Goal: Task Accomplishment & Management: Use online tool/utility

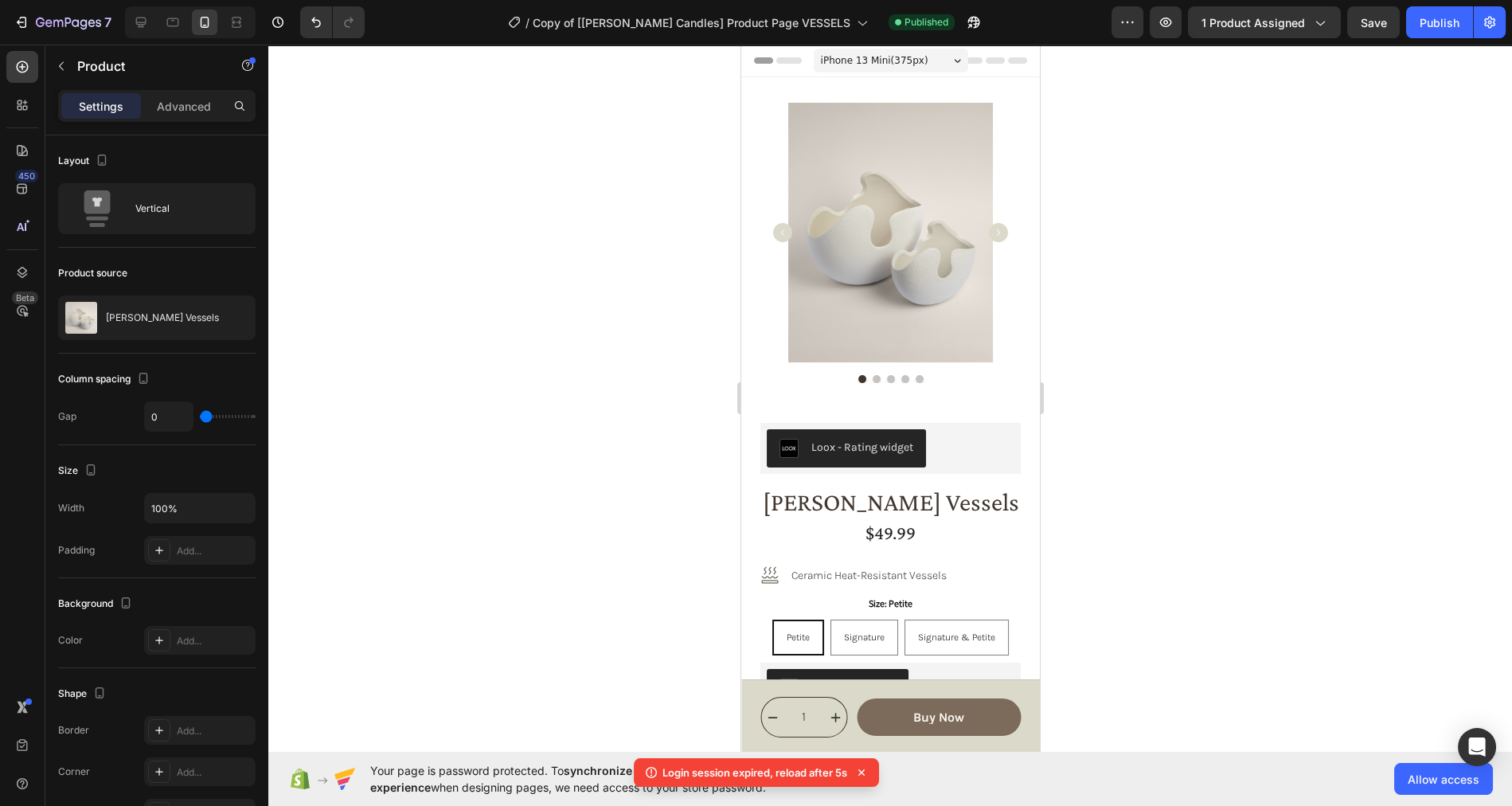
scroll to position [984, 0]
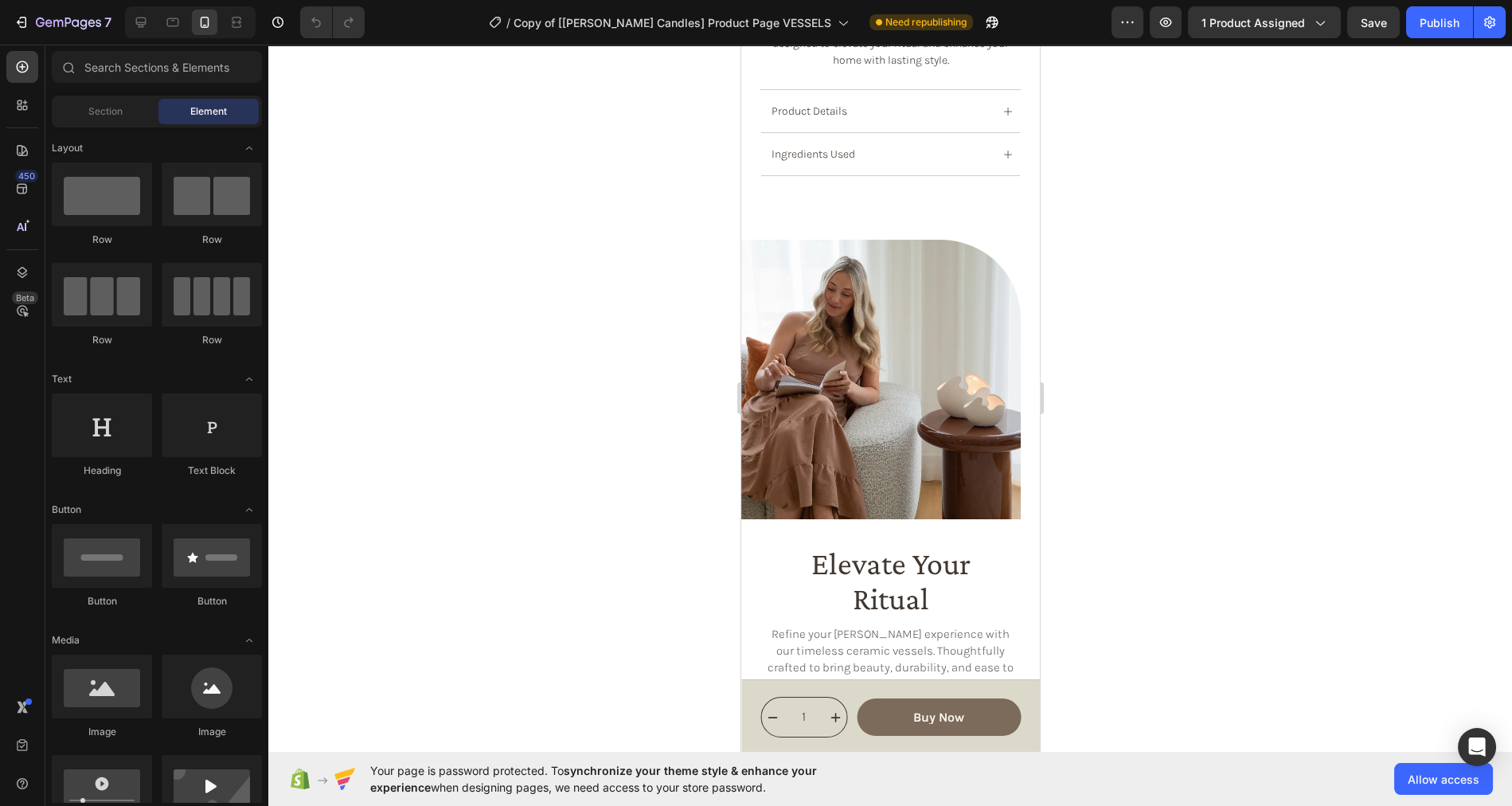
scroll to position [993, 0]
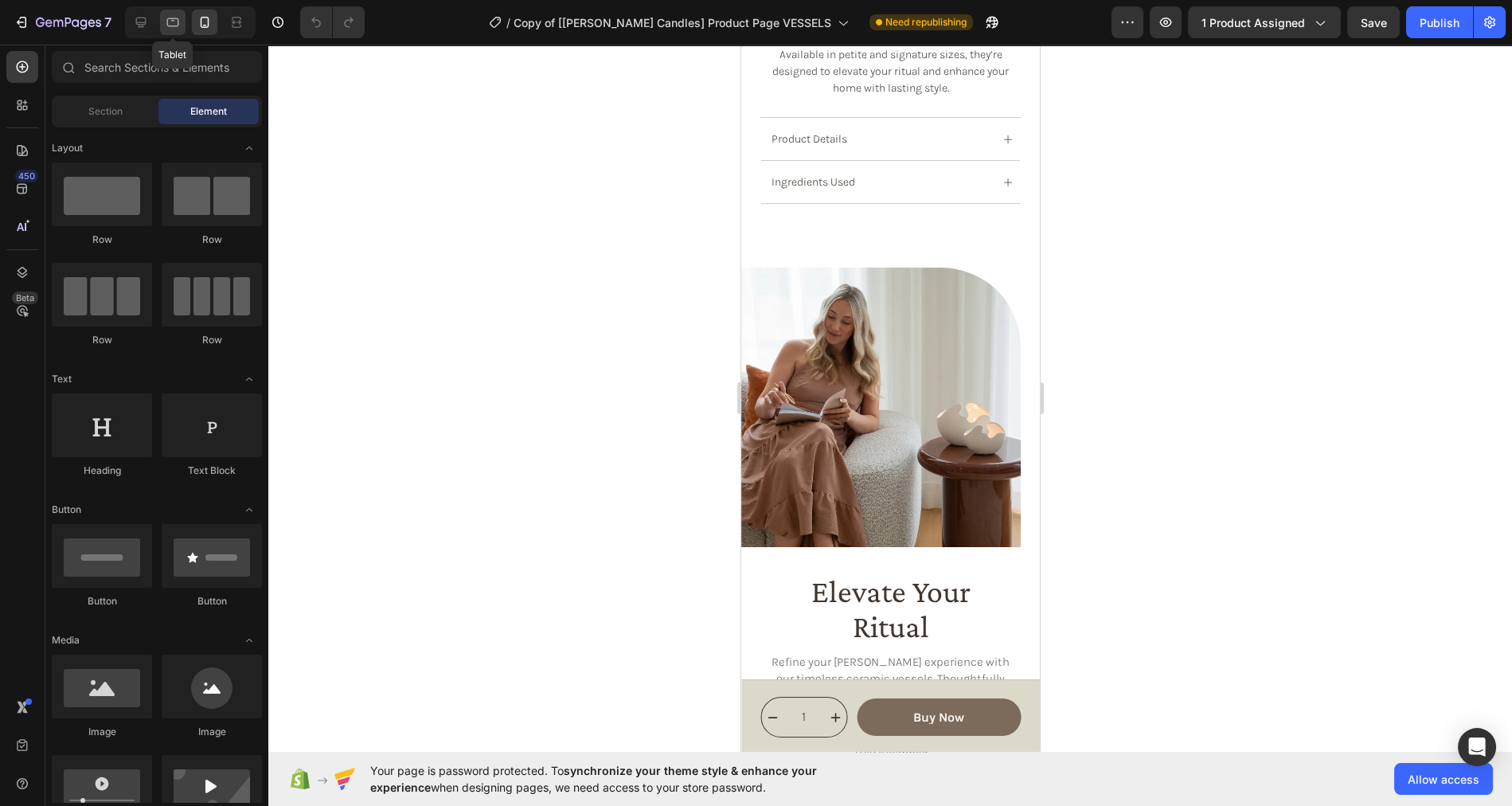
click at [172, 23] on icon at bounding box center [173, 21] width 16 height 16
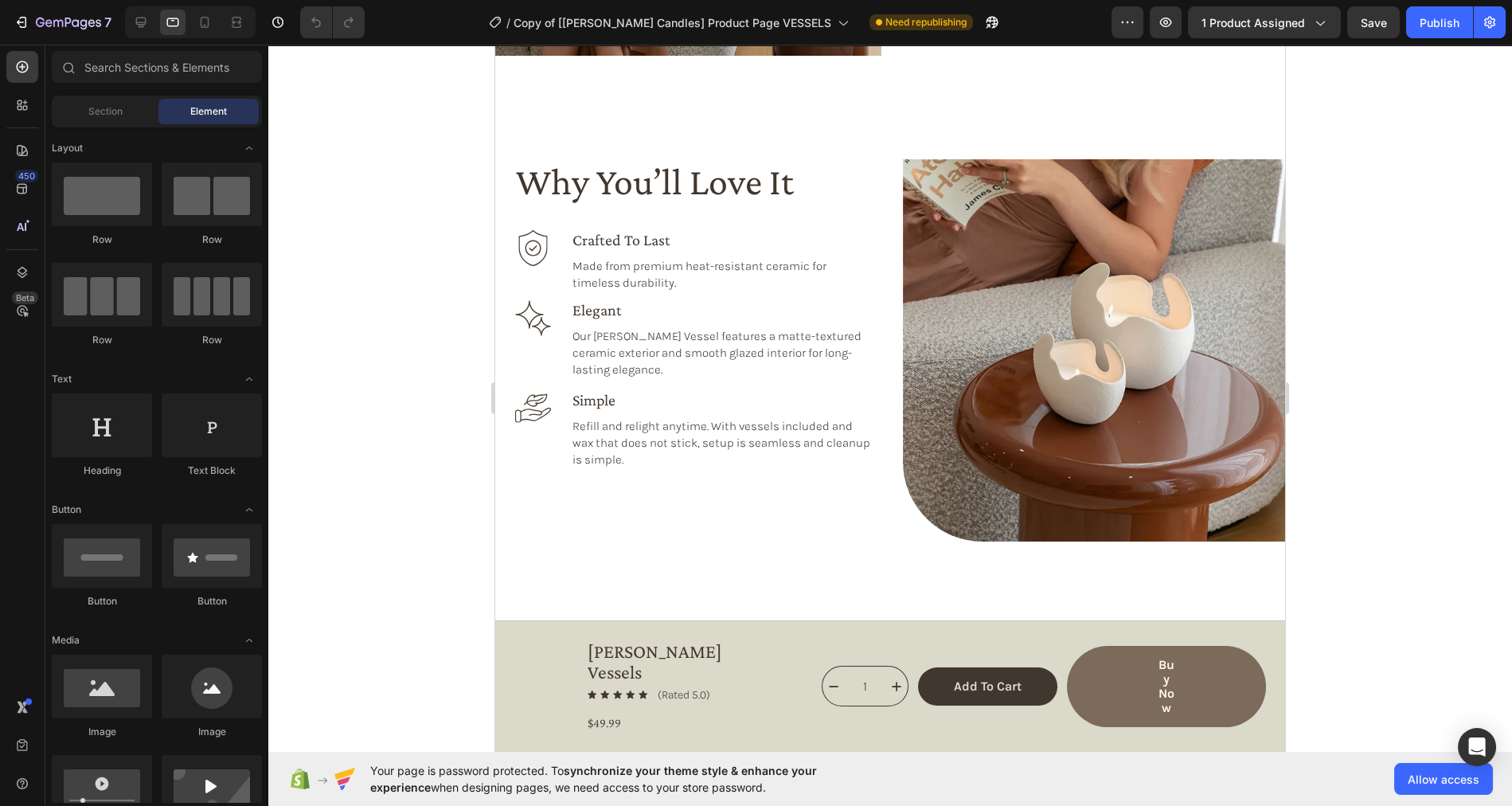
scroll to position [1213, 0]
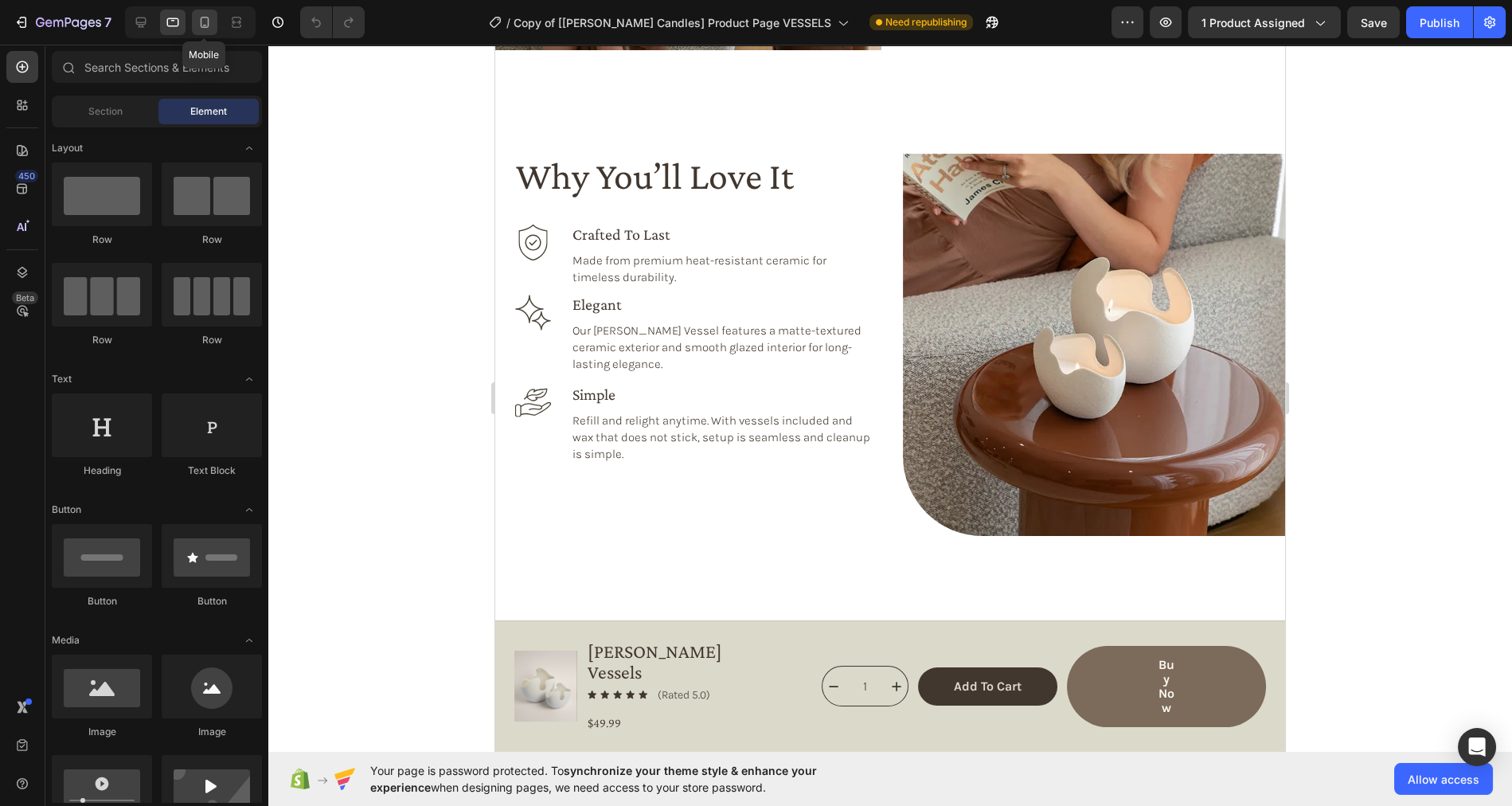
click at [202, 24] on icon at bounding box center [204, 21] width 16 height 16
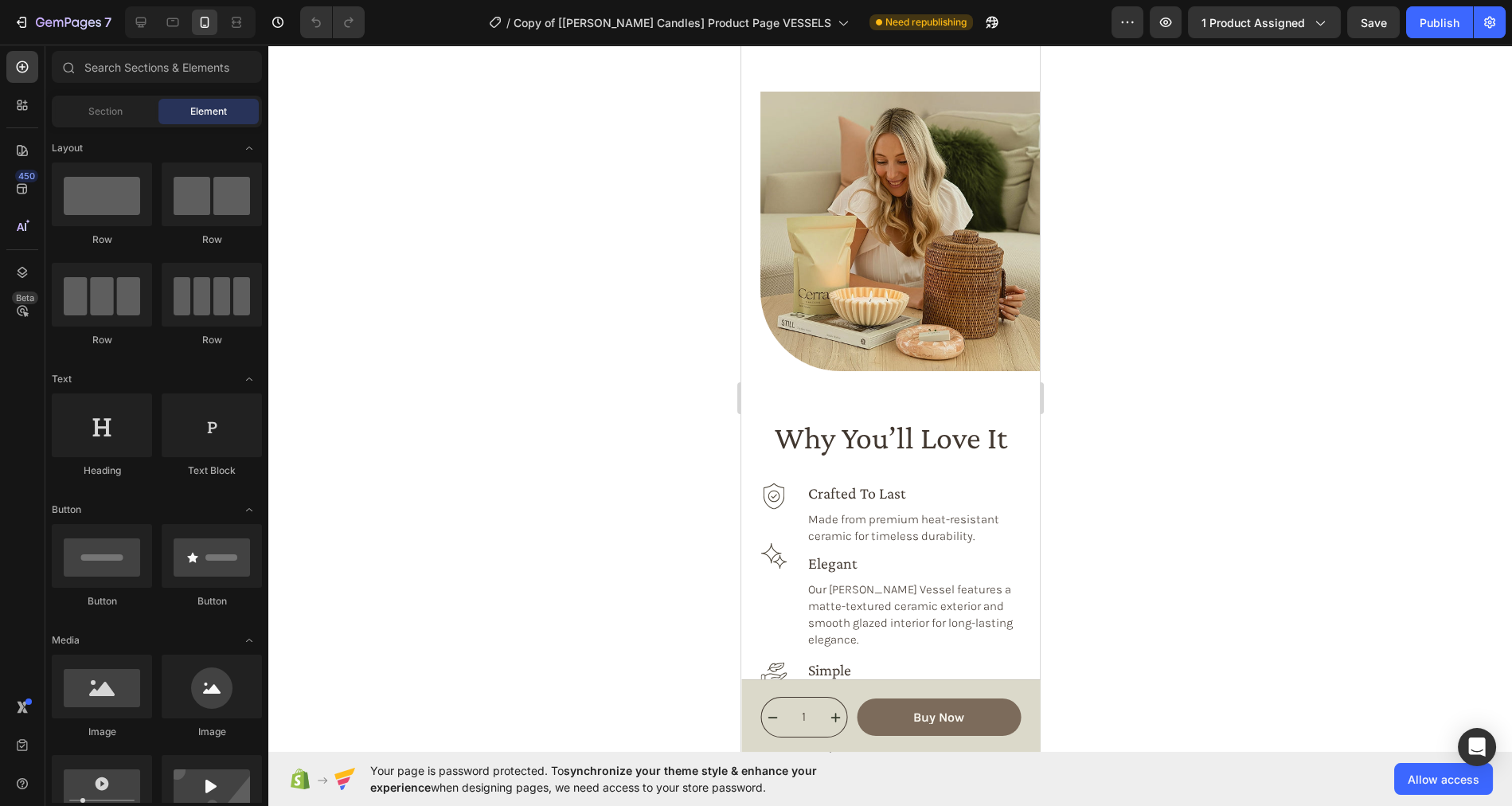
scroll to position [1858, 0]
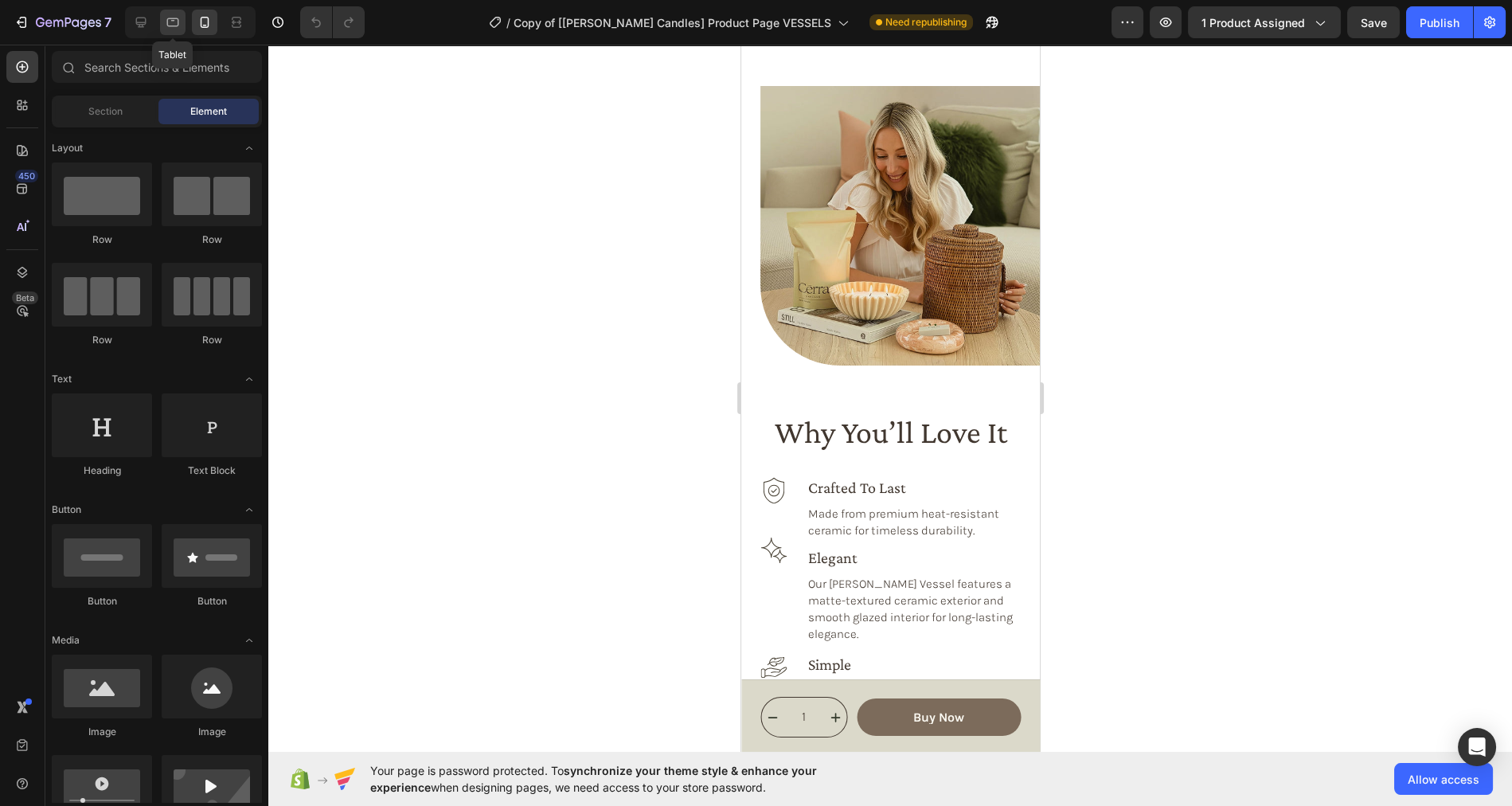
click at [173, 25] on icon at bounding box center [173, 21] width 16 height 16
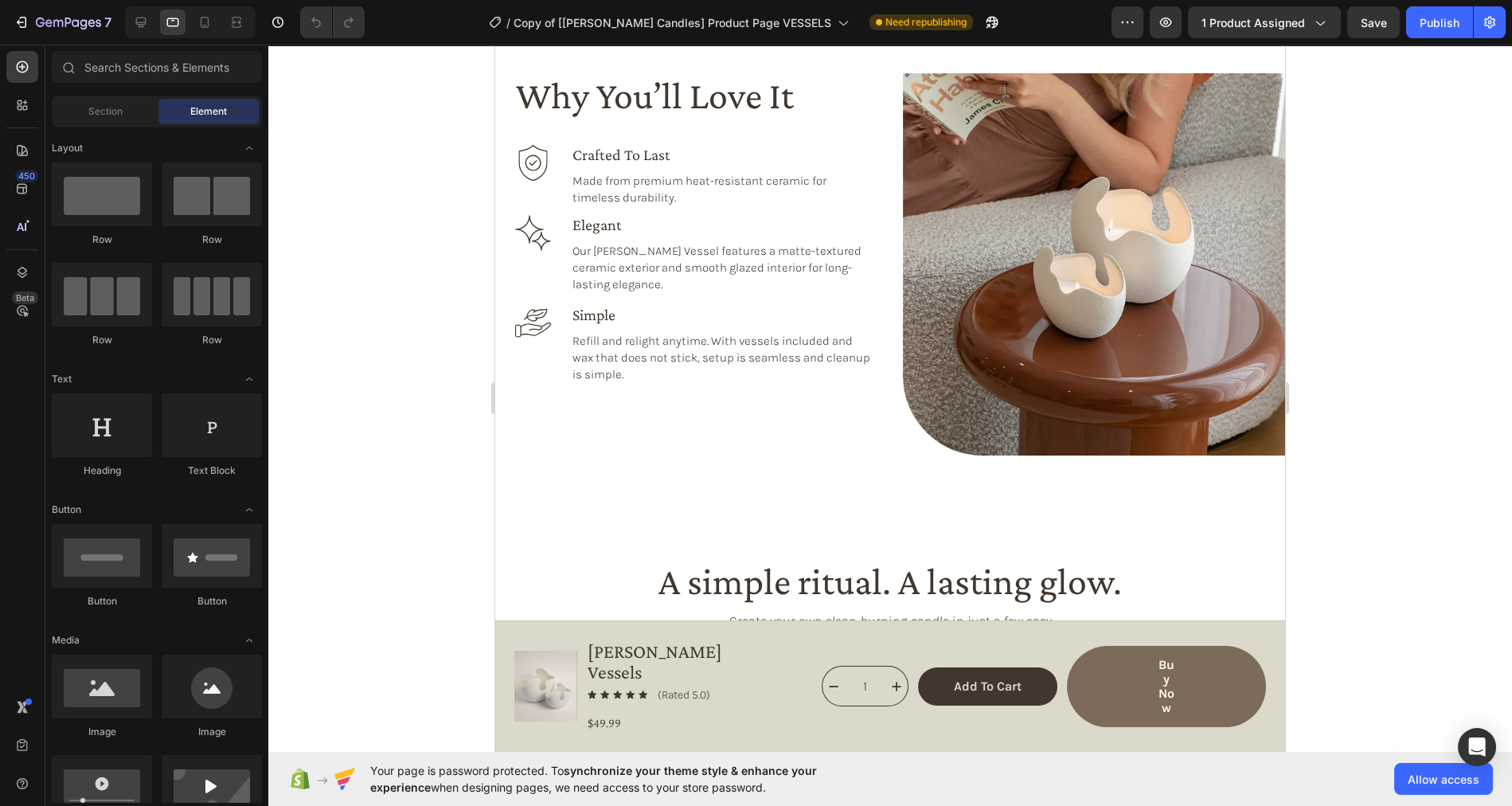
scroll to position [1731, 0]
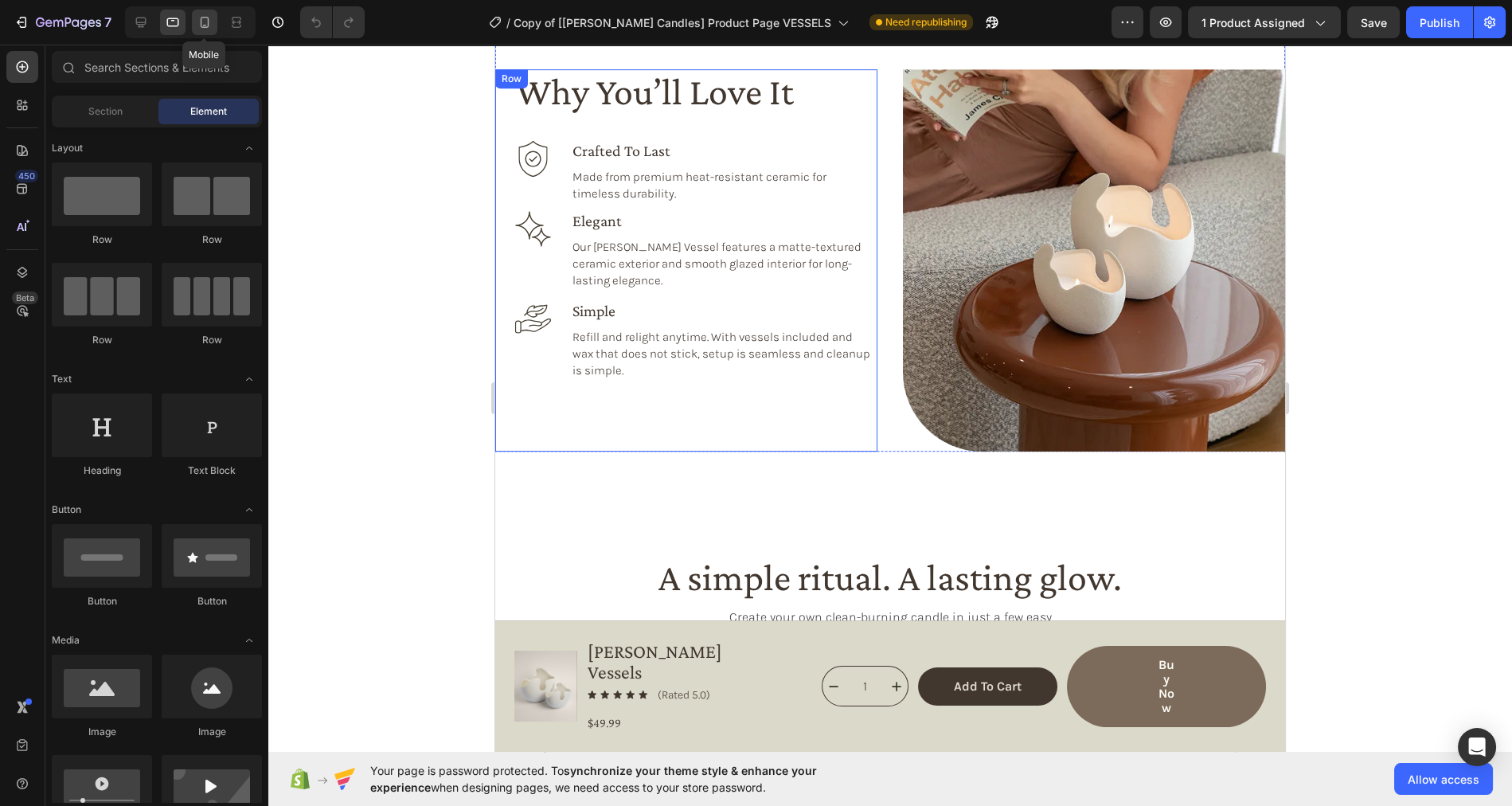
click at [204, 23] on icon at bounding box center [204, 21] width 16 height 16
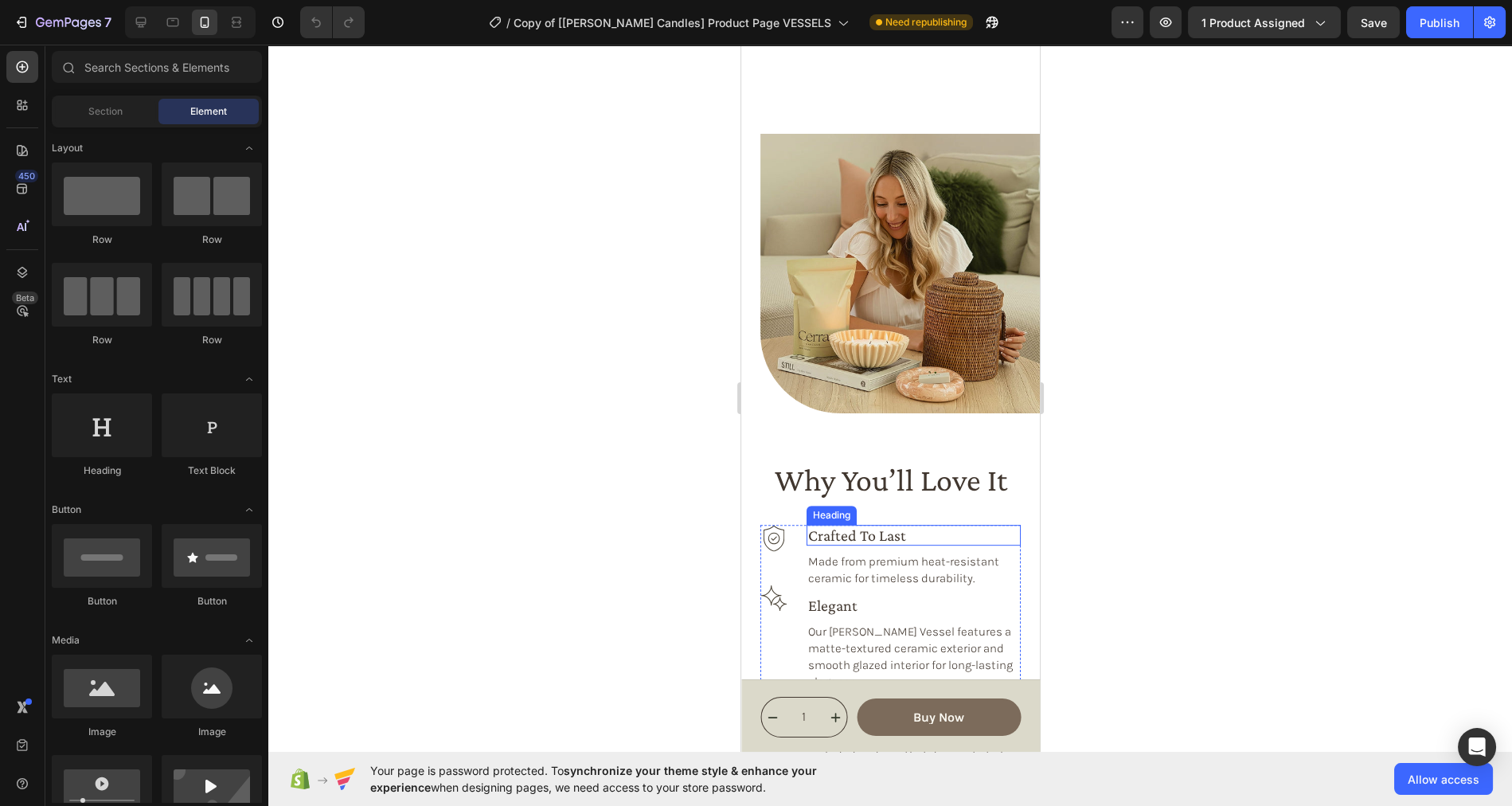
scroll to position [1797, 0]
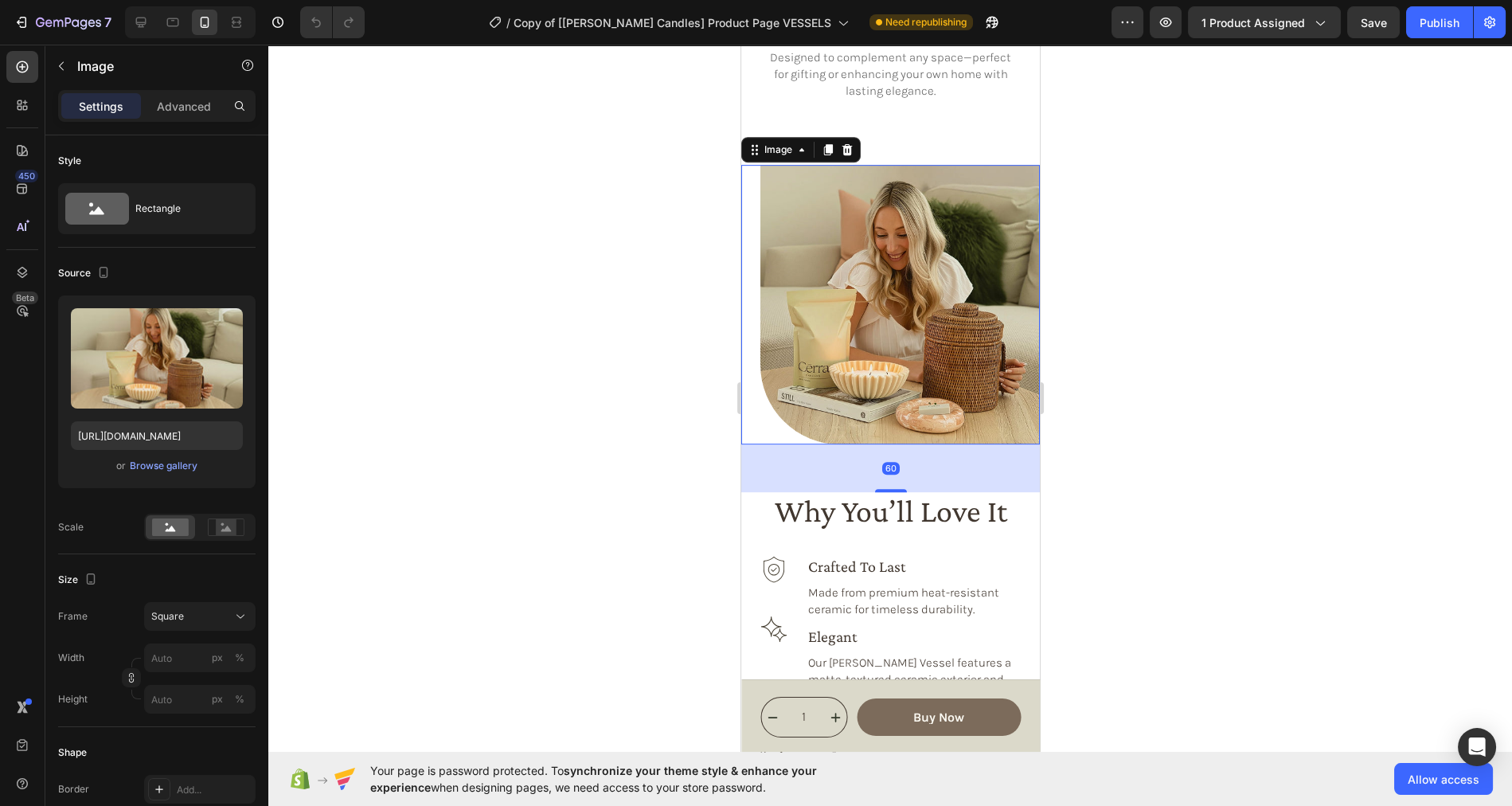
click at [935, 310] on img at bounding box center [899, 305] width 279 height 279
click at [166, 466] on div "Browse gallery" at bounding box center [164, 465] width 67 height 14
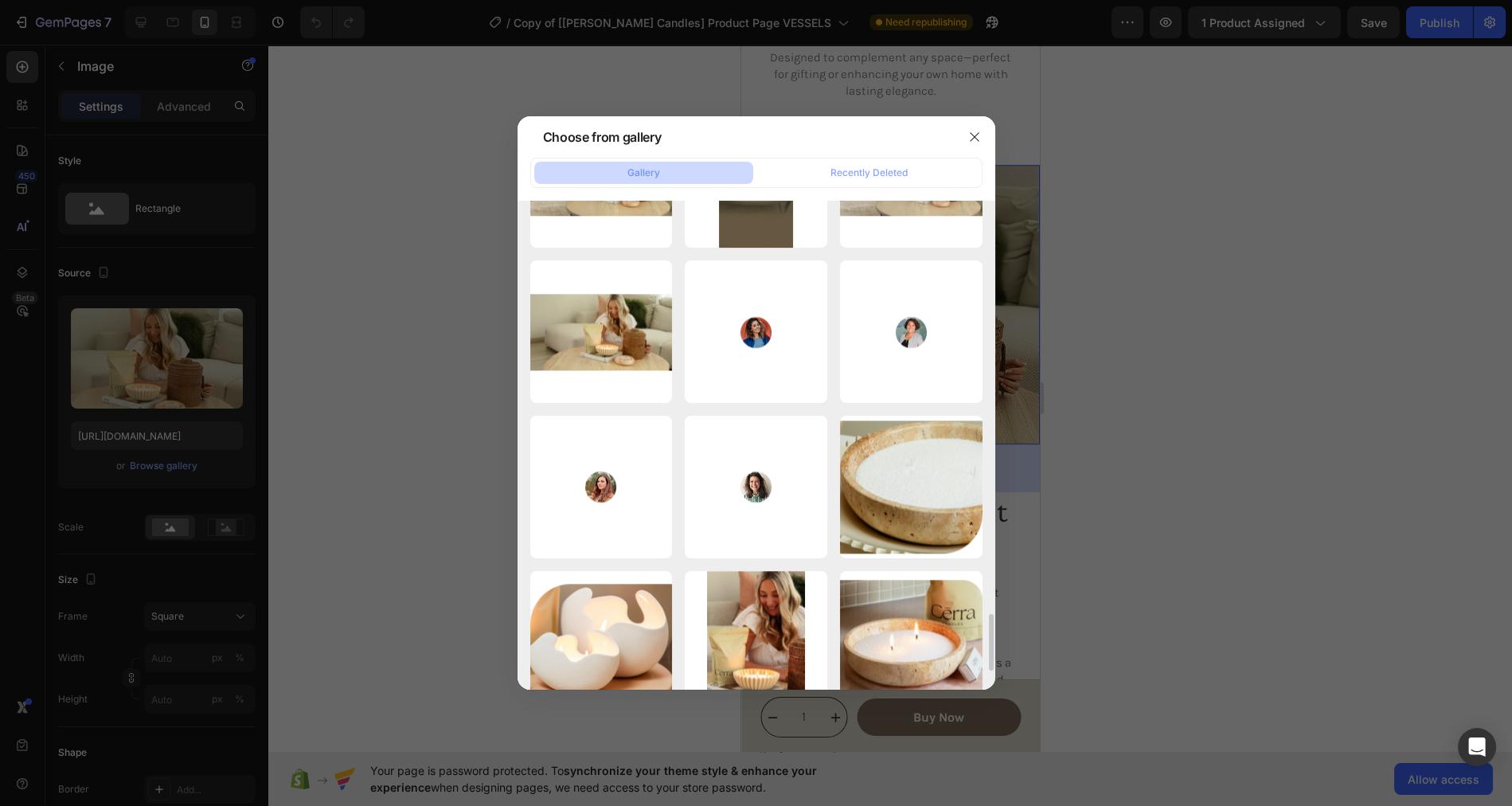
scroll to position [3522, 0]
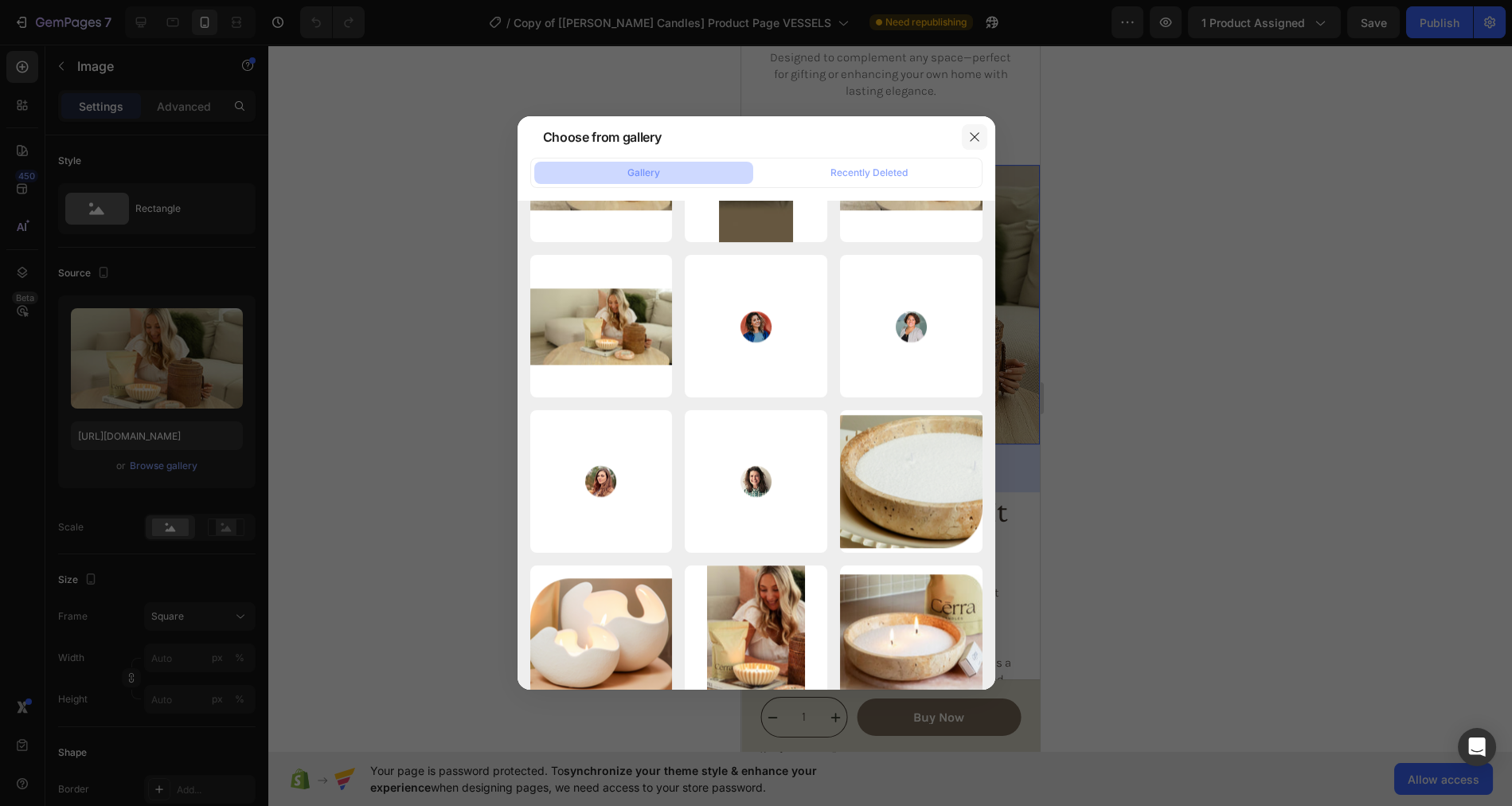
click at [975, 135] on icon "button" at bounding box center [975, 137] width 13 height 13
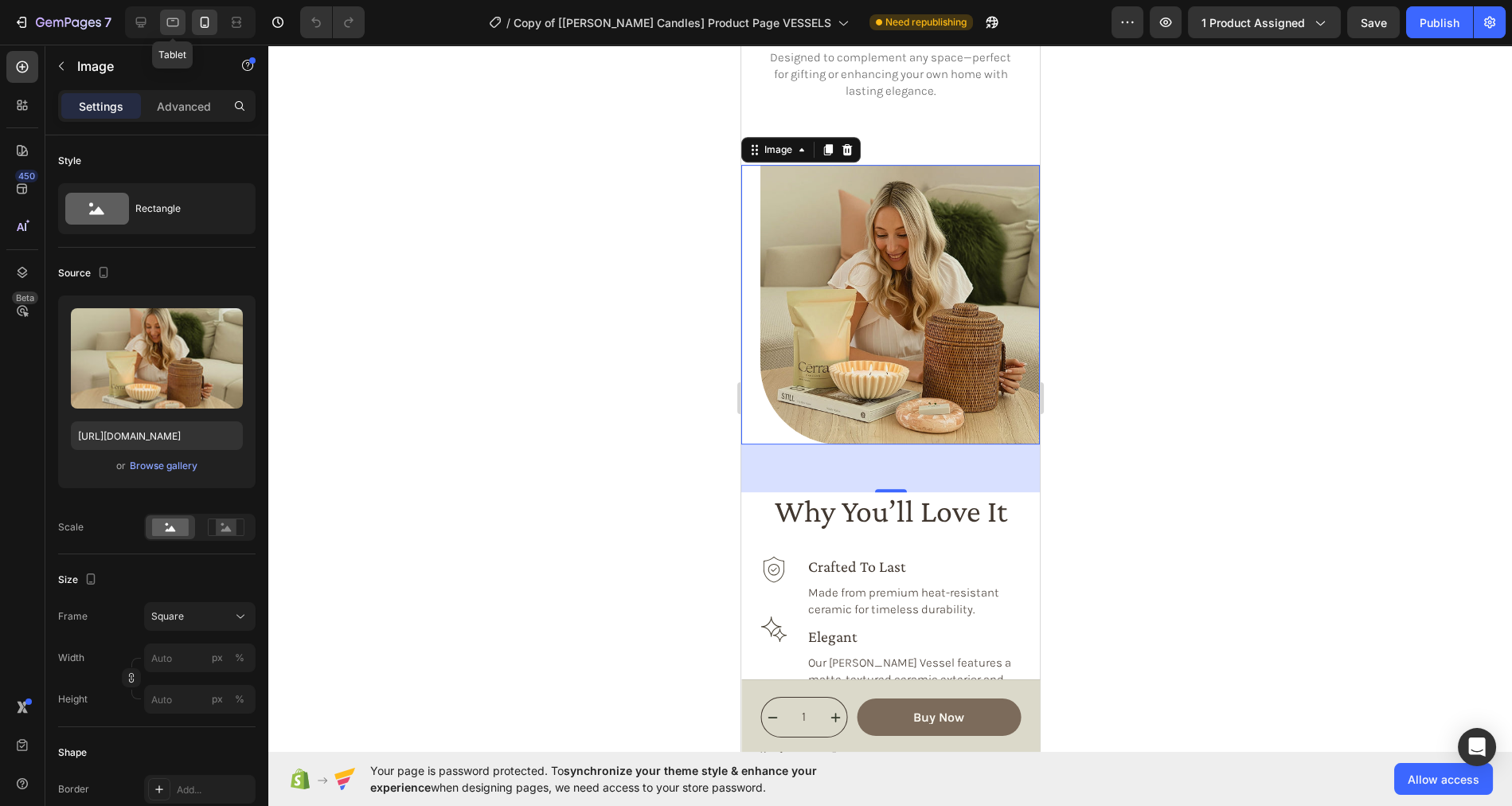
click at [168, 21] on icon at bounding box center [173, 21] width 16 height 16
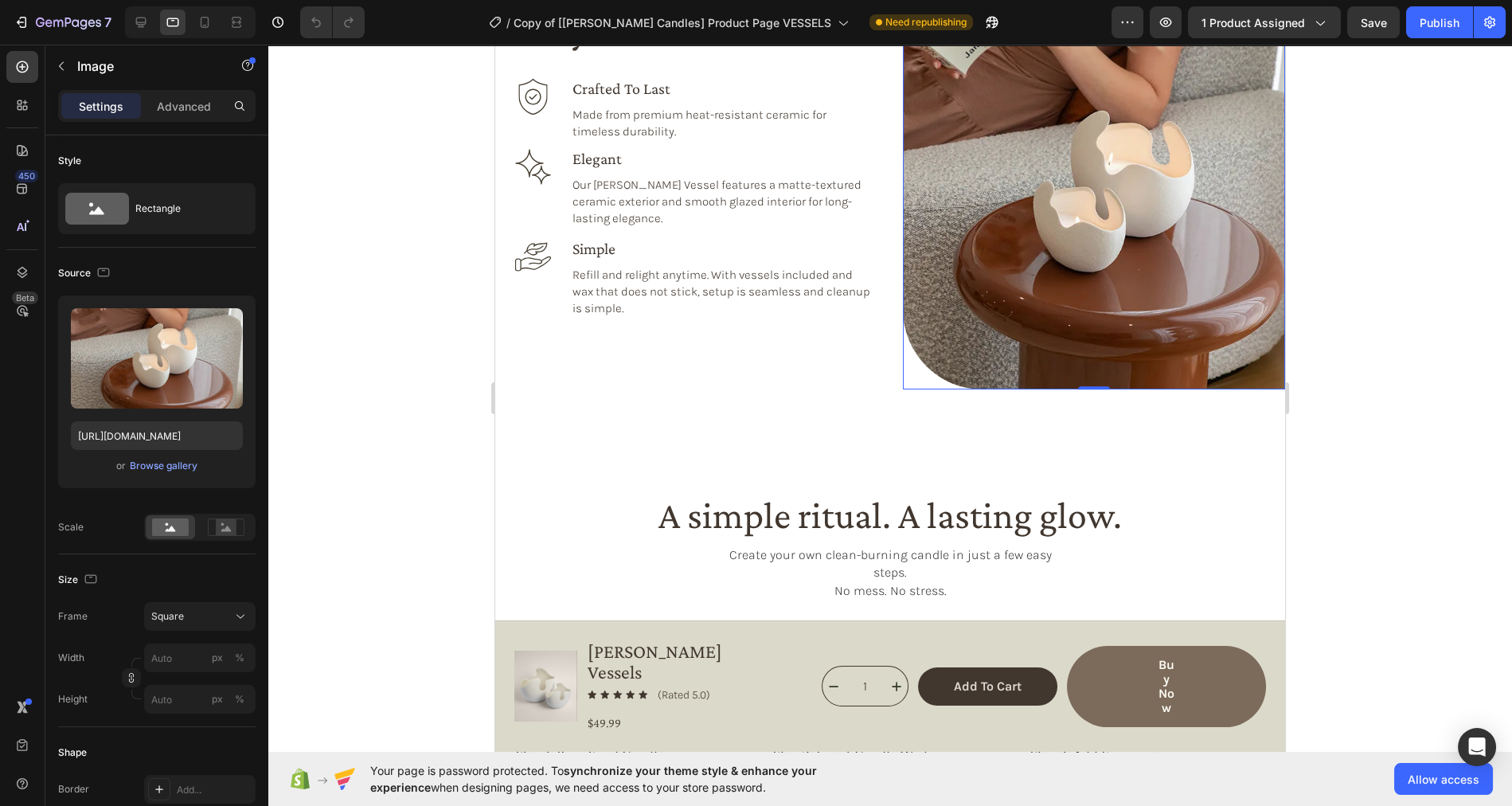
scroll to position [1627, 0]
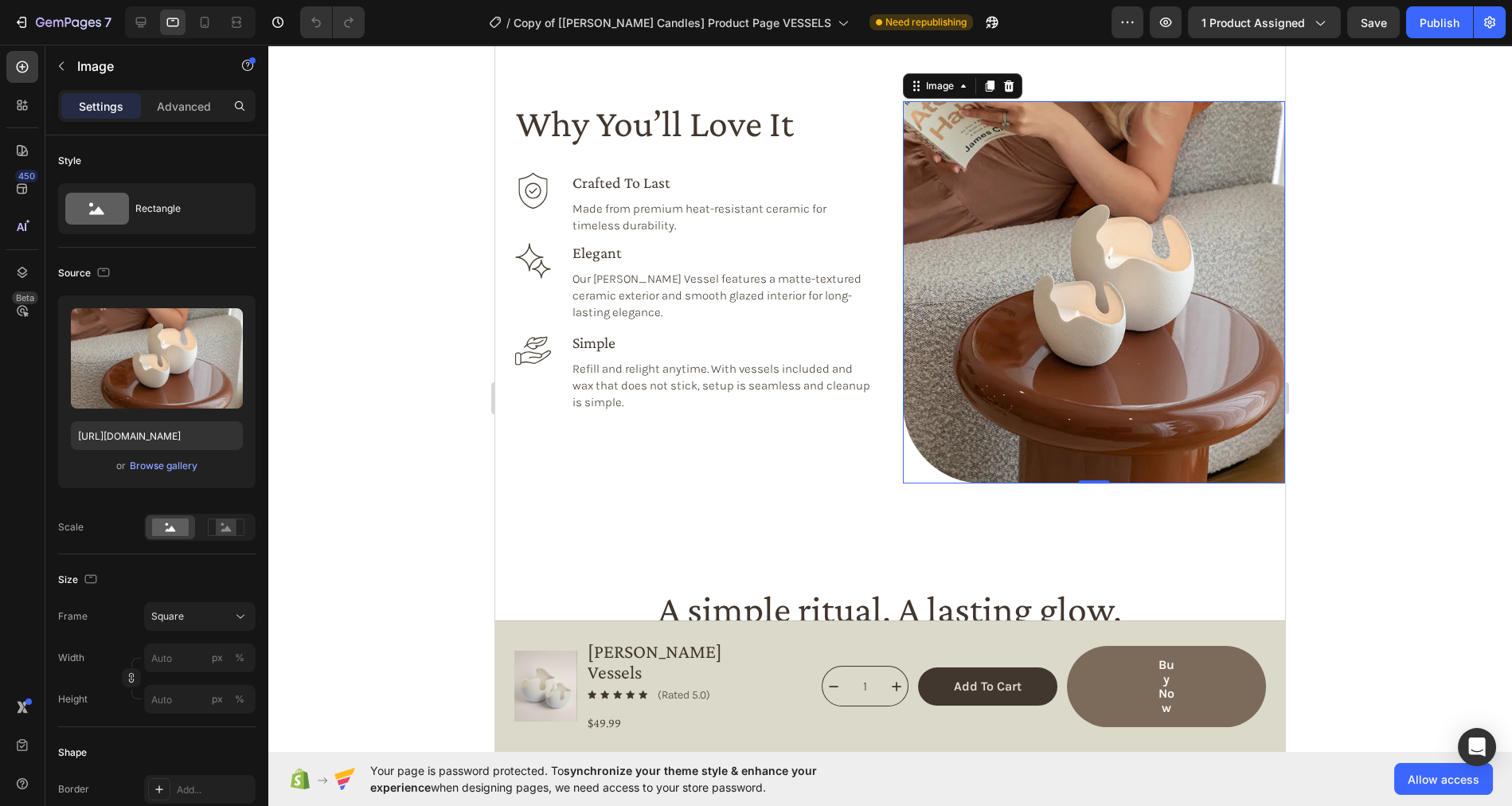
click at [1040, 246] on img at bounding box center [1094, 292] width 382 height 382
click at [177, 436] on input "https://cdn.shopify.com/s/files/1/0758/4183/1136/files/gempages_571868979581158…" at bounding box center [156, 435] width 172 height 29
click at [203, 21] on icon at bounding box center [204, 21] width 16 height 16
type input "[URL][DOMAIN_NAME]"
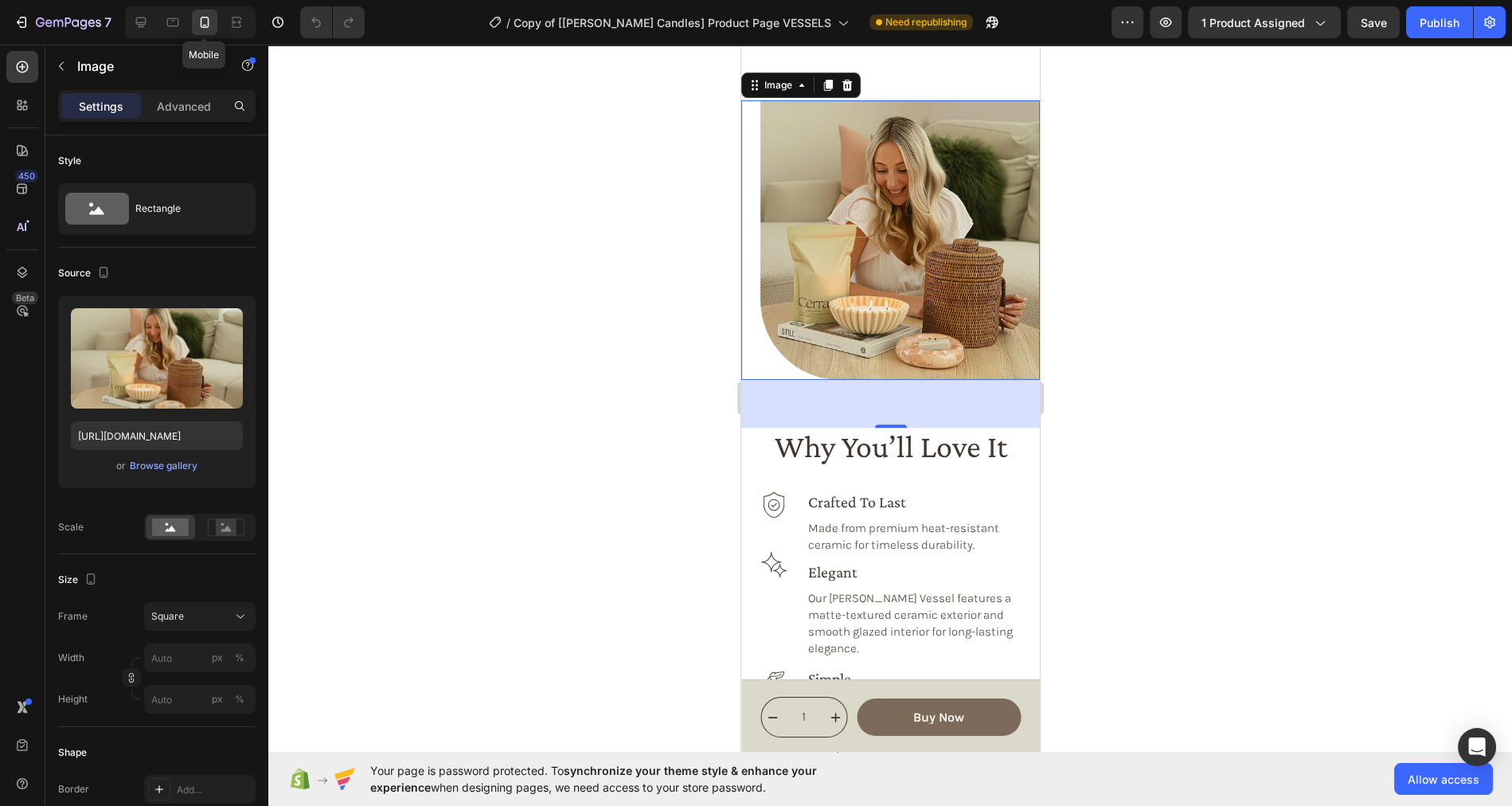
scroll to position [1533, 0]
click at [867, 285] on img at bounding box center [899, 241] width 279 height 279
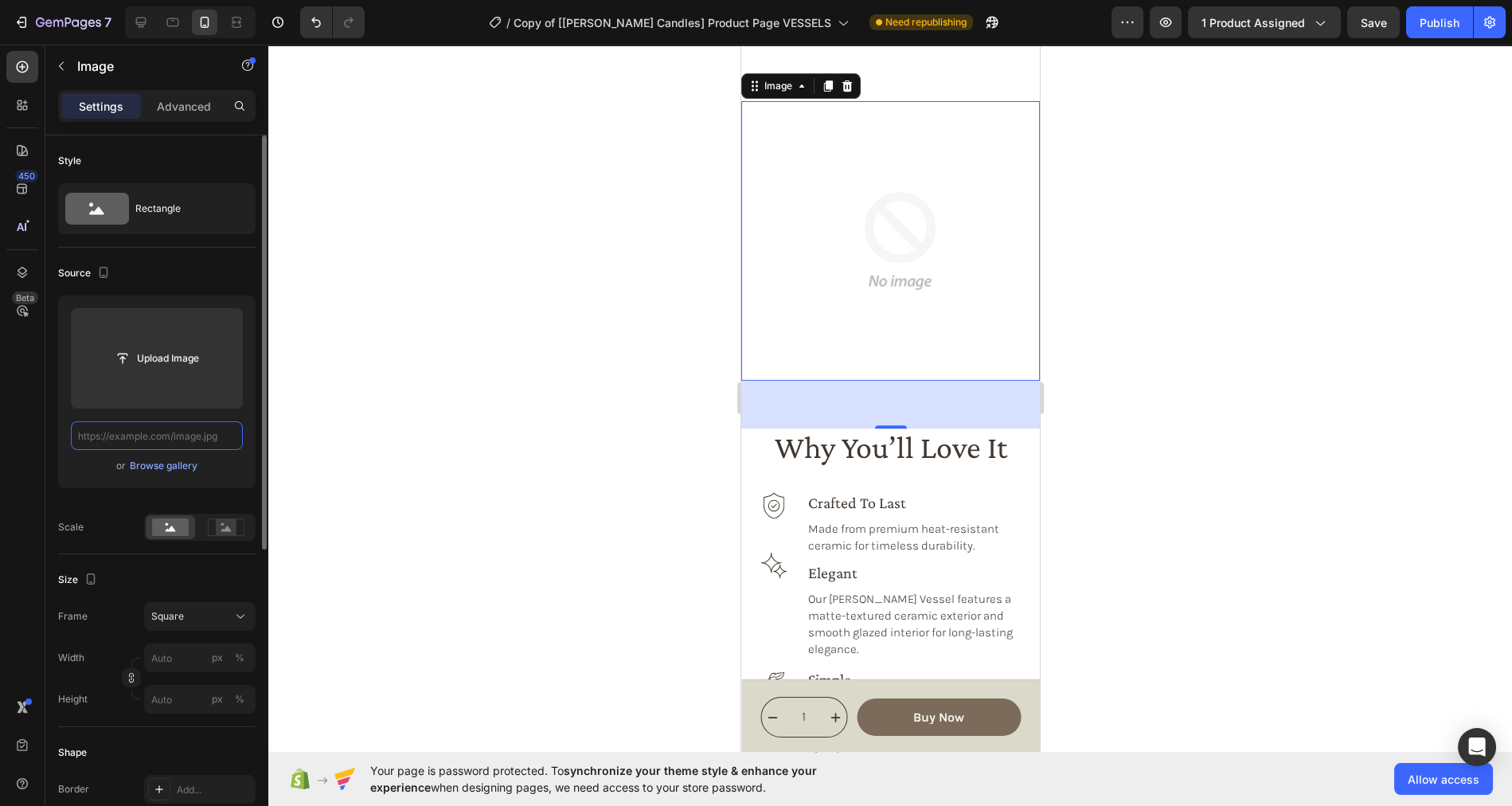
click at [162, 432] on input "text" at bounding box center [156, 435] width 172 height 29
paste input "https://cdn.shopify.com/s/files/1/0758/4183/1136/files/gempages_571868979581158…"
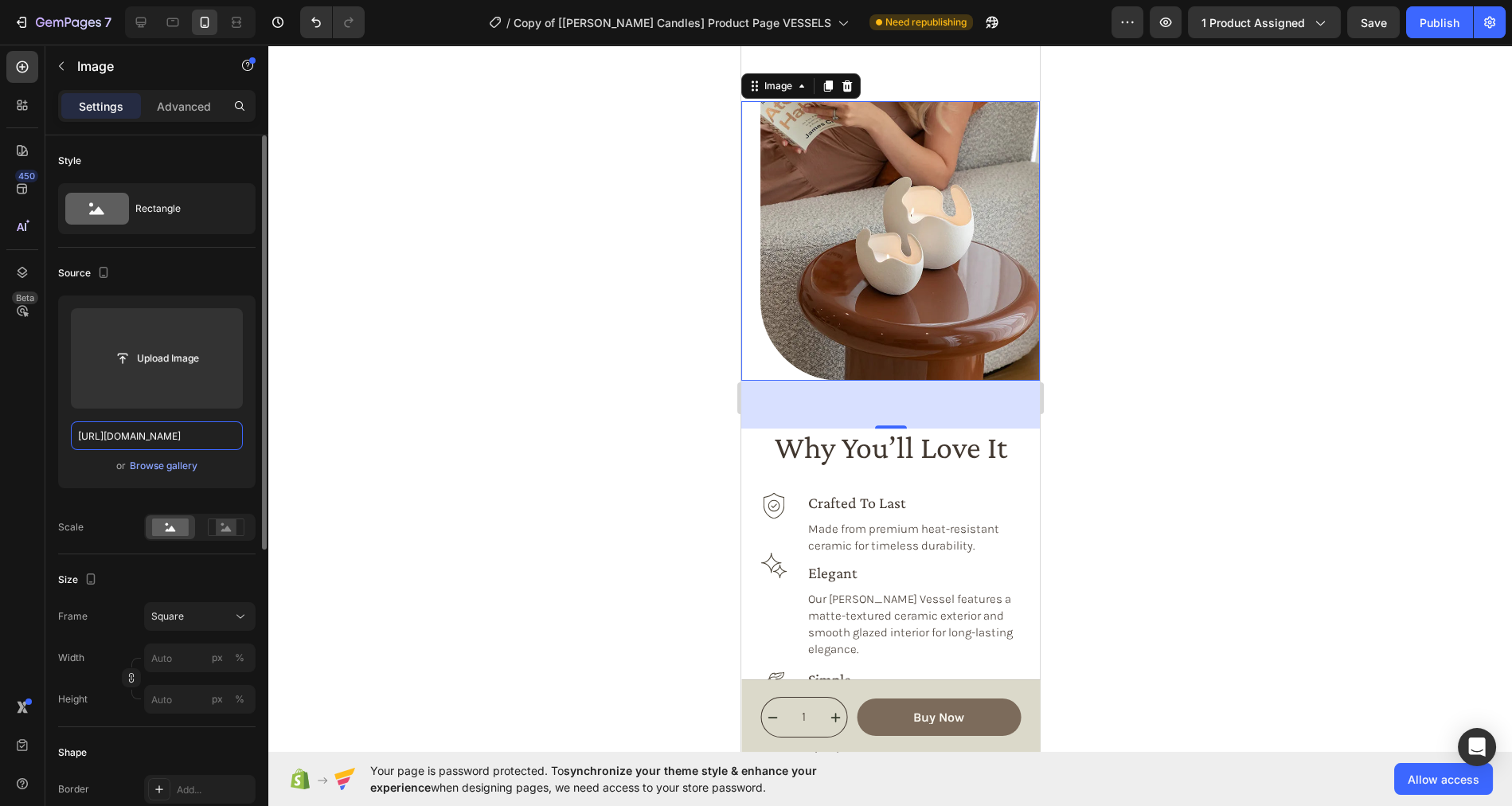
scroll to position [0, 488]
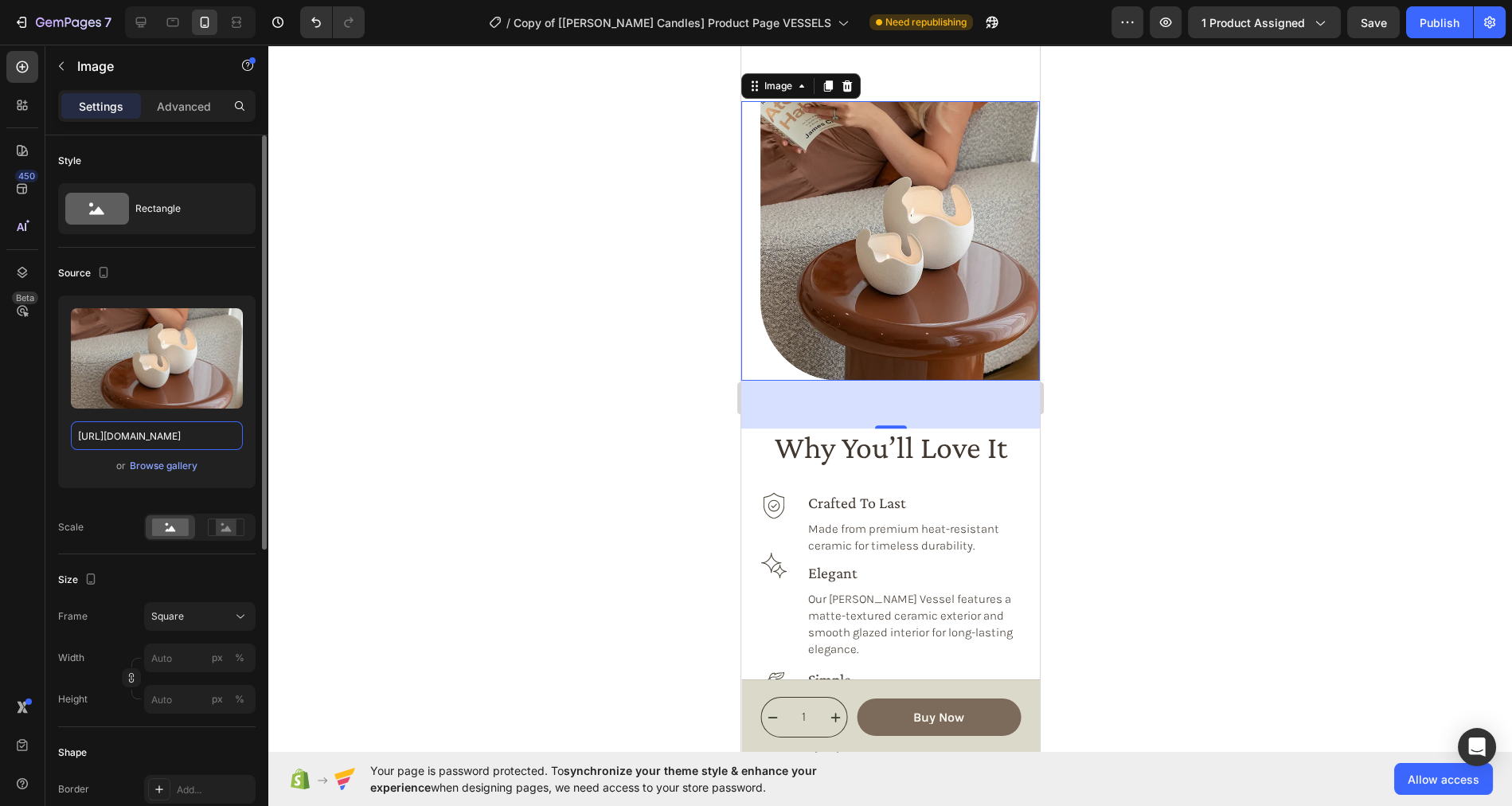
type input "https://cdn.shopify.com/s/files/1/0758/4183/1136/files/gempages_571868979581158…"
click at [217, 459] on div "or Browse gallery" at bounding box center [156, 465] width 172 height 19
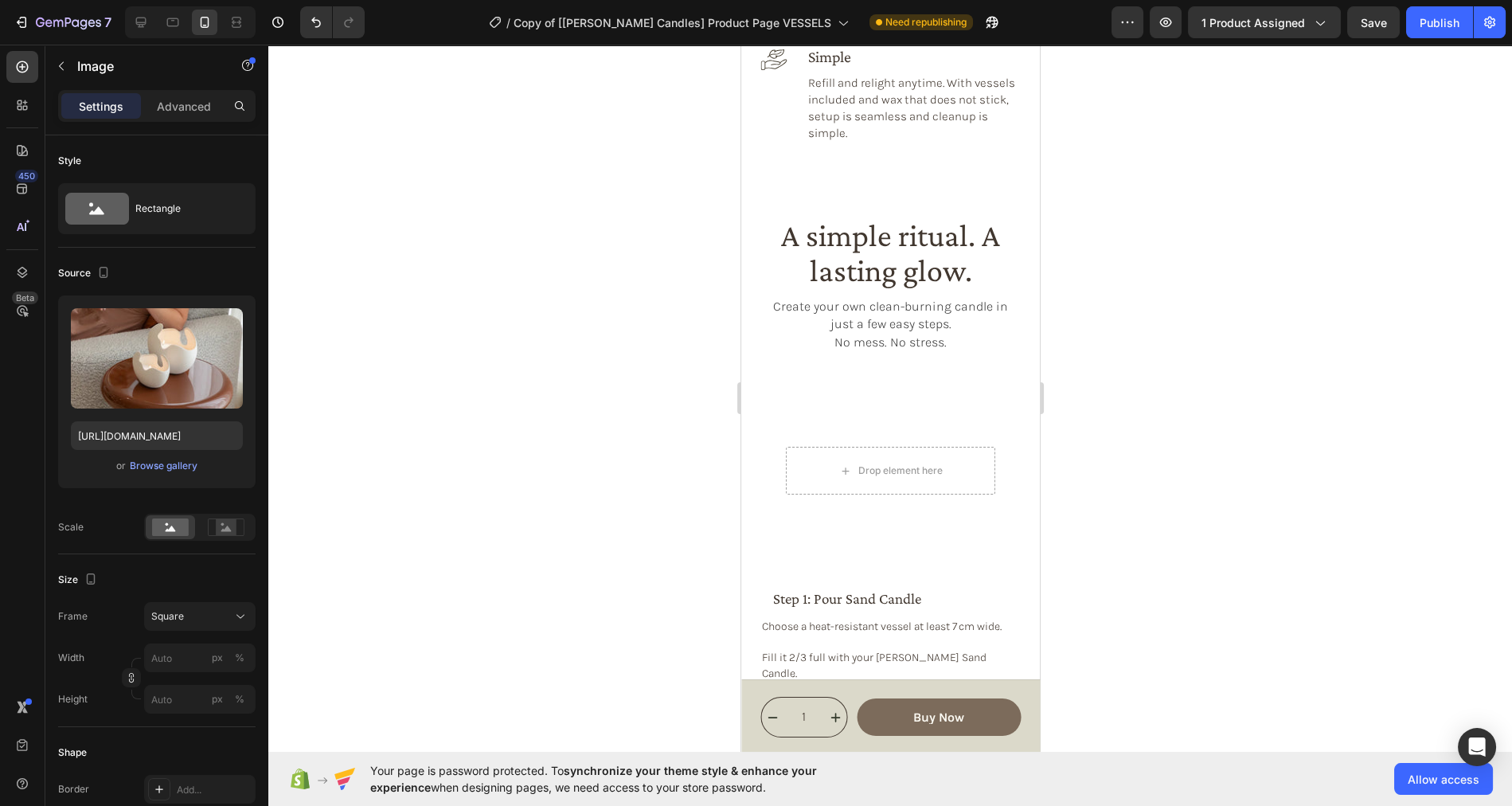
scroll to position [2443, 0]
click at [165, 24] on icon at bounding box center [173, 21] width 16 height 16
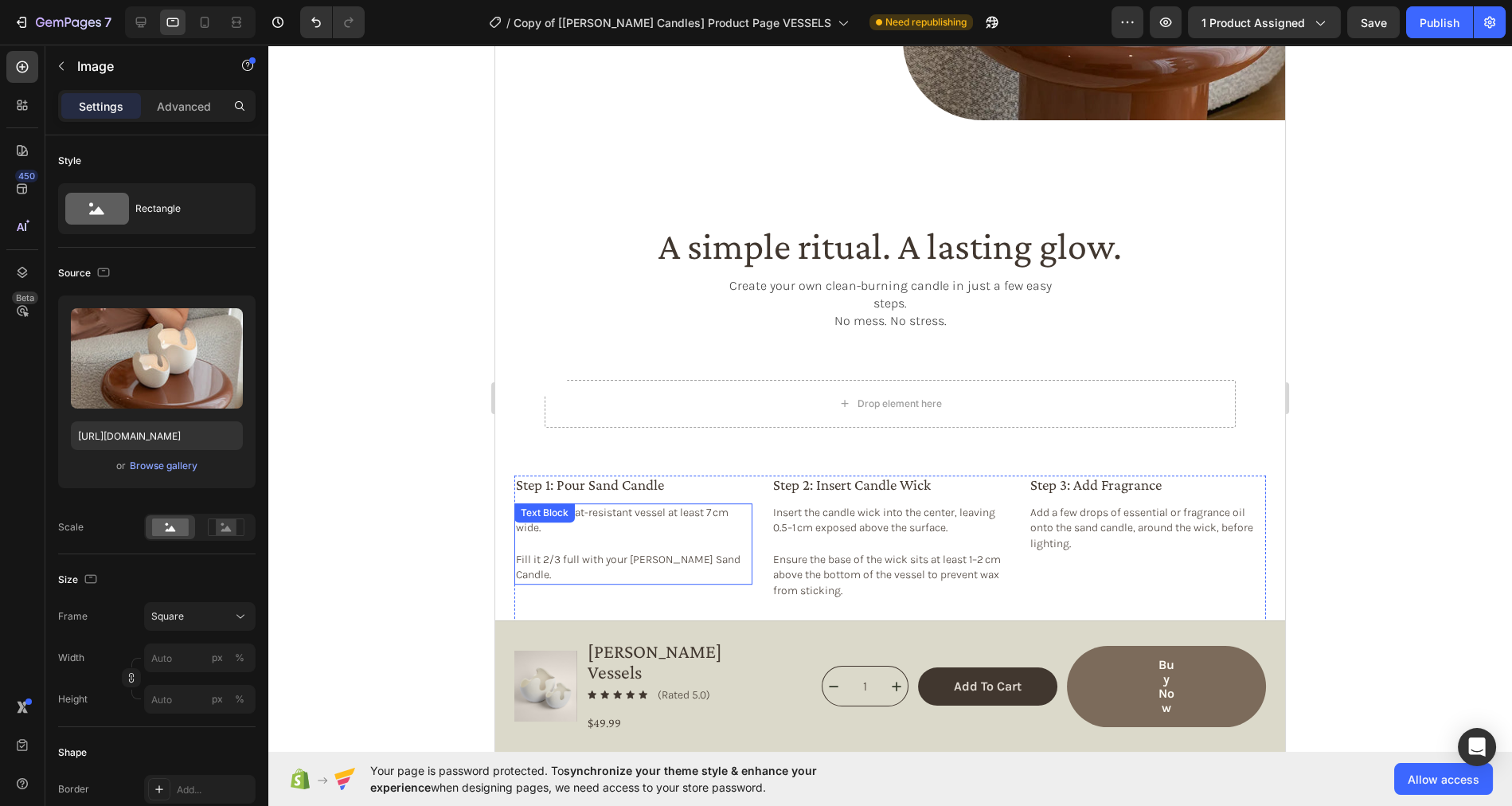
scroll to position [2316, 0]
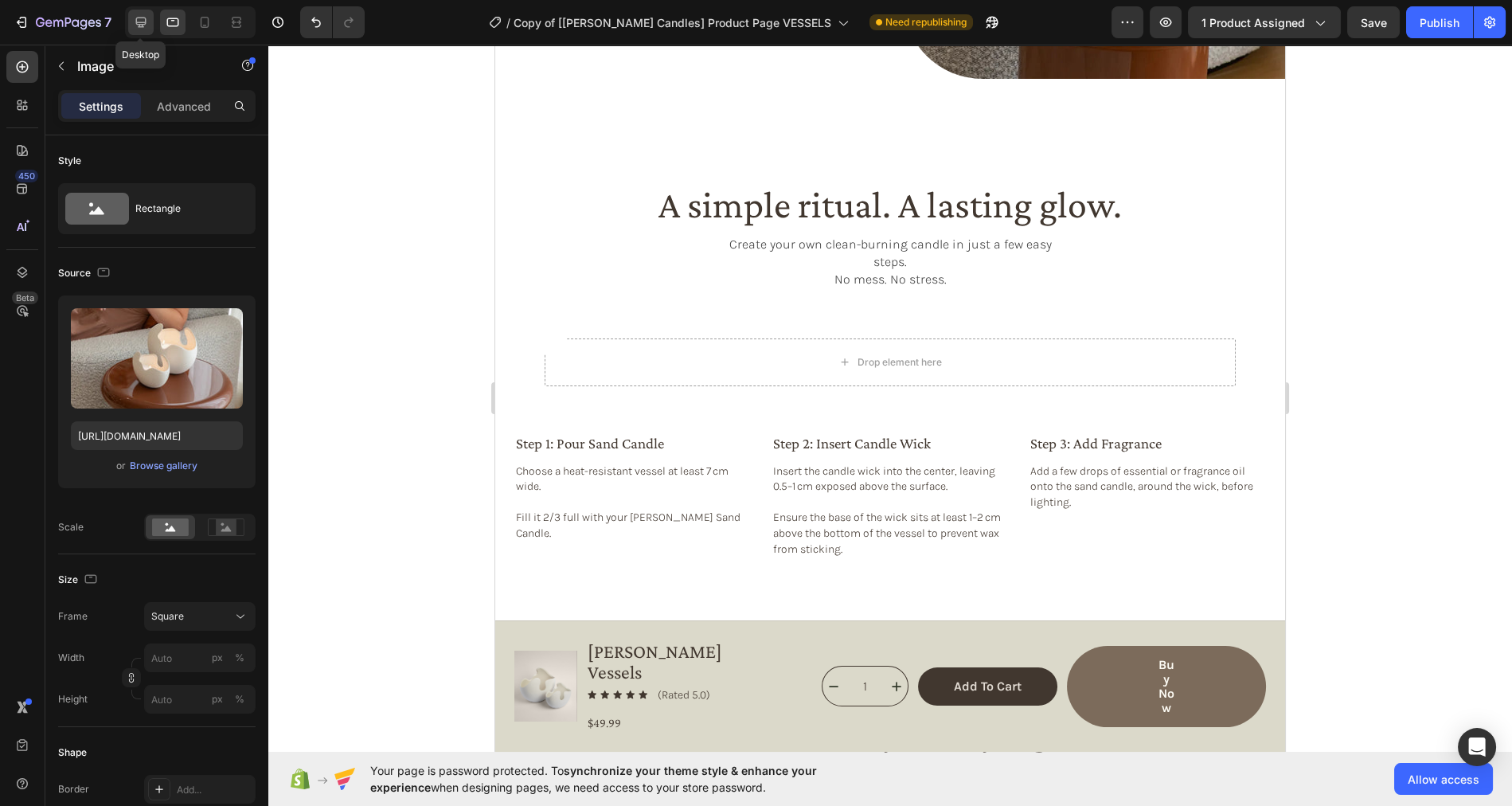
click at [141, 21] on icon at bounding box center [141, 21] width 16 height 16
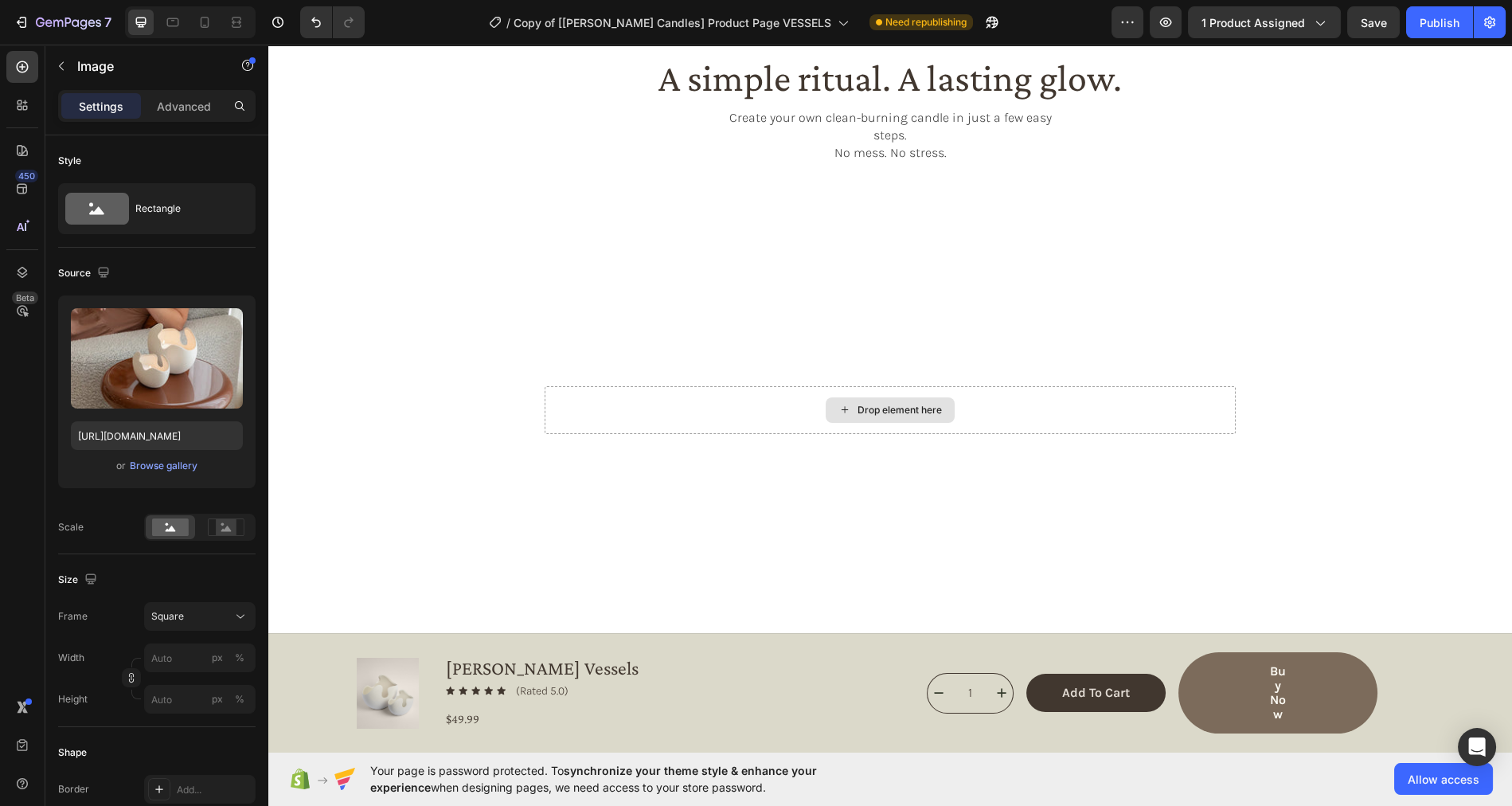
scroll to position [2633, 0]
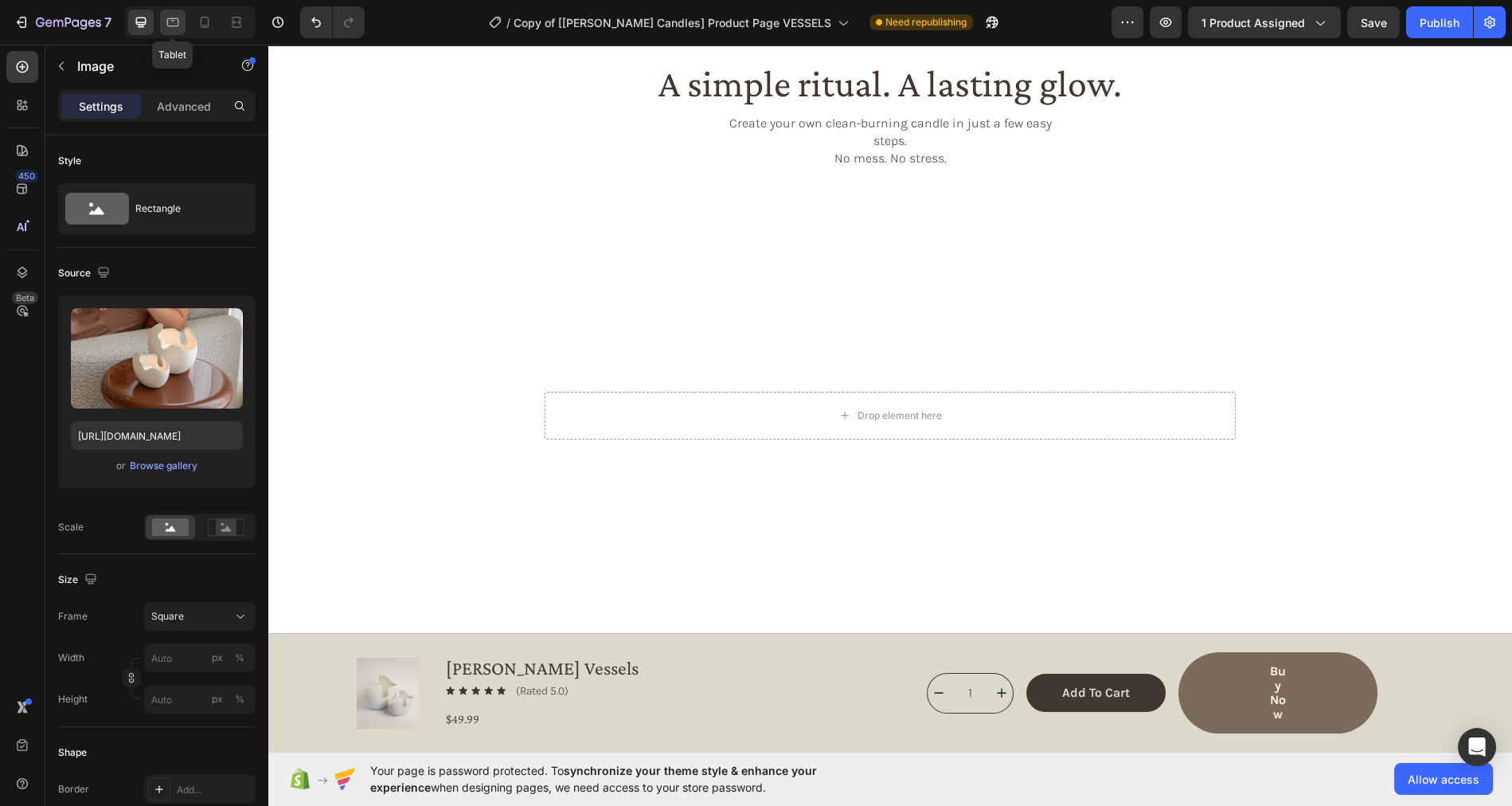
click at [173, 16] on icon at bounding box center [173, 21] width 16 height 16
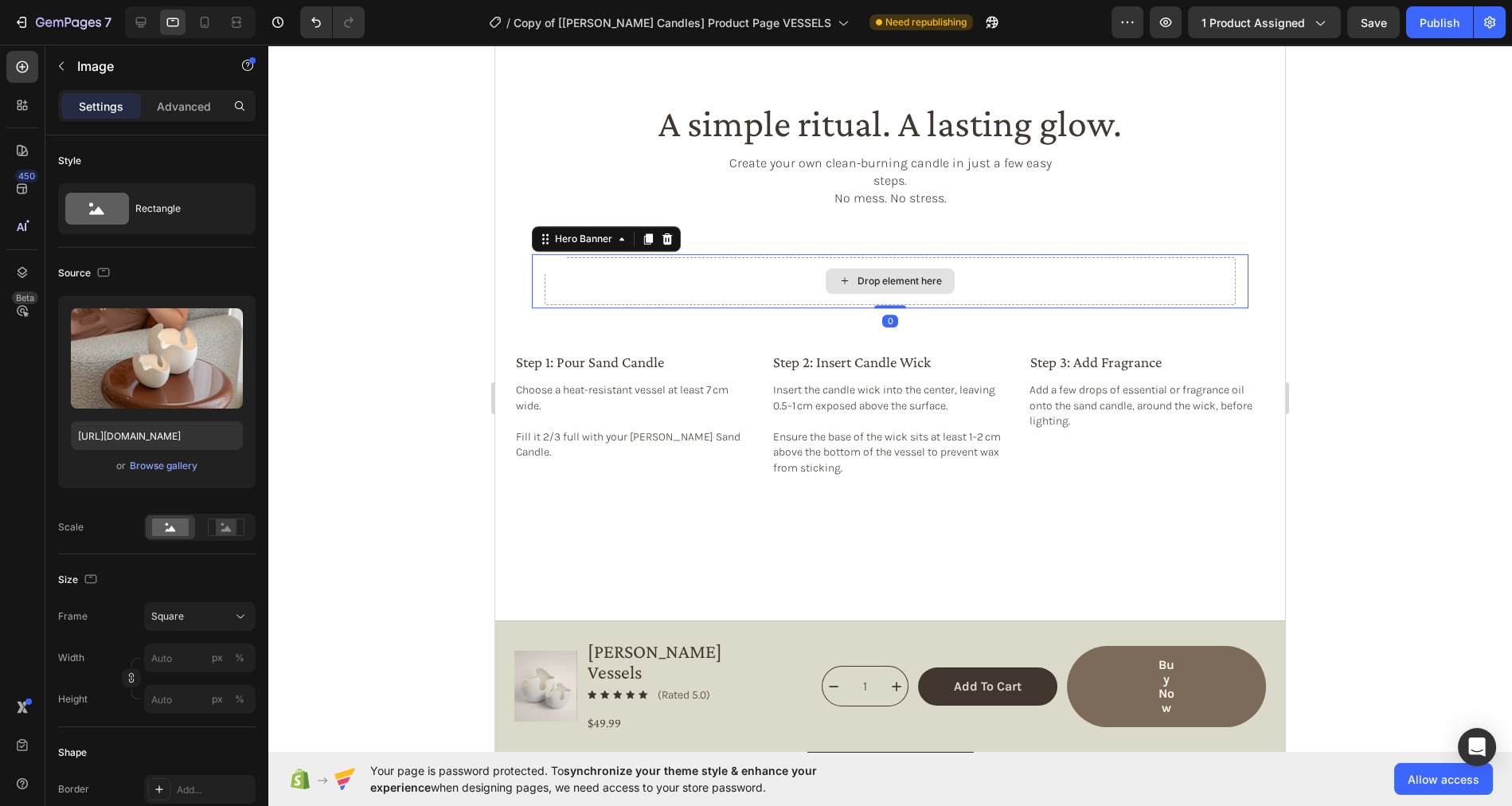
click at [722, 257] on div "Drop element here" at bounding box center [890, 281] width 691 height 48
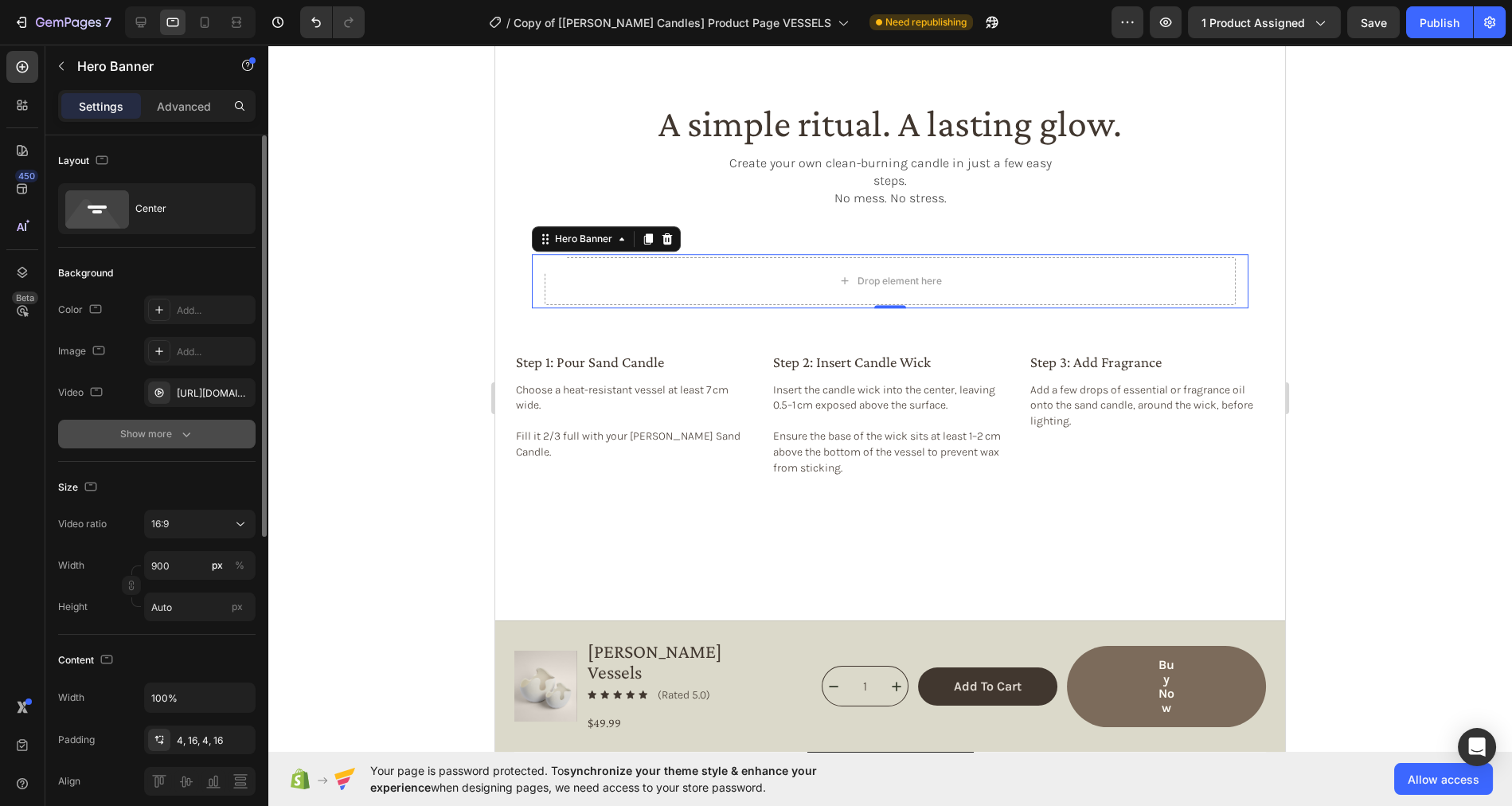
click at [182, 432] on icon "button" at bounding box center [186, 433] width 16 height 16
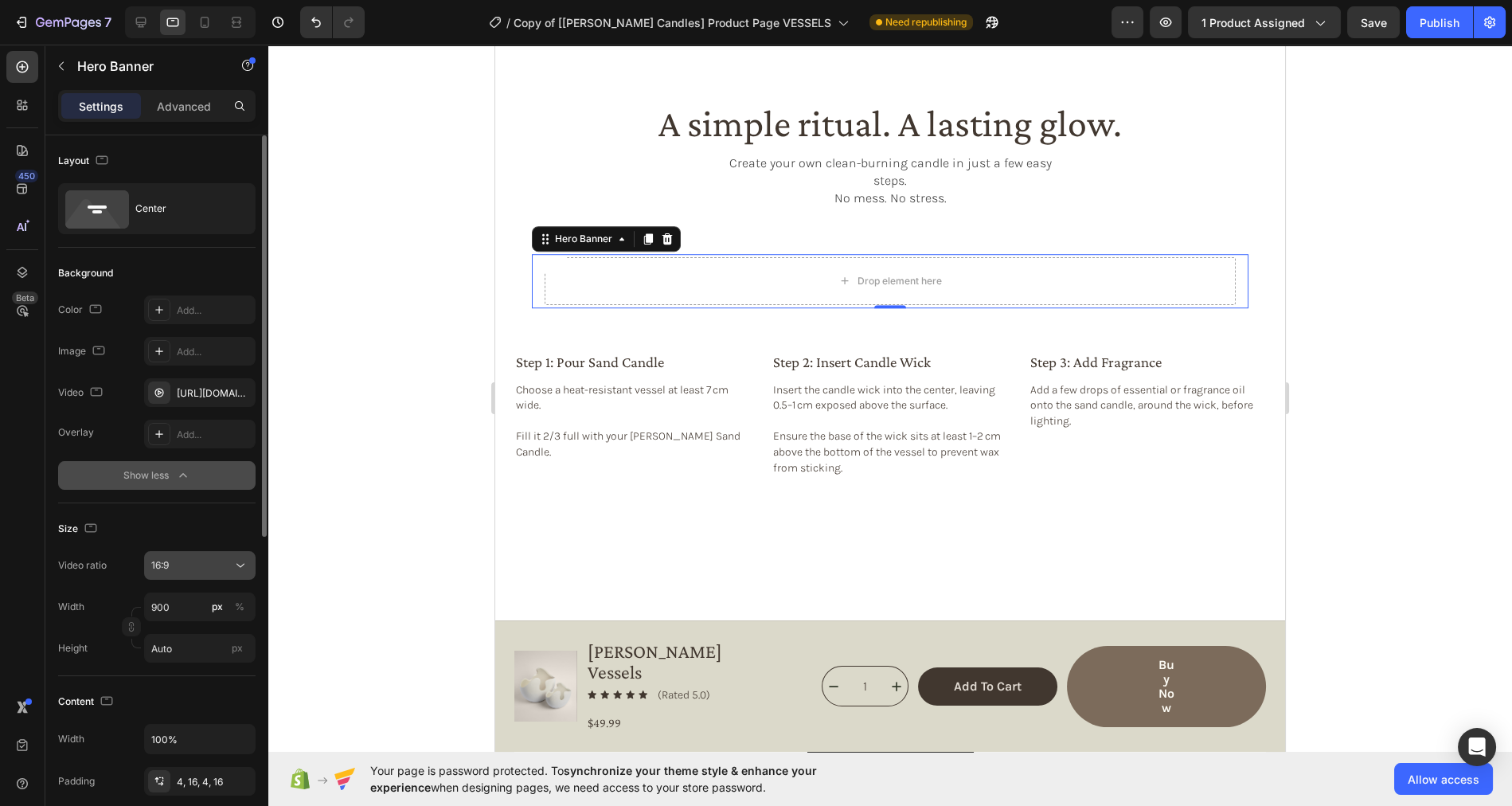
click at [222, 562] on div "16:9" at bounding box center [191, 564] width 81 height 14
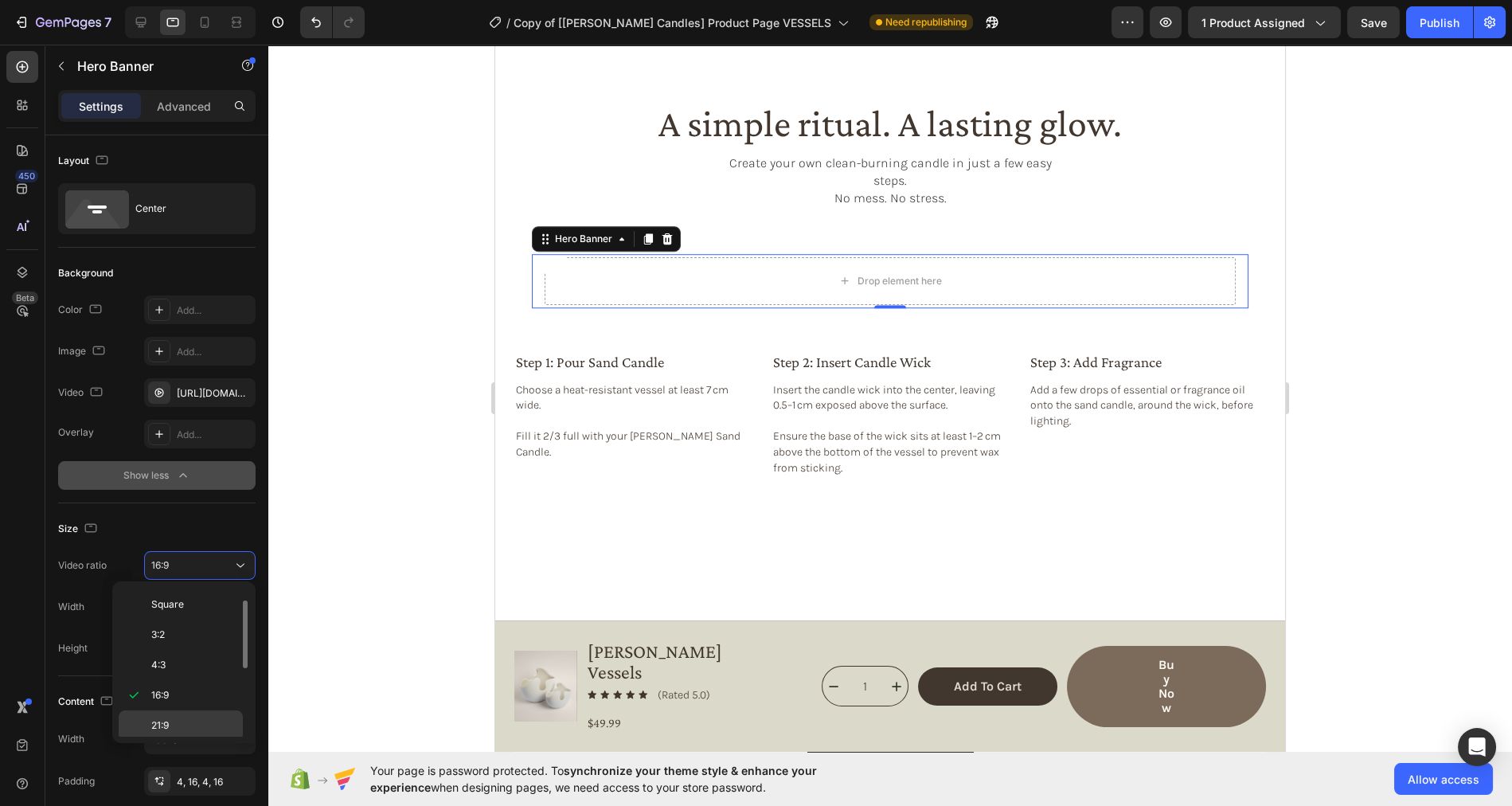
click at [179, 721] on p "21:9" at bounding box center [193, 725] width 85 height 14
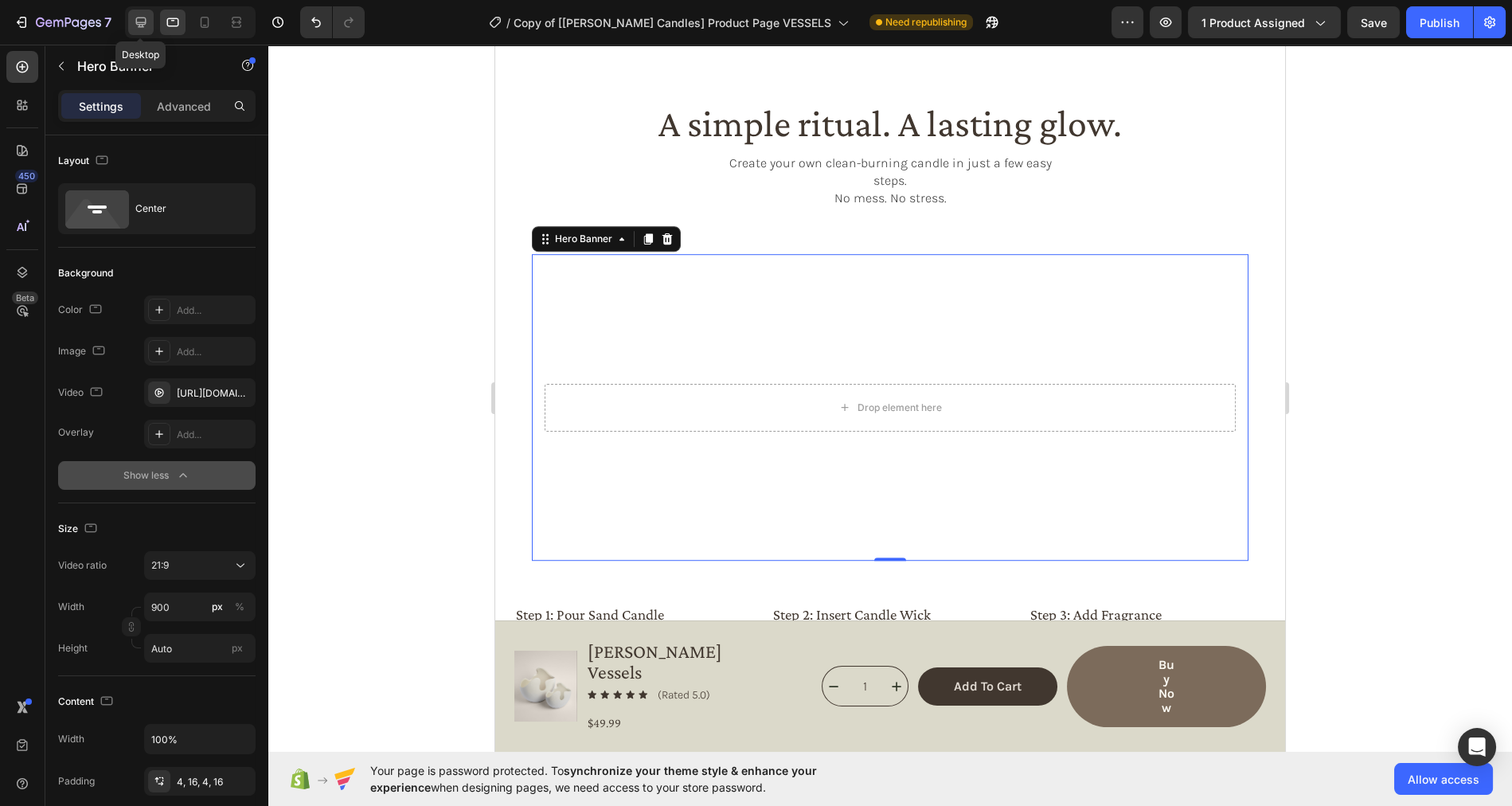
click at [141, 17] on icon at bounding box center [141, 22] width 11 height 11
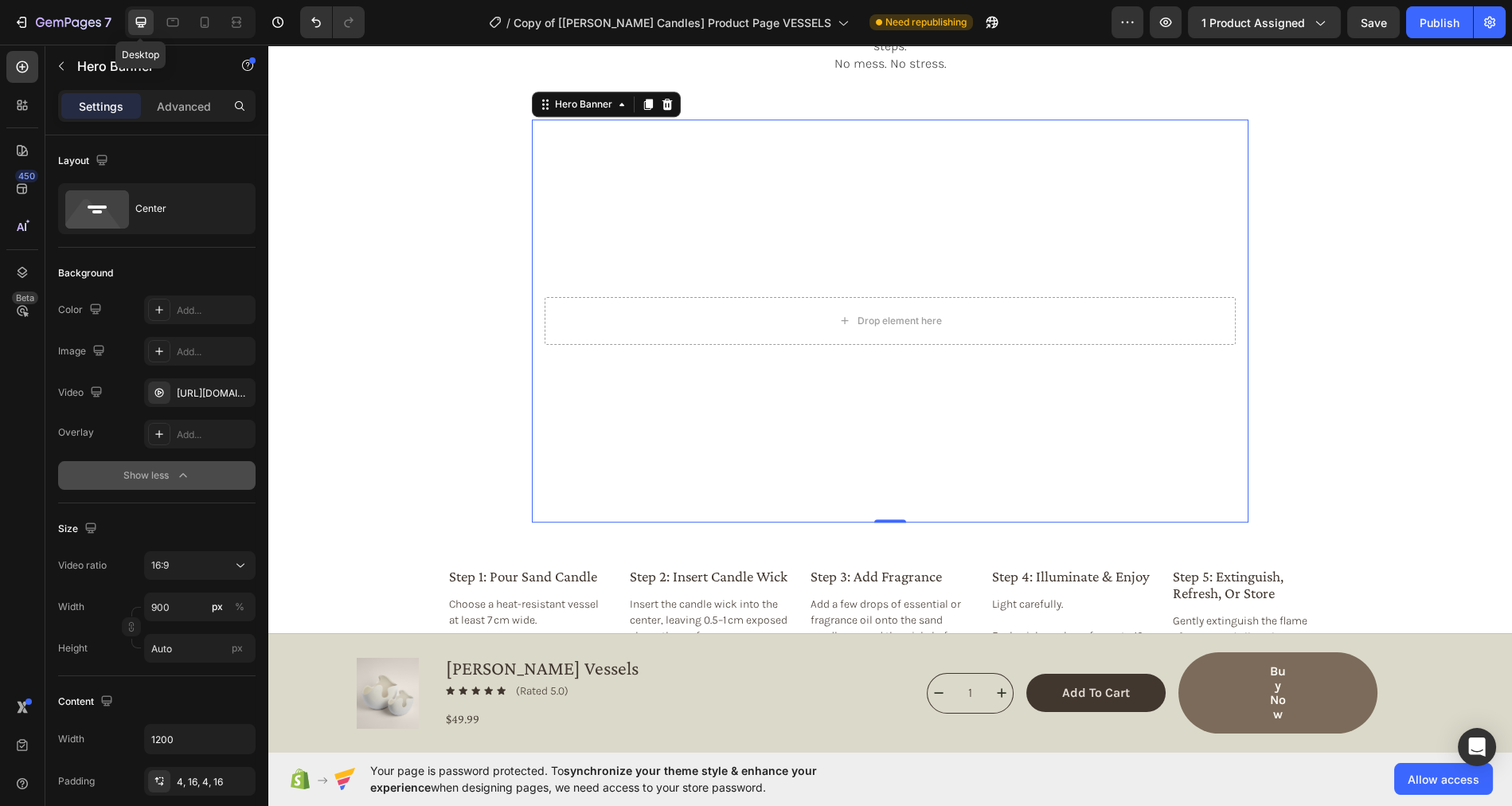
scroll to position [2728, 0]
click at [172, 25] on icon at bounding box center [173, 22] width 12 height 9
type input "100%"
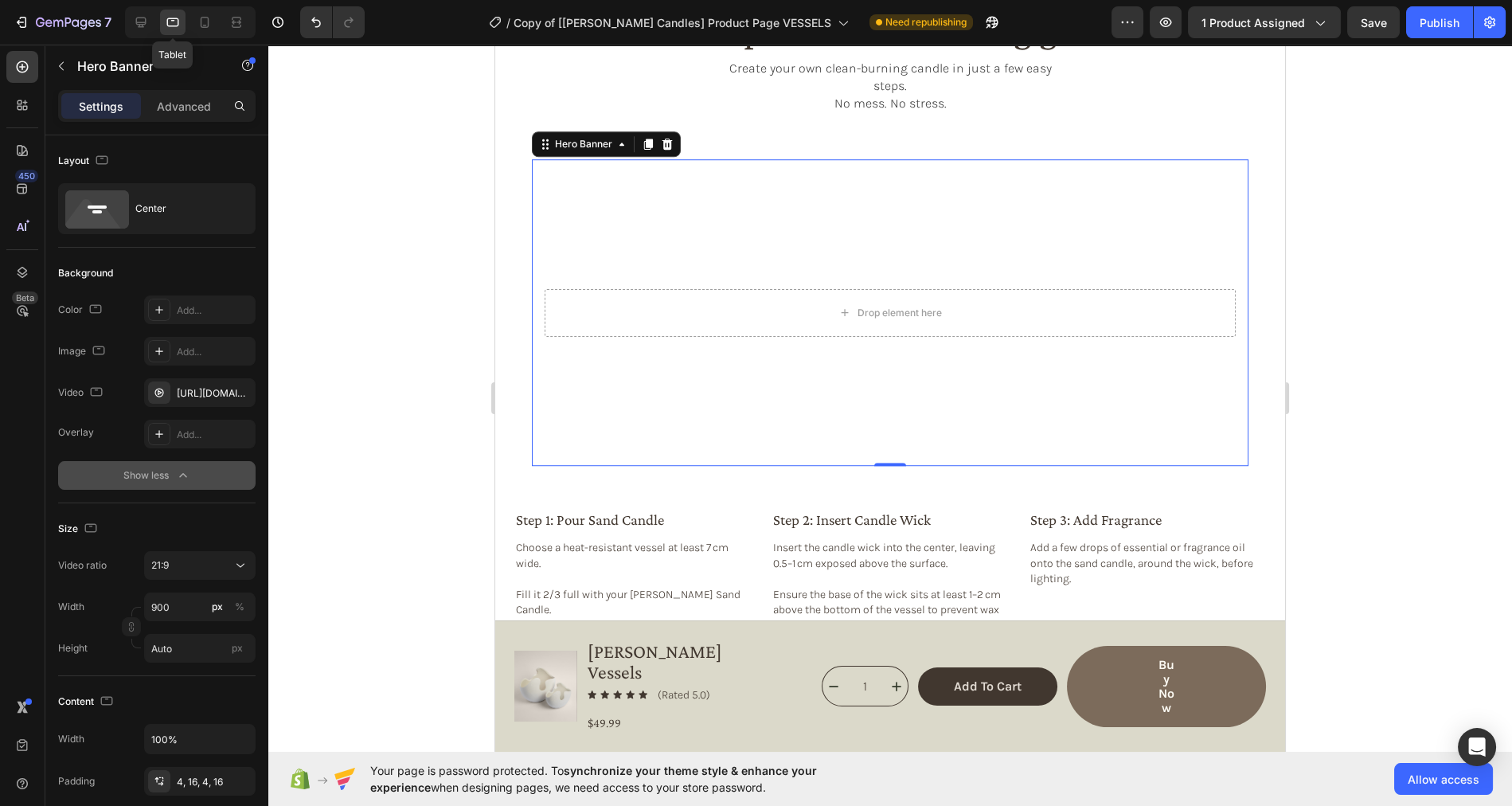
scroll to position [2768, 0]
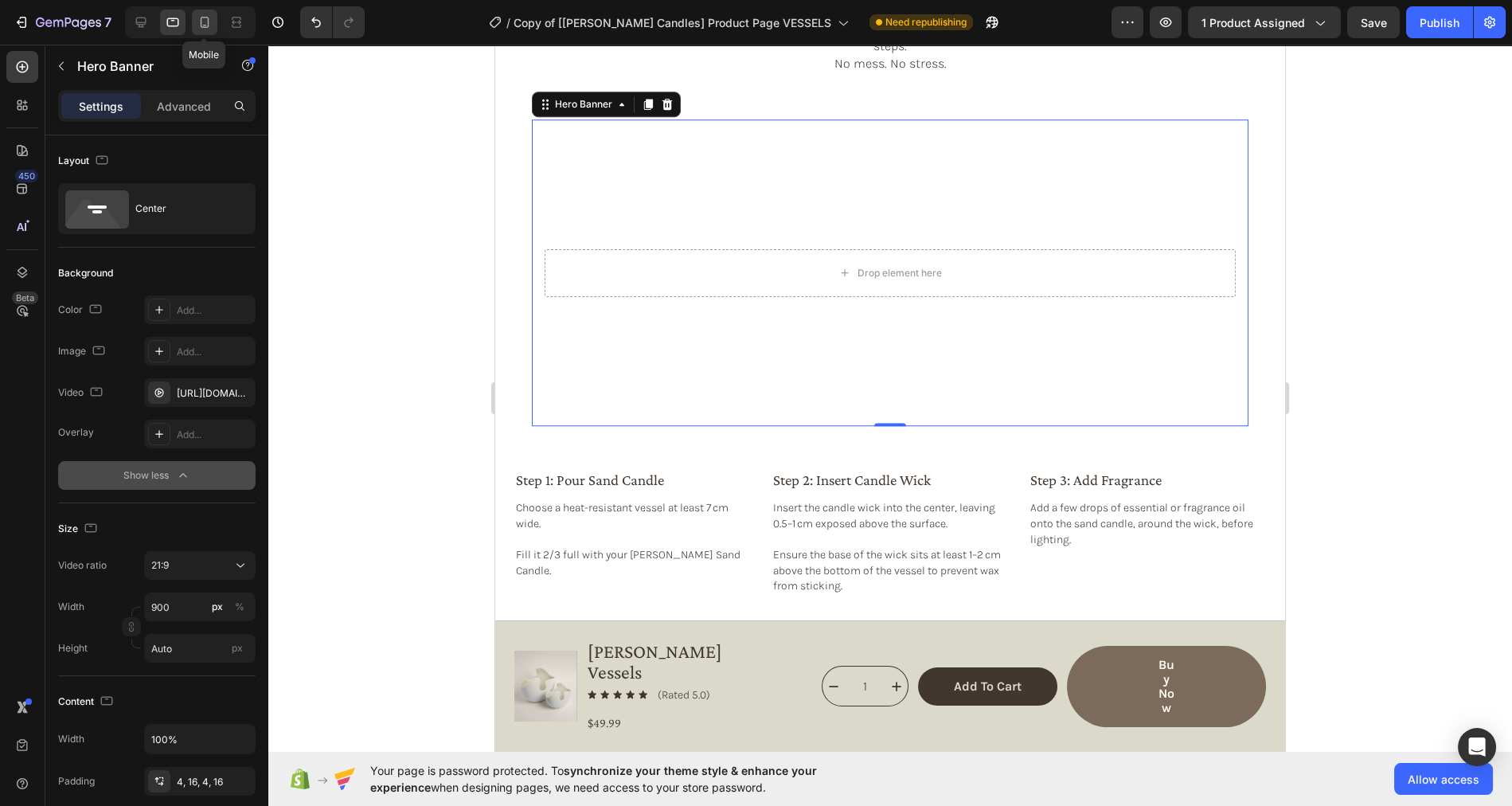
click at [204, 25] on icon at bounding box center [205, 22] width 9 height 12
type input "100"
type input "185"
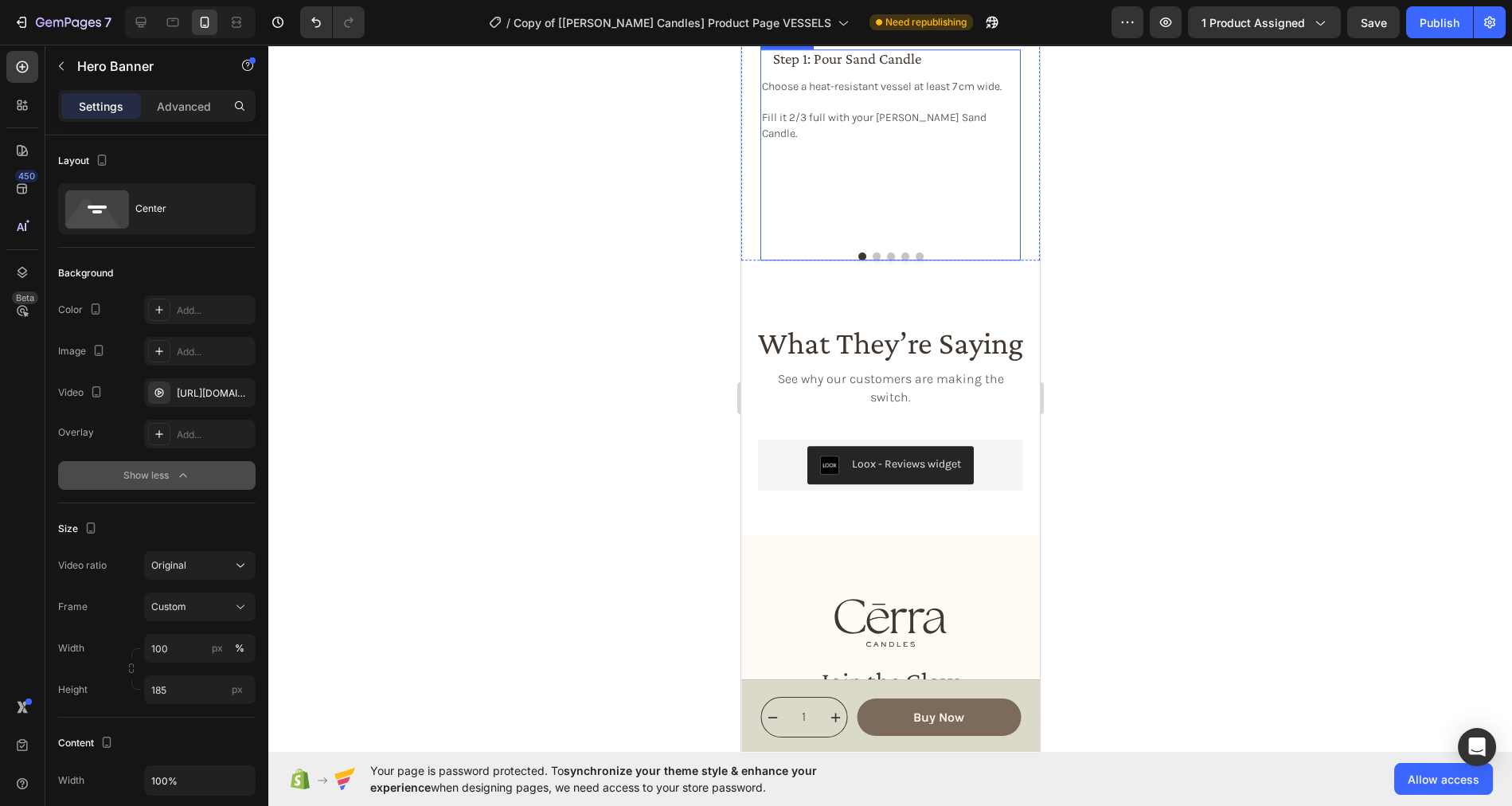
scroll to position [3053, 0]
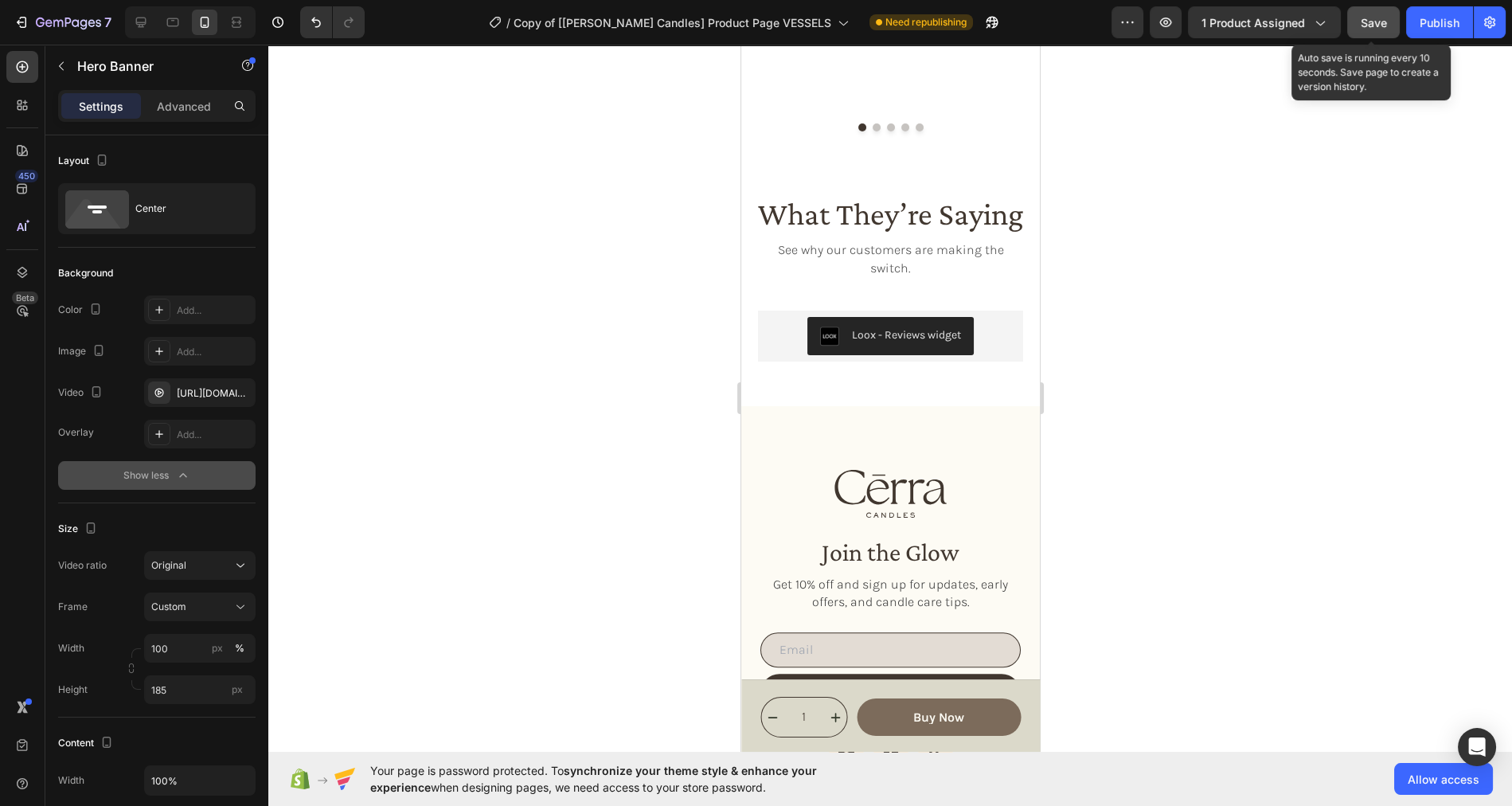
click at [1364, 28] on span "Save" at bounding box center [1374, 22] width 26 height 13
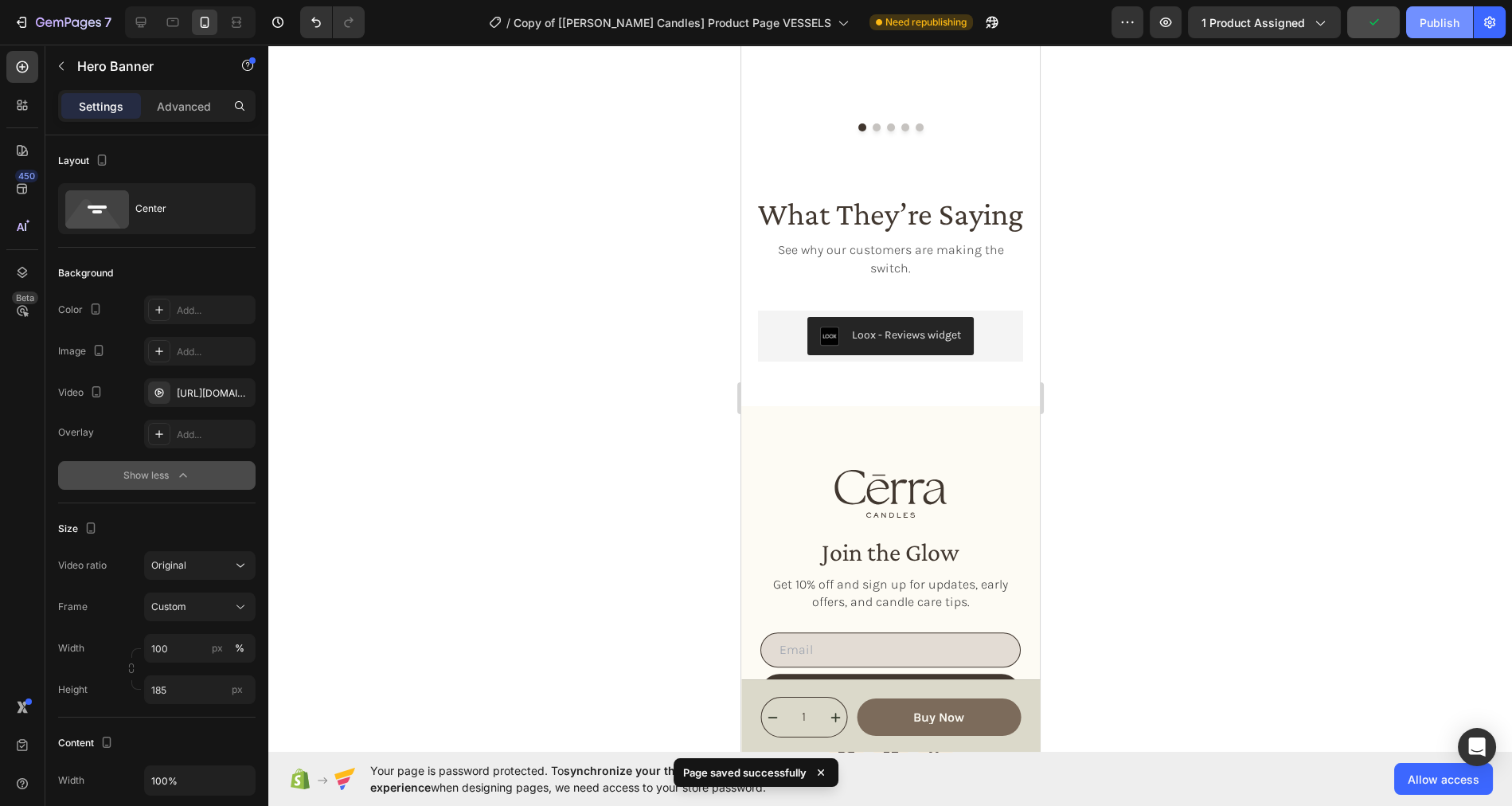
click at [1430, 22] on div "Publish" at bounding box center [1440, 22] width 39 height 16
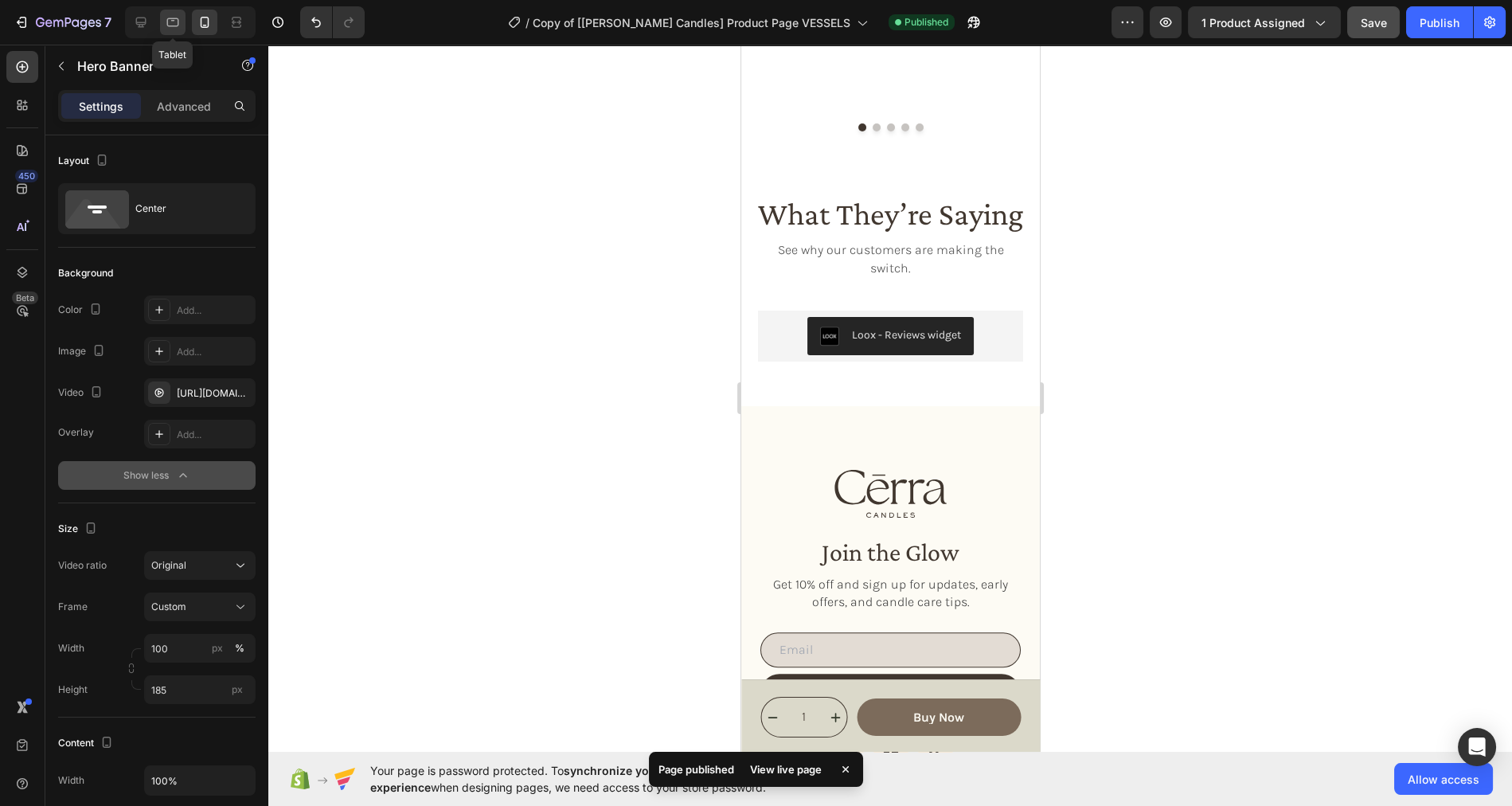
click at [171, 24] on icon at bounding box center [173, 21] width 16 height 16
type input "900"
type input "Auto"
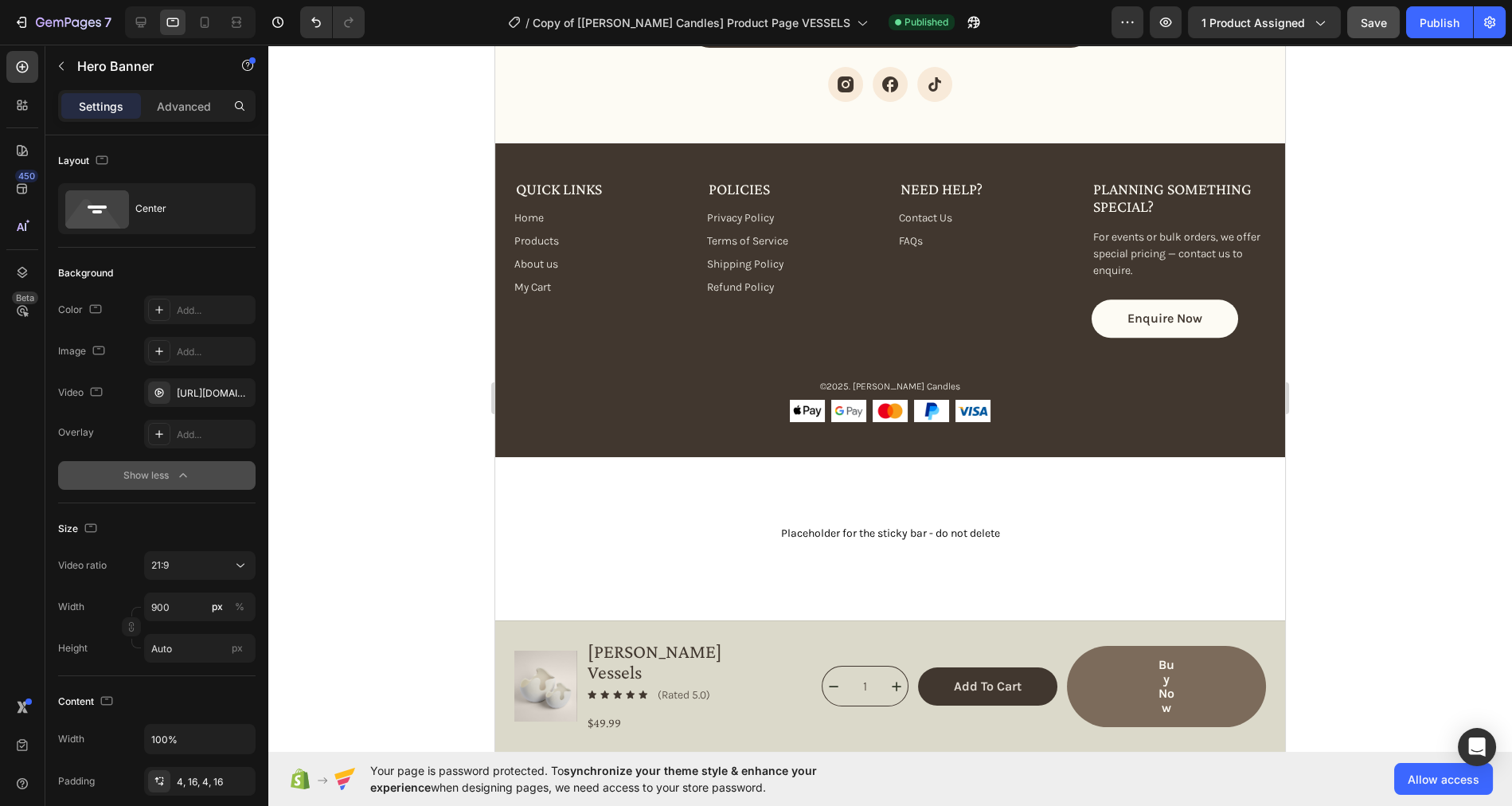
scroll to position [3922, 0]
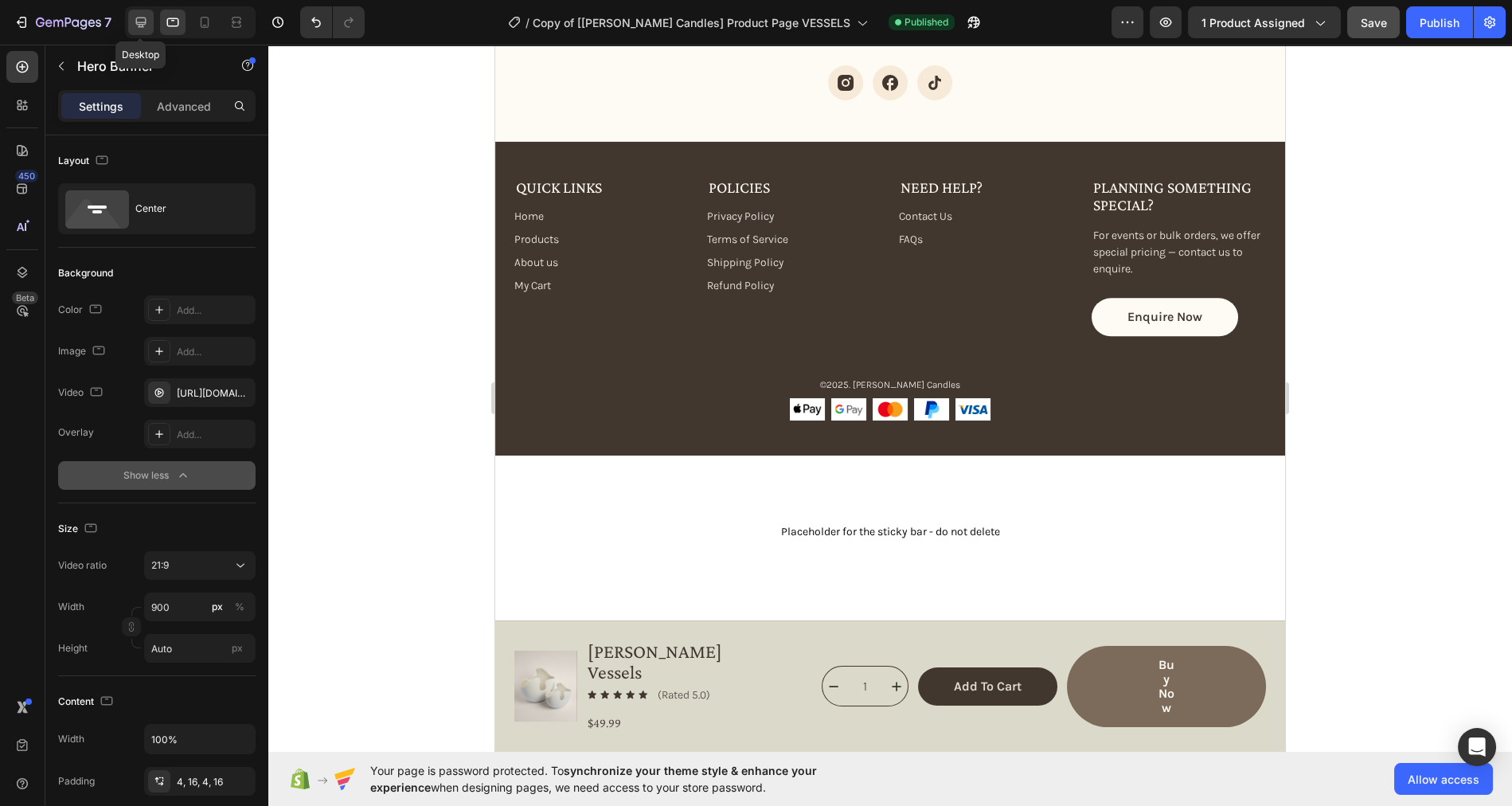
click at [137, 22] on icon at bounding box center [141, 22] width 11 height 11
type input "1200"
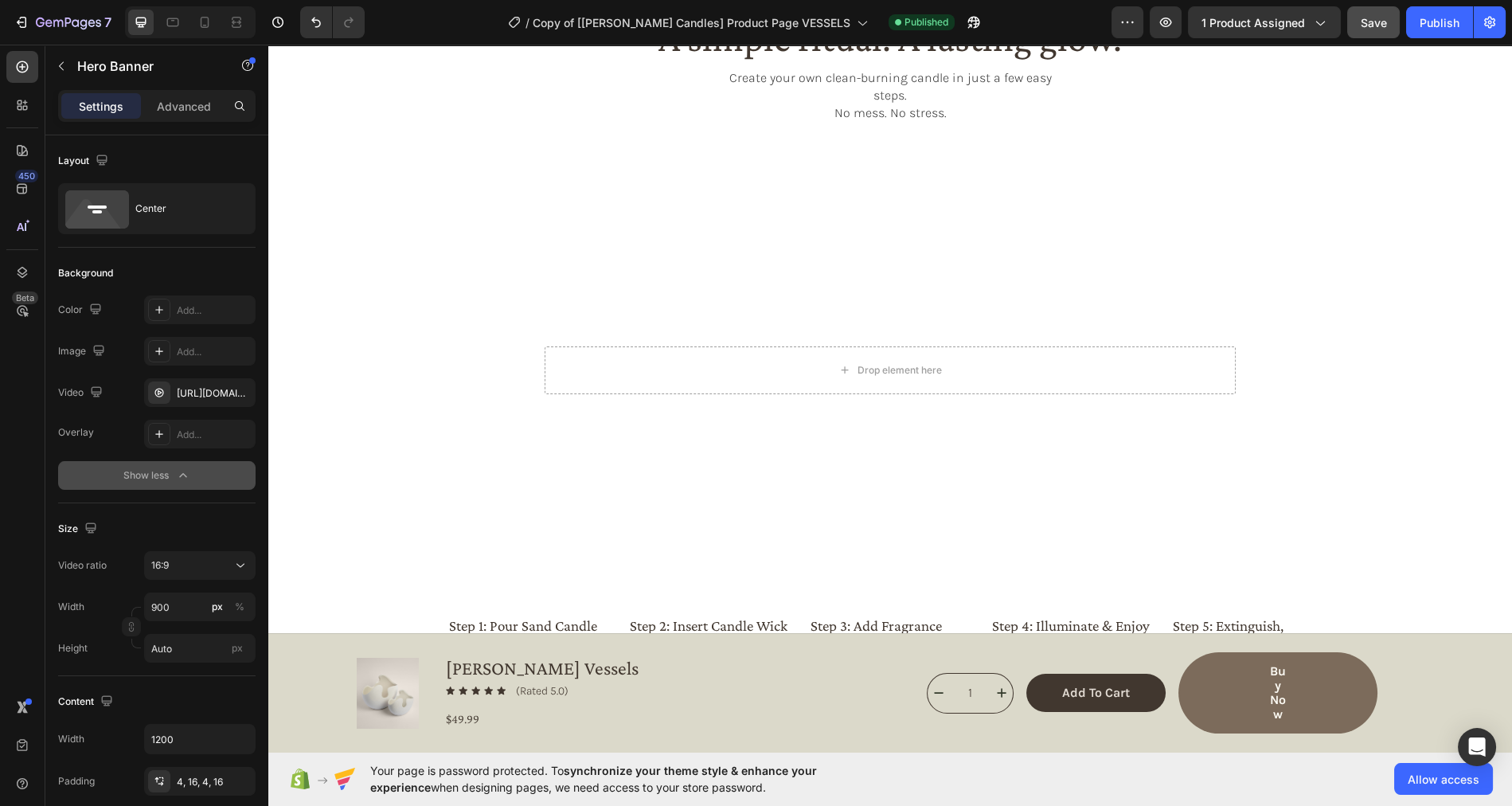
scroll to position [2478, 0]
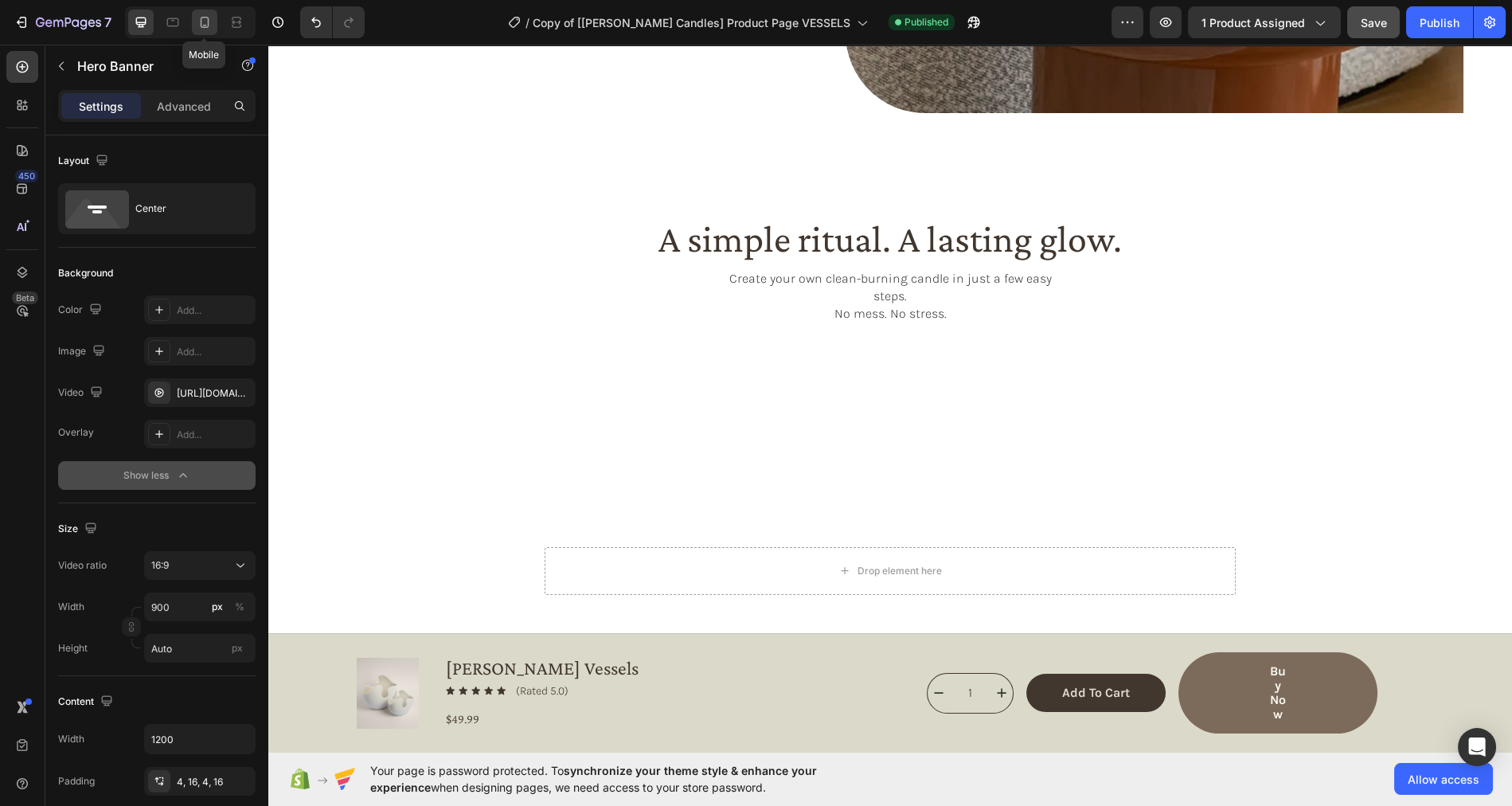
click at [201, 30] on div at bounding box center [205, 22] width 25 height 25
type input "100"
type input "185"
type input "100%"
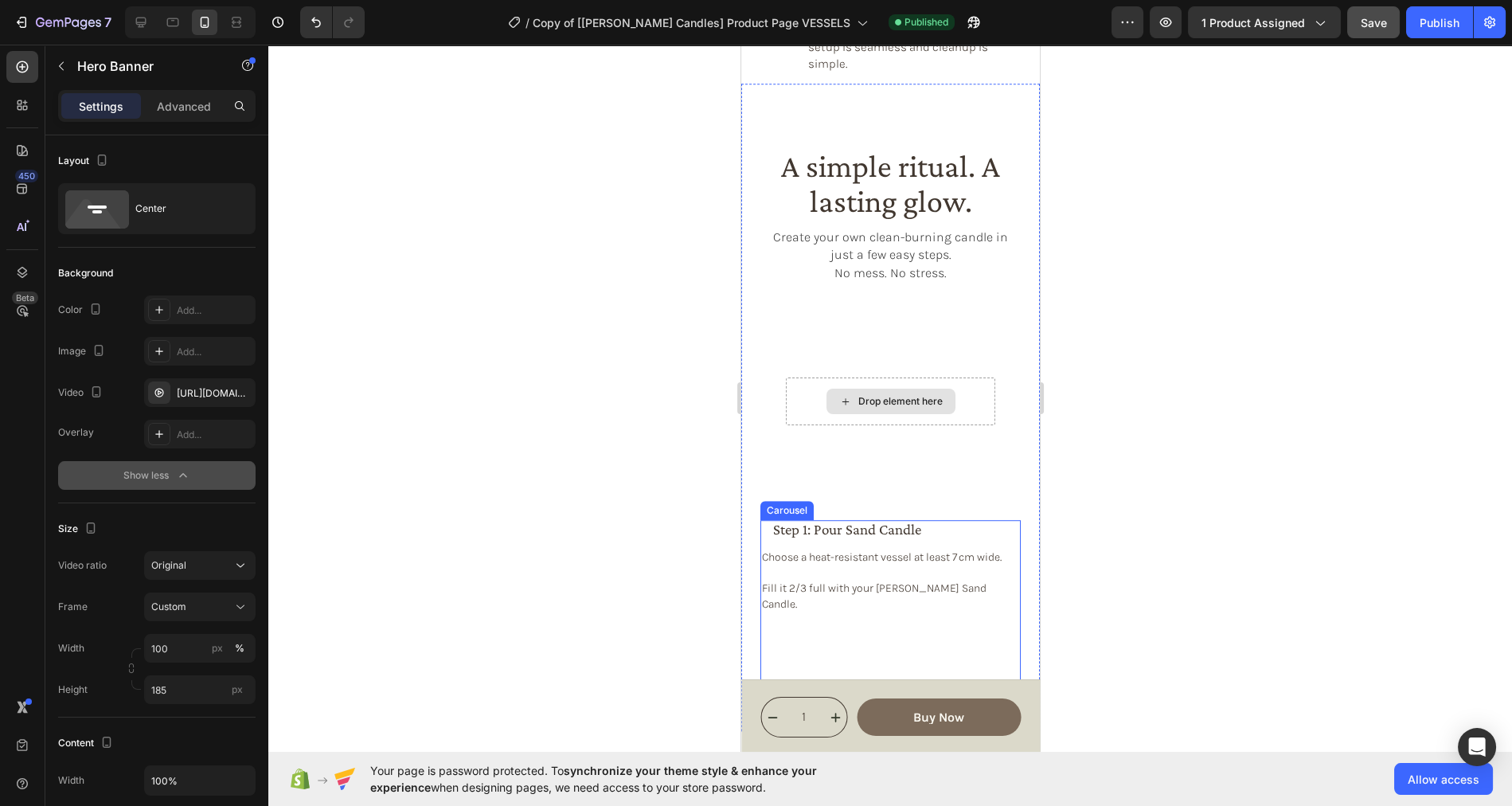
scroll to position [2526, 0]
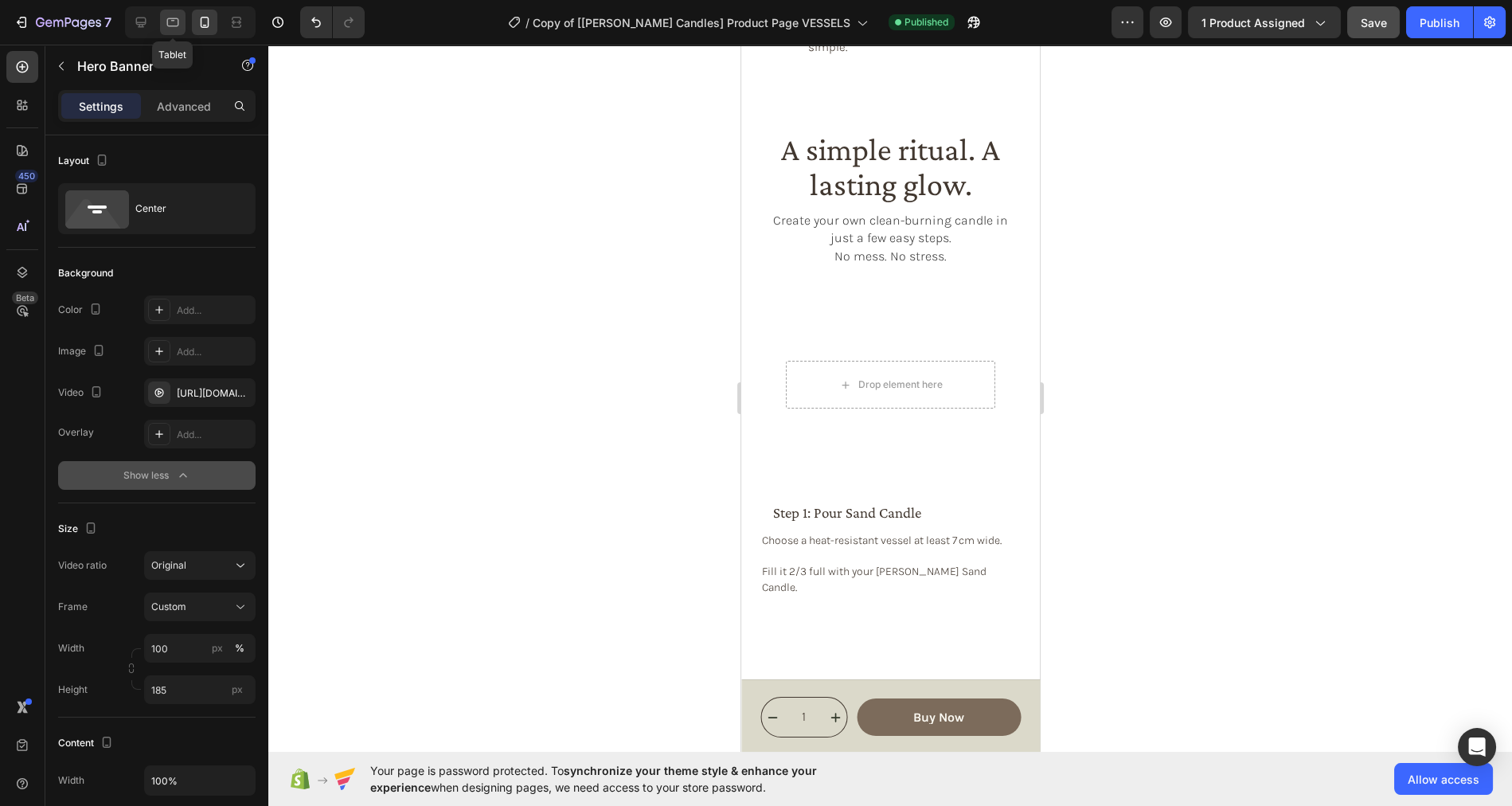
click at [168, 20] on icon at bounding box center [173, 21] width 16 height 16
type input "900"
type input "Auto"
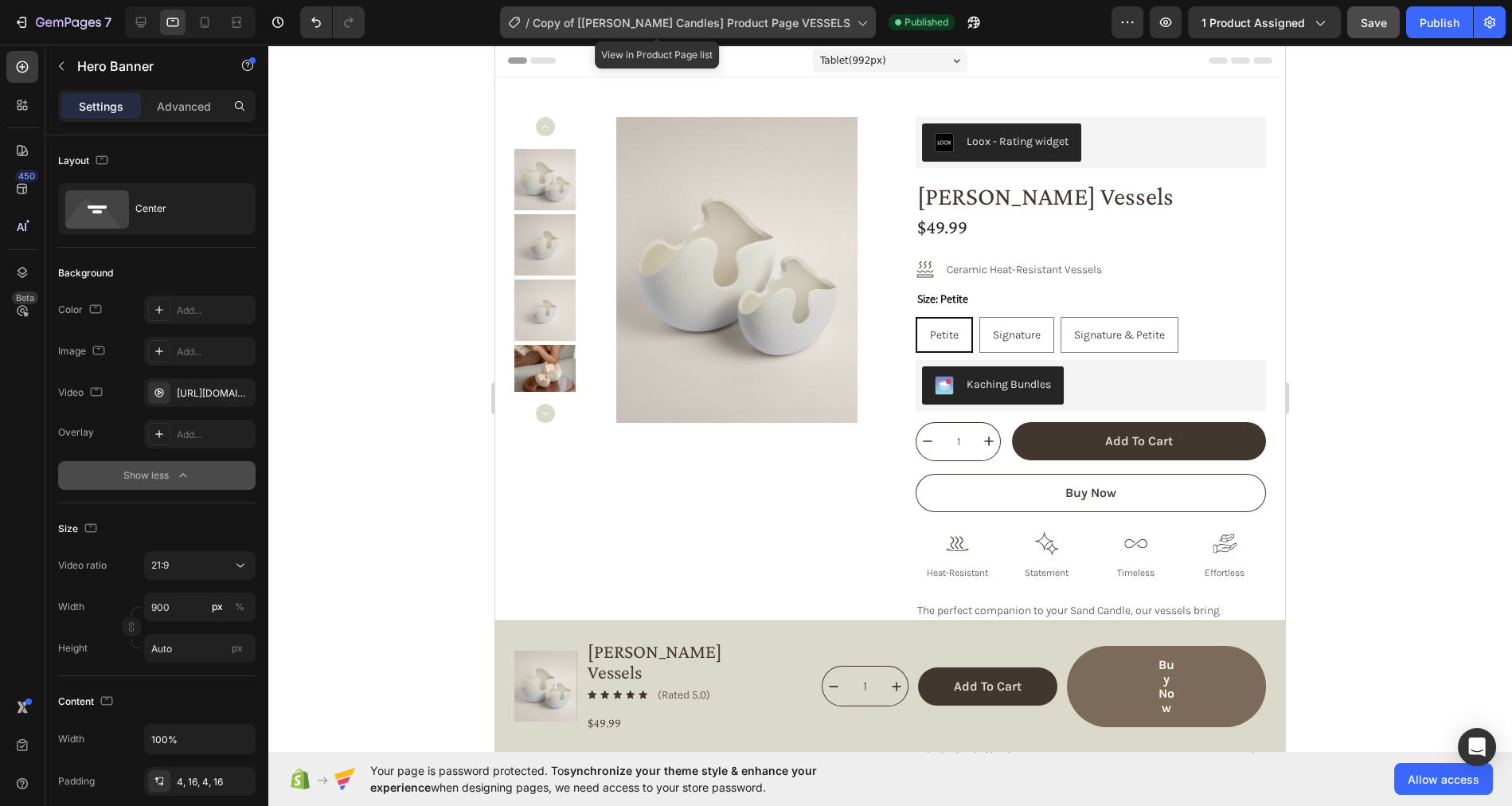
click at [818, 23] on span "Copy of [Cerra Candles] Product Page VESSELS" at bounding box center [691, 22] width 318 height 16
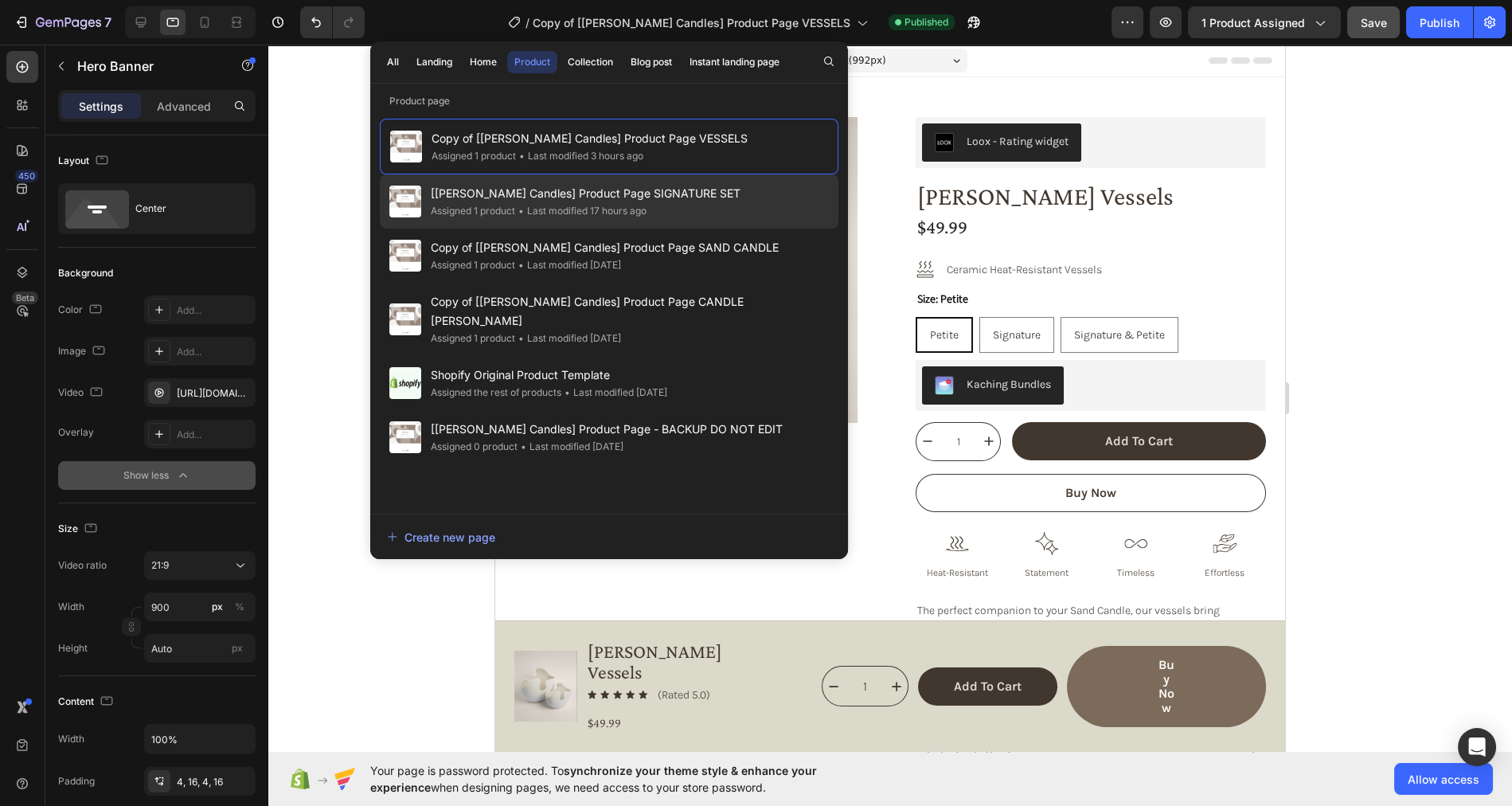
click at [711, 228] on div "[Cerra Candles] Product Page SIGNATURE SET Assigned 1 product • Last modified 1…" at bounding box center [609, 256] width 459 height 54
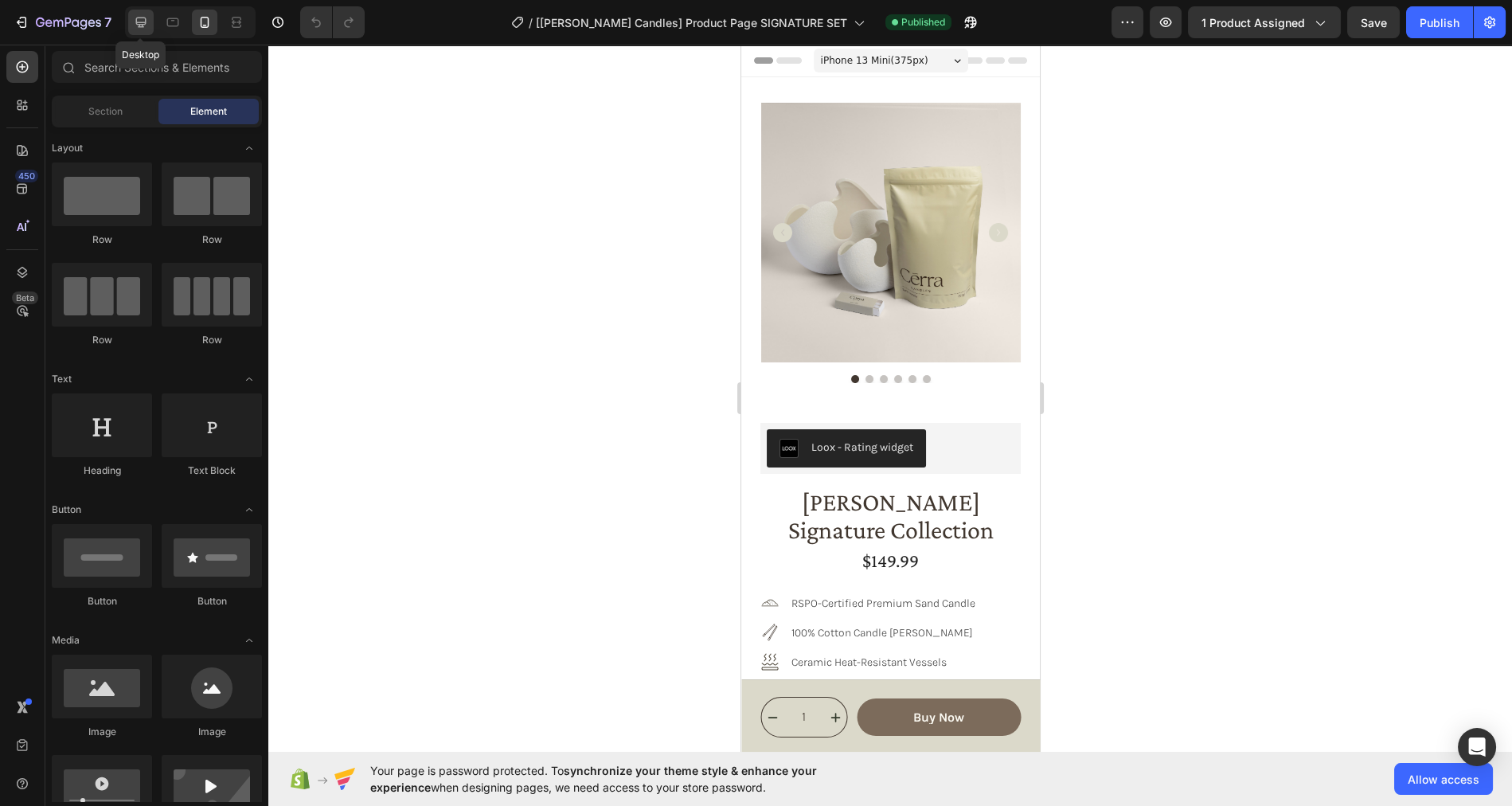
click at [141, 31] on div at bounding box center [141, 22] width 25 height 25
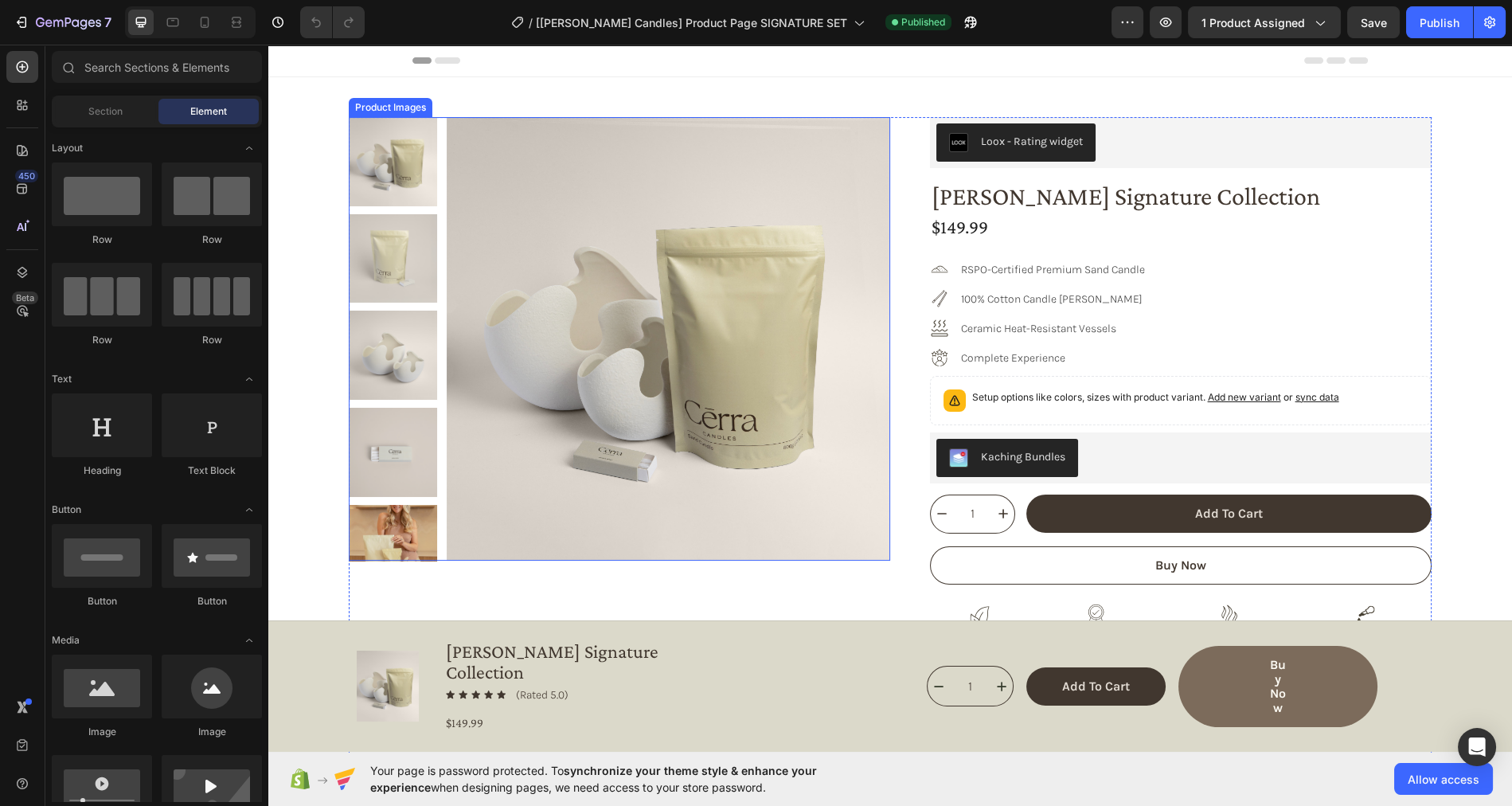
click at [440, 120] on div at bounding box center [619, 339] width 542 height 444
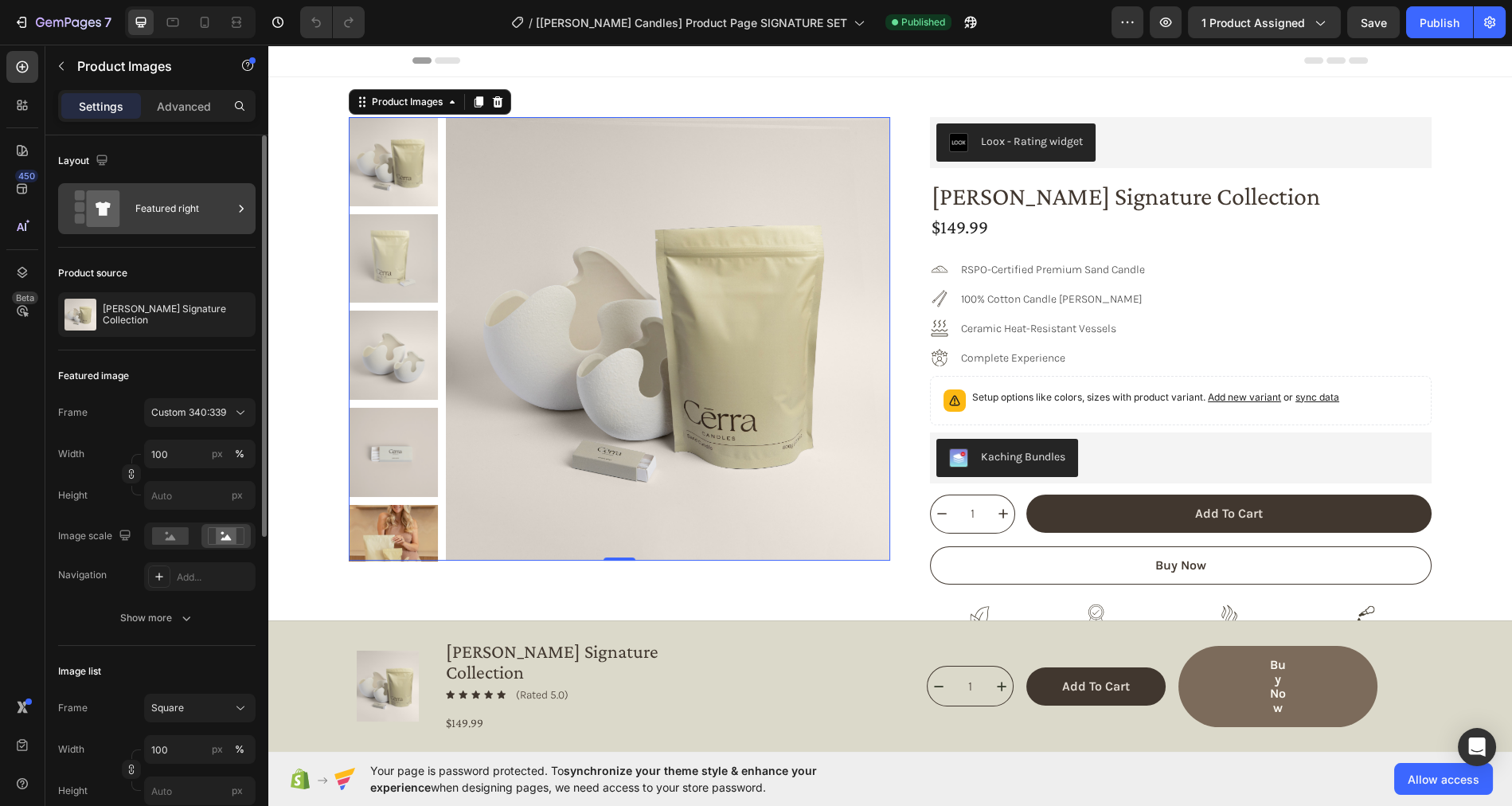
click at [178, 214] on div "Featured right" at bounding box center [184, 209] width 97 height 37
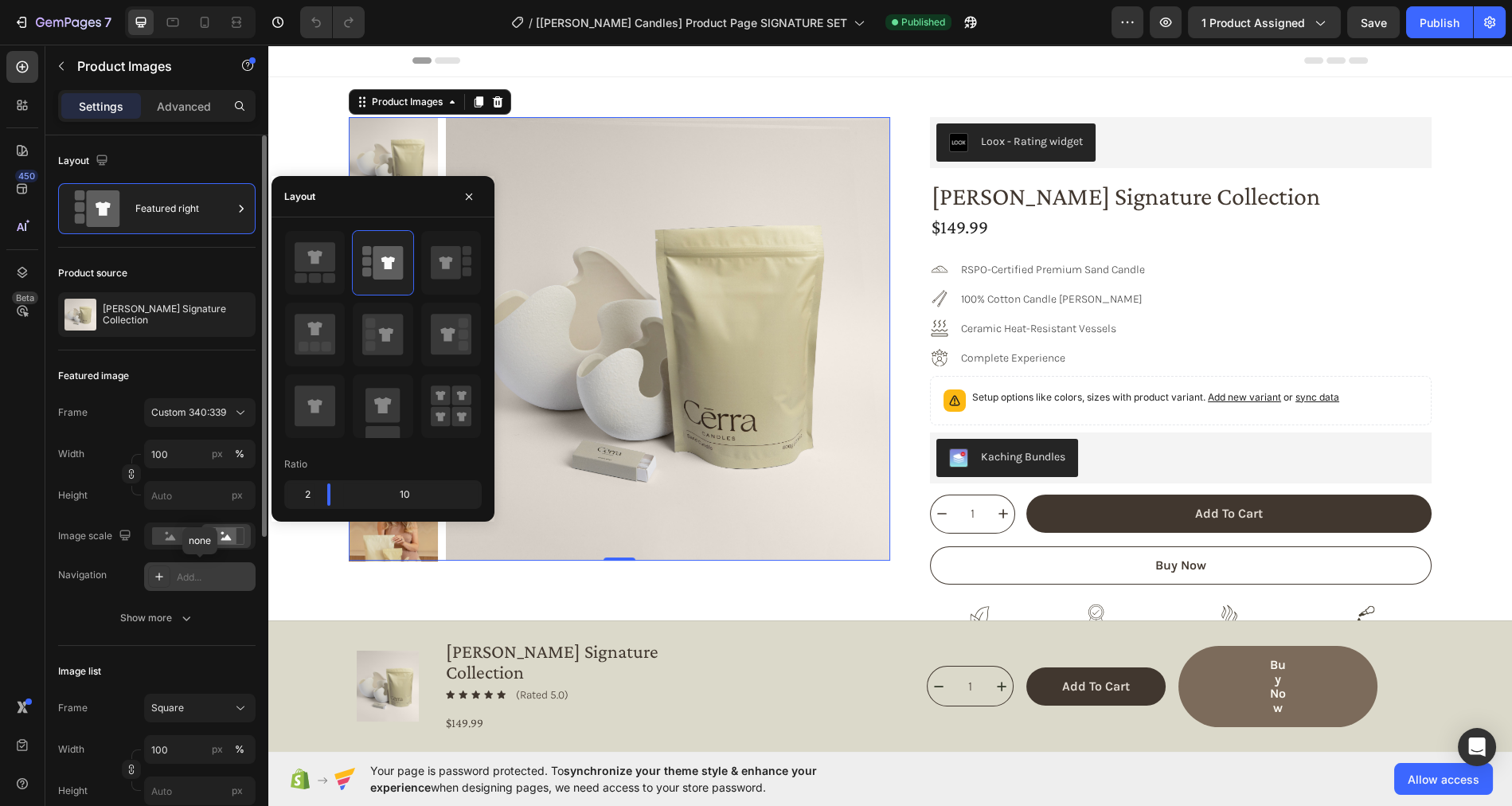
click at [192, 576] on div "Add..." at bounding box center [214, 577] width 75 height 14
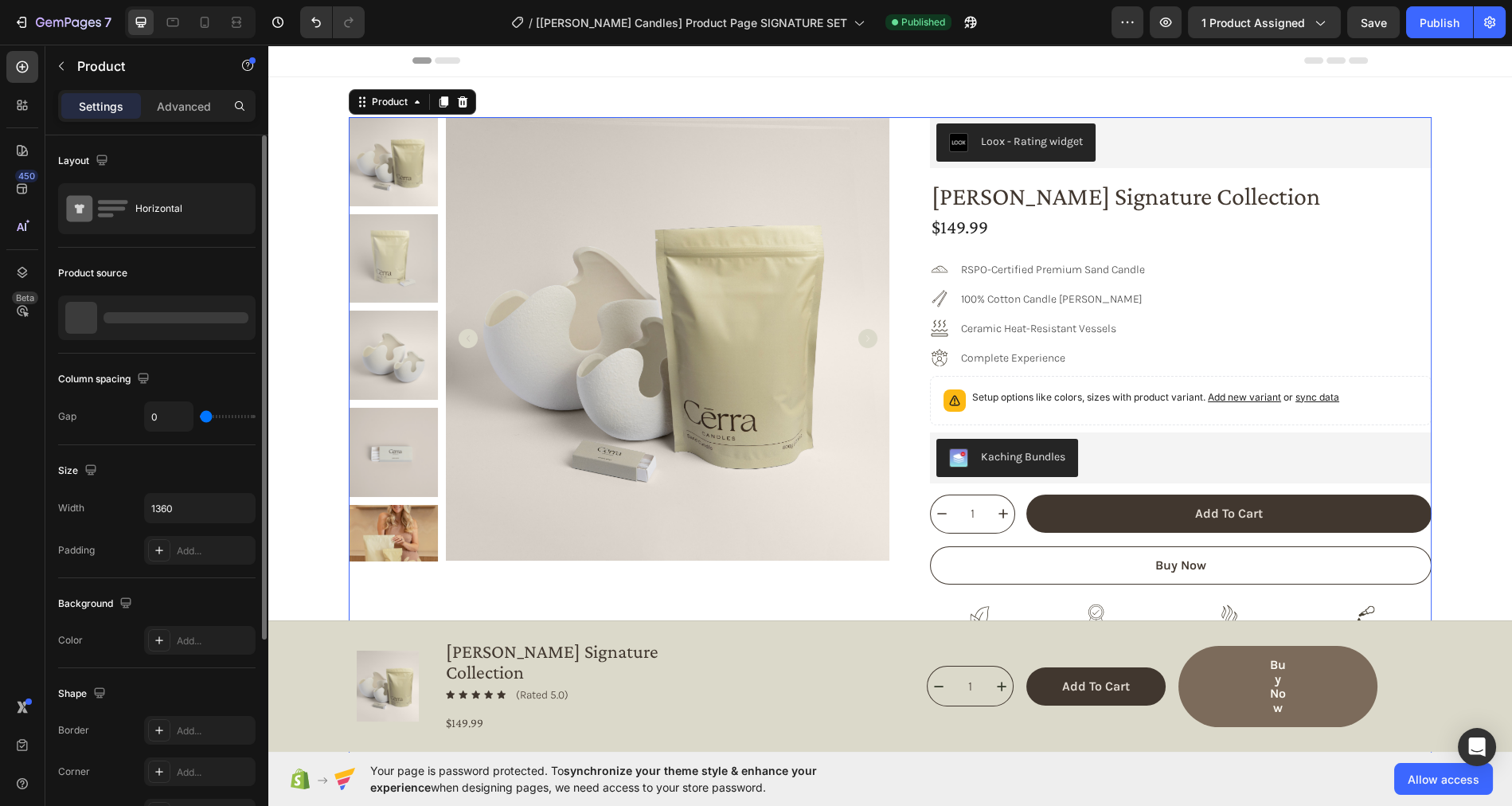
click at [574, 580] on div "Product Images" at bounding box center [619, 474] width 542 height 715
click at [444, 262] on div at bounding box center [619, 339] width 542 height 444
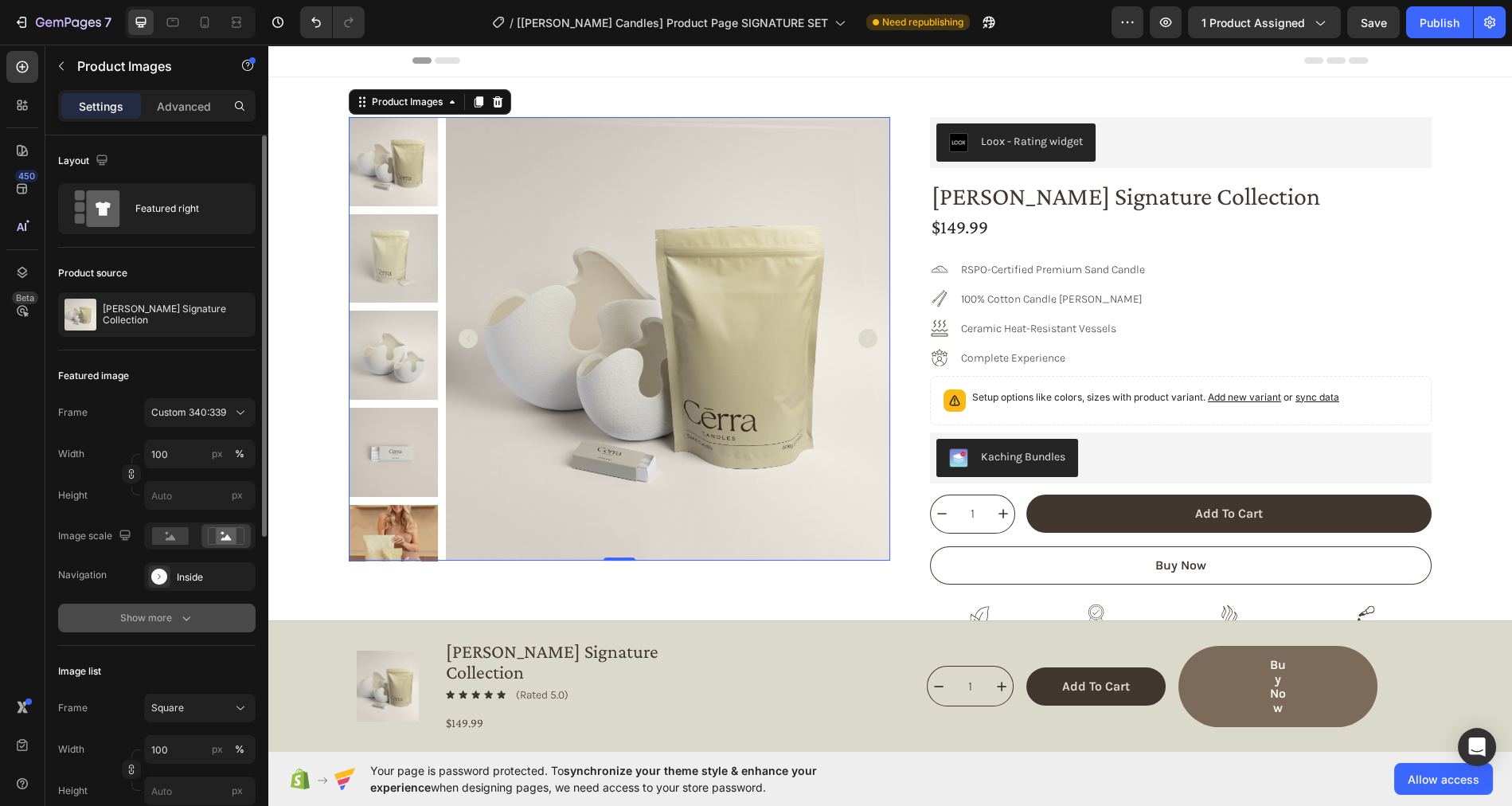
click at [176, 612] on div "Show more" at bounding box center [157, 617] width 74 height 16
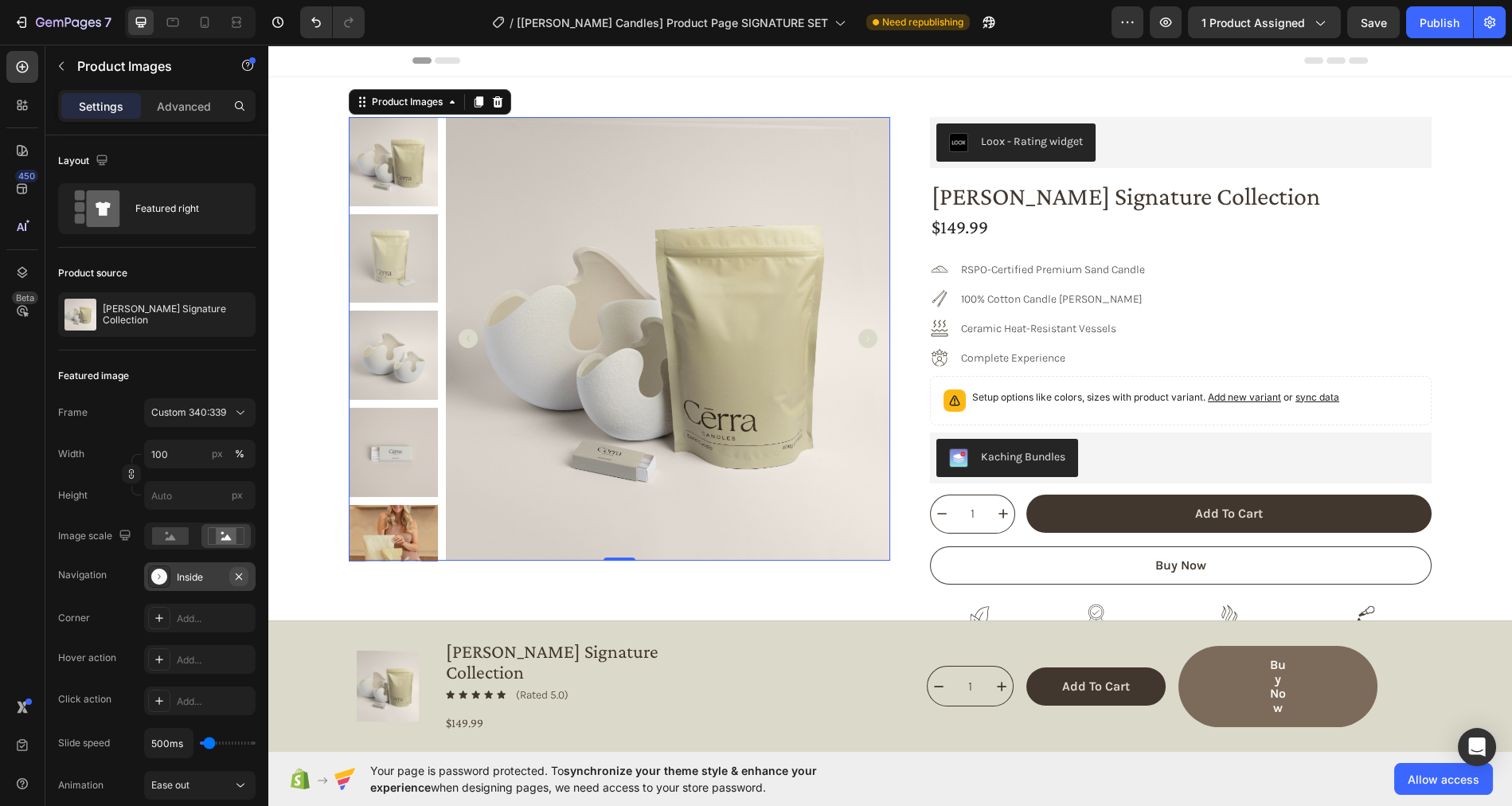
click at [240, 573] on icon "button" at bounding box center [239, 577] width 13 height 13
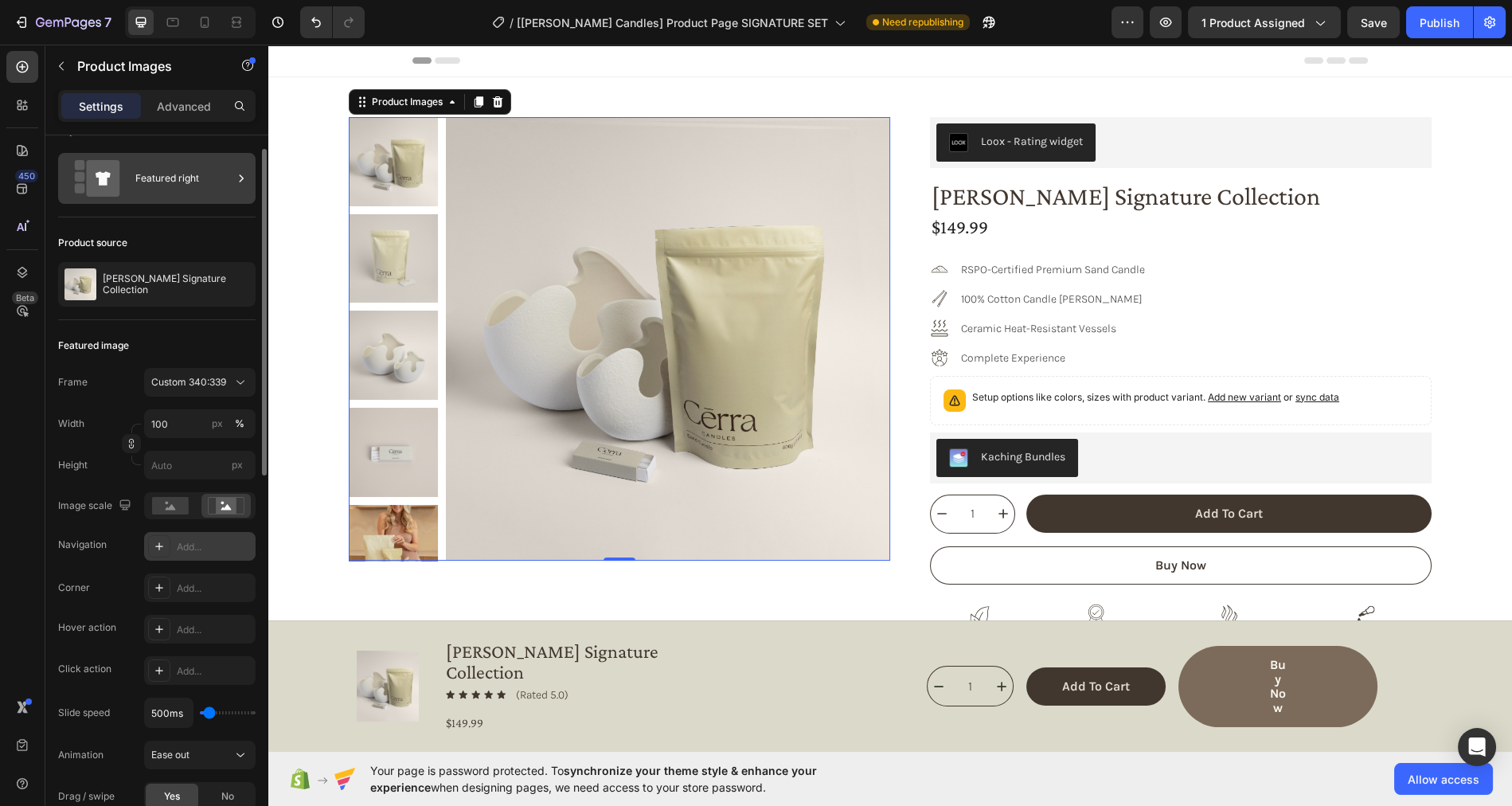
click at [147, 182] on div "Featured right" at bounding box center [184, 178] width 97 height 37
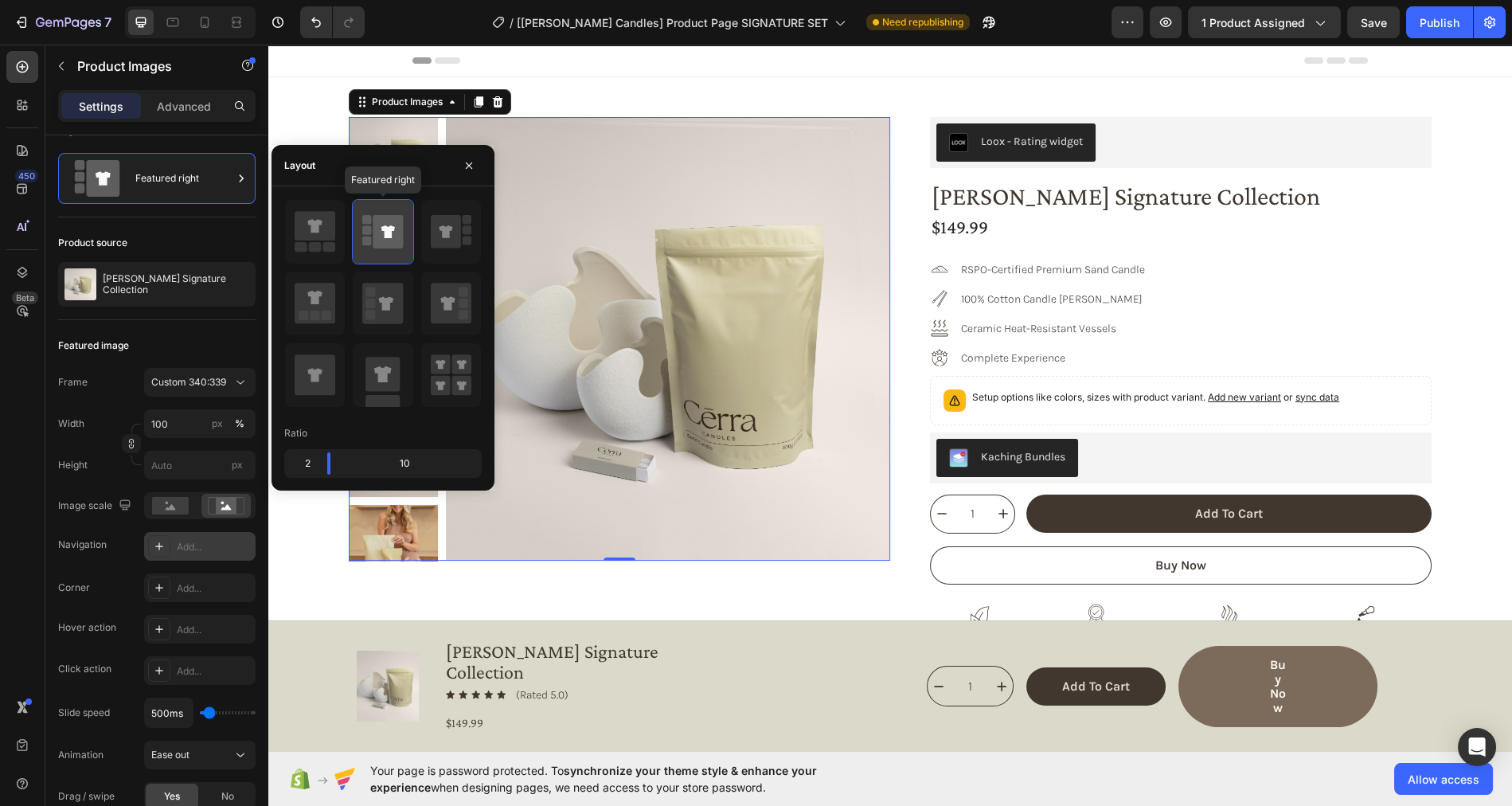
click at [373, 226] on icon at bounding box center [388, 232] width 30 height 34
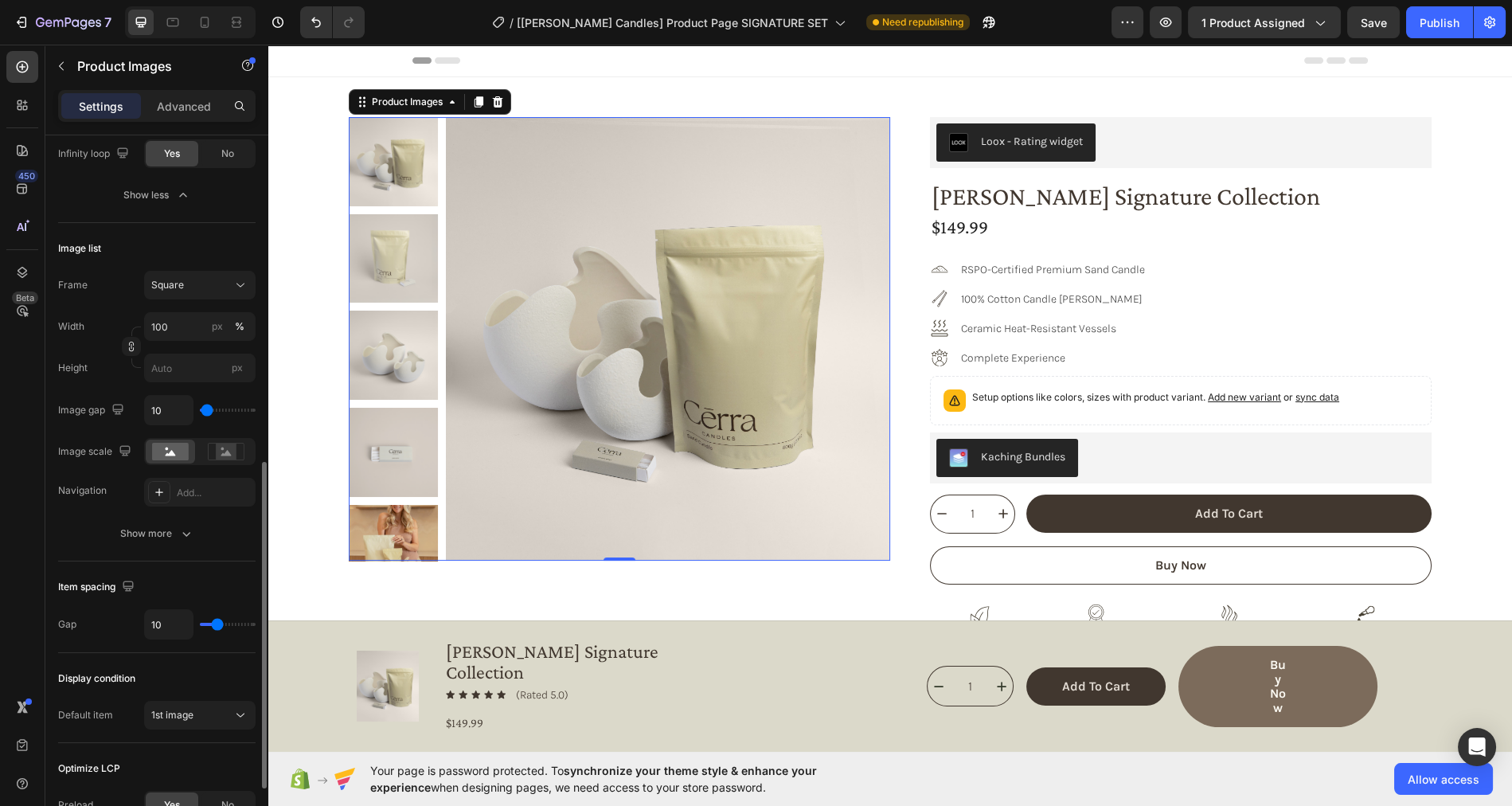
scroll to position [717, 0]
click at [177, 489] on div "Add..." at bounding box center [214, 489] width 75 height 14
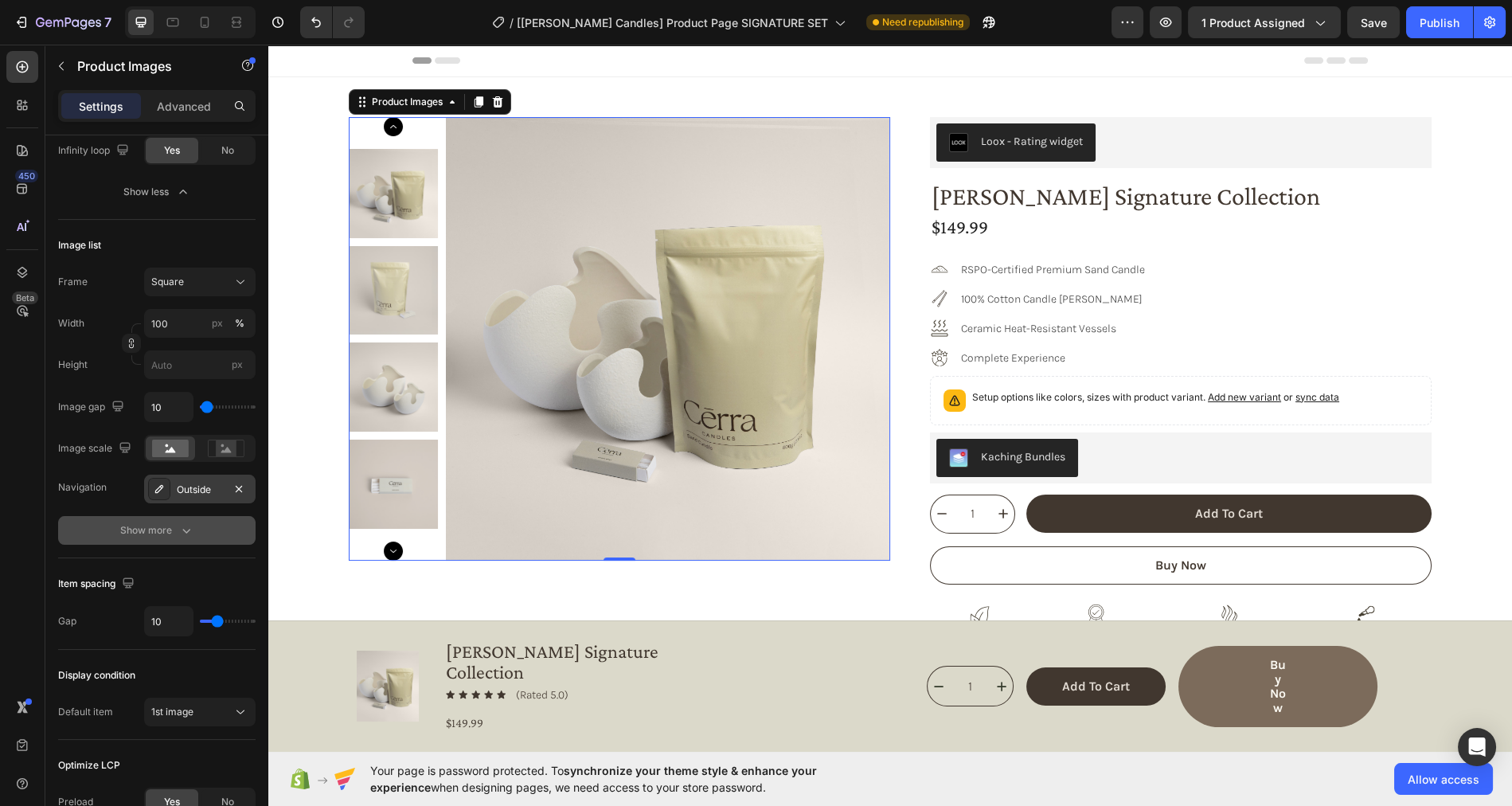
click at [182, 525] on icon "button" at bounding box center [186, 530] width 16 height 16
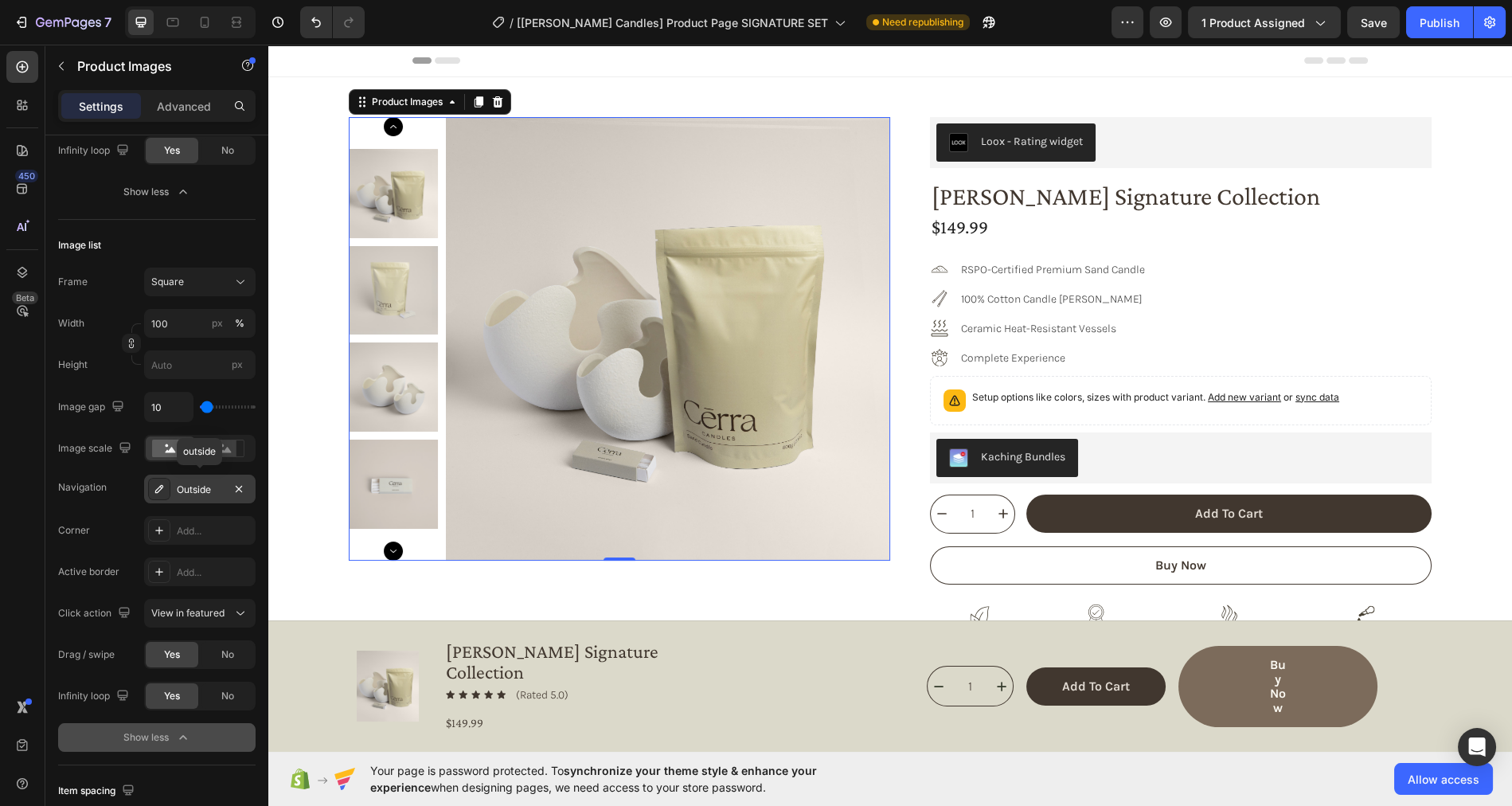
click at [201, 486] on div "Outside" at bounding box center [200, 489] width 46 height 14
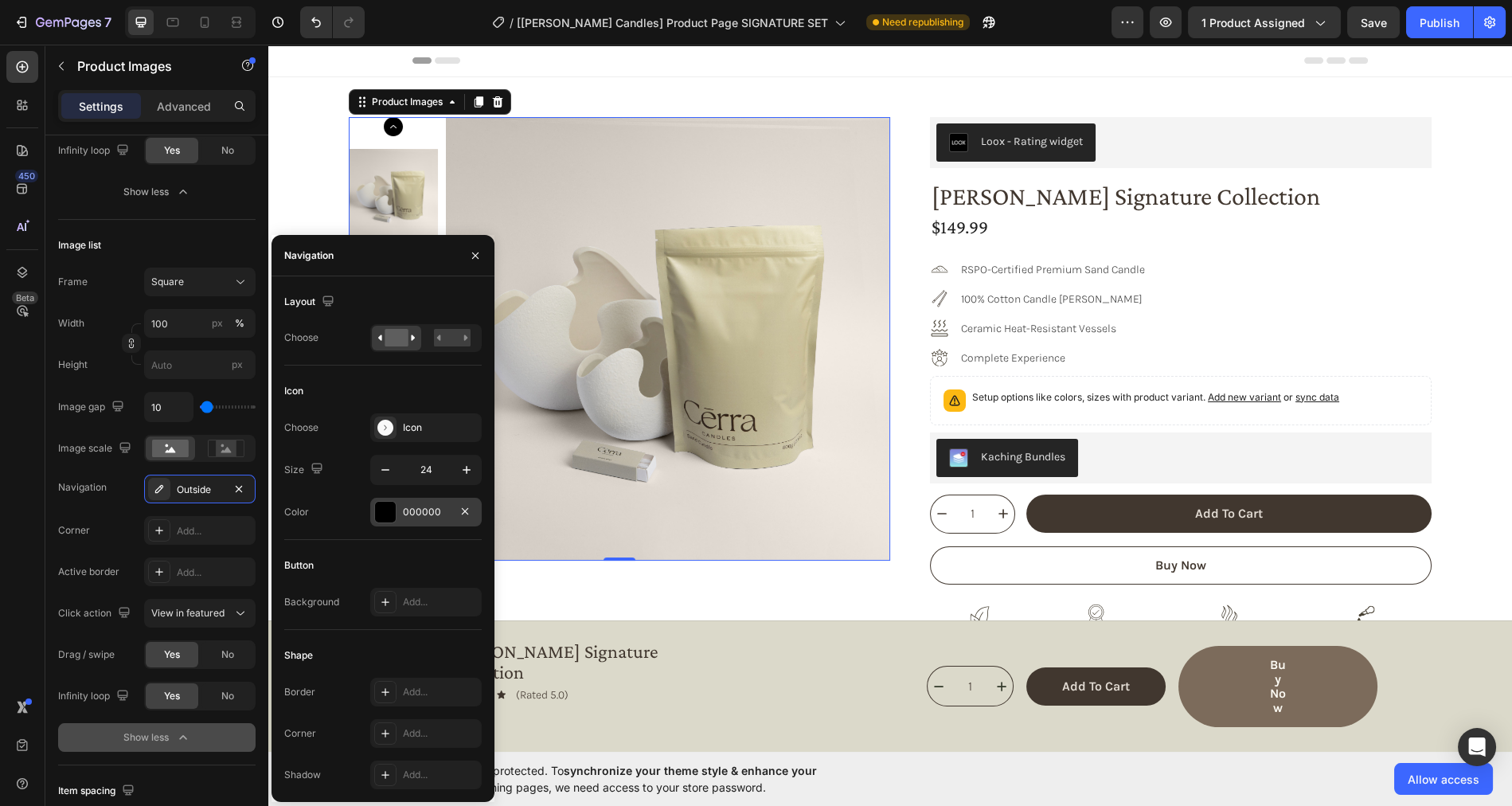
click at [416, 514] on div "000000" at bounding box center [426, 511] width 46 height 14
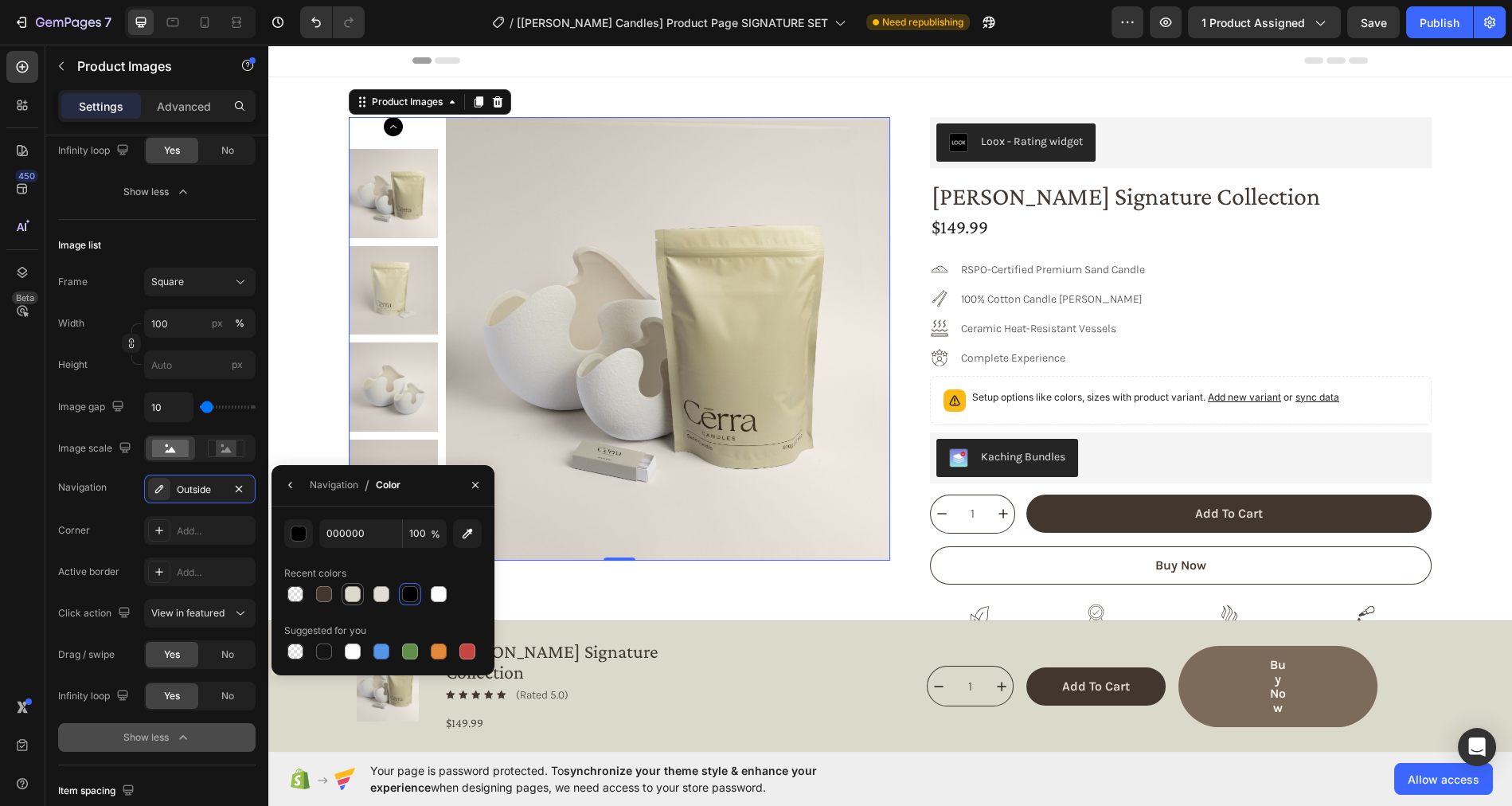
click at [355, 594] on div at bounding box center [353, 593] width 16 height 16
click at [326, 601] on div at bounding box center [324, 593] width 16 height 16
click at [353, 597] on div at bounding box center [353, 593] width 16 height 16
type input "DBD9CA"
click at [565, 579] on div "Product Images 0" at bounding box center [619, 474] width 542 height 715
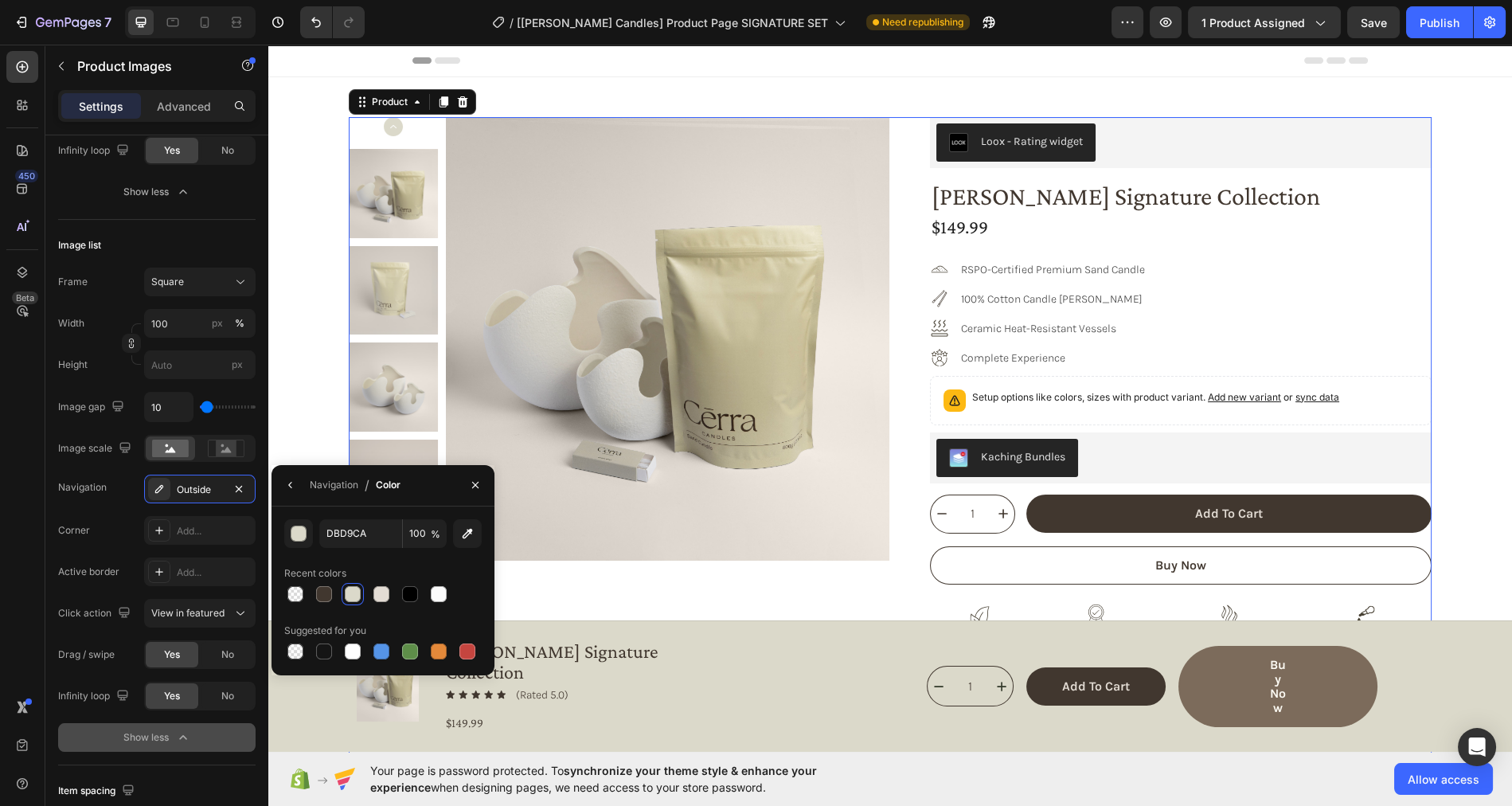
scroll to position [0, 0]
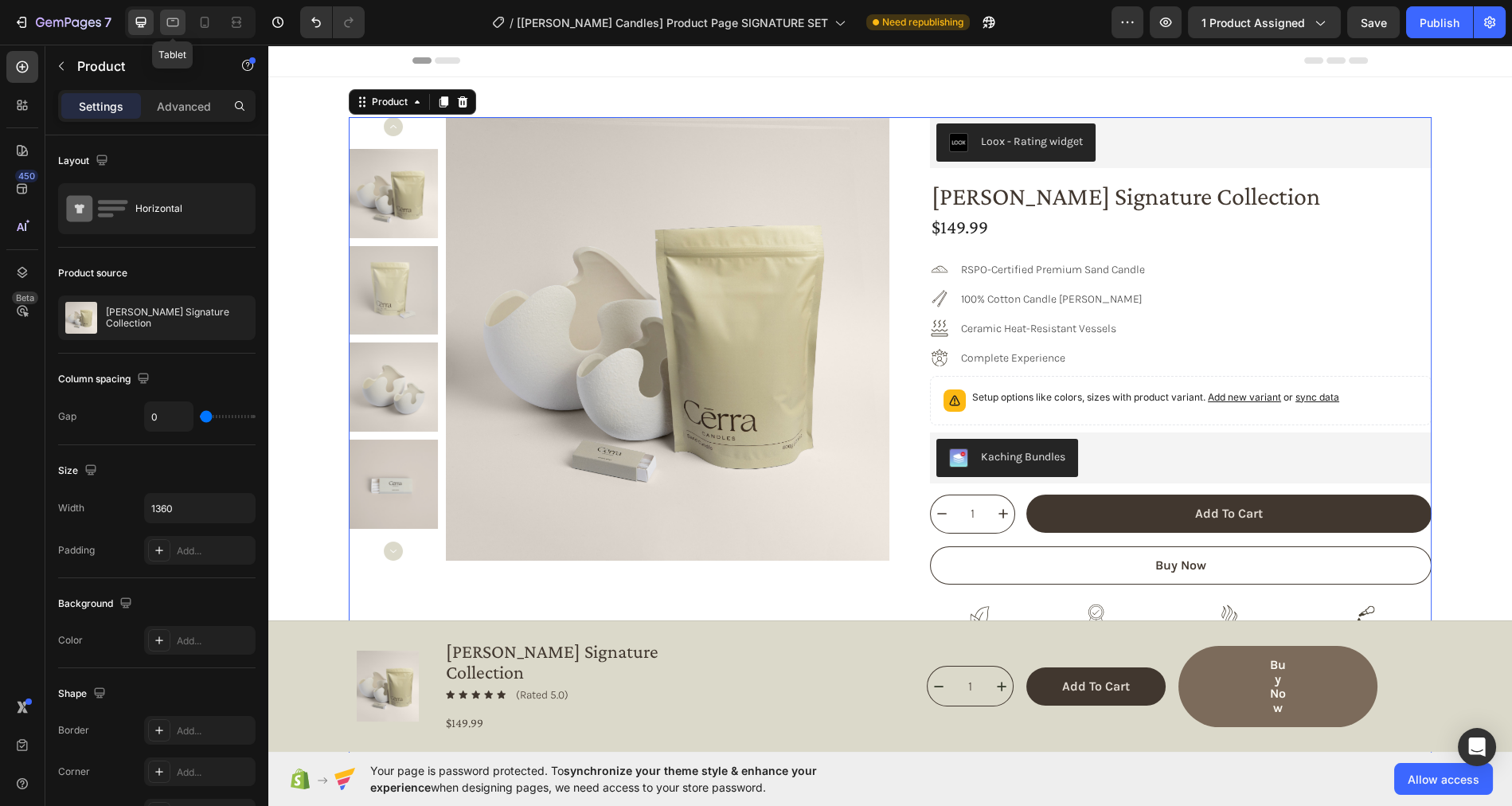
click at [170, 30] on icon at bounding box center [173, 21] width 16 height 16
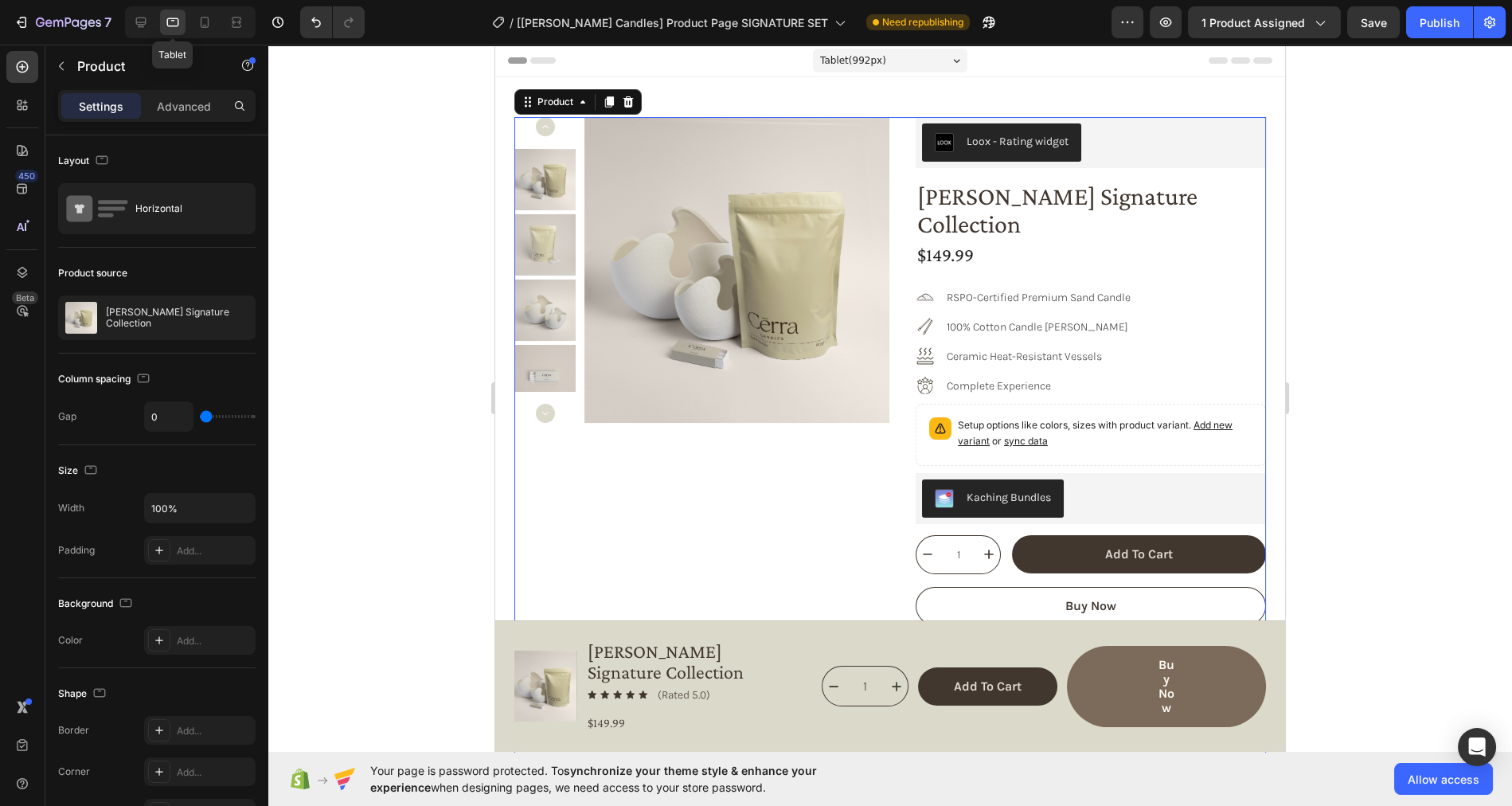
scroll to position [16, 0]
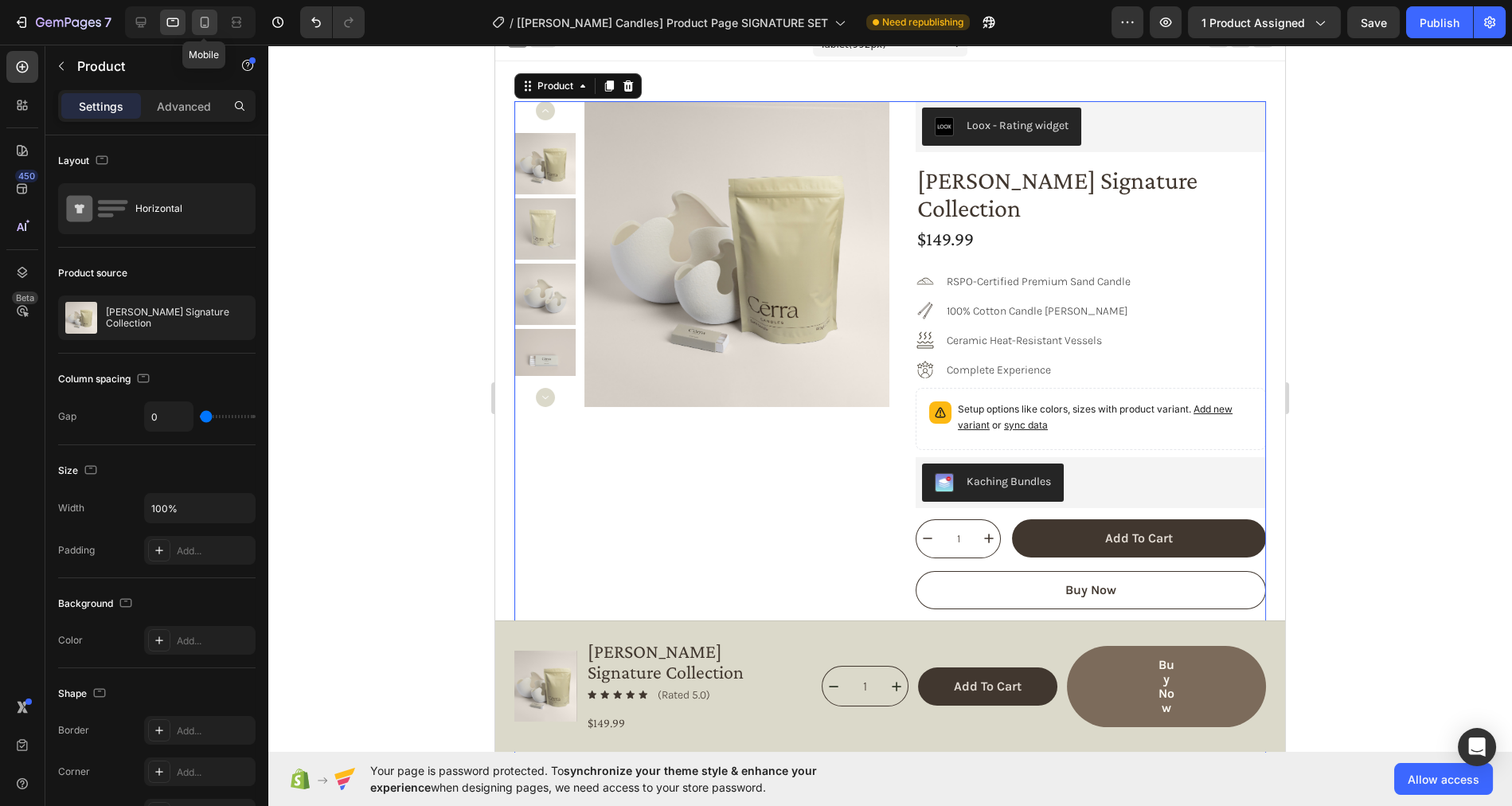
click at [199, 23] on icon at bounding box center [204, 21] width 16 height 16
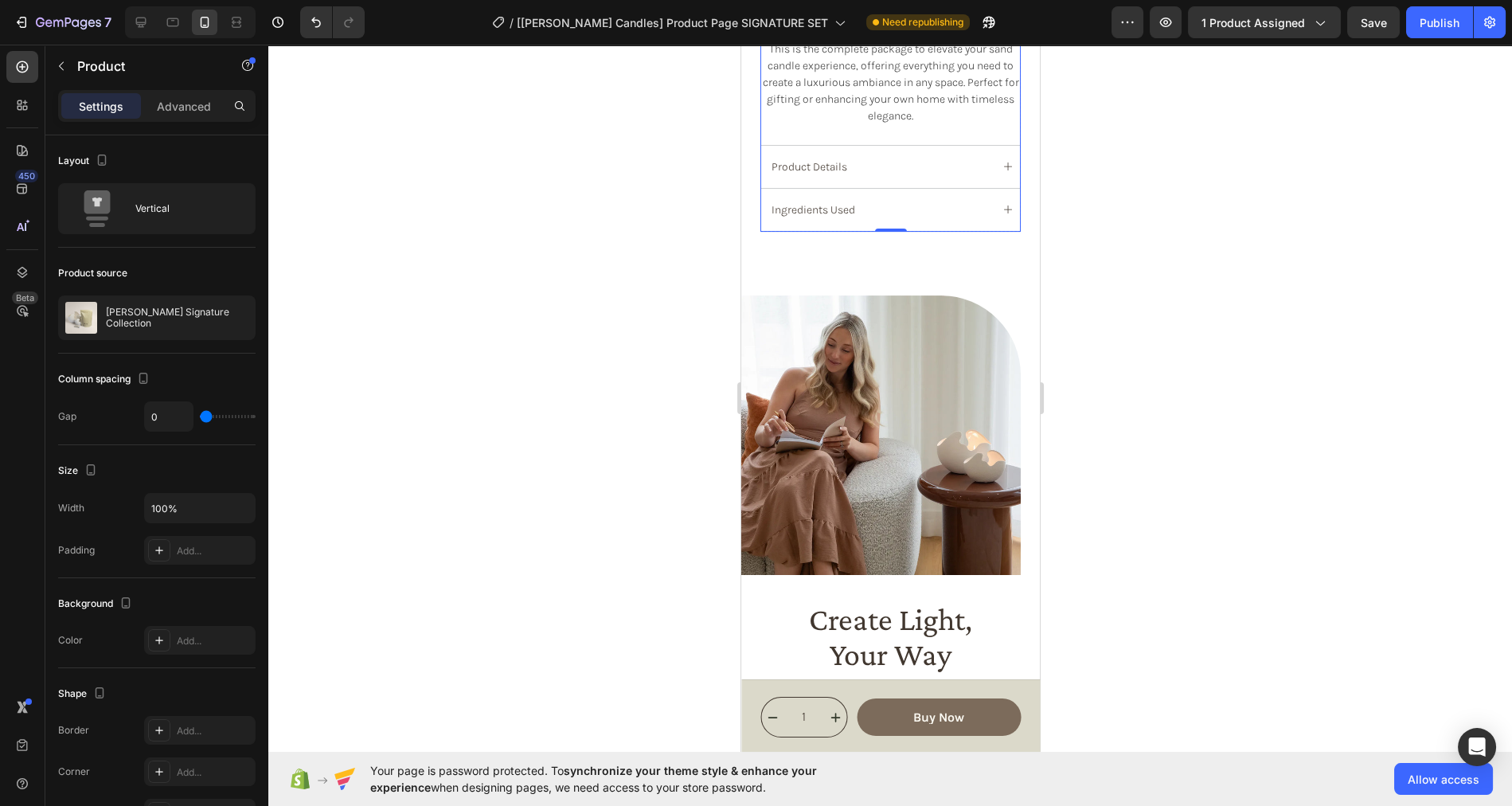
scroll to position [1090, 0]
click at [141, 26] on icon at bounding box center [141, 22] width 11 height 11
type input "1360"
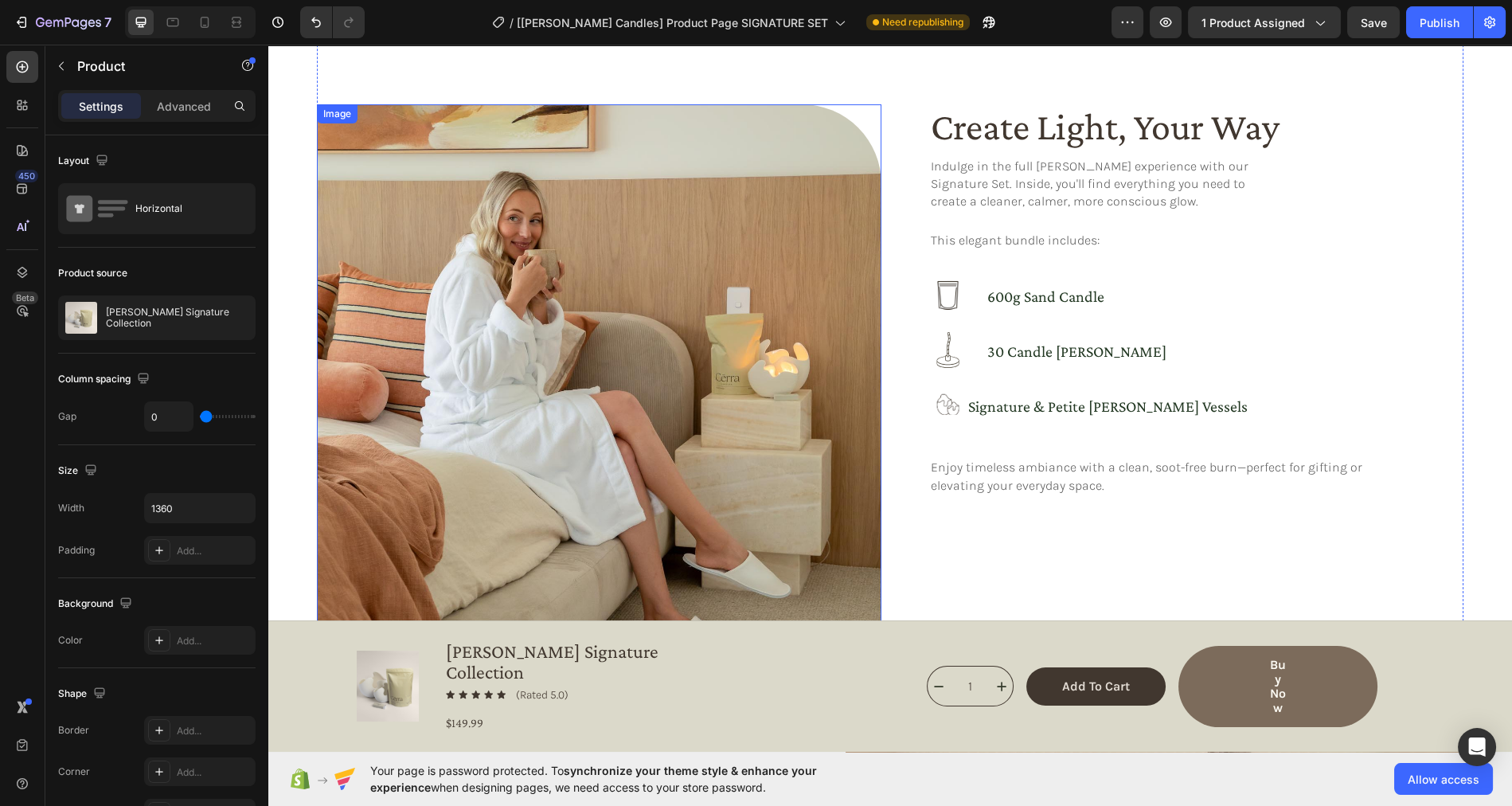
scroll to position [847, 0]
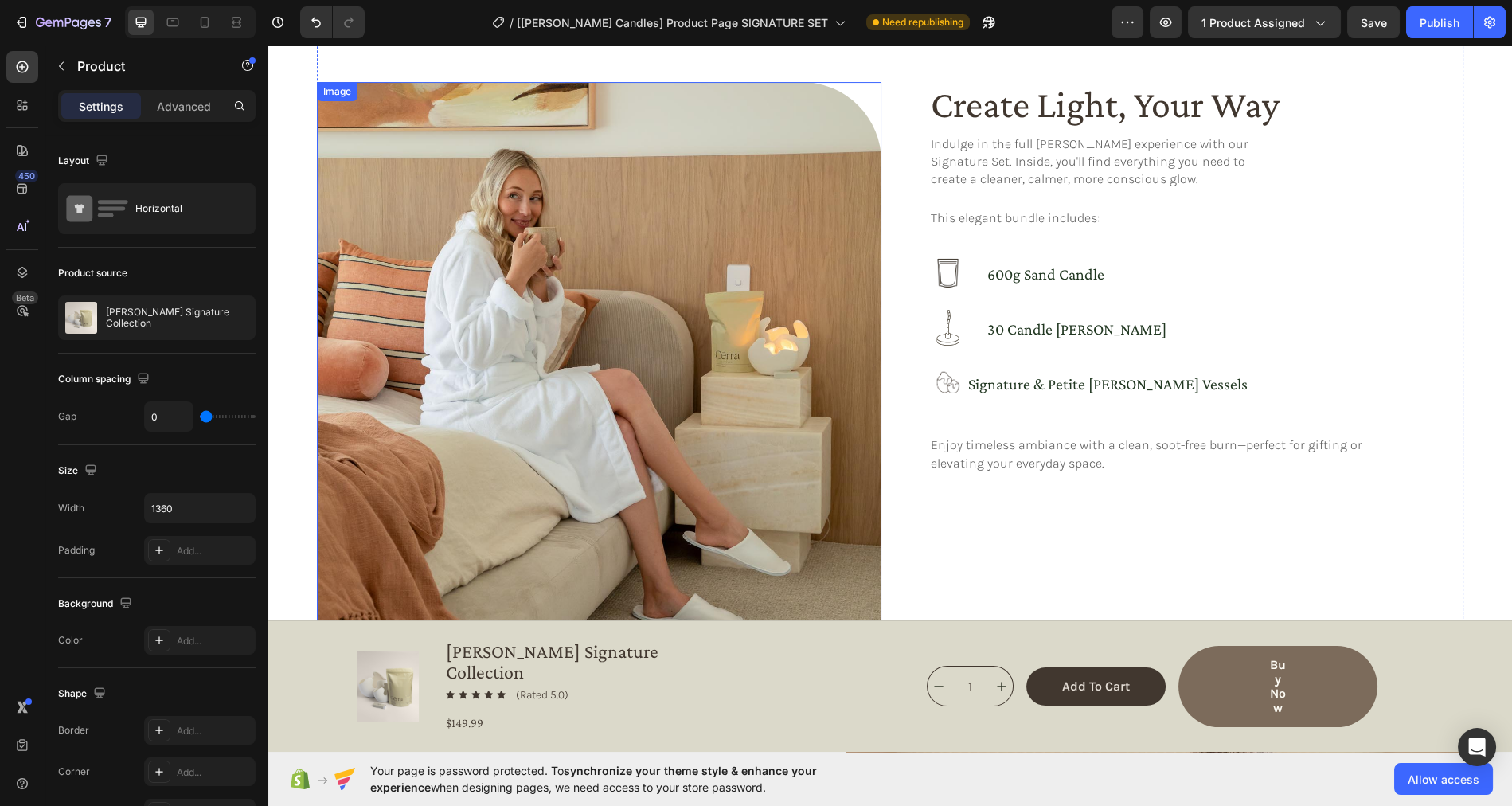
click at [699, 298] on img at bounding box center [599, 364] width 565 height 564
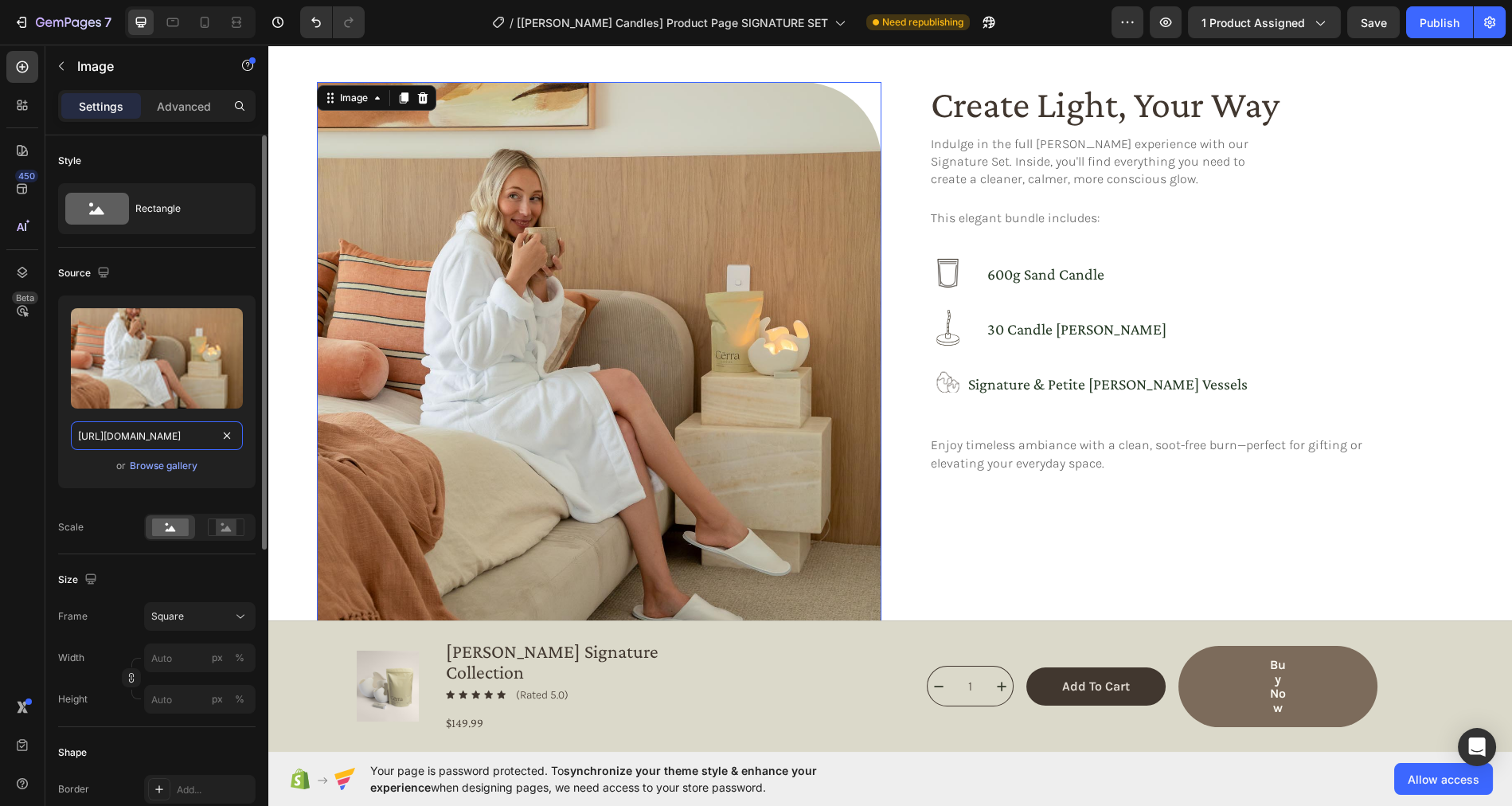
click at [159, 441] on input "https://cdn.shopify.com/s/files/1/0758/4183/1136/files/gempages_571868979581158…" at bounding box center [156, 435] width 172 height 29
click at [173, 25] on icon at bounding box center [173, 22] width 12 height 9
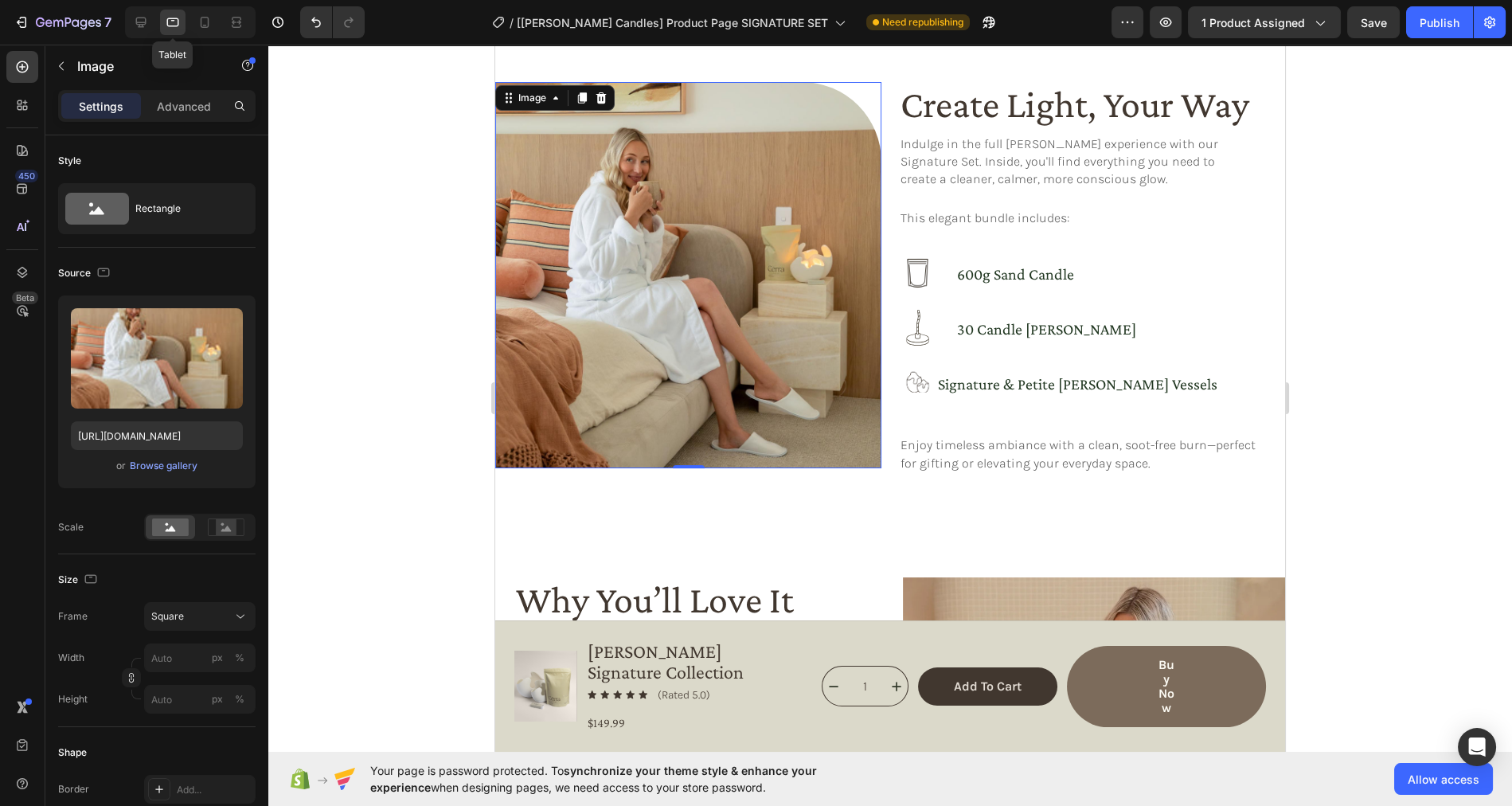
scroll to position [828, 0]
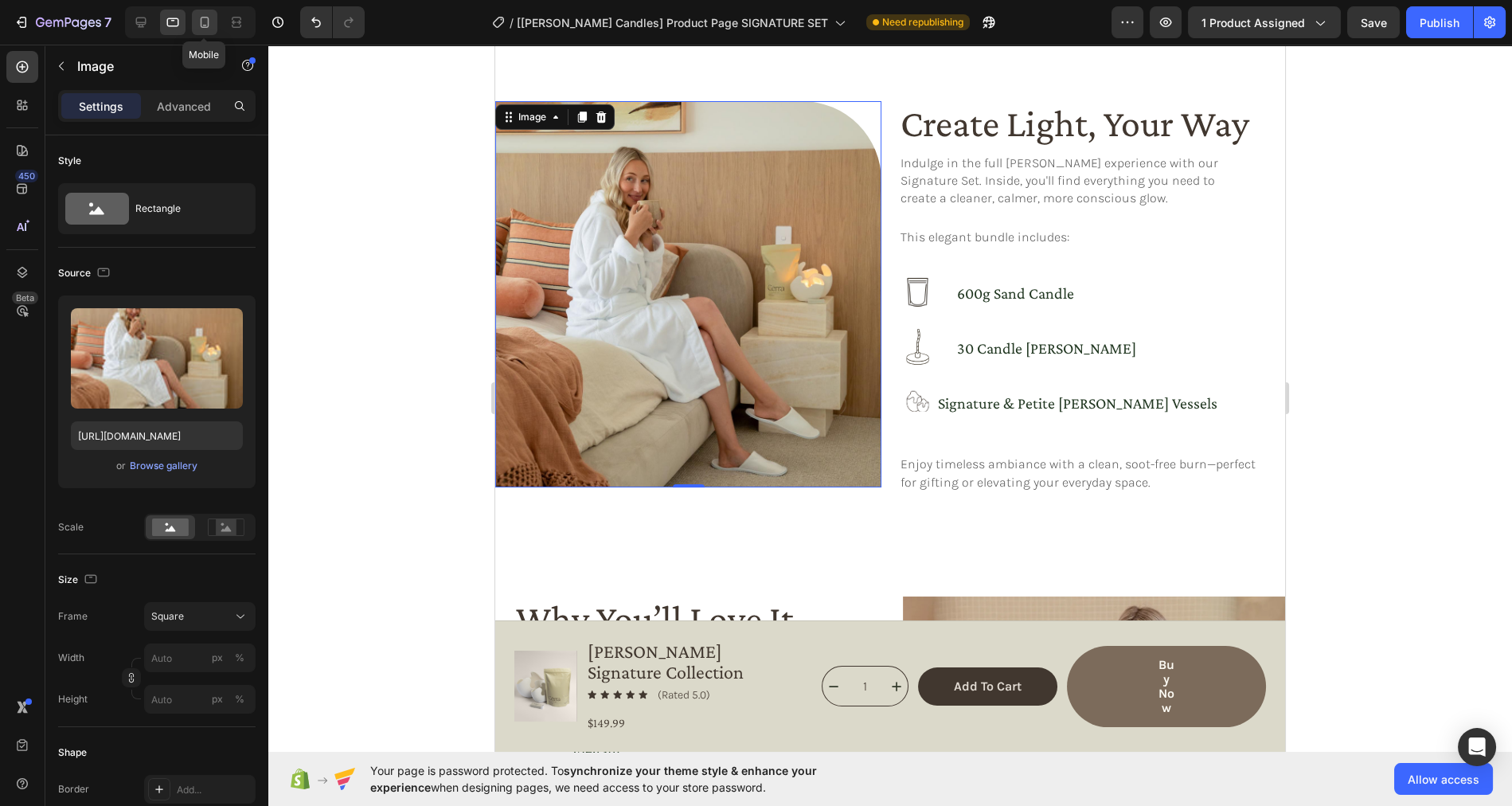
click at [206, 24] on icon at bounding box center [204, 21] width 16 height 16
type input "[URL][DOMAIN_NAME]"
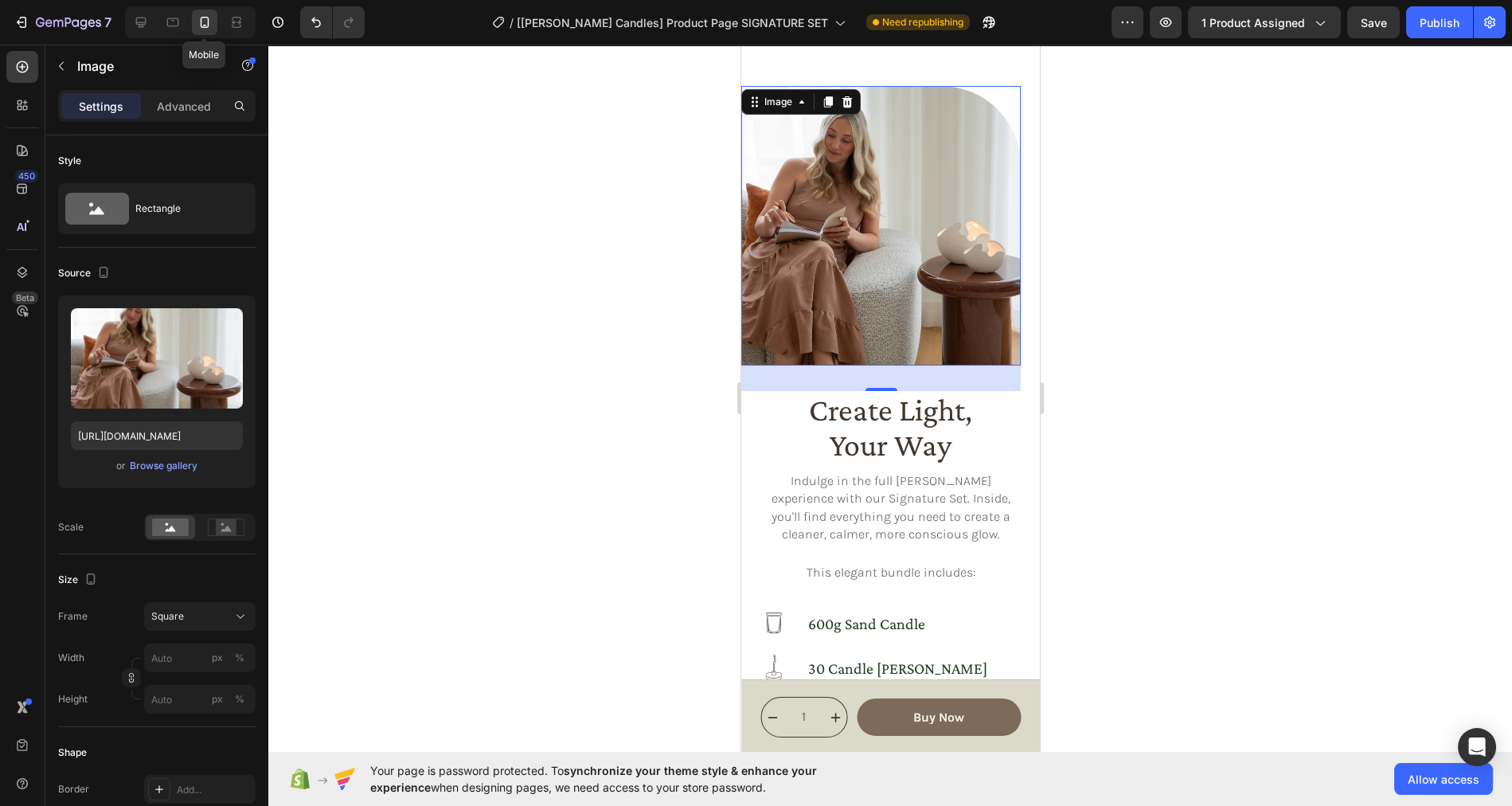
scroll to position [774, 0]
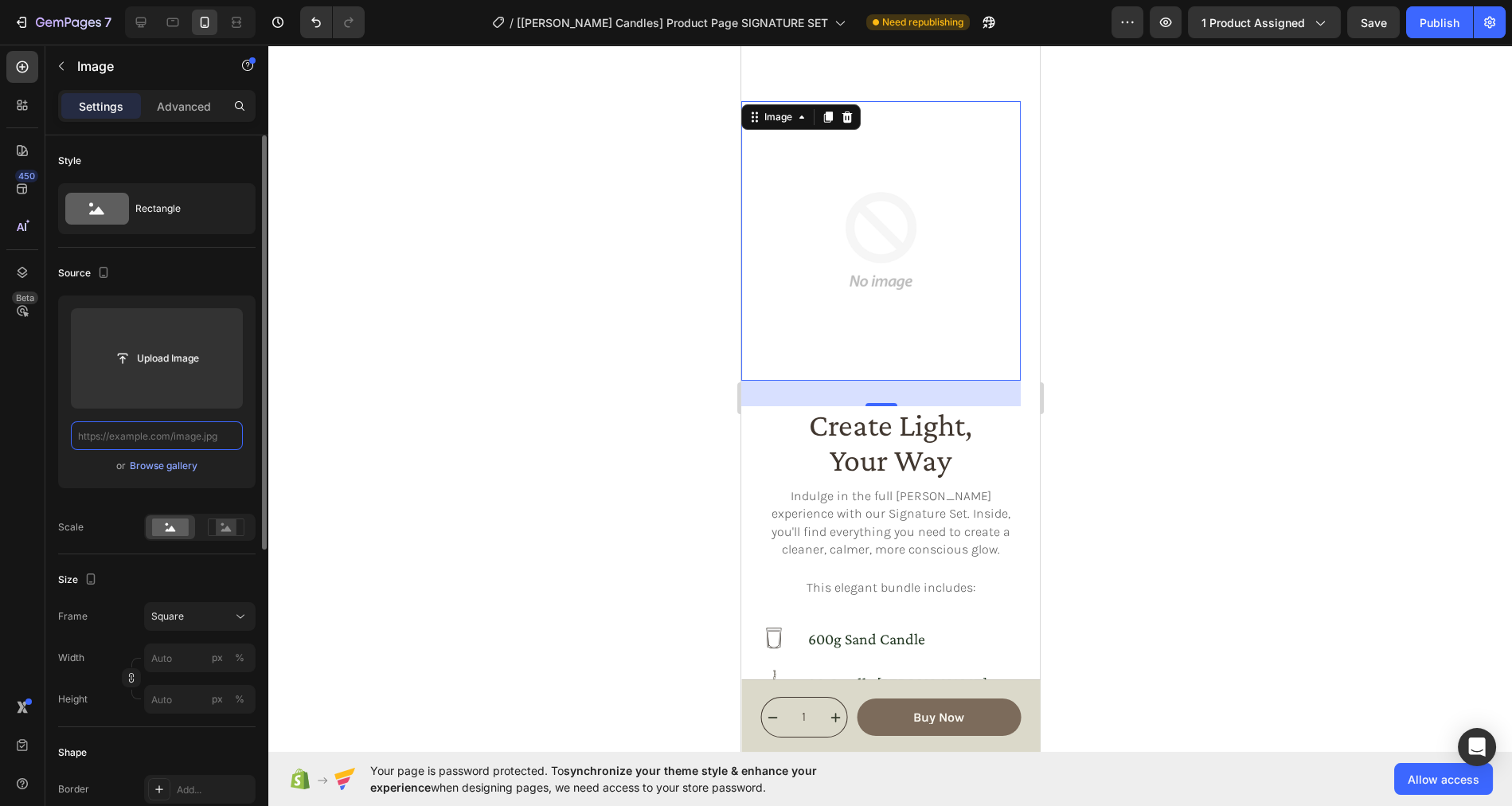
click at [130, 439] on input "text" at bounding box center [156, 435] width 172 height 29
paste input "https://cdn.shopify.com/s/files/1/0758/4183/1136/files/gempages_571868979581158…"
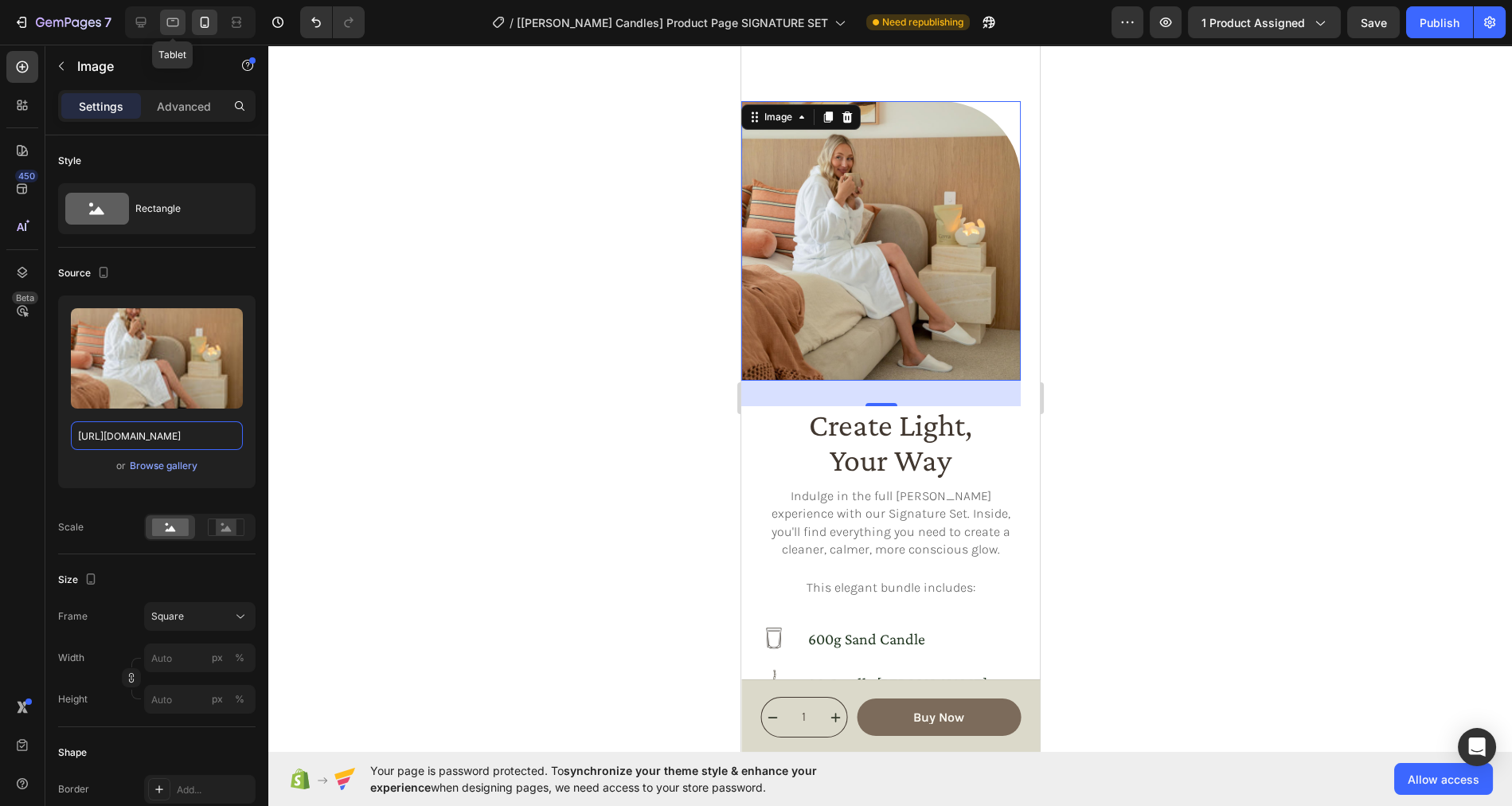
type input "https://cdn.shopify.com/s/files/1/0758/4183/1136/files/gempages_571868979581158…"
click at [170, 30] on icon at bounding box center [173, 21] width 16 height 16
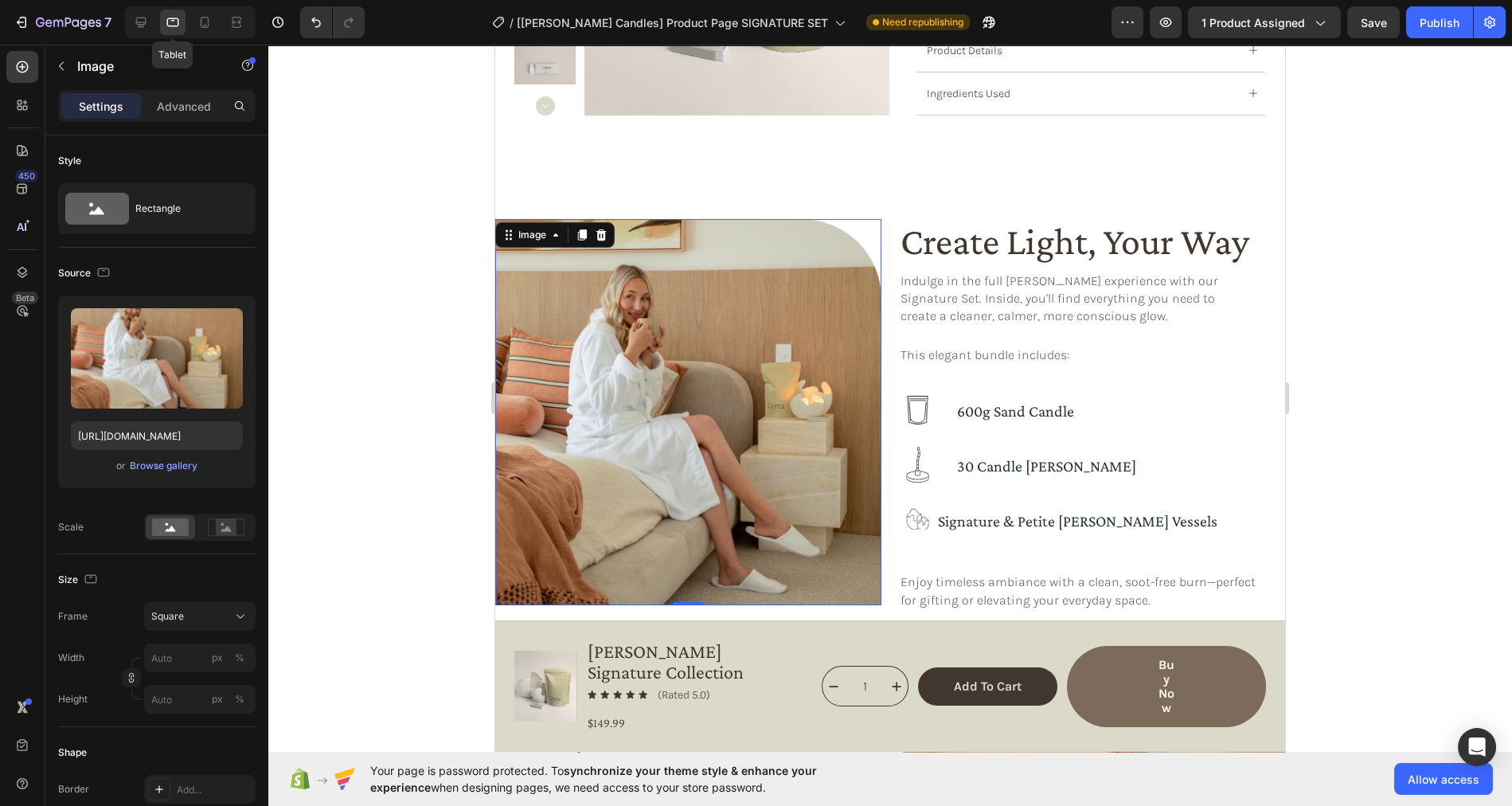
scroll to position [858, 0]
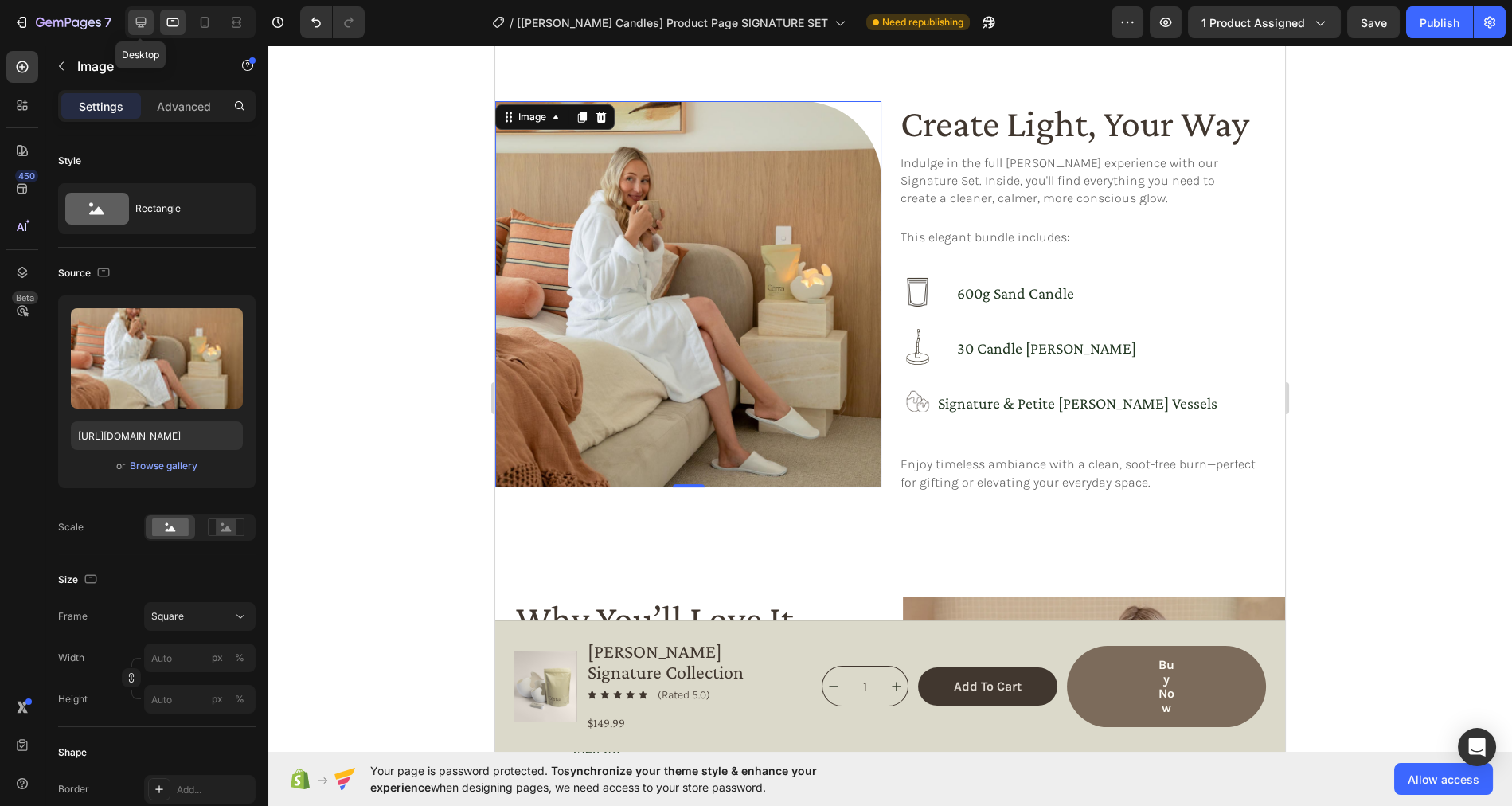
click at [138, 26] on icon at bounding box center [141, 22] width 11 height 11
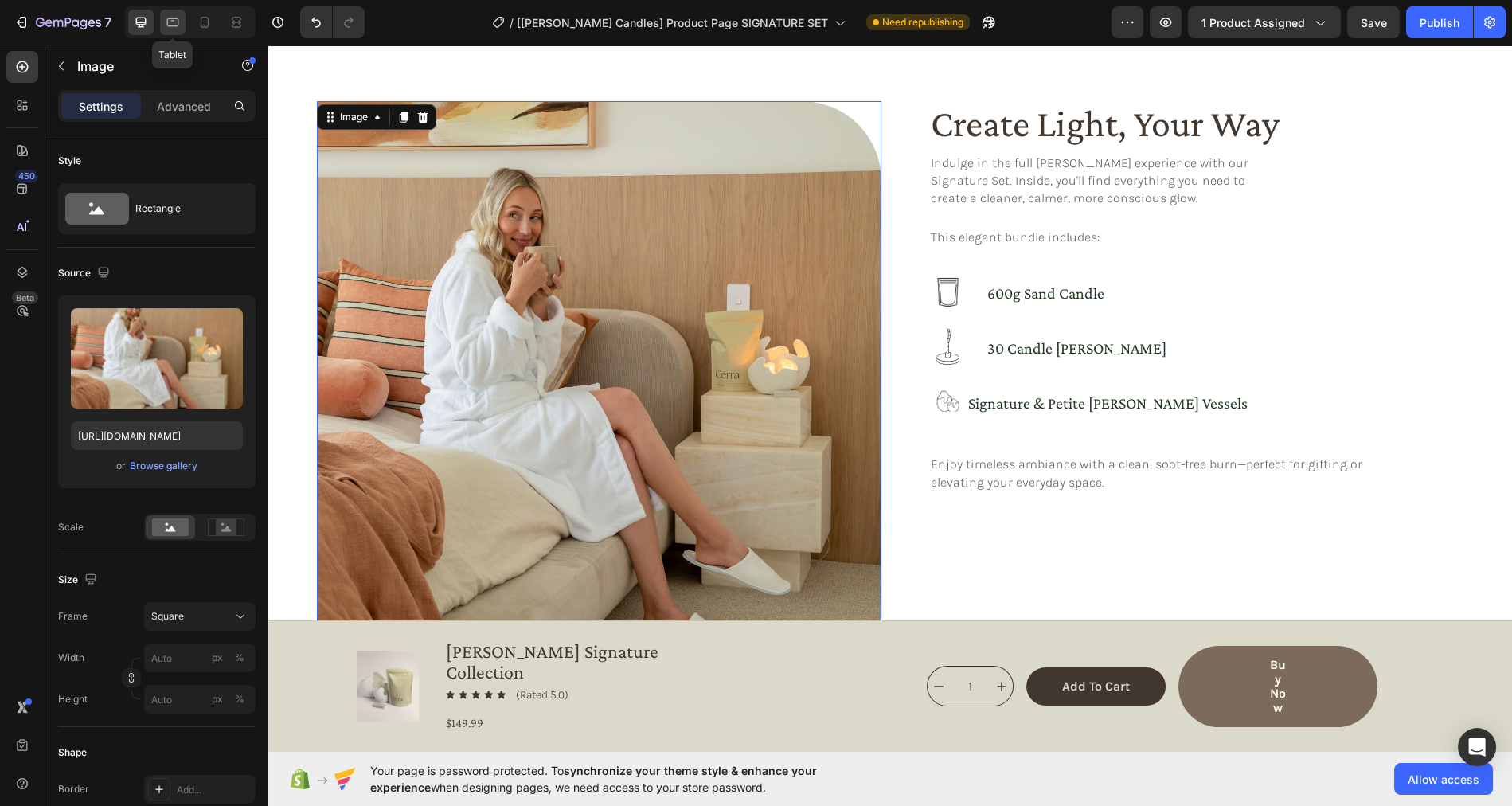
click at [169, 24] on icon at bounding box center [173, 21] width 16 height 16
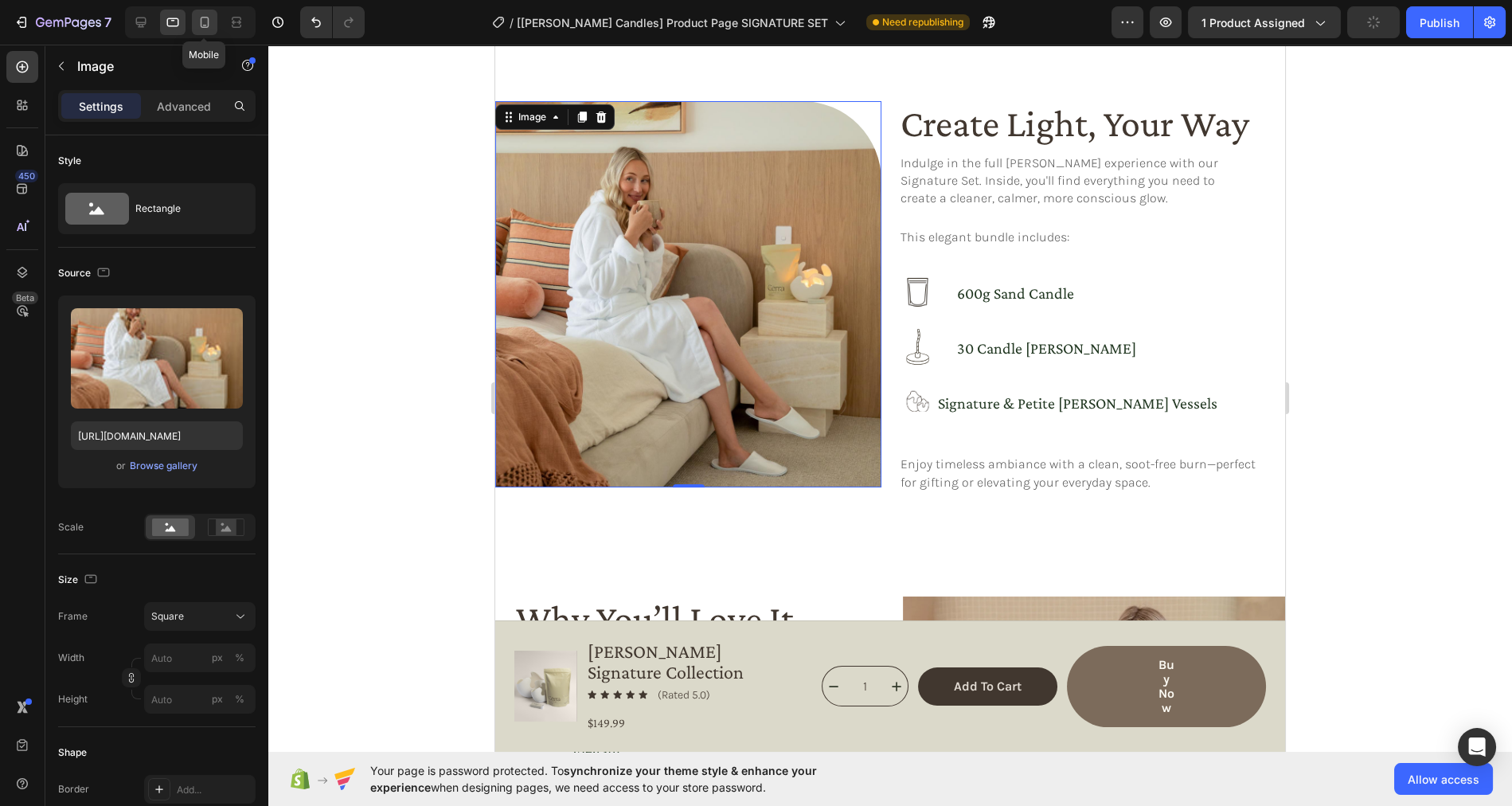
click at [198, 24] on icon at bounding box center [204, 21] width 16 height 16
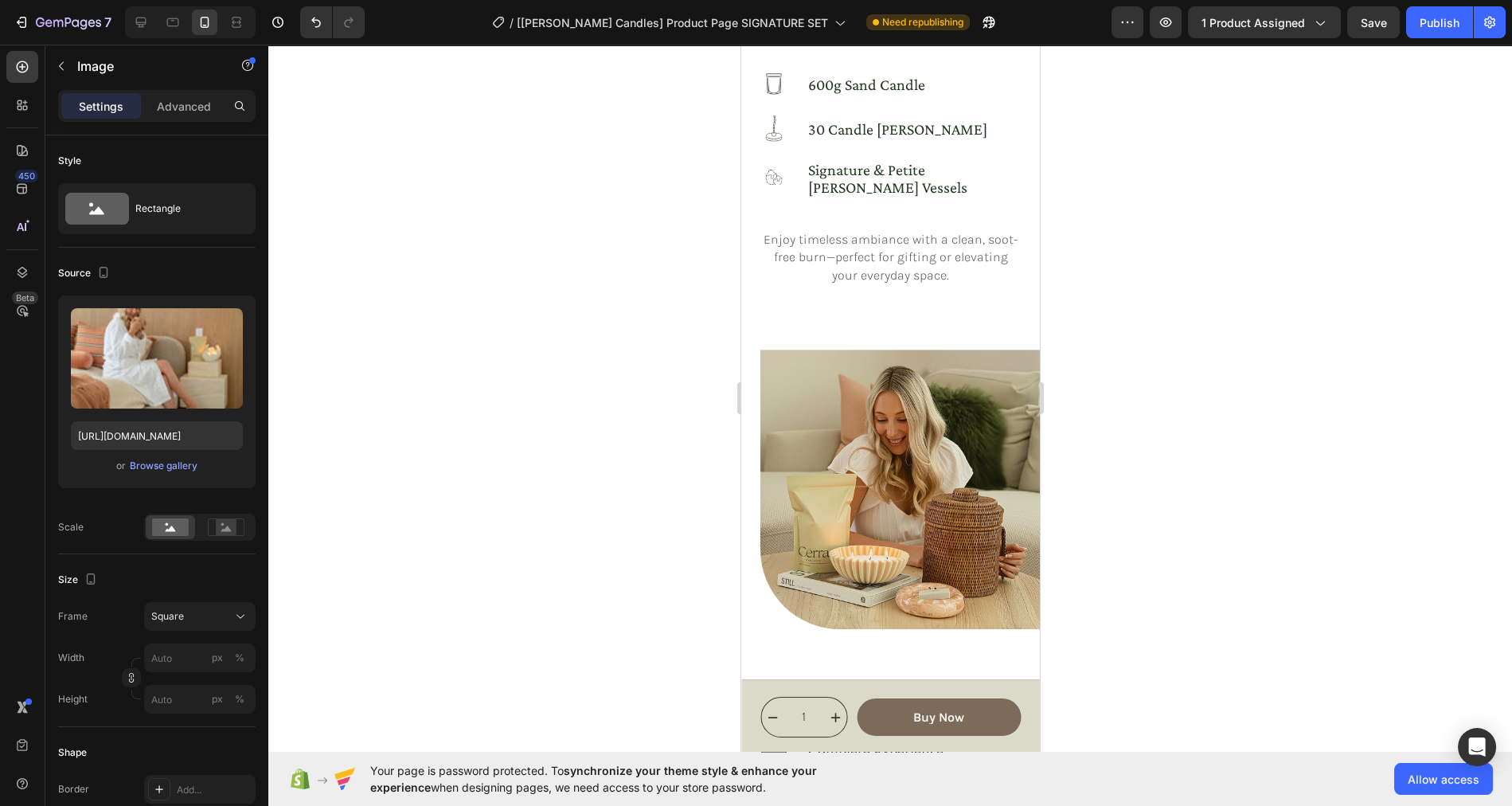
scroll to position [1845, 0]
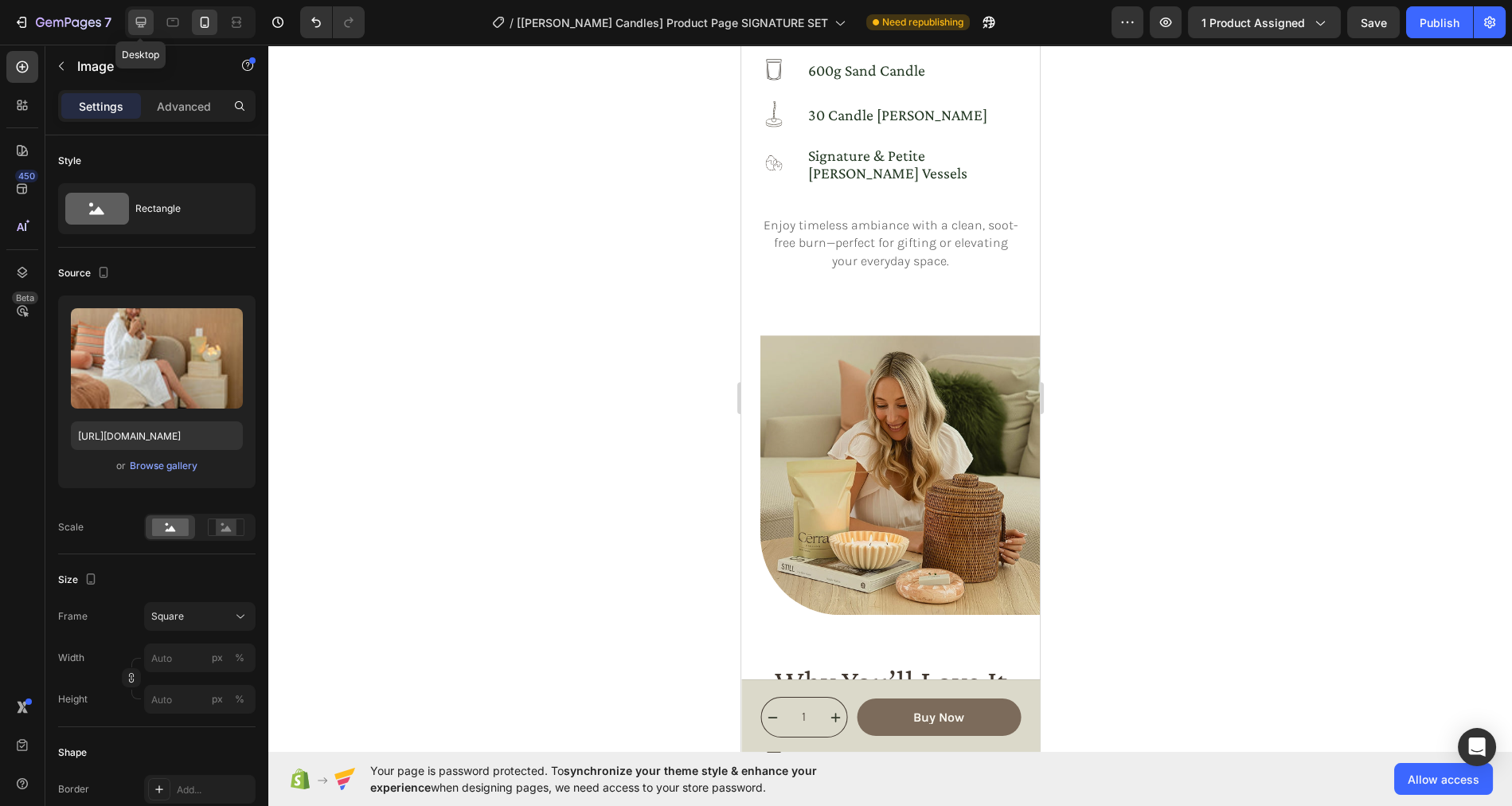
click at [140, 26] on icon at bounding box center [141, 22] width 11 height 11
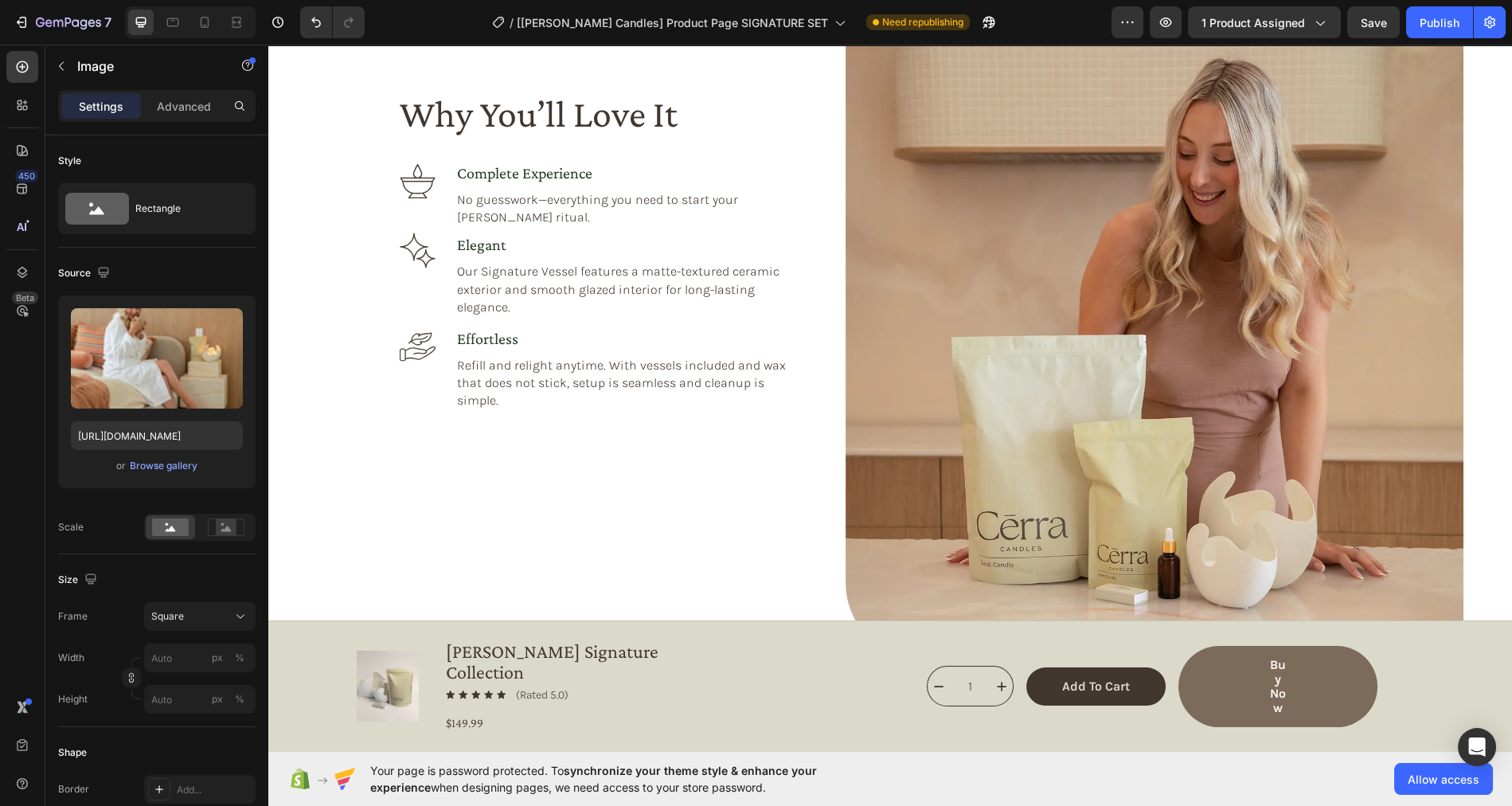
scroll to position [1514, 0]
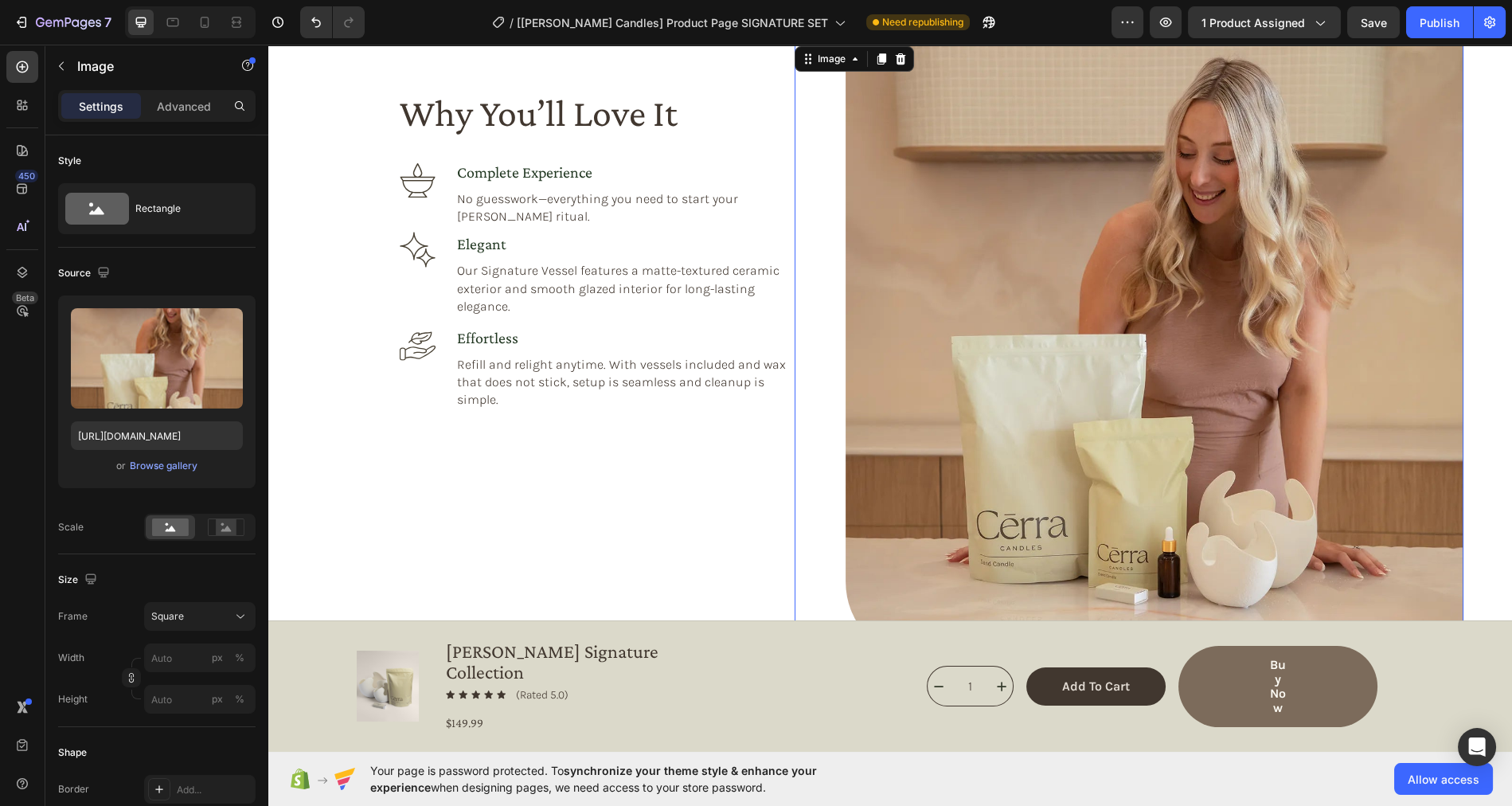
click at [983, 253] on img at bounding box center [1155, 352] width 618 height 618
click at [150, 432] on input "https://cdn.shopify.com/s/files/1/0758/4183/1136/files/gempages_571868979581158…" at bounding box center [156, 435] width 172 height 29
click at [177, 28] on icon at bounding box center [173, 21] width 16 height 16
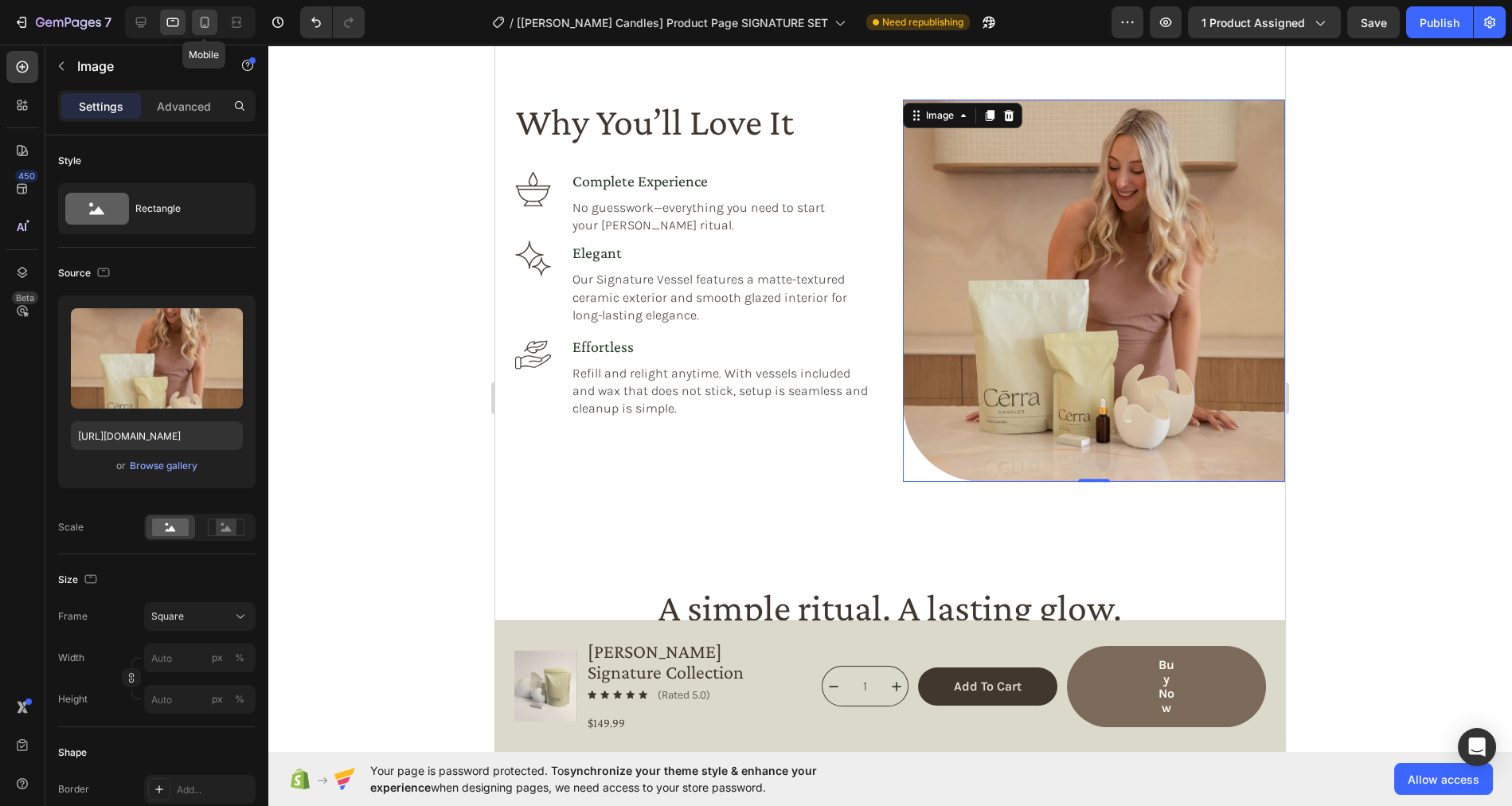
scroll to position [1496, 0]
click at [198, 27] on icon at bounding box center [204, 21] width 16 height 16
type input "https://cdn.shopify.com/s/files/1/0758/4183/1136/files/gempages_571868979581158…"
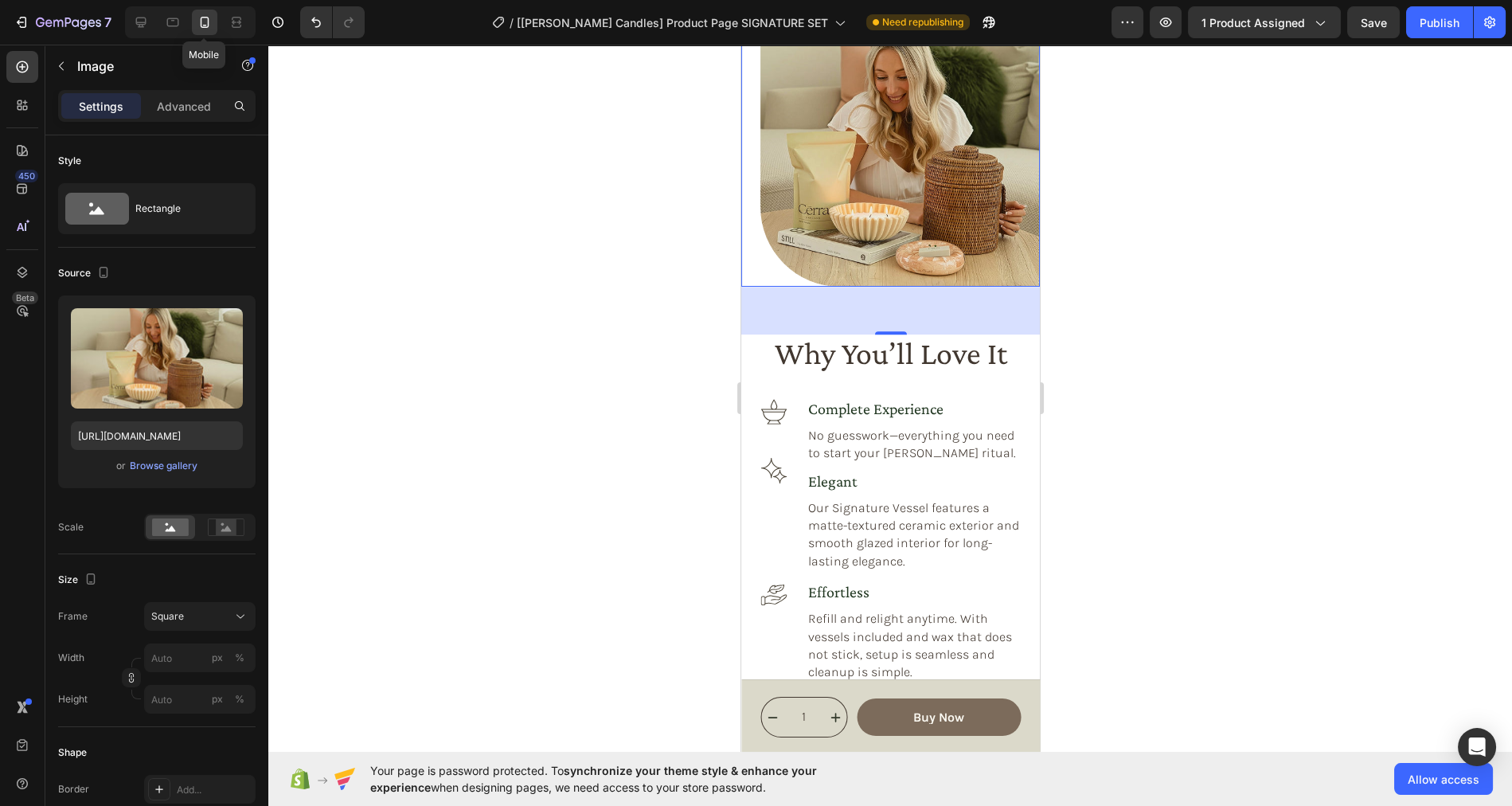
scroll to position [1402, 0]
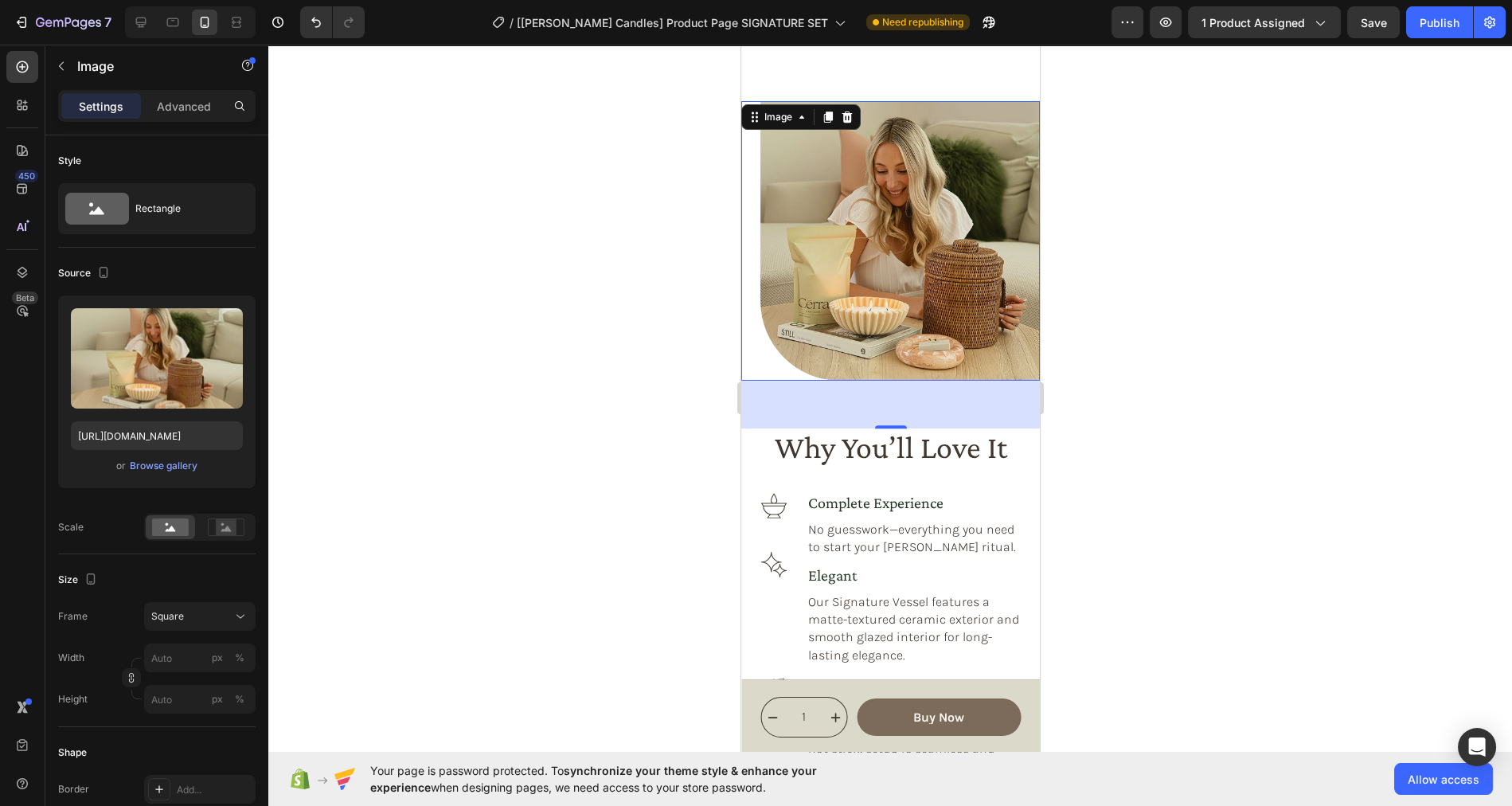
click at [871, 263] on img at bounding box center [899, 241] width 279 height 279
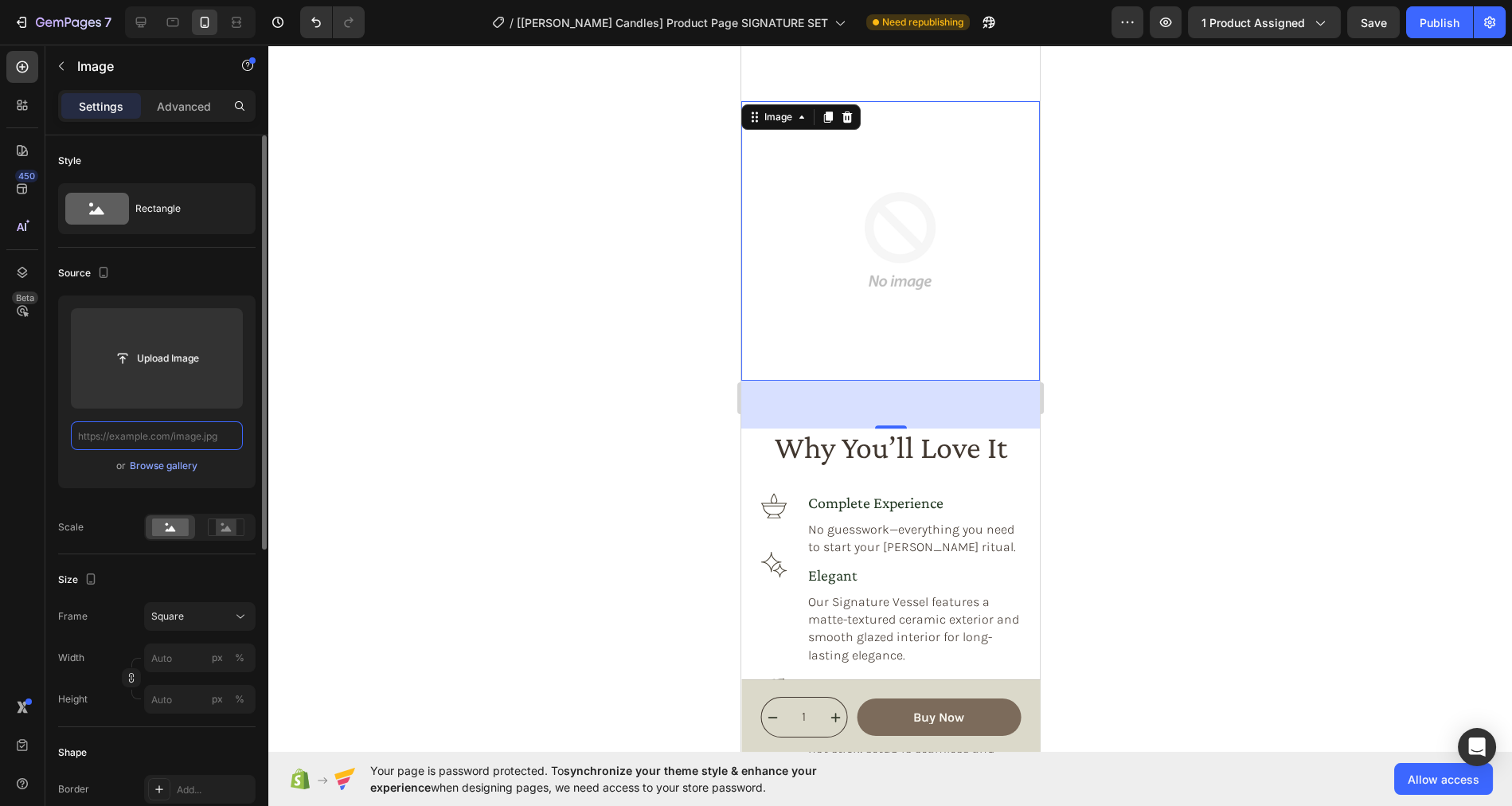
click at [171, 434] on input "text" at bounding box center [156, 435] width 172 height 29
paste input "https://cdn.shopify.com/s/files/1/0758/4183/1136/files/gempages_571868979581158…"
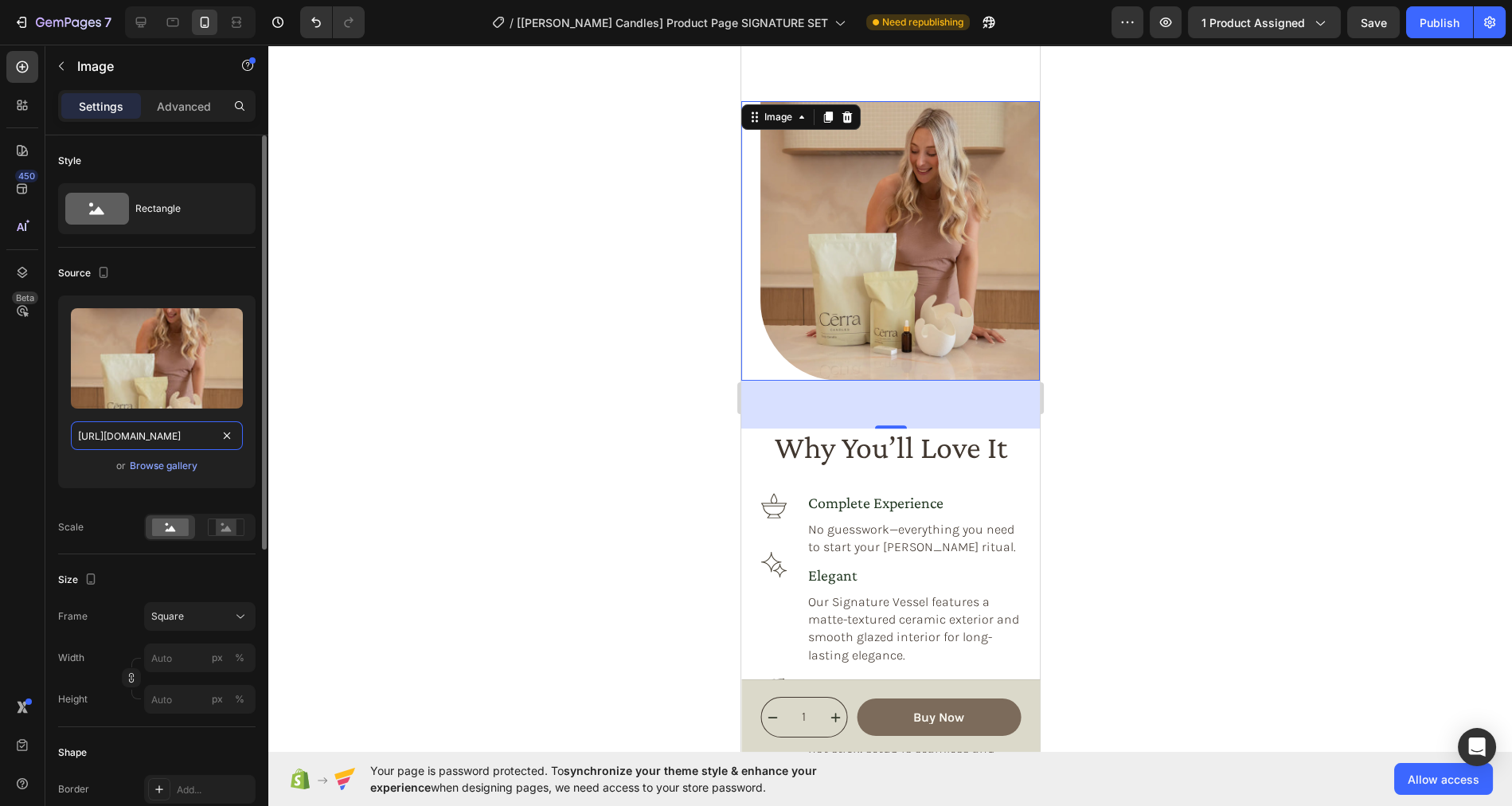
scroll to position [0, 496]
type input "https://cdn.shopify.com/s/files/1/0758/4183/1136/files/gempages_571868979581158…"
click at [185, 479] on div "Upload Image https://cdn.shopify.com/s/files/1/0758/4183/1136/files/gempages_57…" at bounding box center [157, 391] width 197 height 192
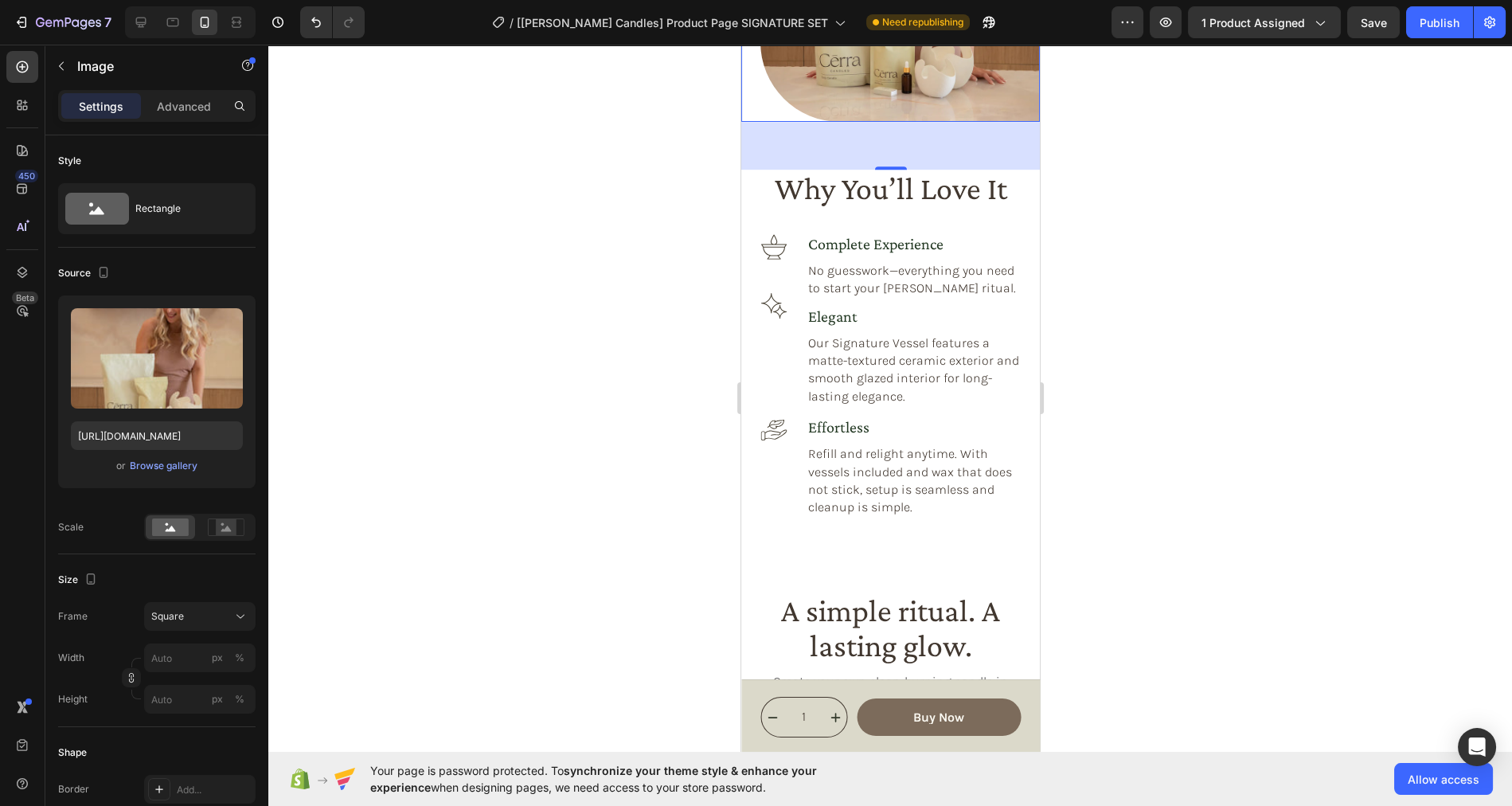
scroll to position [1829, 0]
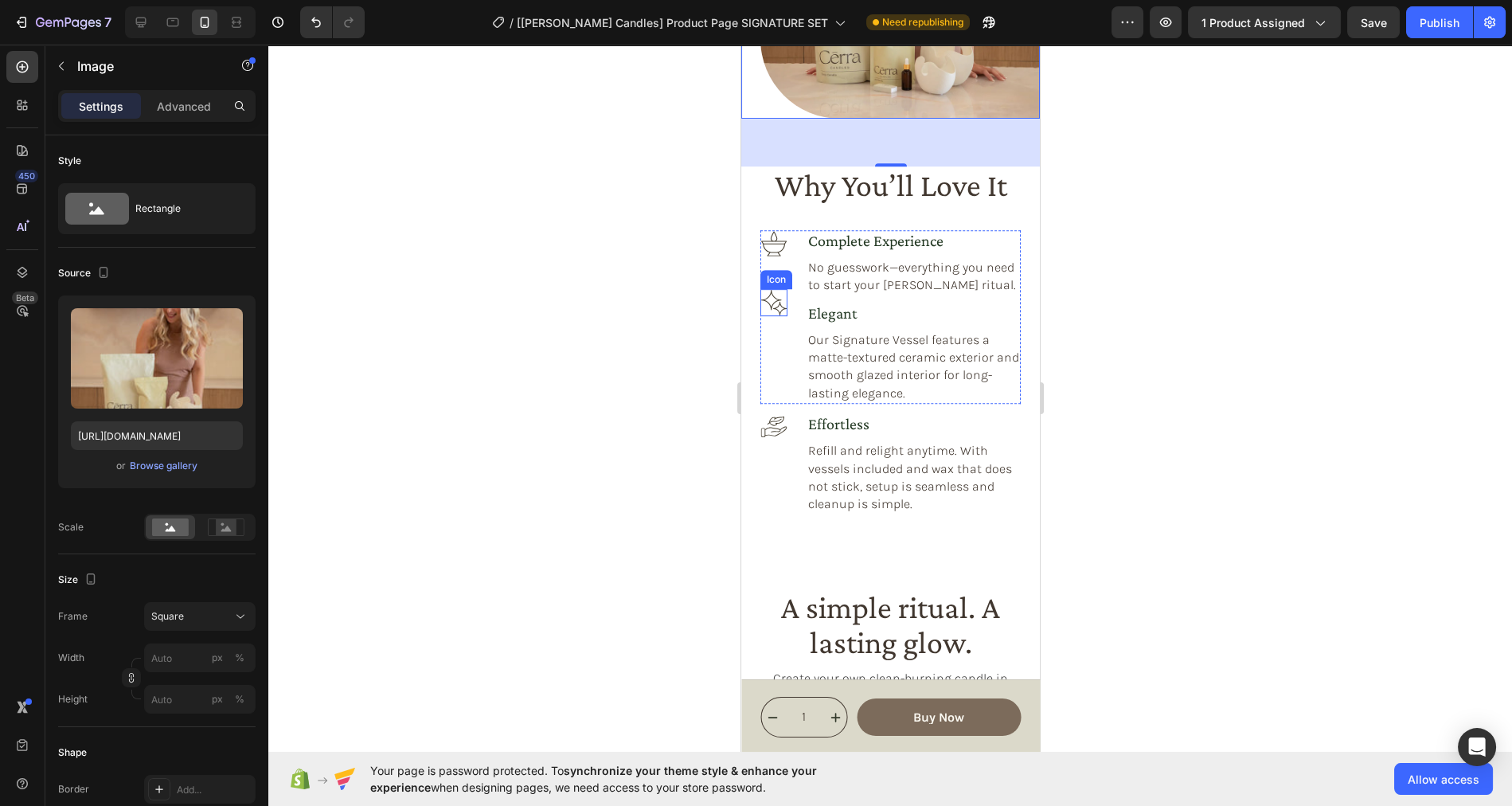
click at [778, 303] on icon at bounding box center [772, 302] width 25 height 25
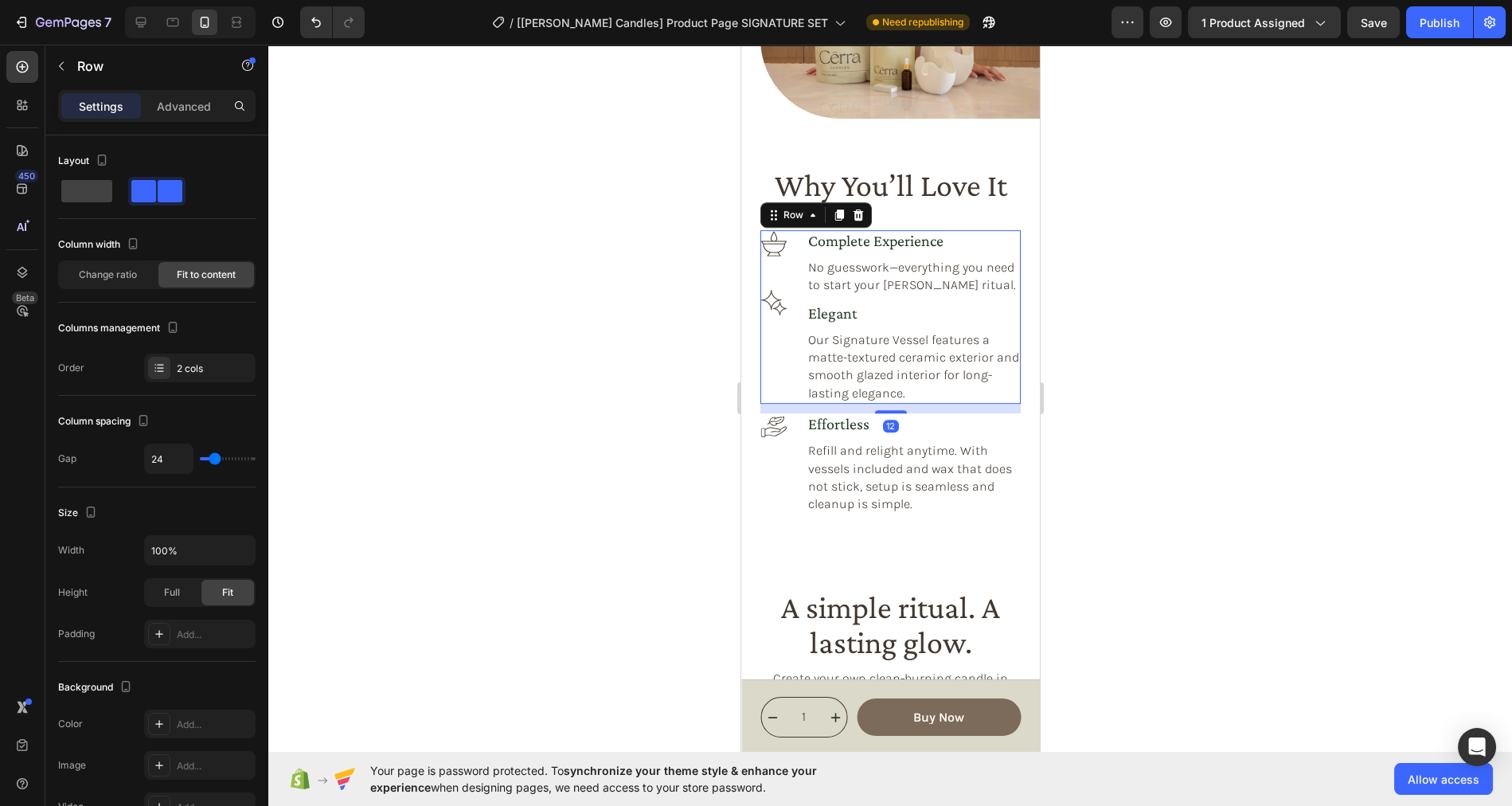
click at [798, 294] on div "Icon Icon complete experience Heading No guesswork—everything you need to start…" at bounding box center [889, 316] width 260 height 173
click at [18, 270] on icon at bounding box center [22, 273] width 11 height 12
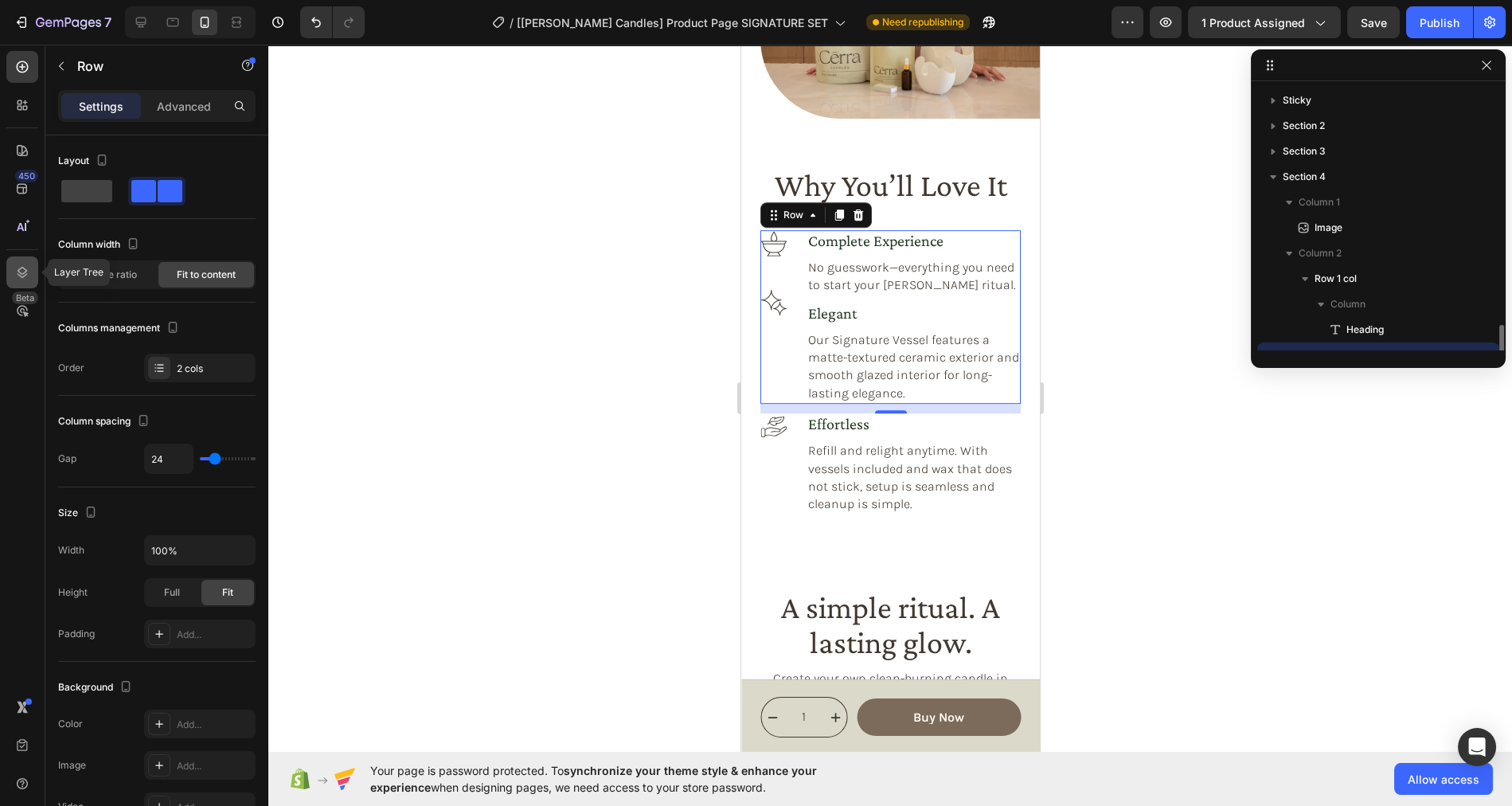
scroll to position [148, 0]
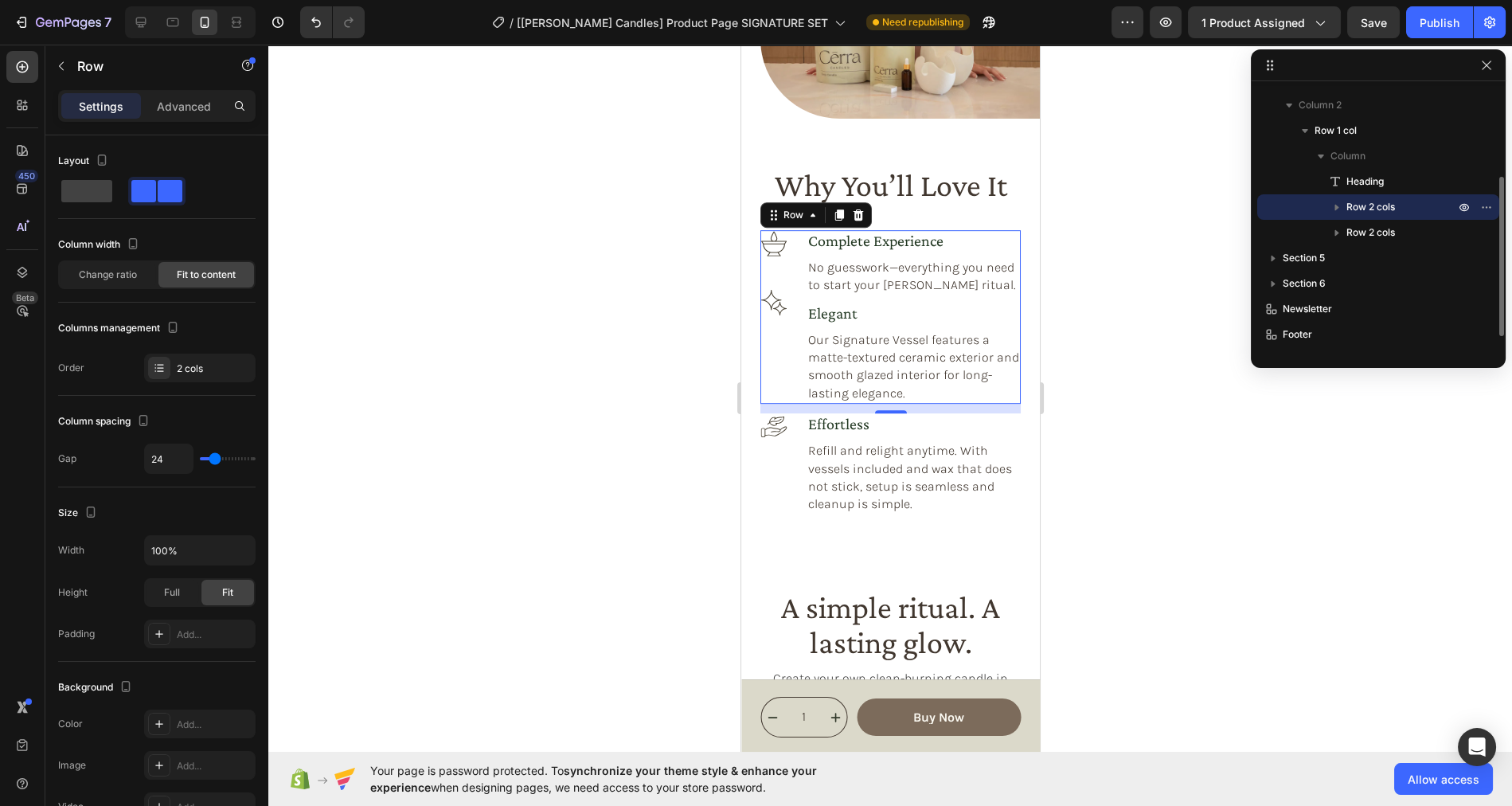
click at [1359, 209] on span "Row 2 cols" at bounding box center [1370, 206] width 48 height 16
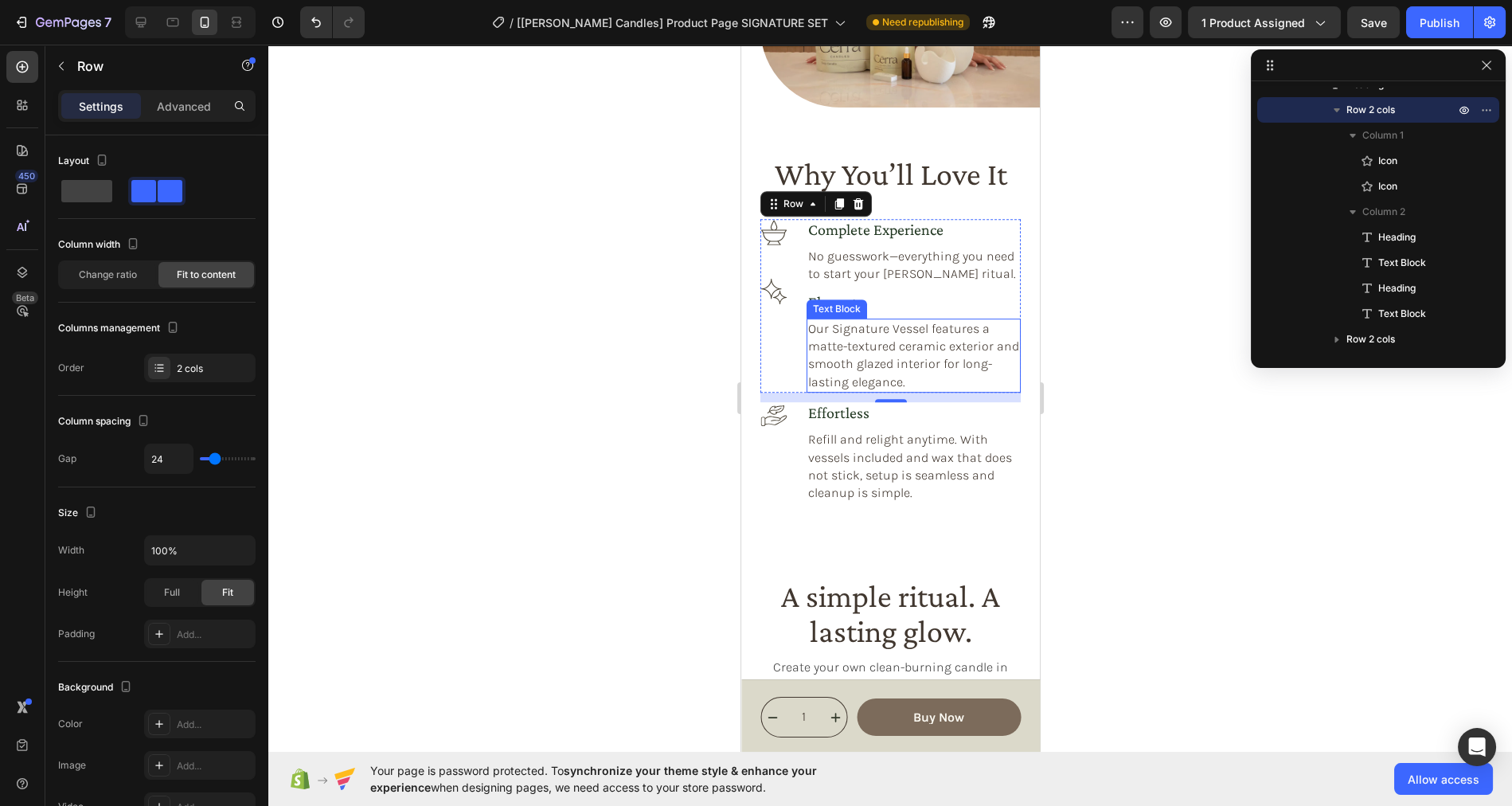
scroll to position [1849, 0]
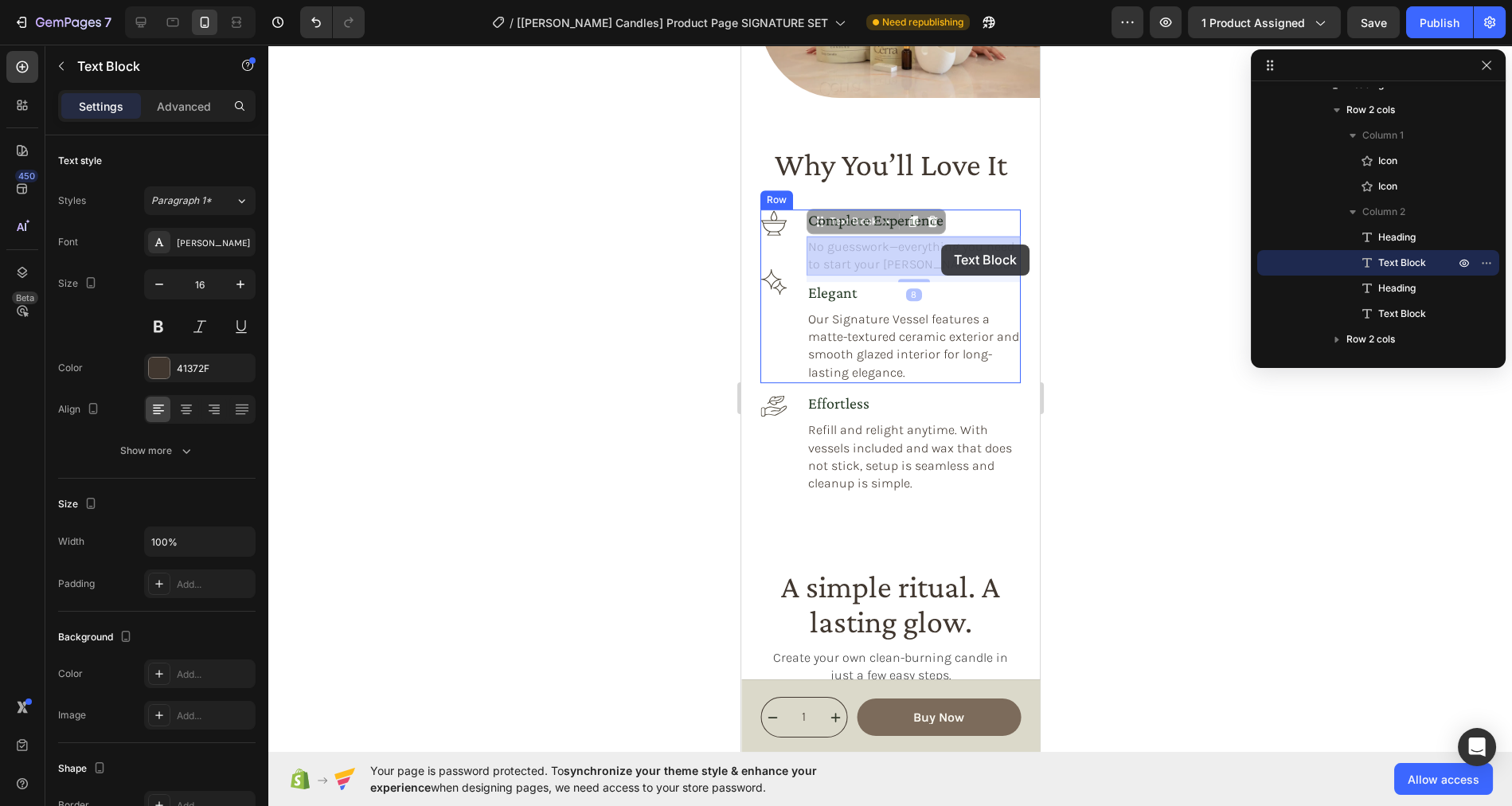
drag, startPoint x: 897, startPoint y: 269, endPoint x: 941, endPoint y: 244, distance: 50.6
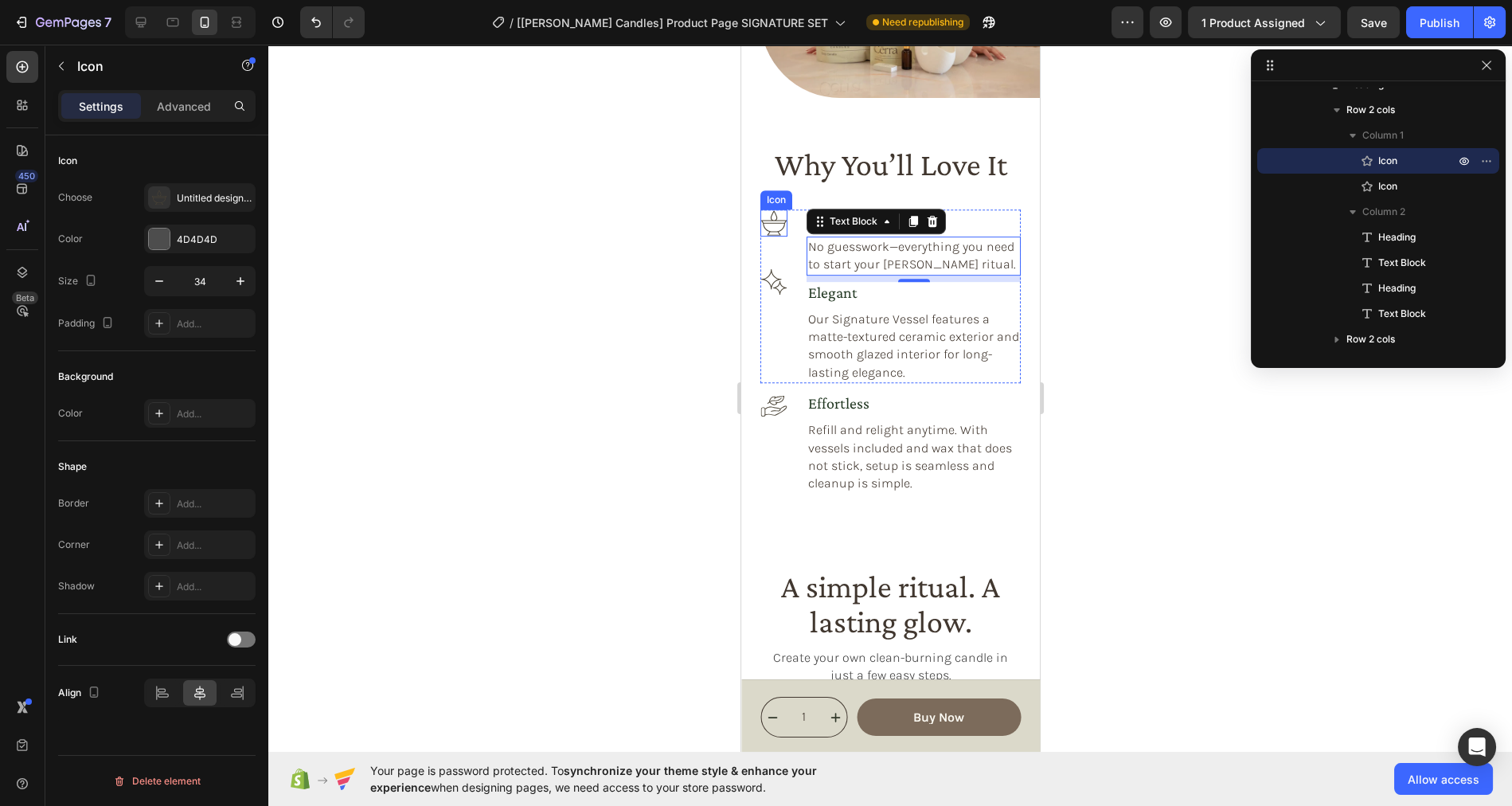
click at [774, 231] on icon at bounding box center [772, 223] width 25 height 25
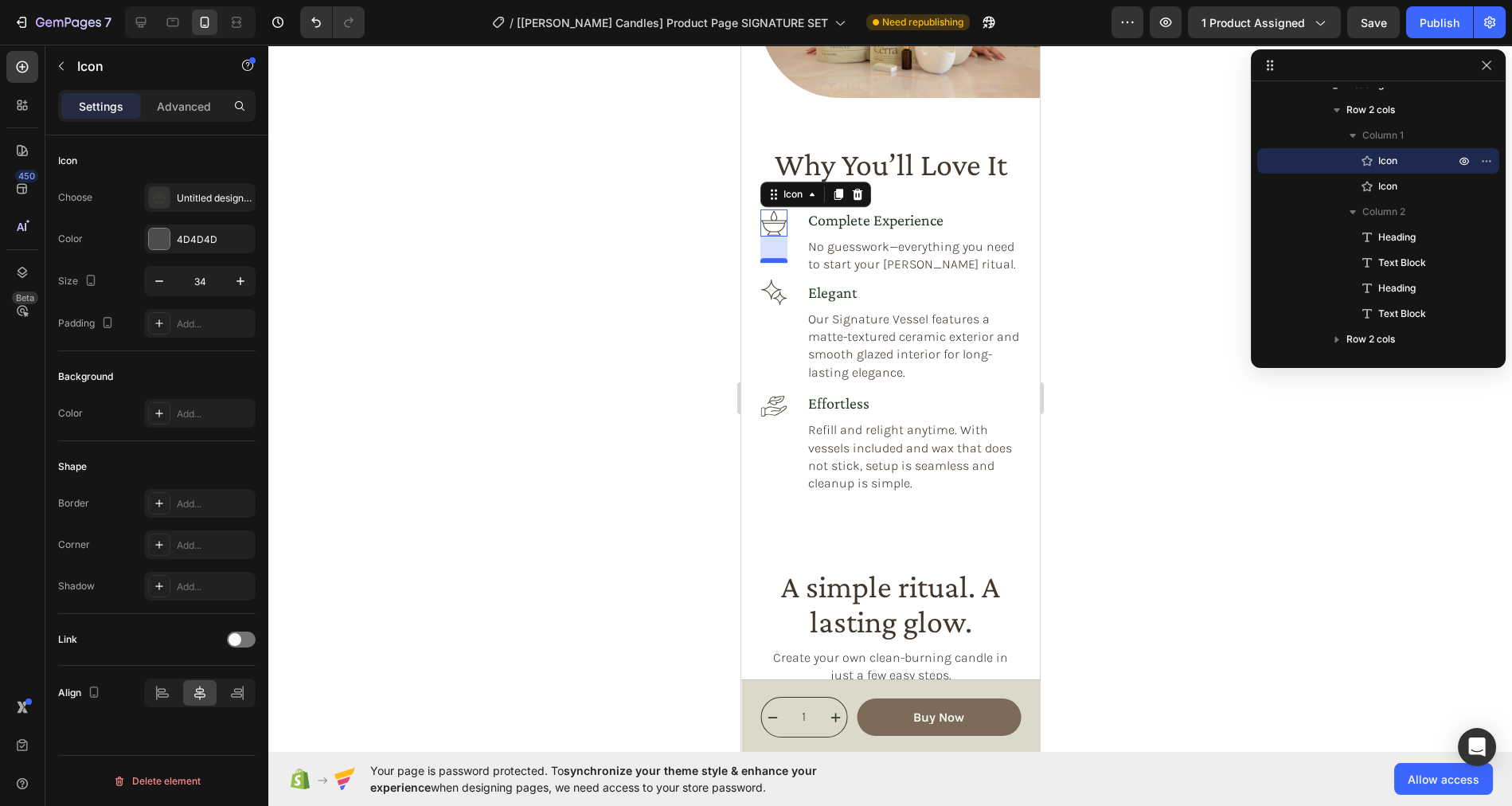
drag, startPoint x: 776, startPoint y: 248, endPoint x: 776, endPoint y: 259, distance: 11.0
click at [776, 259] on div at bounding box center [772, 260] width 27 height 5
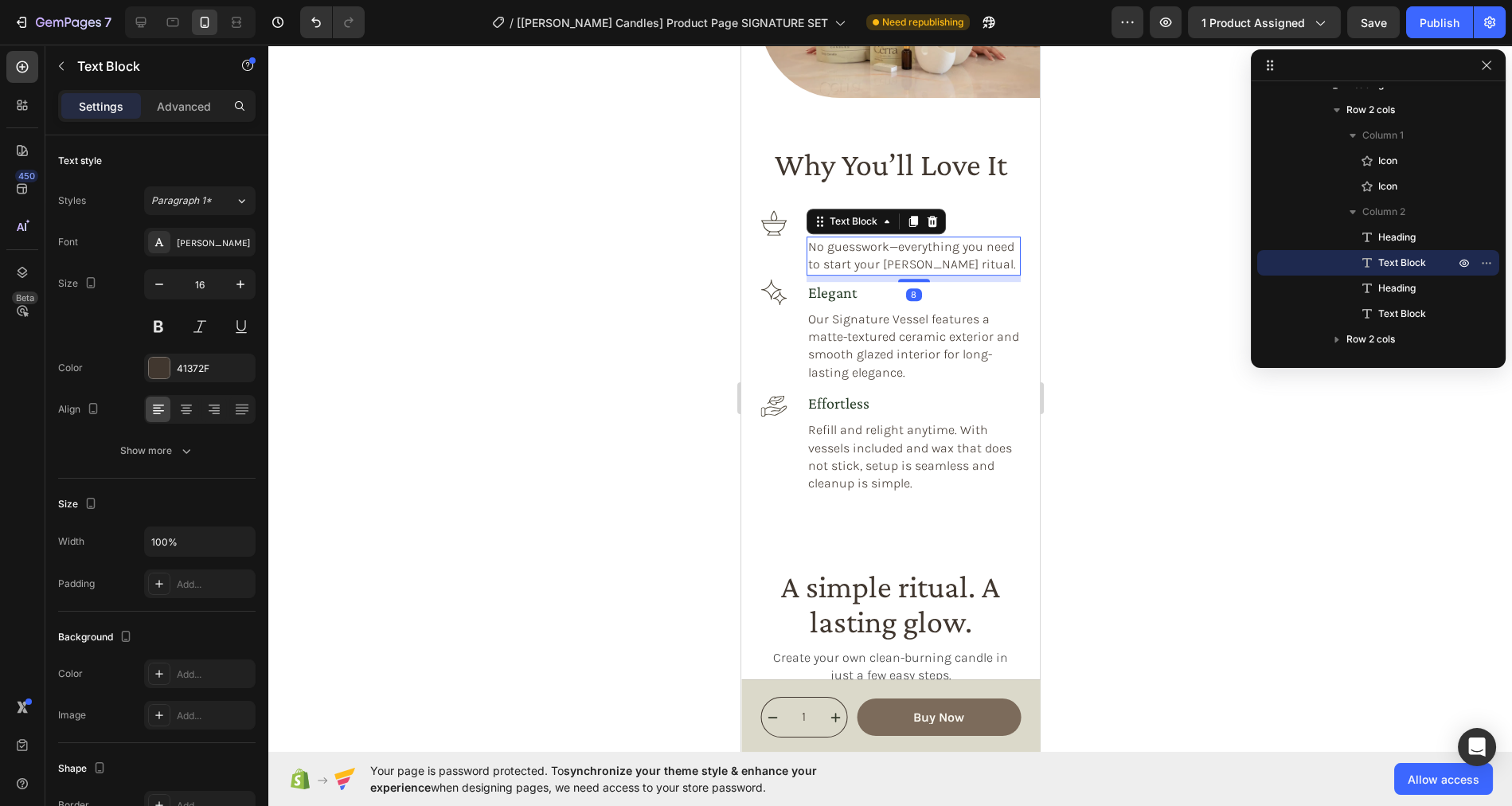
click at [907, 273] on div "No guesswork—everything you need to start your Cērra ritual." at bounding box center [913, 256] width 214 height 39
click at [168, 29] on icon at bounding box center [173, 21] width 16 height 16
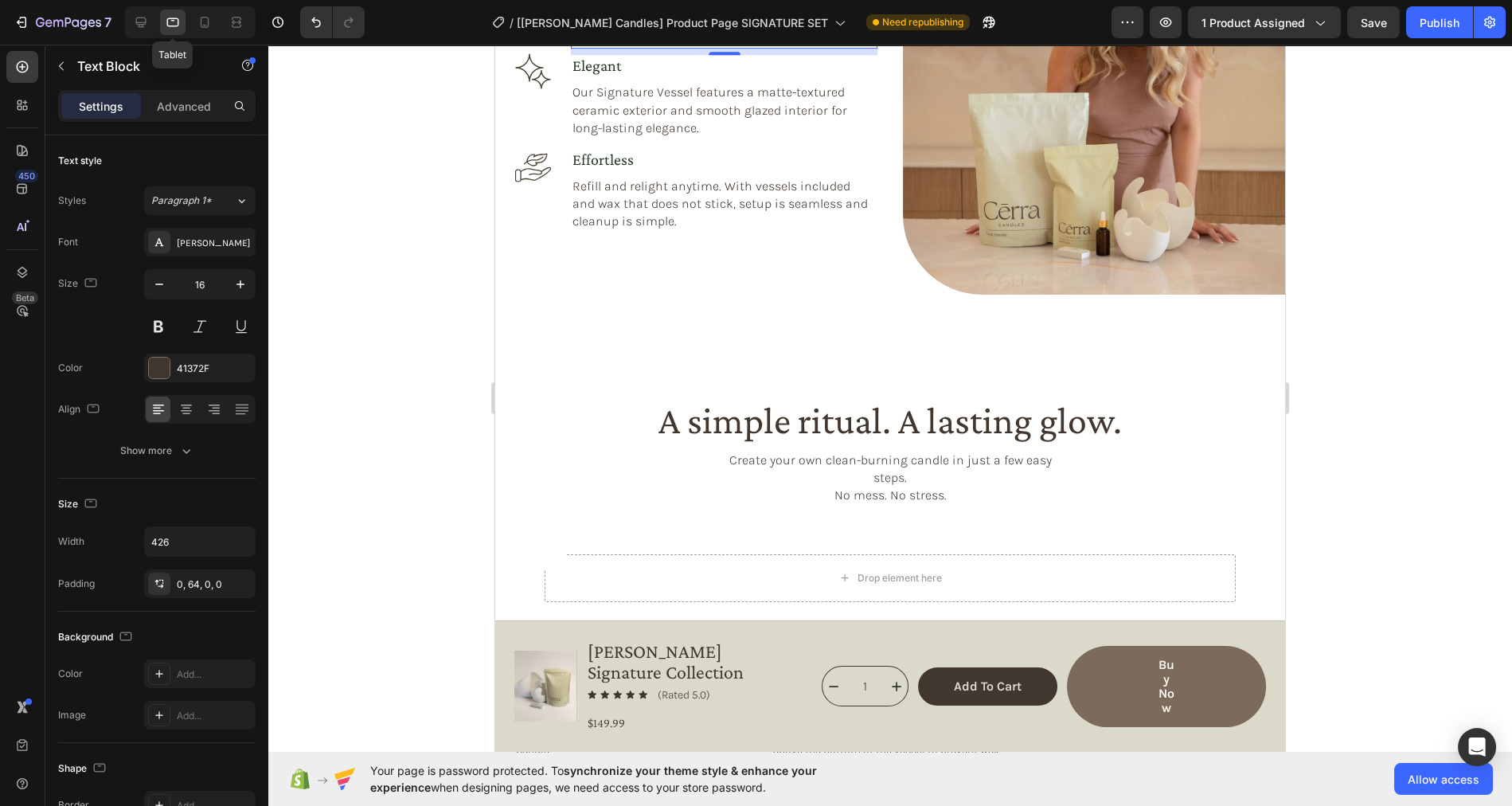
scroll to position [1757, 0]
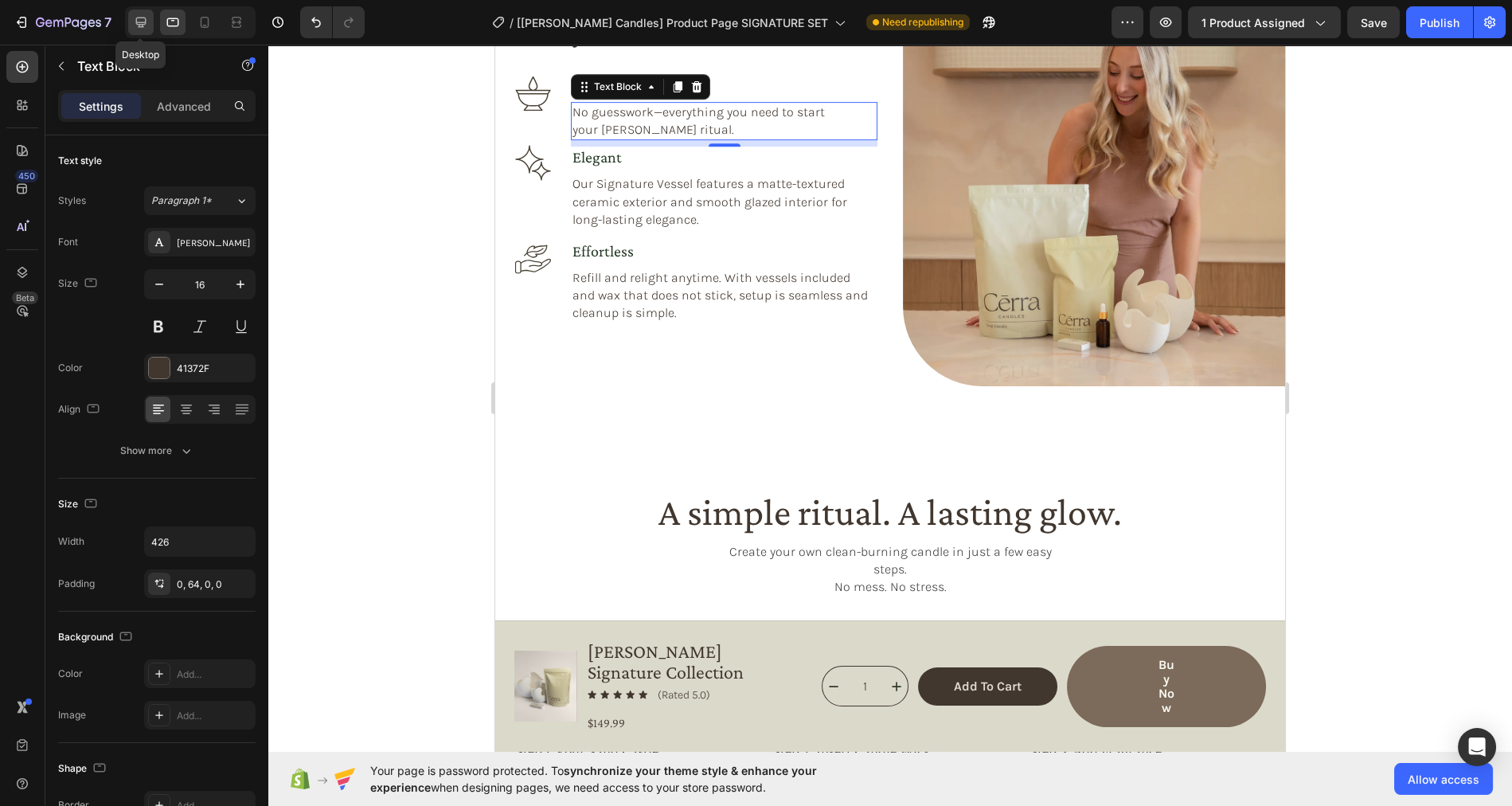
click at [144, 25] on icon at bounding box center [141, 21] width 16 height 16
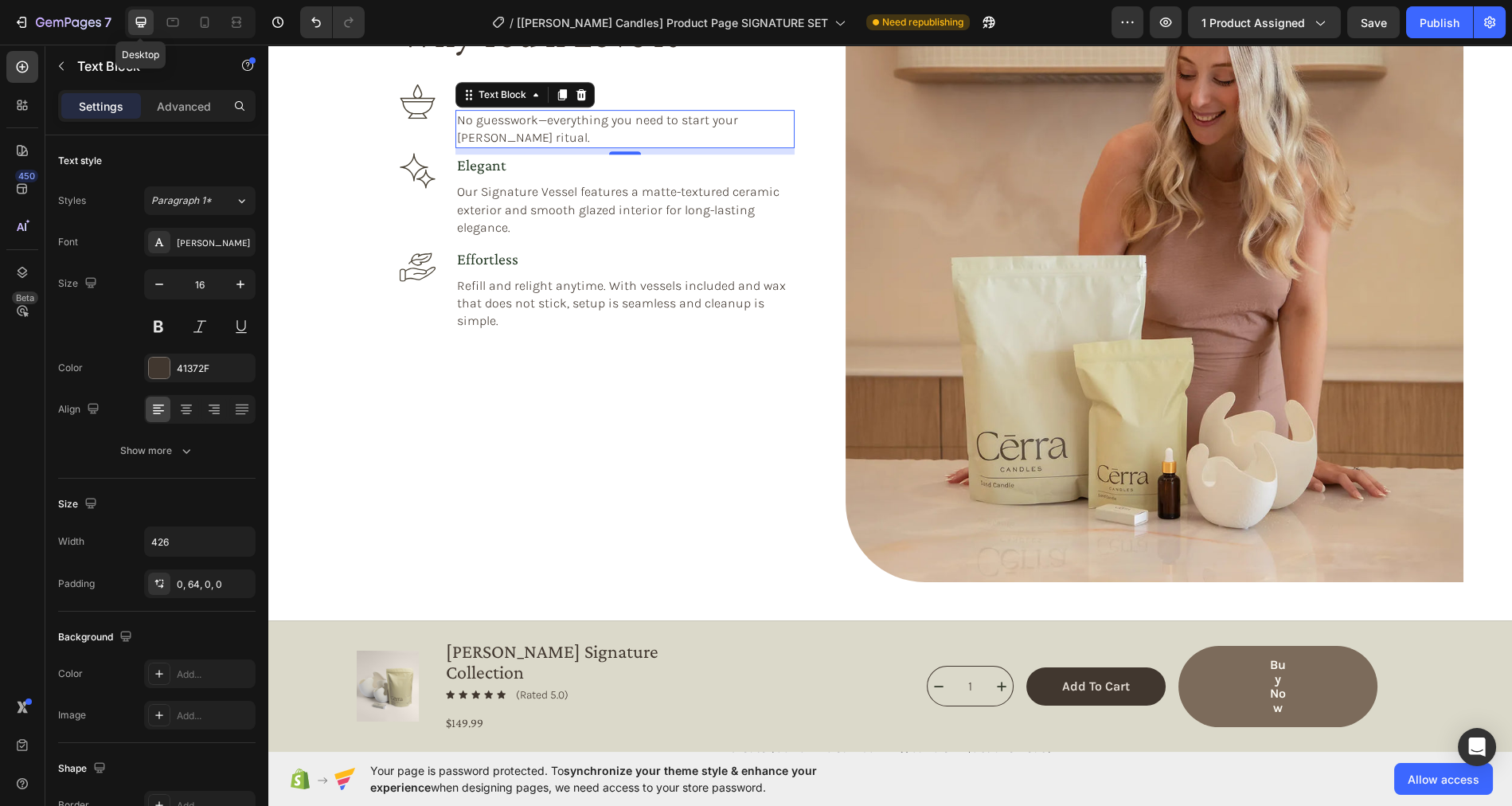
scroll to position [1766, 0]
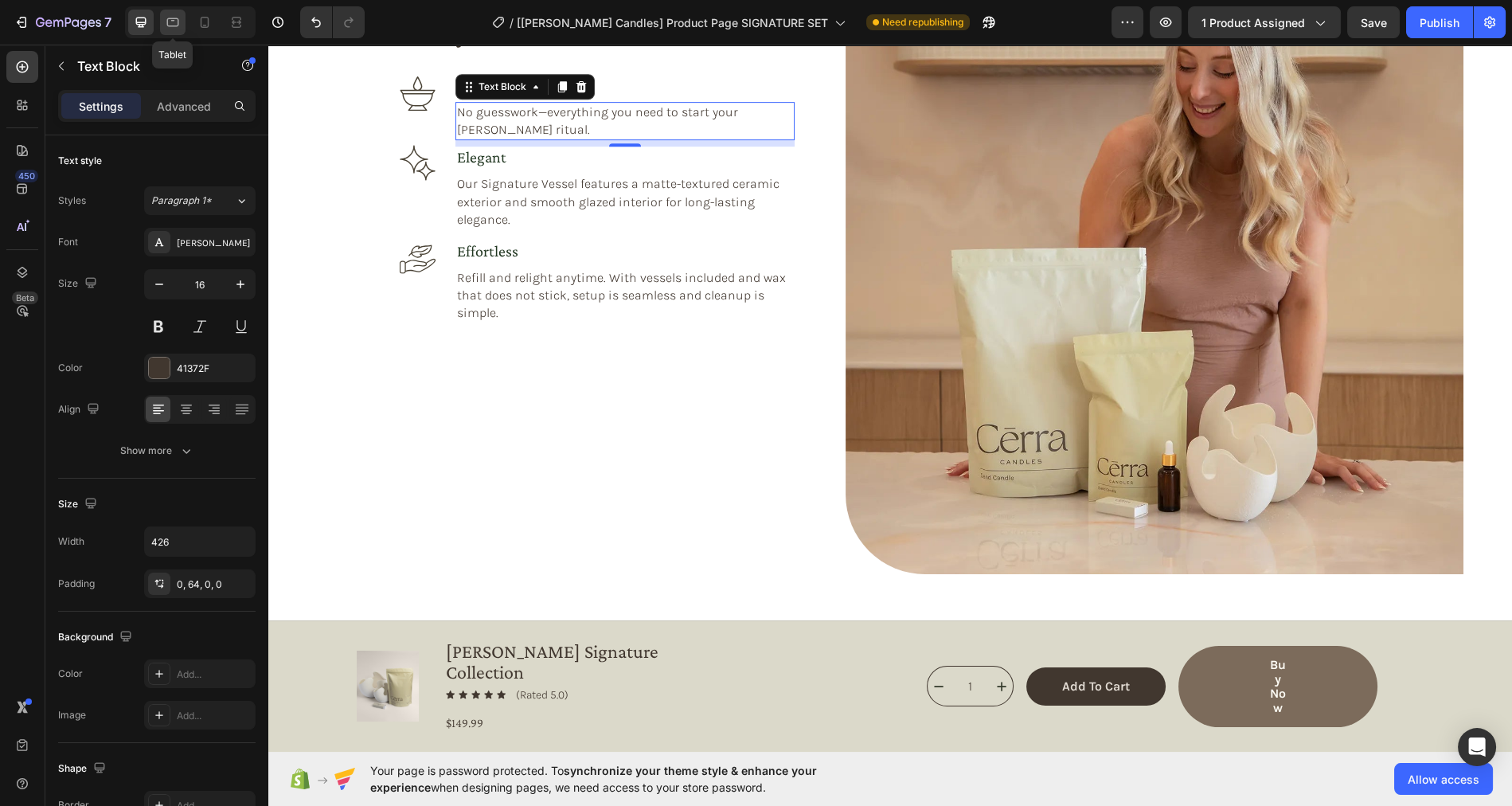
click at [169, 21] on icon at bounding box center [173, 21] width 16 height 16
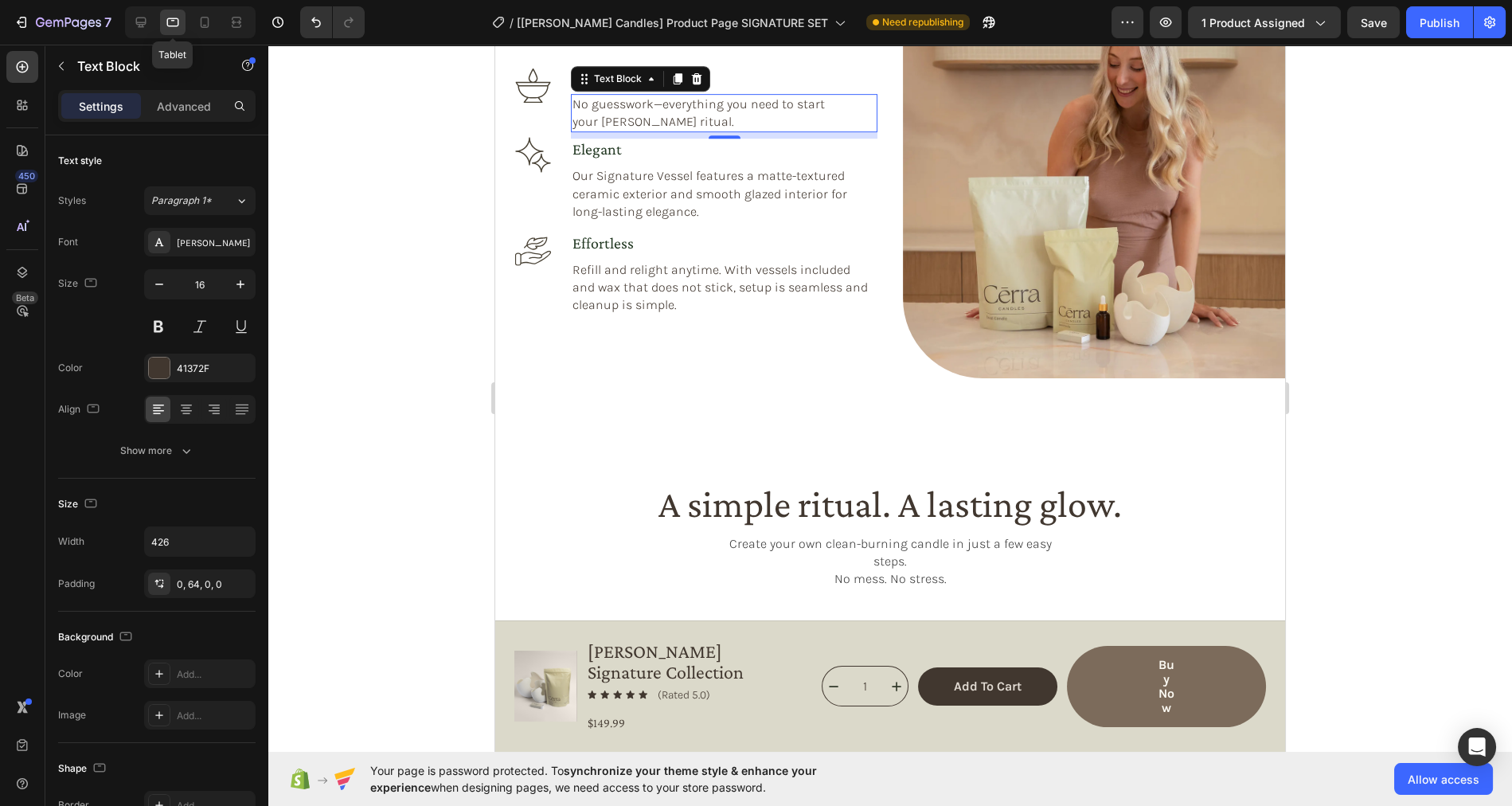
scroll to position [1757, 0]
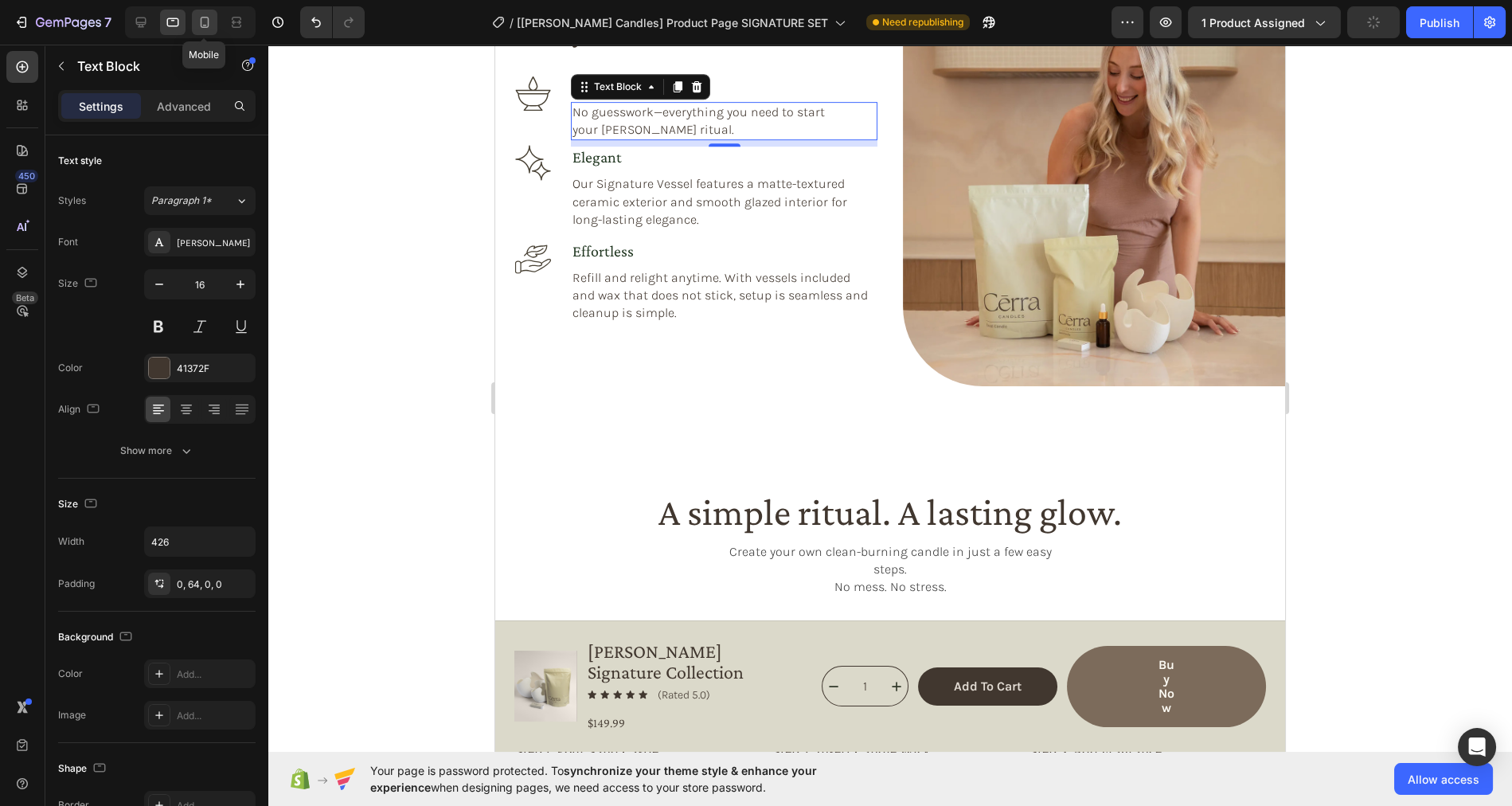
click at [206, 22] on icon at bounding box center [204, 21] width 16 height 16
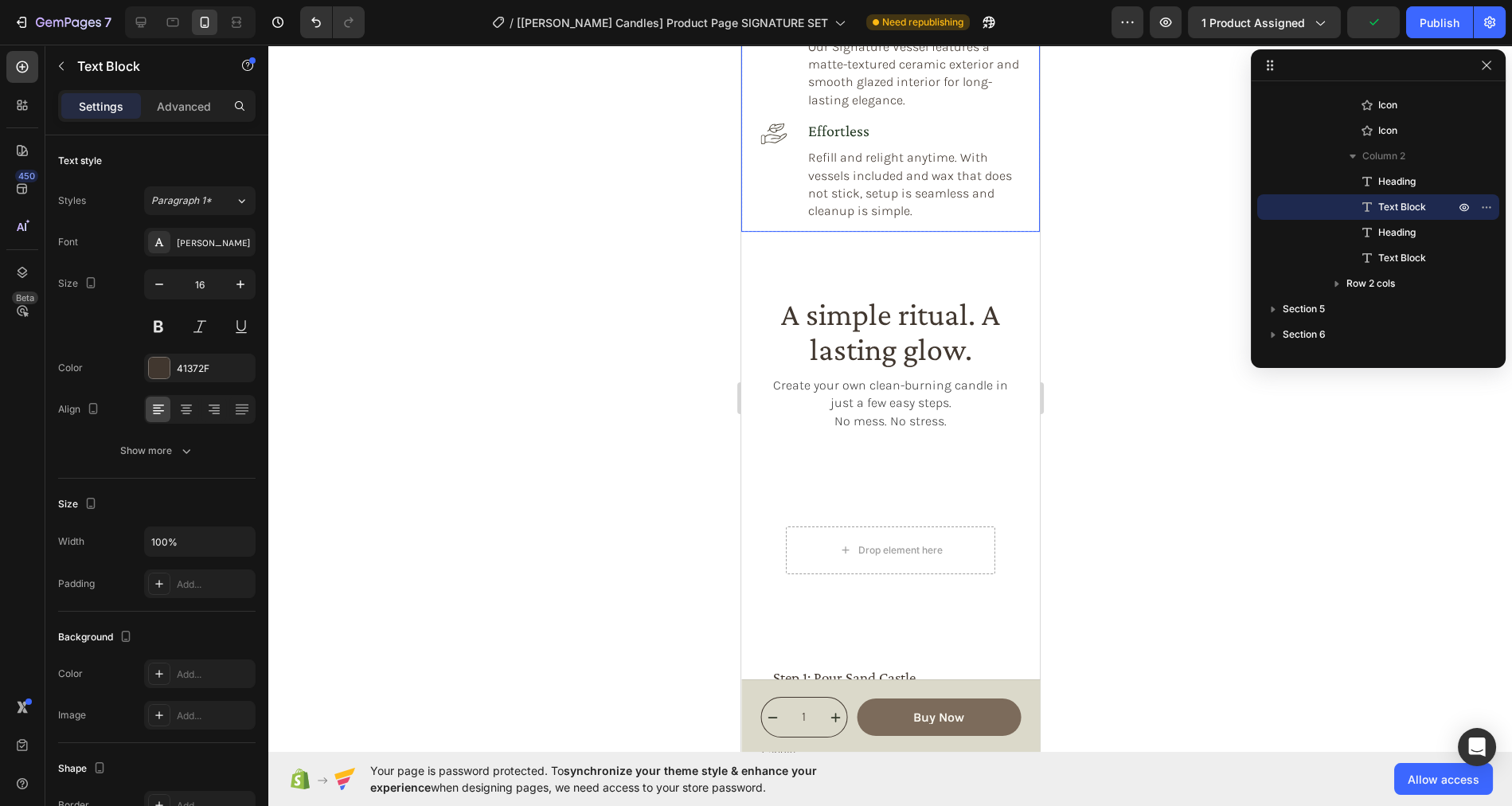
scroll to position [2122, 0]
click at [168, 24] on icon at bounding box center [173, 21] width 16 height 16
type input "426"
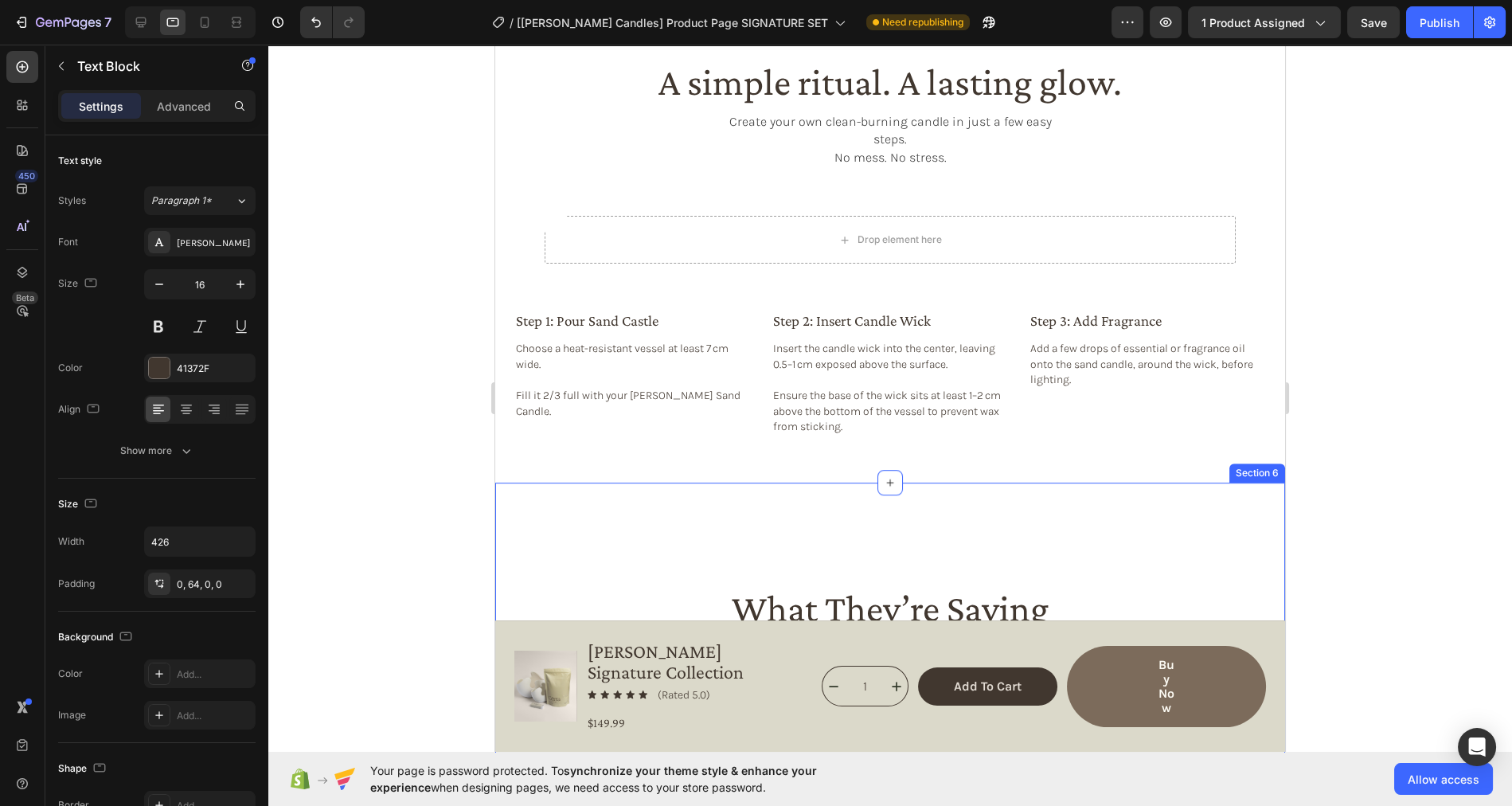
scroll to position [2156, 0]
click at [781, 200] on div "Drop element here Hero Banner Row" at bounding box center [890, 240] width 752 height 80
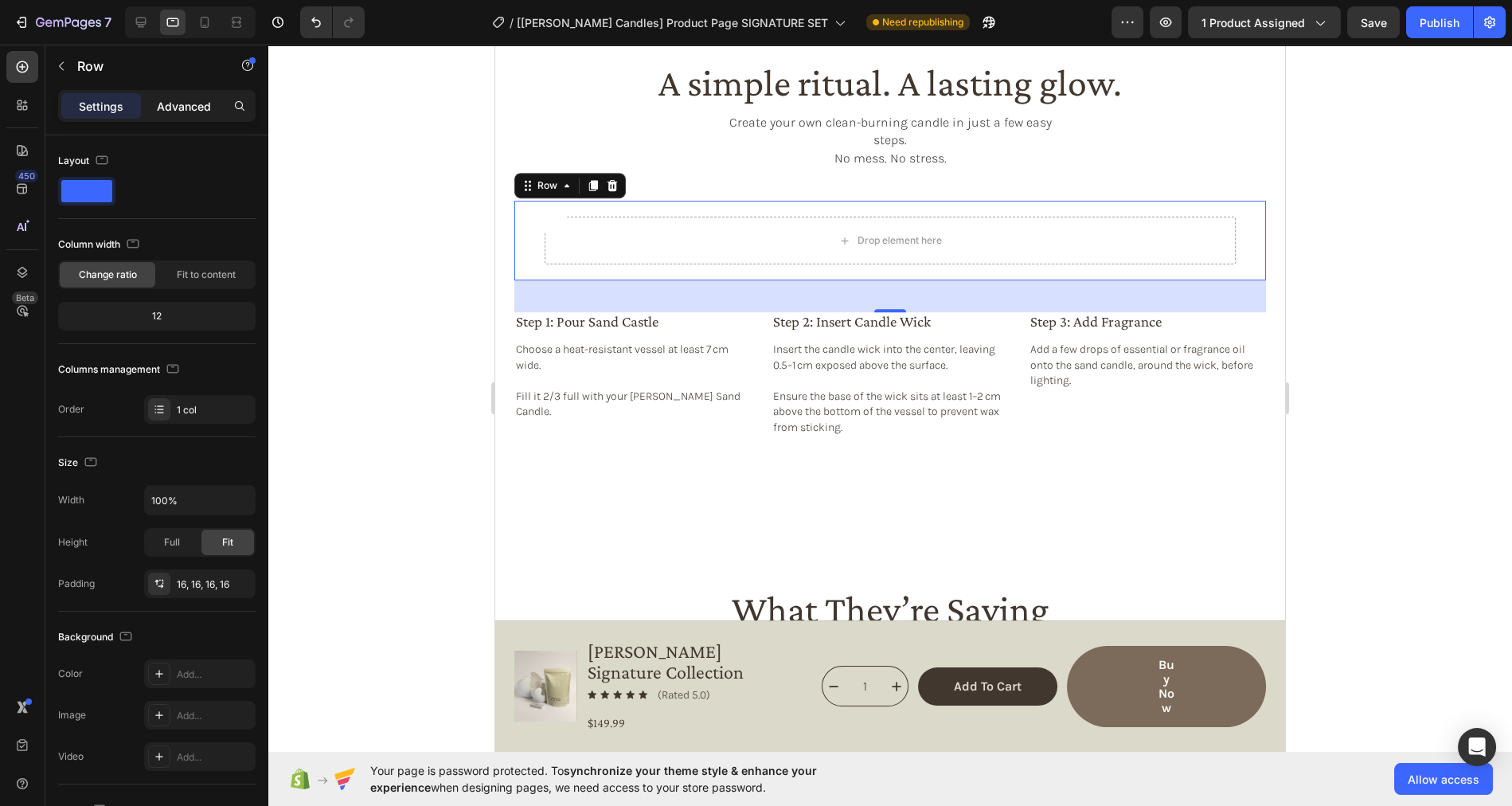
click at [191, 108] on p "Advanced" at bounding box center [184, 106] width 54 height 16
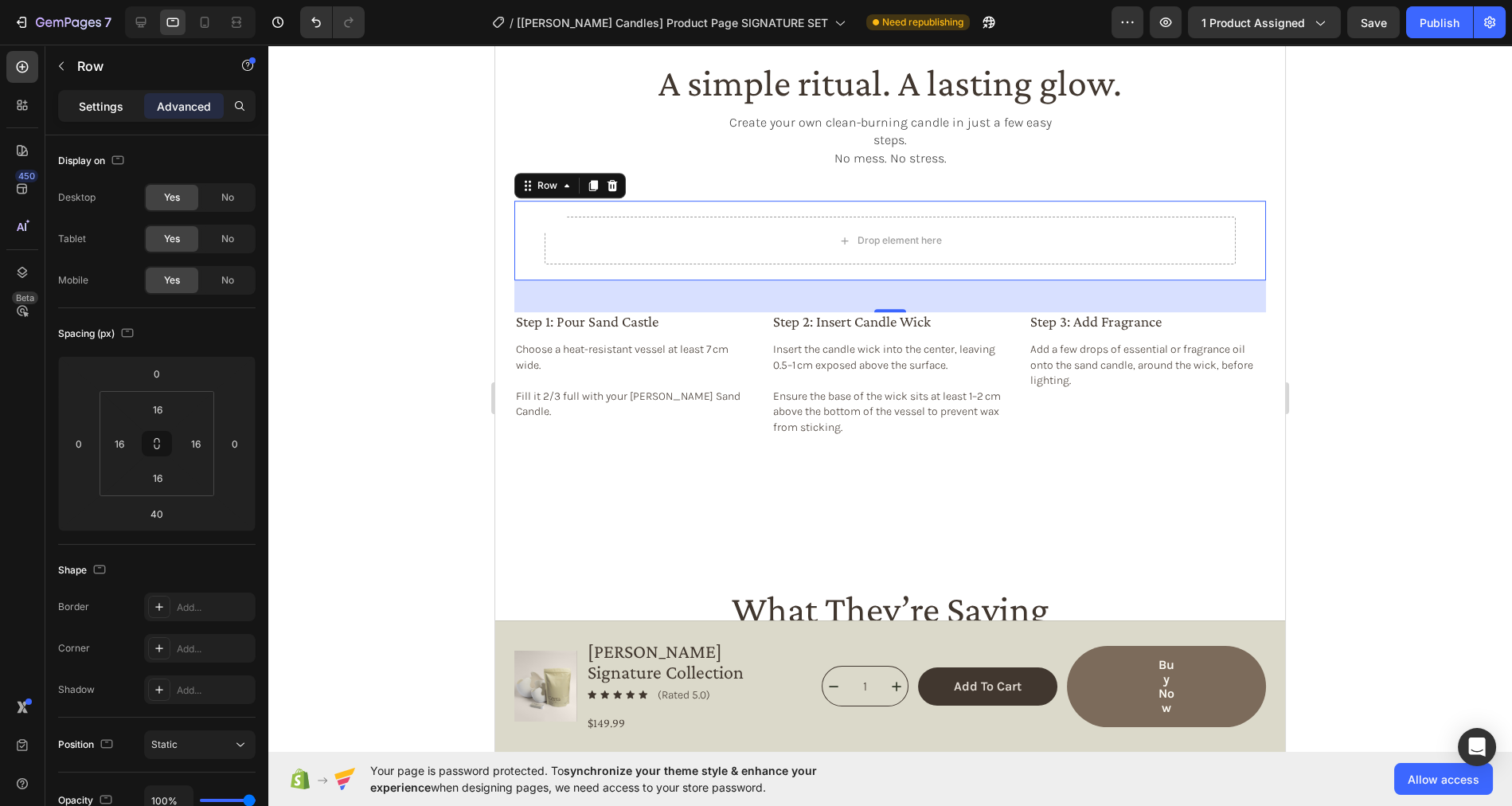
click at [104, 104] on p "Settings" at bounding box center [101, 106] width 44 height 16
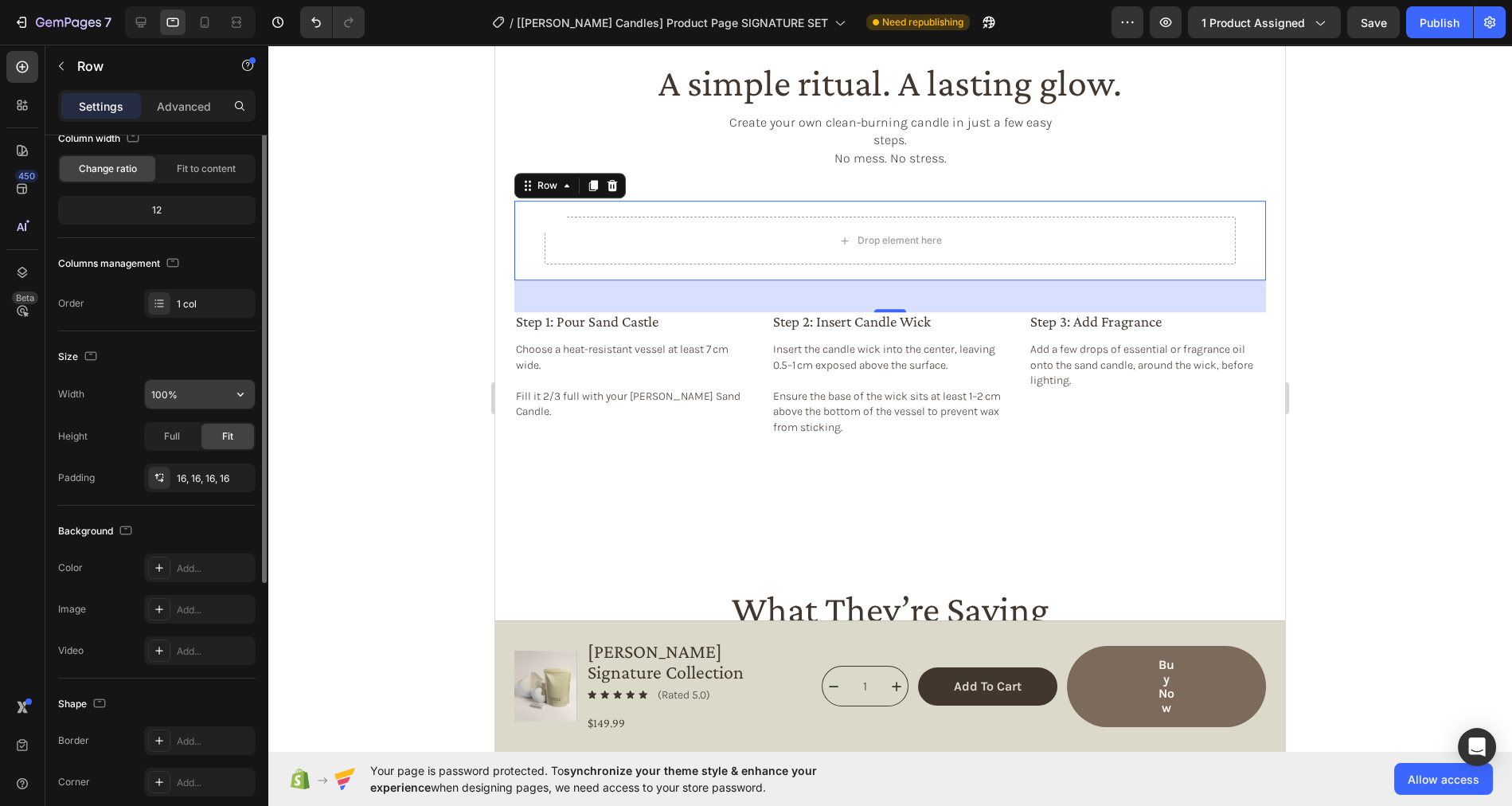
scroll to position [0, 0]
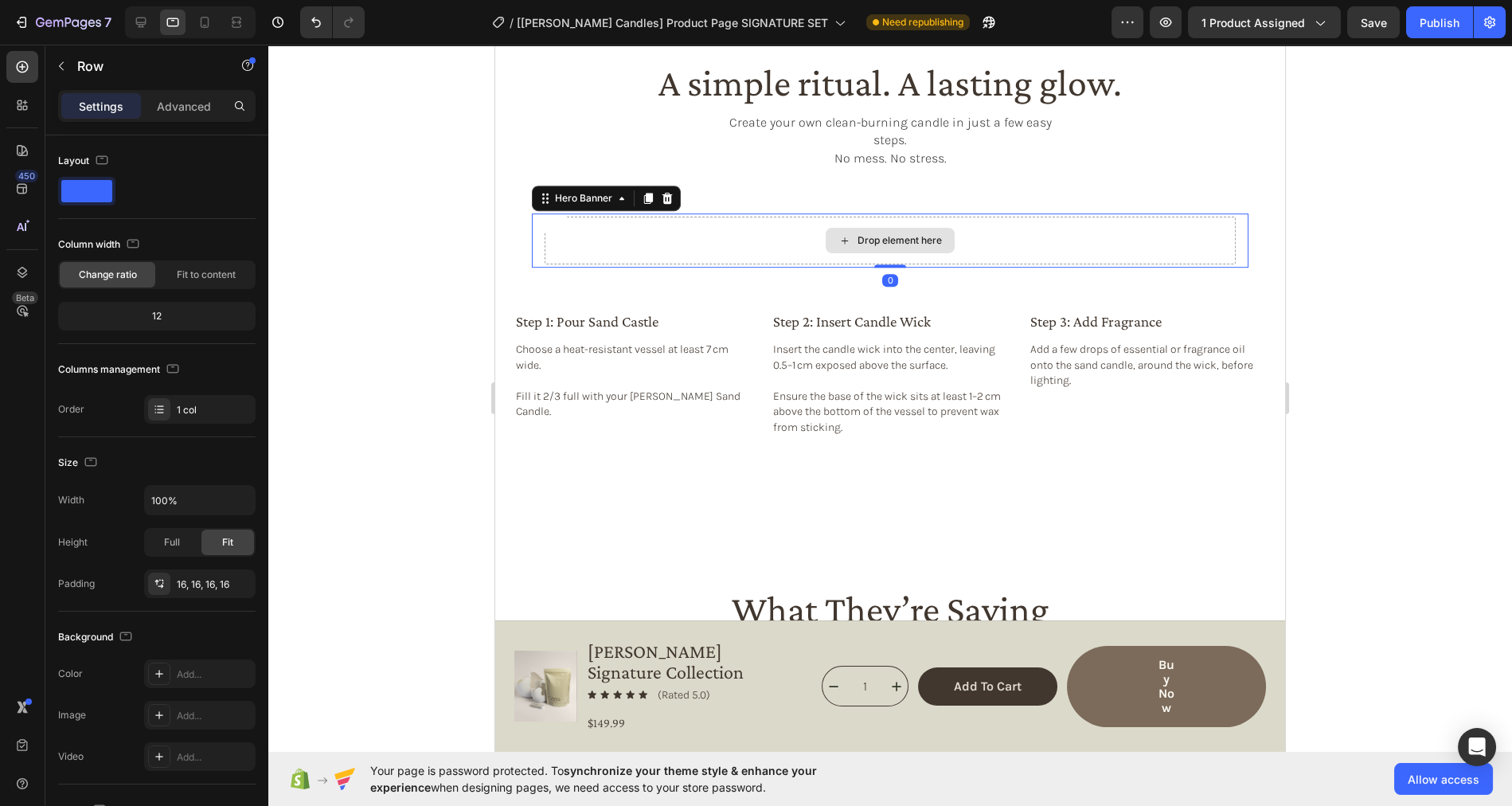
click at [719, 230] on div "Drop element here" at bounding box center [890, 241] width 691 height 48
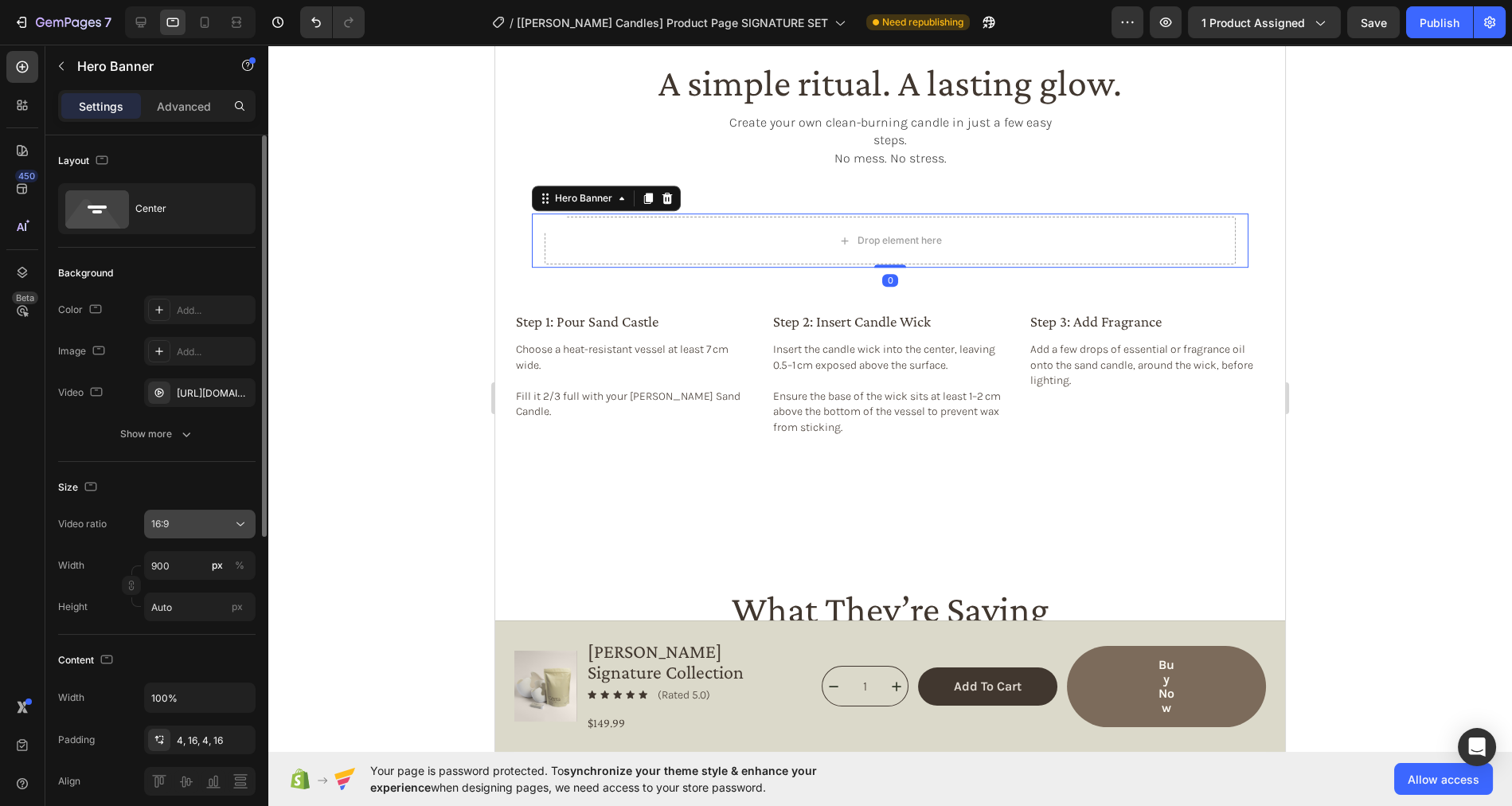
click at [178, 525] on div "16:9" at bounding box center [191, 523] width 81 height 14
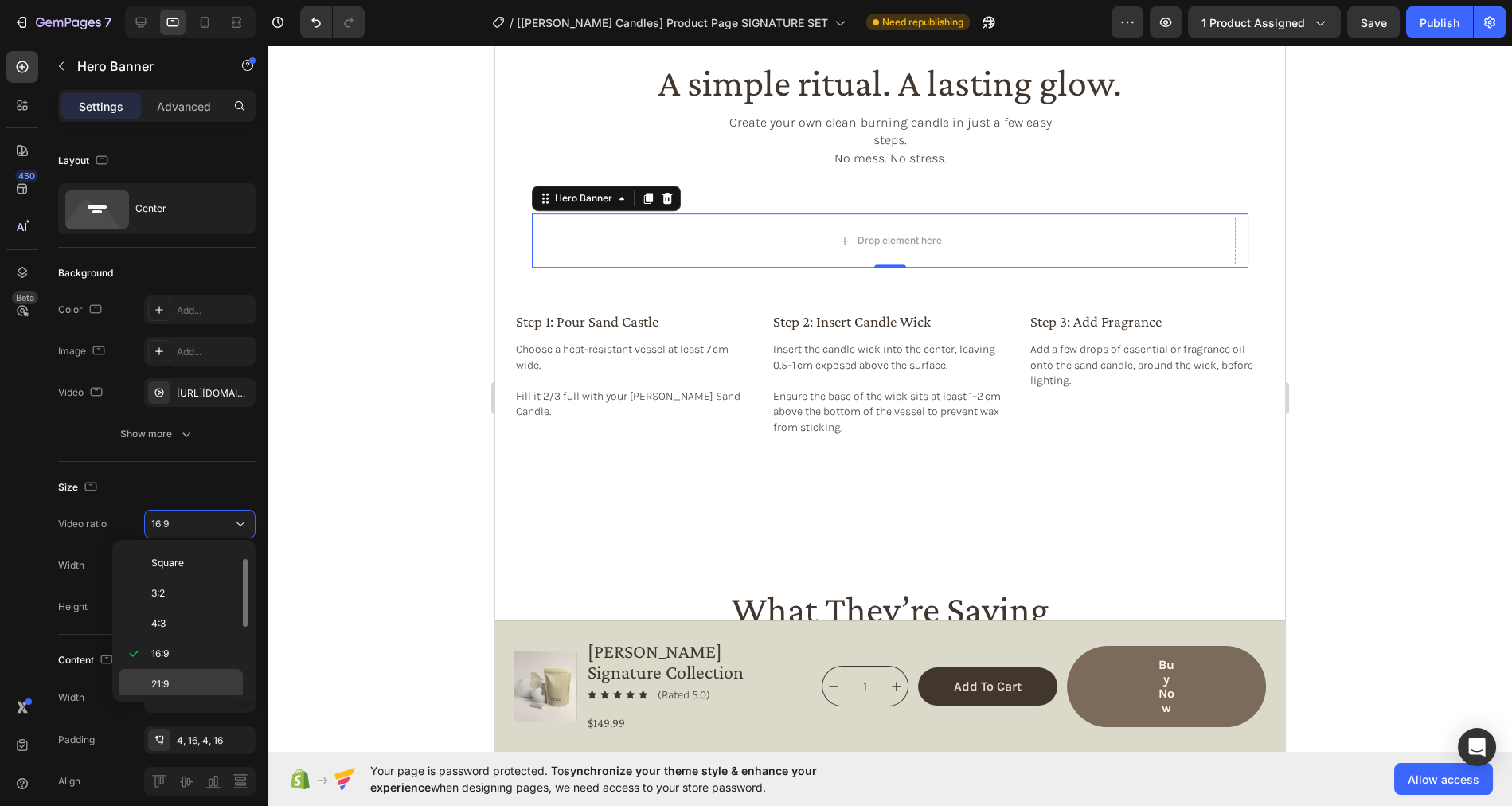
click at [164, 677] on span "21:9" at bounding box center [159, 684] width 17 height 14
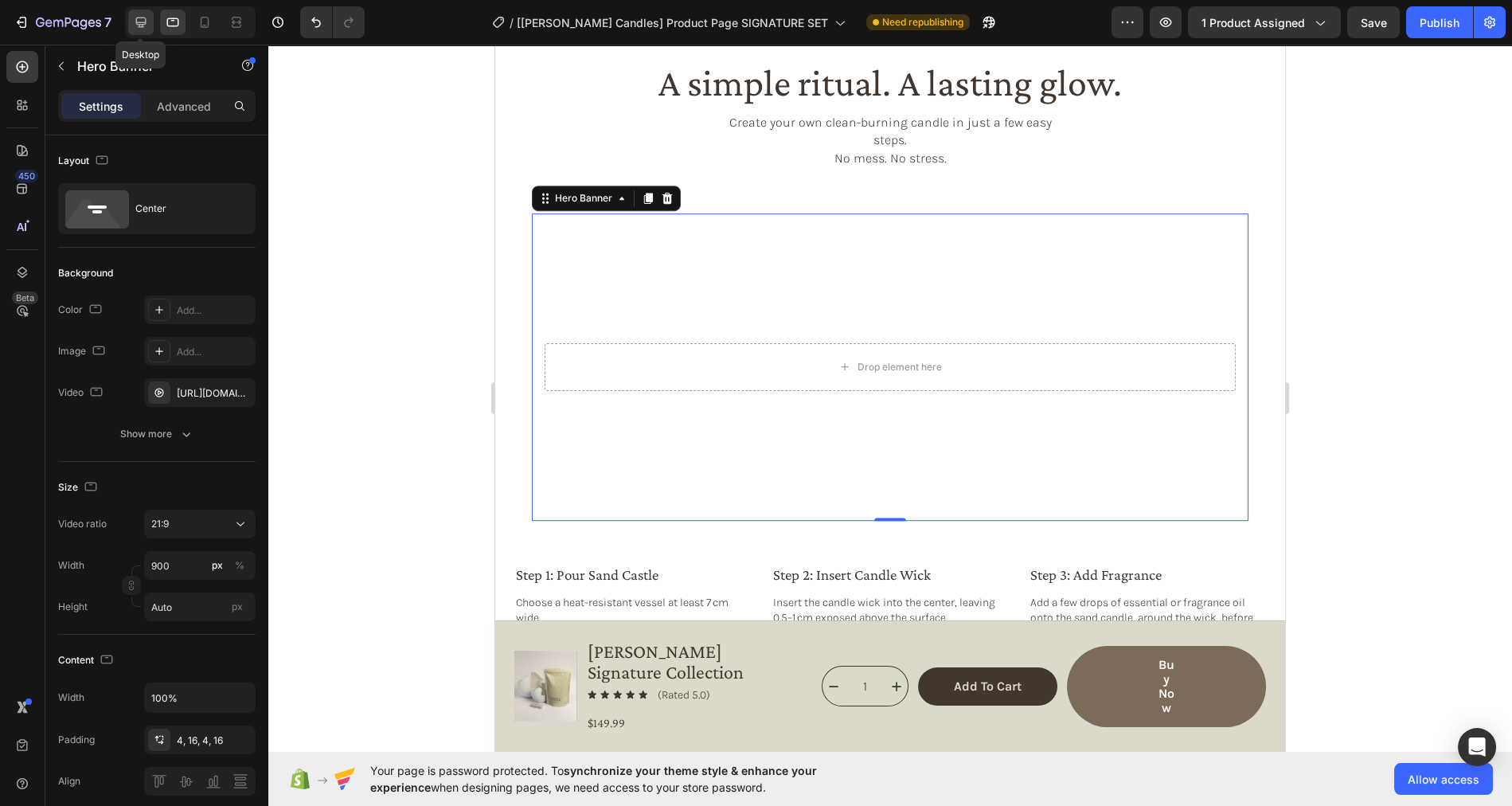
click at [140, 26] on icon at bounding box center [141, 22] width 11 height 11
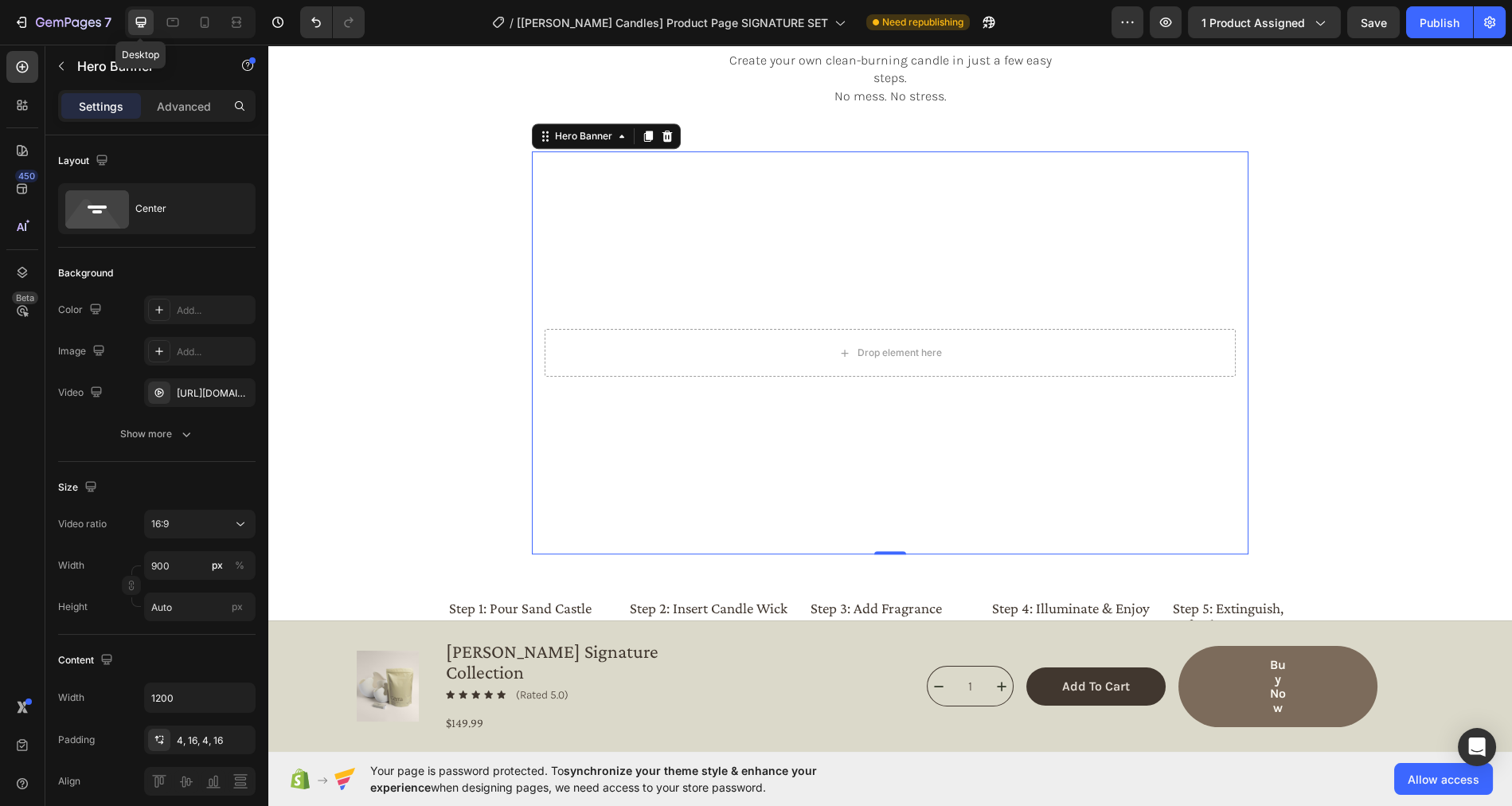
scroll to position [2211, 0]
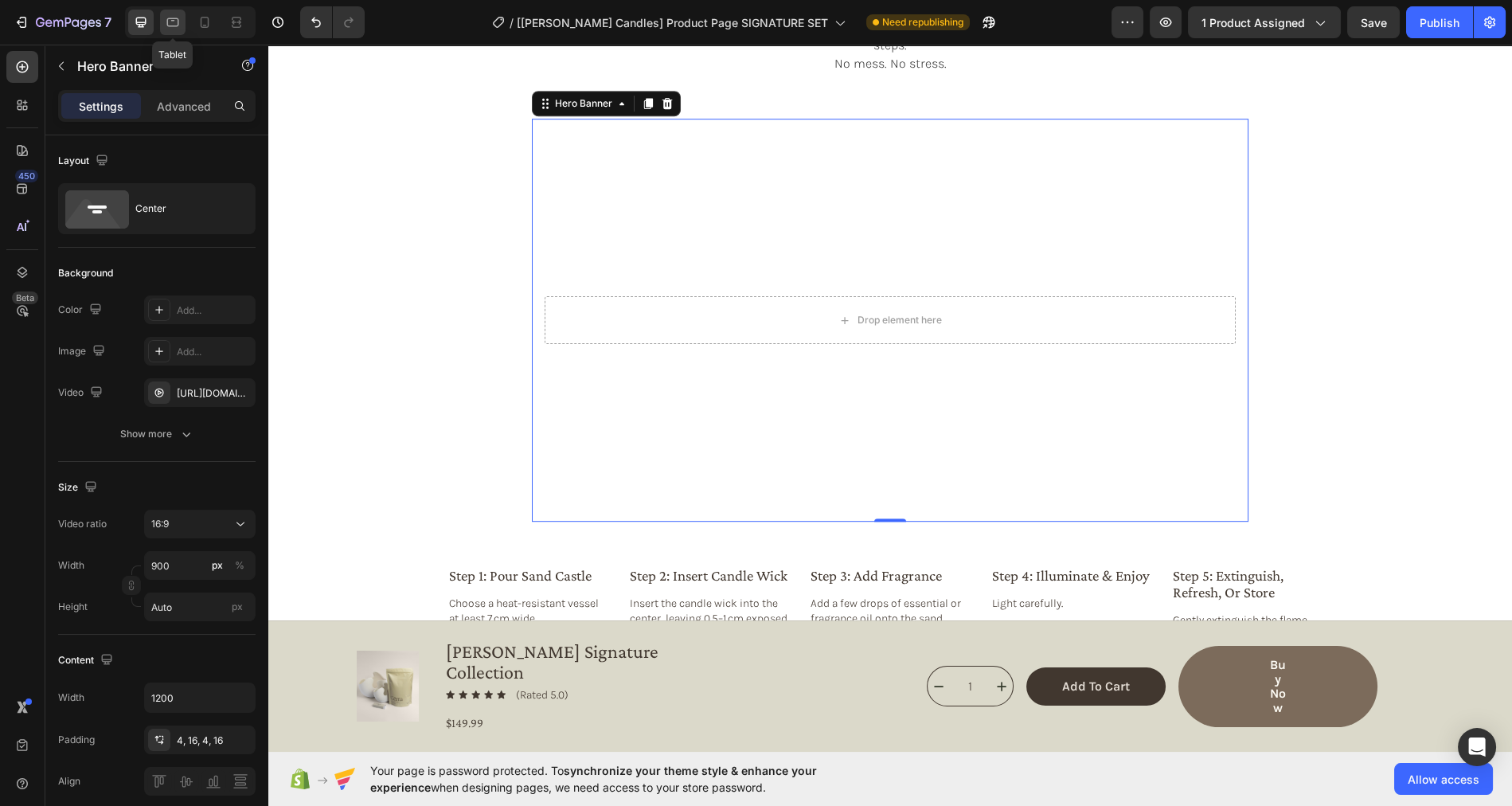
click at [165, 25] on icon at bounding box center [173, 21] width 16 height 16
type input "100%"
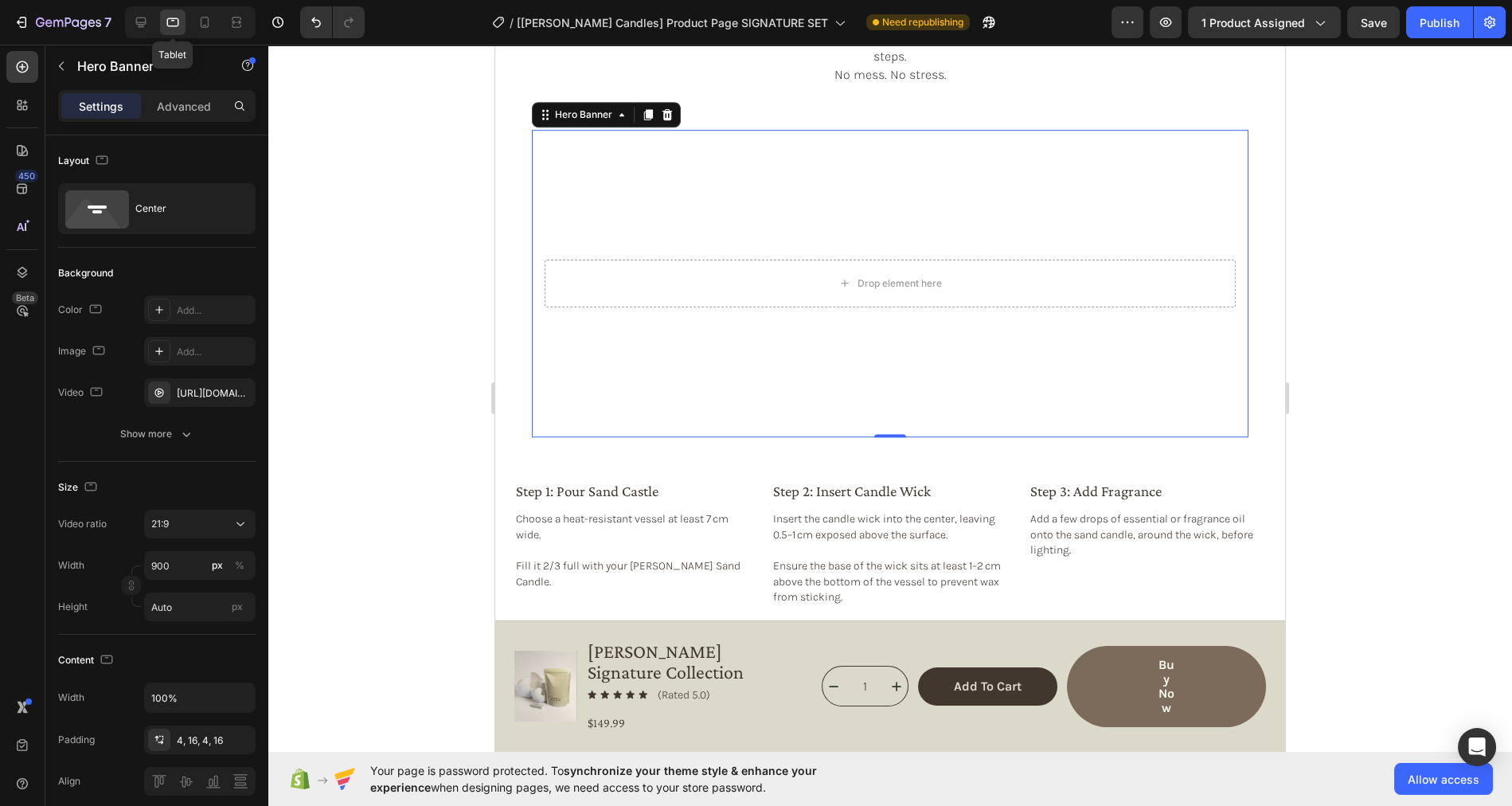
scroll to position [2250, 0]
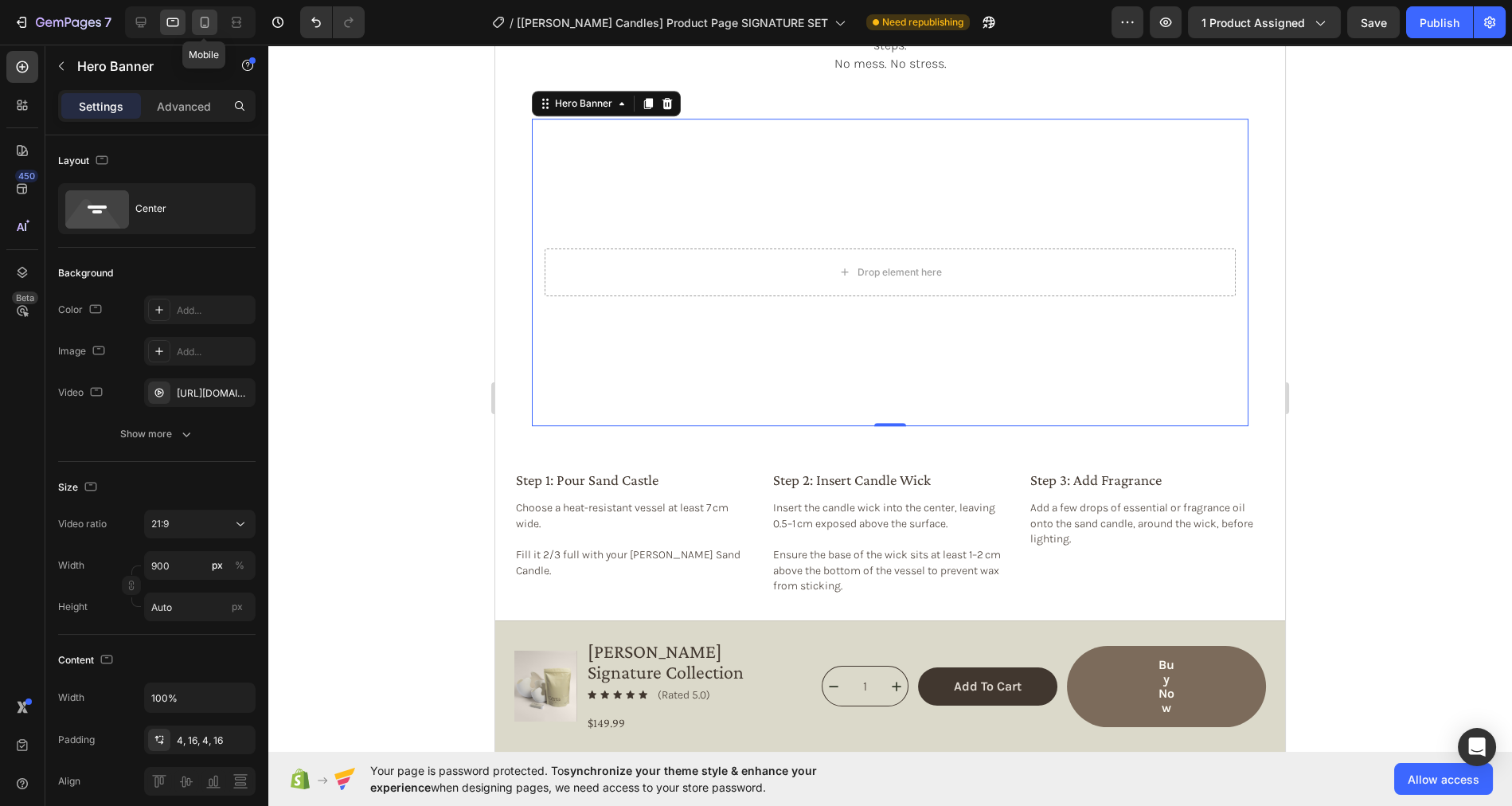
click at [198, 20] on icon at bounding box center [204, 21] width 16 height 16
type input "100"
type input "185"
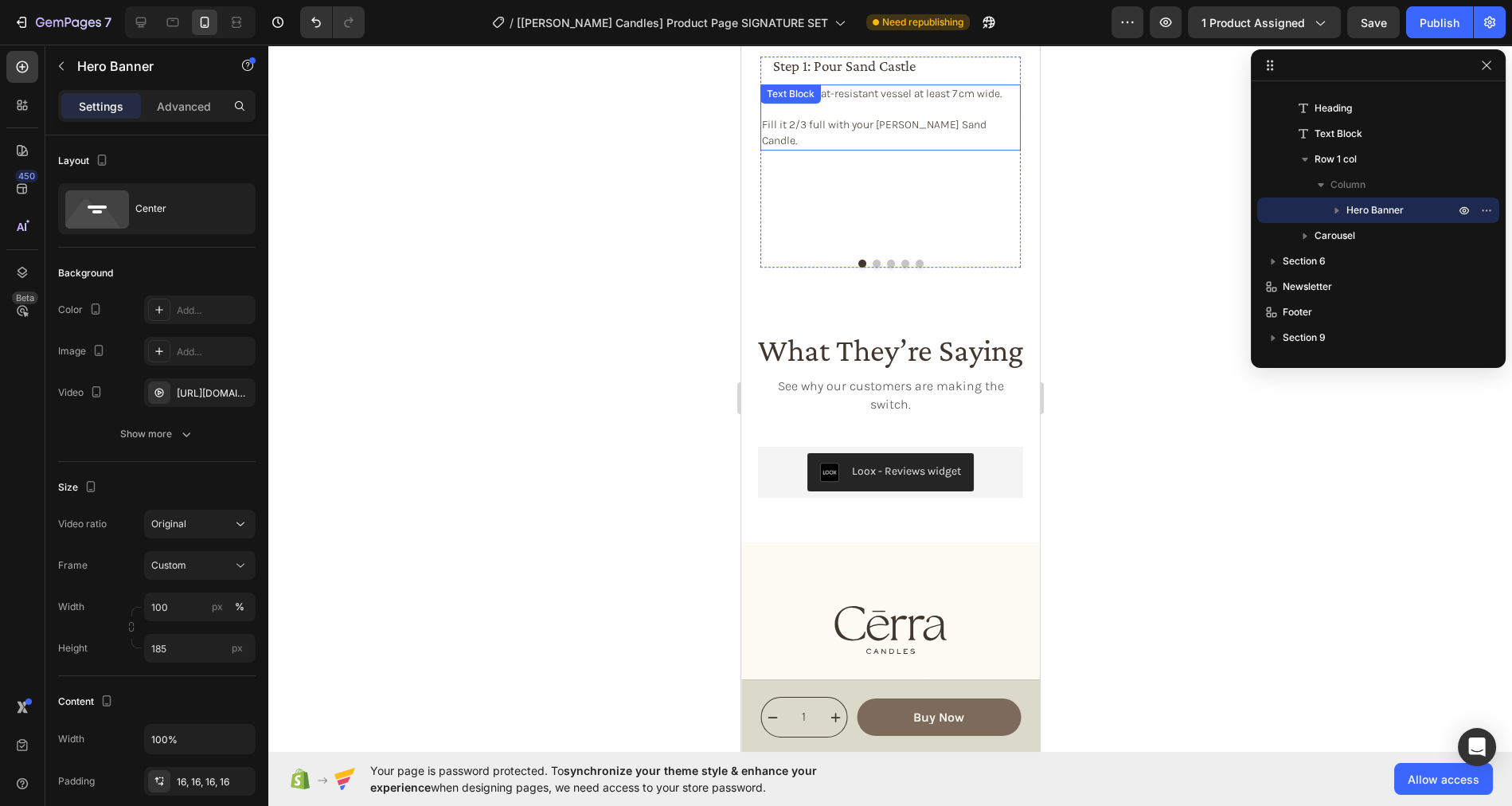
scroll to position [2400, 0]
click at [875, 258] on button "Dot" at bounding box center [876, 262] width 8 height 8
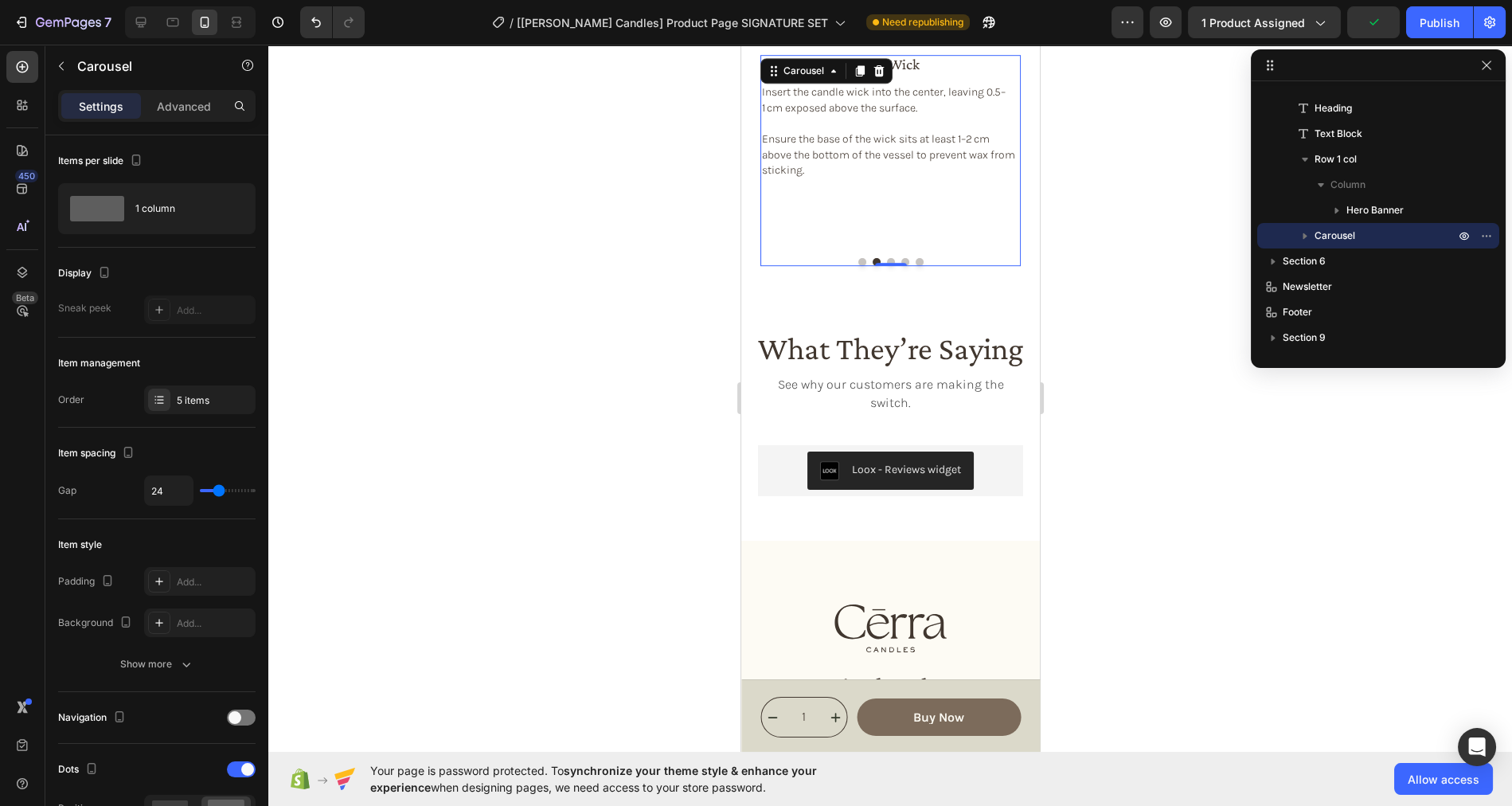
click at [890, 258] on button "Dot" at bounding box center [890, 262] width 8 height 8
click at [906, 258] on button "Dot" at bounding box center [905, 262] width 8 height 8
click at [917, 258] on button "Dot" at bounding box center [919, 262] width 8 height 8
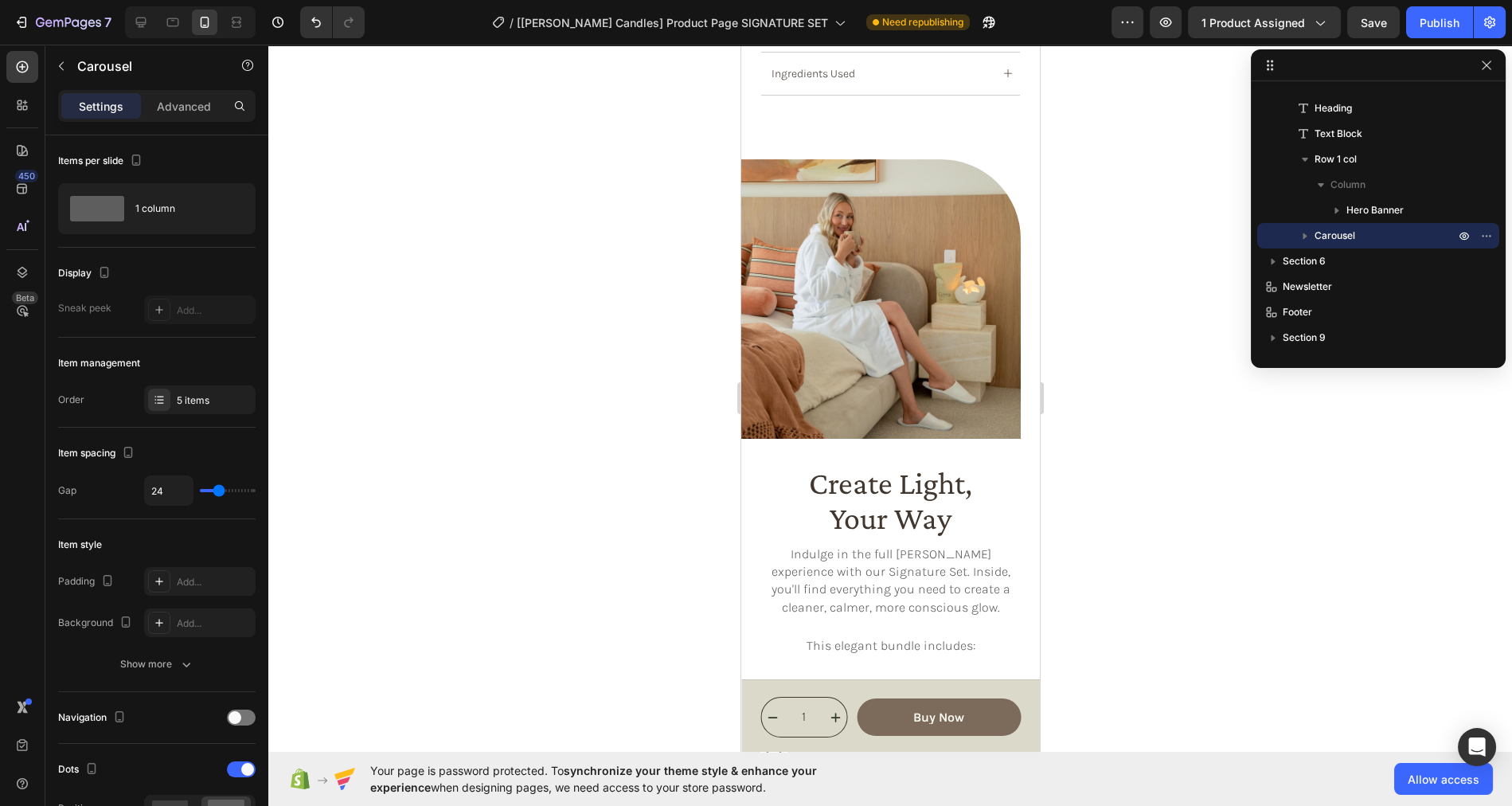
scroll to position [1230, 0]
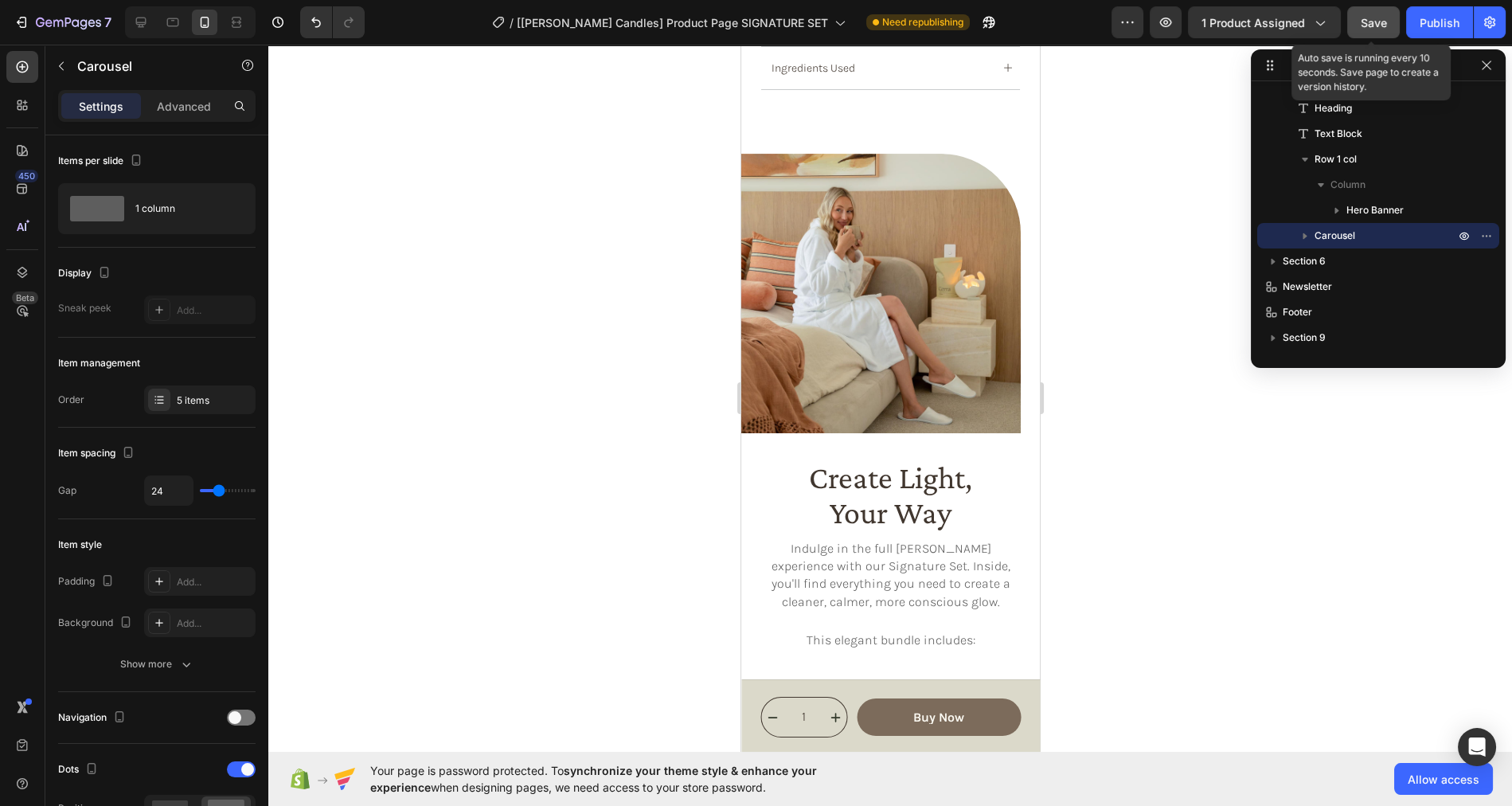
click at [1373, 22] on span "Save" at bounding box center [1374, 22] width 26 height 13
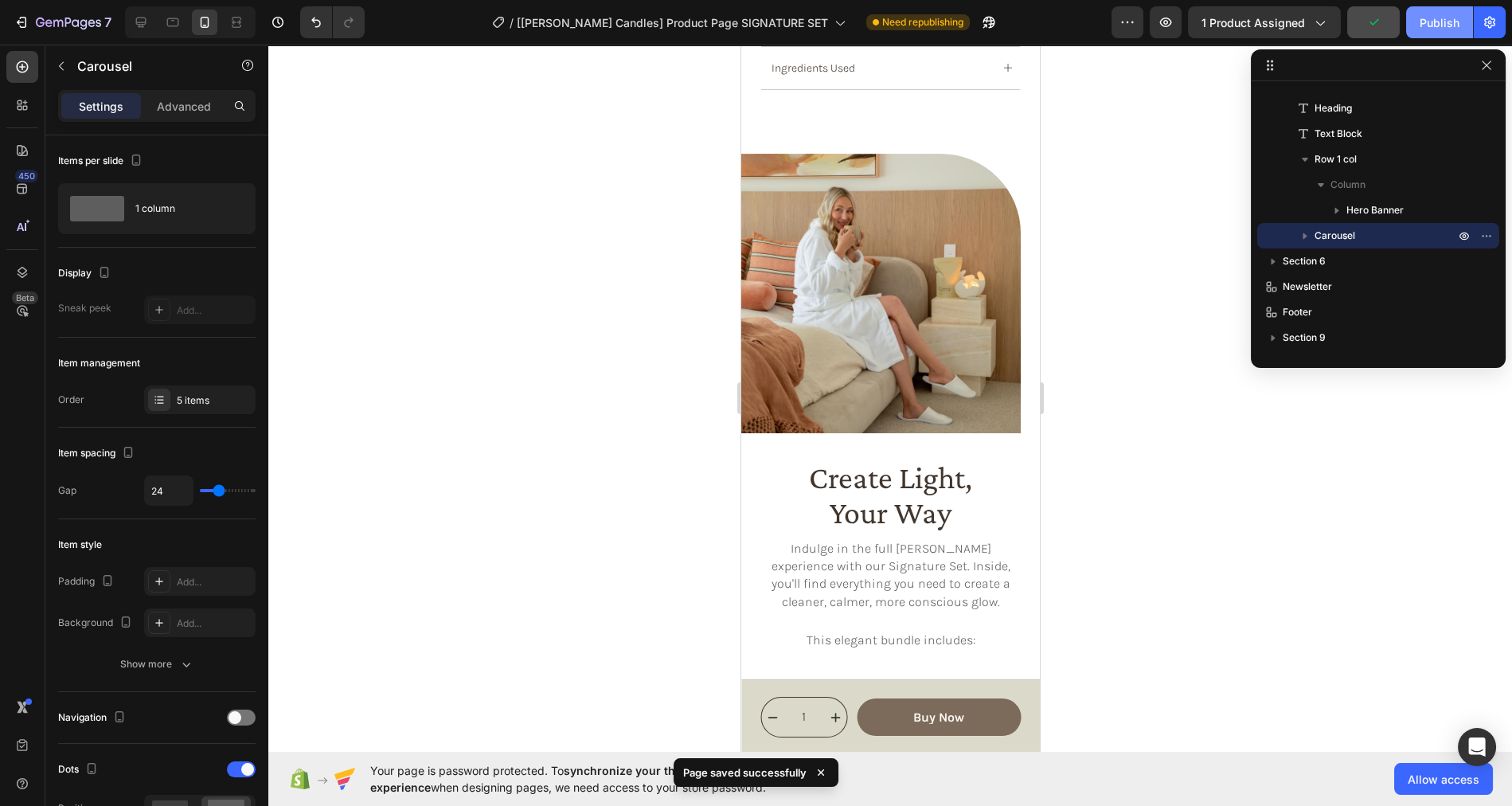
click at [1431, 22] on div "Publish" at bounding box center [1440, 22] width 39 height 16
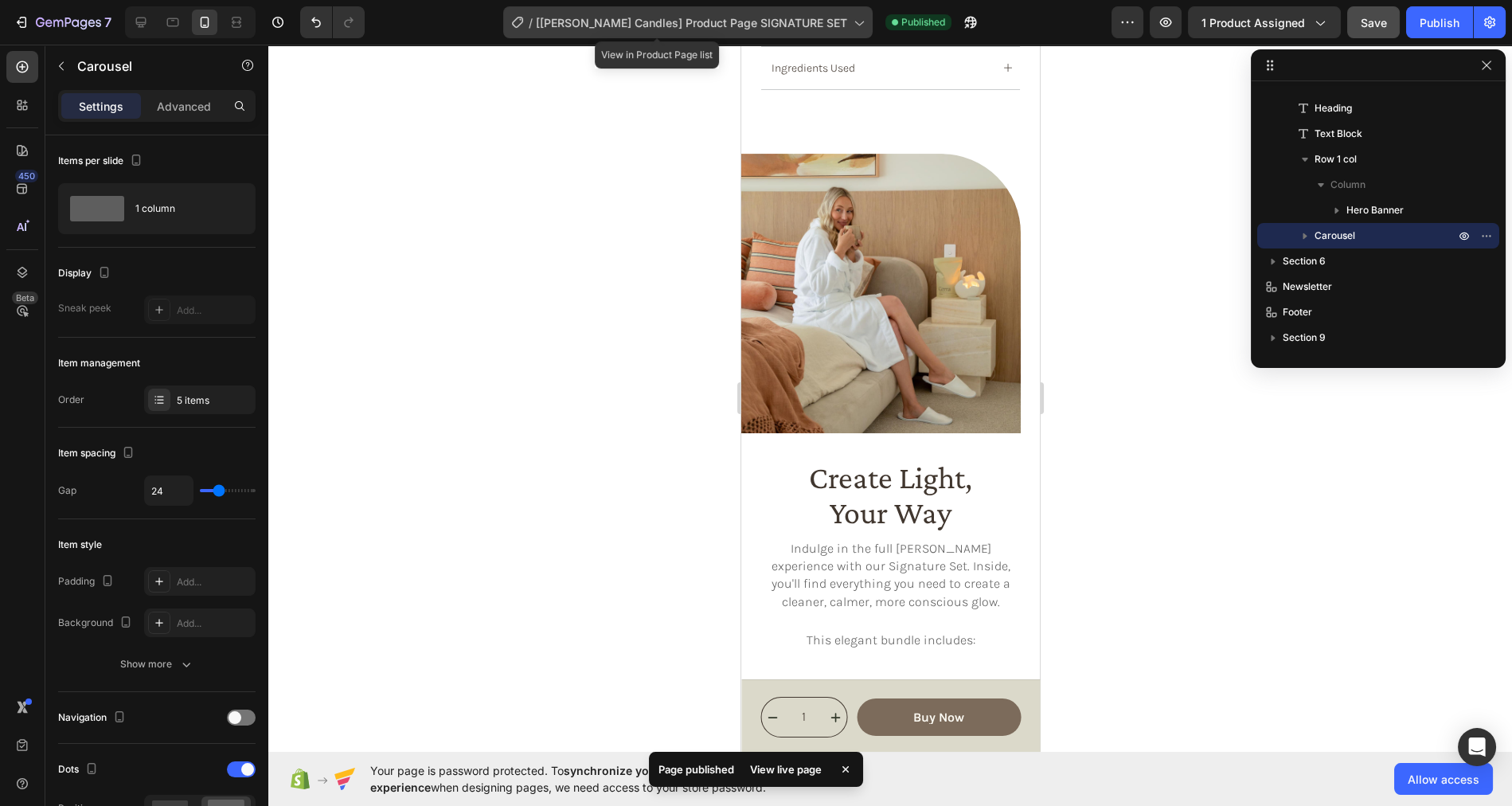
click at [755, 25] on span "[Cerra Candles] Product Page SIGNATURE SET" at bounding box center [691, 22] width 311 height 16
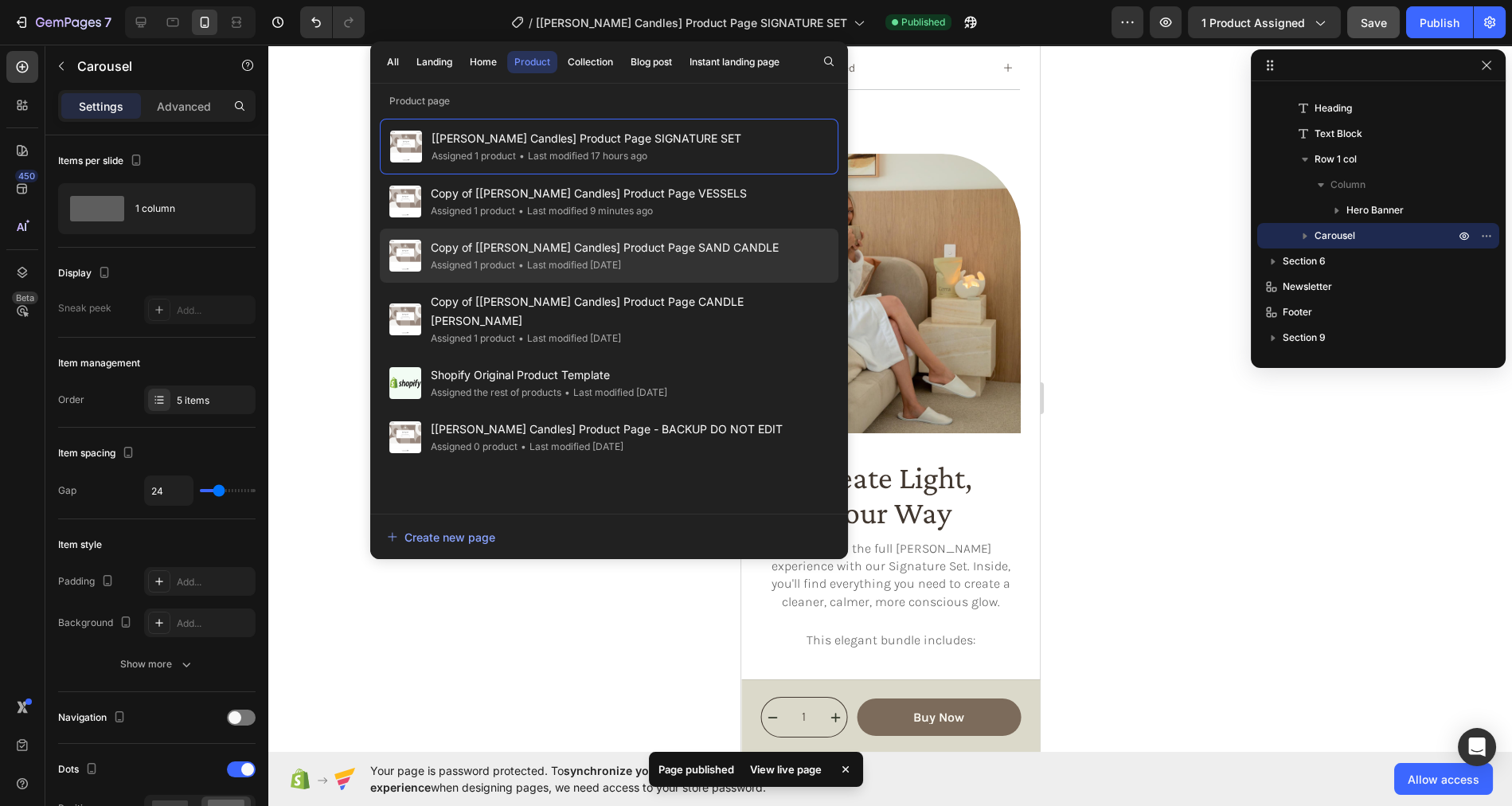
click at [667, 263] on div "Assigned 1 product • Last modified 2 days ago" at bounding box center [604, 265] width 348 height 16
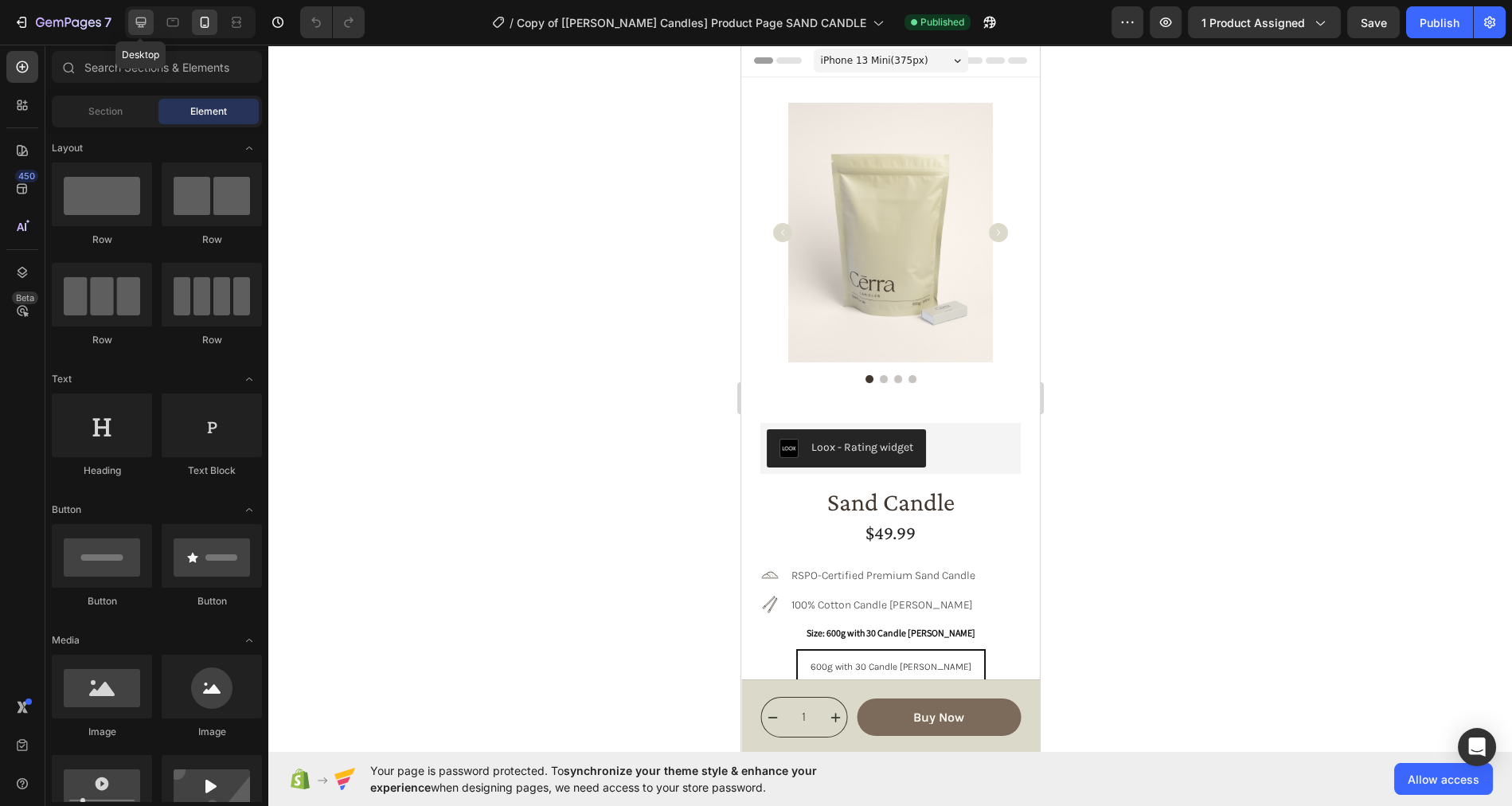
click at [141, 25] on icon at bounding box center [141, 22] width 11 height 11
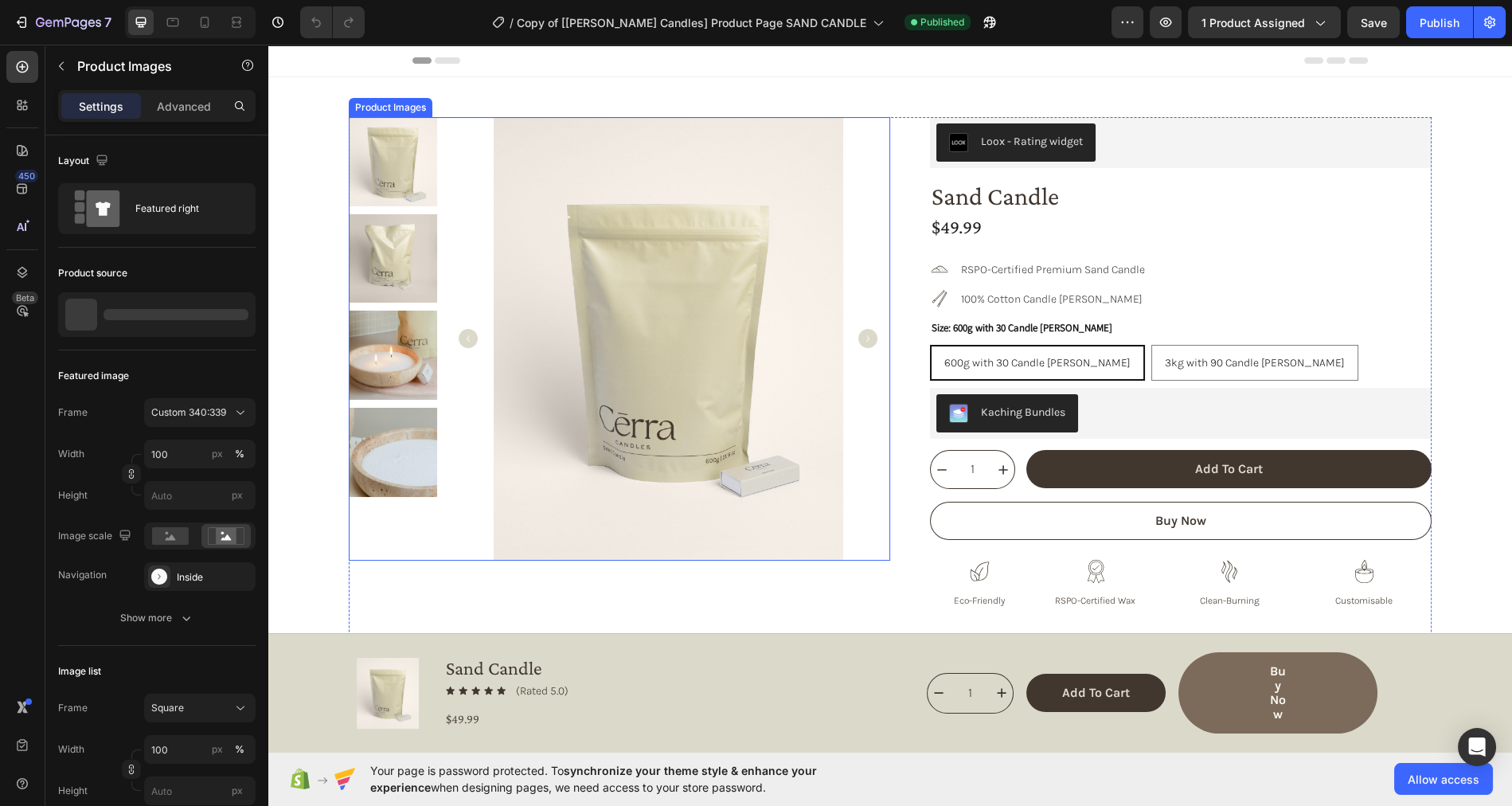
click at [448, 288] on img at bounding box center [668, 339] width 445 height 444
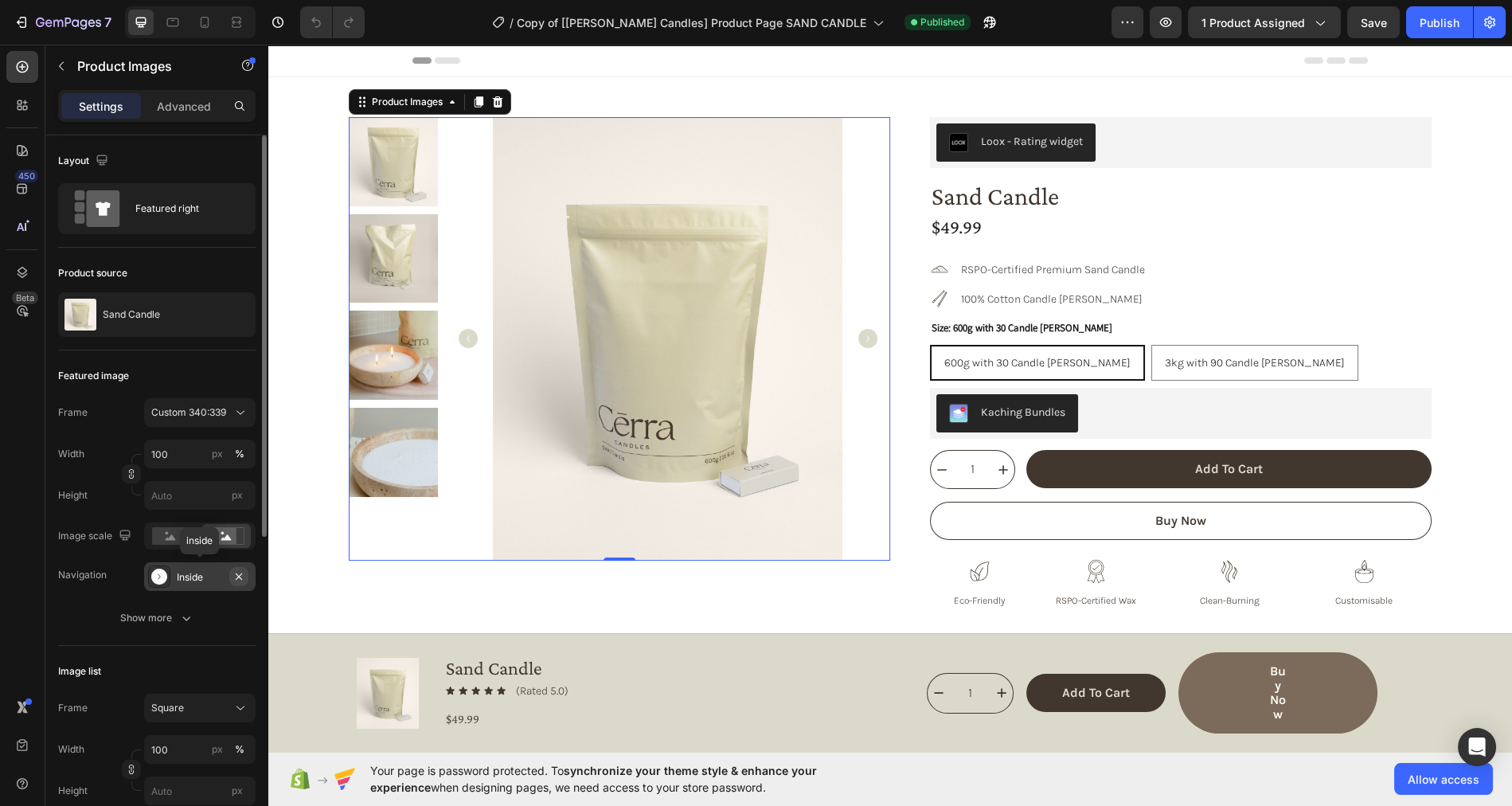
click at [242, 575] on icon "button" at bounding box center [239, 577] width 13 height 13
click at [421, 449] on img at bounding box center [393, 452] width 90 height 90
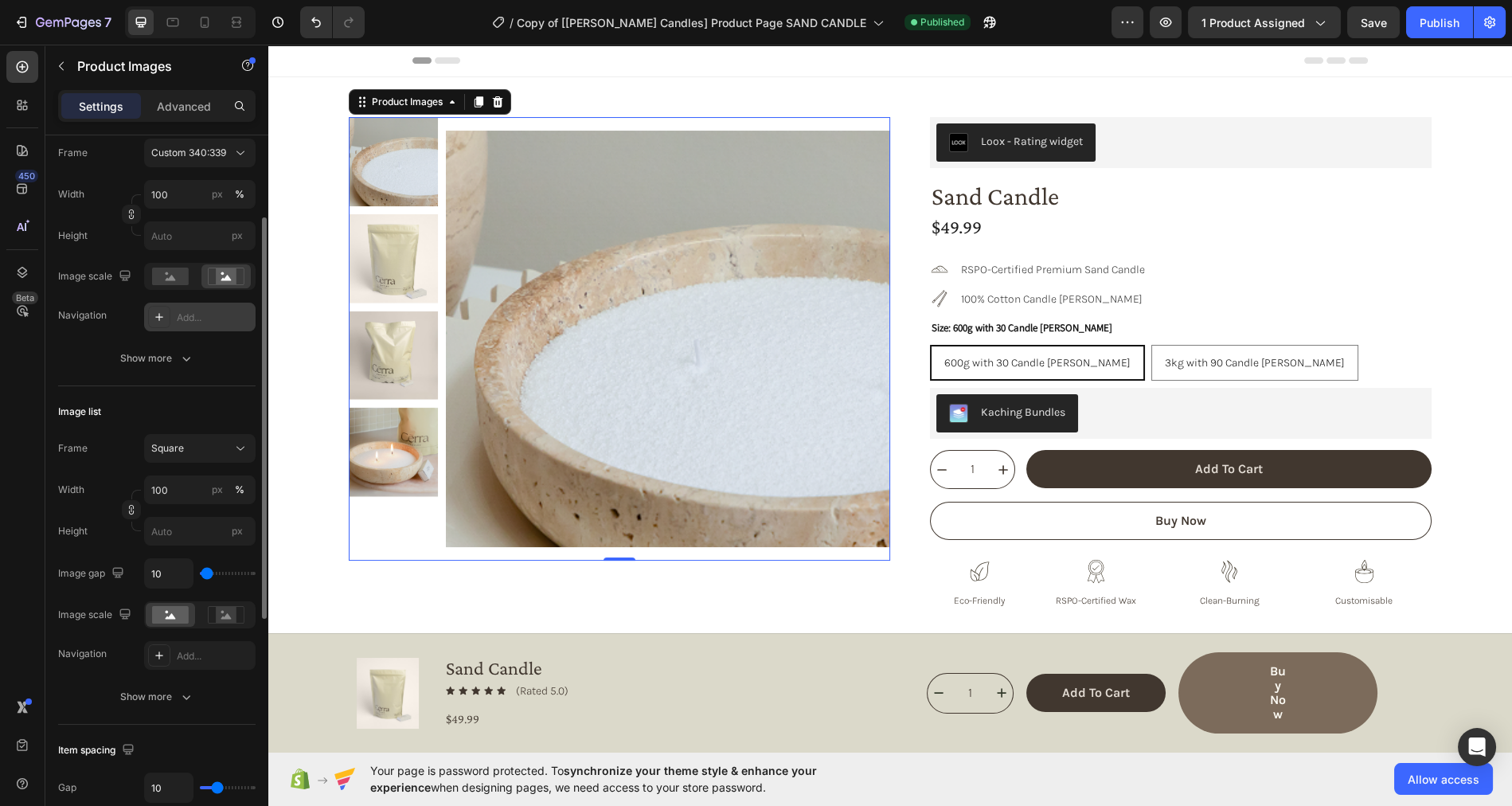
scroll to position [289, 0]
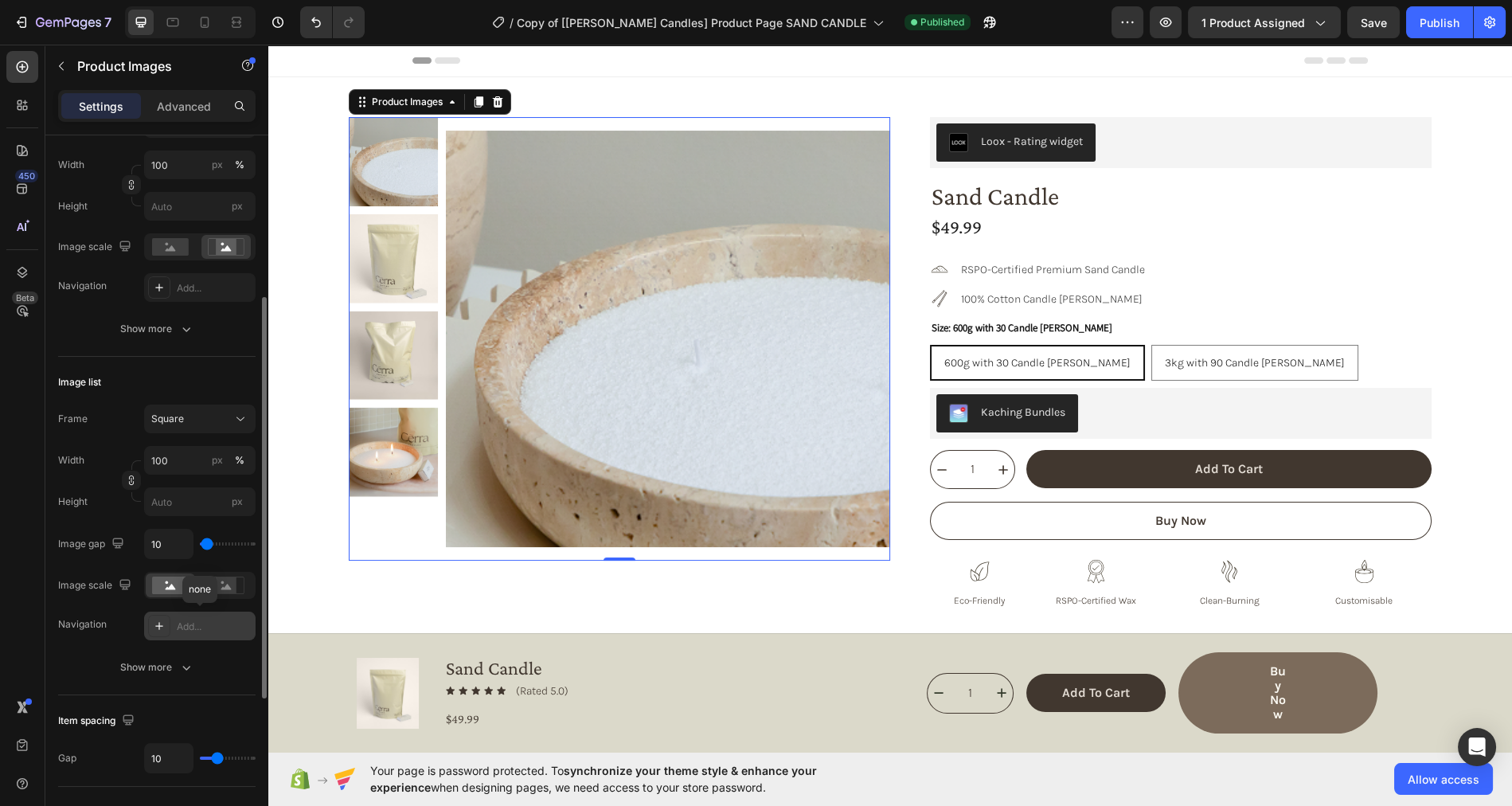
click at [175, 620] on div "Add..." at bounding box center [200, 625] width 112 height 29
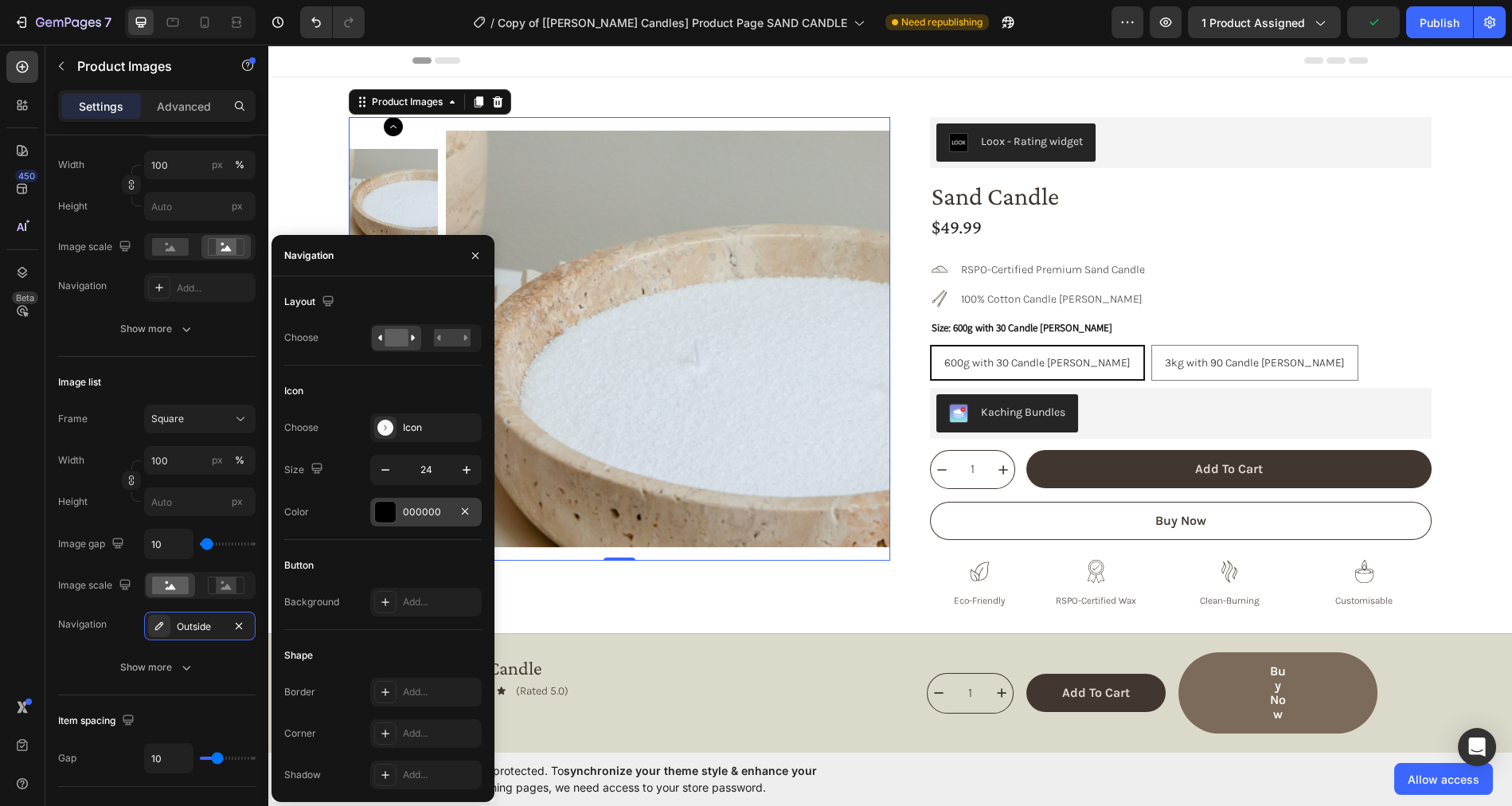
click at [416, 513] on div "000000" at bounding box center [426, 511] width 46 height 14
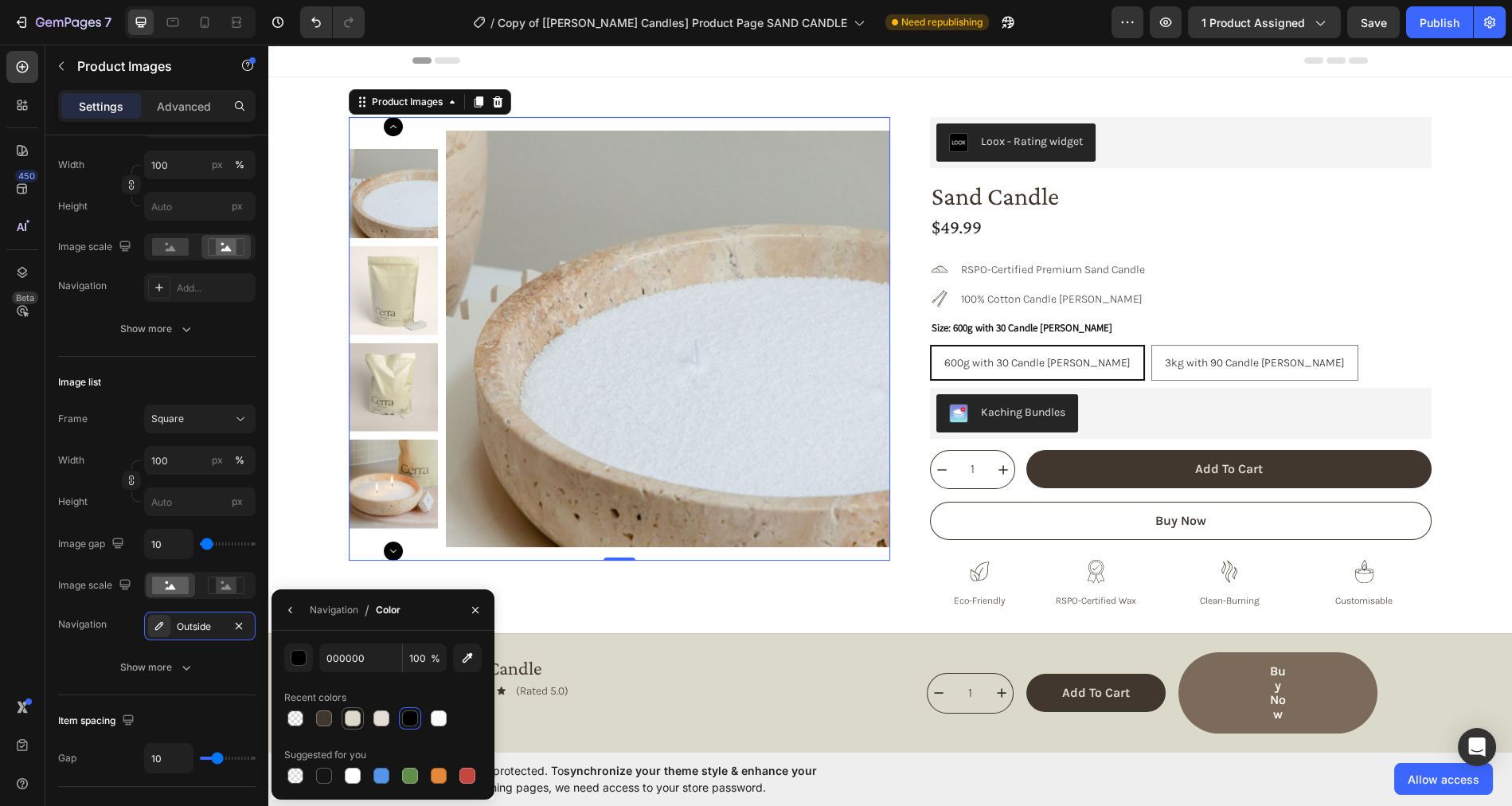
click at [349, 720] on div at bounding box center [353, 717] width 16 height 16
type input "DBD9CA"
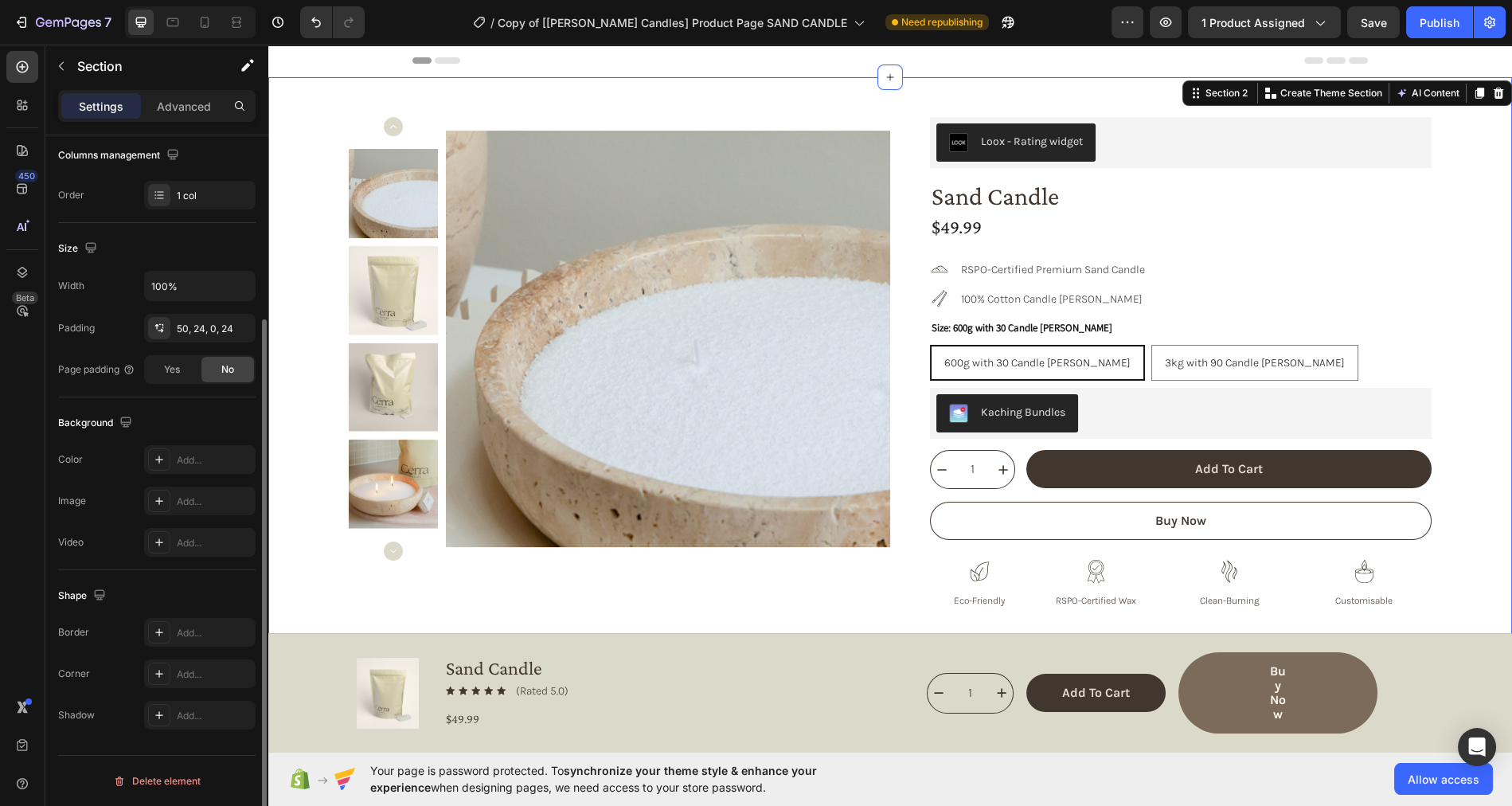
click at [320, 270] on div "Product Images Loox - Rating widget Loox Sand Candle Product Title $49.99 Produ…" at bounding box center [890, 443] width 1205 height 653
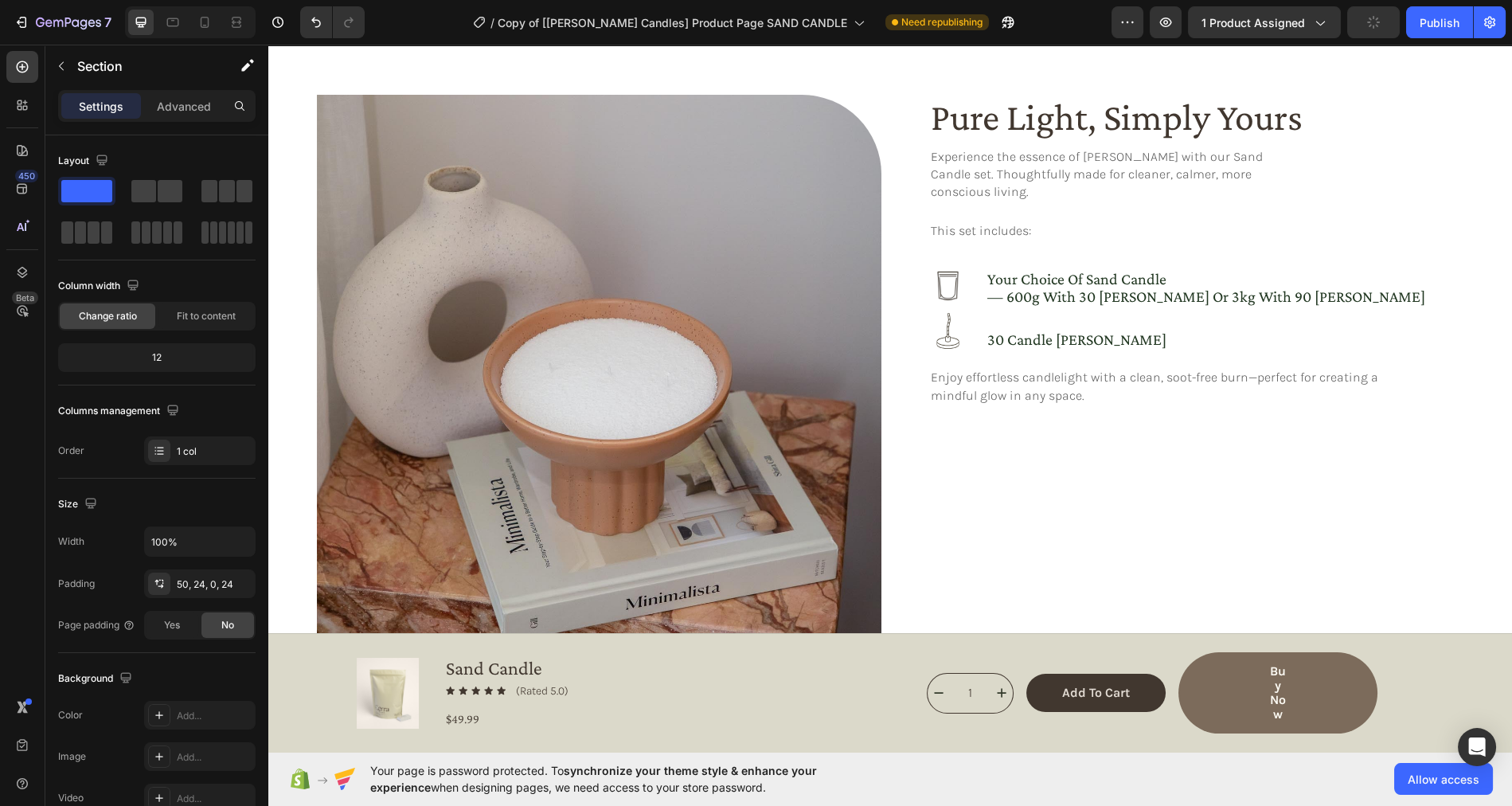
scroll to position [778, 0]
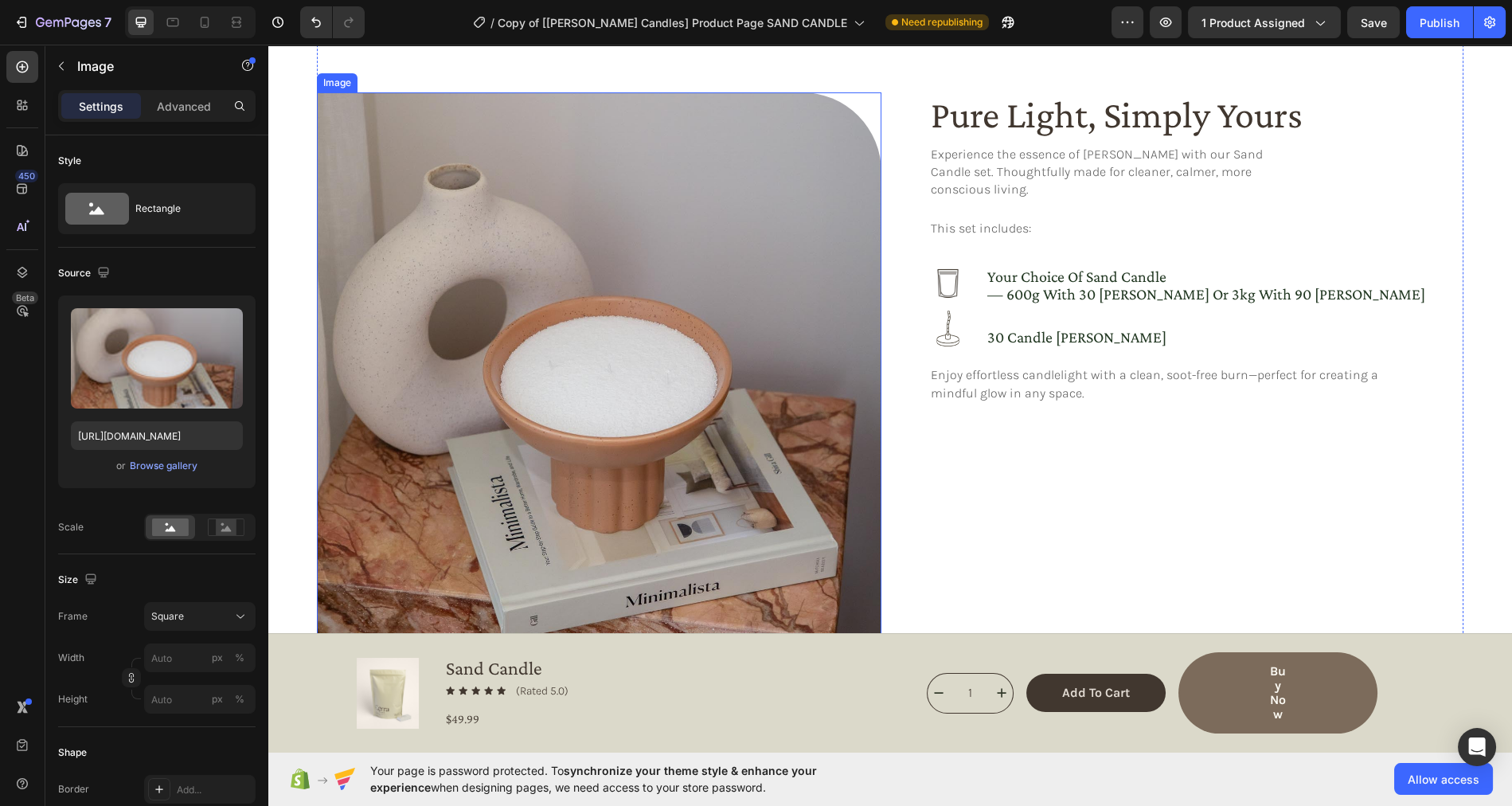
click at [582, 191] on img at bounding box center [599, 374] width 565 height 564
click at [172, 437] on input "https://cdn.shopify.com/s/files/1/0758/4183/1136/files/gempages_571868979581158…" at bounding box center [156, 435] width 172 height 29
click at [167, 23] on icon at bounding box center [173, 21] width 16 height 16
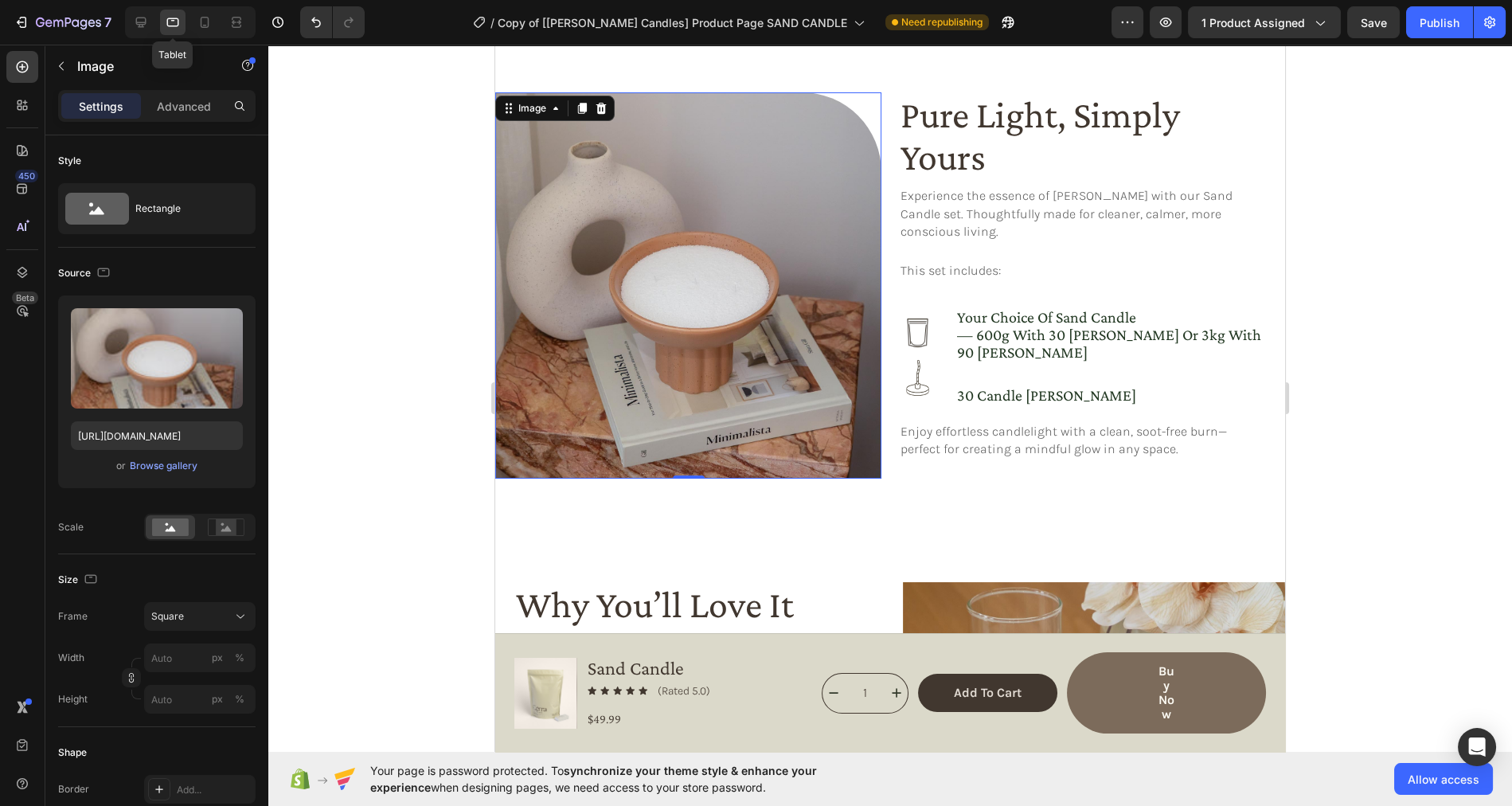
scroll to position [769, 0]
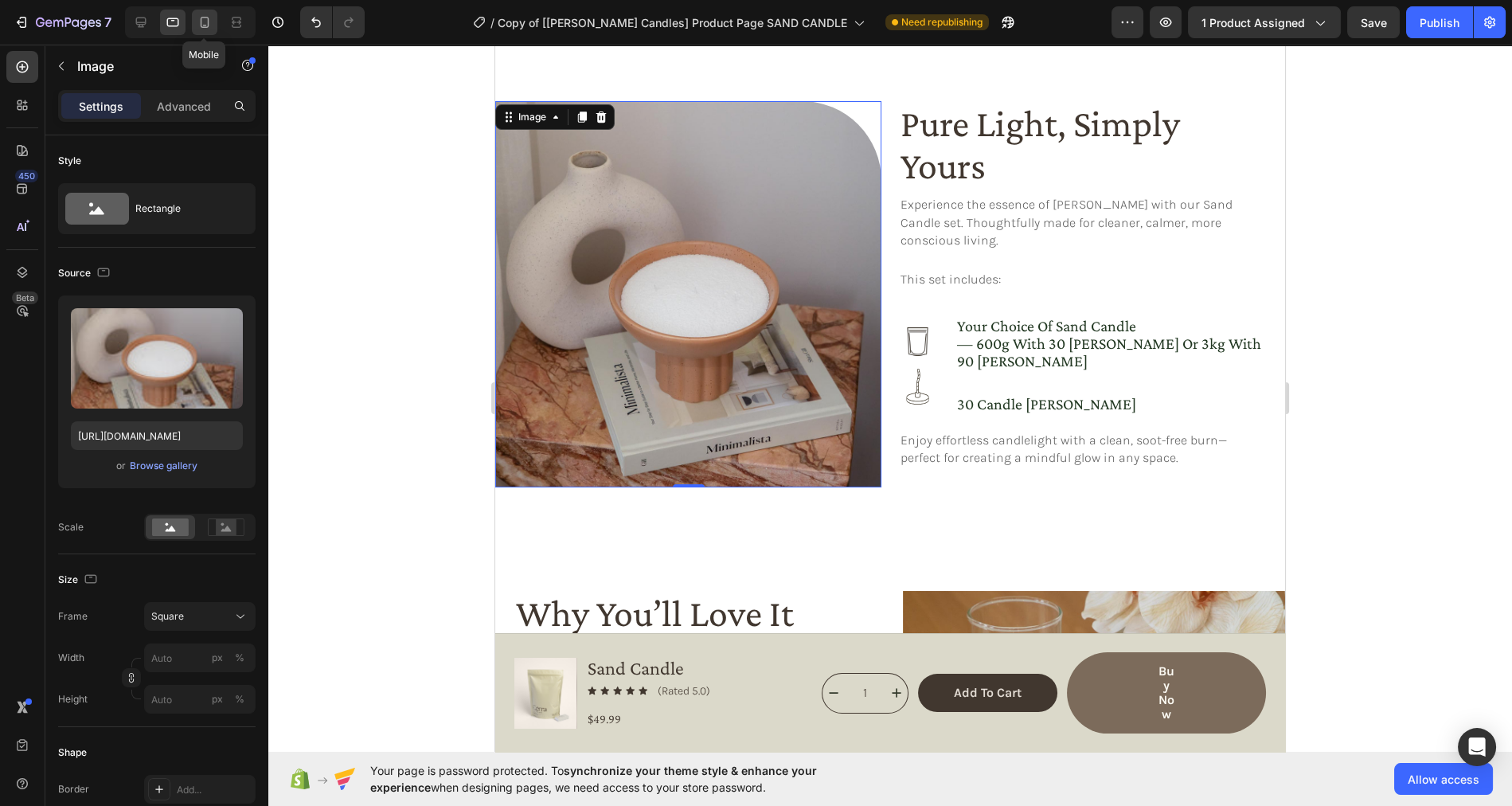
click at [201, 24] on icon at bounding box center [204, 21] width 16 height 16
type input "[URL][DOMAIN_NAME]"
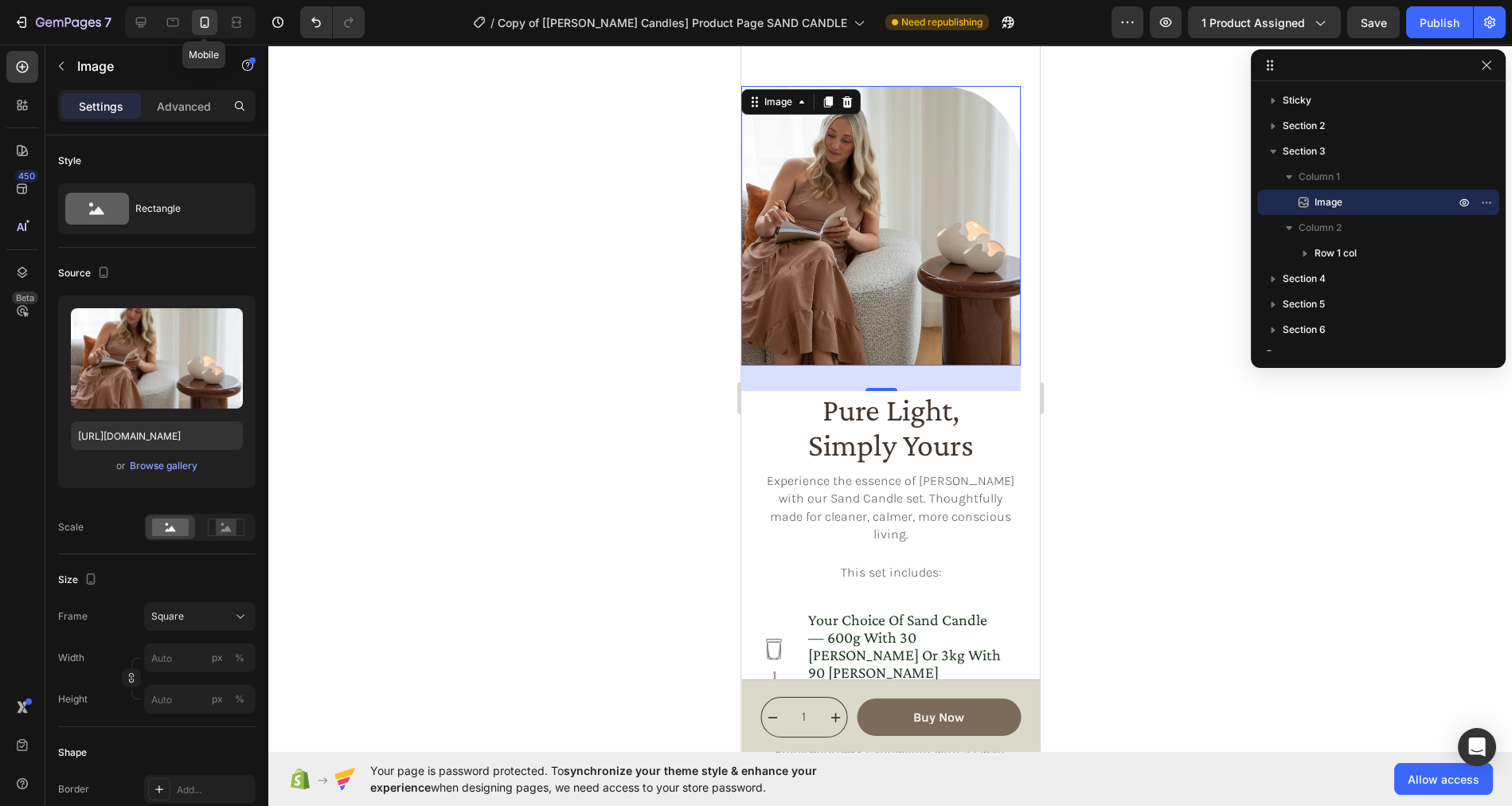
scroll to position [715, 0]
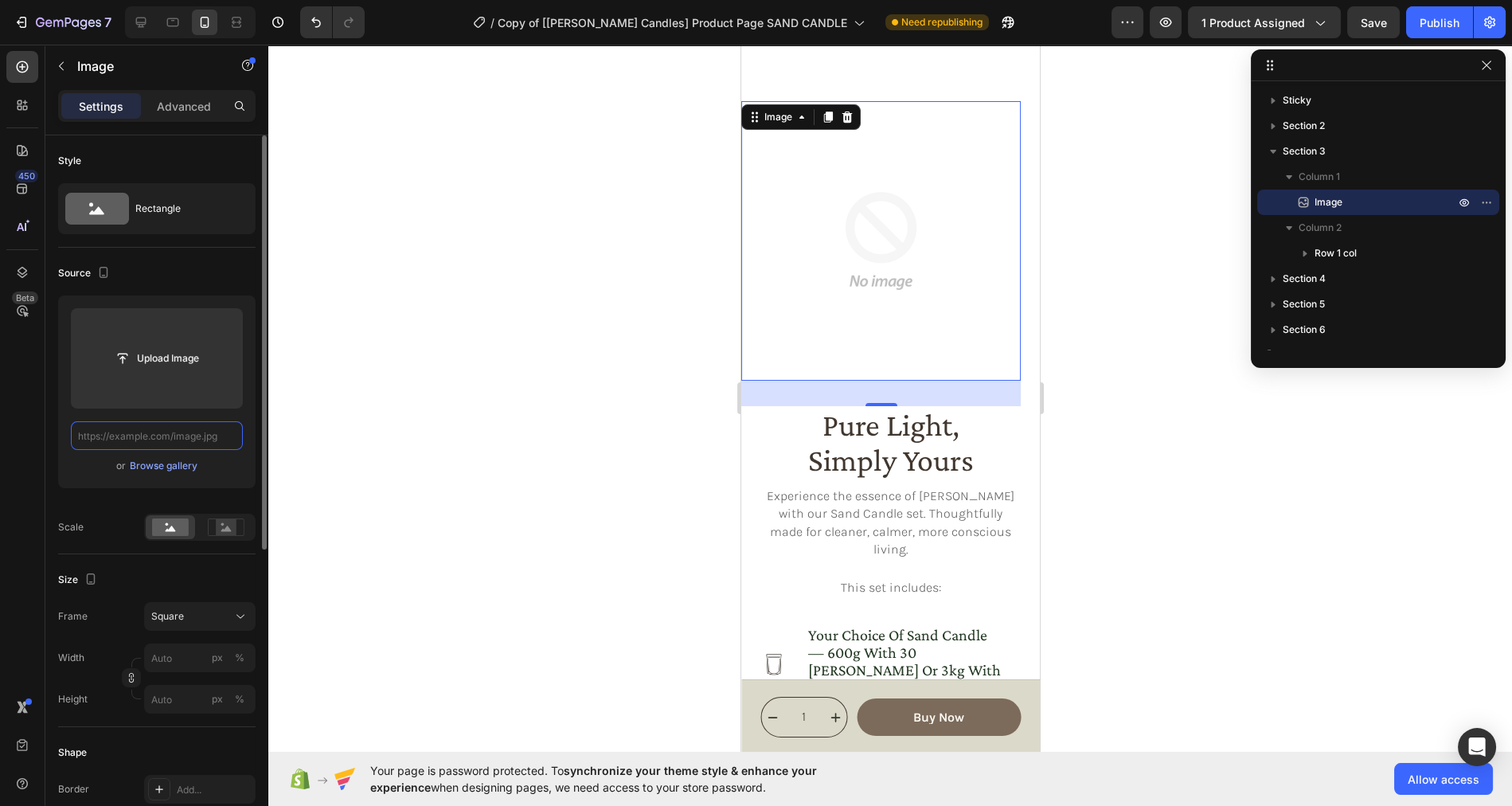
click at [155, 438] on input "text" at bounding box center [156, 435] width 172 height 29
paste input "https://cdn.shopify.com/s/files/1/0758/4183/1136/files/gempages_571868979581158…"
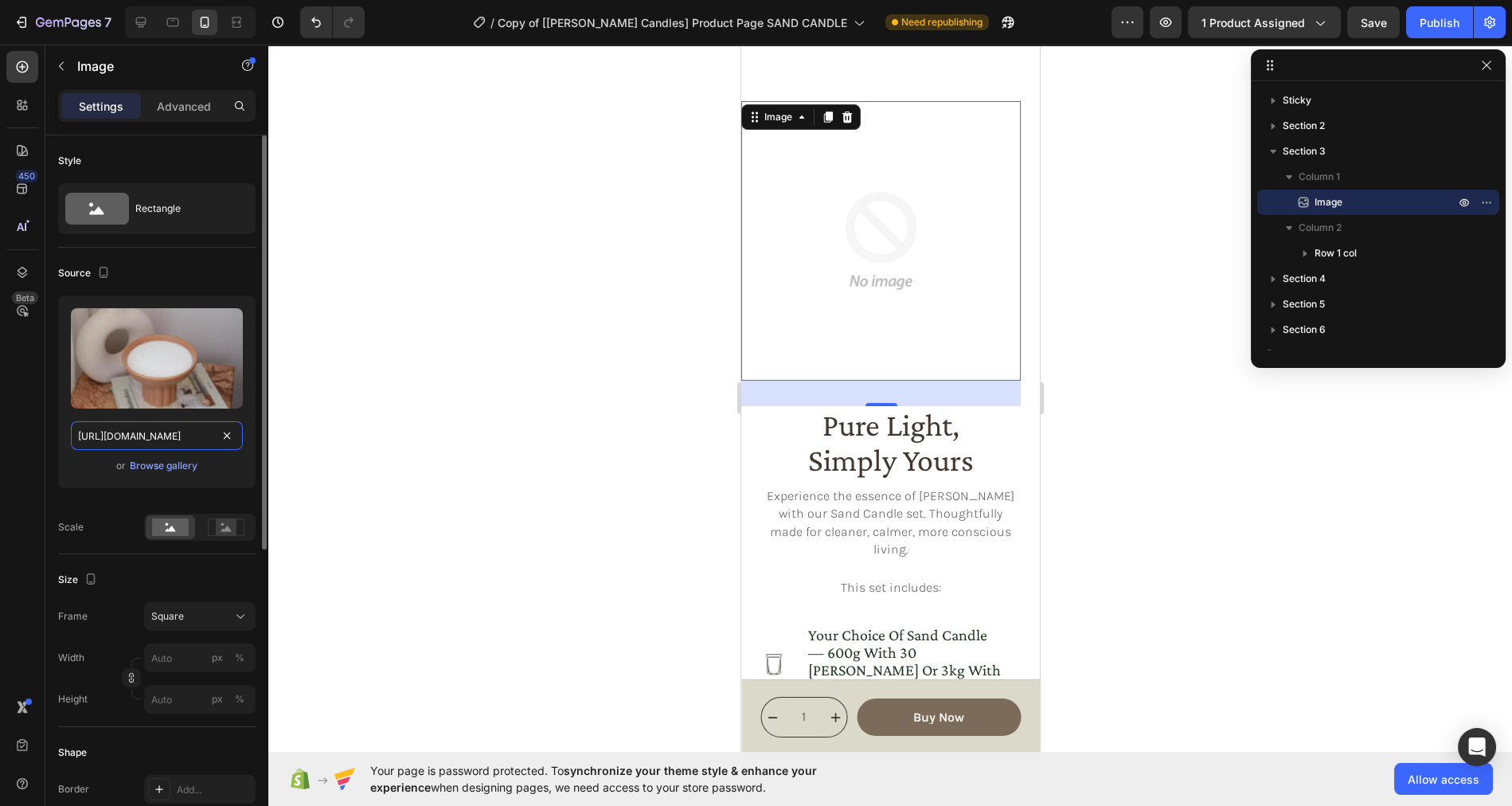
scroll to position [0, 474]
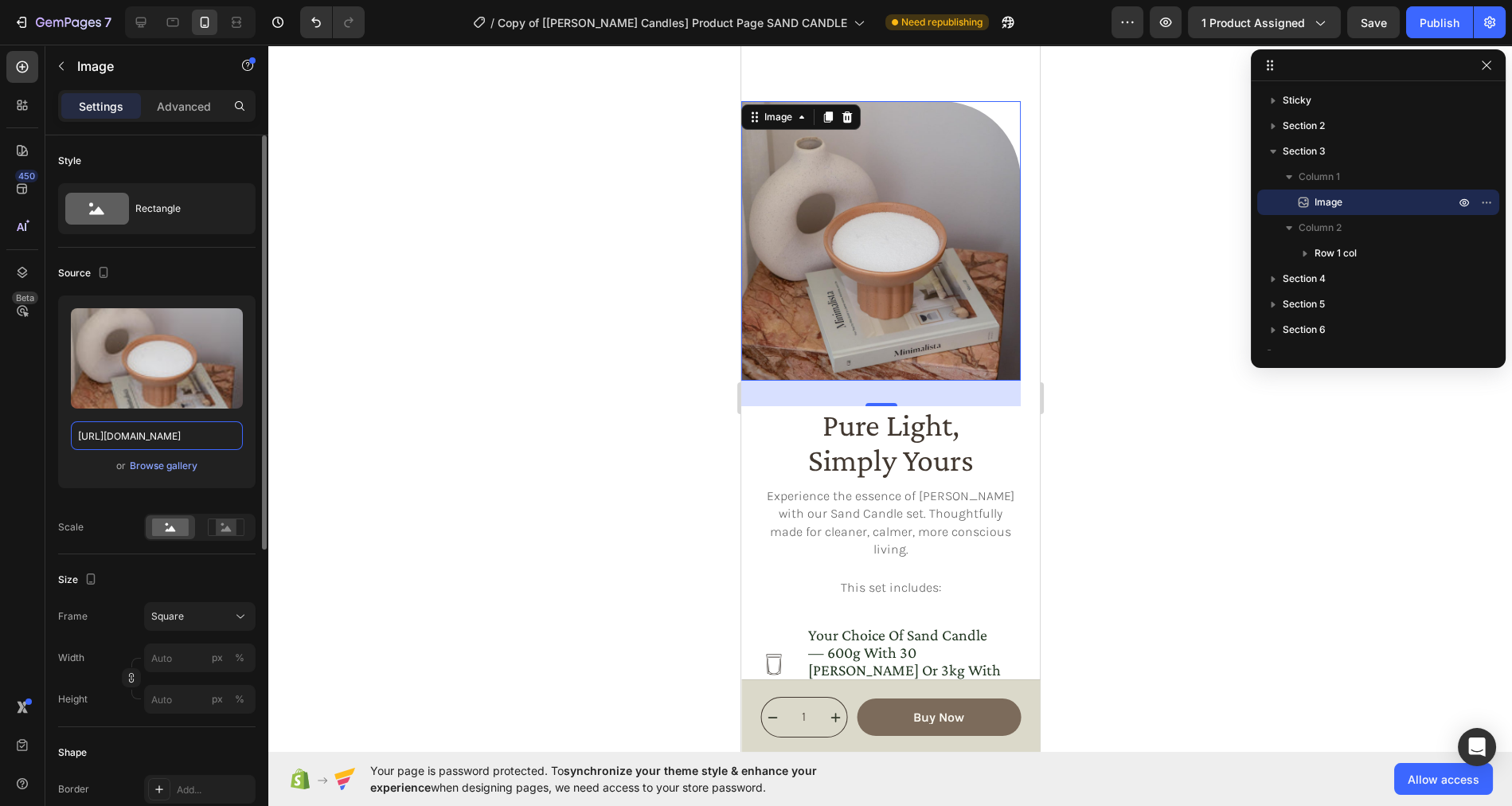
type input "https://cdn.shopify.com/s/files/1/0758/4183/1136/files/gempages_571868979581158…"
click at [82, 481] on div "Upload Image https://cdn.shopify.com/s/files/1/0758/4183/1136/files/gempages_57…" at bounding box center [157, 391] width 197 height 192
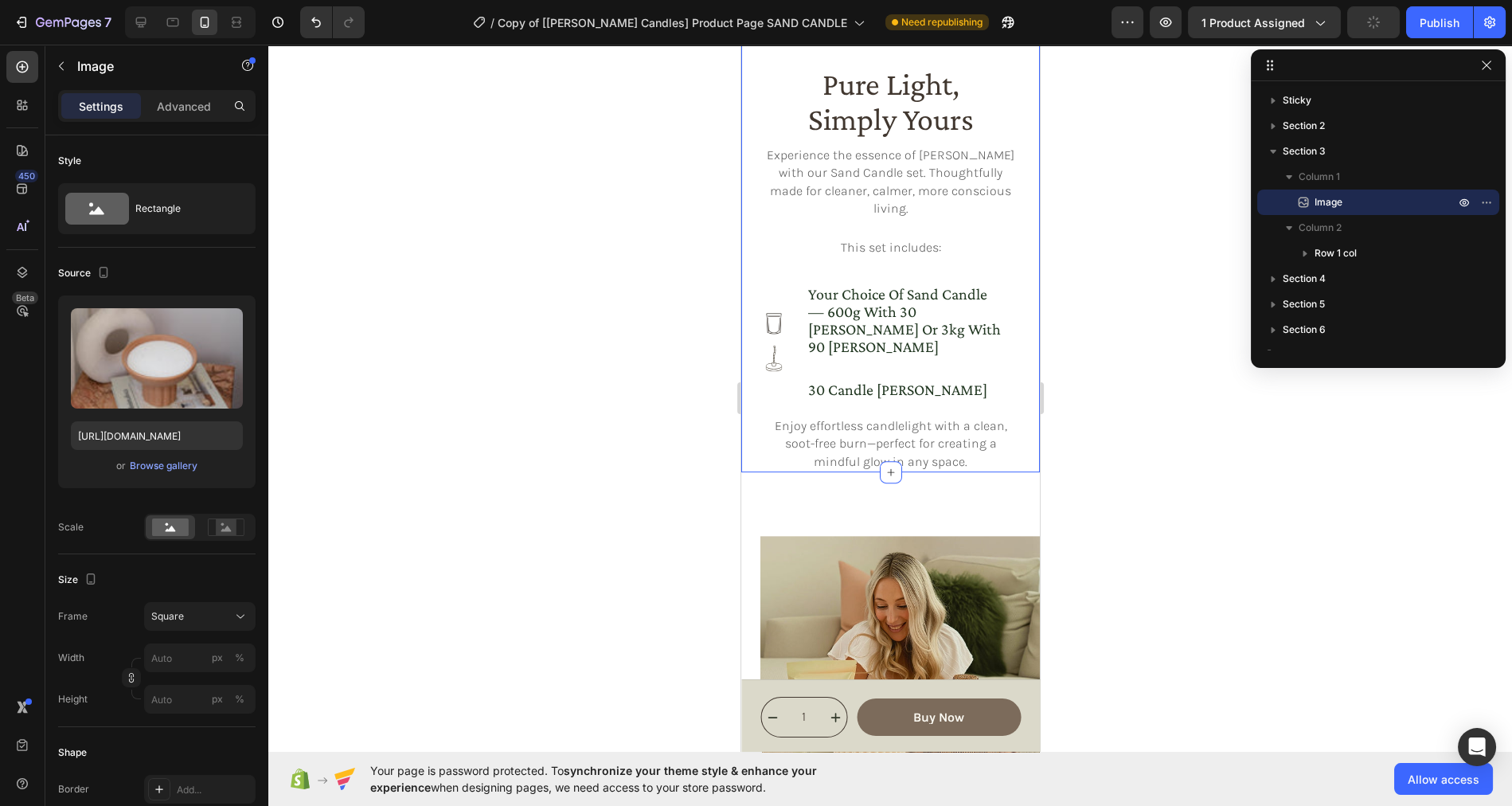
scroll to position [1550, 0]
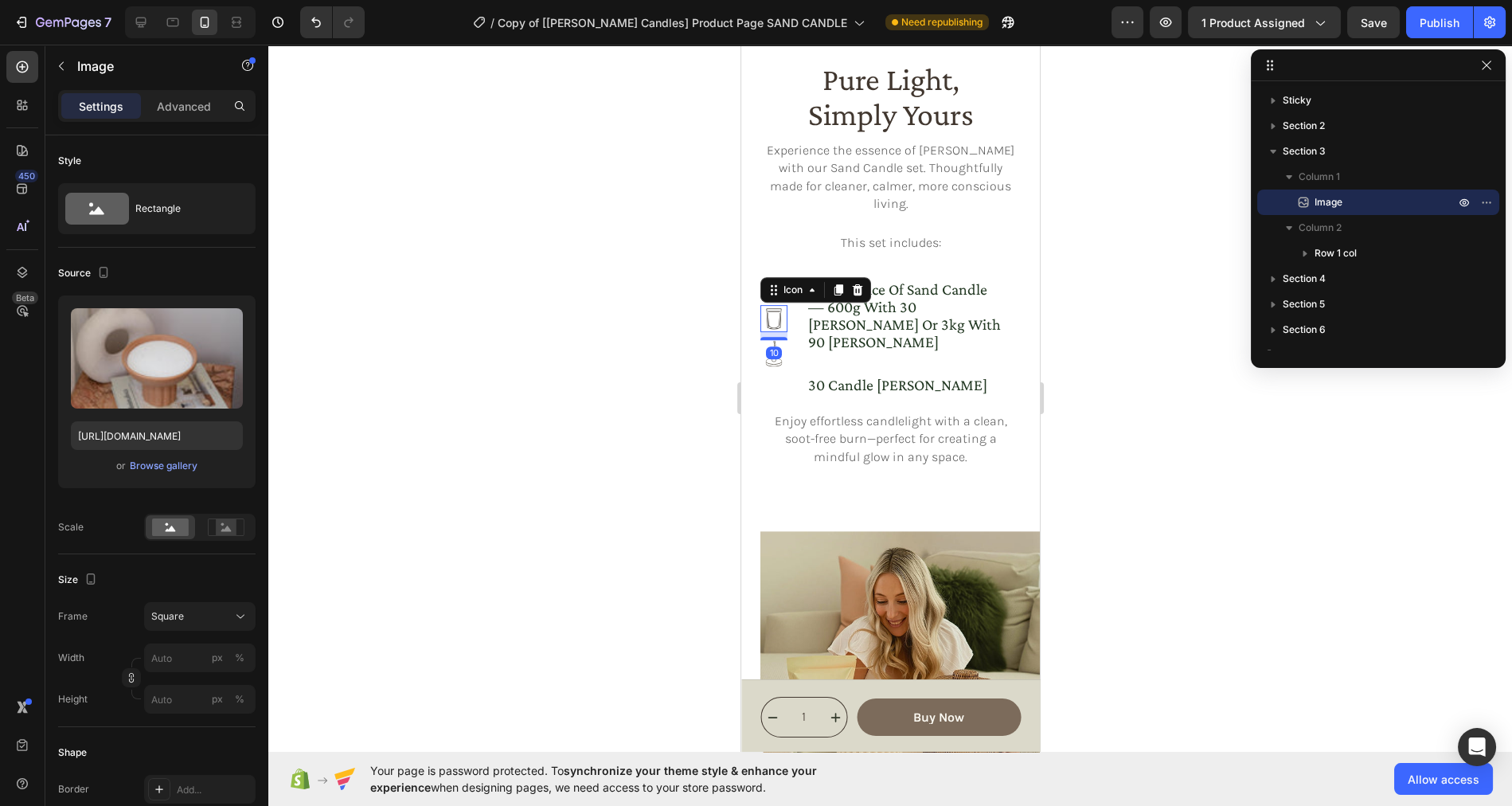
click at [777, 304] on image at bounding box center [773, 319] width 30 height 30
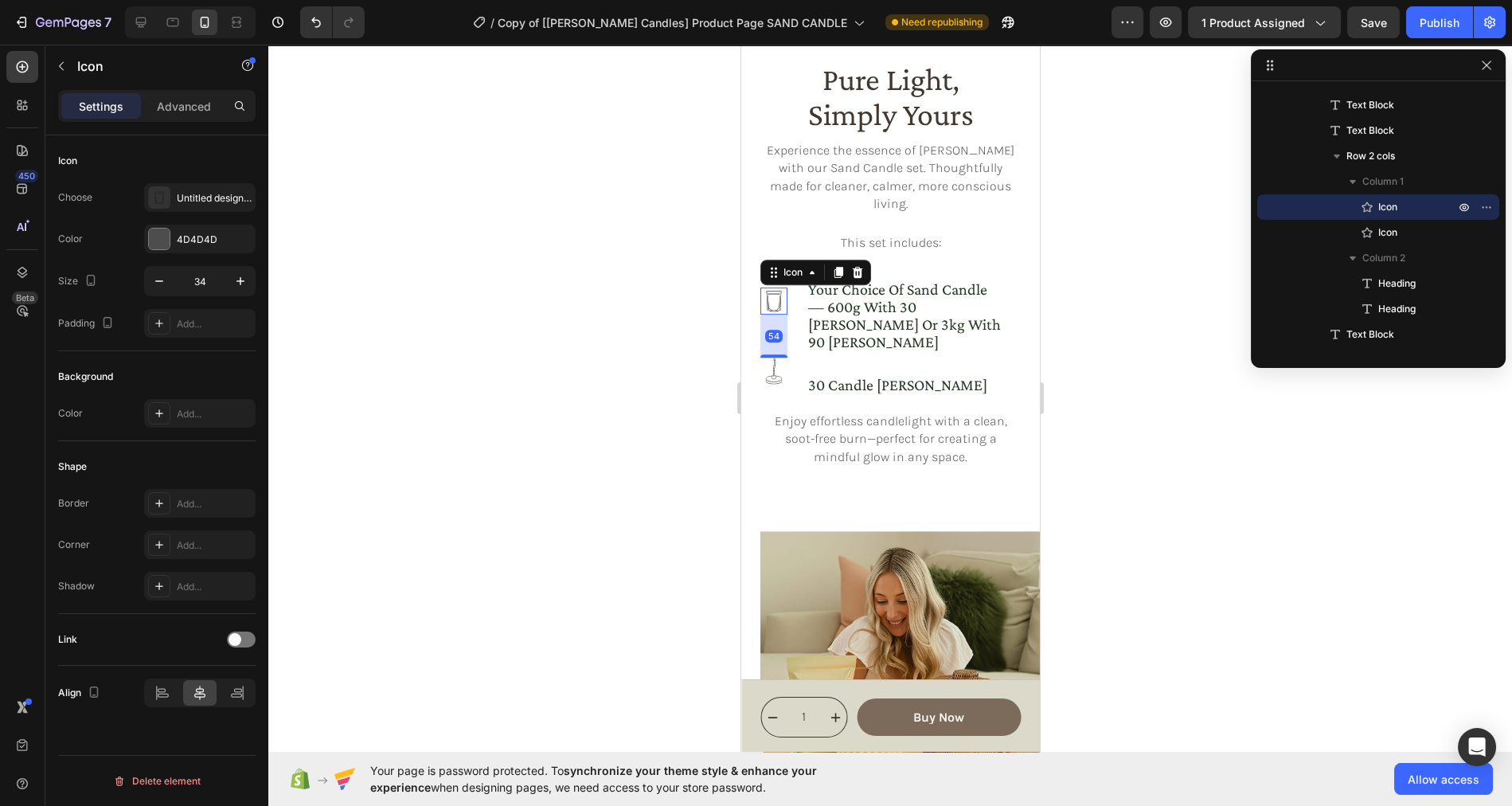
drag, startPoint x: 777, startPoint y: 310, endPoint x: 781, endPoint y: 345, distance: 35.2
click at [781, 345] on div "Icon 54 Icon" at bounding box center [772, 339] width 27 height 122
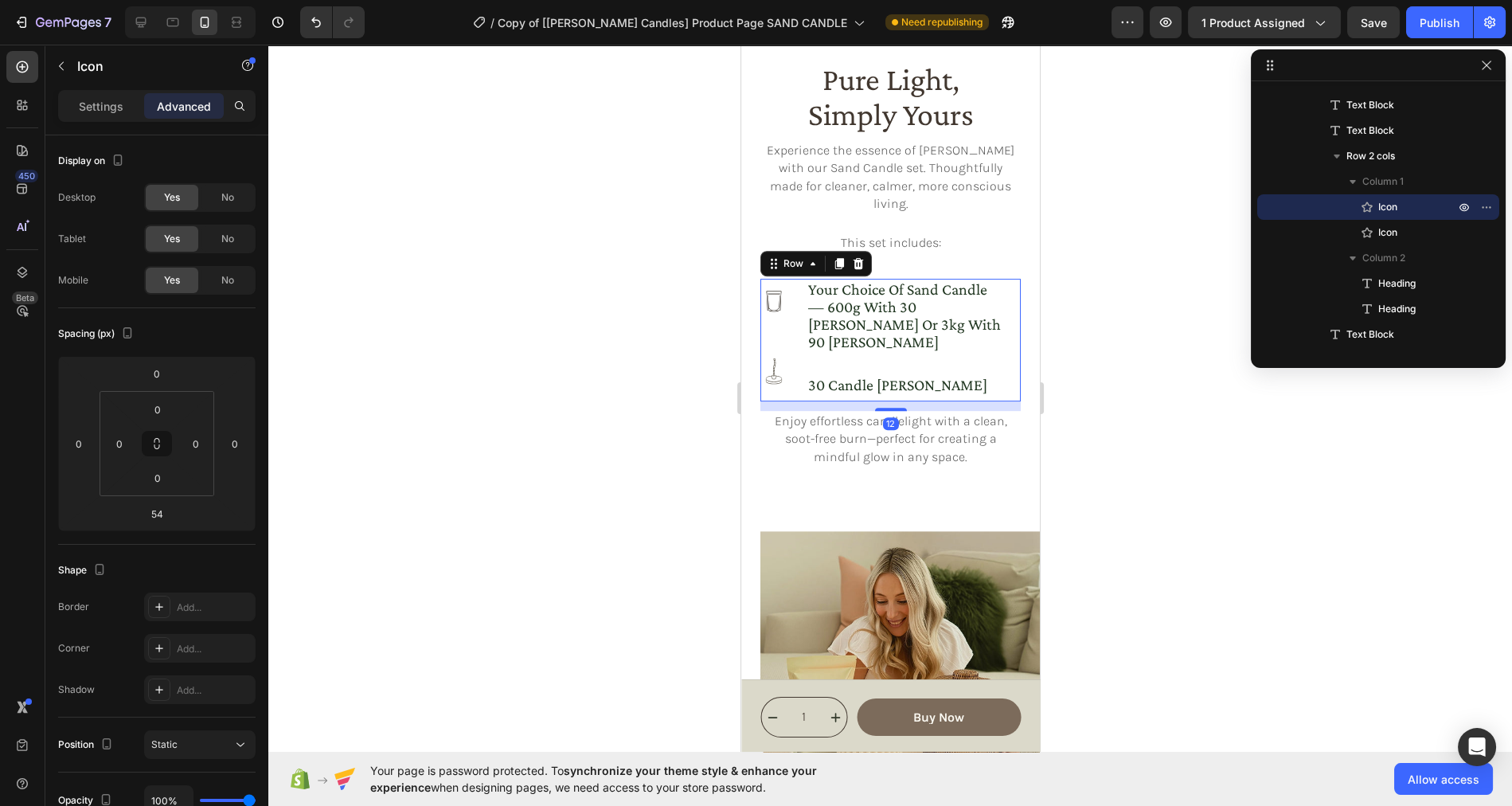
click at [933, 318] on div "your choice of sand candle — 600g with 30 wicks or 3kg with 90 wicks Heading 30…" at bounding box center [913, 339] width 214 height 122
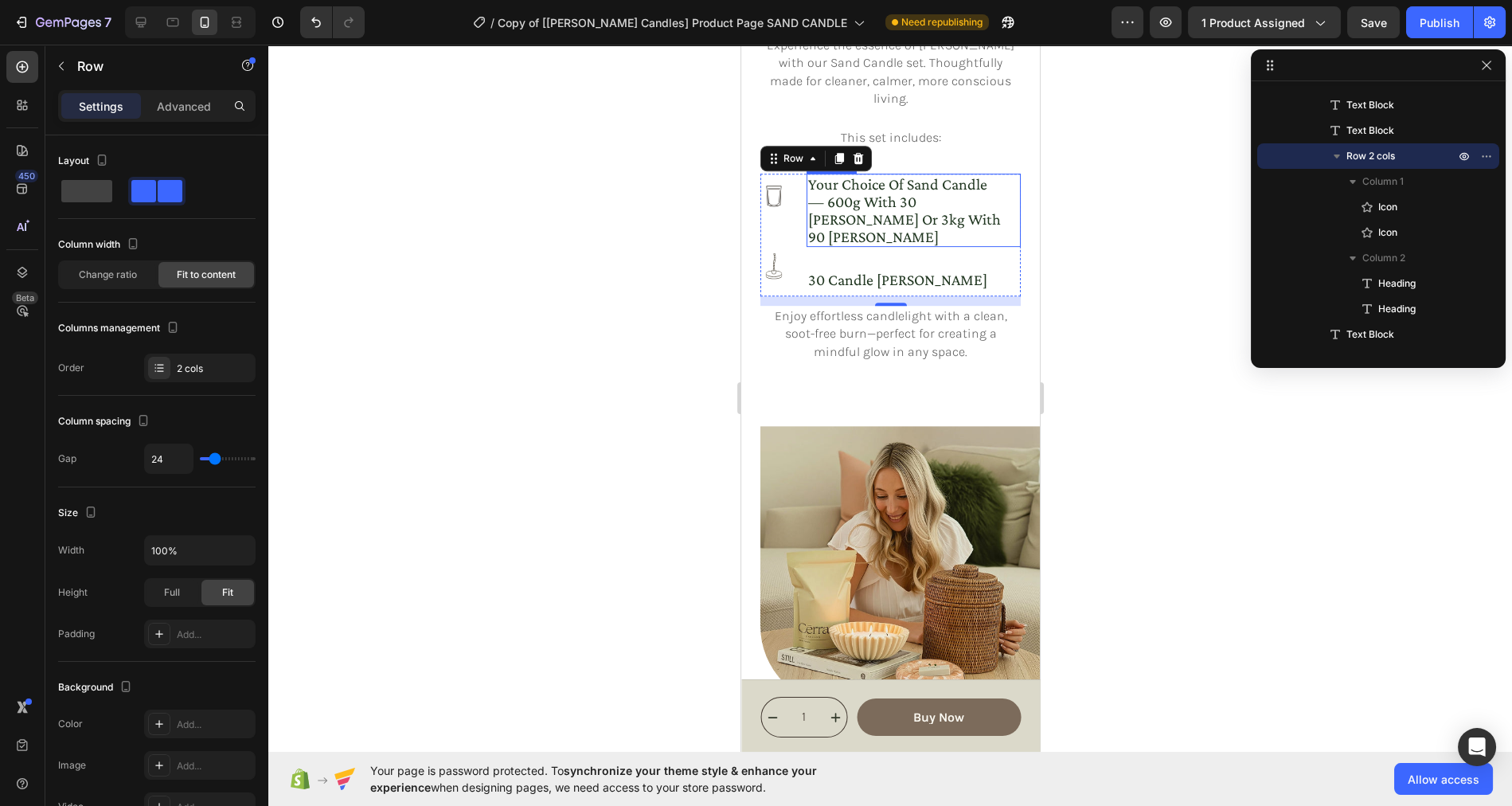
scroll to position [1660, 0]
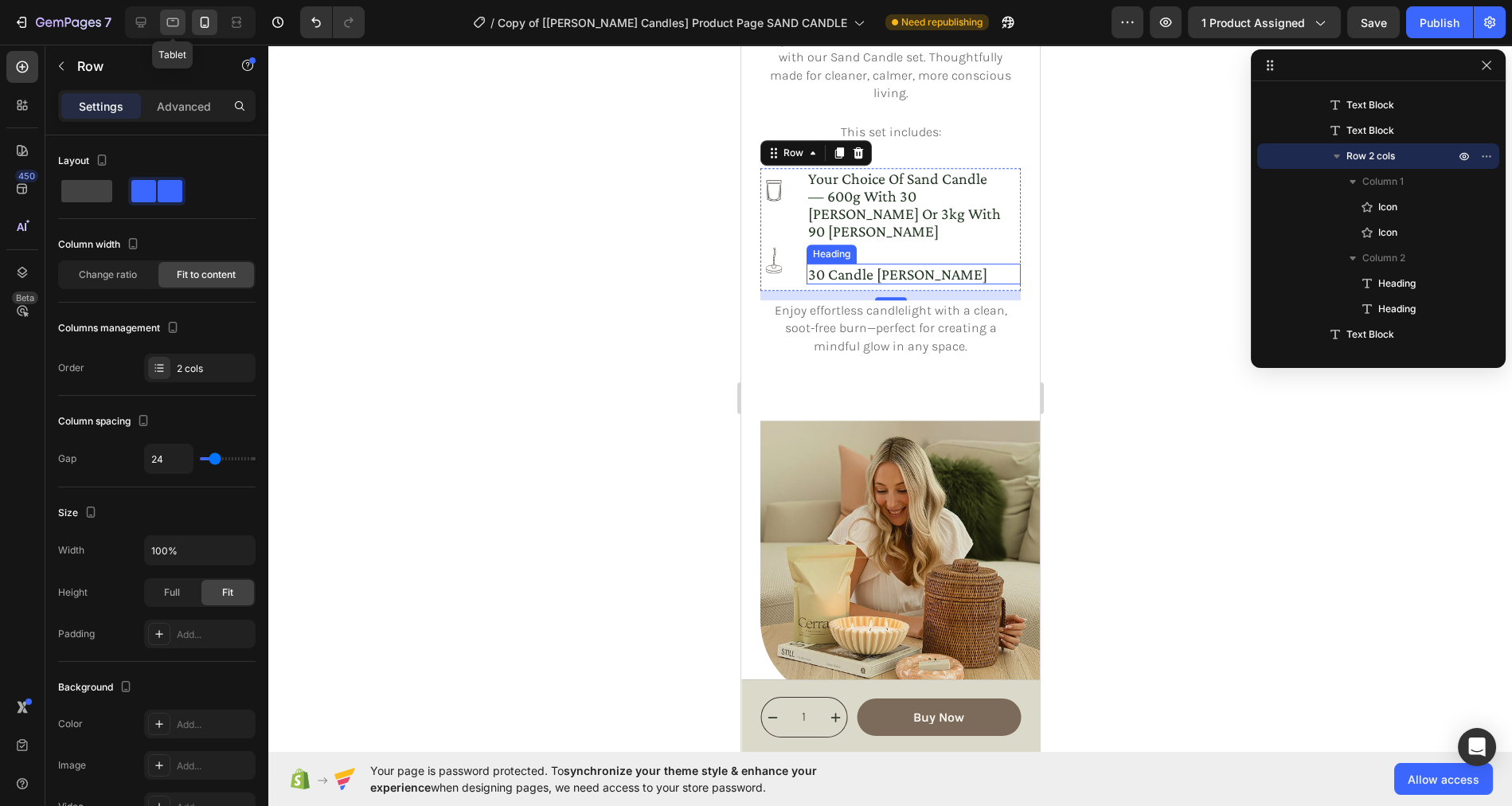
click at [172, 25] on icon at bounding box center [173, 22] width 12 height 9
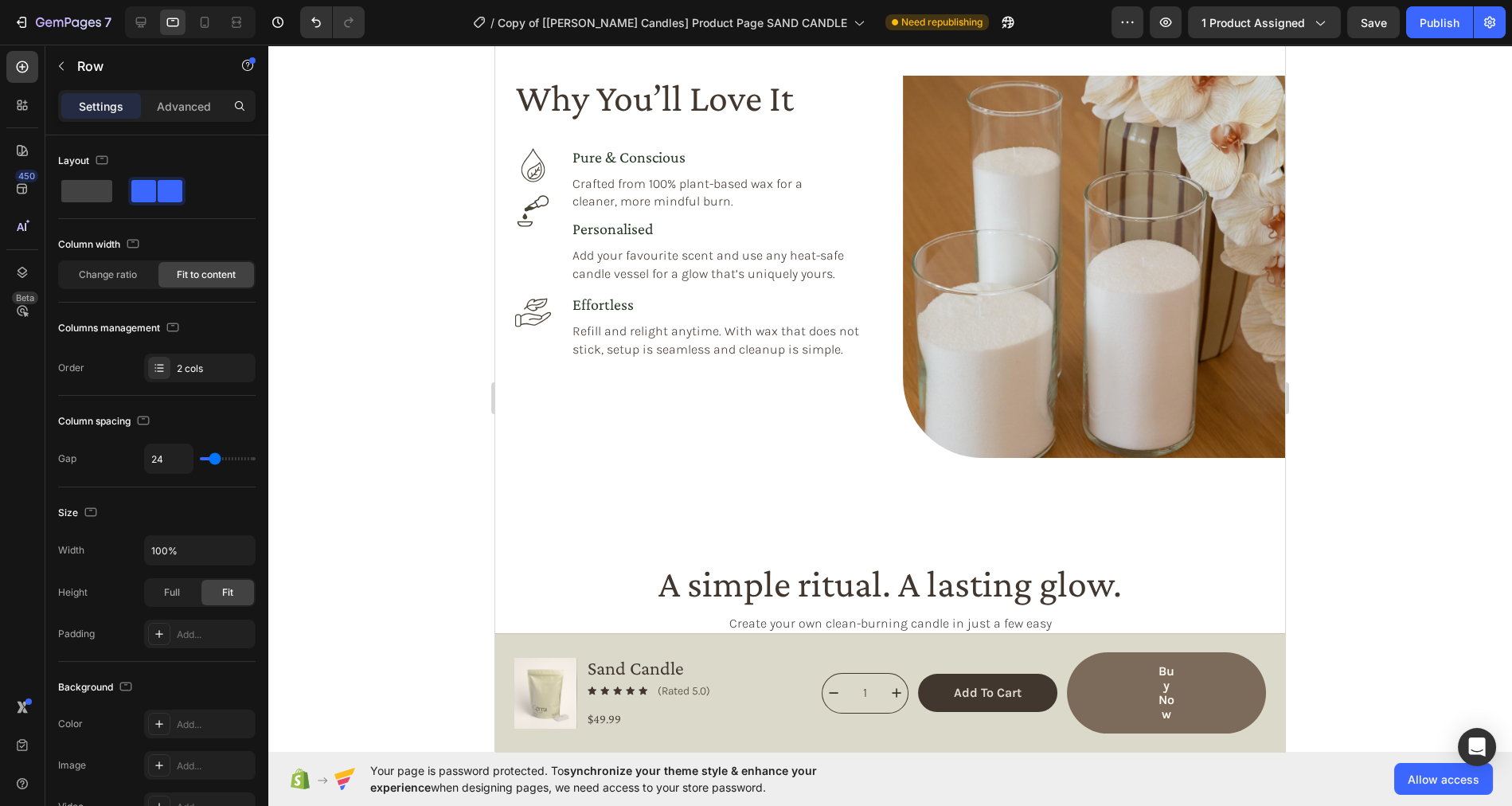
scroll to position [1291, 0]
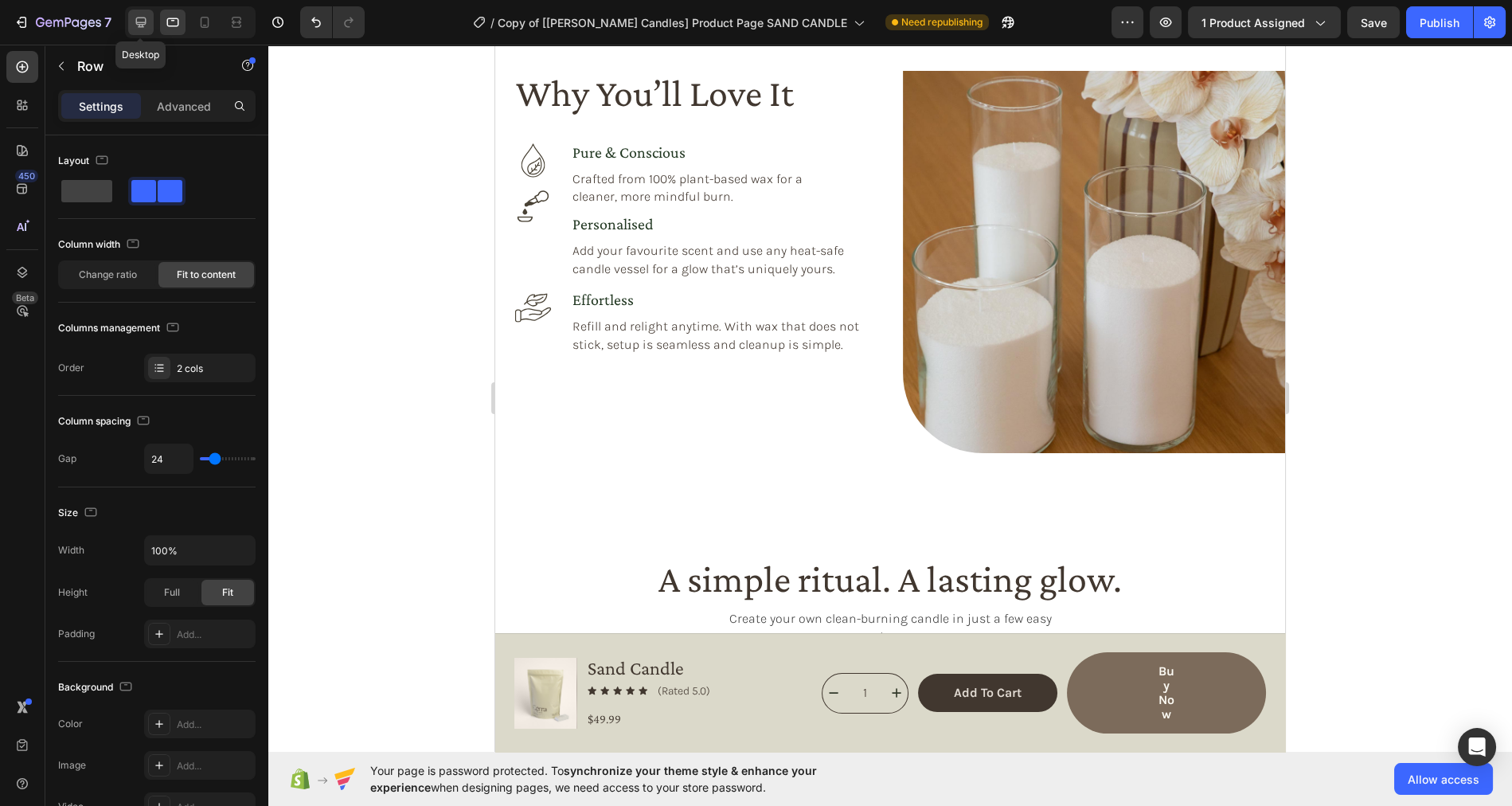
click at [139, 23] on icon at bounding box center [141, 21] width 16 height 16
type input "1200"
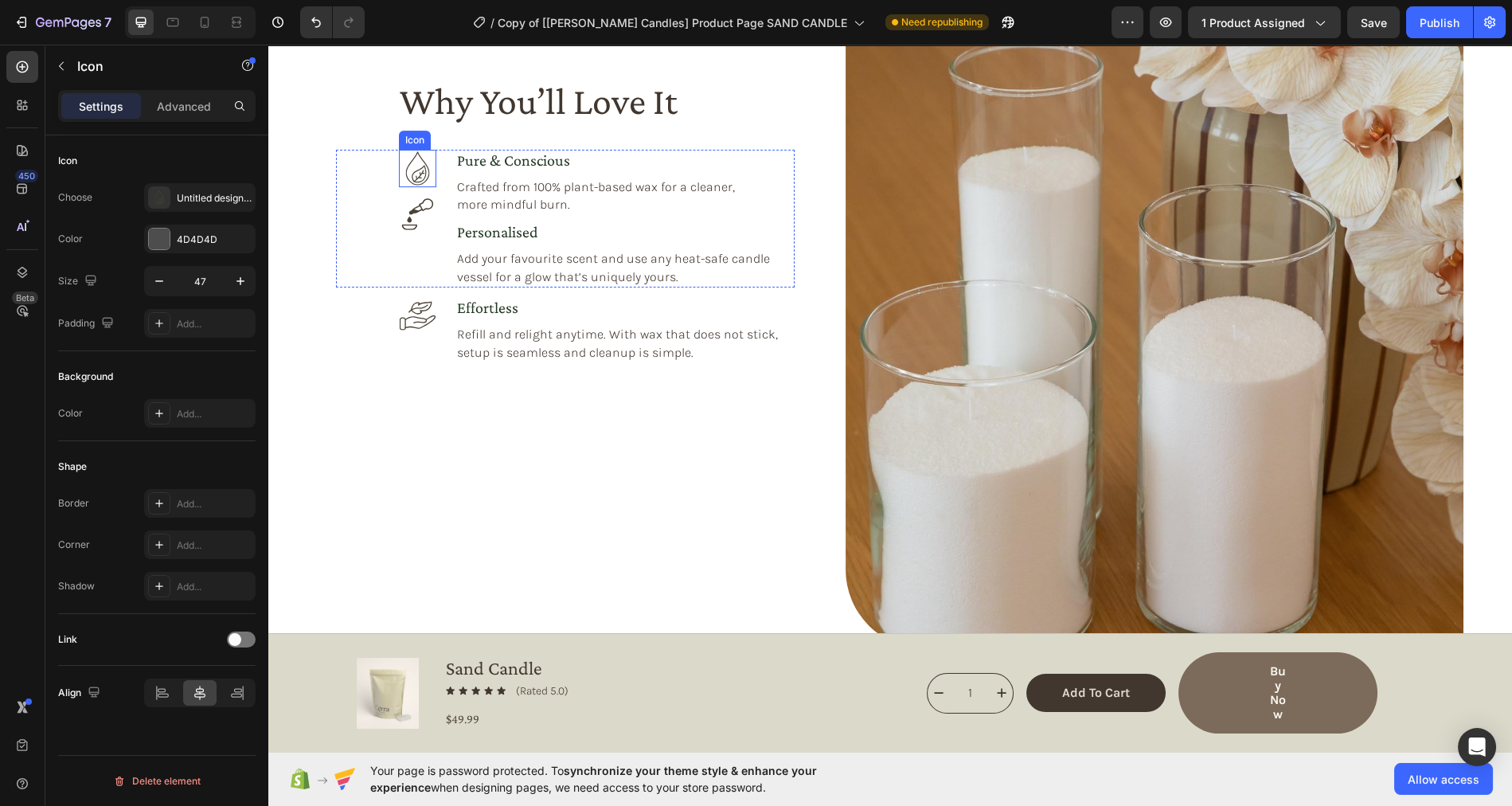
click at [426, 176] on icon at bounding box center [417, 168] width 38 height 38
drag, startPoint x: 415, startPoint y: 192, endPoint x: 417, endPoint y: 219, distance: 27.1
click at [417, 219] on div at bounding box center [417, 220] width 32 height 5
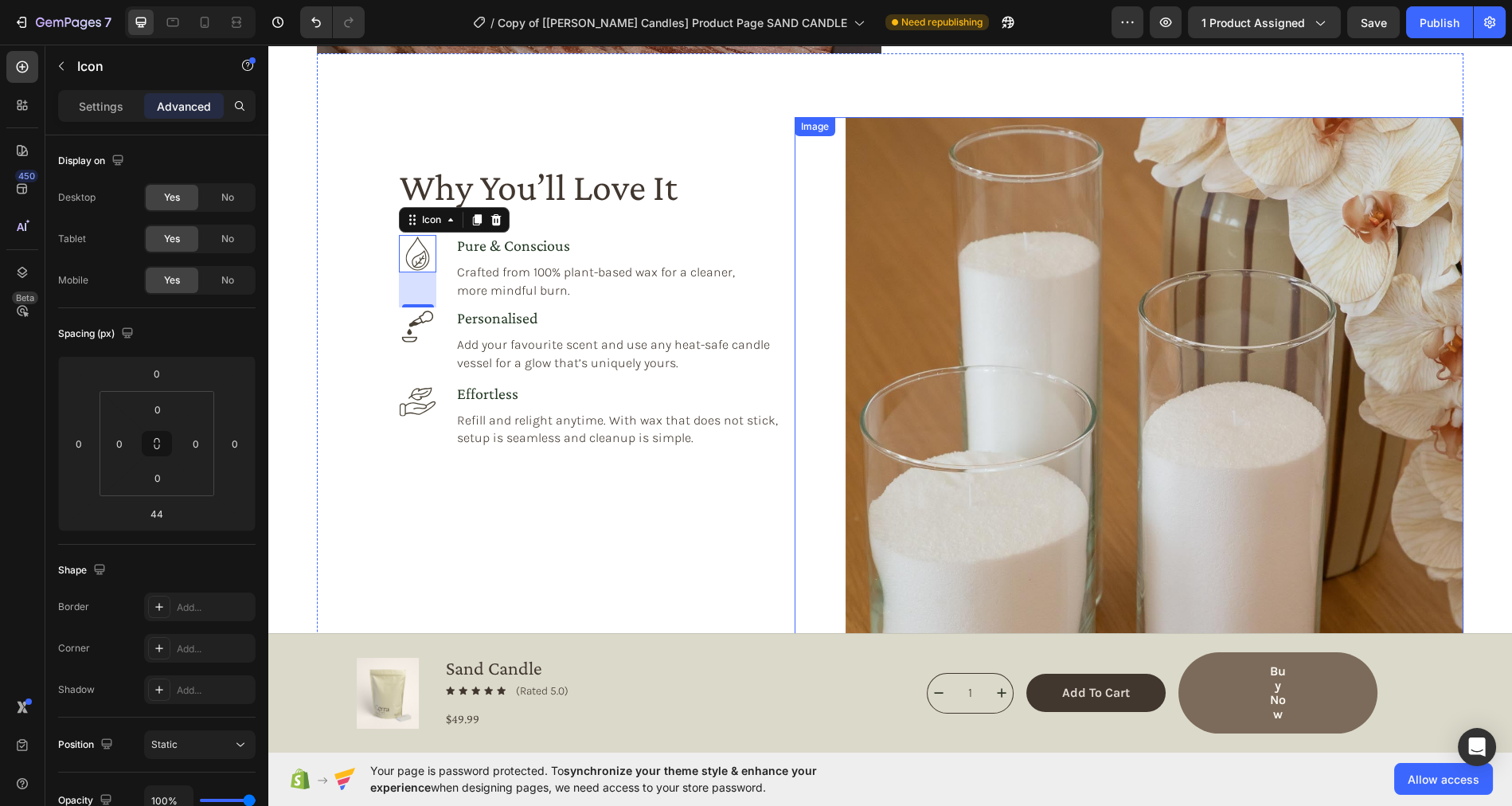
scroll to position [1382, 0]
click at [172, 26] on icon at bounding box center [173, 22] width 12 height 9
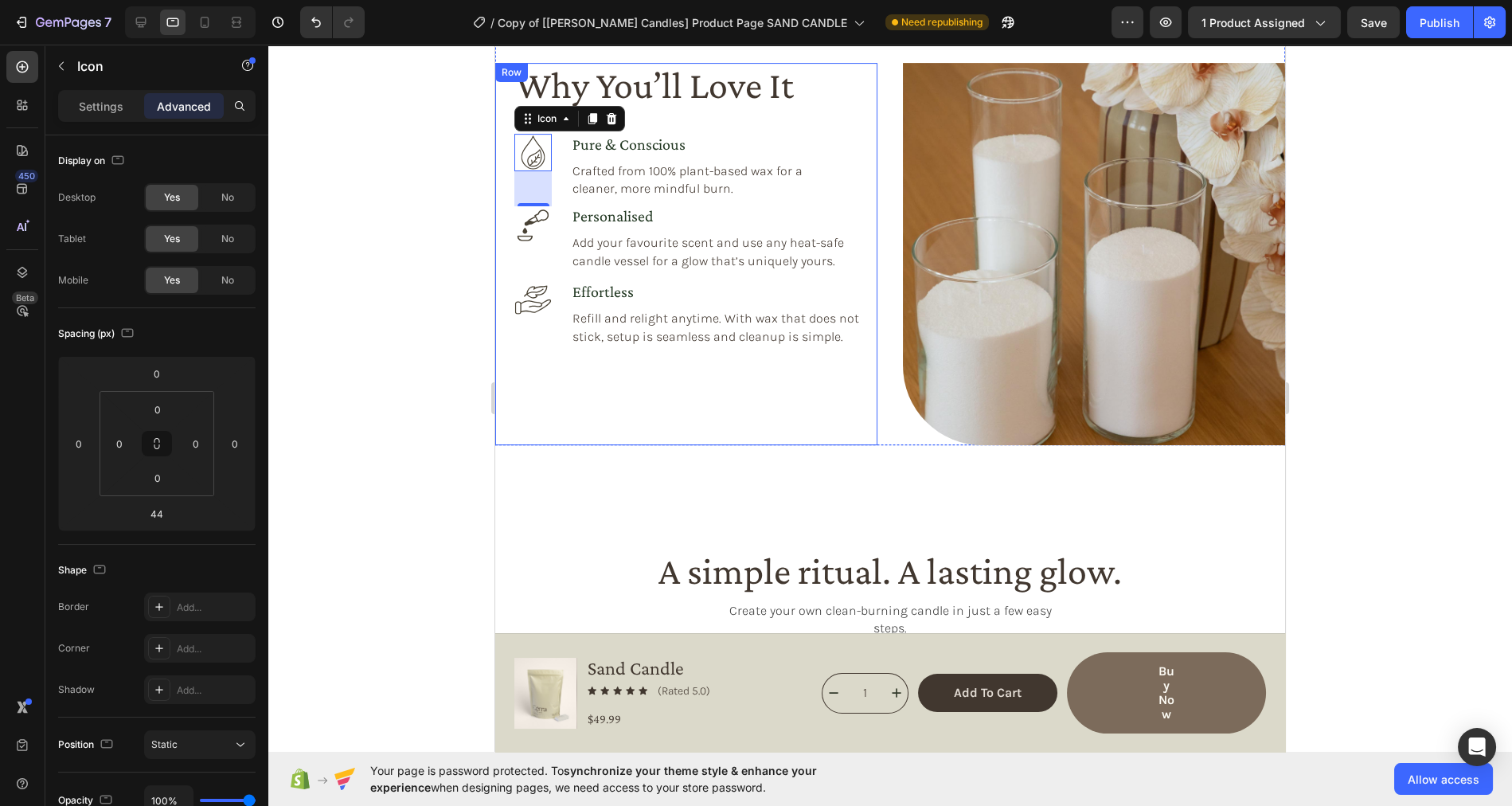
scroll to position [1296, 0]
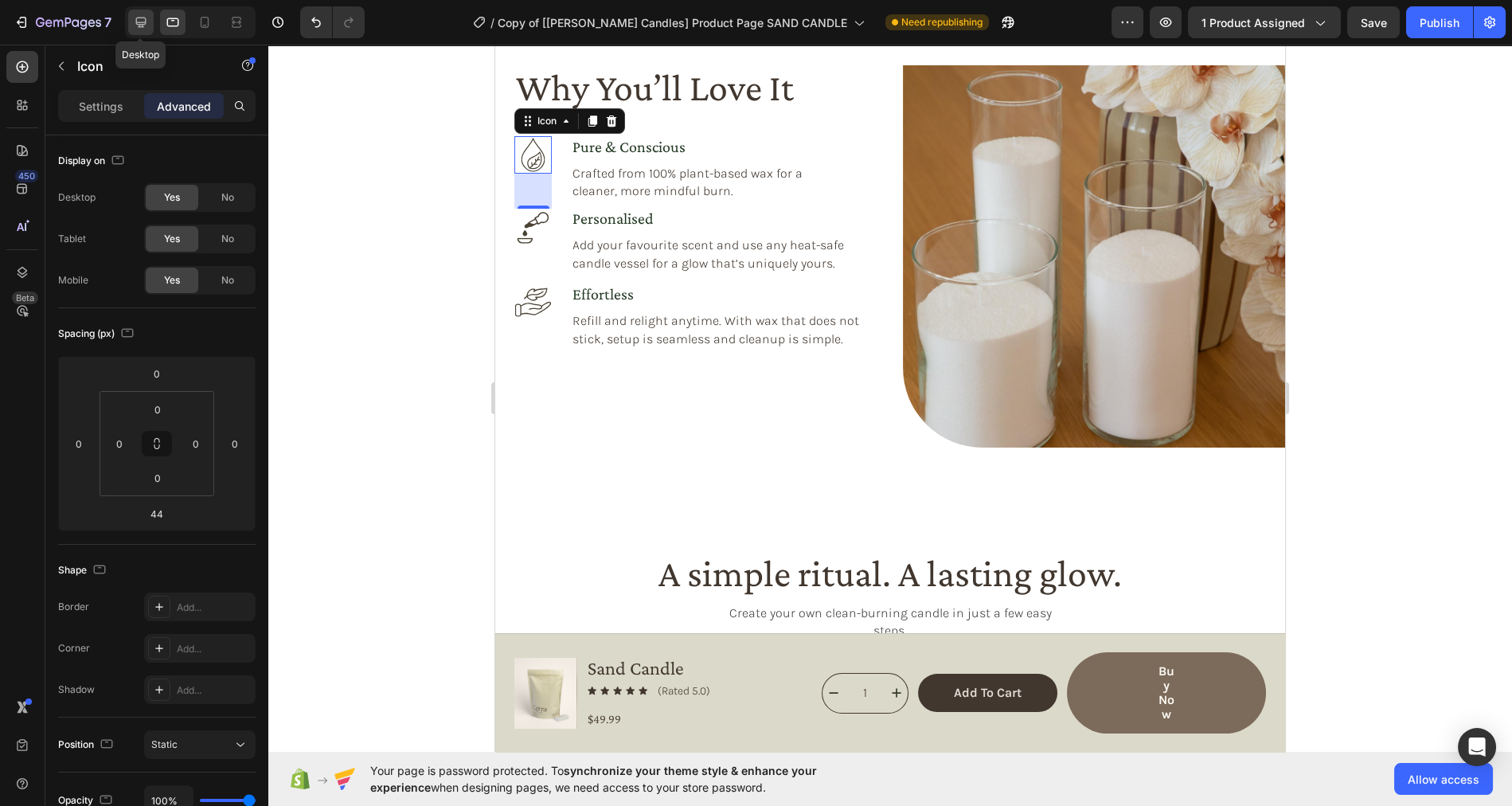
click at [141, 17] on icon at bounding box center [141, 22] width 11 height 11
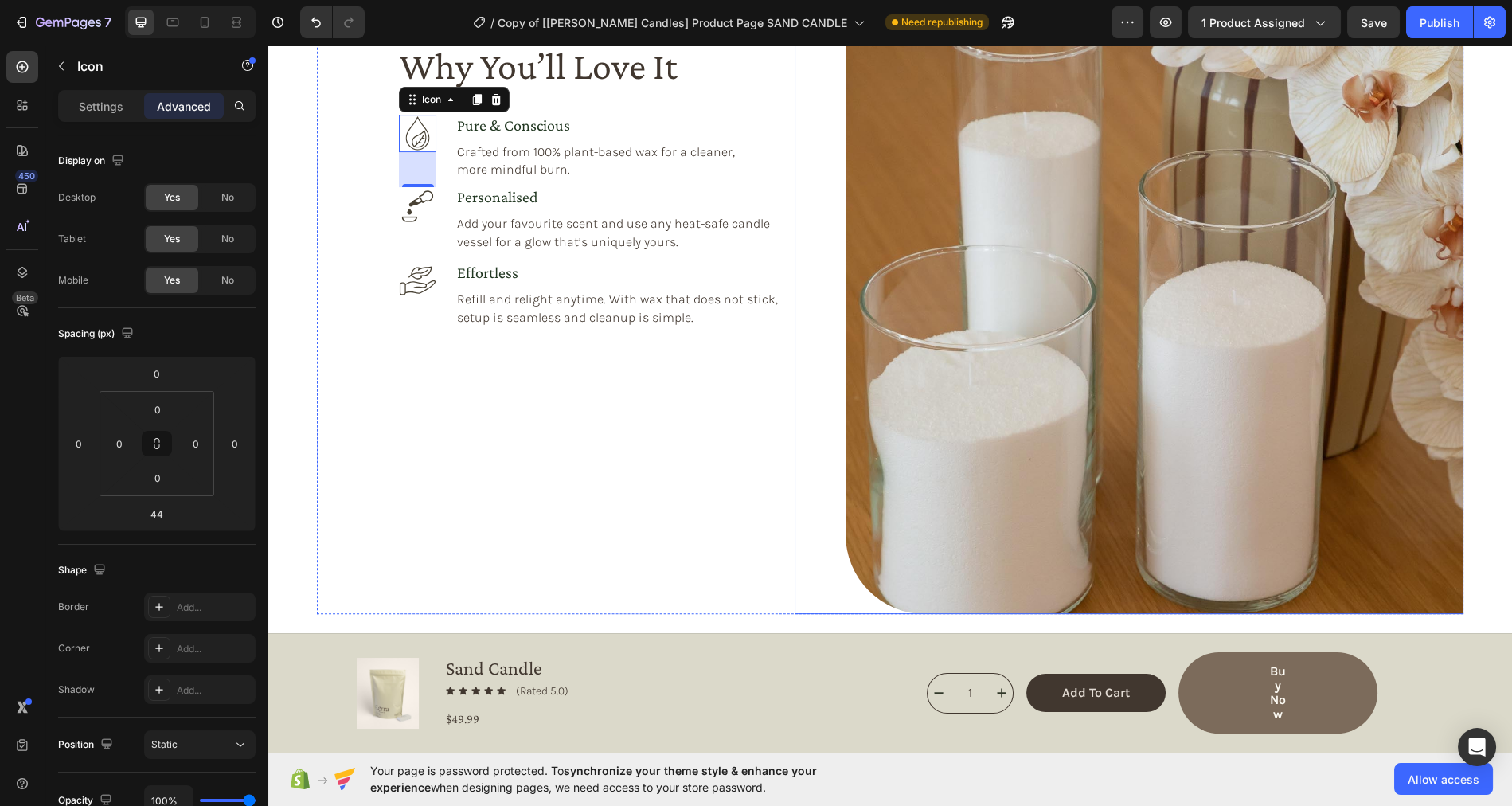
scroll to position [1339, 0]
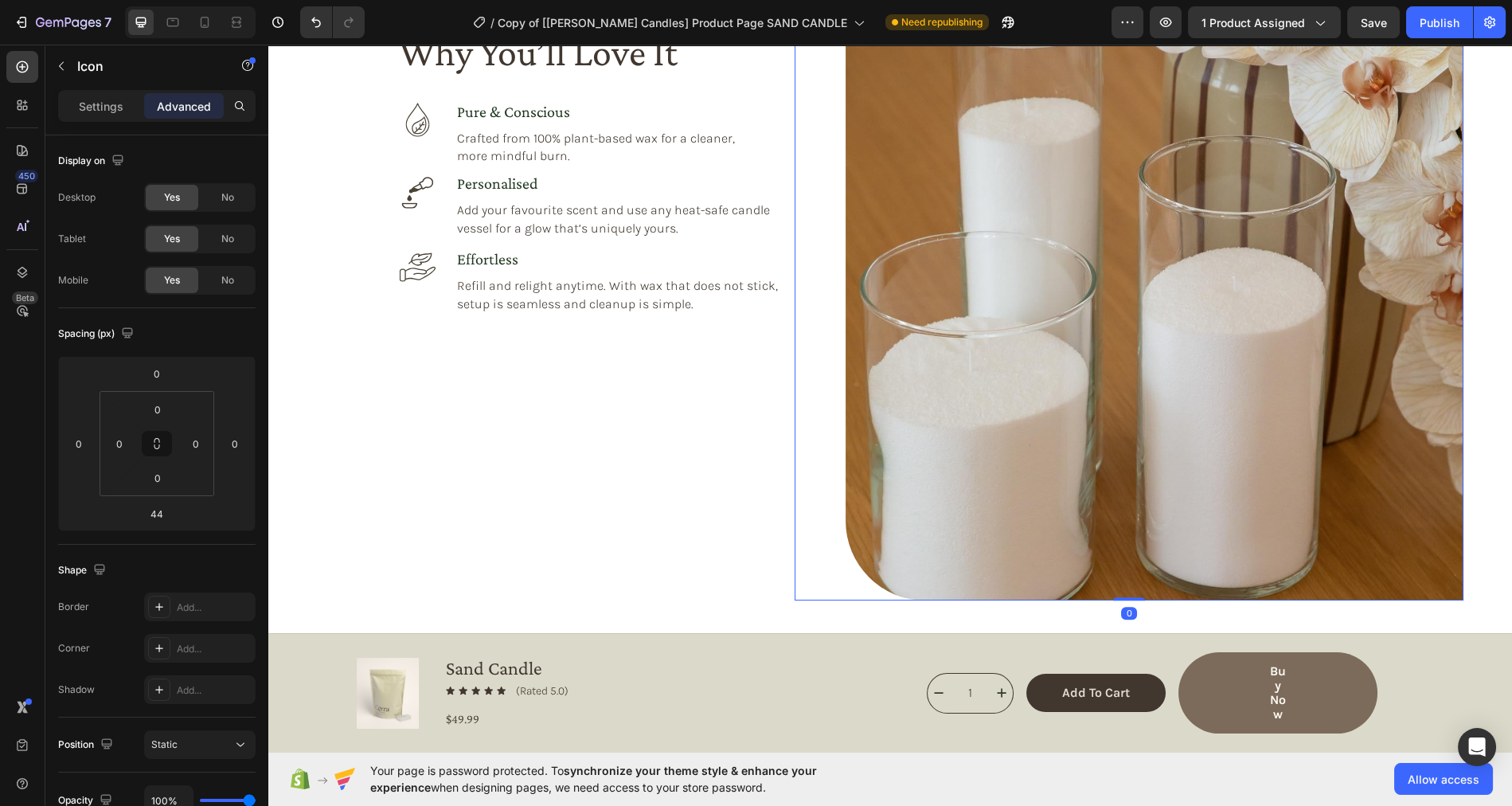
click at [989, 216] on img at bounding box center [1155, 292] width 618 height 618
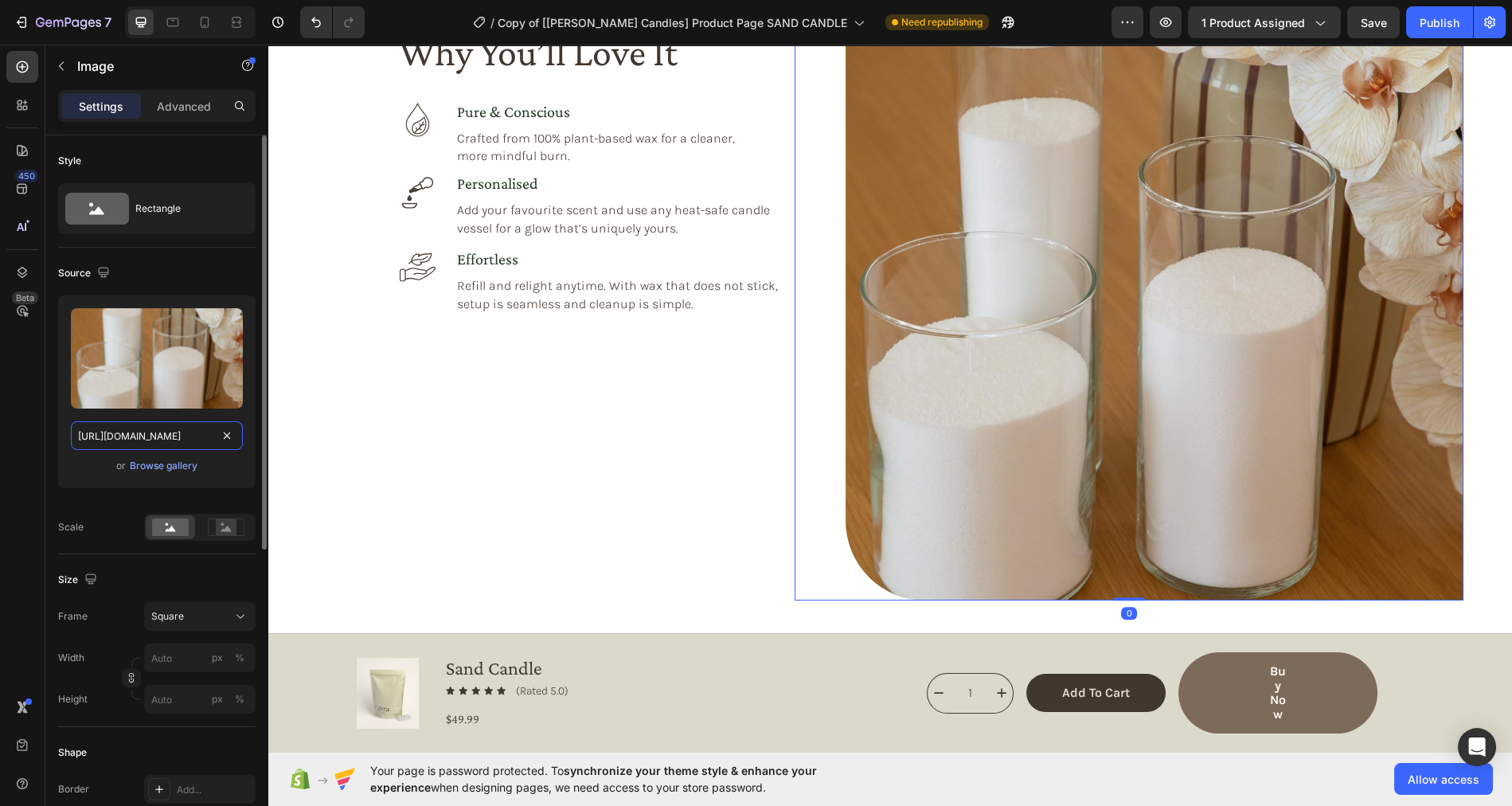
click at [161, 436] on input "https://cdn.shopify.com/s/files/1/0758/4183/1136/files/gempages_571868979581158…" at bounding box center [156, 435] width 172 height 29
click at [204, 26] on icon at bounding box center [205, 22] width 9 height 12
type input "[URL][DOMAIN_NAME]"
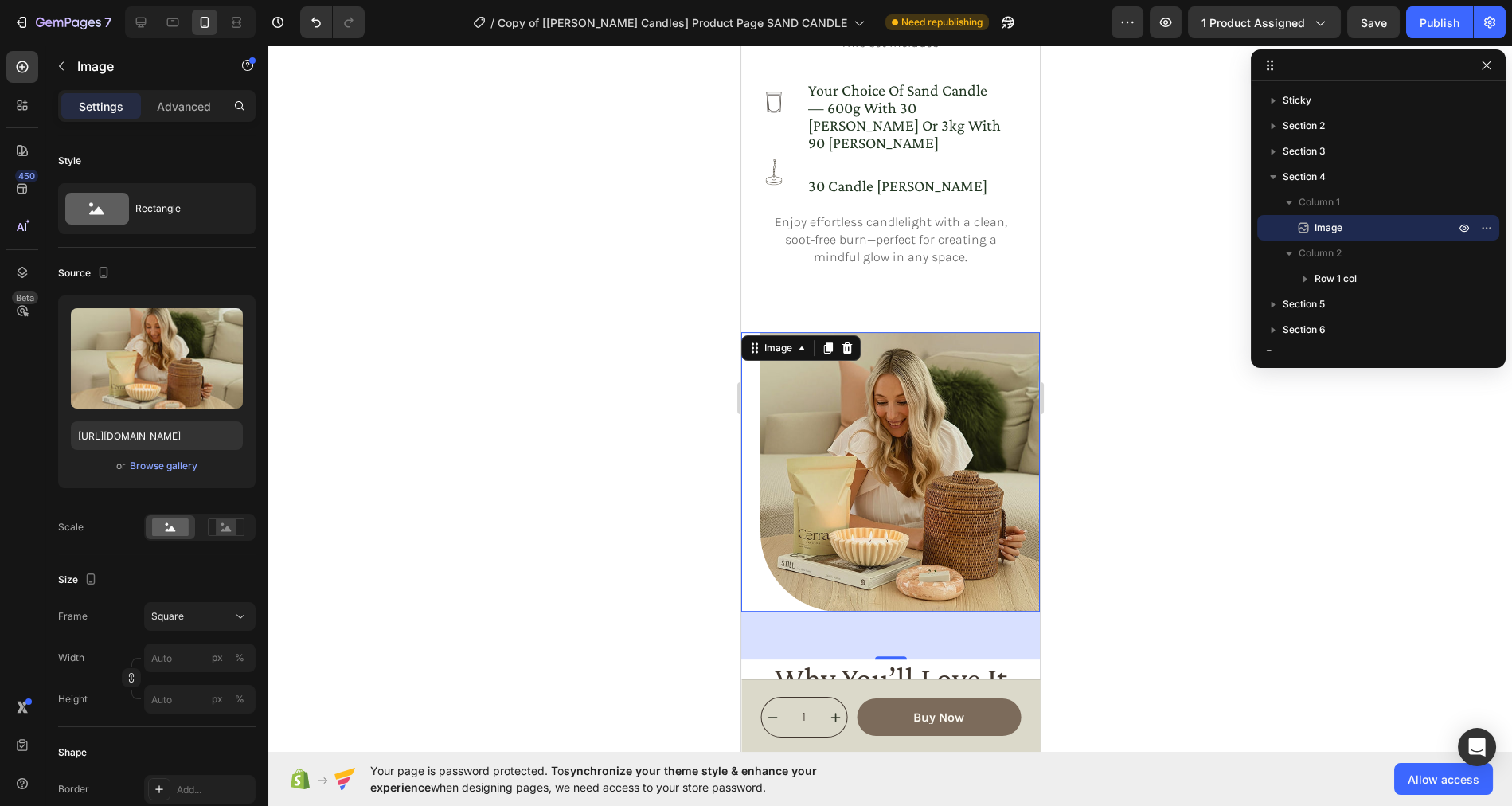
scroll to position [1263, 0]
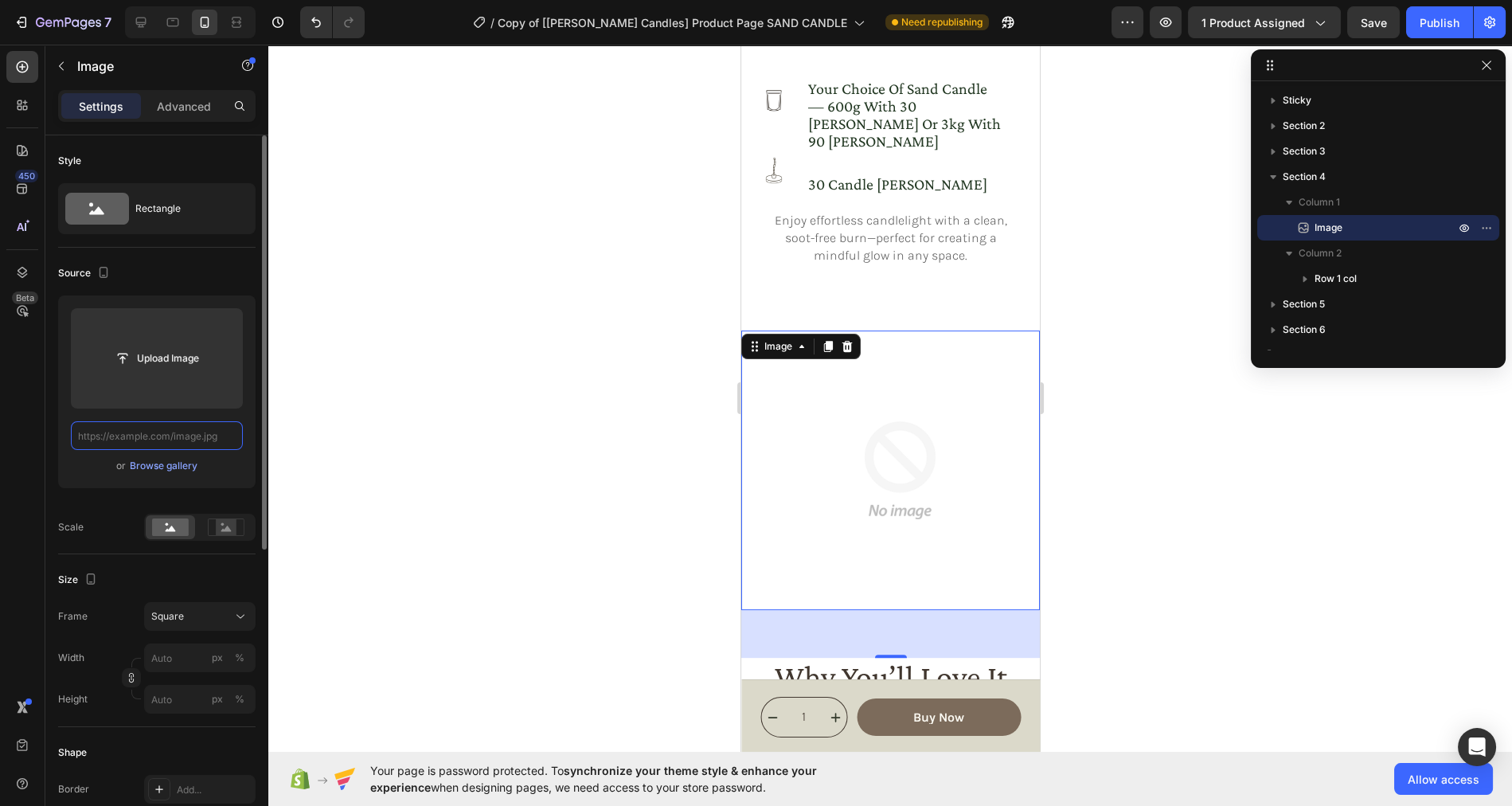
click at [170, 431] on input "text" at bounding box center [156, 435] width 172 height 29
paste input "https://cdn.shopify.com/s/files/1/0758/4183/1136/files/gempages_571868979581158…"
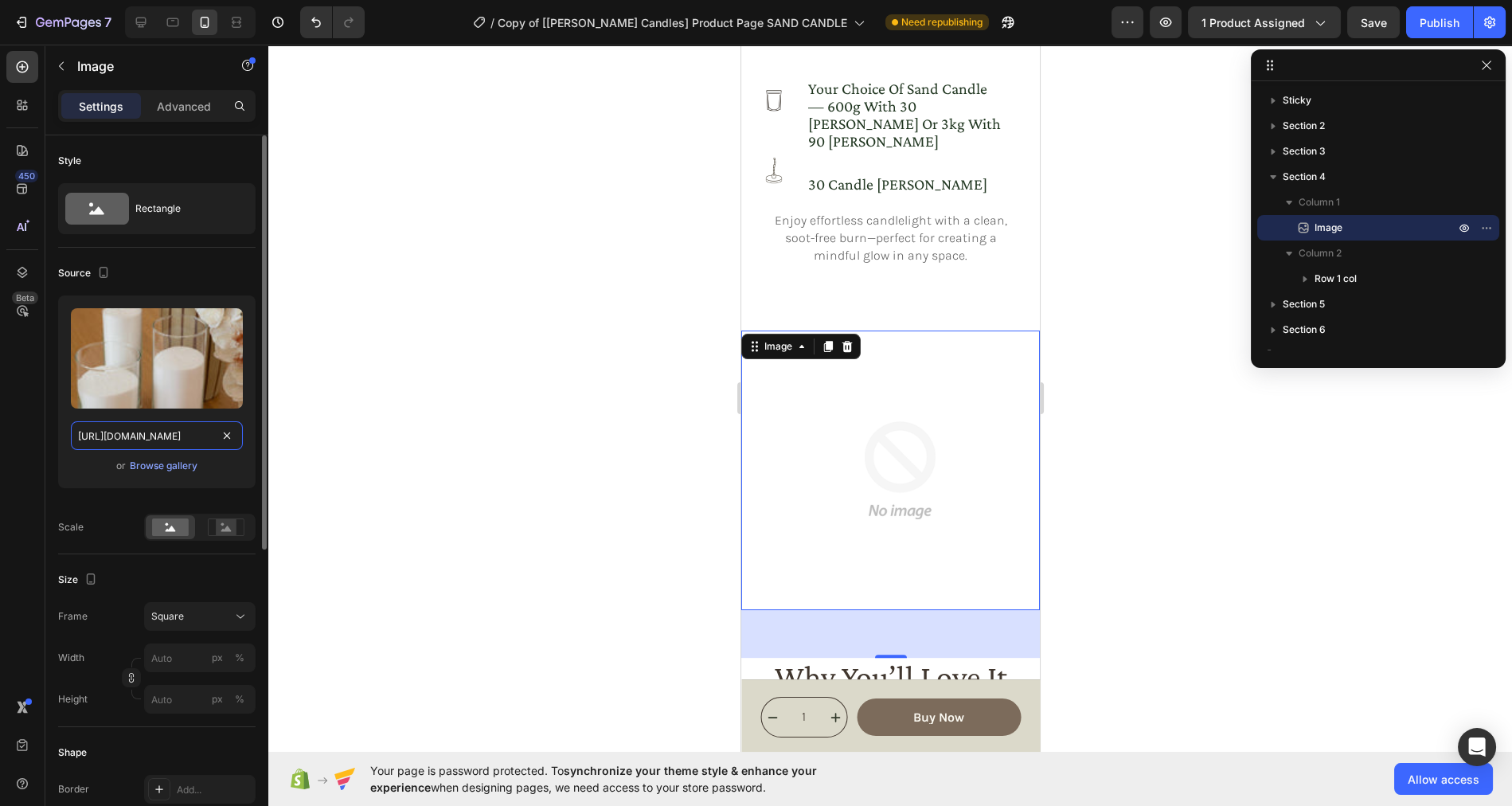
scroll to position [0, 478]
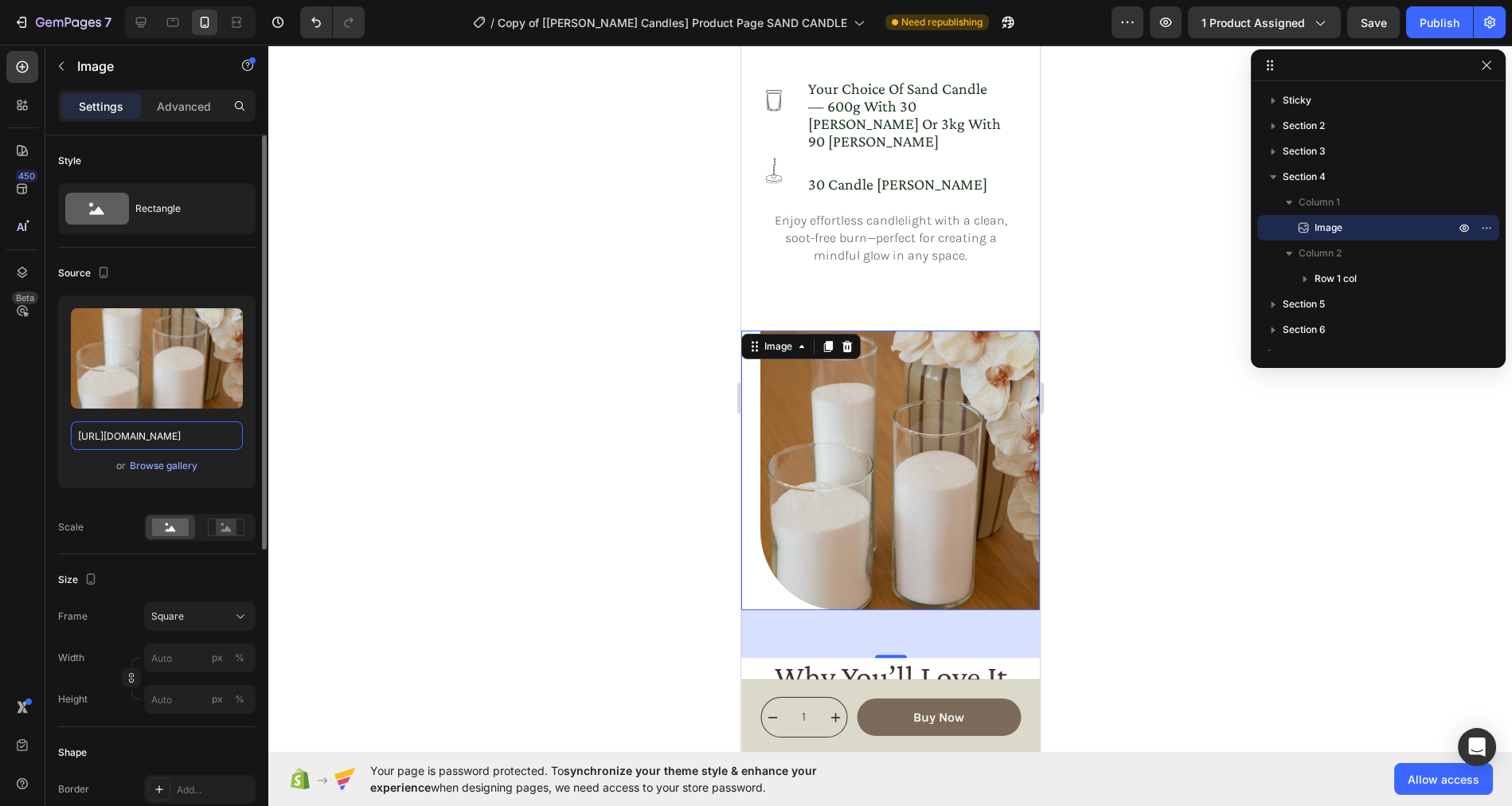
type input "https://cdn.shopify.com/s/files/1/0758/4183/1136/files/gempages_571868979581158…"
click at [79, 484] on div "Upload Image https://cdn.shopify.com/s/files/1/0758/4183/1136/files/gempages_57…" at bounding box center [157, 391] width 197 height 192
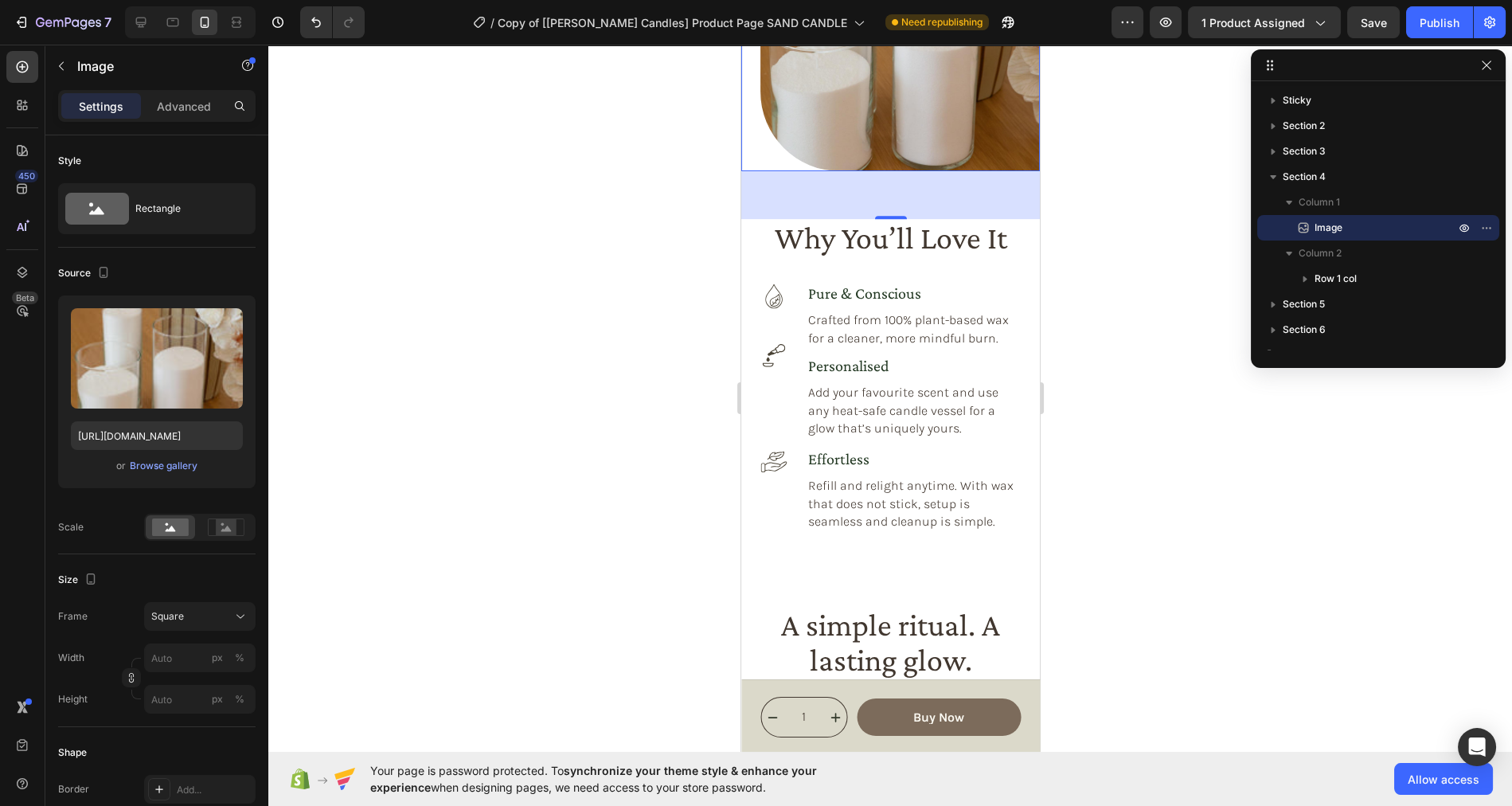
scroll to position [1673, 0]
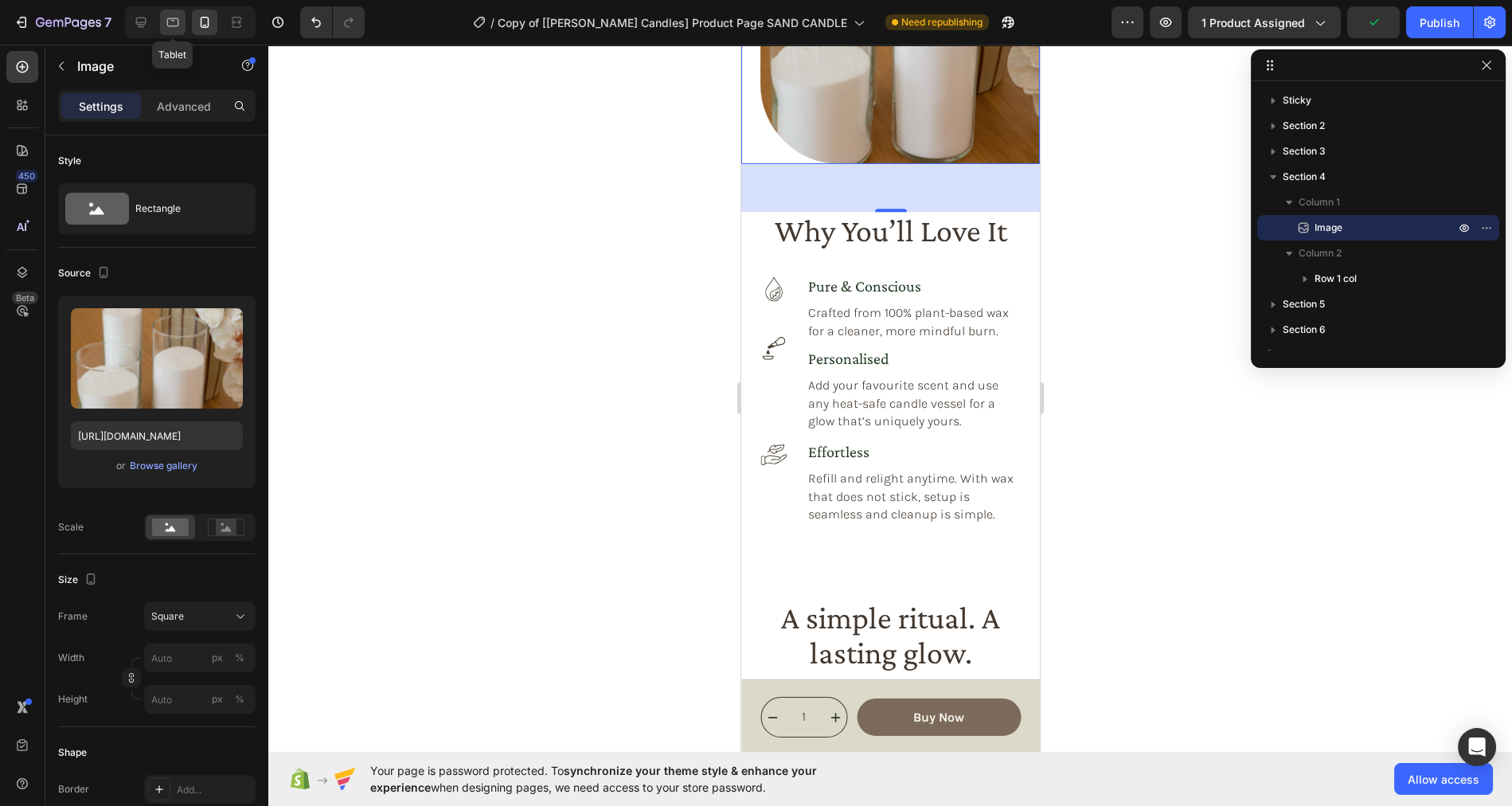
click at [167, 28] on icon at bounding box center [173, 21] width 16 height 16
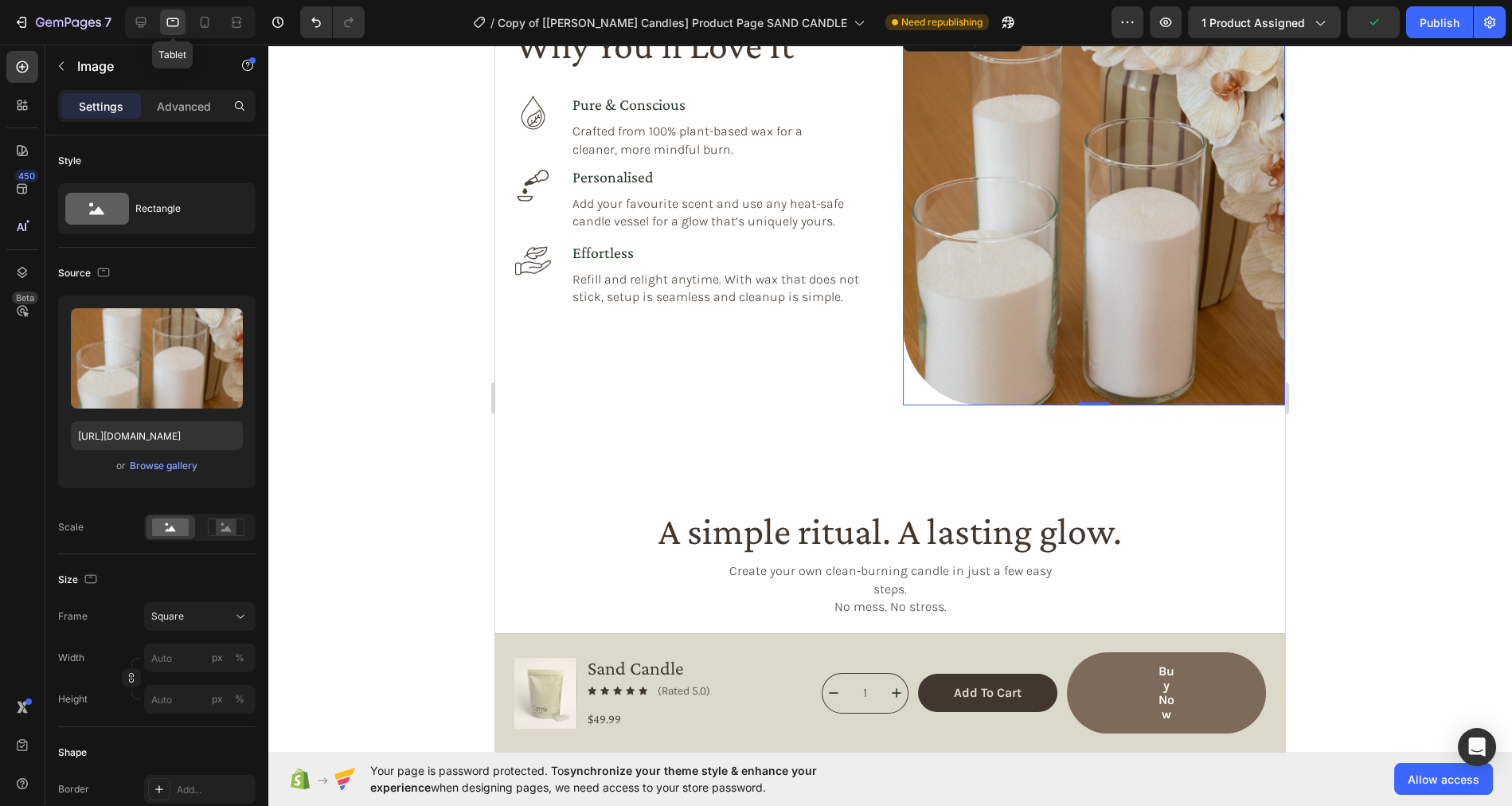
scroll to position [1550, 0]
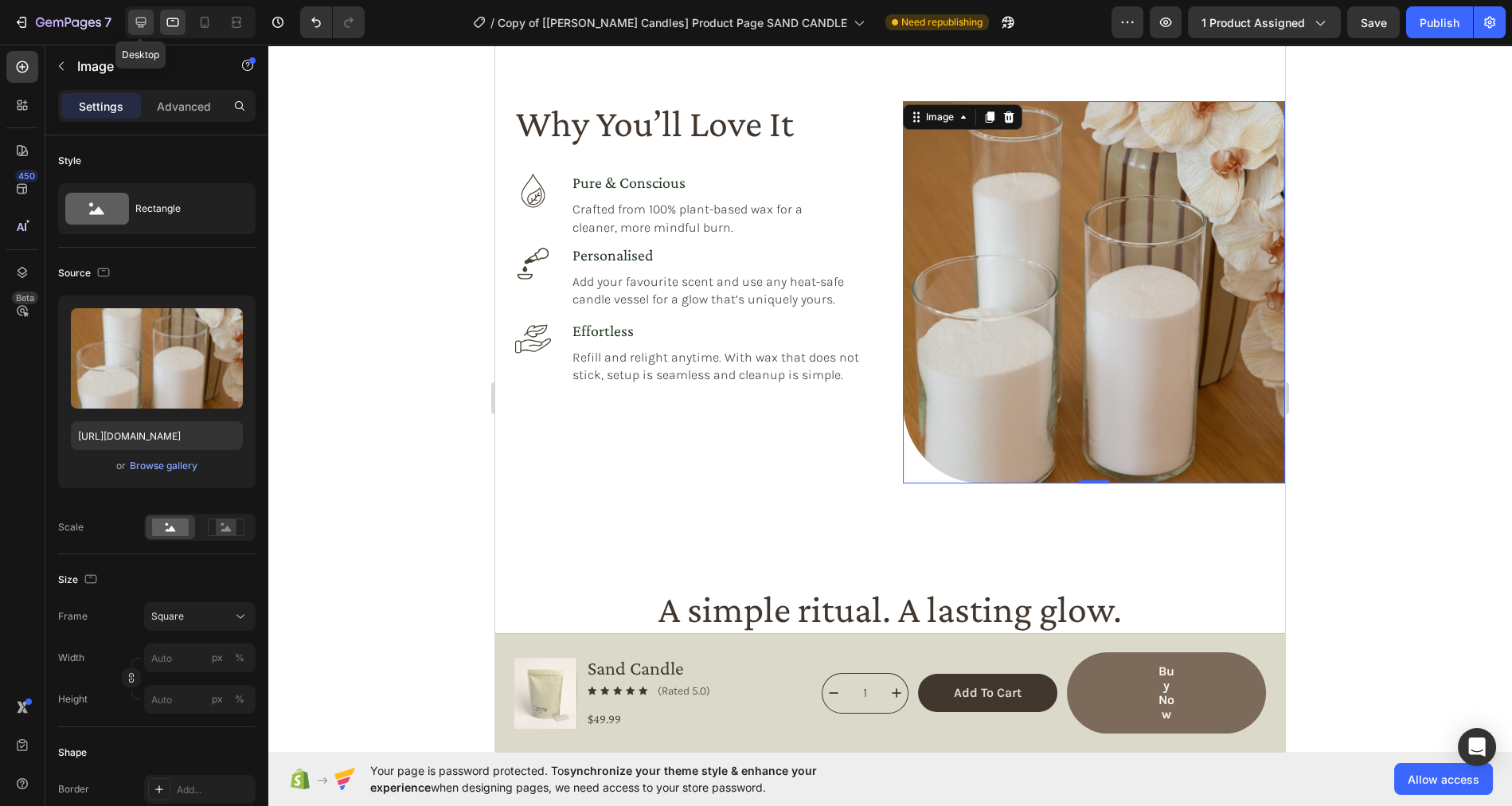
click at [137, 25] on icon at bounding box center [141, 21] width 16 height 16
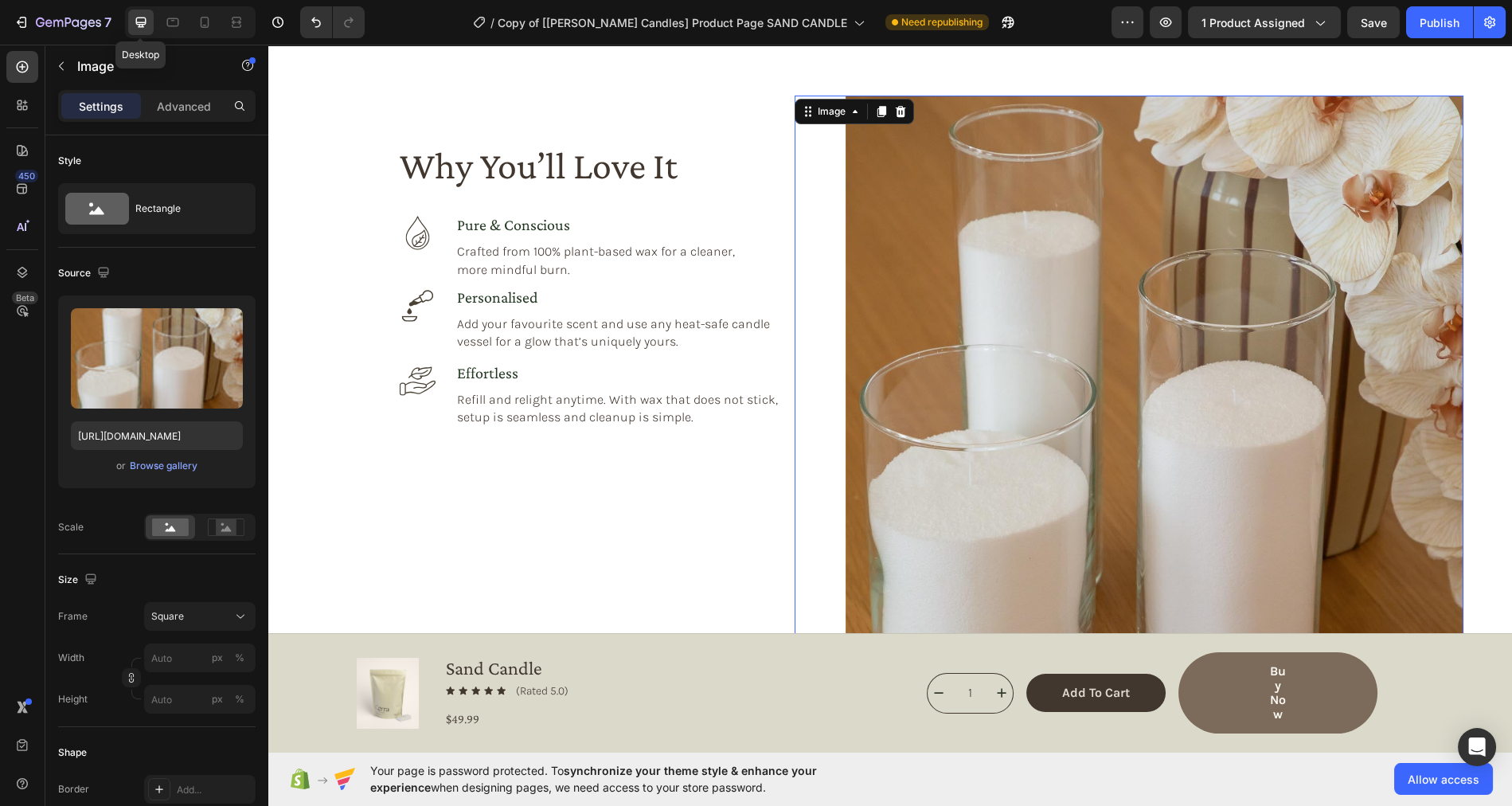
scroll to position [1510, 0]
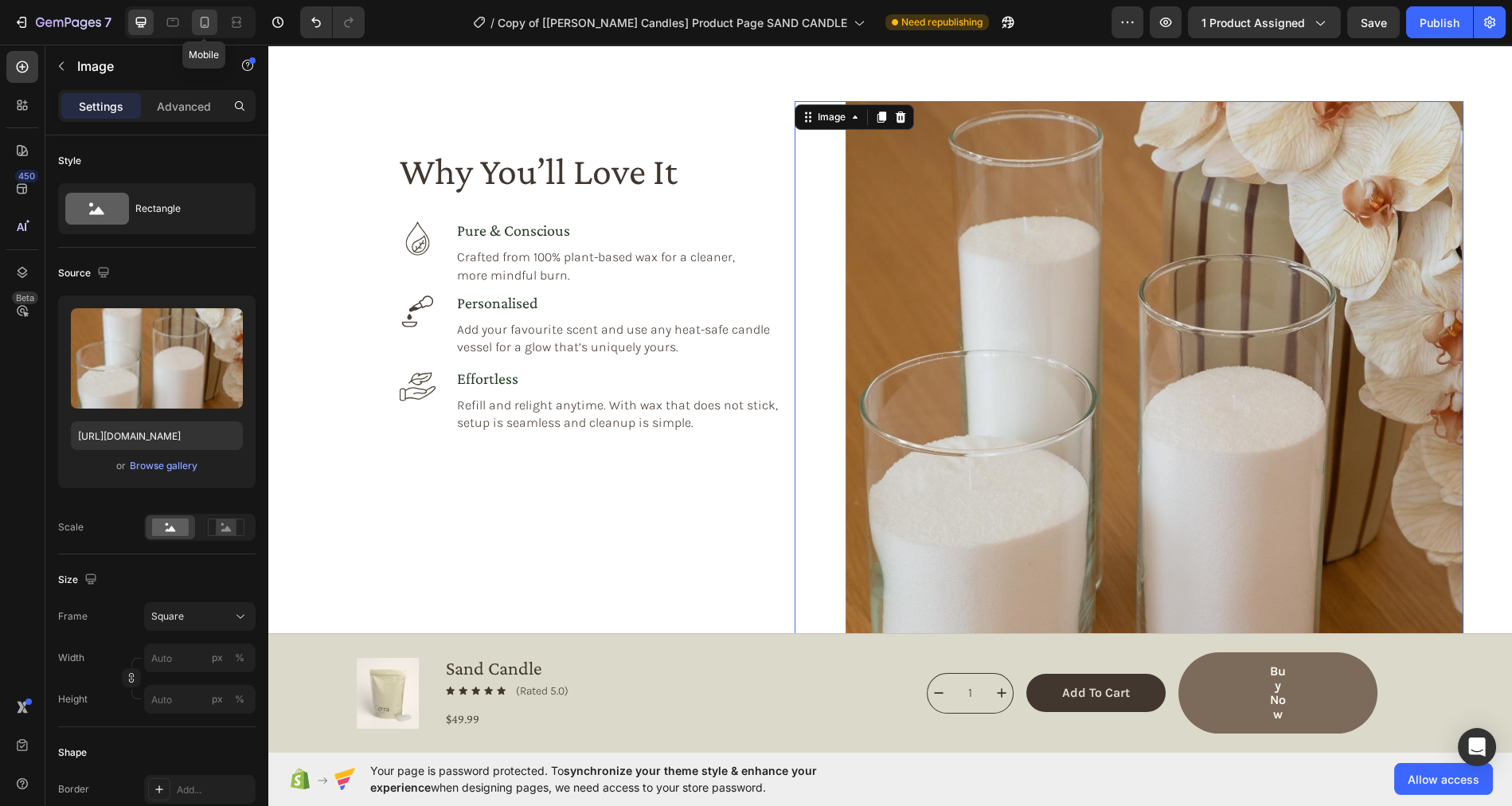
click at [202, 19] on icon at bounding box center [204, 21] width 16 height 16
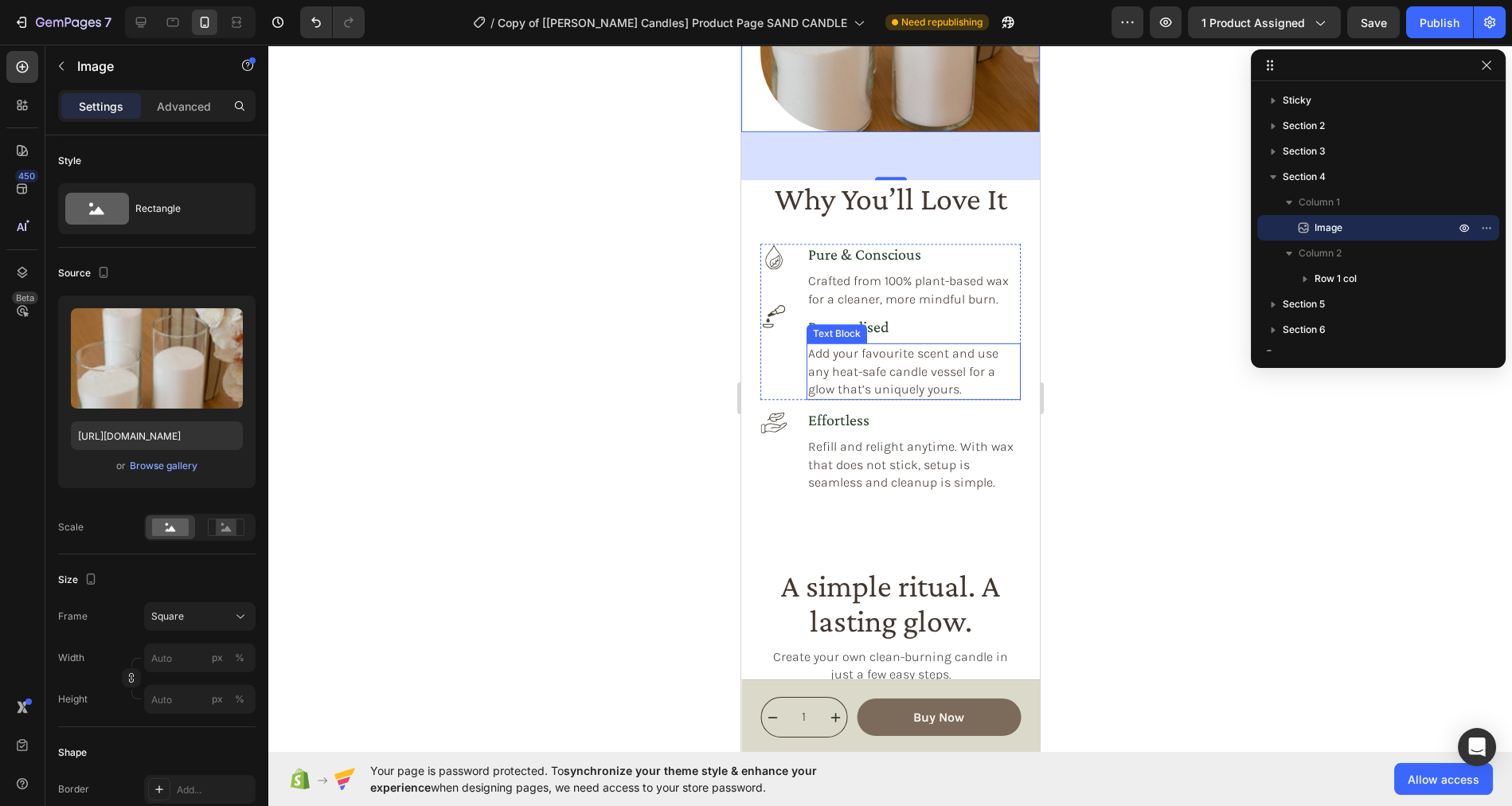
scroll to position [1697, 0]
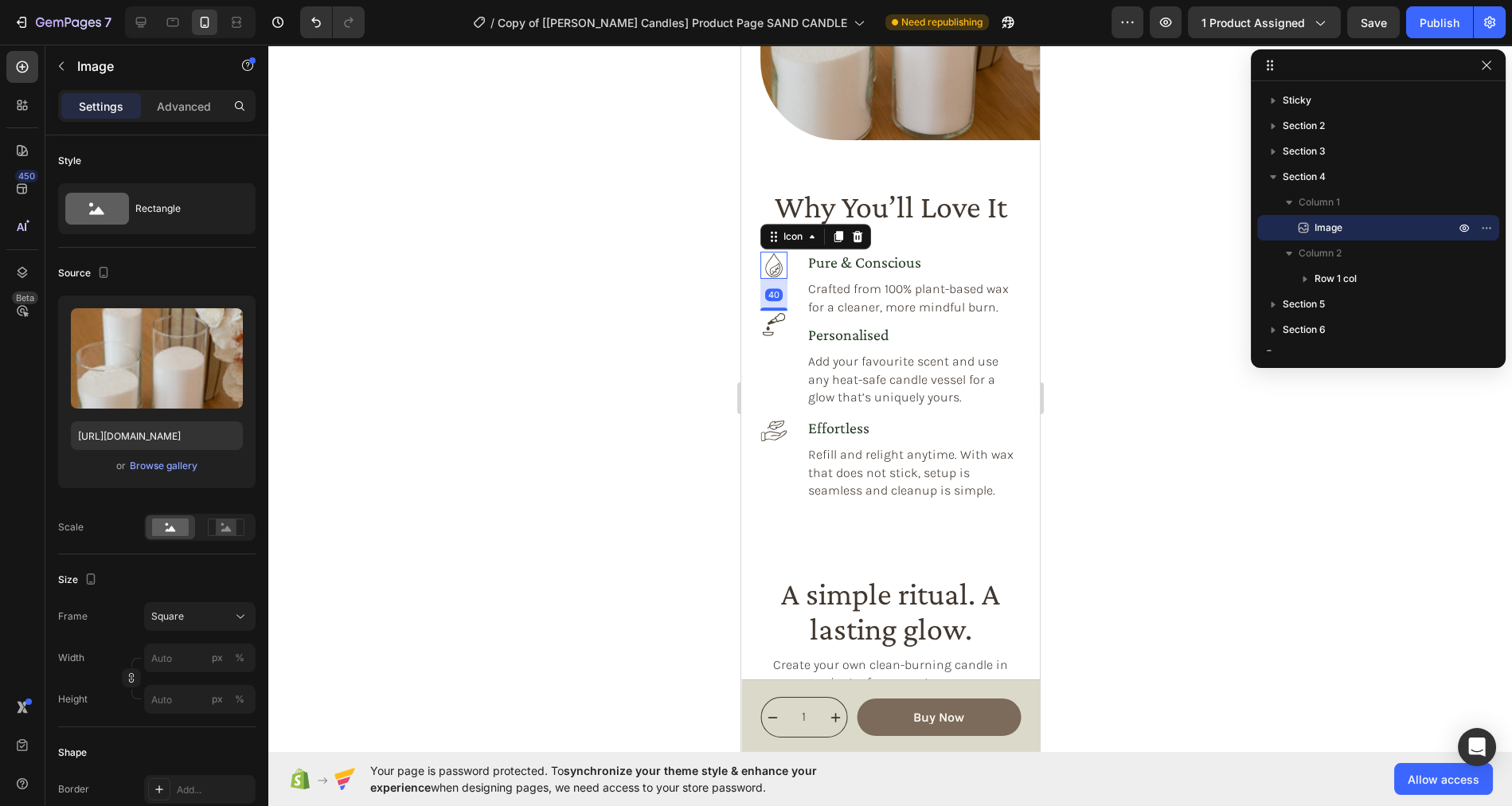
click at [779, 262] on icon at bounding box center [772, 265] width 17 height 25
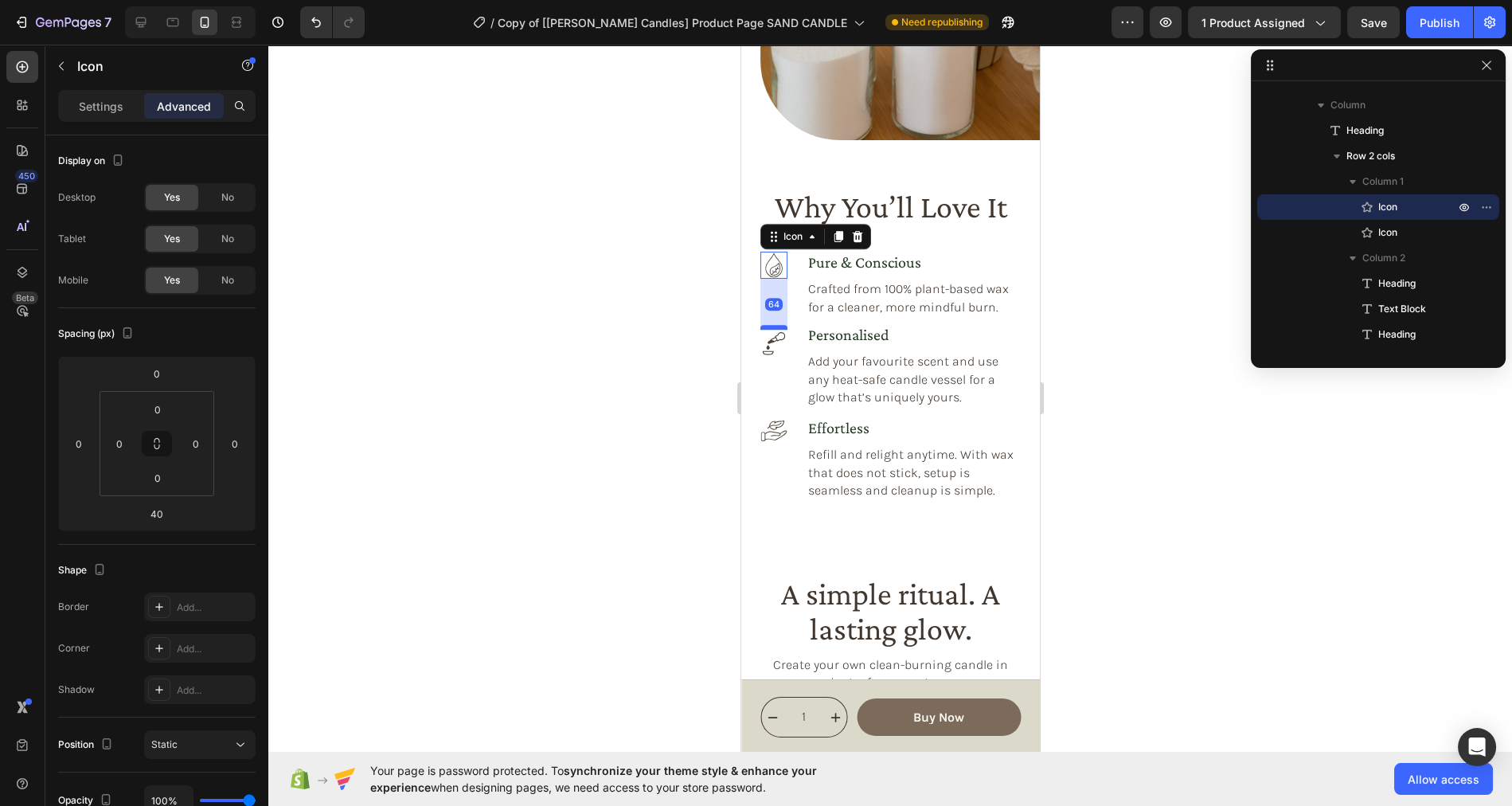
drag, startPoint x: 777, startPoint y: 310, endPoint x: 777, endPoint y: 326, distance: 16.0
click at [777, 329] on div at bounding box center [772, 327] width 27 height 5
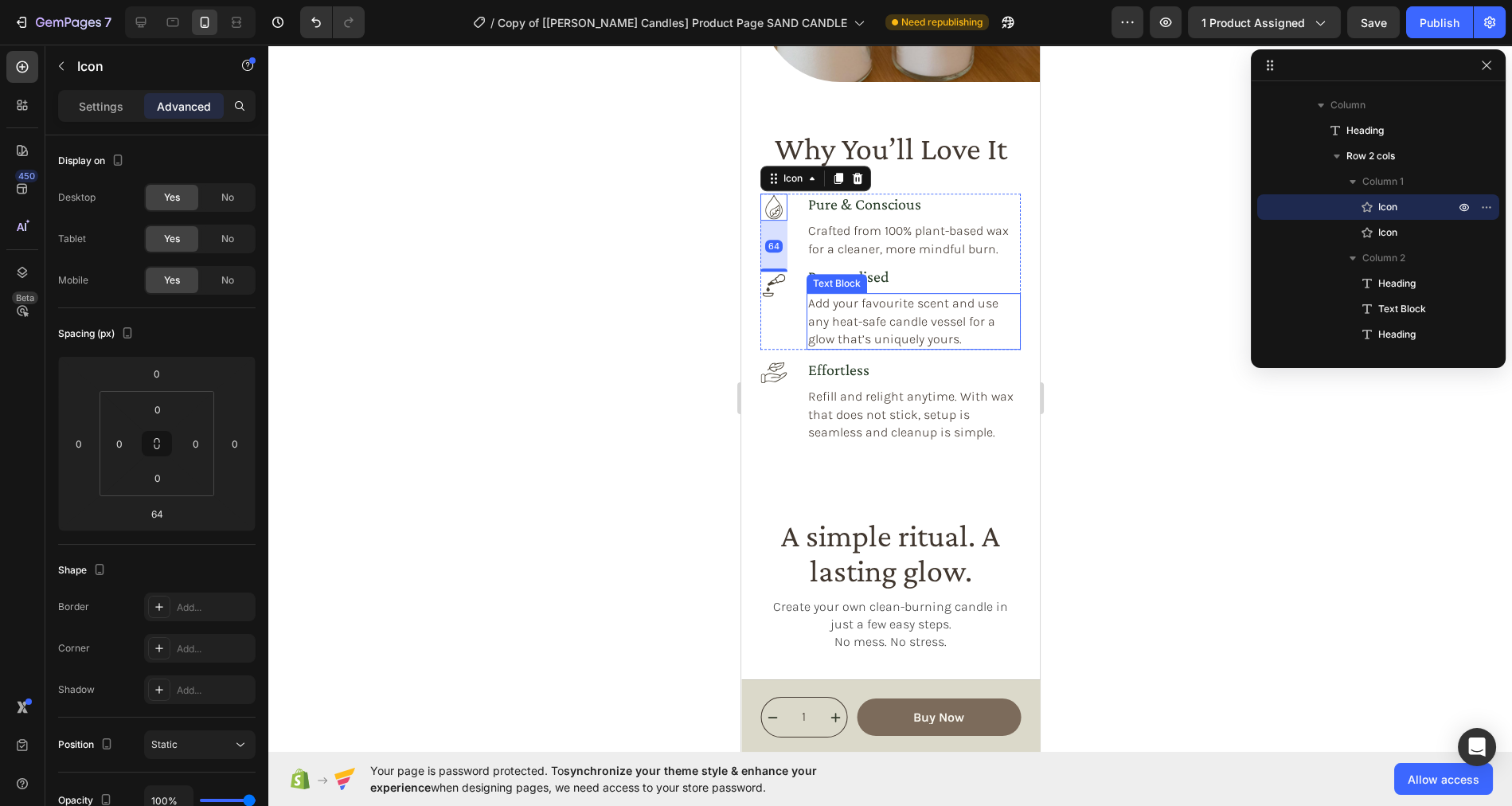
scroll to position [1757, 0]
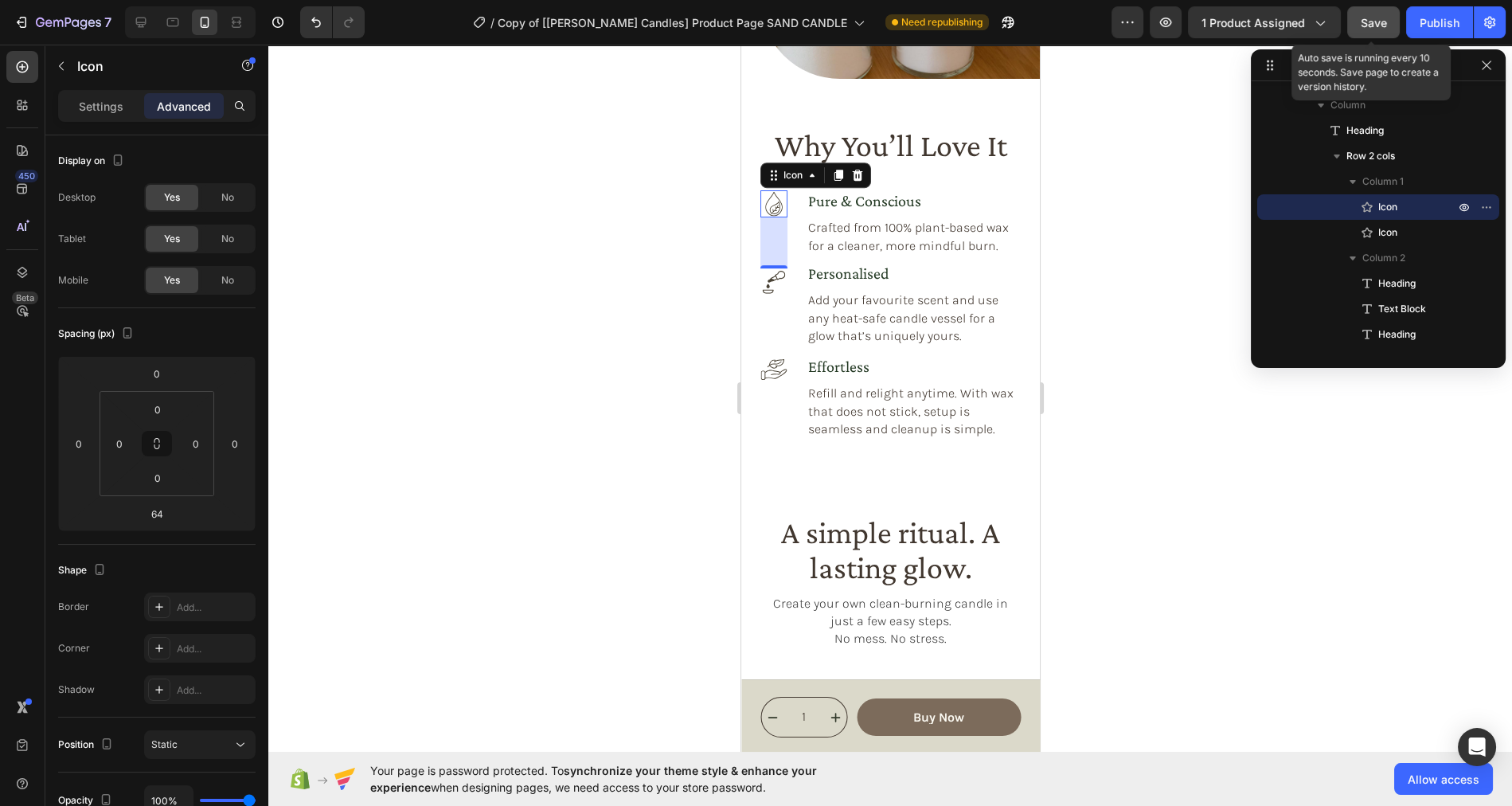
click at [1371, 17] on span "Save" at bounding box center [1374, 22] width 26 height 13
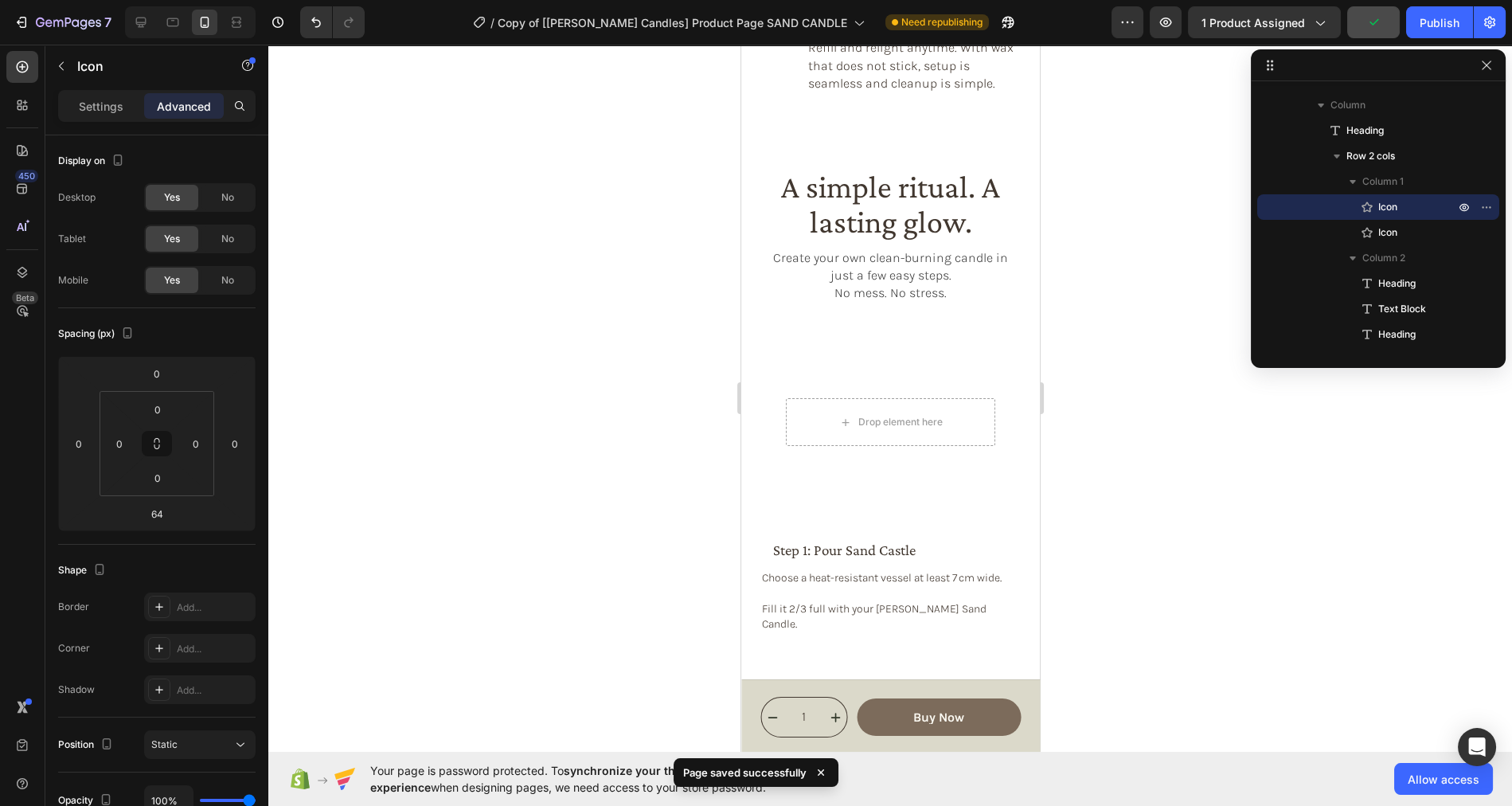
scroll to position [2106, 0]
click at [177, 28] on icon at bounding box center [173, 21] width 16 height 16
type input "44"
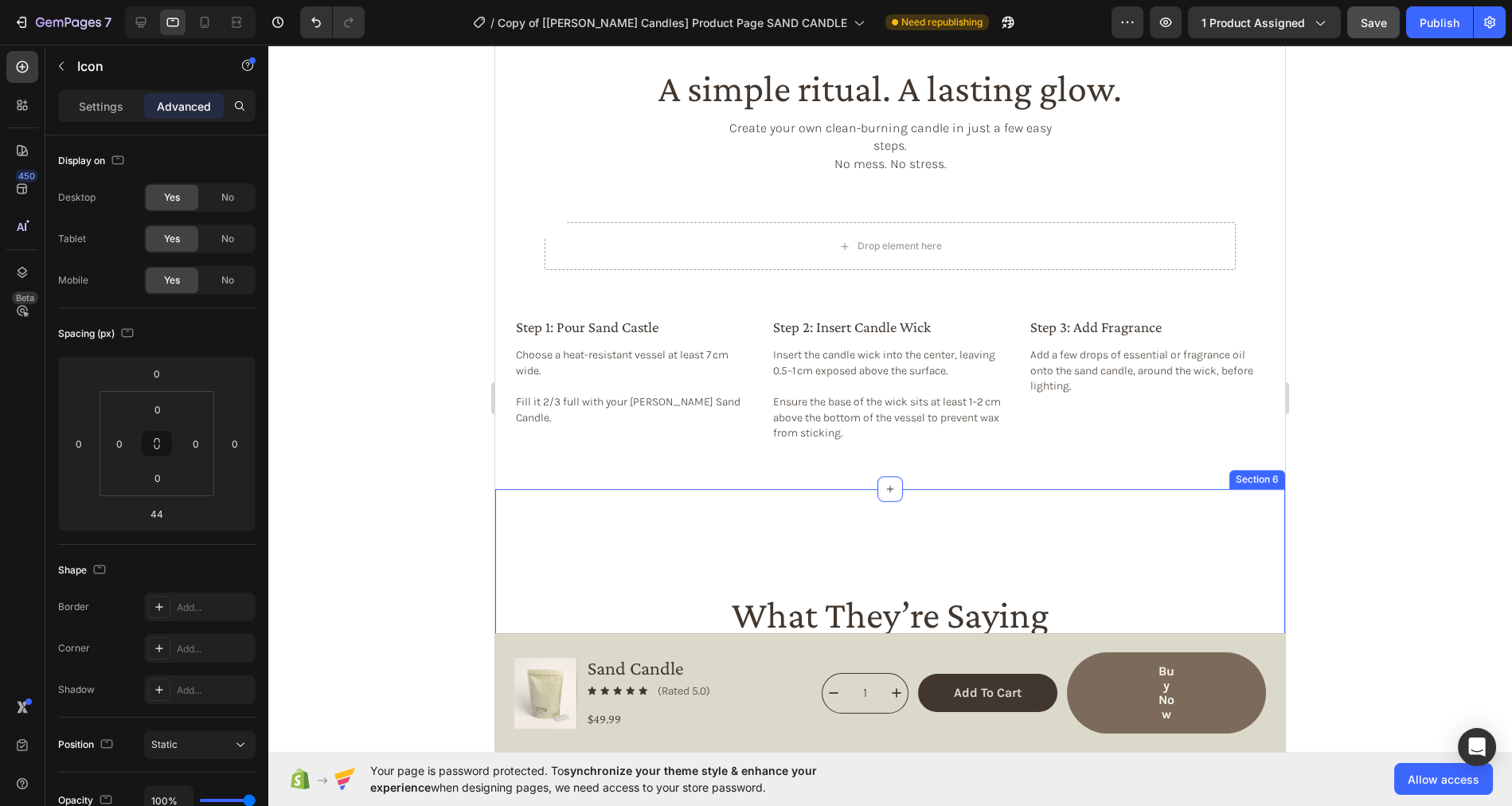
scroll to position [2048, 0]
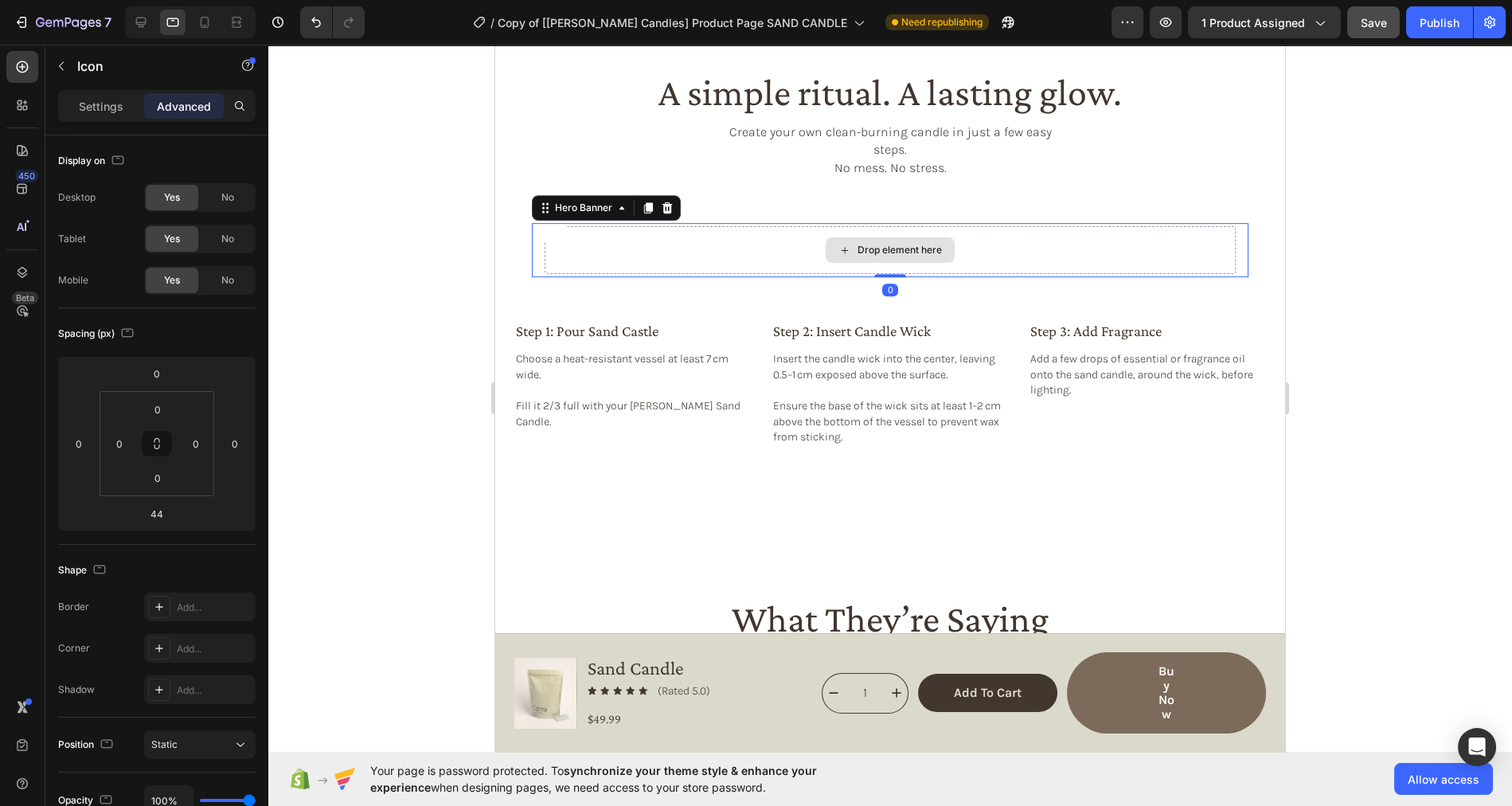
click at [652, 226] on div "Drop element here" at bounding box center [890, 250] width 691 height 48
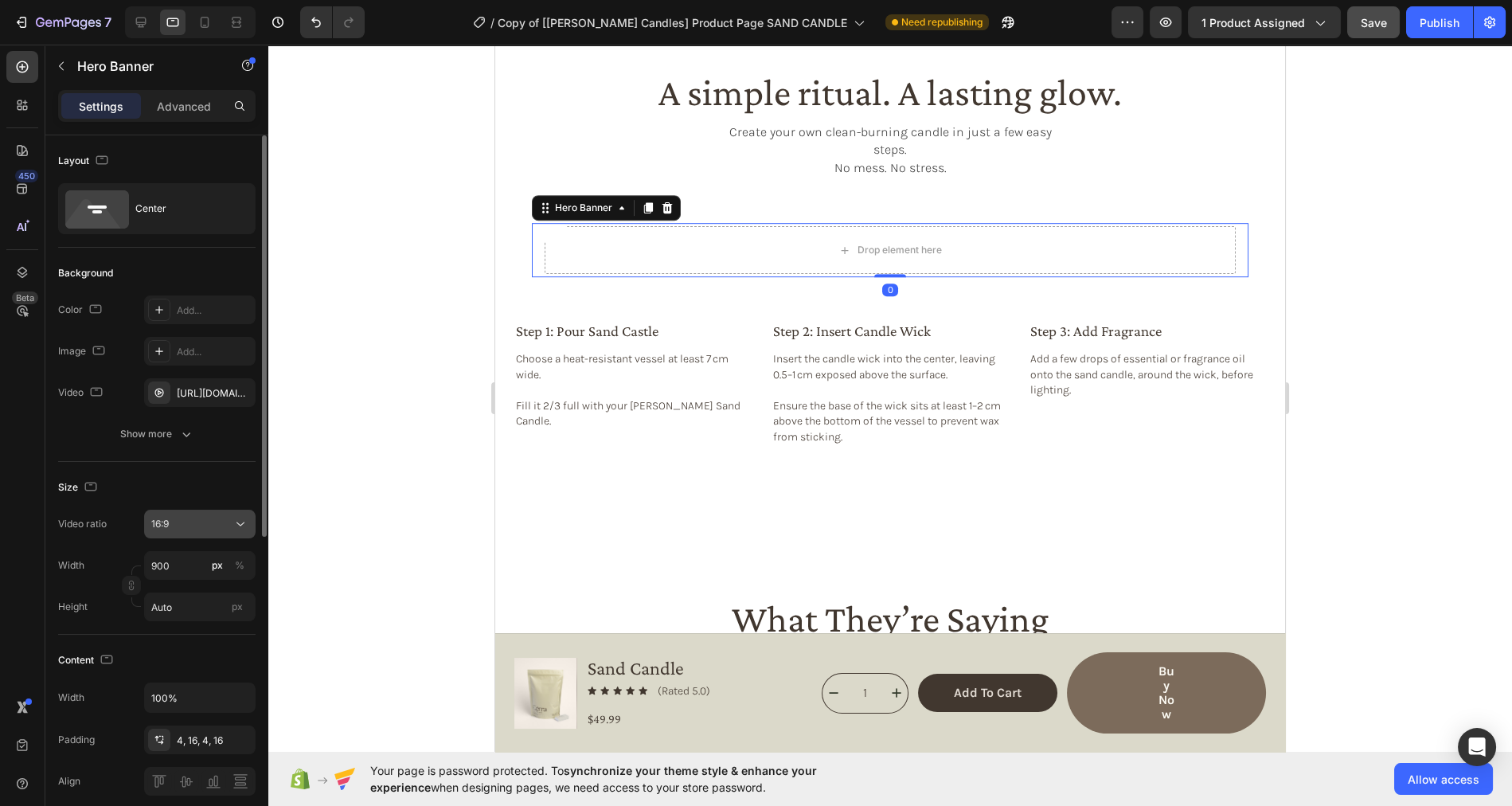
click at [173, 525] on div "16:9" at bounding box center [191, 523] width 81 height 14
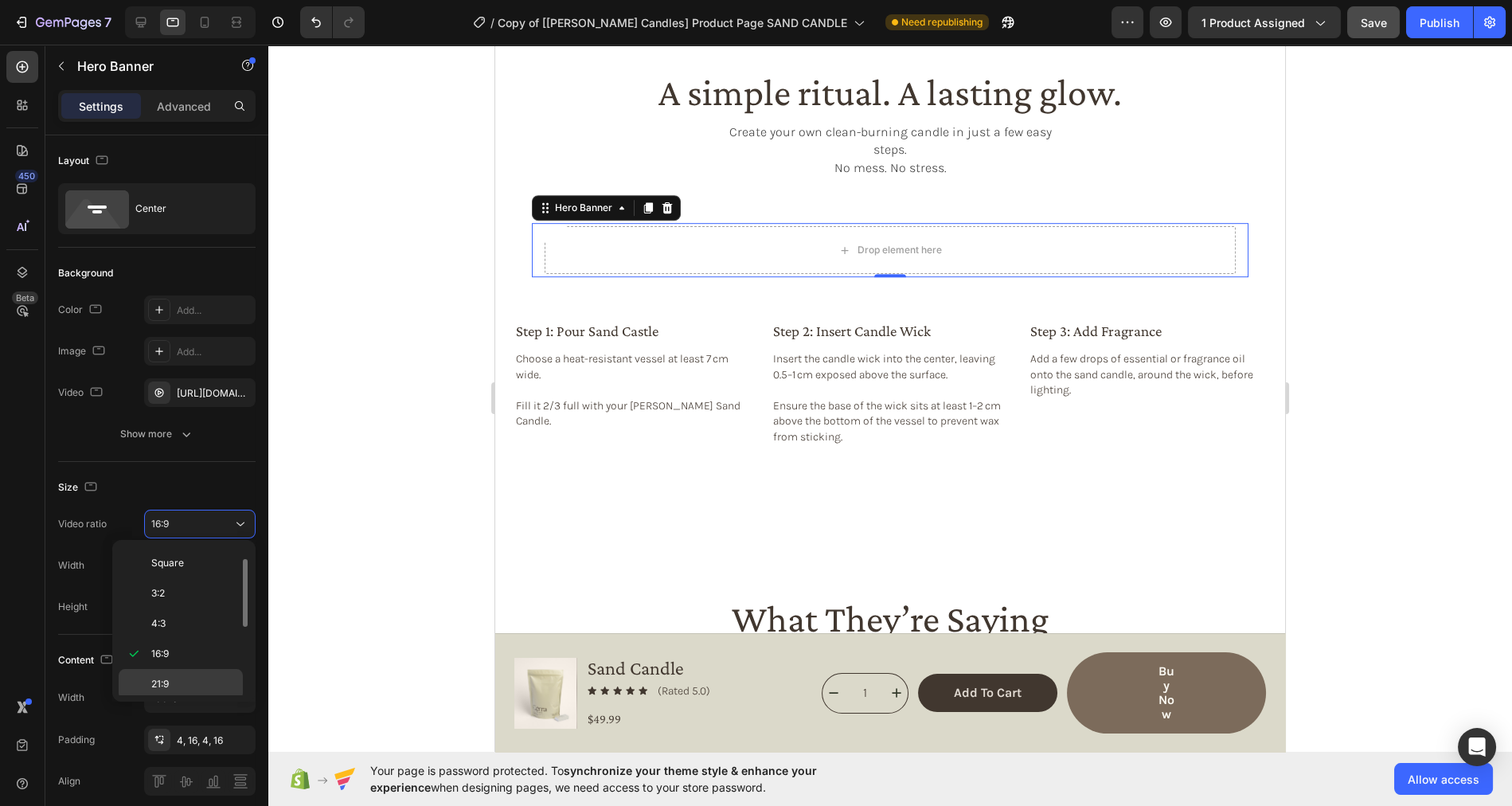
click at [169, 699] on div "21:9" at bounding box center [180, 714] width 124 height 30
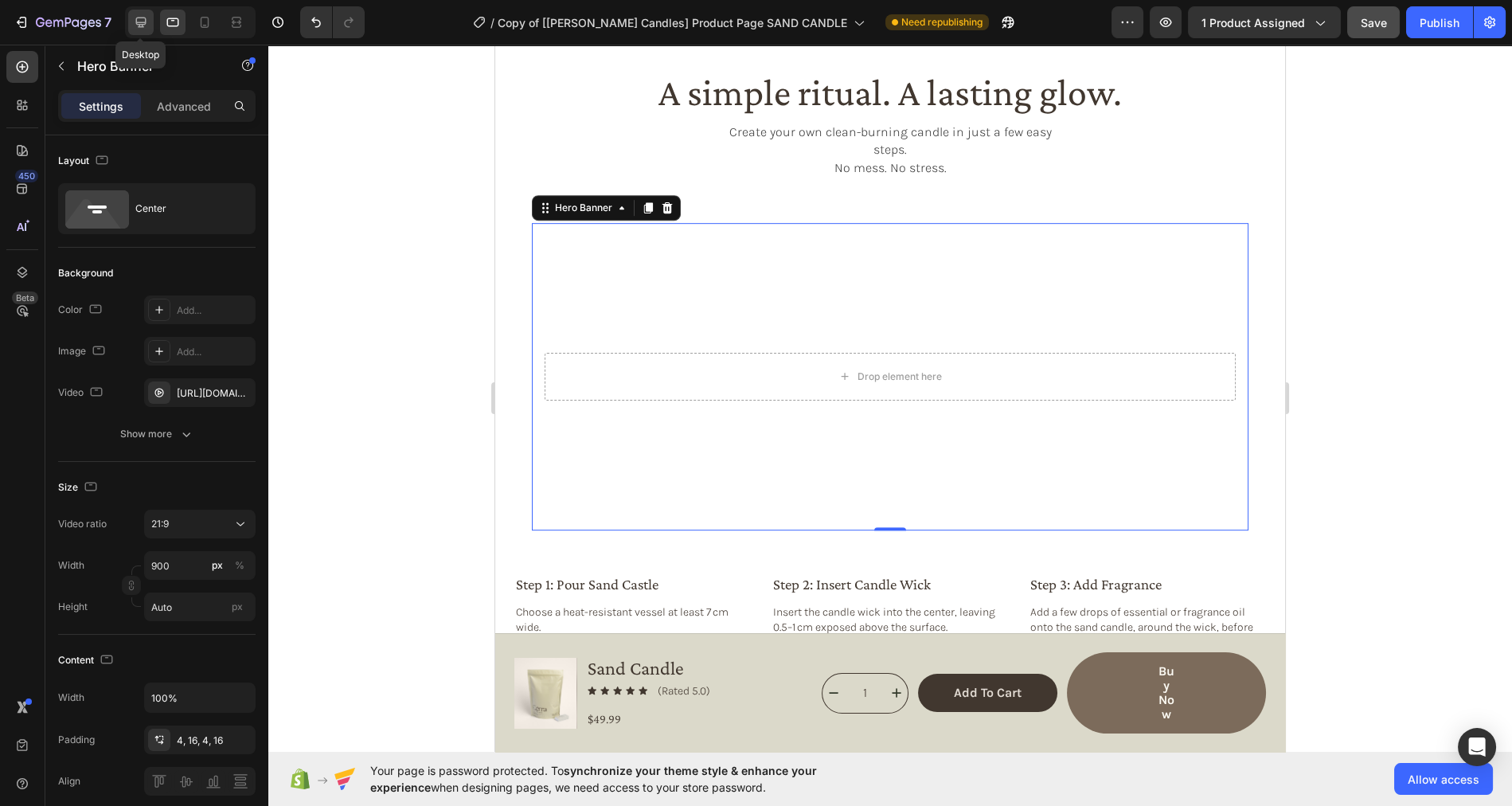
click at [133, 23] on icon at bounding box center [141, 21] width 16 height 16
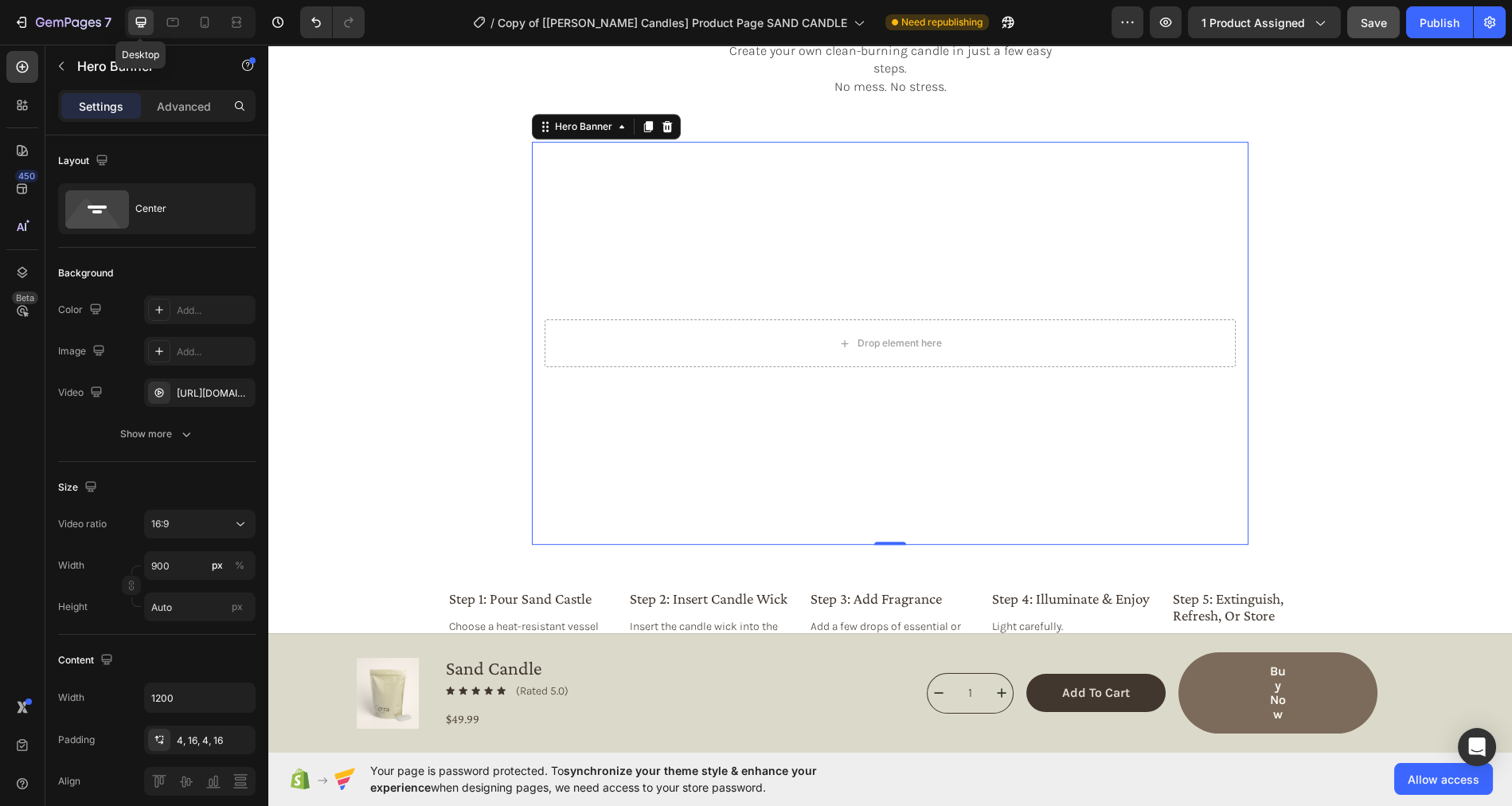
scroll to position [2112, 0]
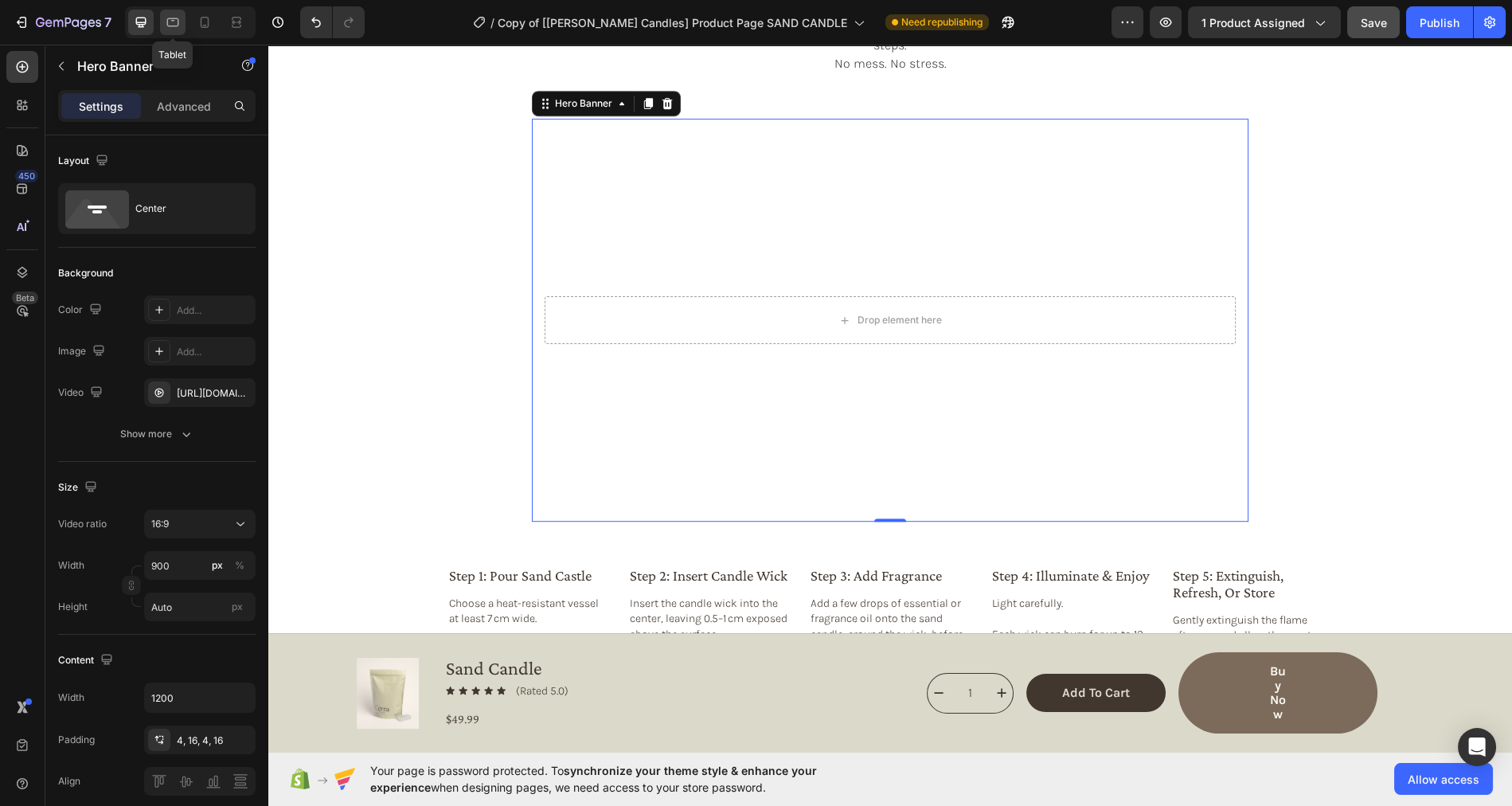
click at [178, 22] on icon at bounding box center [173, 21] width 16 height 16
type input "100%"
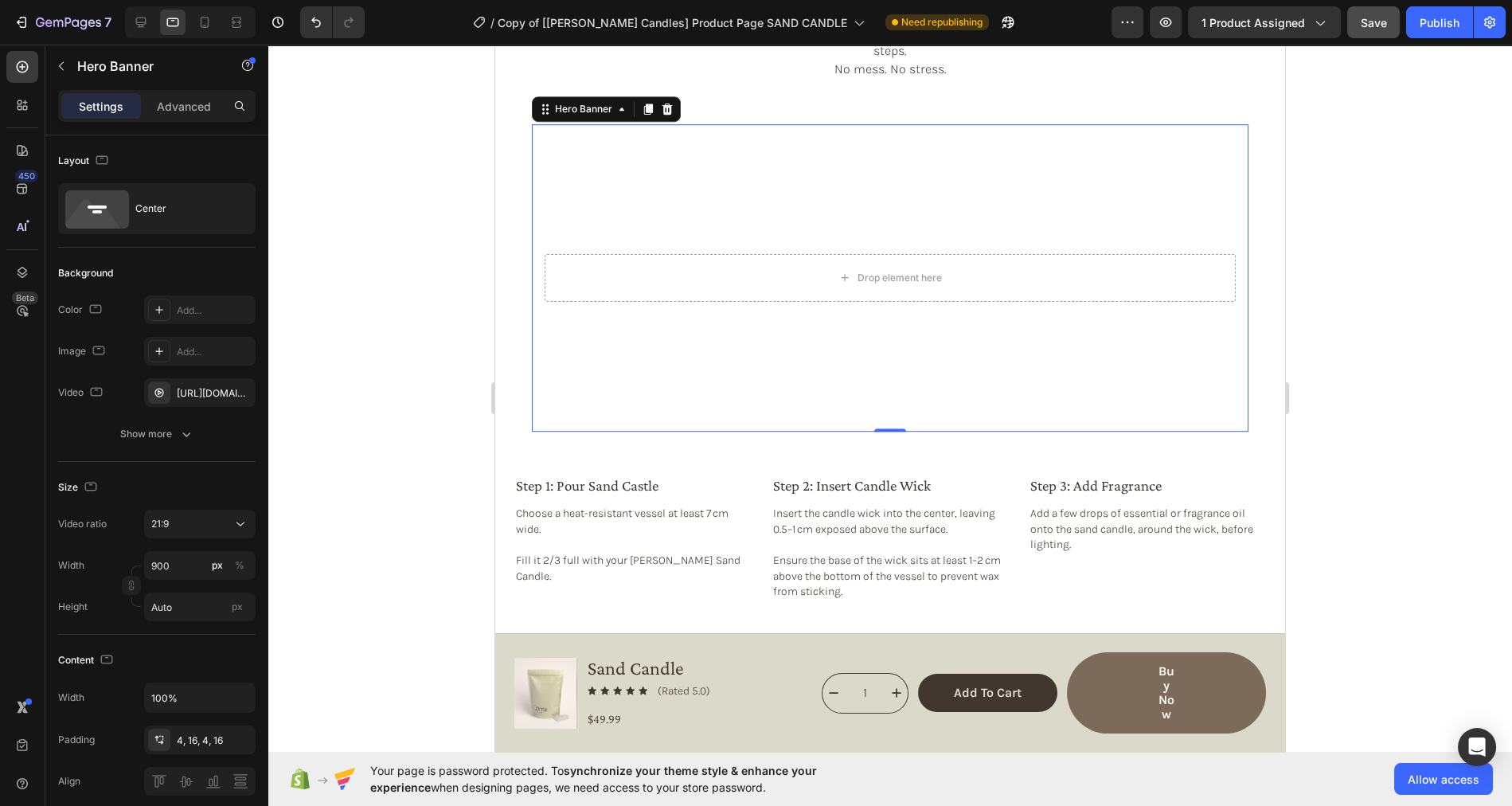
scroll to position [2153, 0]
click at [202, 24] on icon at bounding box center [204, 21] width 16 height 16
type input "100"
type input "185"
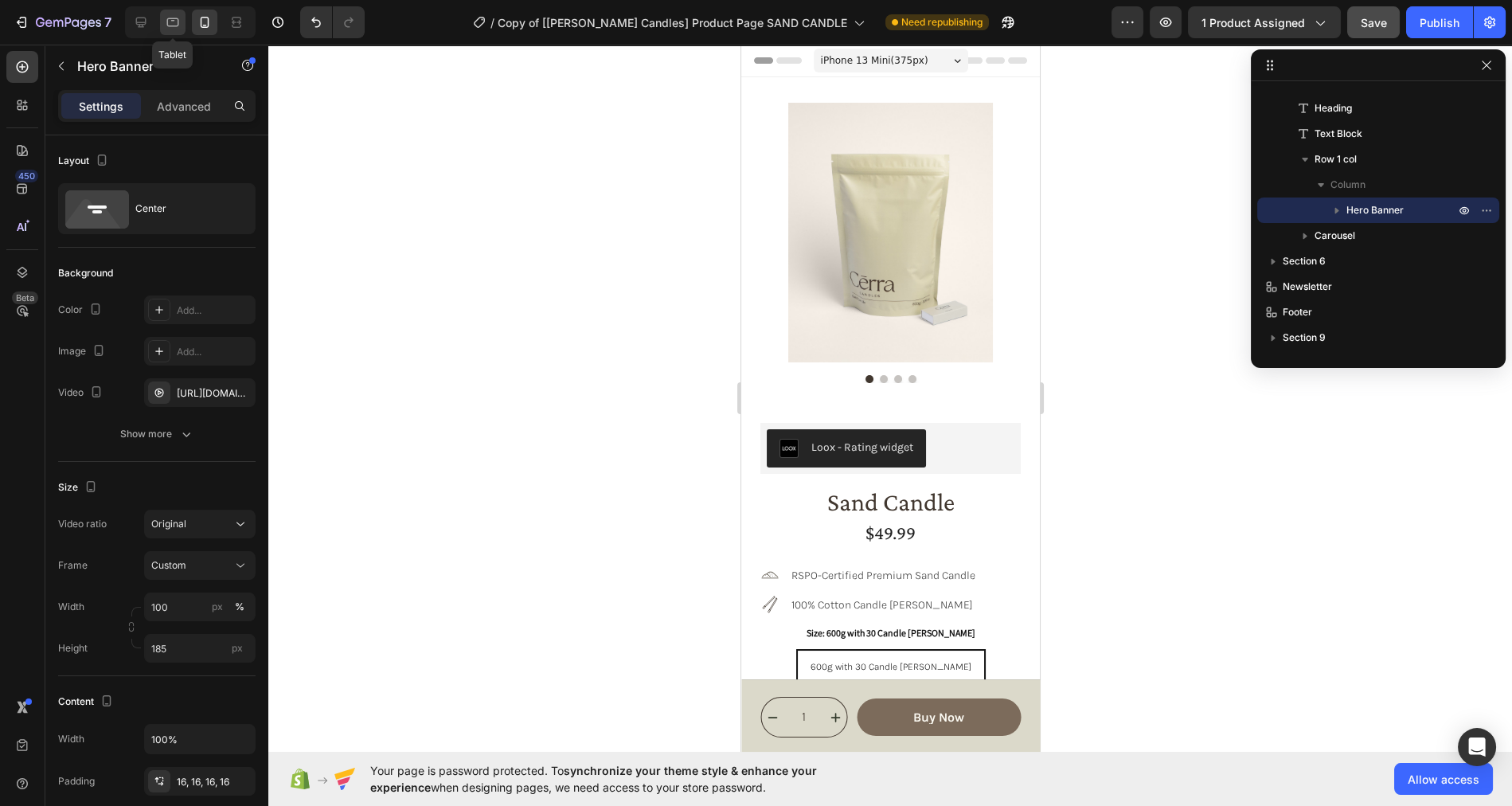
click at [172, 23] on icon at bounding box center [173, 21] width 16 height 16
type input "900"
type input "Auto"
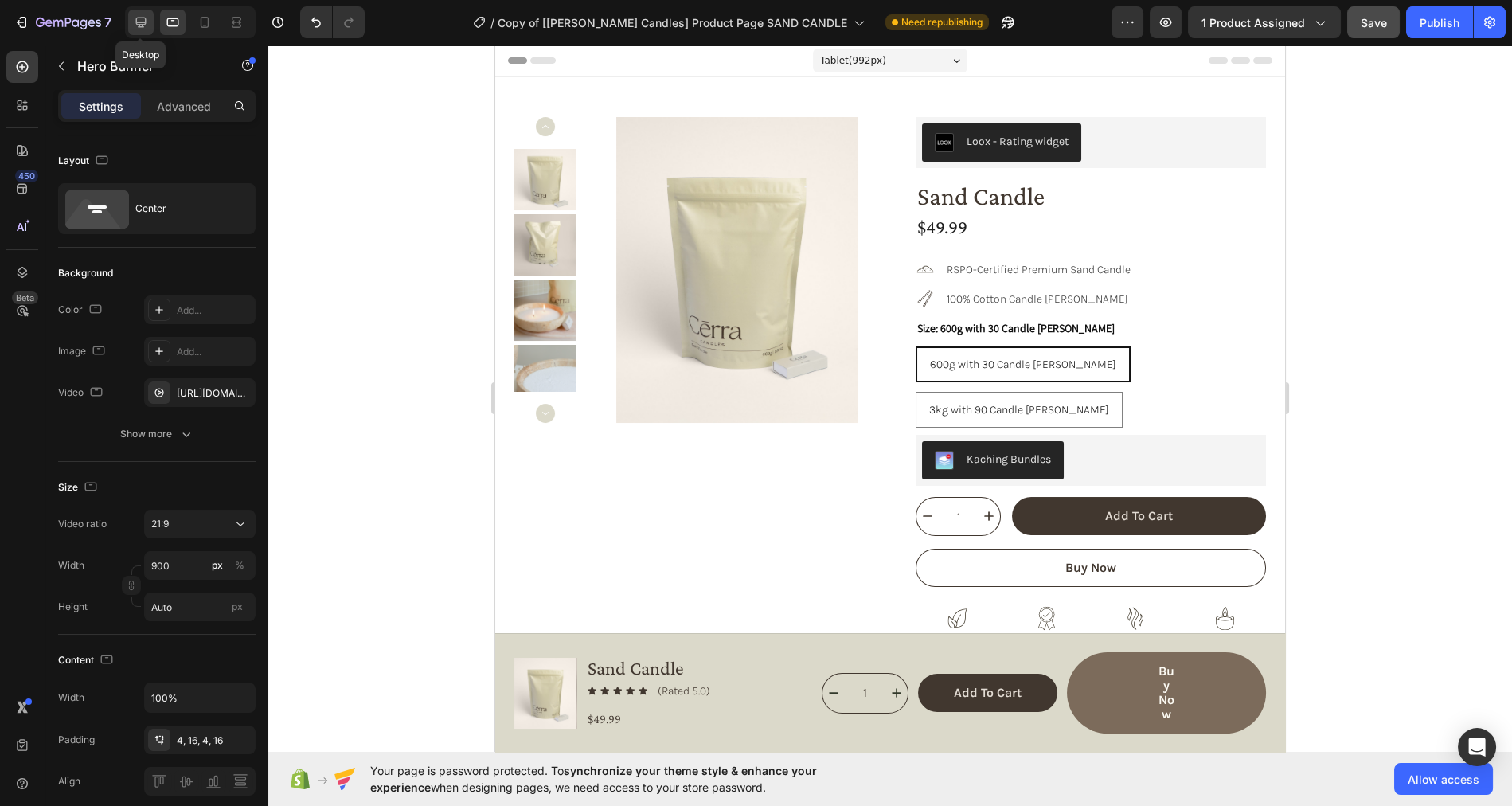
click at [136, 22] on icon at bounding box center [141, 22] width 11 height 11
type input "1200"
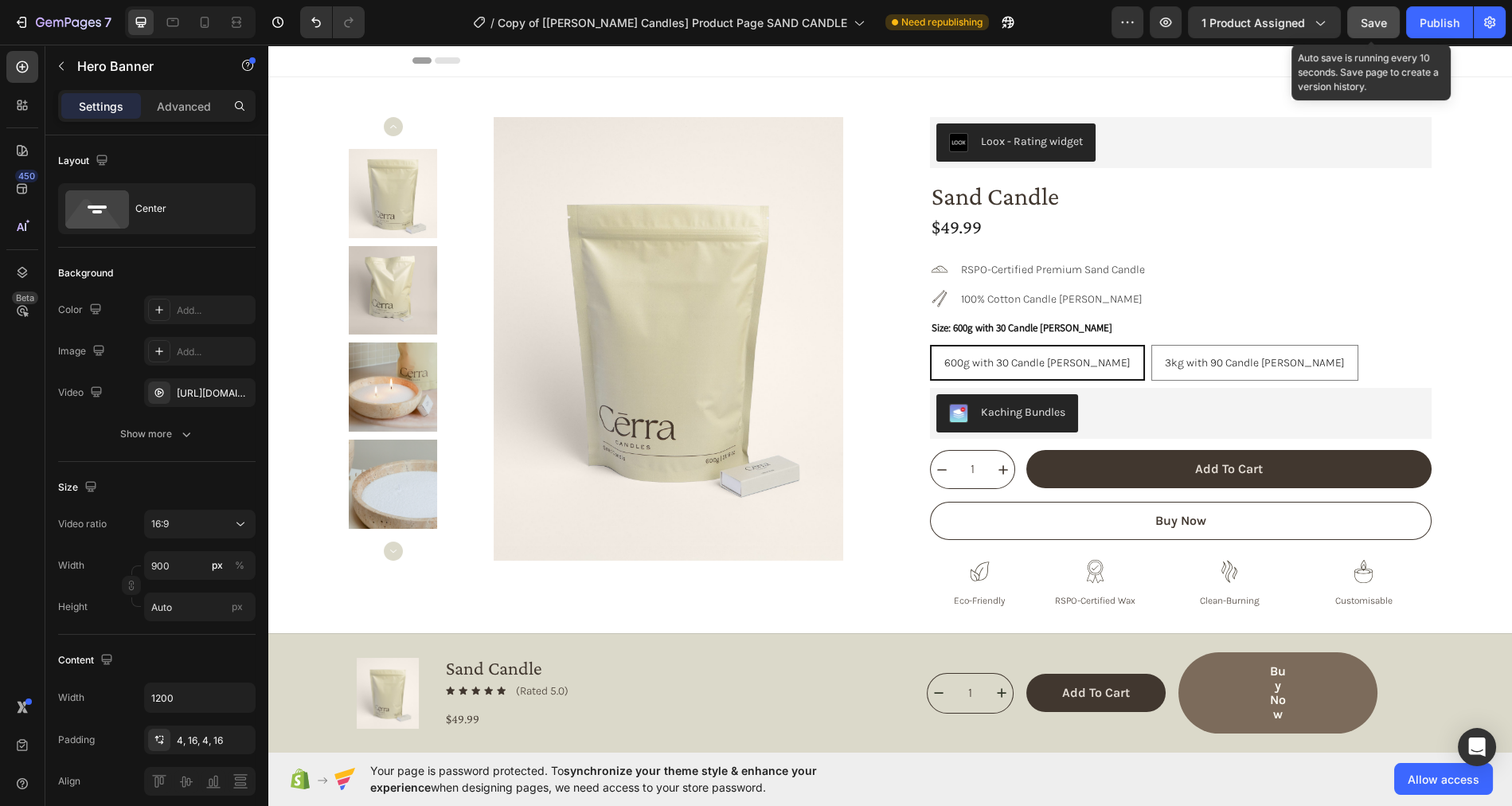
click at [1376, 26] on span "Save" at bounding box center [1374, 22] width 26 height 13
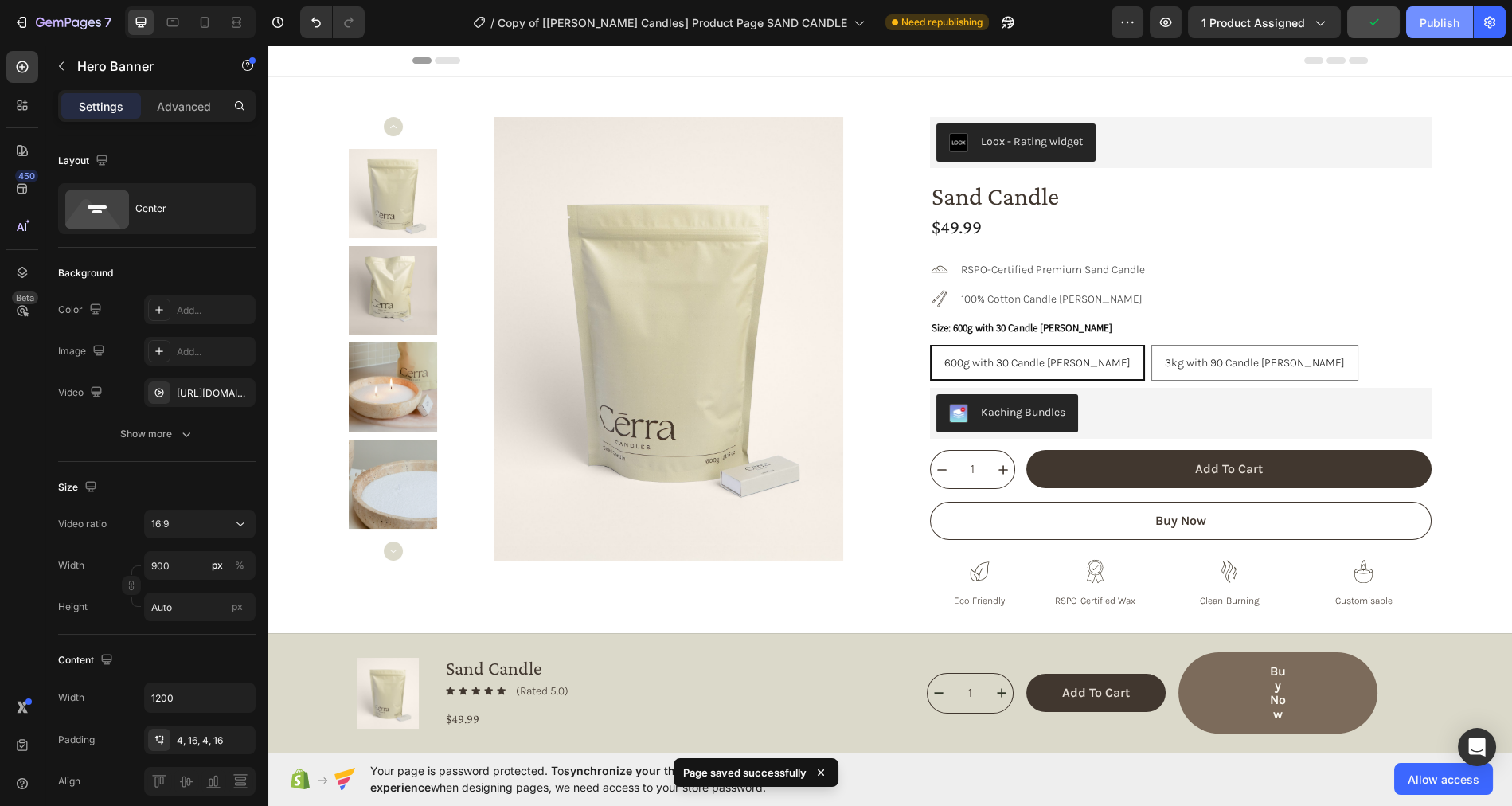
click at [1427, 25] on div "Publish" at bounding box center [1440, 22] width 39 height 16
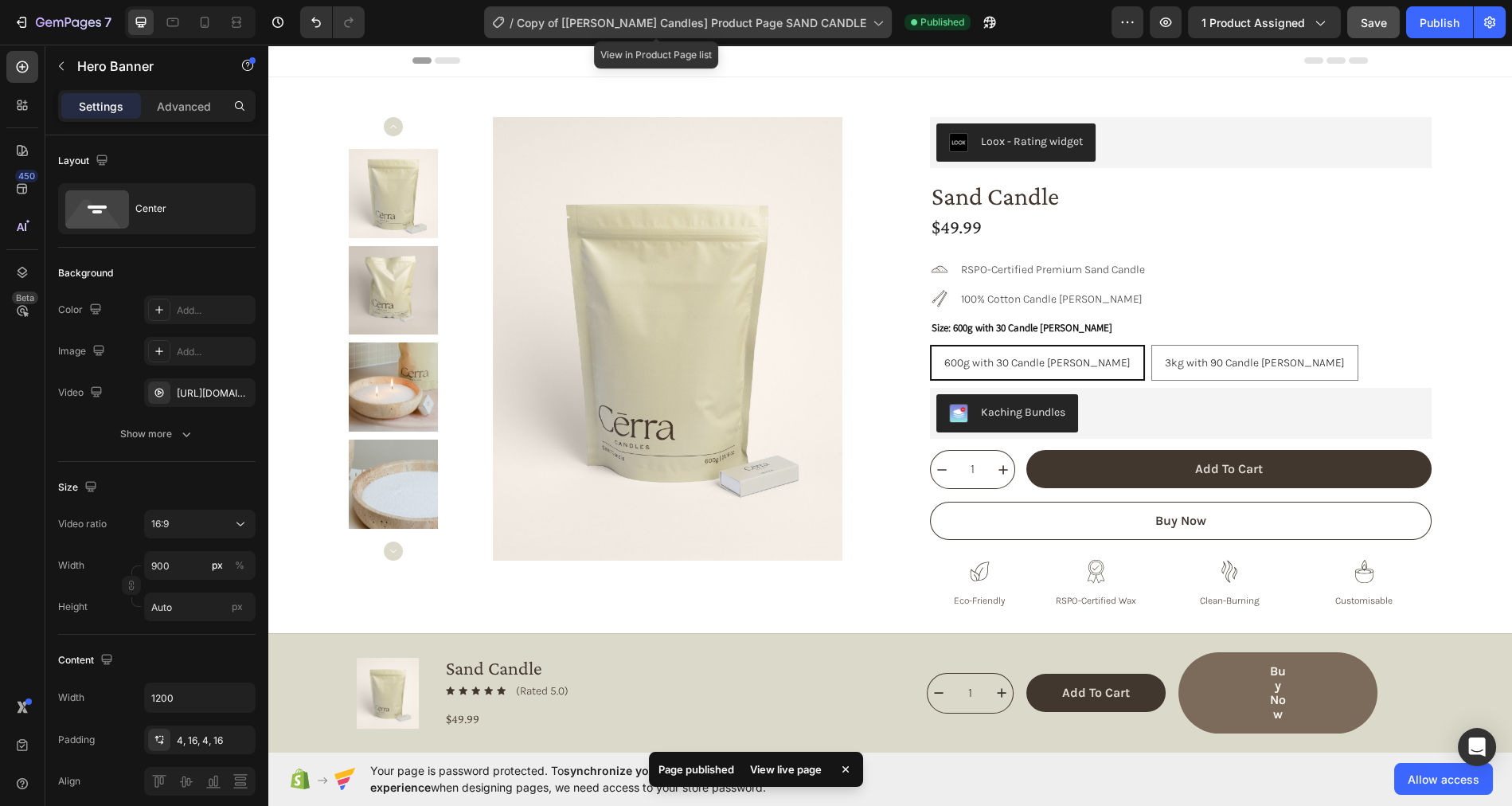
click at [807, 17] on span "Copy of [[PERSON_NAME] Candles] Product Page SAND CANDLE" at bounding box center [691, 22] width 349 height 16
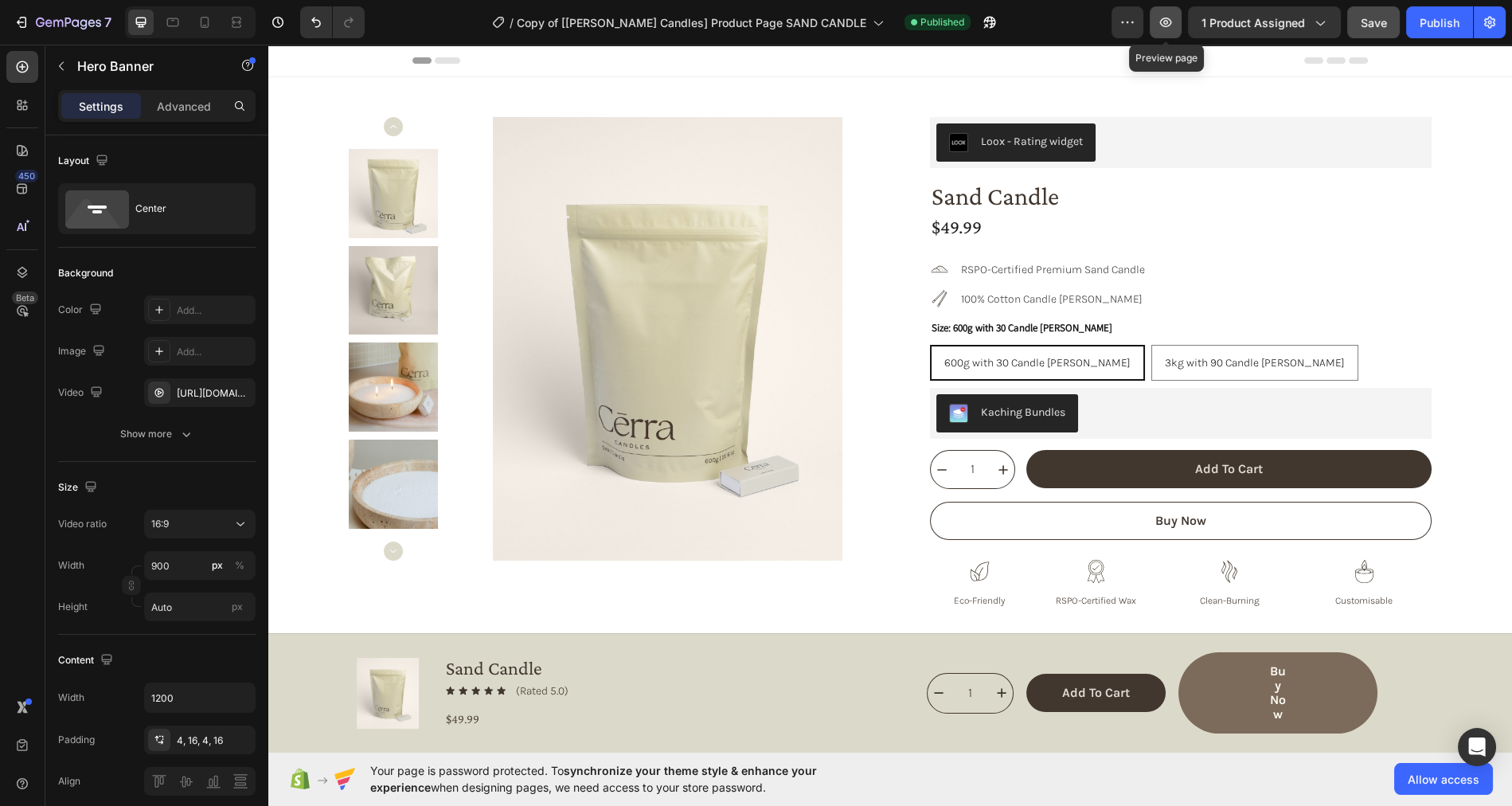
click at [1170, 23] on icon "button" at bounding box center [1166, 22] width 12 height 10
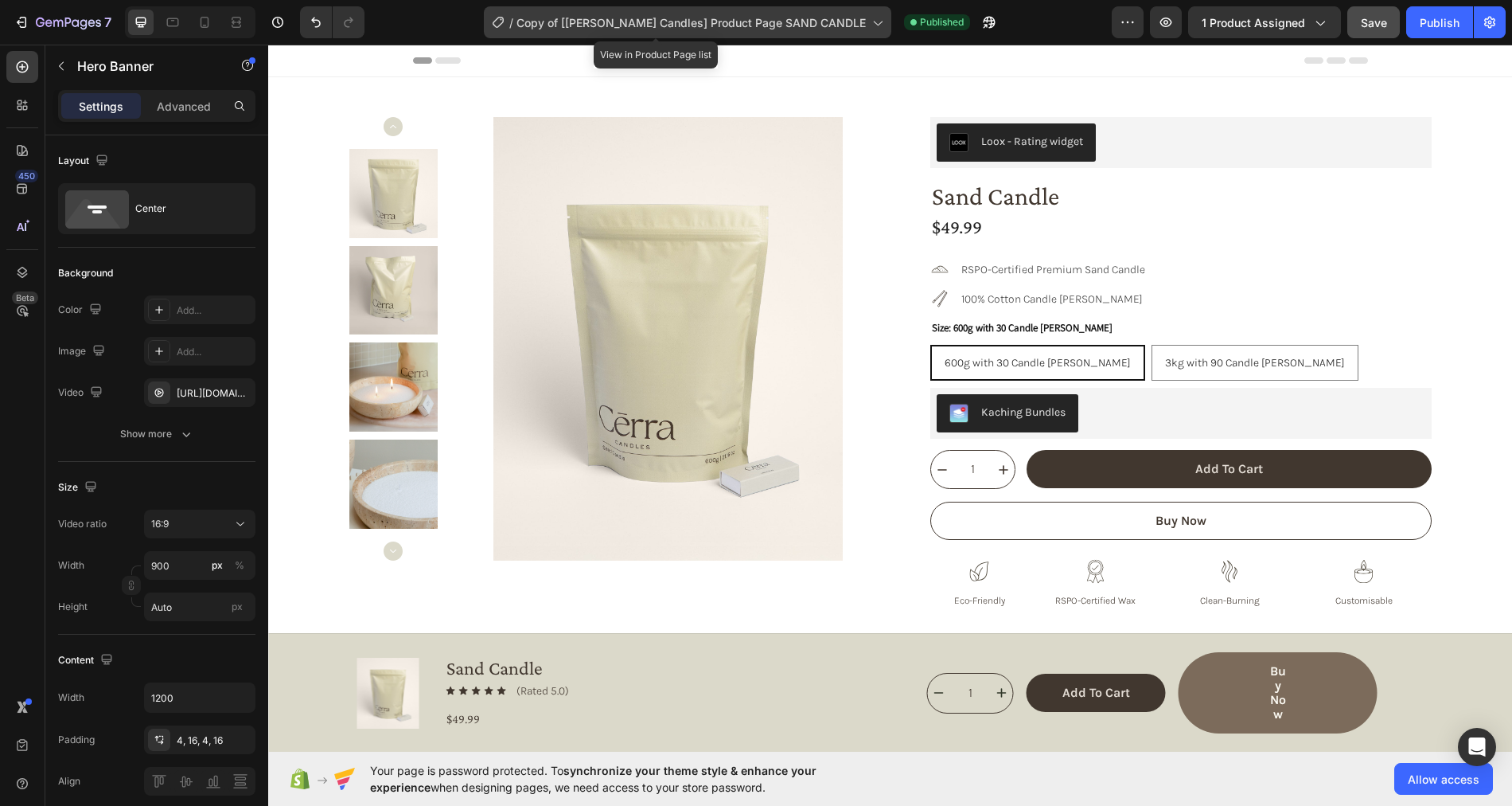
click at [727, 30] on span "Copy of [[PERSON_NAME] Candles] Product Page SAND CANDLE" at bounding box center [691, 22] width 349 height 16
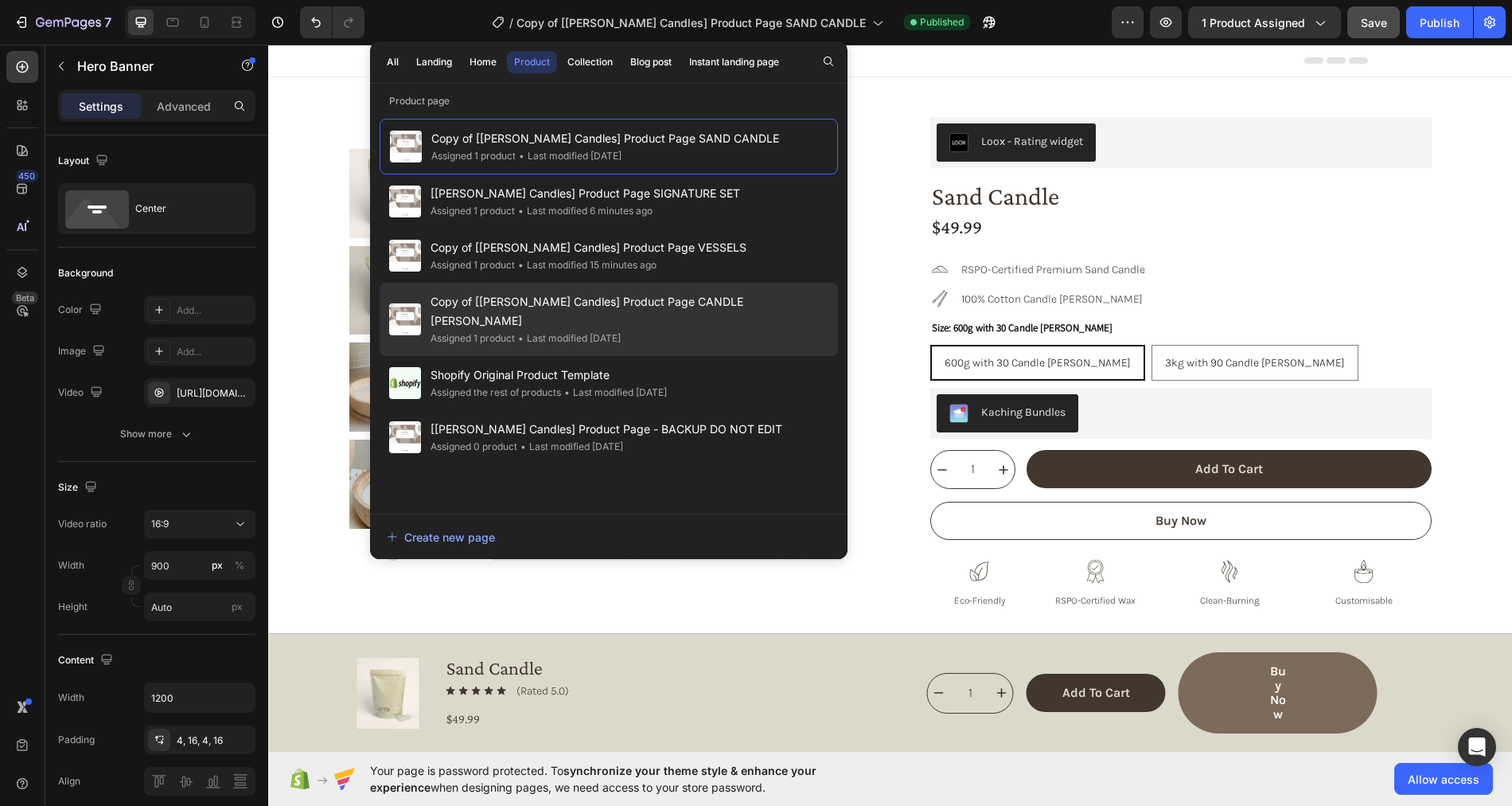
click at [623, 298] on span "Copy of [[PERSON_NAME] Candles] Product Page CANDLE [PERSON_NAME]" at bounding box center [629, 311] width 398 height 39
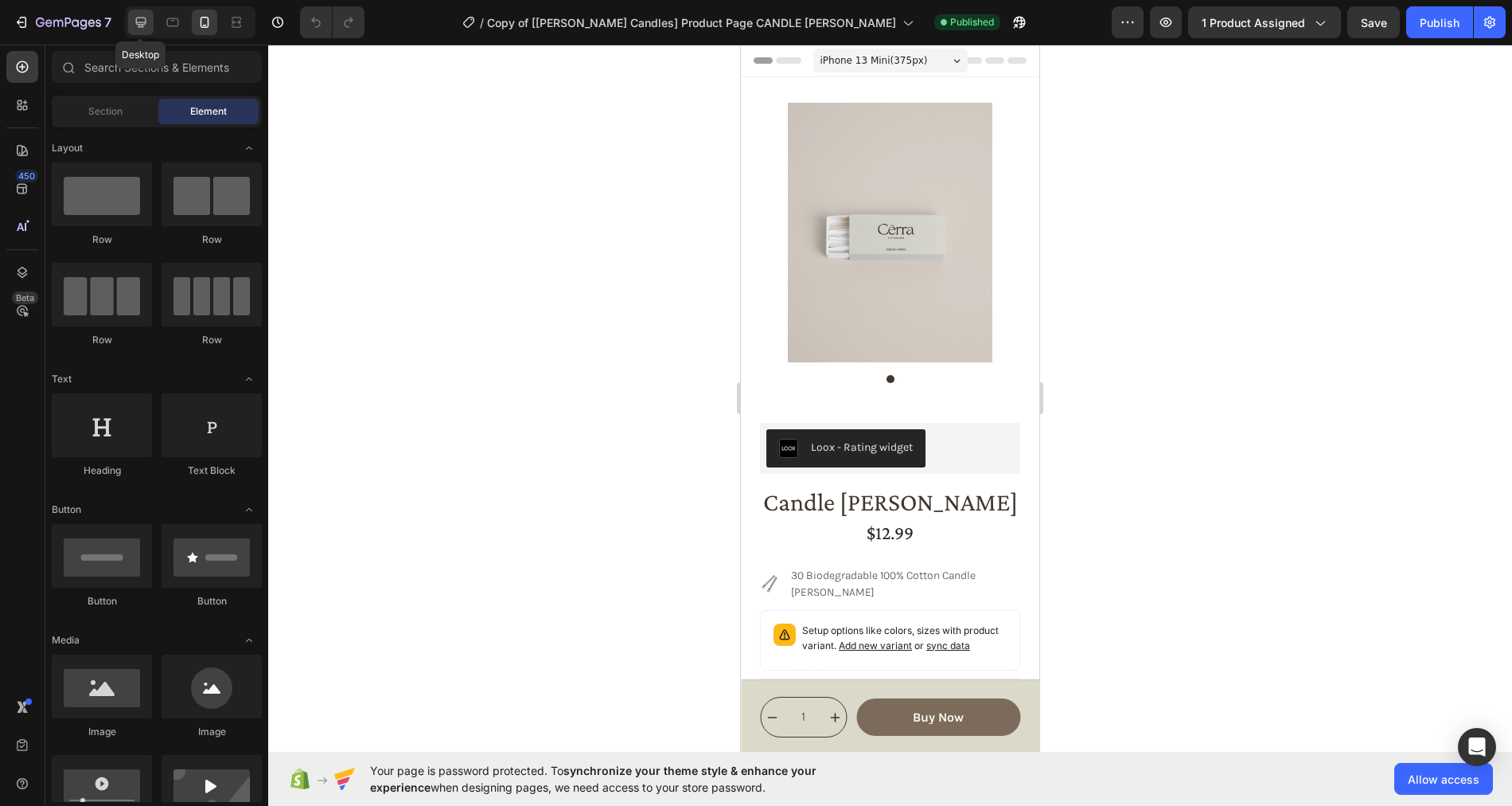
click at [141, 24] on icon at bounding box center [141, 22] width 11 height 11
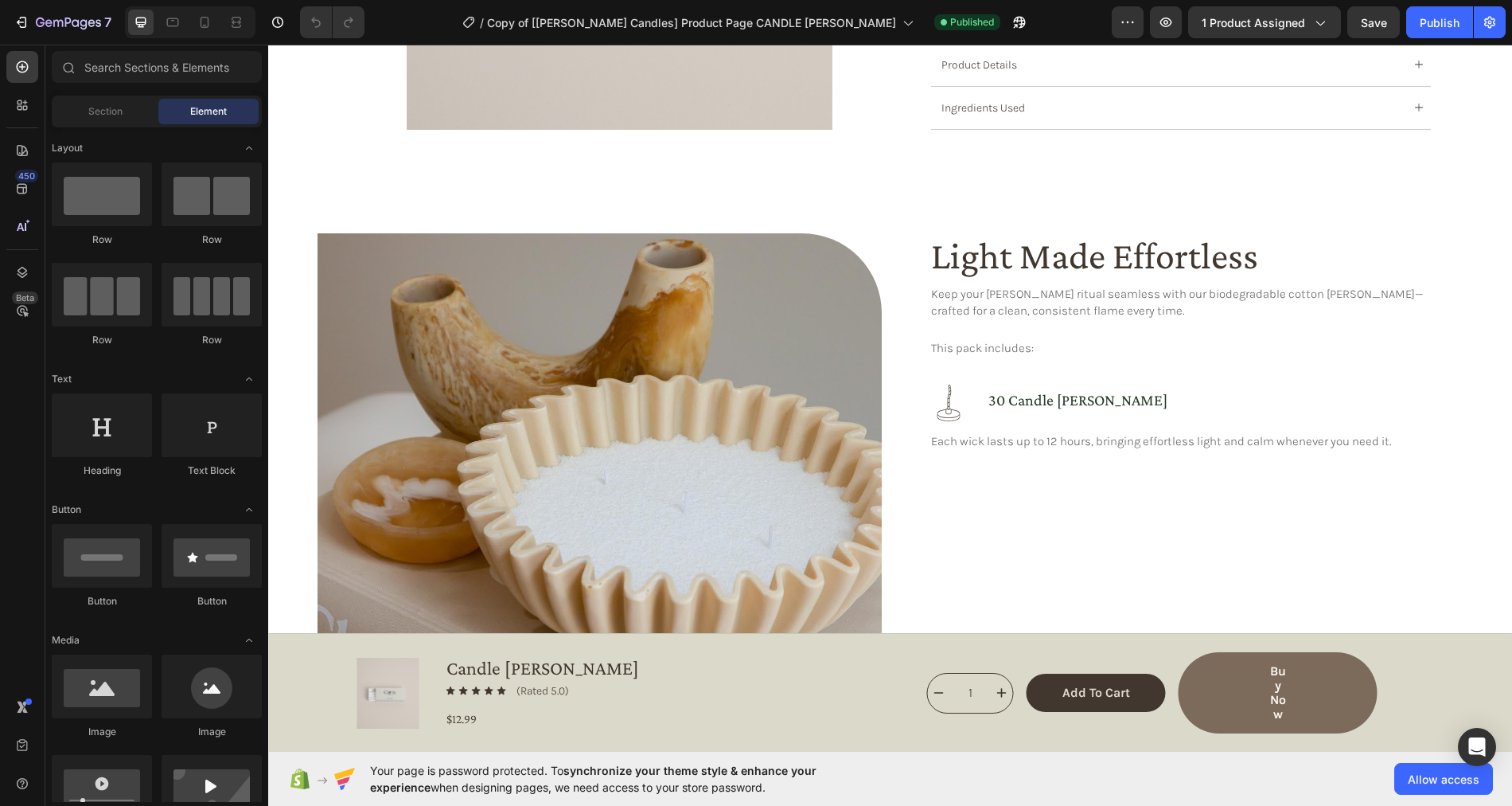
scroll to position [609, 0]
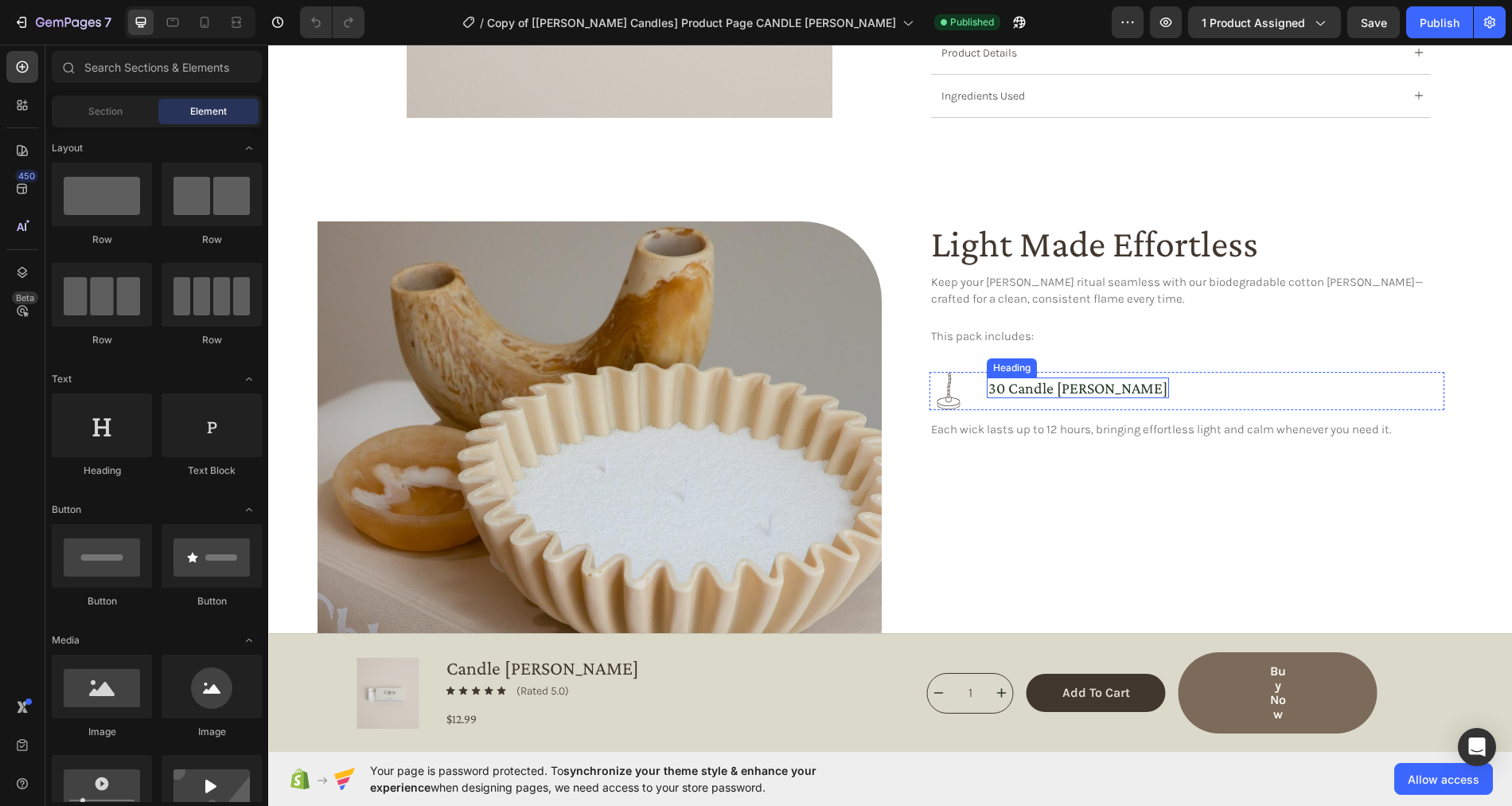
click at [992, 377] on div "30 candle [PERSON_NAME] Heading" at bounding box center [1078, 387] width 182 height 21
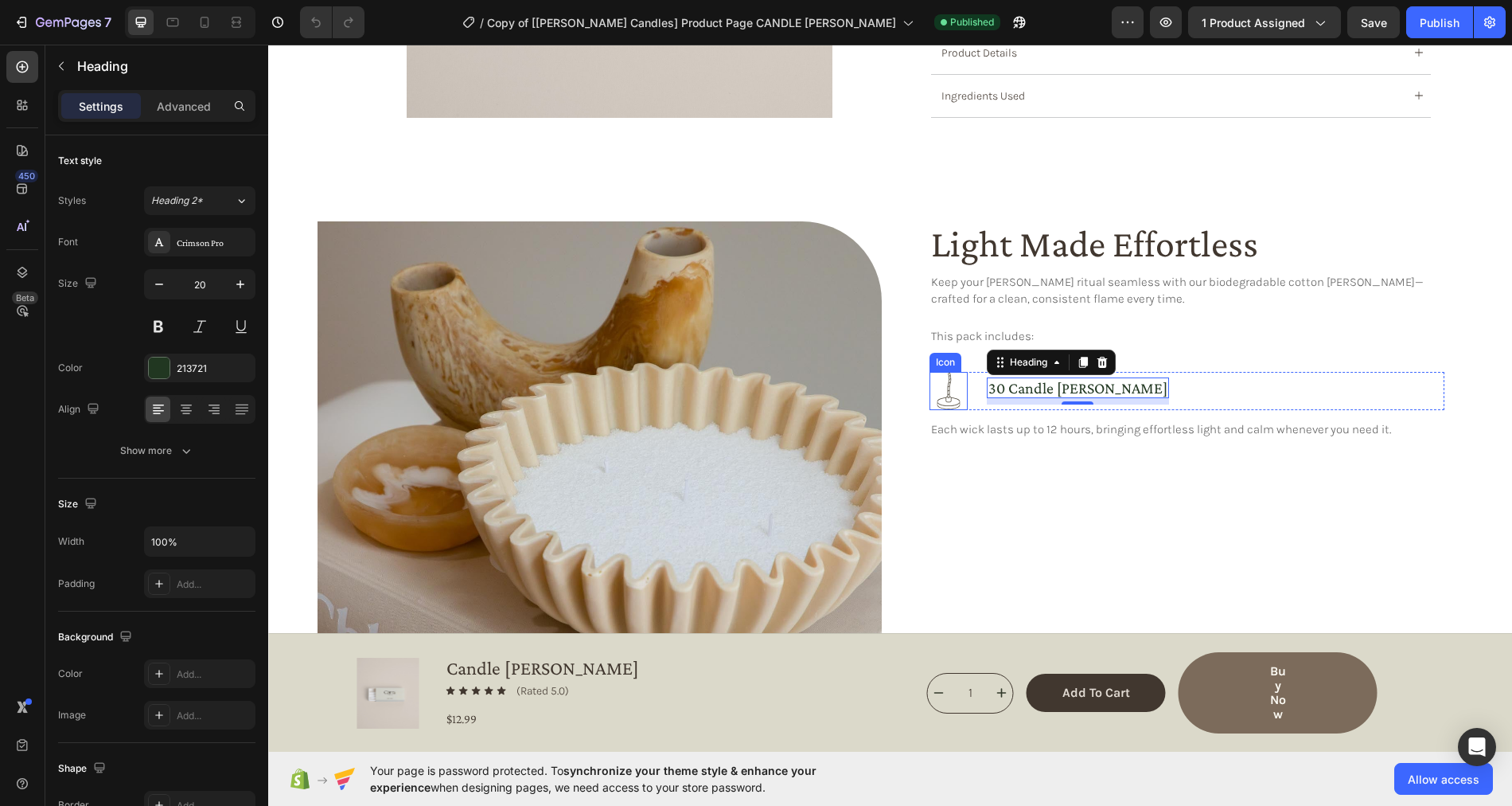
click at [958, 389] on rect at bounding box center [949, 390] width 39 height 39
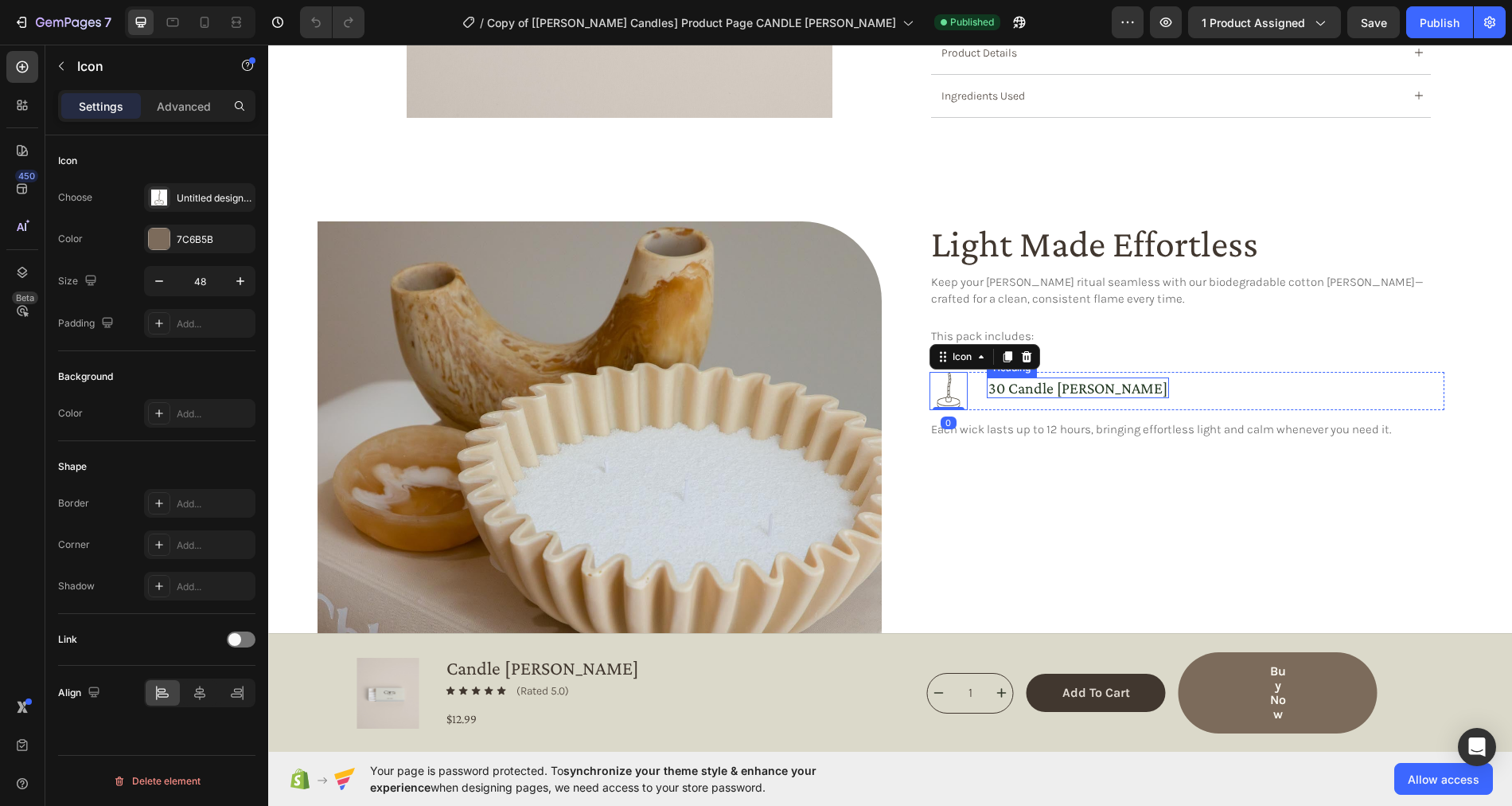
click at [1042, 379] on h3 "30 candle [PERSON_NAME]" at bounding box center [1078, 387] width 182 height 21
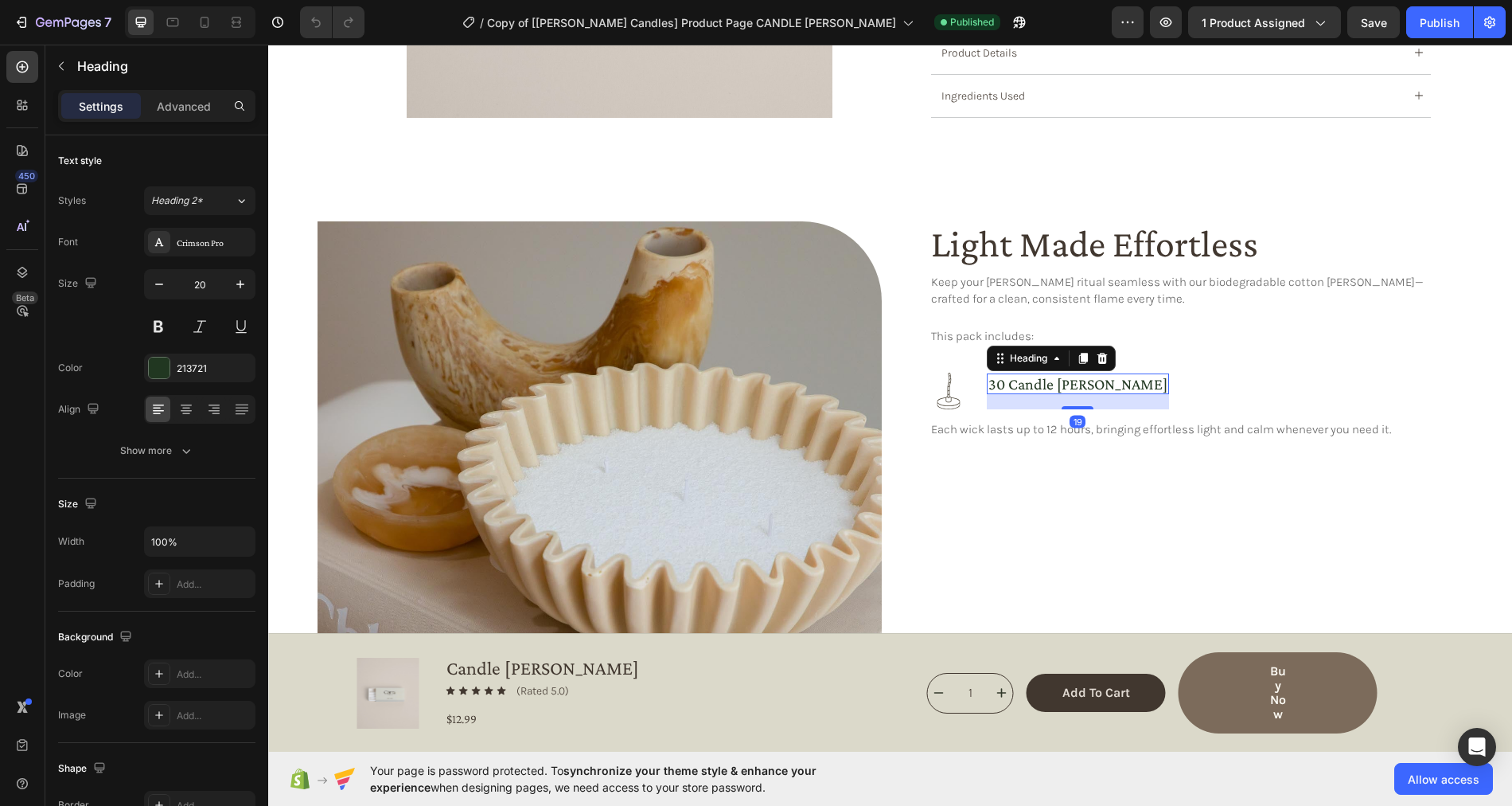
drag, startPoint x: 1045, startPoint y: 397, endPoint x: 1045, endPoint y: 407, distance: 10.0
click at [1045, 407] on div "Light Made Effortless Heading Keep your [PERSON_NAME] ritual seamless with our …" at bounding box center [1187, 503] width 515 height 564
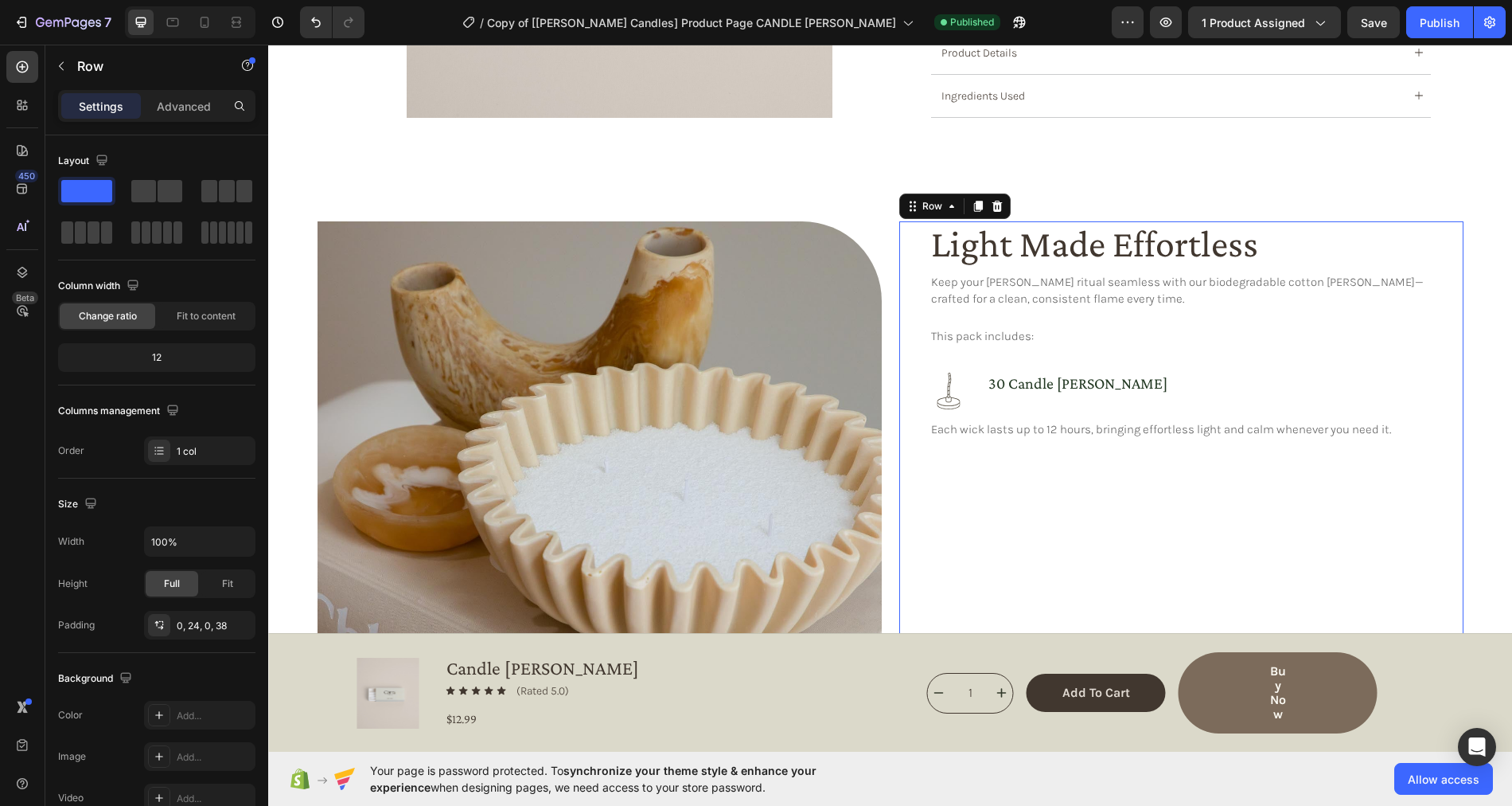
click at [1188, 365] on div "Light Made Effortless Heading Keep your [PERSON_NAME] ritual seamless with our …" at bounding box center [1187, 503] width 515 height 564
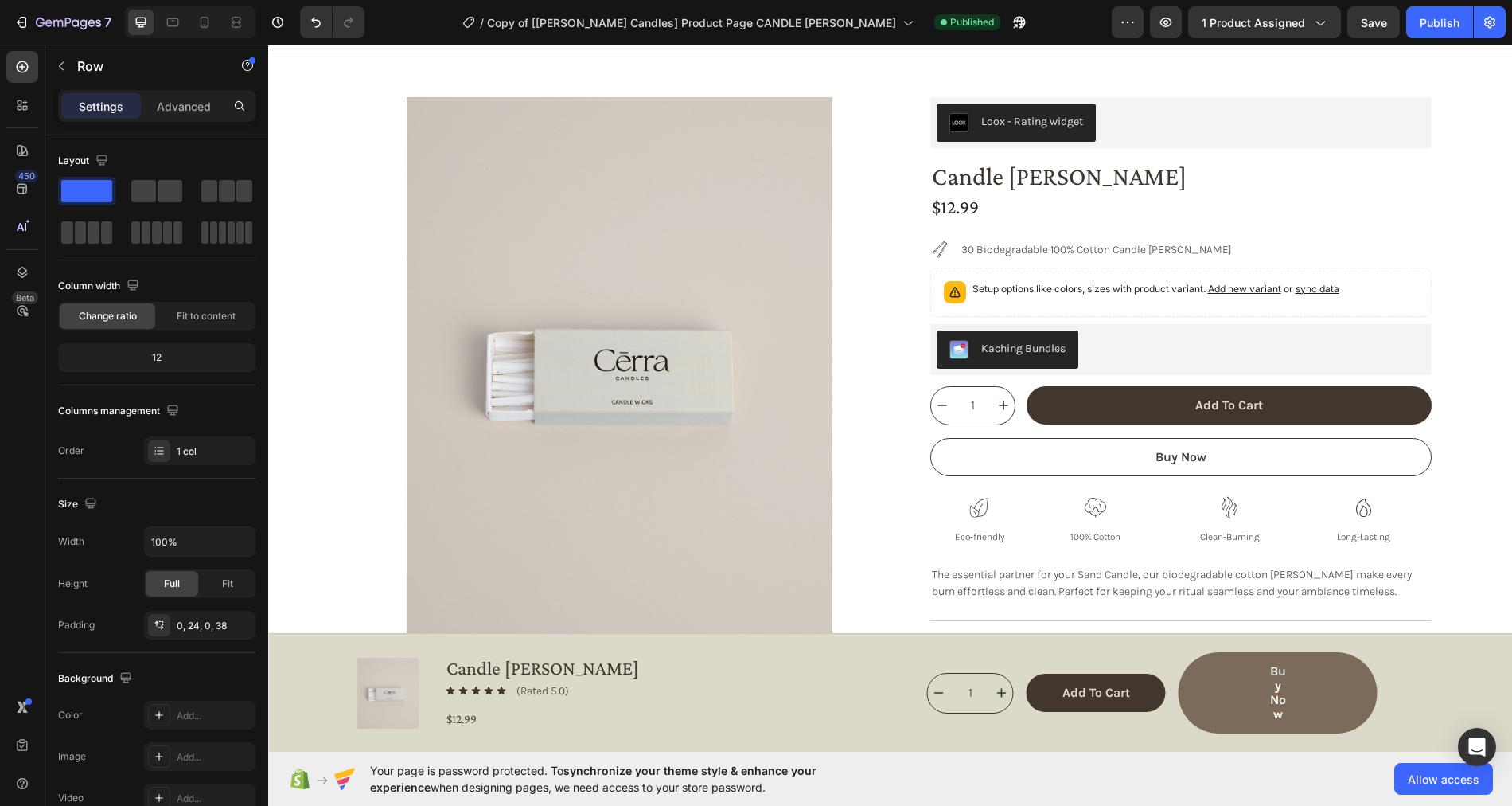
scroll to position [10, 0]
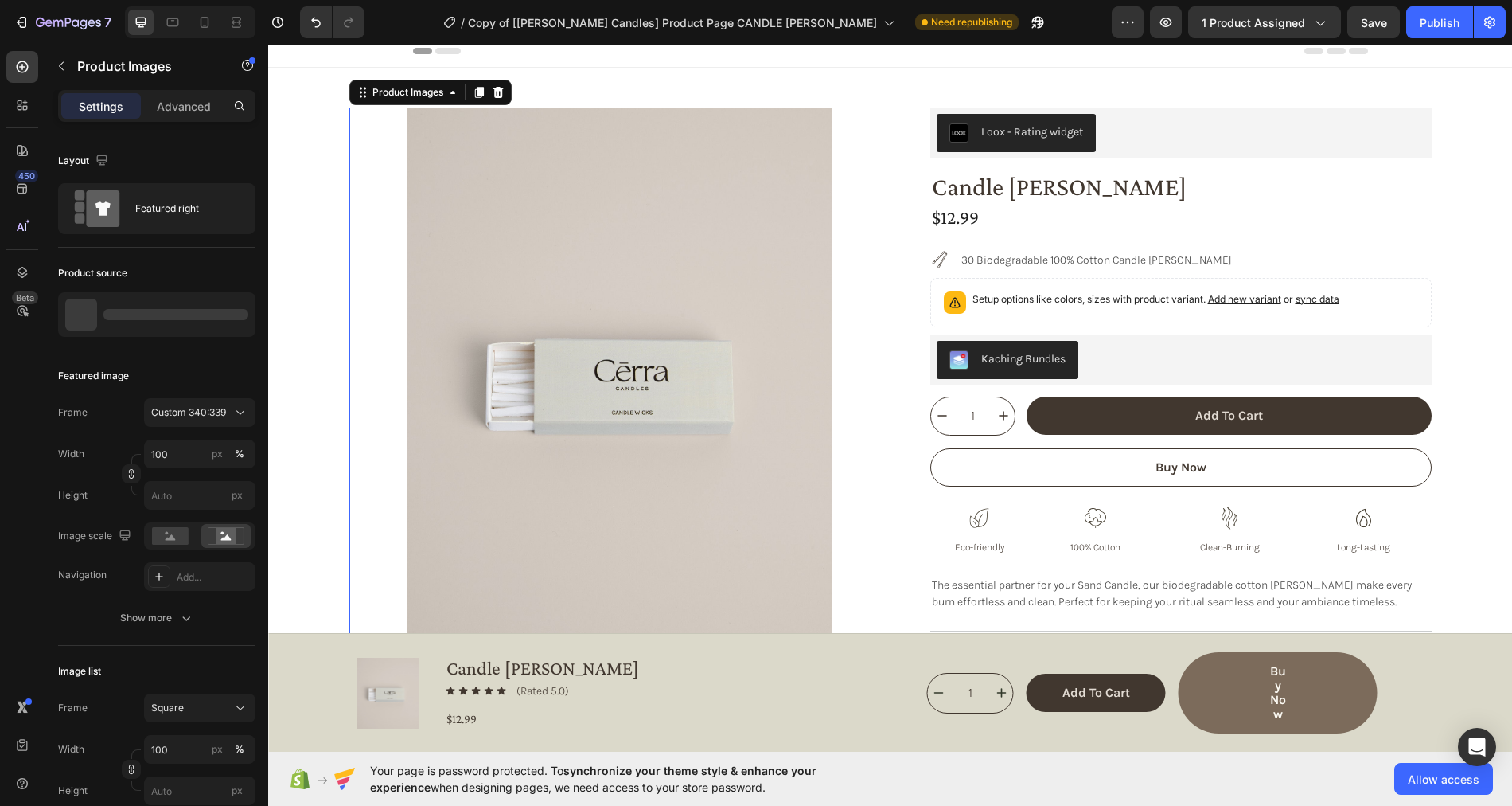
click at [369, 116] on img at bounding box center [619, 377] width 541 height 540
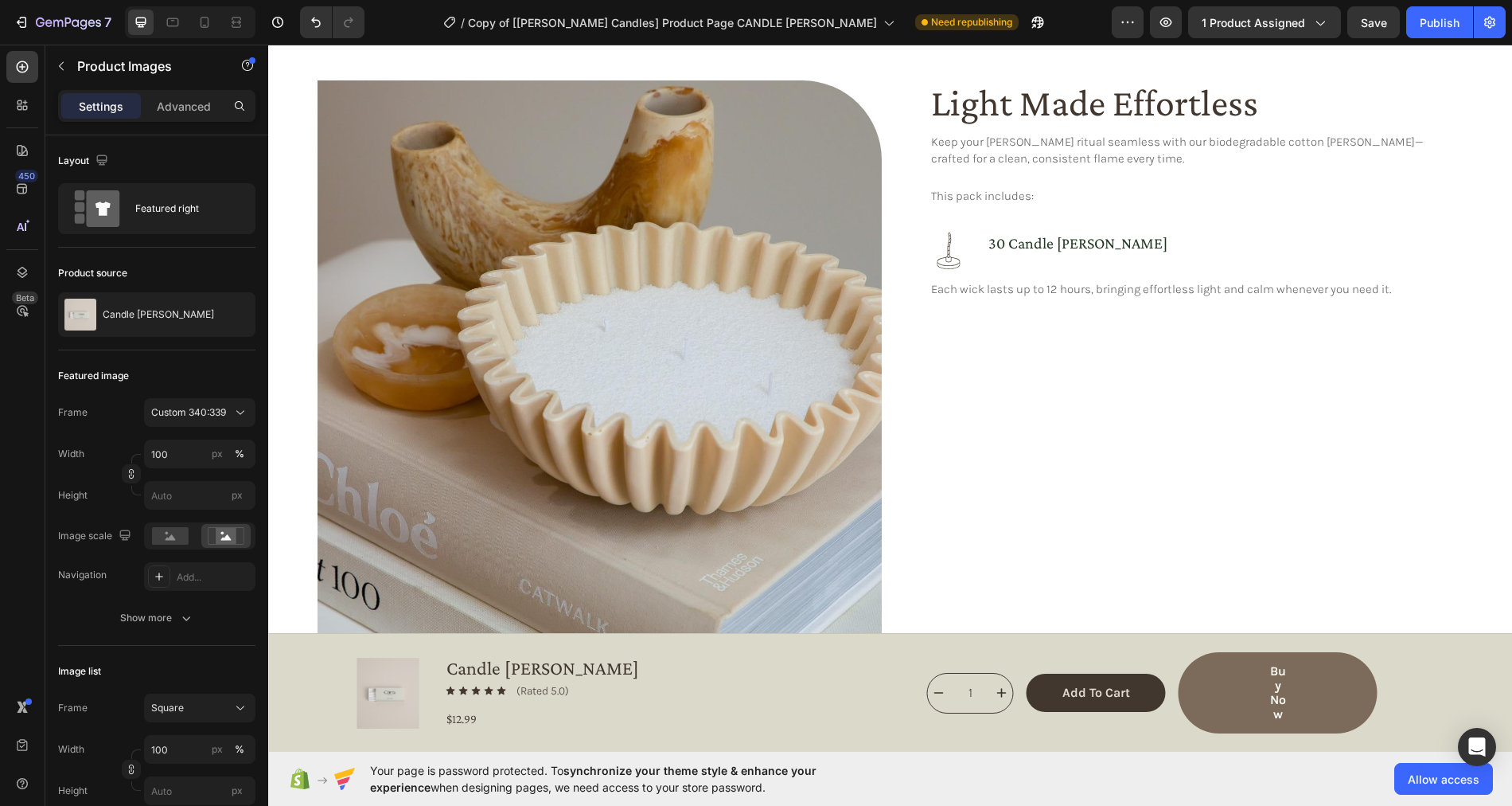
scroll to position [748, 0]
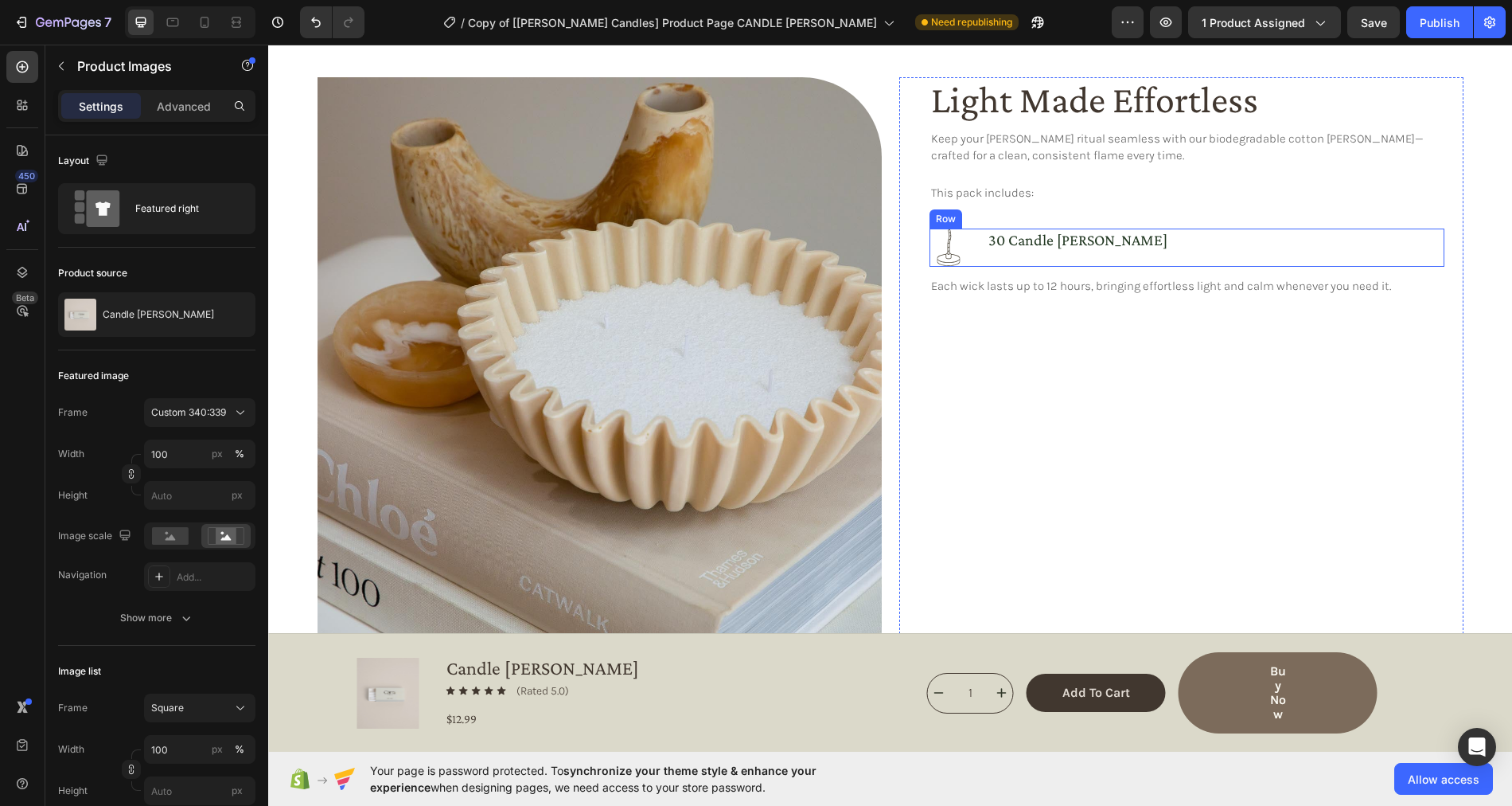
click at [984, 237] on div "Icon [STREET_ADDRESS][PERSON_NAME]" at bounding box center [1187, 247] width 515 height 39
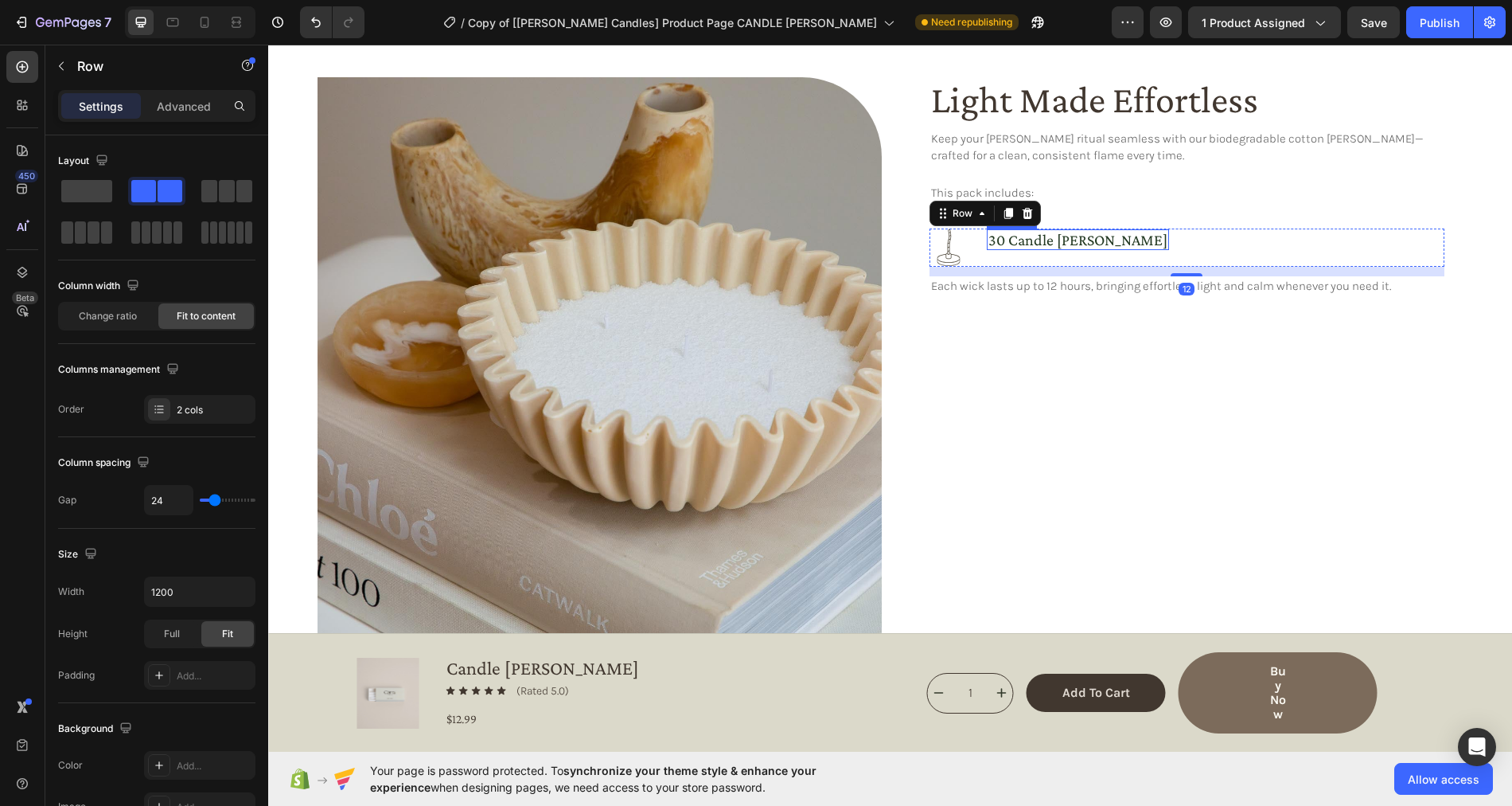
click at [1006, 237] on h3 "30 candle [PERSON_NAME]" at bounding box center [1078, 239] width 182 height 21
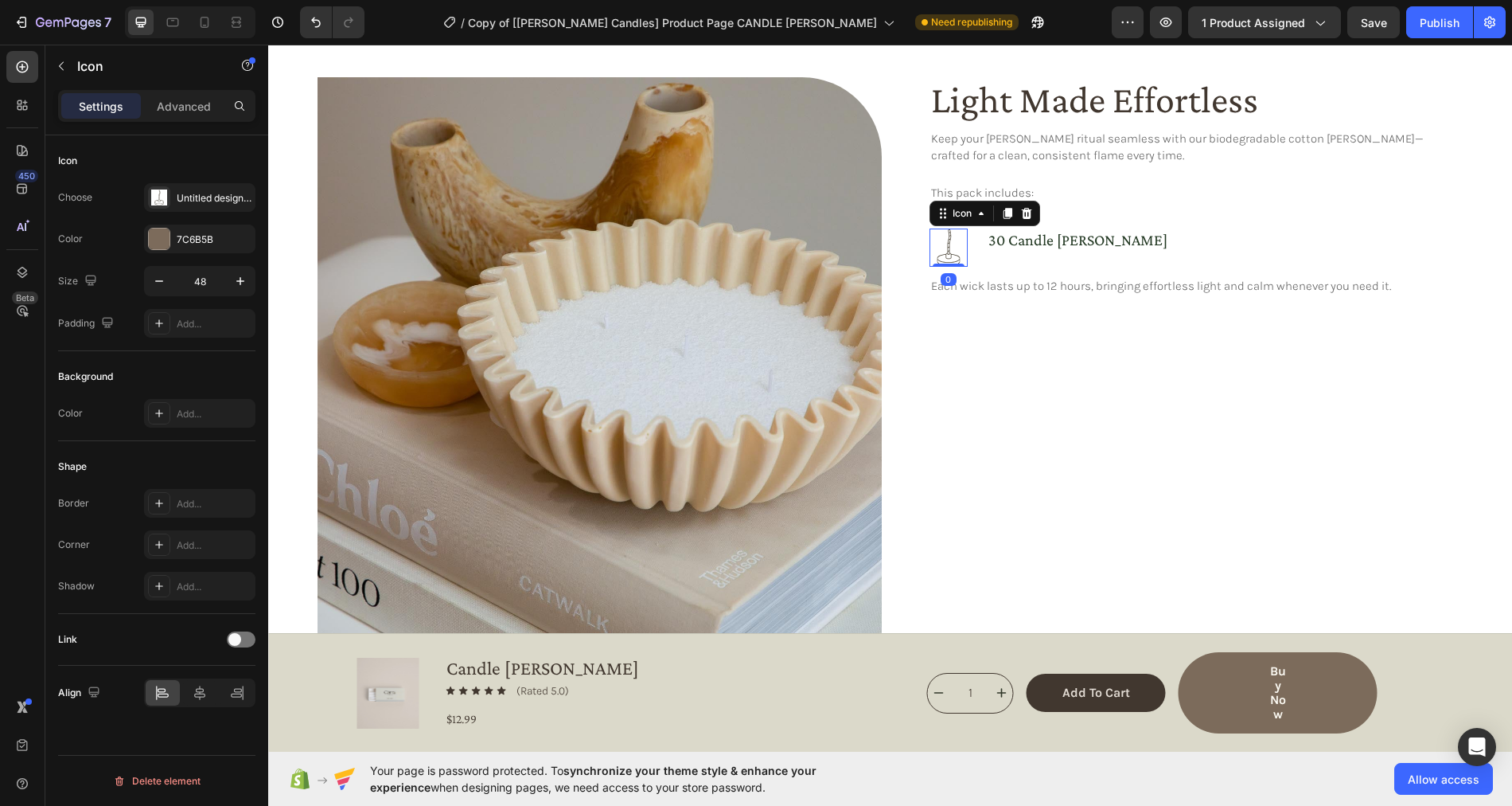
click at [962, 237] on rect at bounding box center [949, 247] width 39 height 39
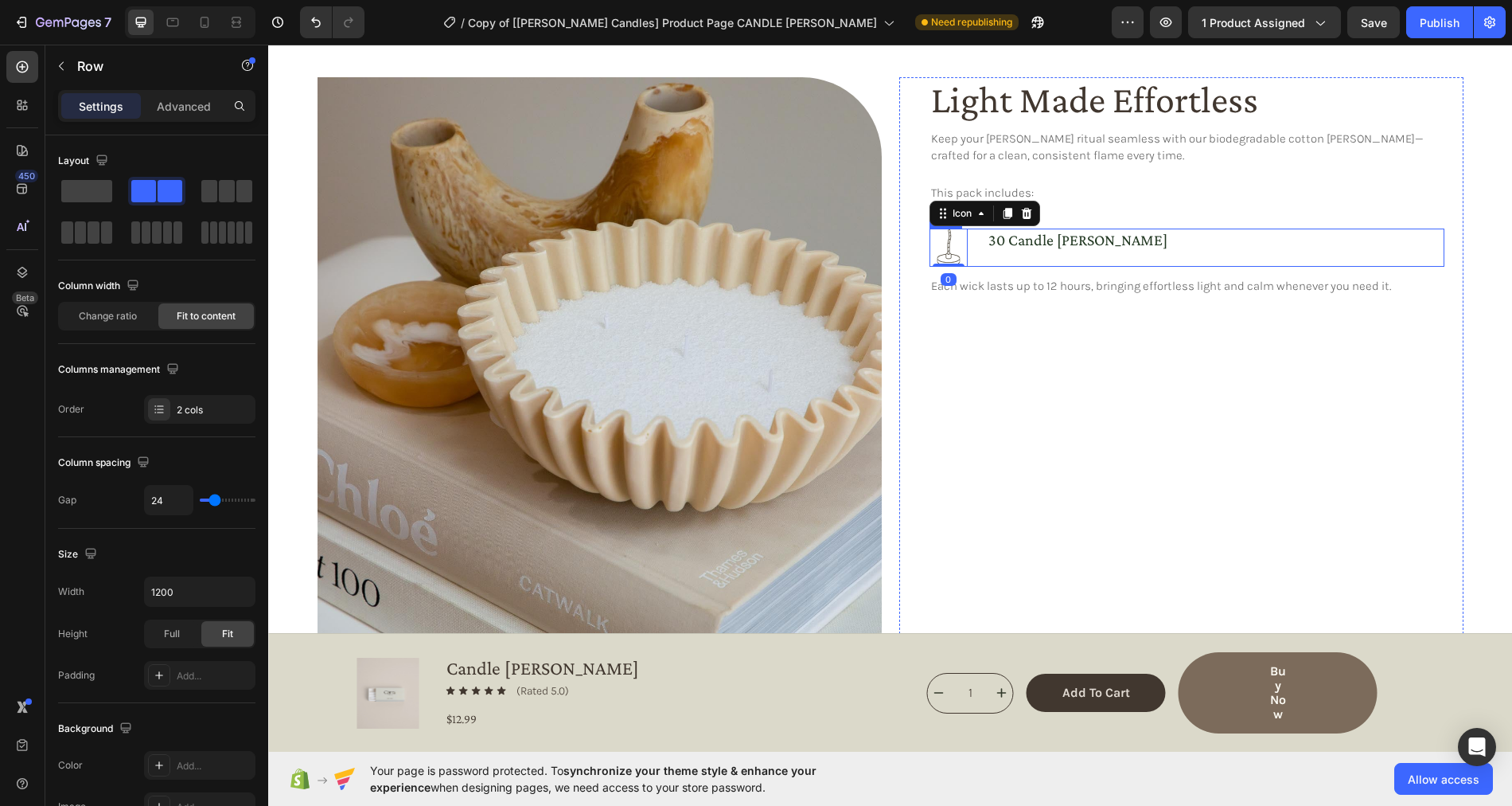
click at [976, 237] on div "Icon 0 30 candle [PERSON_NAME] Heading Row" at bounding box center [1187, 247] width 515 height 39
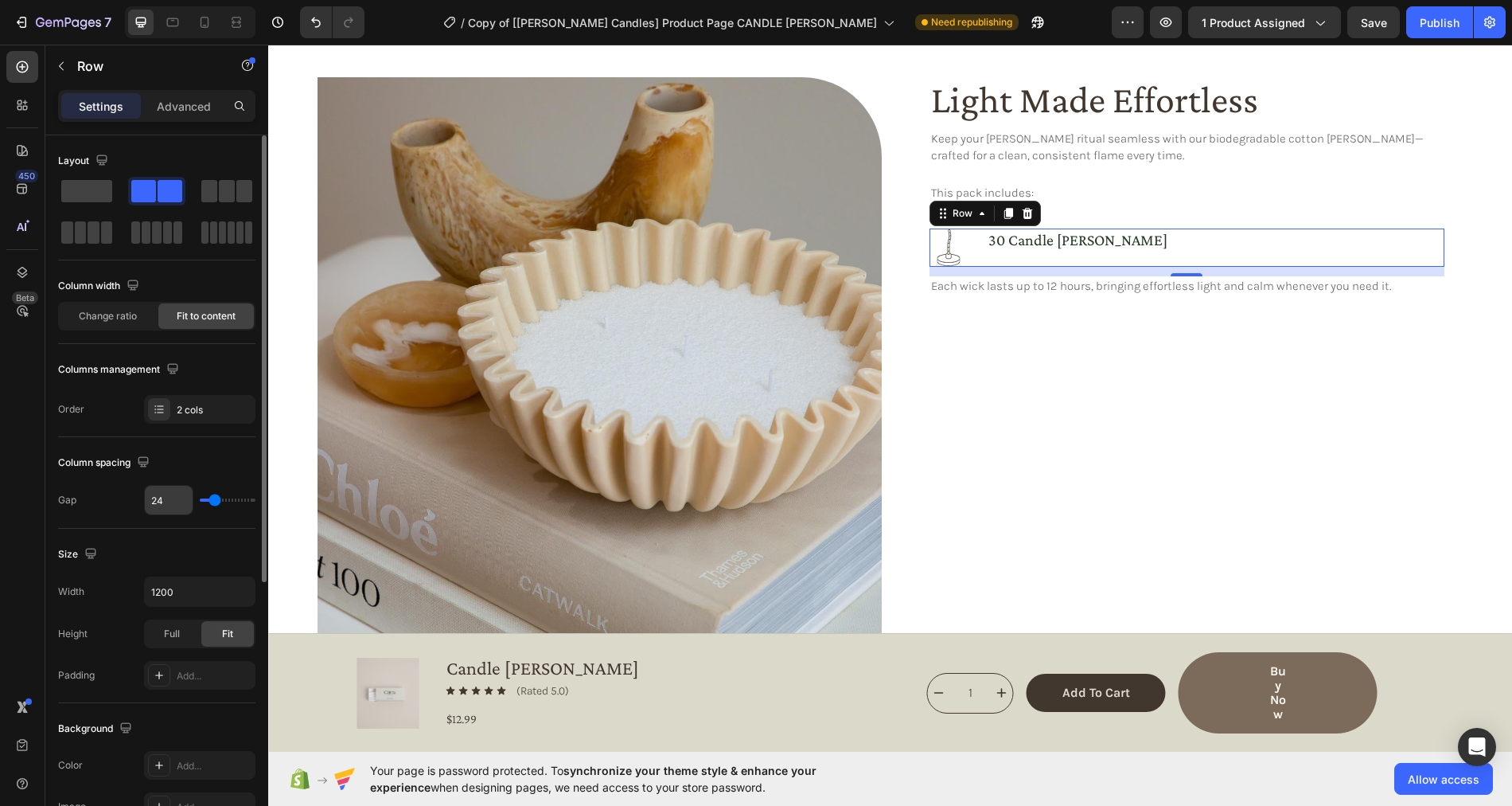
click at [164, 499] on input "24" at bounding box center [168, 500] width 48 height 29
type input "23"
type input "22"
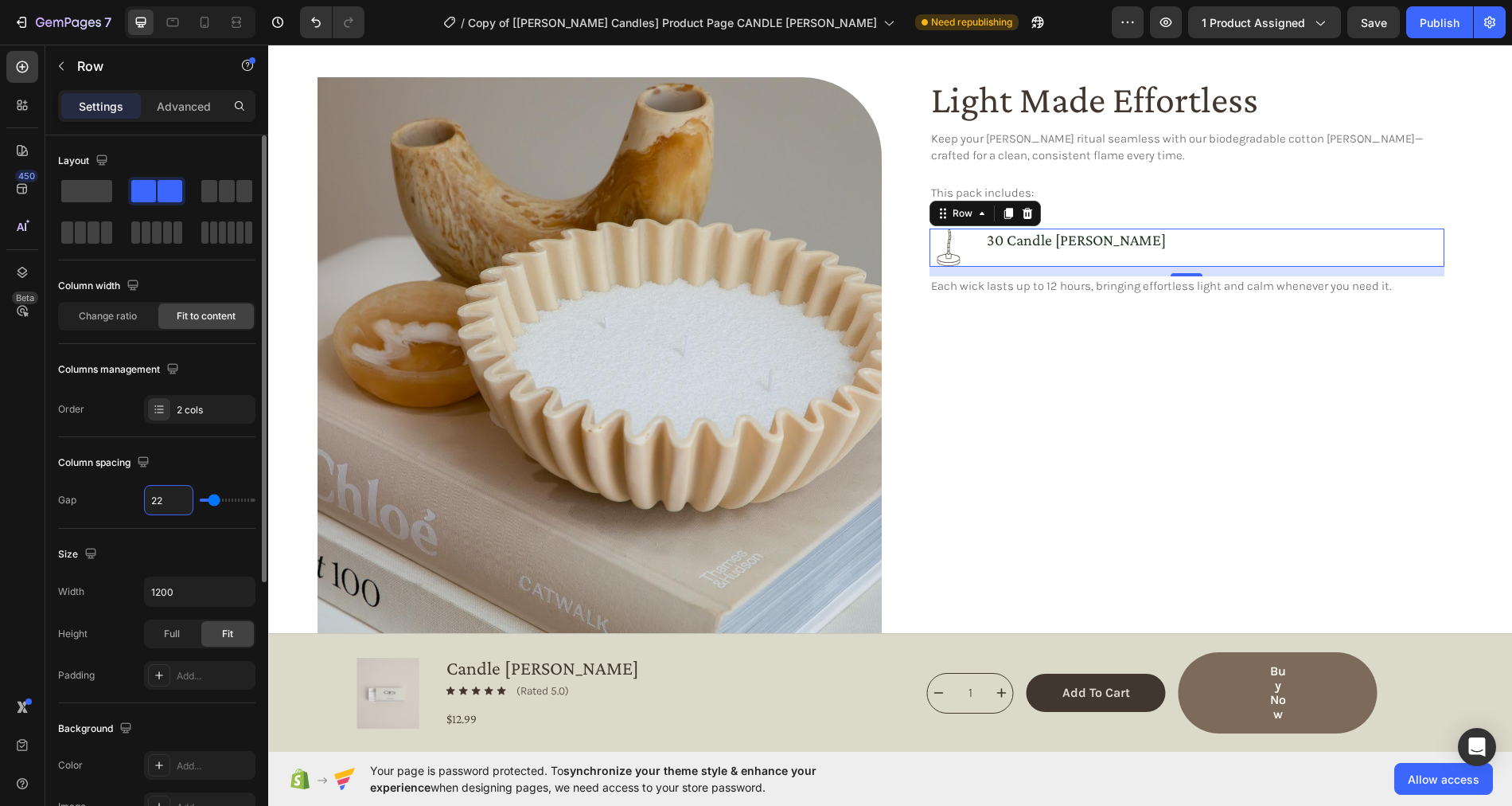
type input "21"
type input "20"
type input "19"
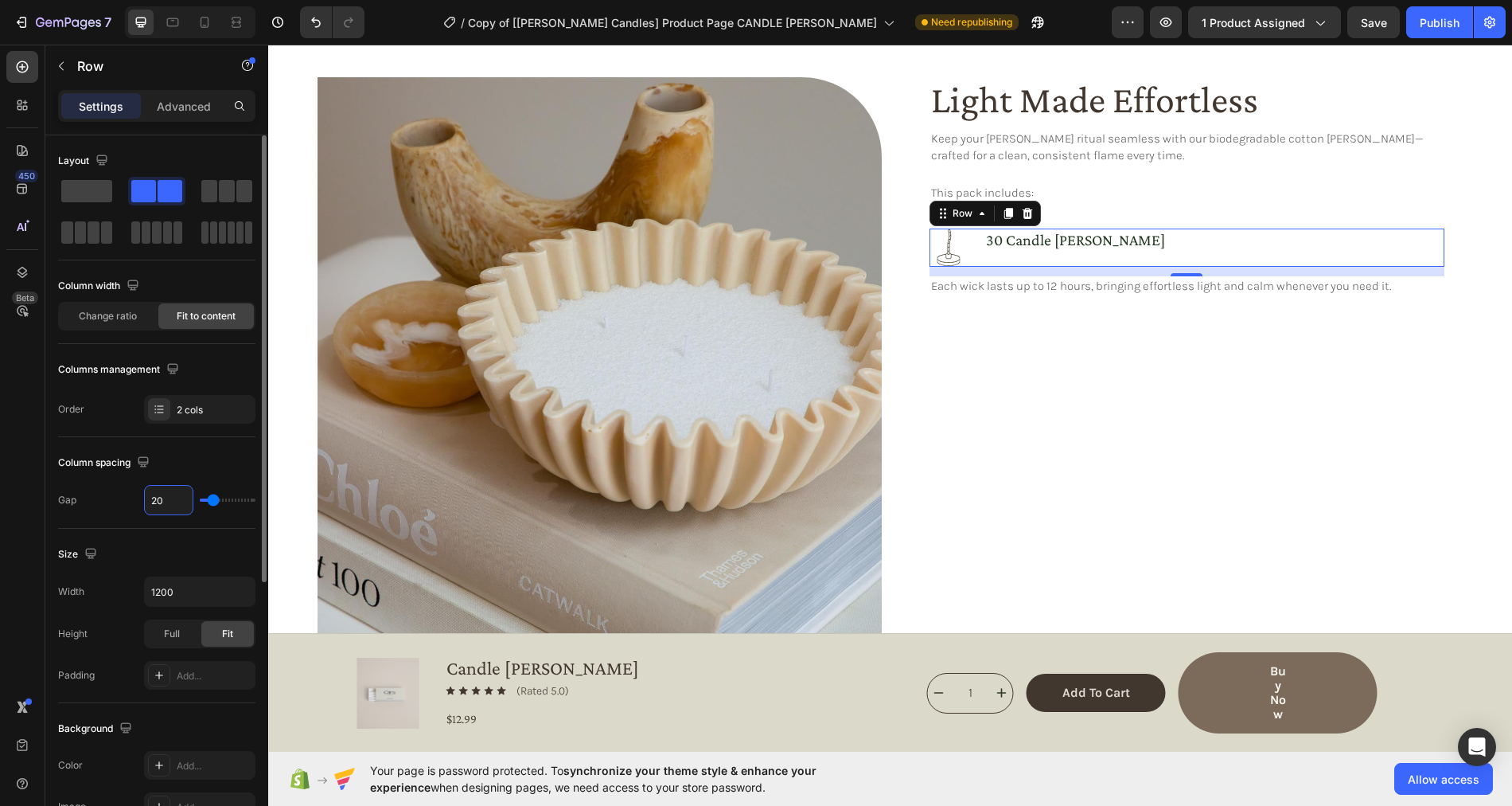
type input "19"
type input "18"
type input "17"
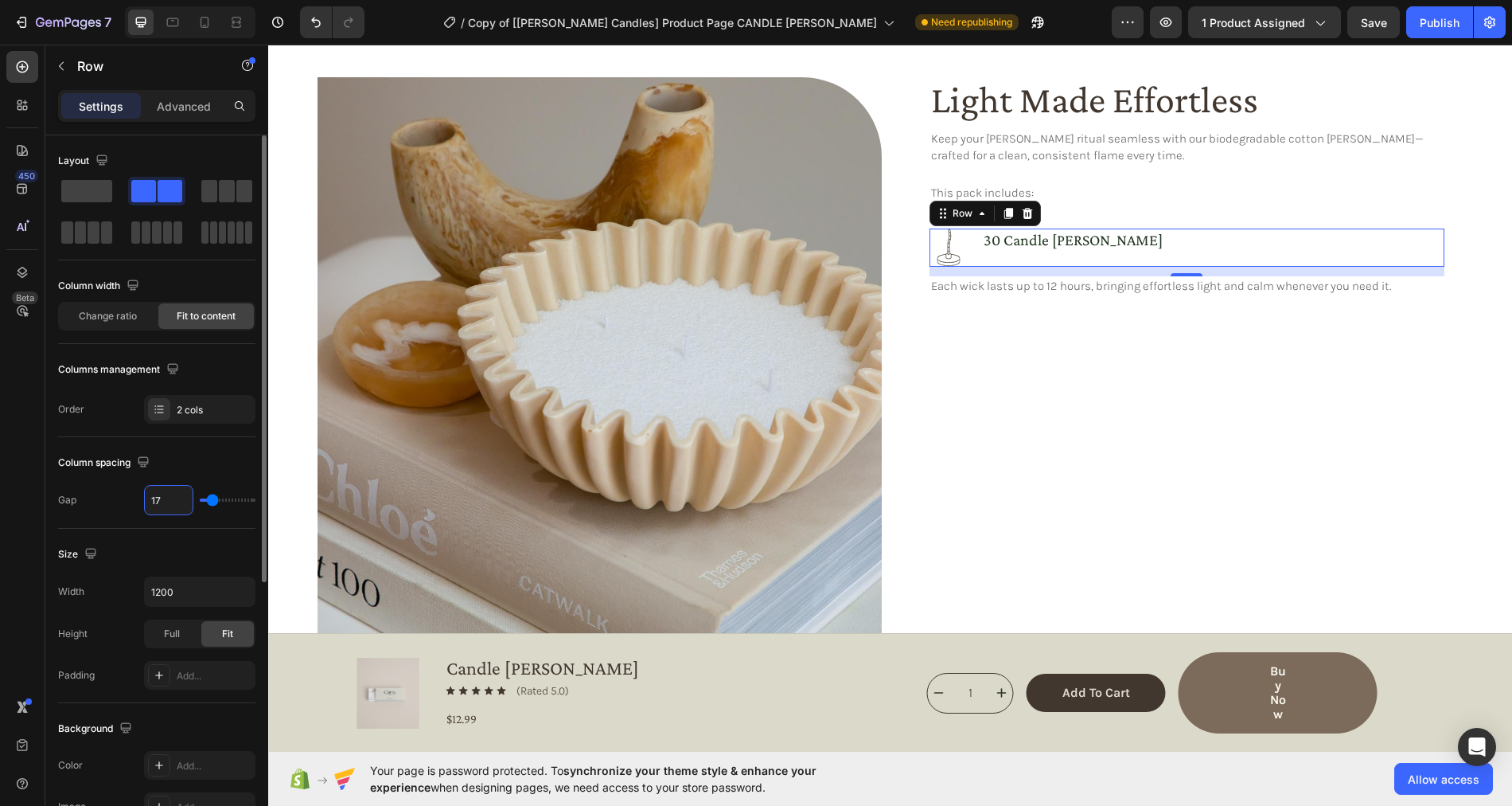
type input "16"
type input "15"
type input "14"
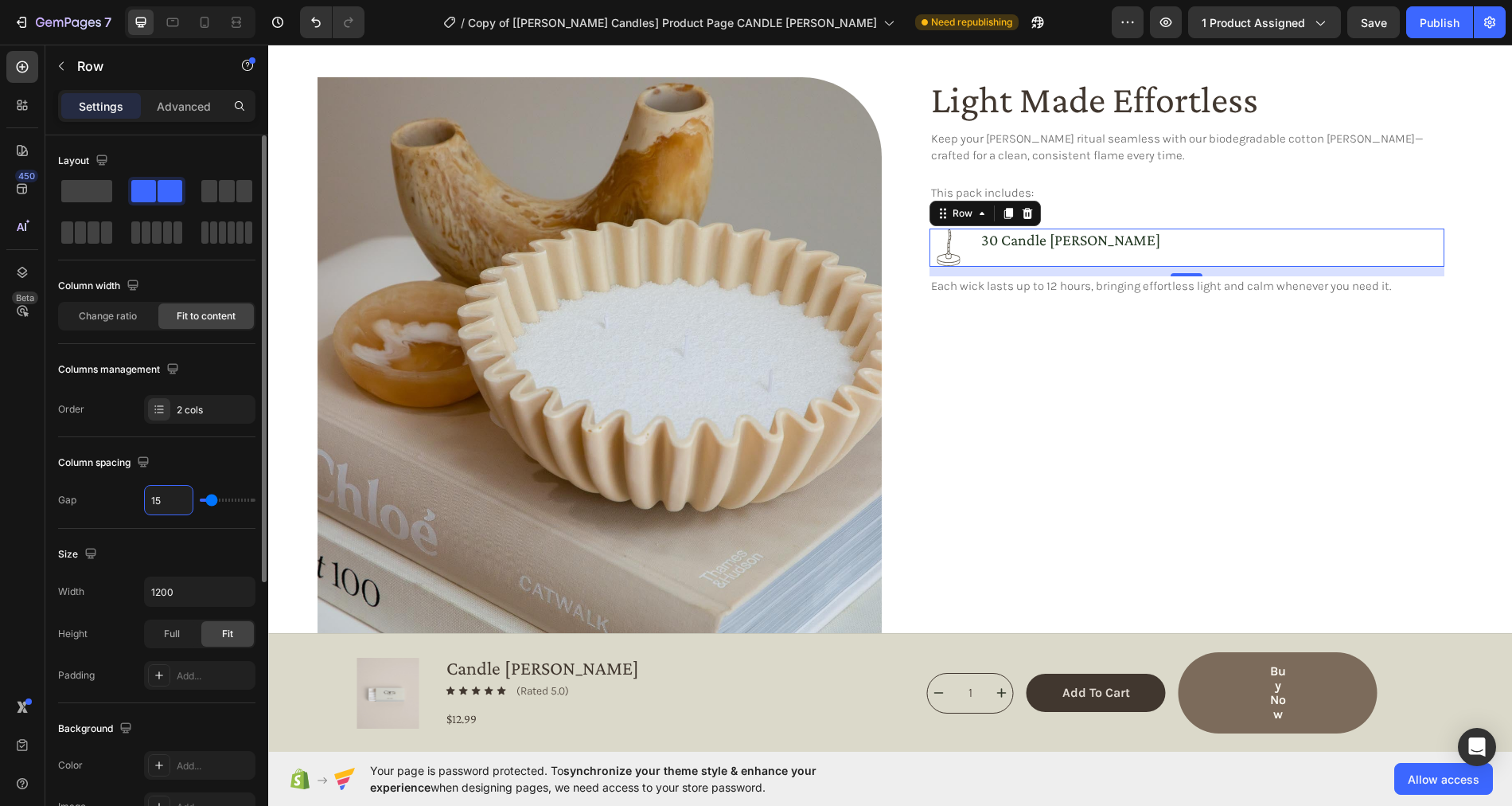
type input "14"
type input "13"
type input "12"
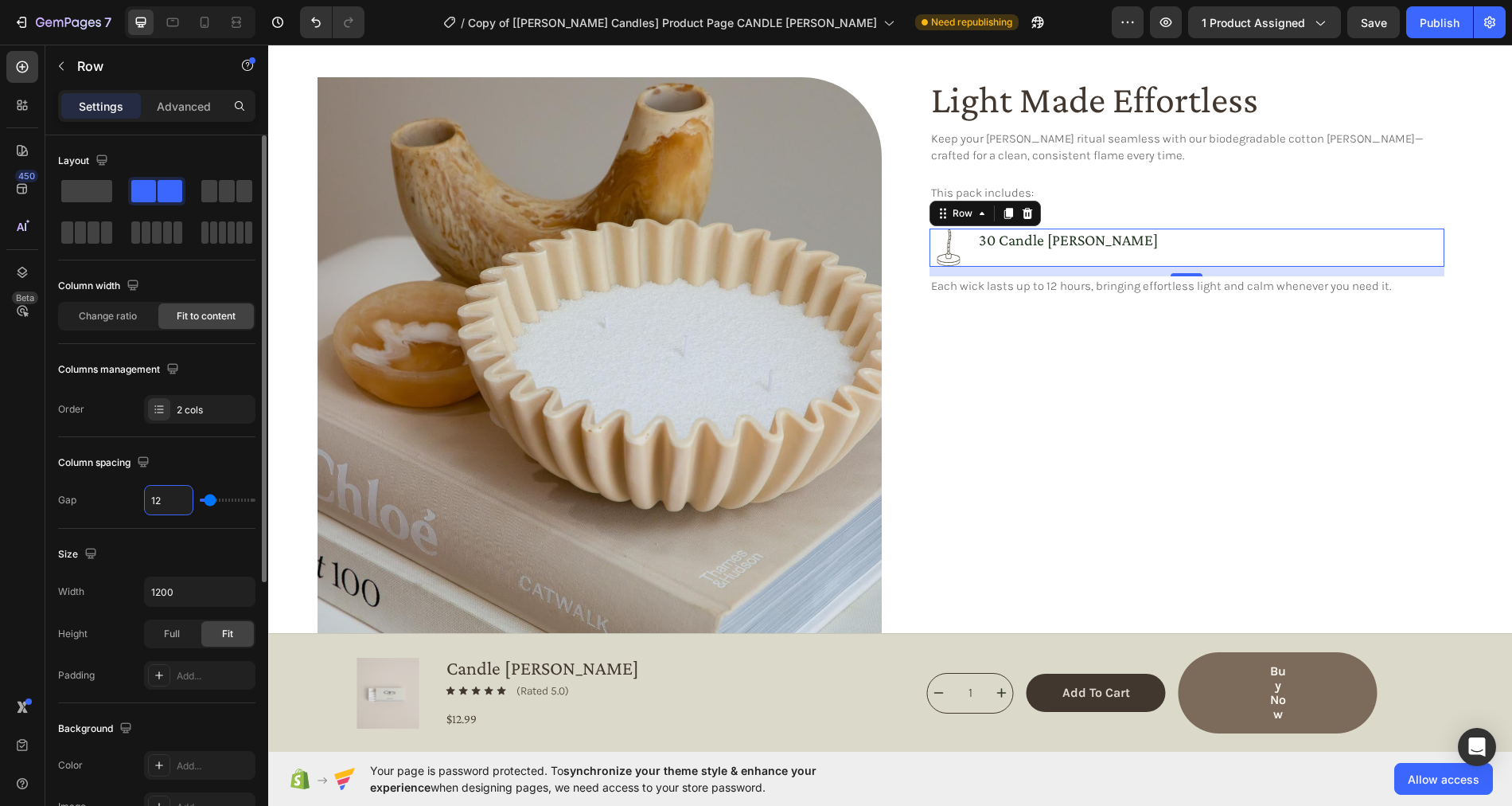
type input "11"
type input "10"
click at [1035, 444] on div "Light Made Effortless Heading Keep your Cērra ritual seamless with our biodegra…" at bounding box center [1187, 359] width 515 height 564
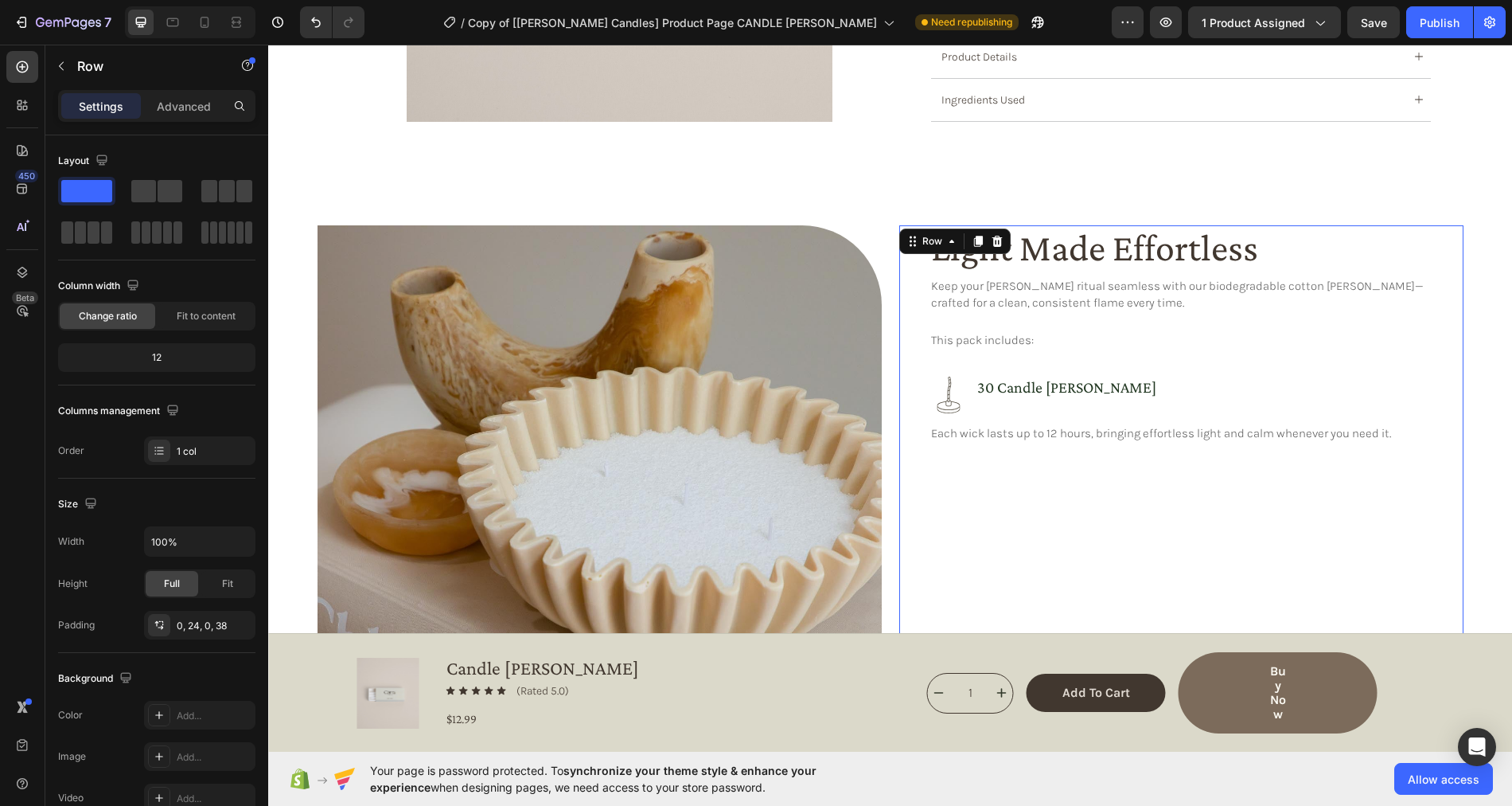
scroll to position [603, 0]
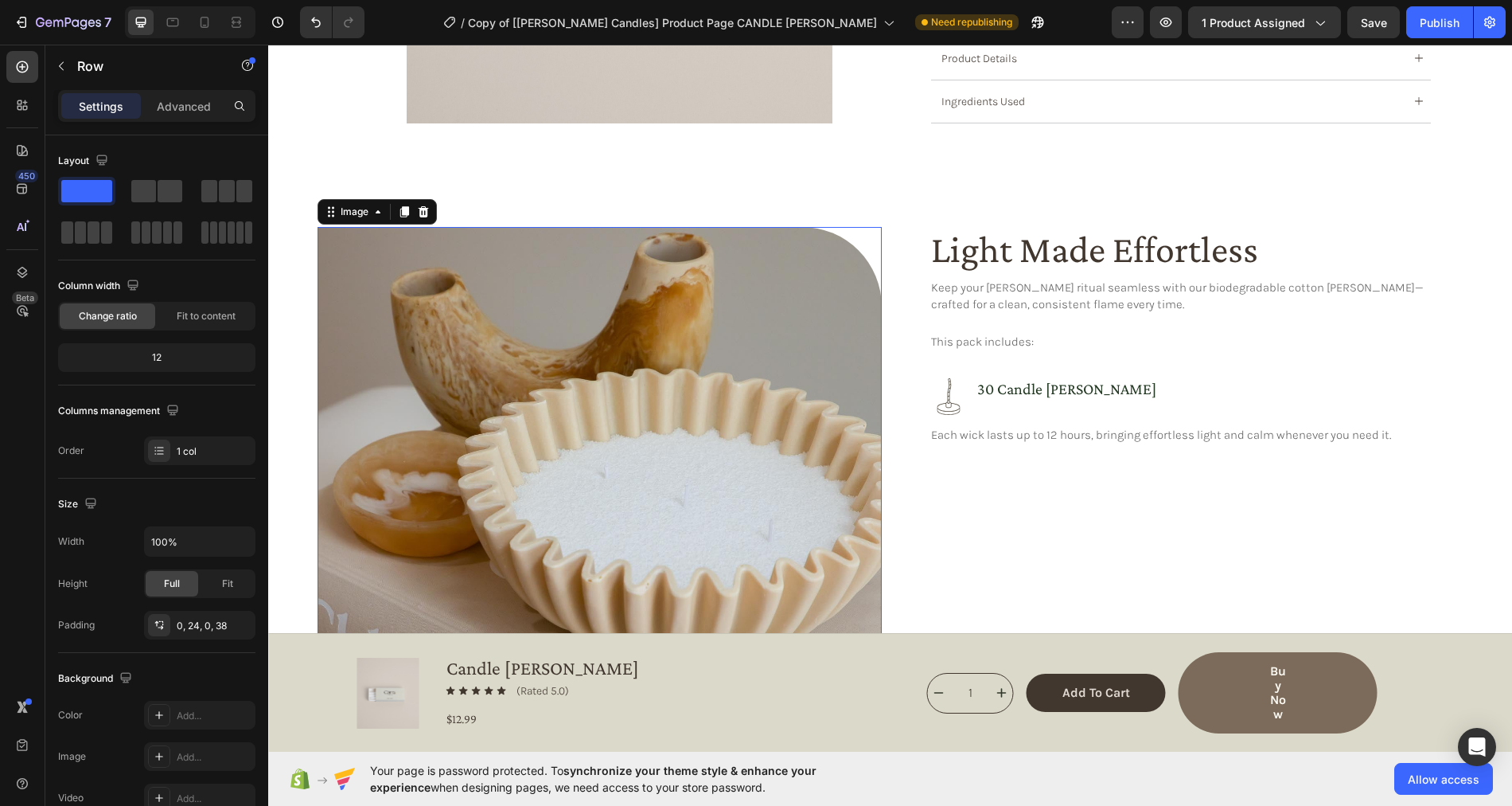
click at [553, 347] on img at bounding box center [600, 509] width 564 height 564
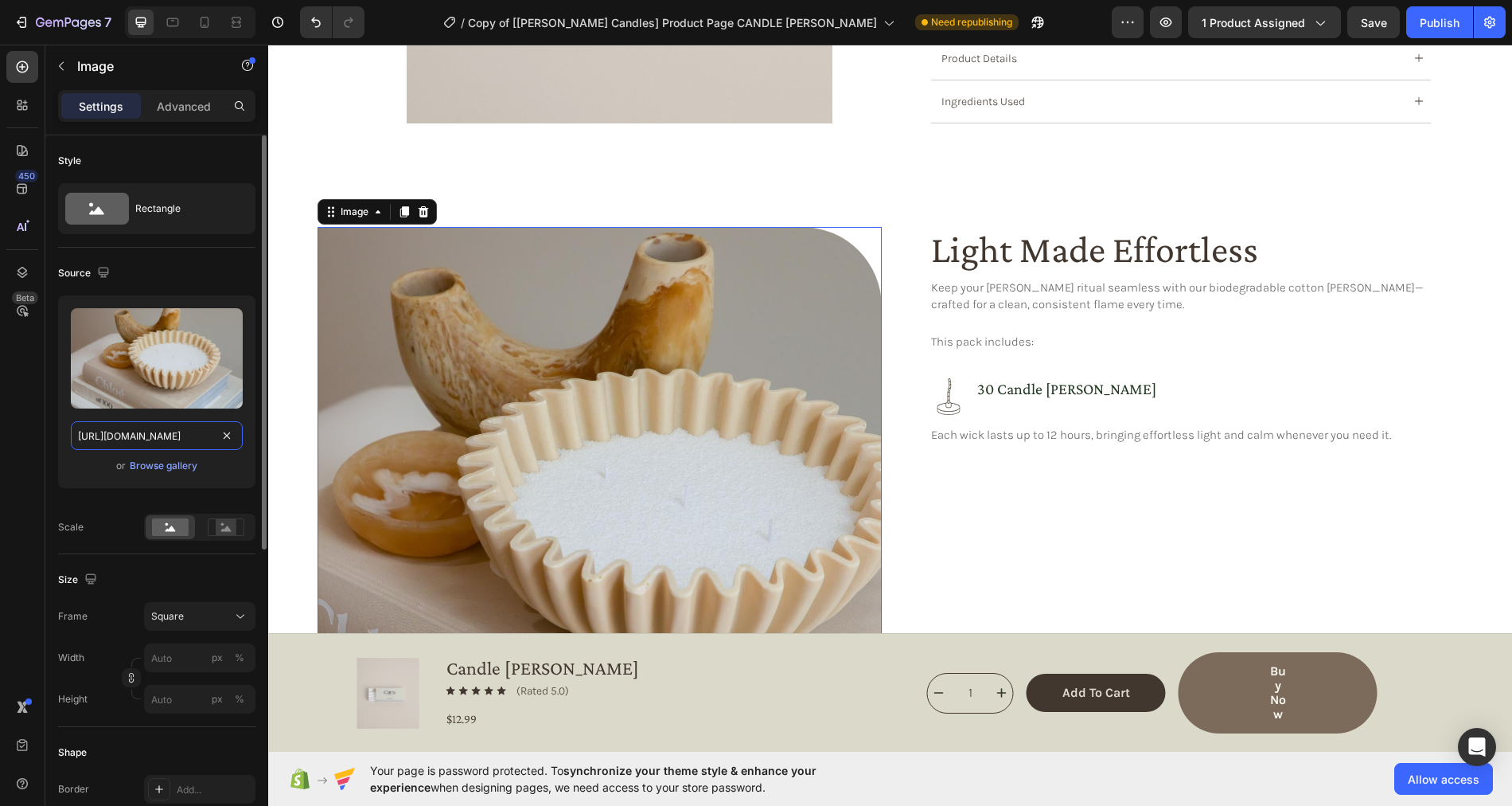
click at [159, 433] on input "https://cdn.shopify.com/s/files/1/0758/4183/1136/files/gempages_571868979581158…" at bounding box center [156, 435] width 172 height 29
click at [169, 28] on icon at bounding box center [172, 21] width 16 height 16
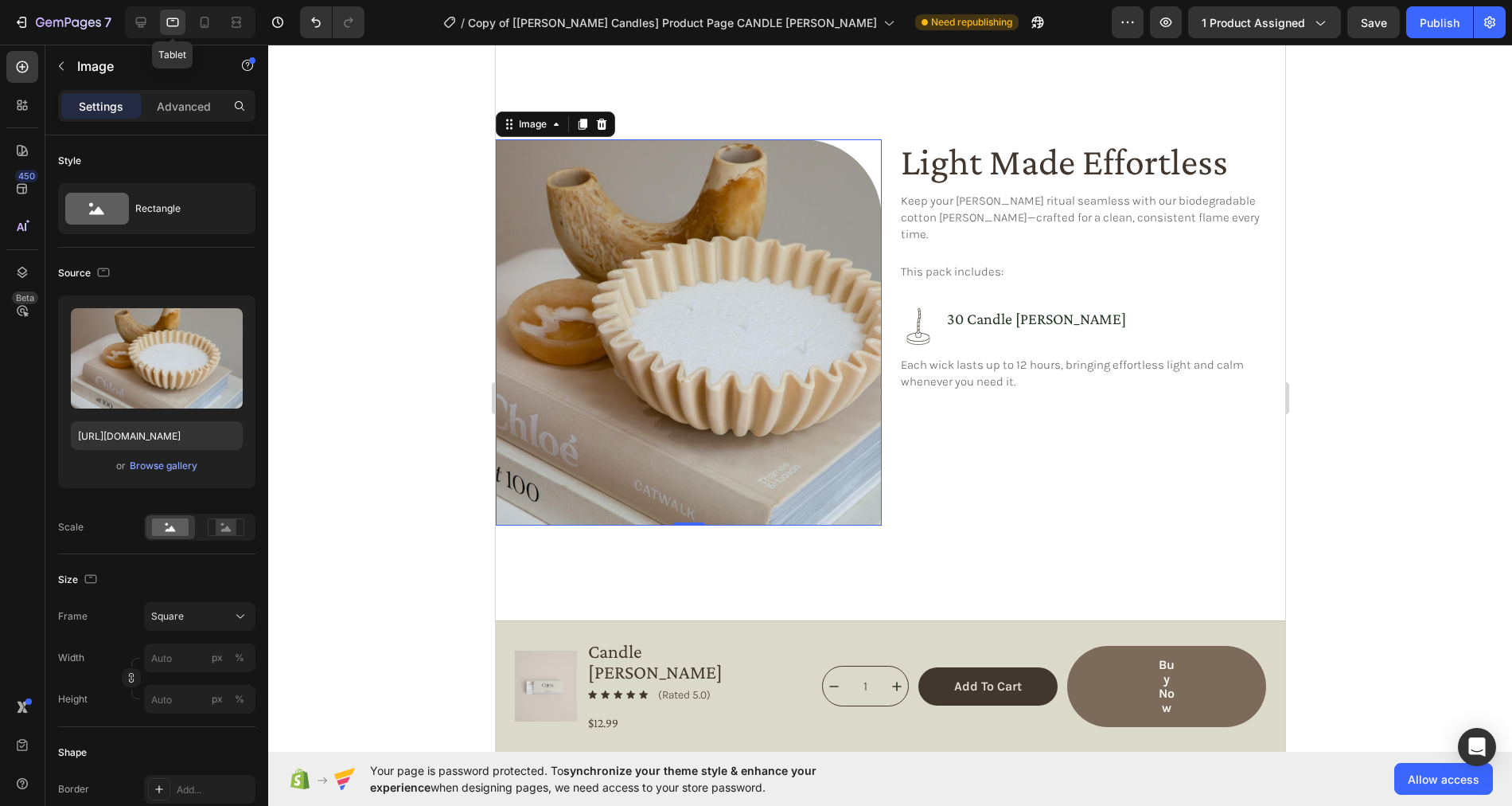
scroll to position [754, 0]
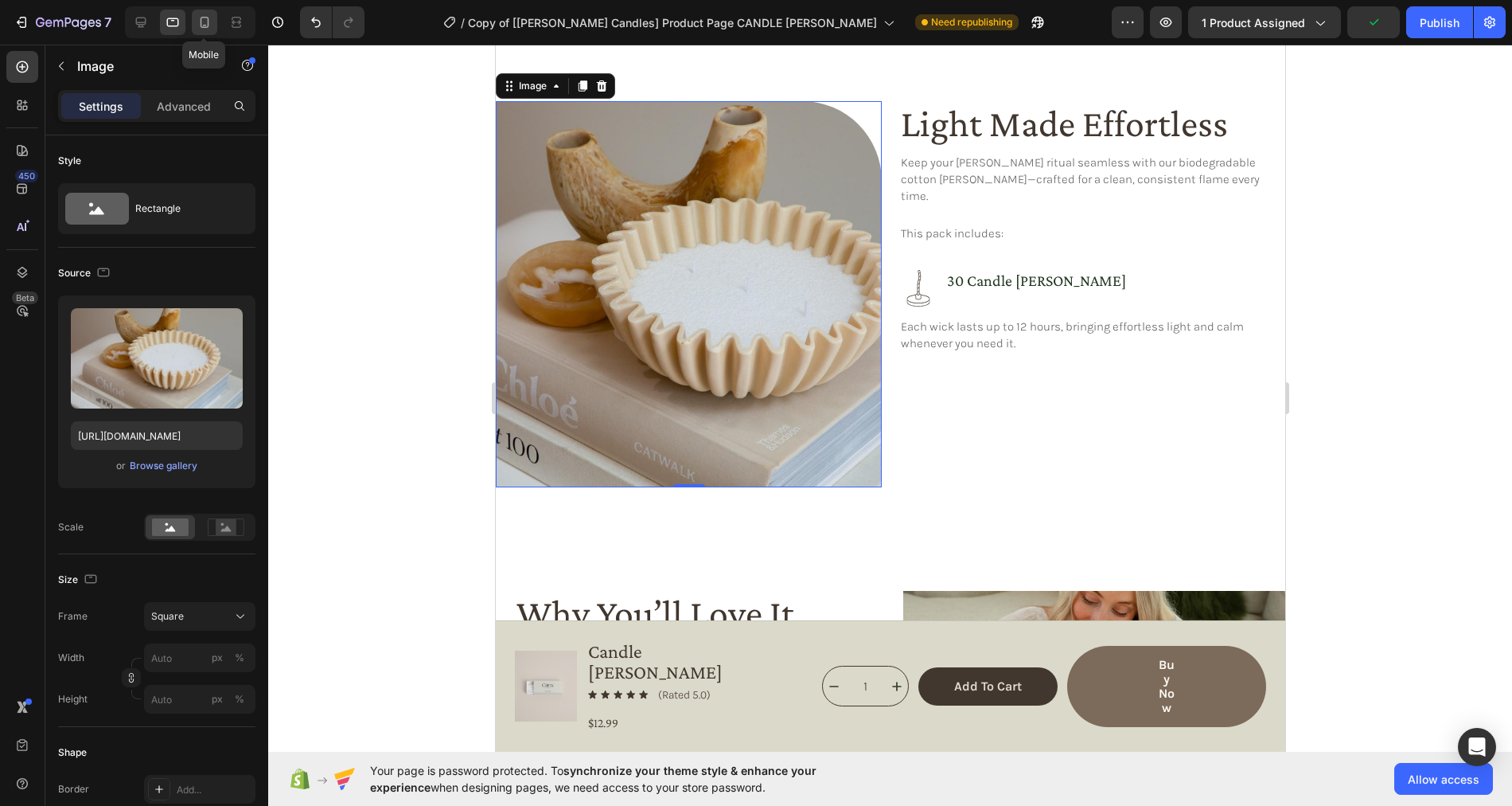
click at [200, 25] on icon at bounding box center [205, 22] width 9 height 12
type input "https://cdn.shopify.com/s/files/1/0758/4183/1136/files/gempages_571868979581158…"
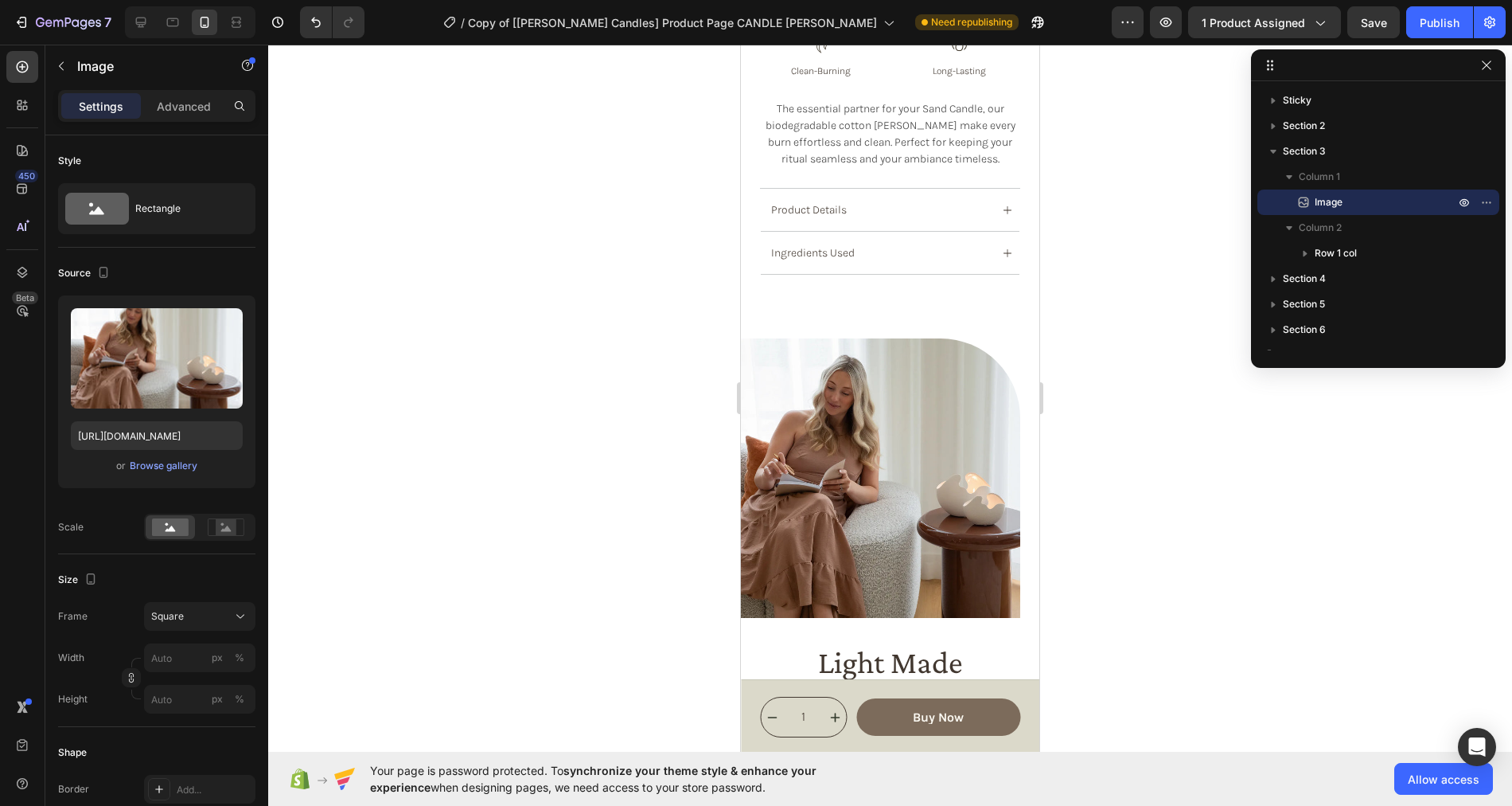
scroll to position [922, 0]
click at [921, 415] on img at bounding box center [880, 476] width 279 height 279
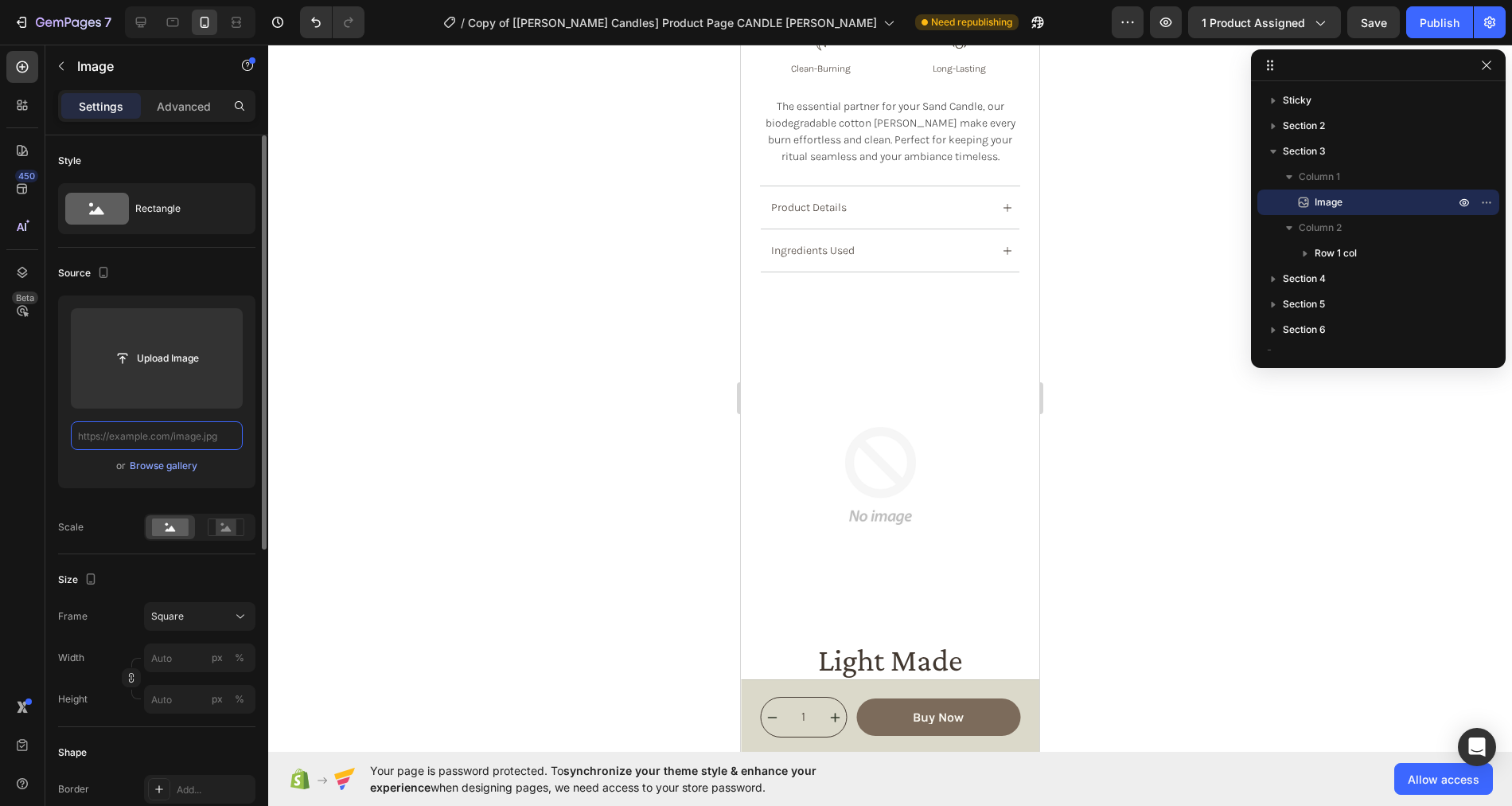
click at [146, 441] on input "text" at bounding box center [156, 435] width 172 height 29
paste input "https://cdn.shopify.com/s/files/1/0758/4183/1136/files/gempages_571868979581158…"
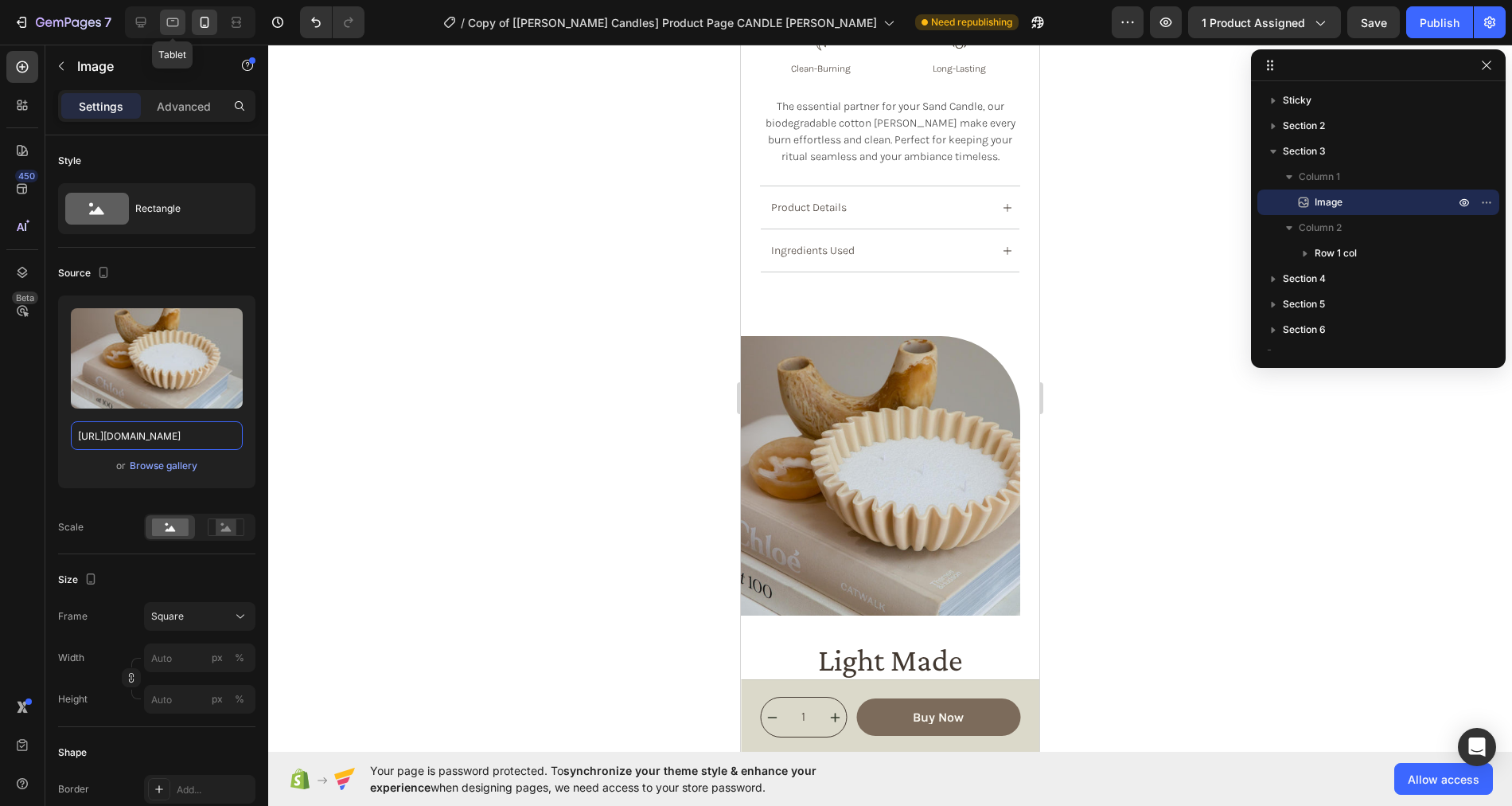
type input "https://cdn.shopify.com/s/files/1/0758/4183/1136/files/gempages_571868979581158…"
click at [168, 19] on icon at bounding box center [172, 21] width 16 height 16
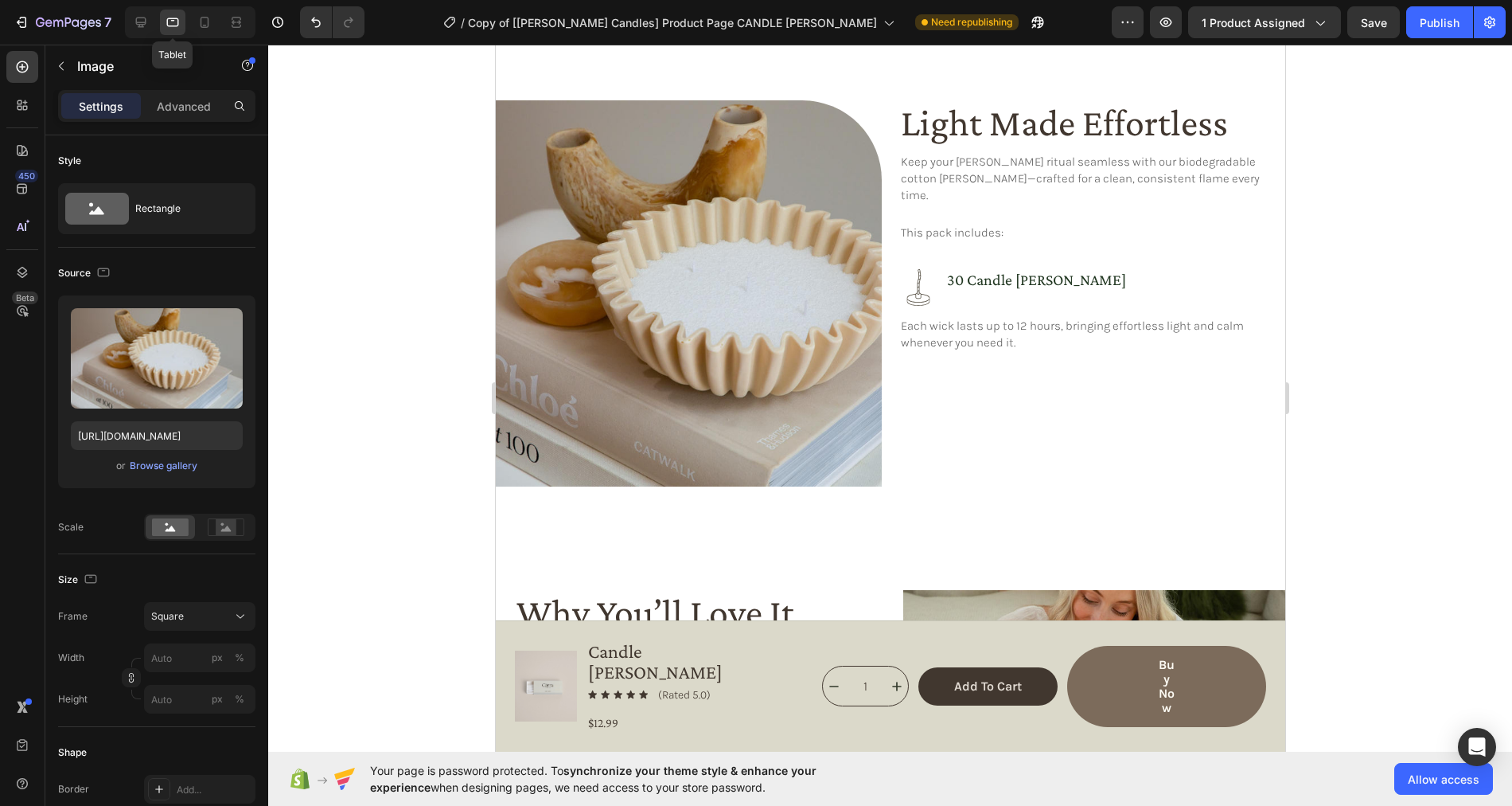
scroll to position [754, 0]
click at [139, 22] on icon at bounding box center [141, 22] width 11 height 11
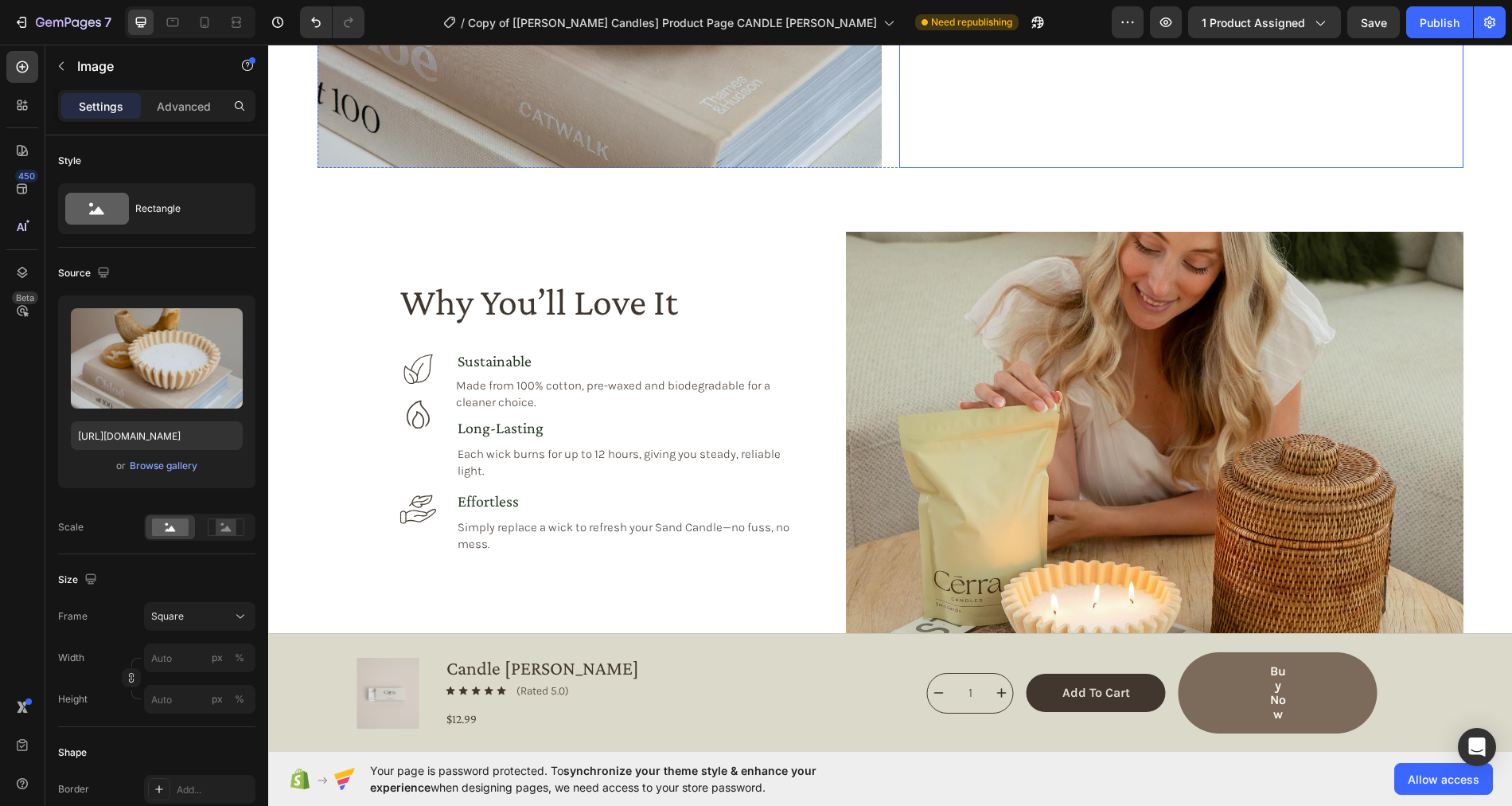
scroll to position [1260, 0]
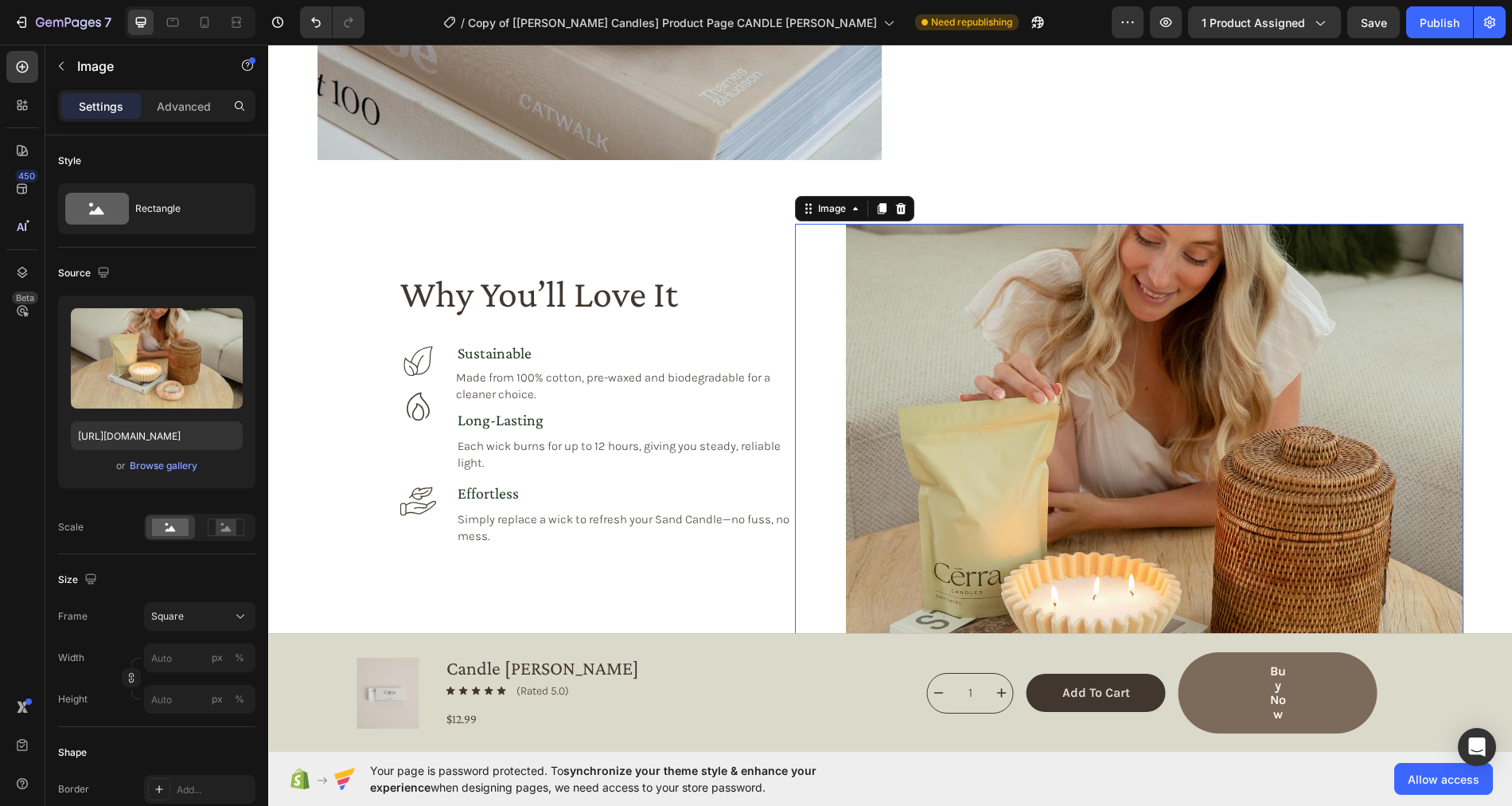
click at [993, 330] on img at bounding box center [1155, 532] width 618 height 618
click at [152, 435] on input "https://cdn.shopify.com/s/files/1/0758/4183/1136/files/gempages_571868979581158…" at bounding box center [156, 435] width 172 height 29
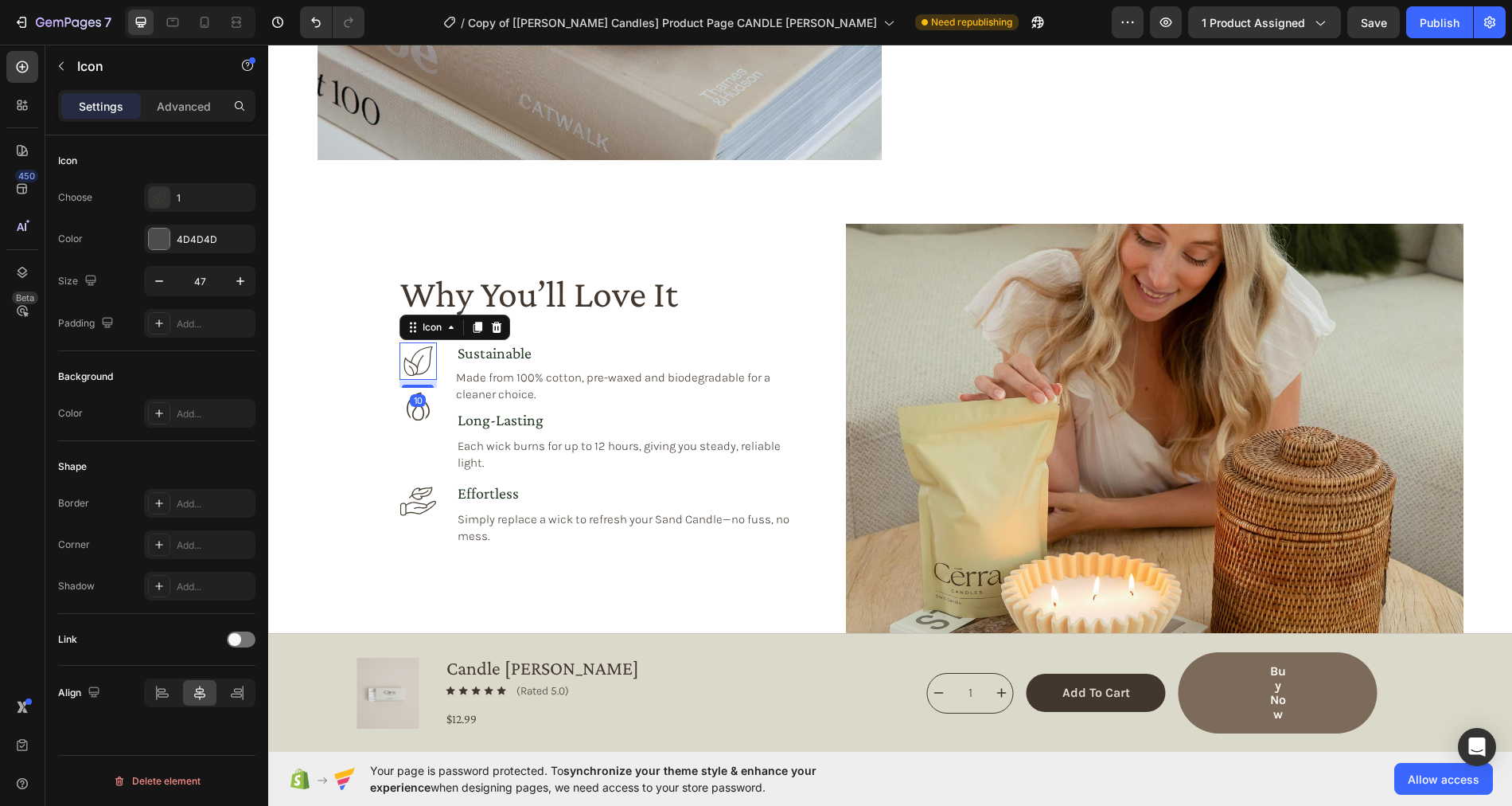
click at [425, 357] on icon at bounding box center [418, 362] width 38 height 38
drag, startPoint x: 422, startPoint y: 385, endPoint x: 420, endPoint y: 407, distance: 22.1
click at [420, 407] on div at bounding box center [417, 408] width 32 height 5
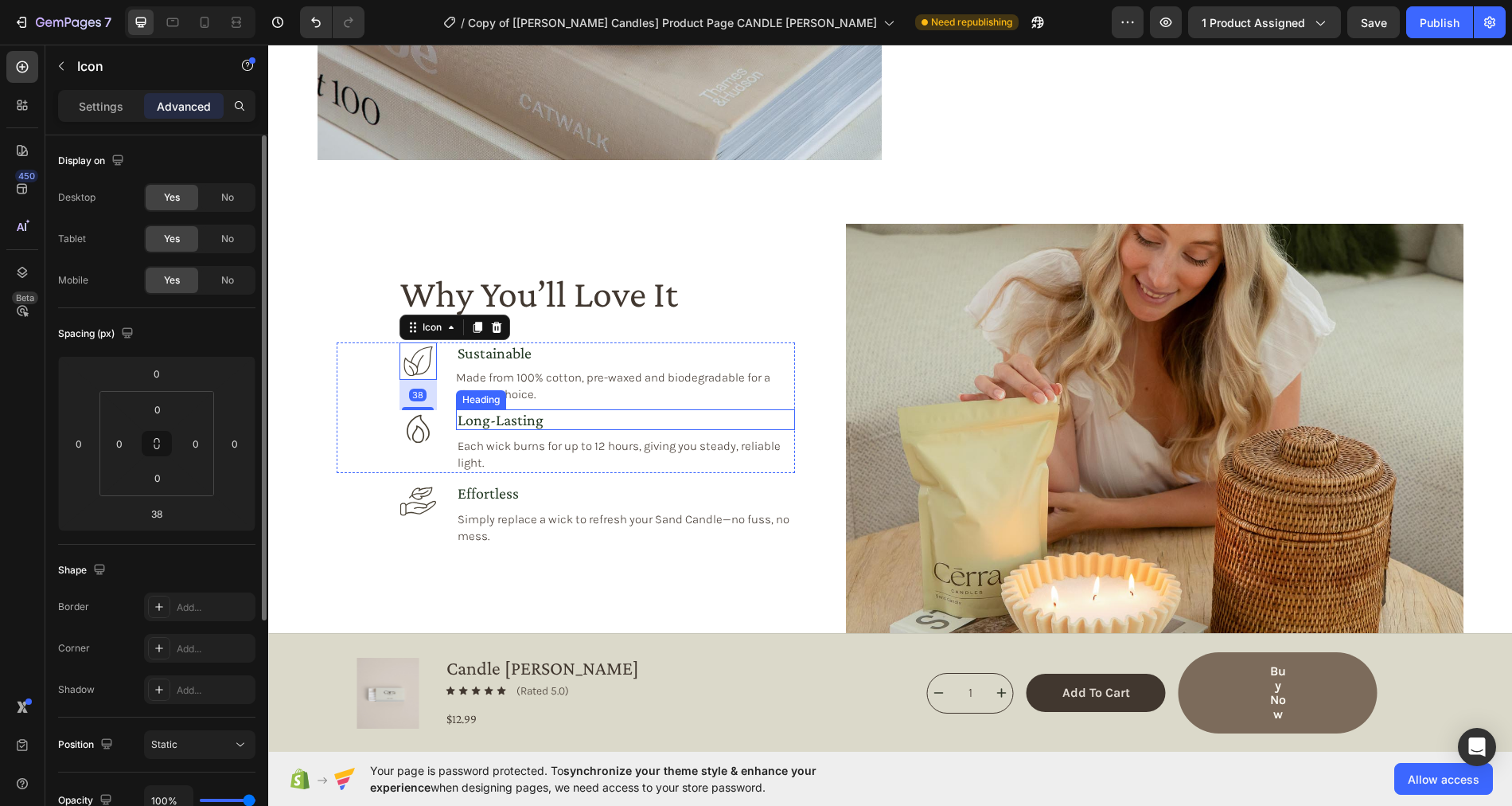
click at [573, 412] on h3 "long-lasting" at bounding box center [625, 419] width 339 height 21
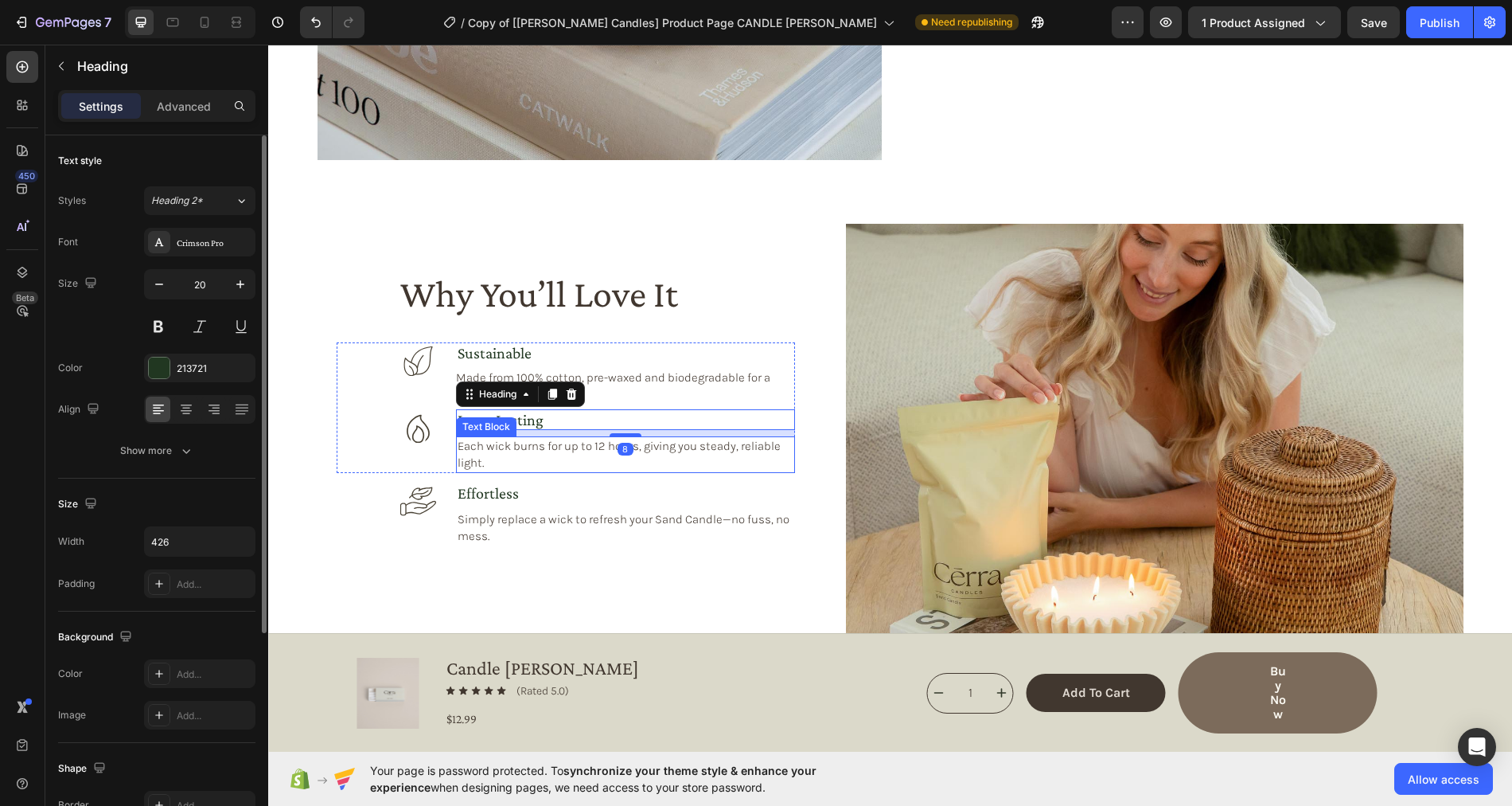
click at [526, 462] on p "Each wick burns for up to 12 hours, giving you steady, reliable light." at bounding box center [625, 454] width 336 height 34
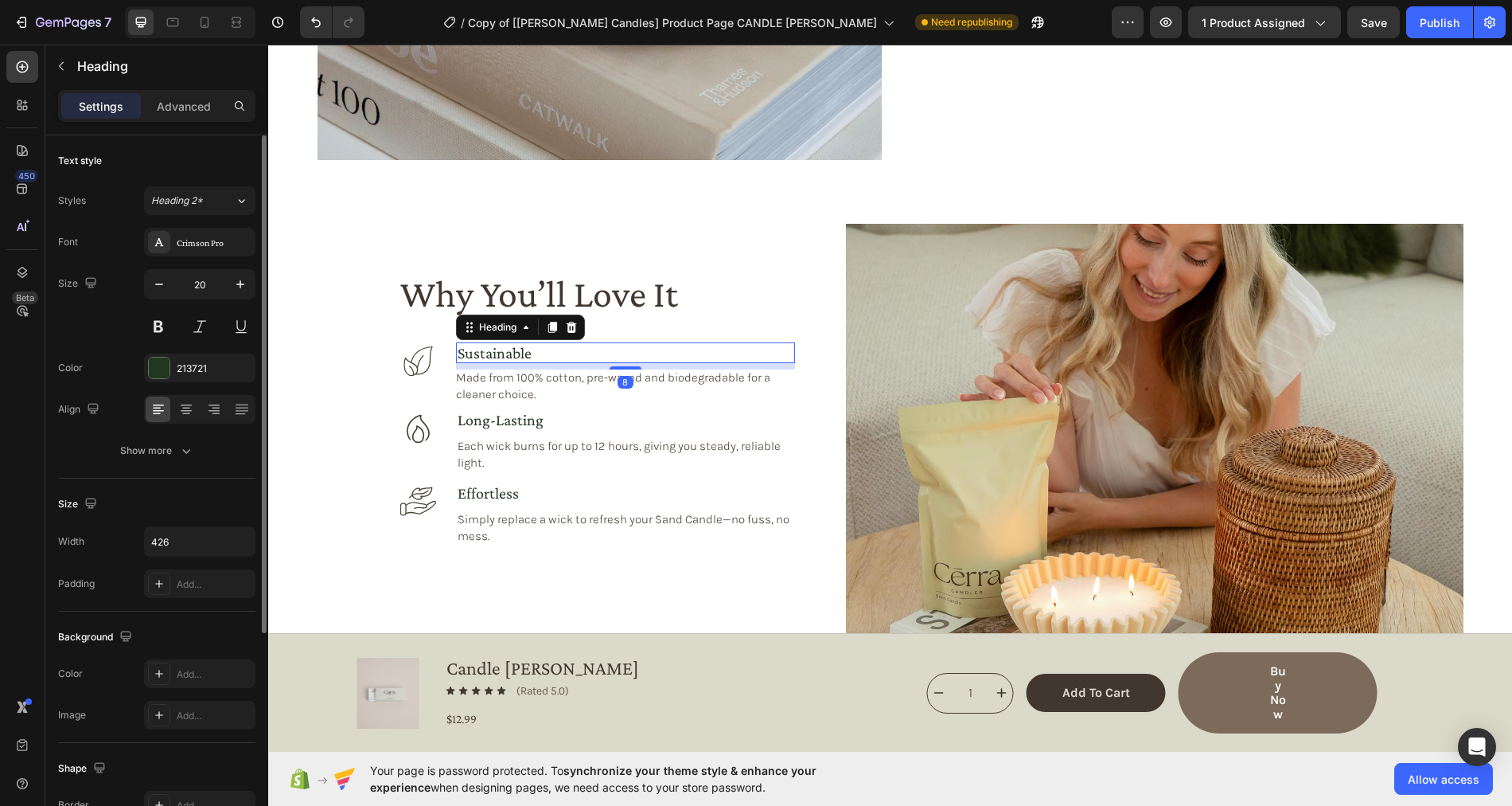
click at [570, 350] on h3 "sustainable" at bounding box center [625, 352] width 339 height 21
click at [168, 18] on icon at bounding box center [172, 22] width 12 height 9
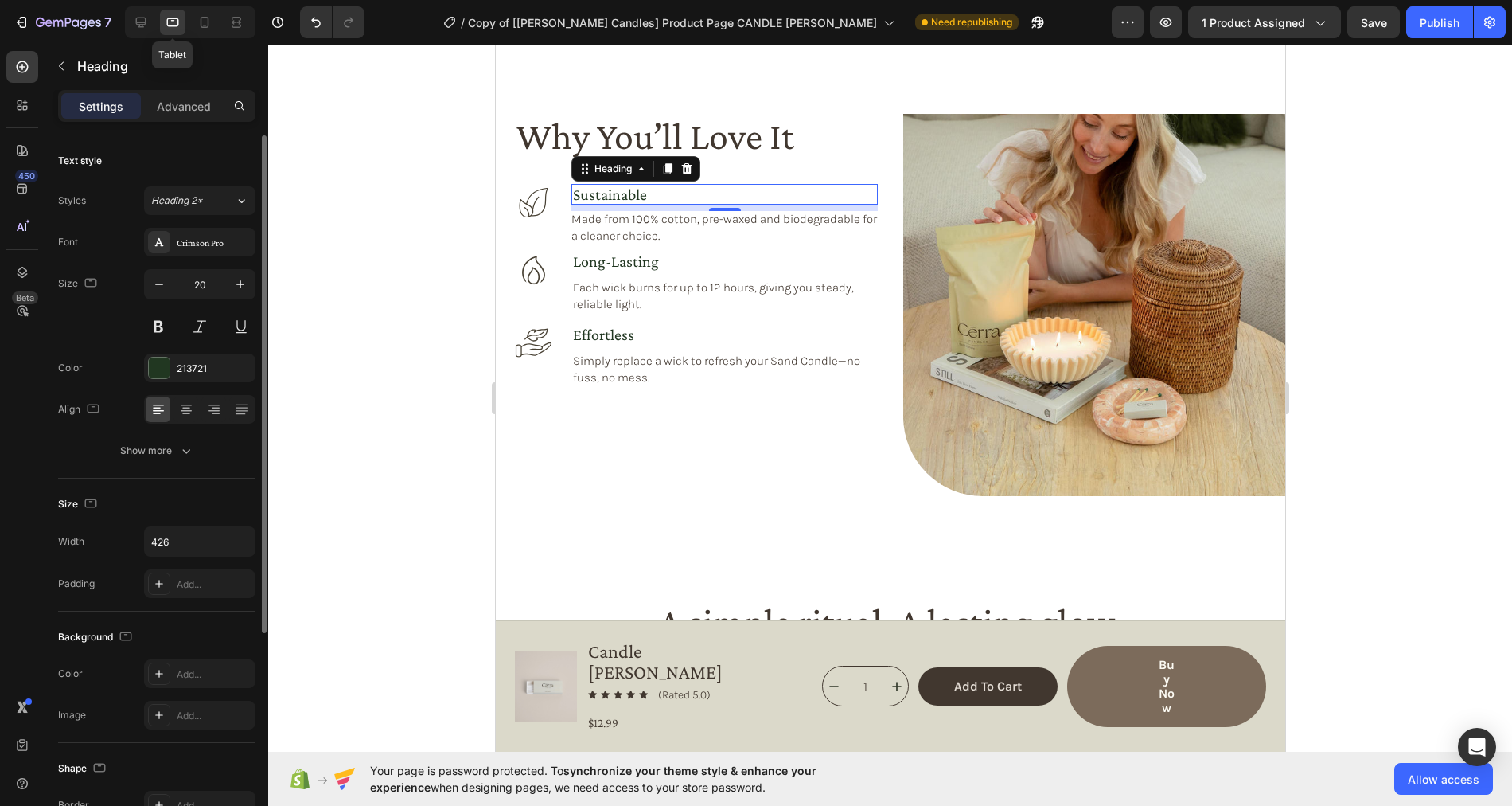
scroll to position [1343, 0]
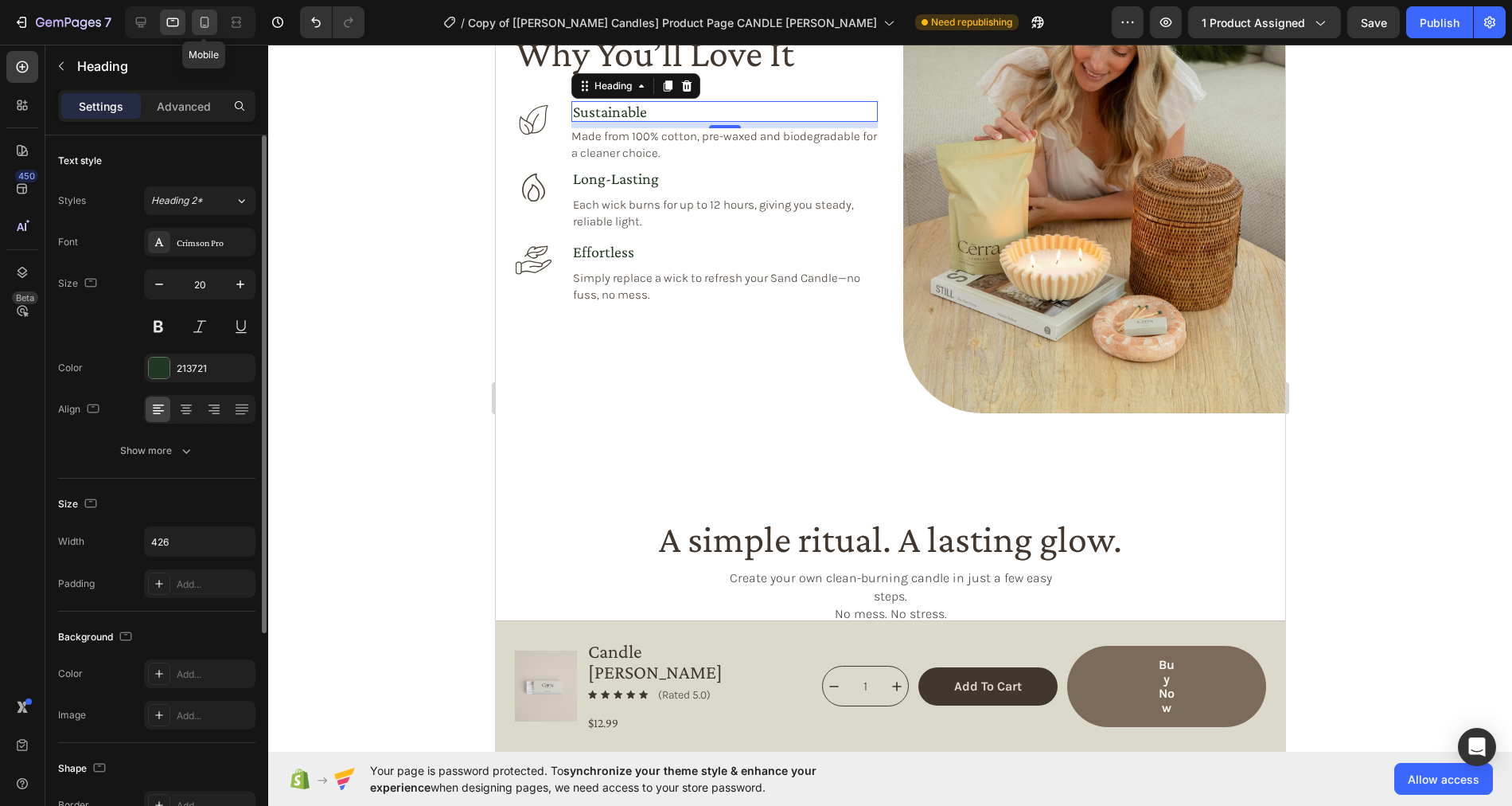
click at [205, 22] on icon at bounding box center [204, 21] width 16 height 16
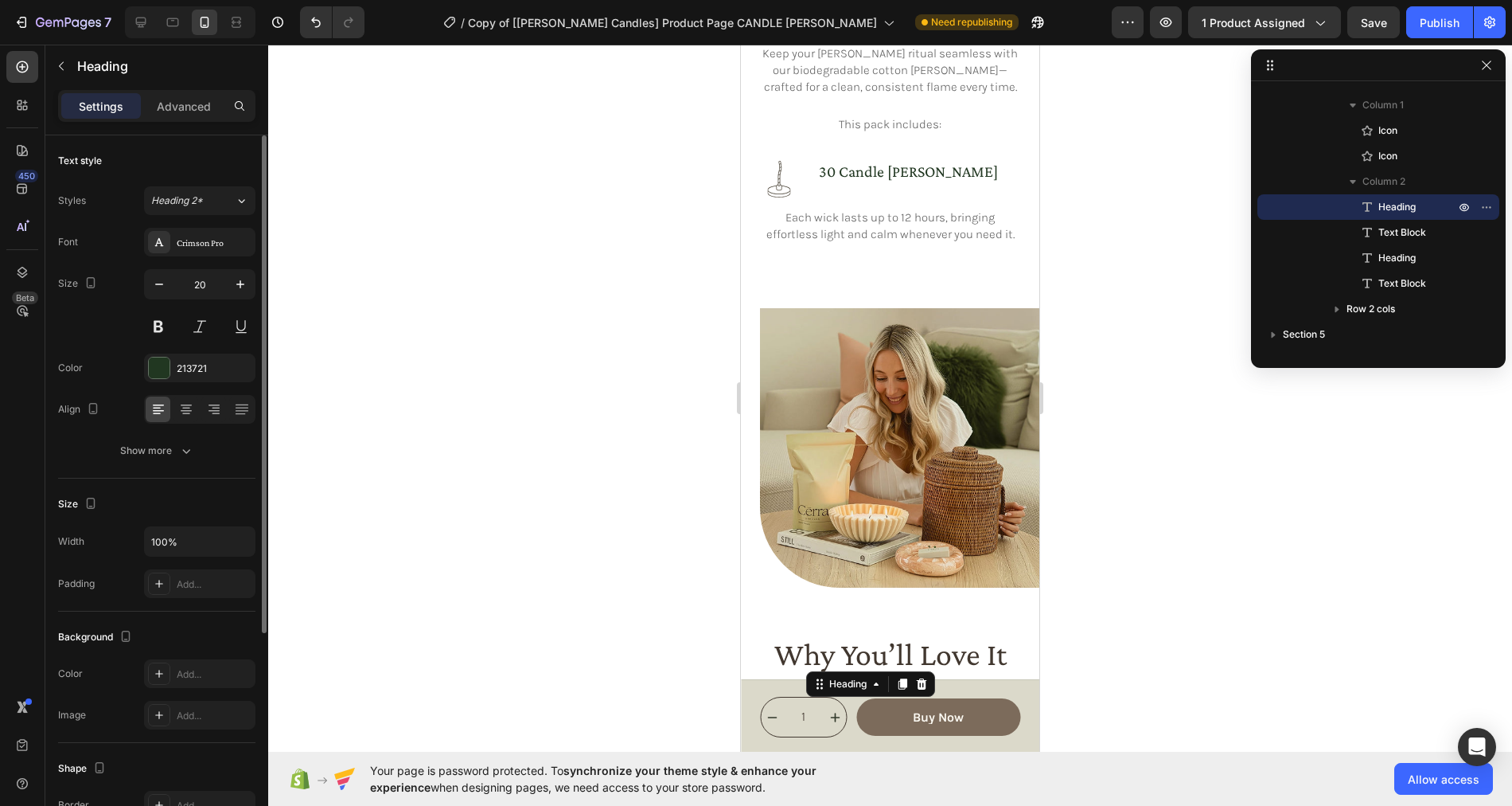
scroll to position [1137, 0]
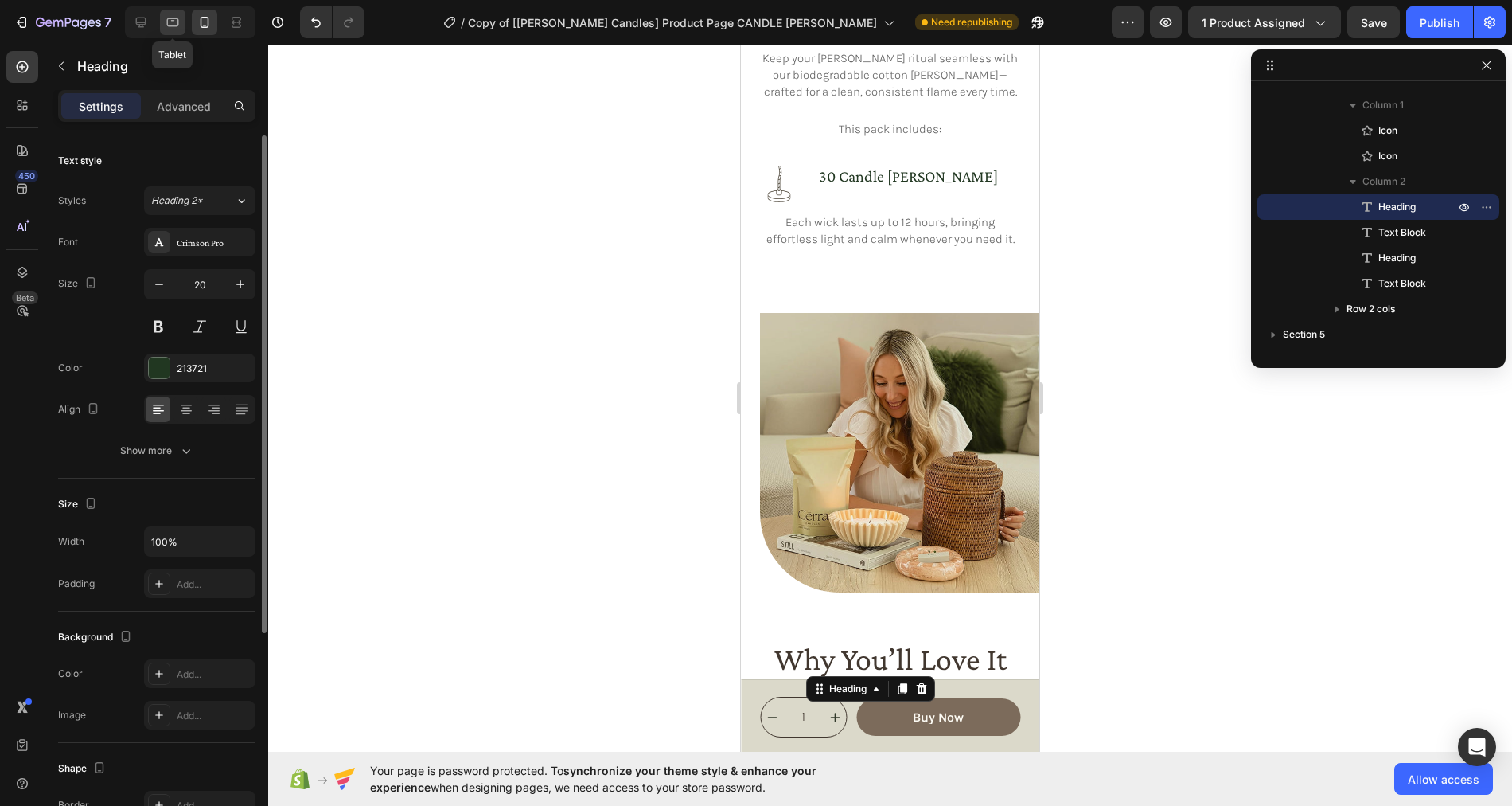
click at [176, 22] on icon at bounding box center [172, 21] width 16 height 16
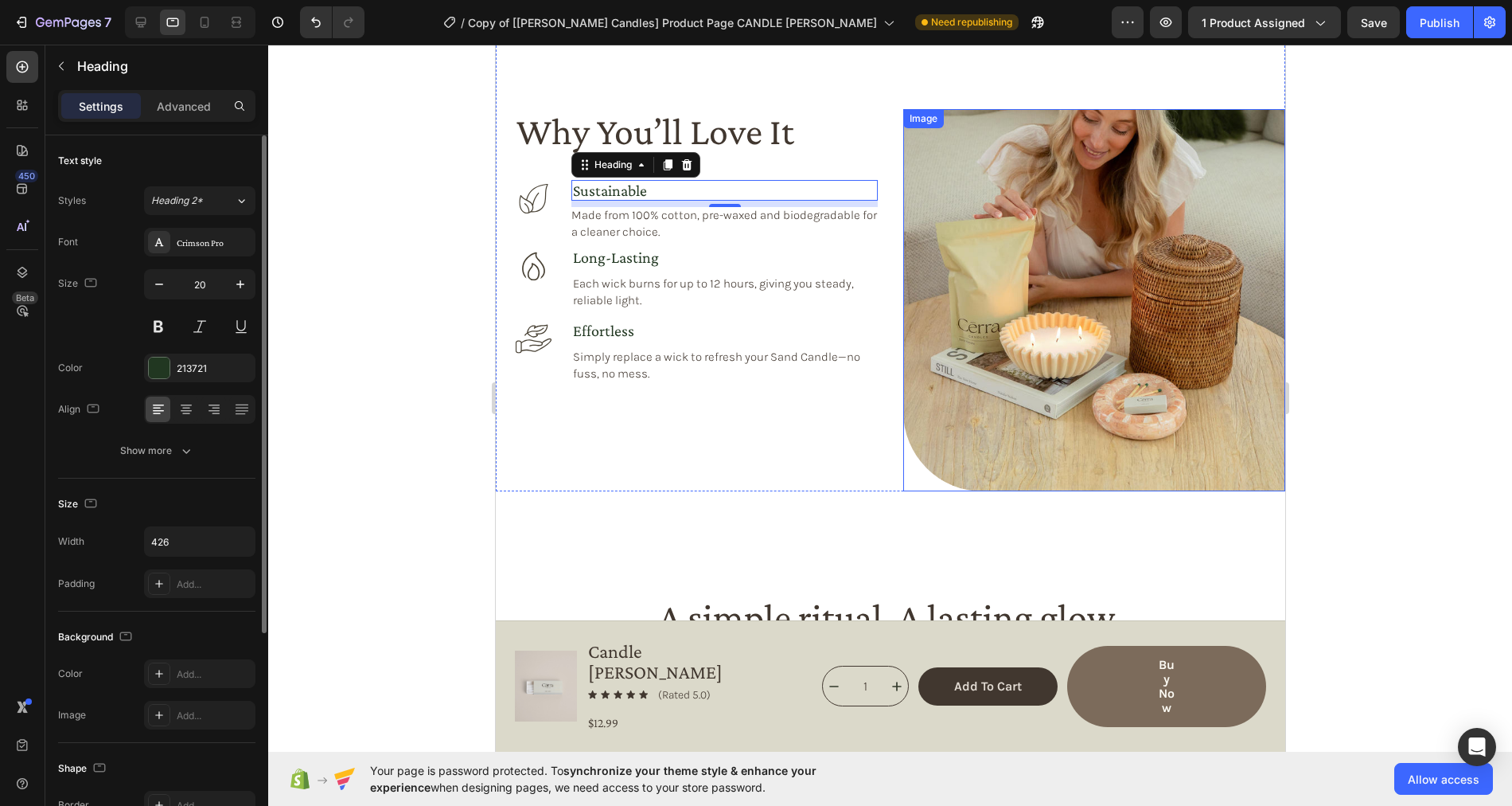
scroll to position [1199, 0]
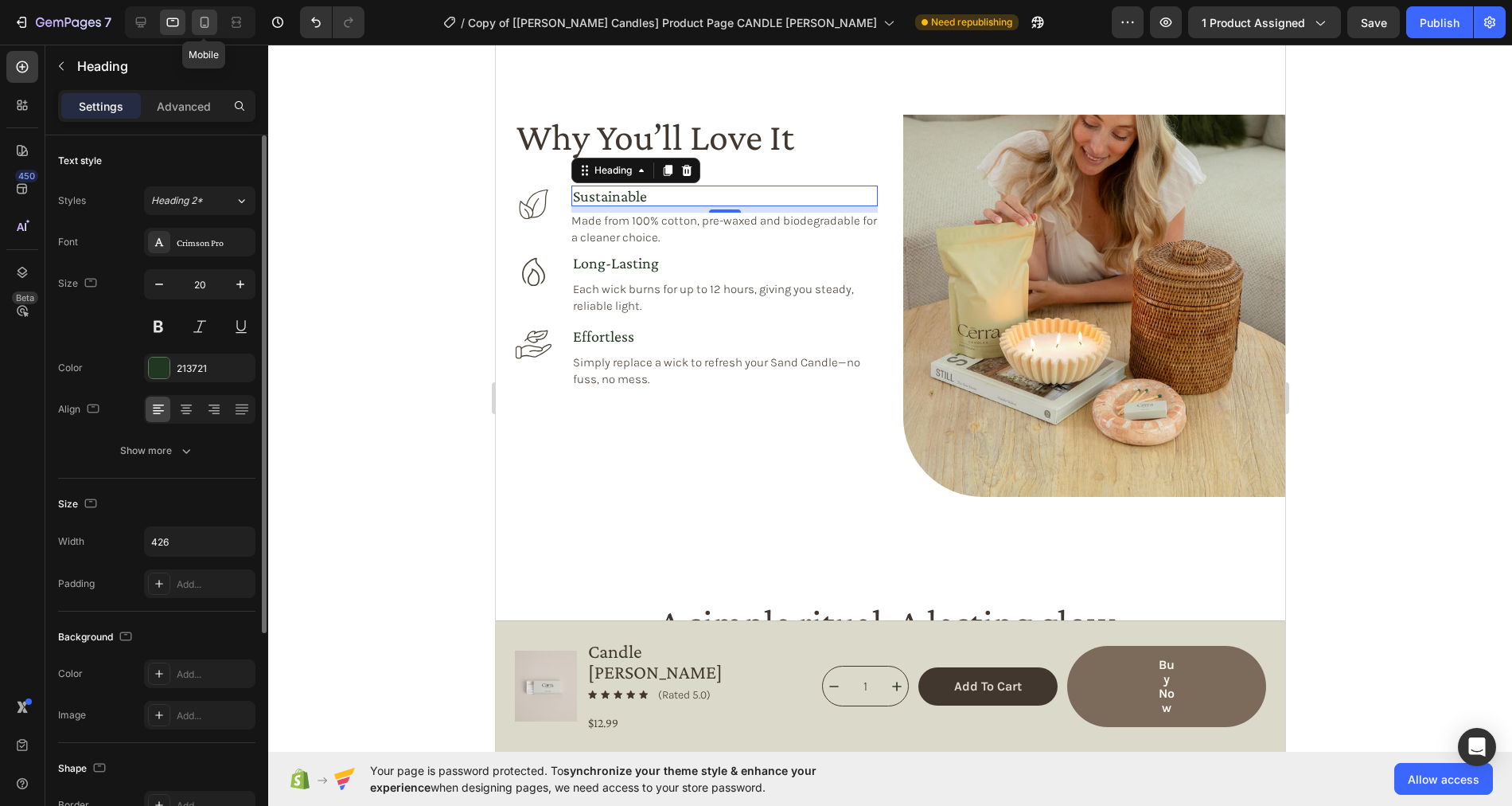
click at [202, 21] on icon at bounding box center [204, 21] width 16 height 16
type input "100%"
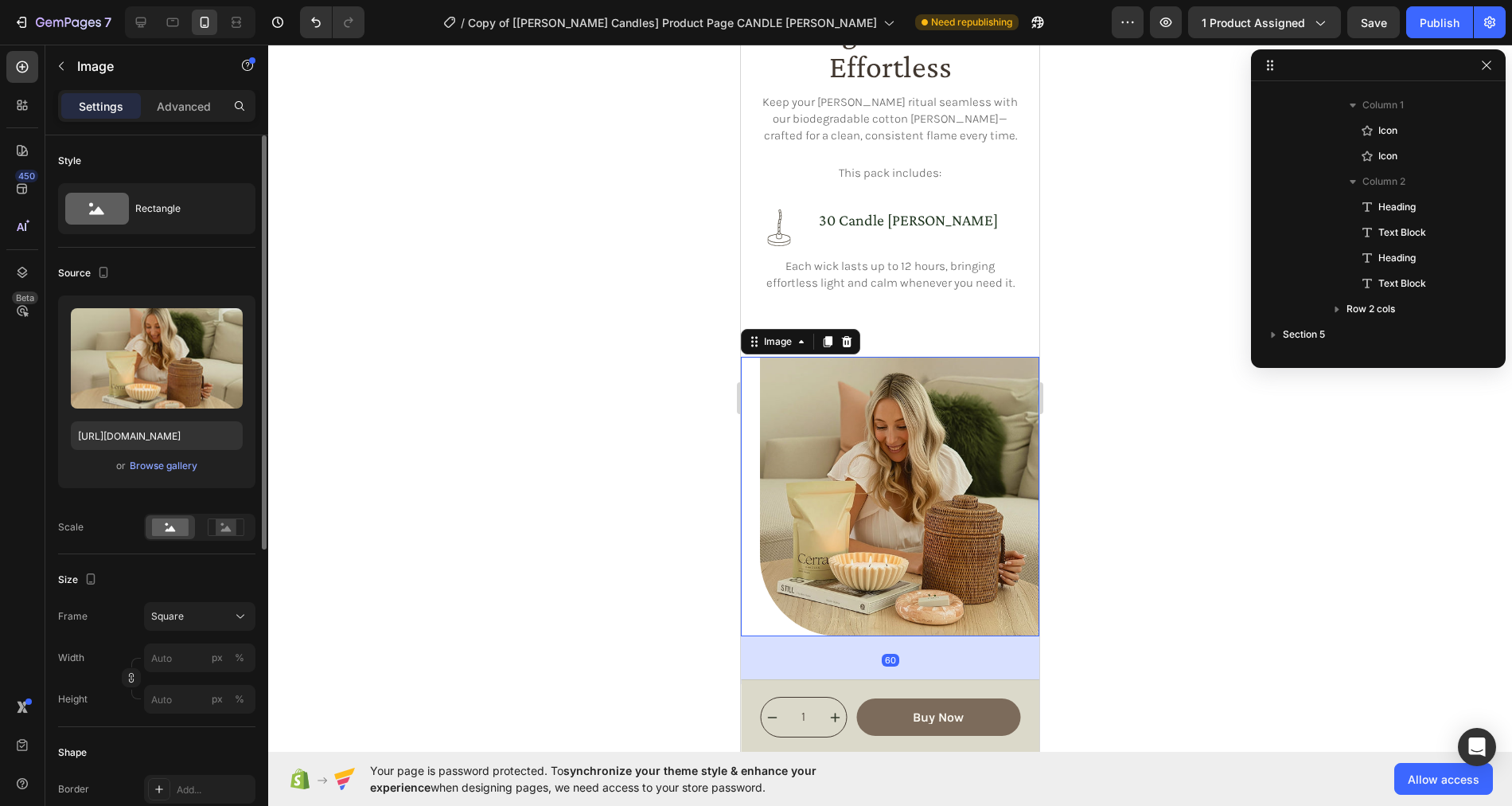
scroll to position [21, 0]
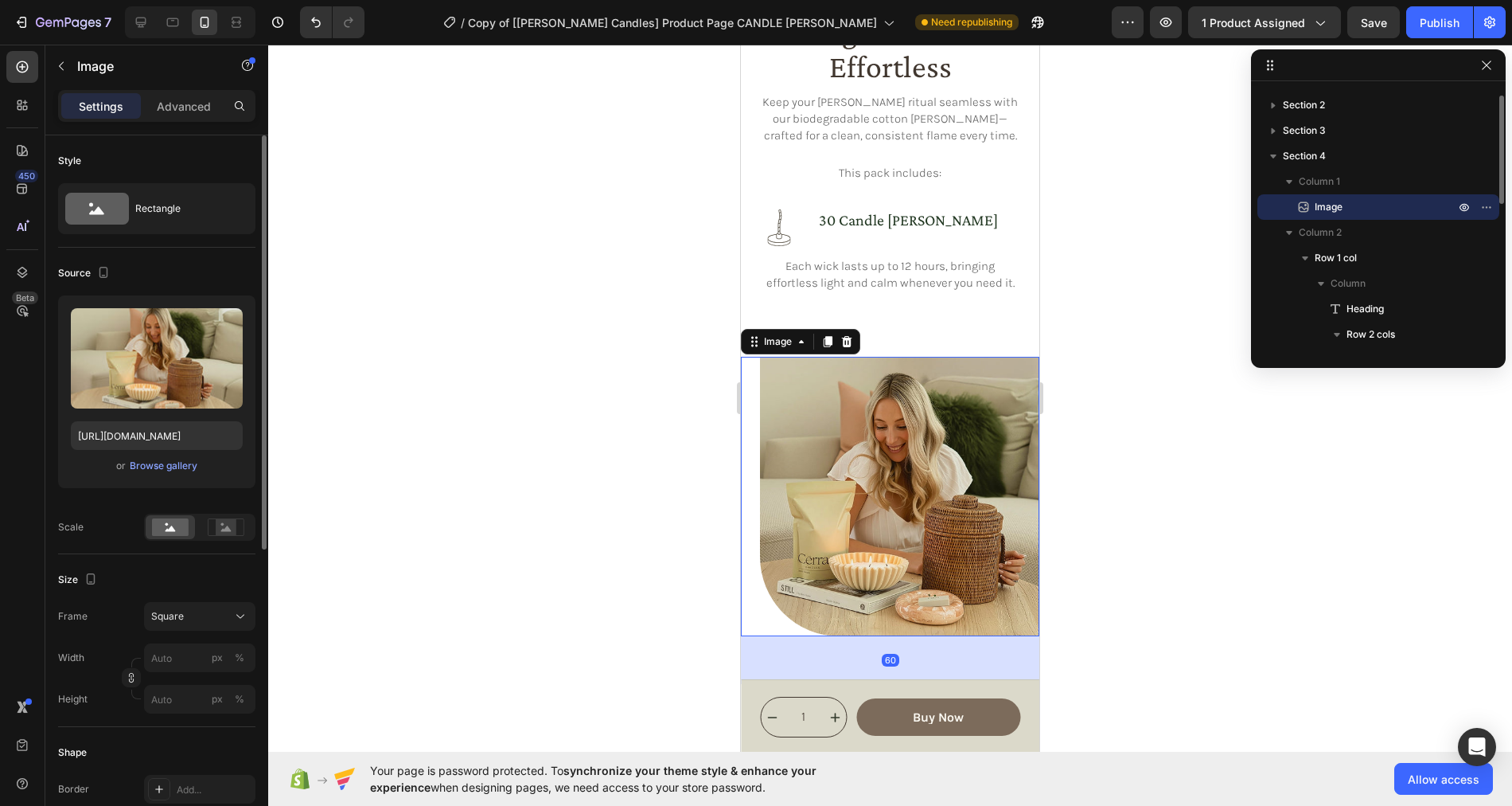
click at [898, 398] on img at bounding box center [899, 496] width 279 height 279
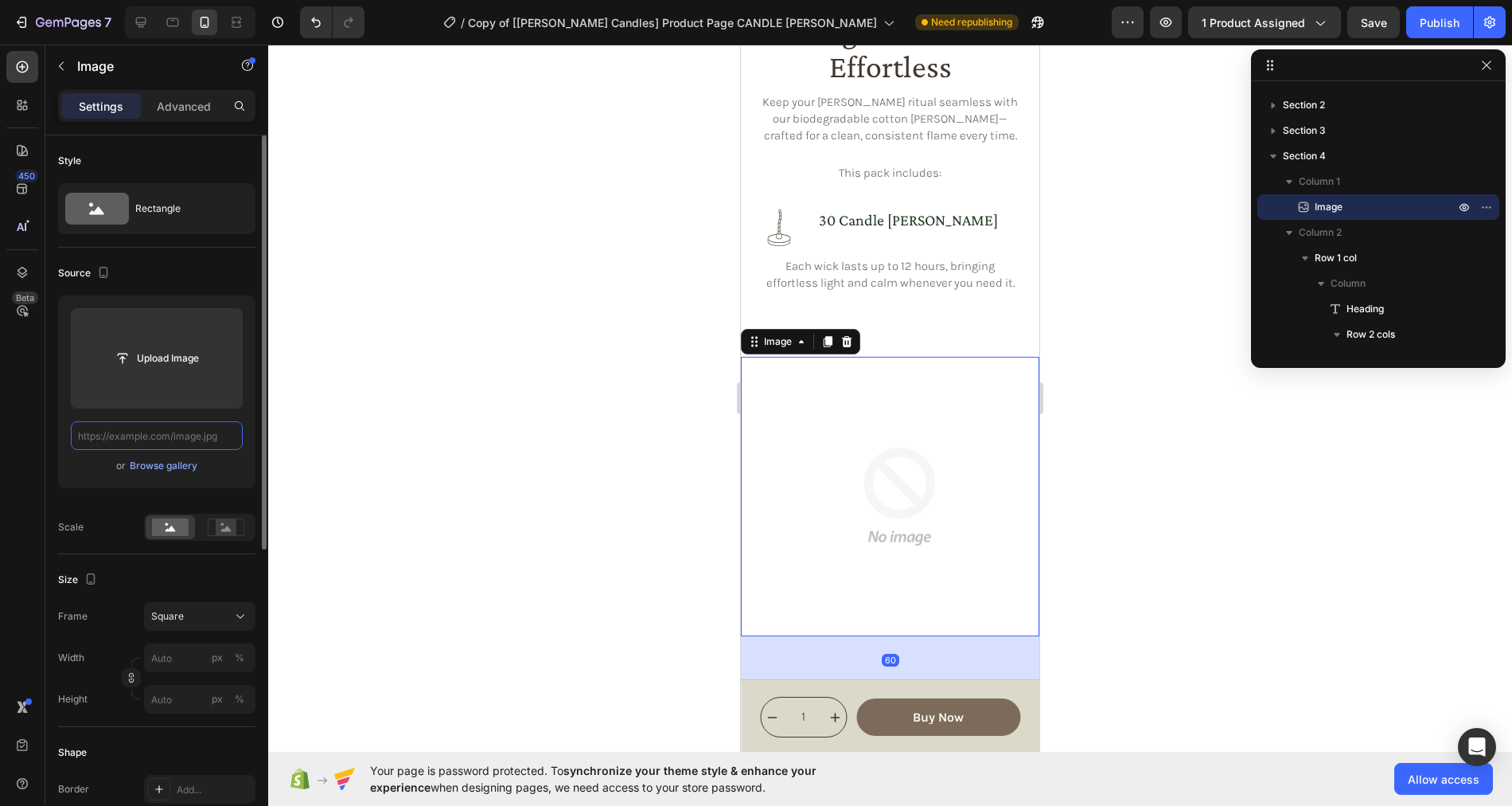
scroll to position [0, 0]
click at [167, 434] on input "text" at bounding box center [156, 435] width 172 height 29
paste input "https://cdn.shopify.com/s/files/1/0758/4183/1136/files/gempages_571868979581158…"
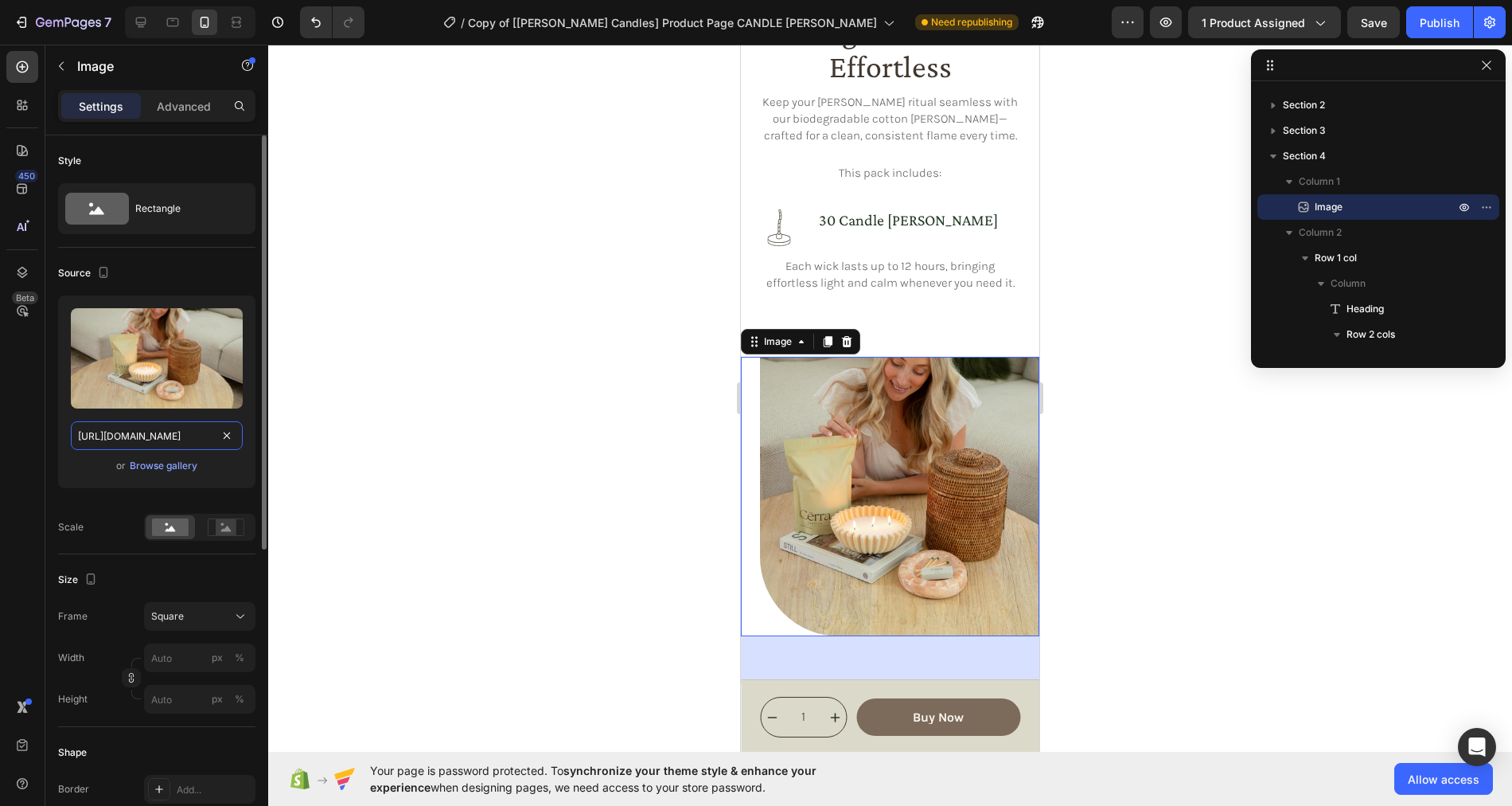
scroll to position [0, 480]
type input "https://cdn.shopify.com/s/files/1/0758/4183/1136/files/gempages_571868979581158…"
click at [78, 482] on div "Upload Image https://cdn.shopify.com/s/files/1/0758/4183/1136/files/gempages_57…" at bounding box center [157, 391] width 197 height 192
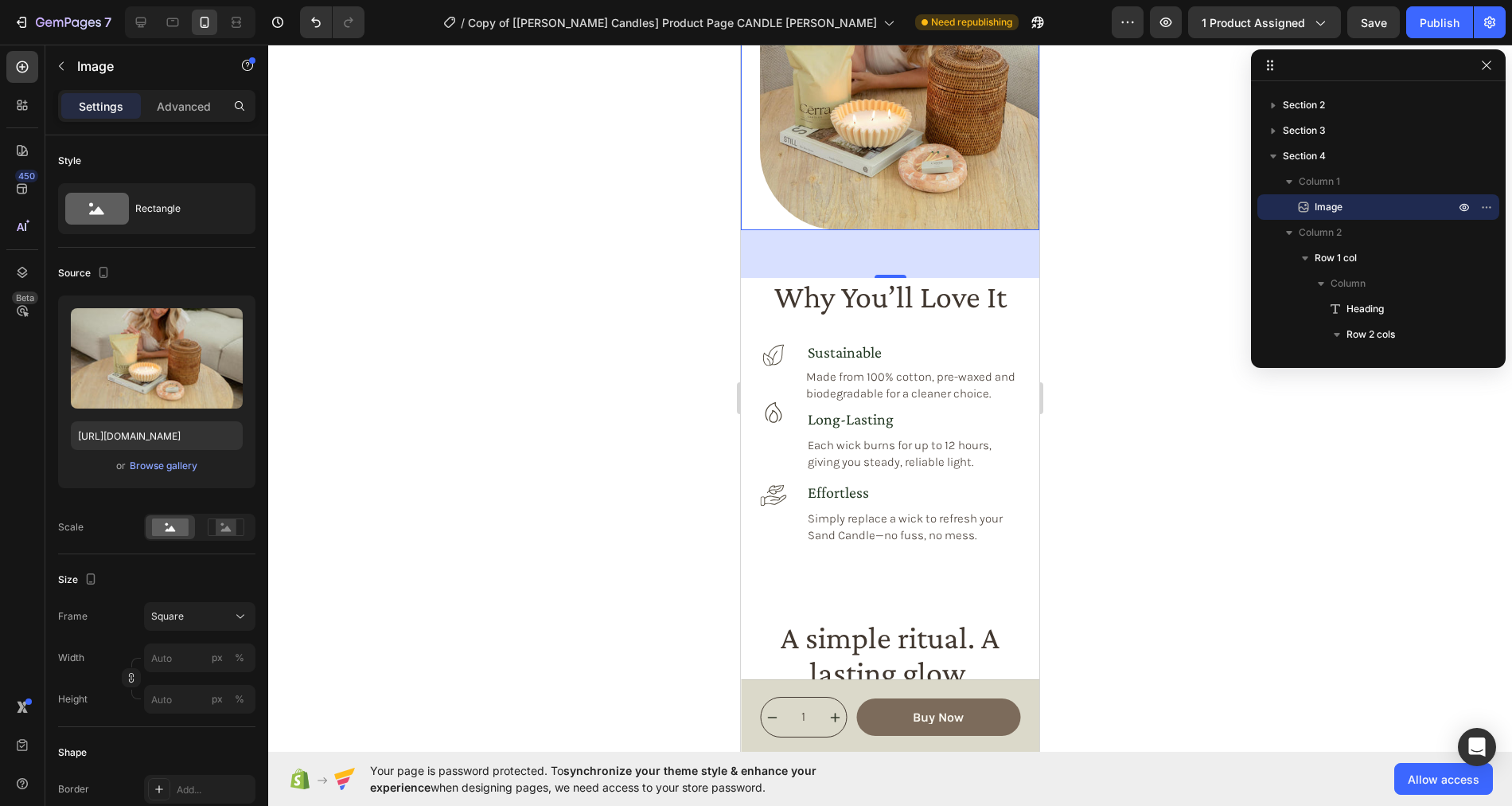
scroll to position [1503, 0]
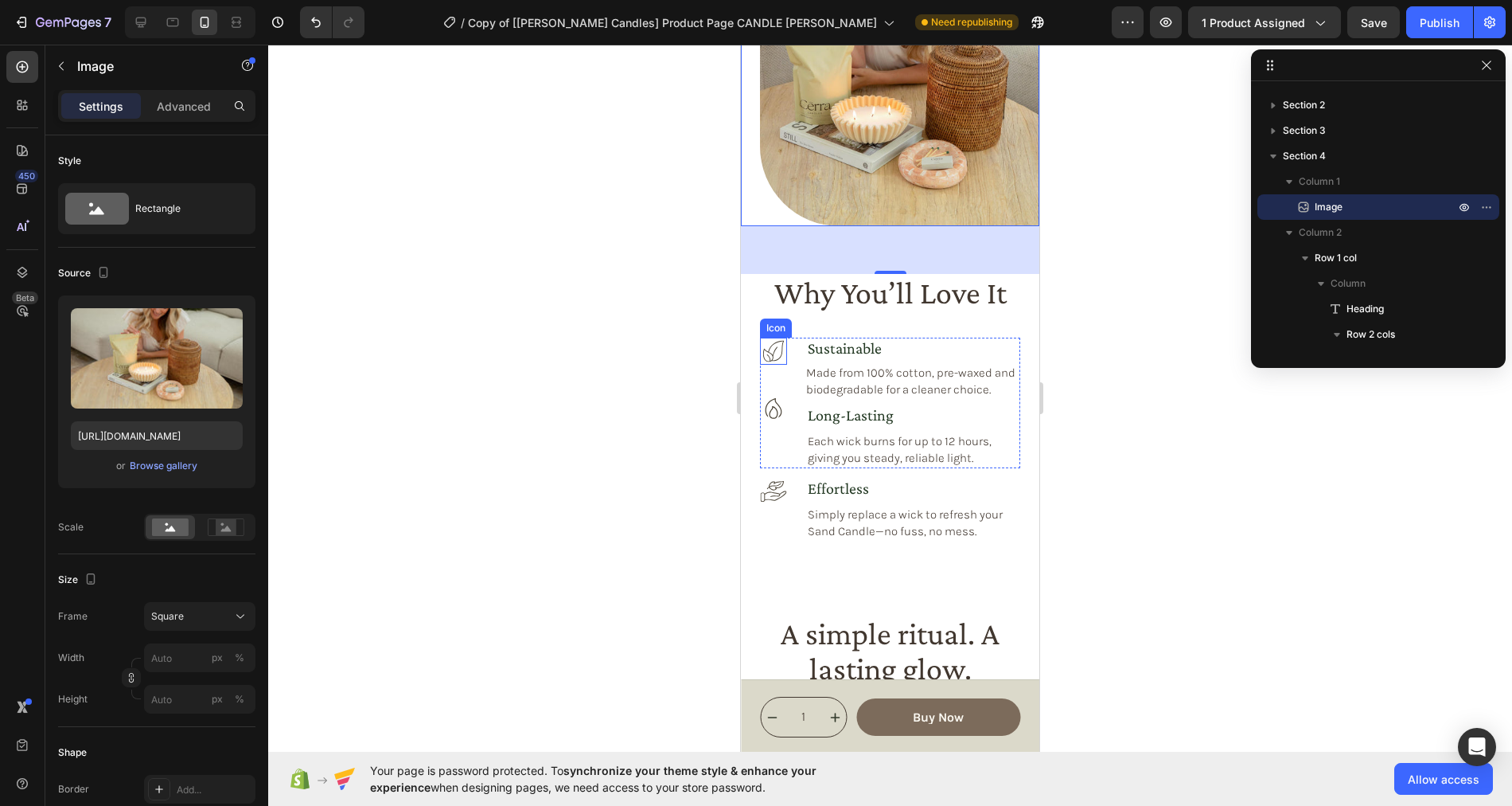
click at [783, 357] on icon at bounding box center [773, 351] width 27 height 27
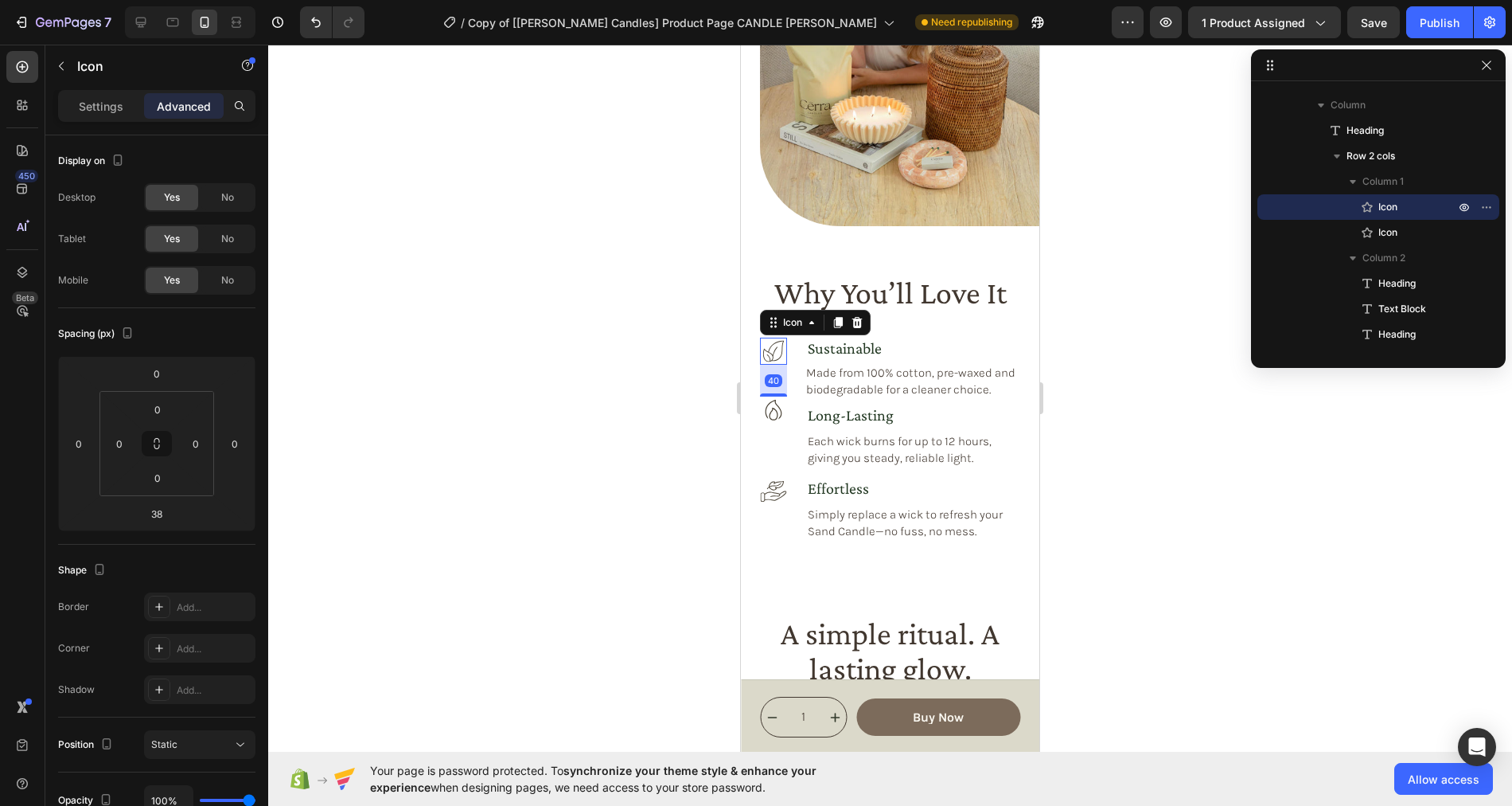
click at [780, 394] on div at bounding box center [773, 395] width 27 height 3
drag, startPoint x: 780, startPoint y: 393, endPoint x: 780, endPoint y: 403, distance: 10.0
click at [780, 403] on div at bounding box center [773, 404] width 27 height 5
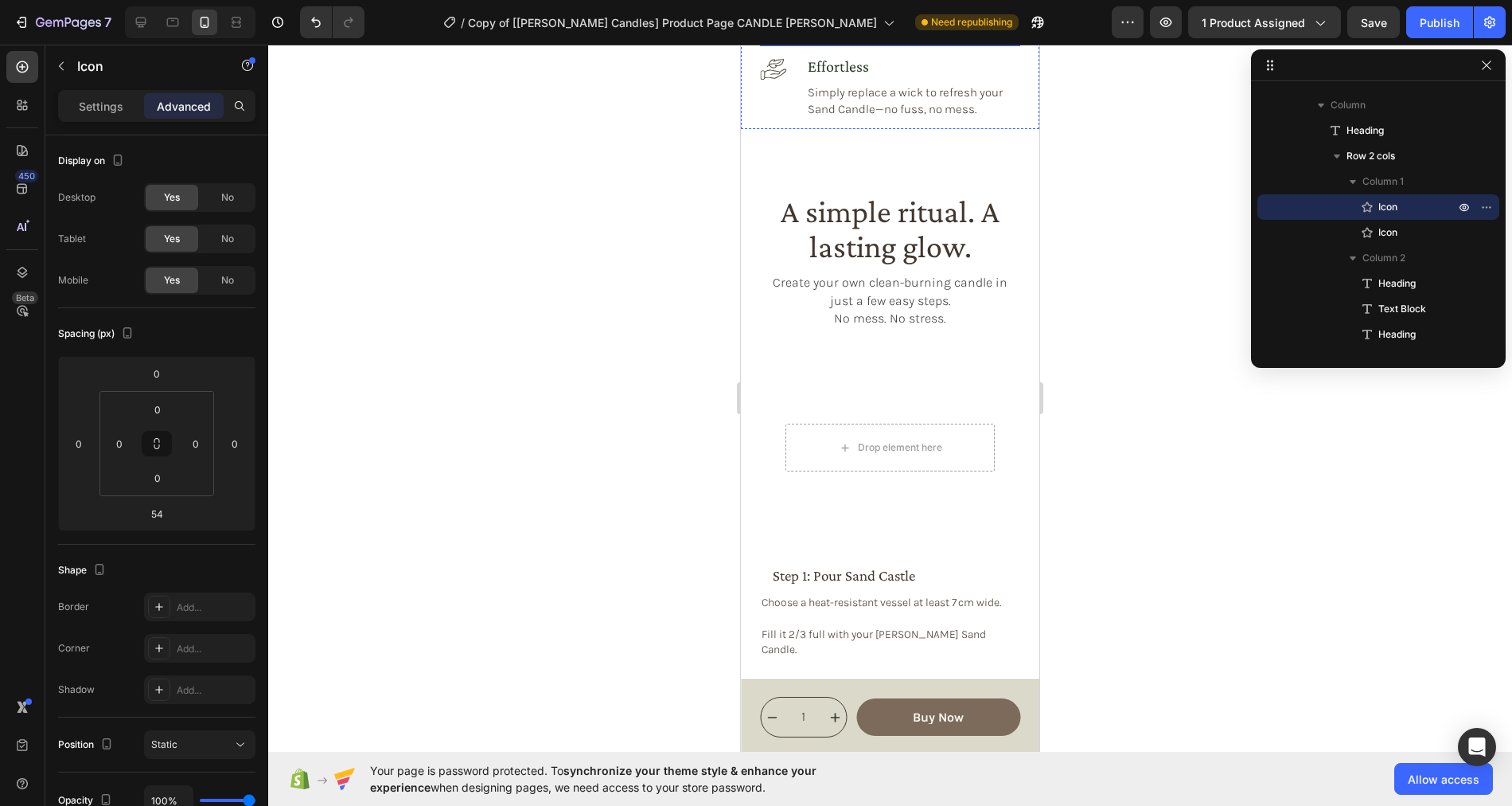
scroll to position [1927, 0]
click at [170, 24] on icon at bounding box center [172, 21] width 16 height 16
type input "38"
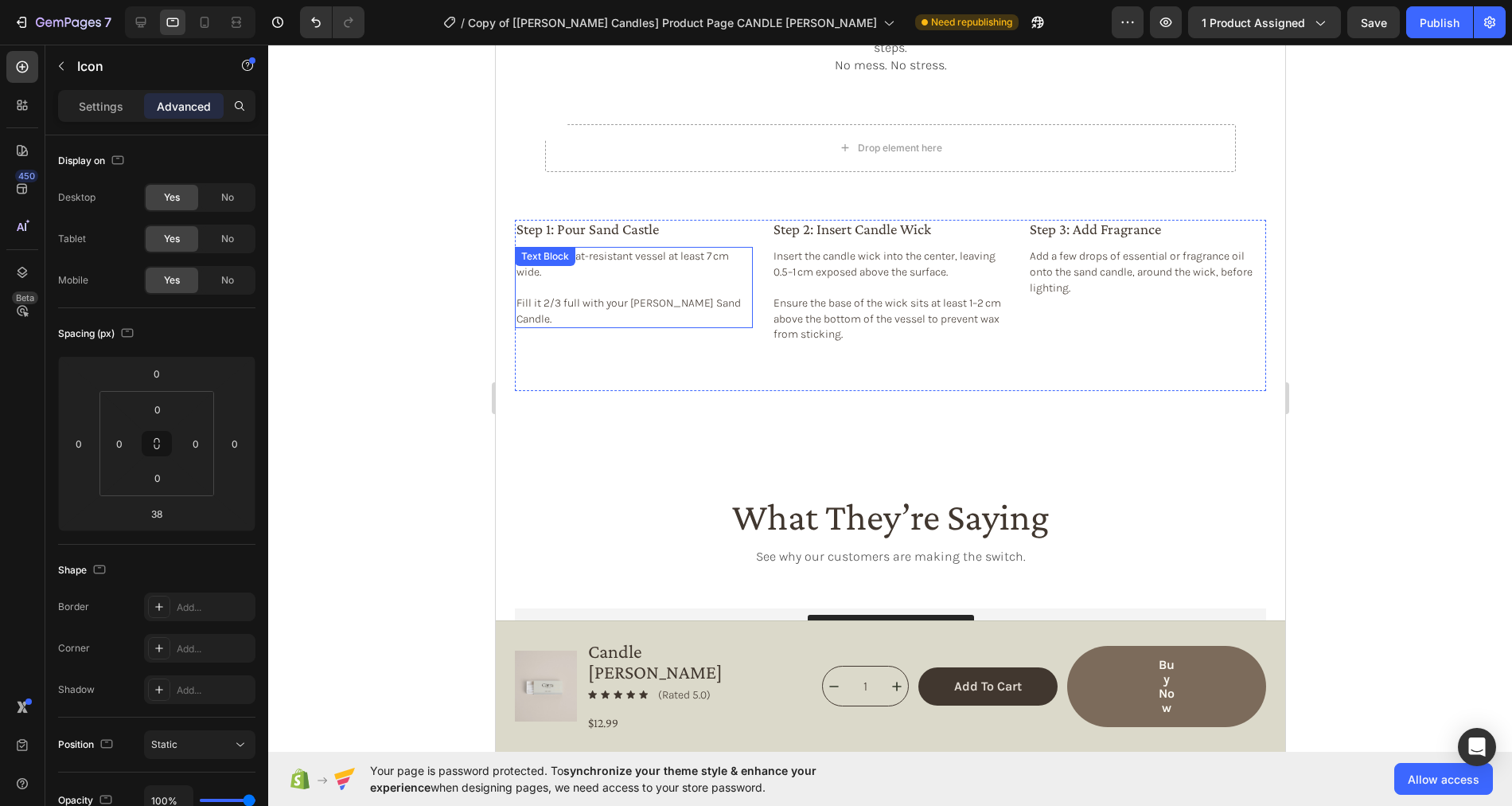
scroll to position [1938, 0]
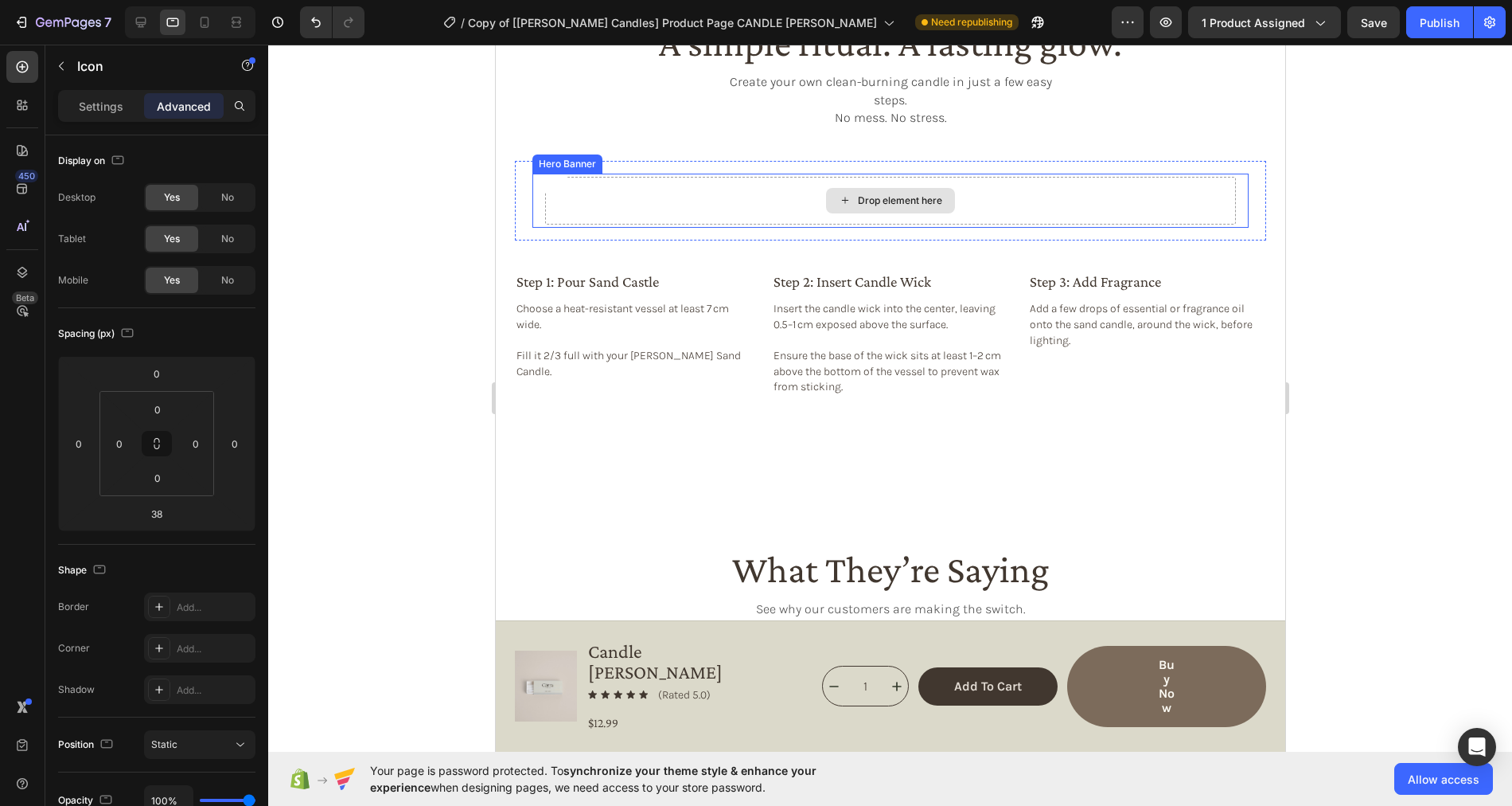
click at [685, 179] on div "Drop element here" at bounding box center [889, 200] width 691 height 48
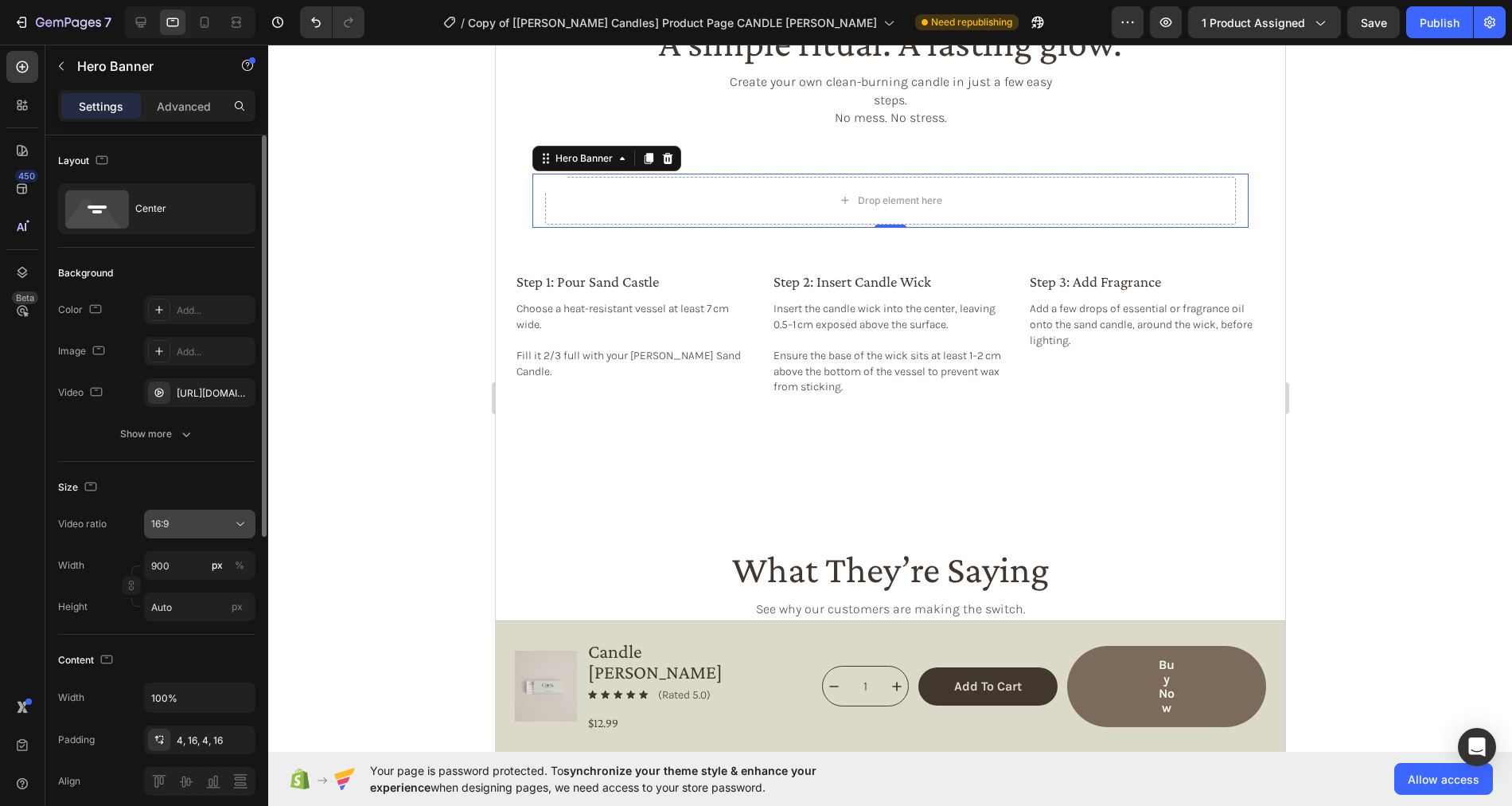
click at [204, 517] on div "16:9" at bounding box center [191, 523] width 81 height 14
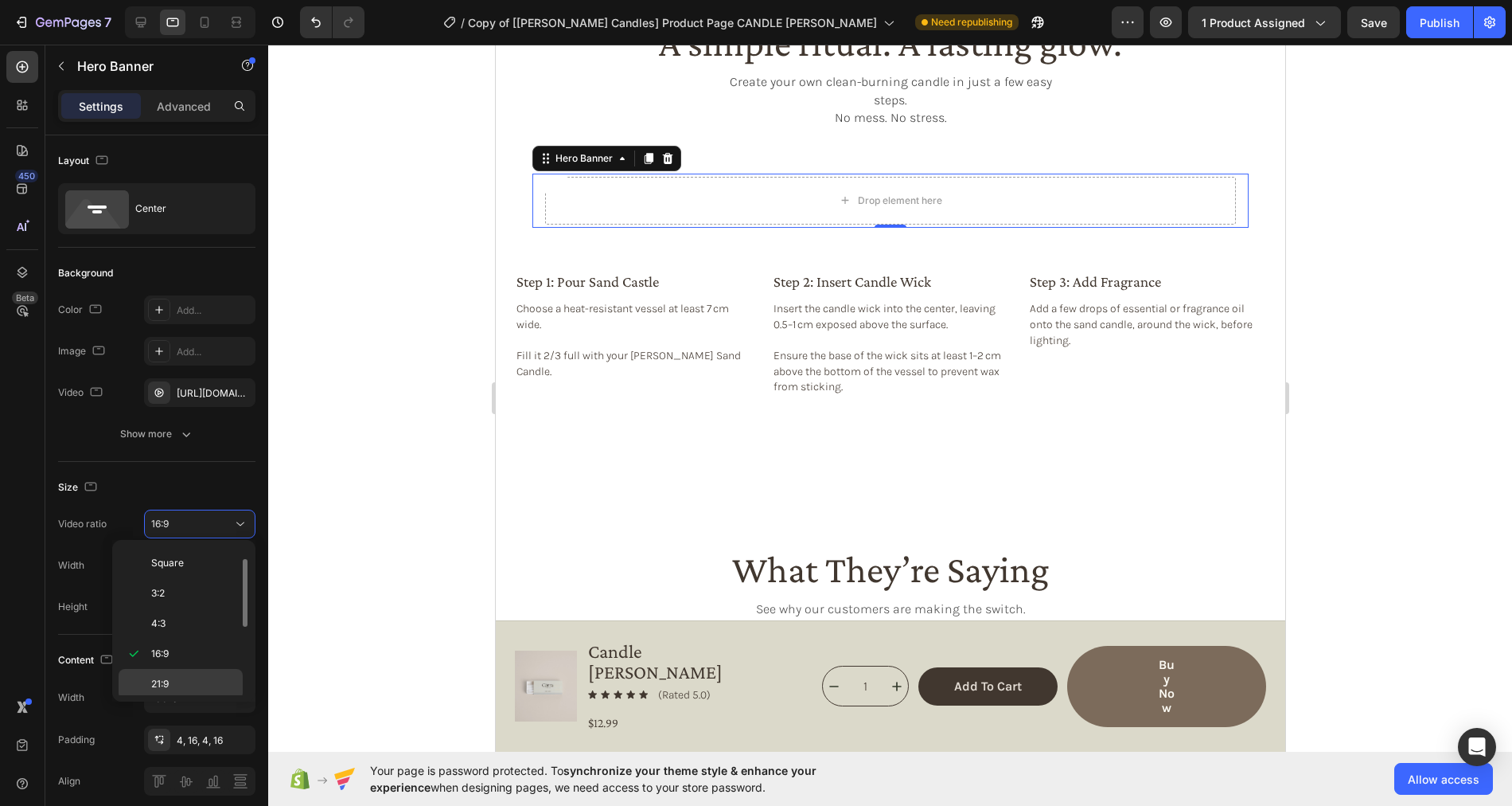
click at [179, 677] on p "21:9" at bounding box center [193, 684] width 85 height 14
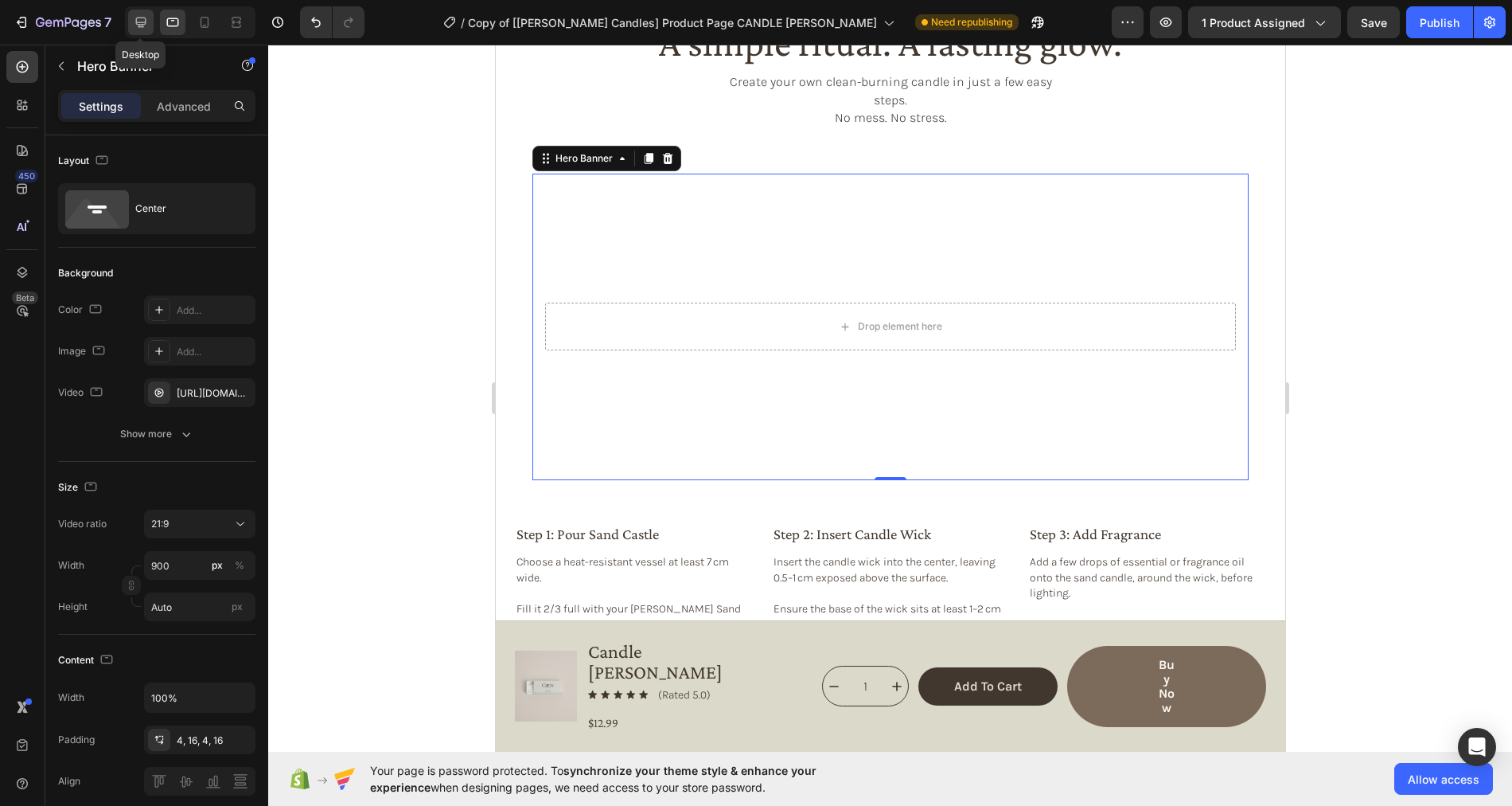
click at [140, 23] on icon at bounding box center [140, 21] width 16 height 16
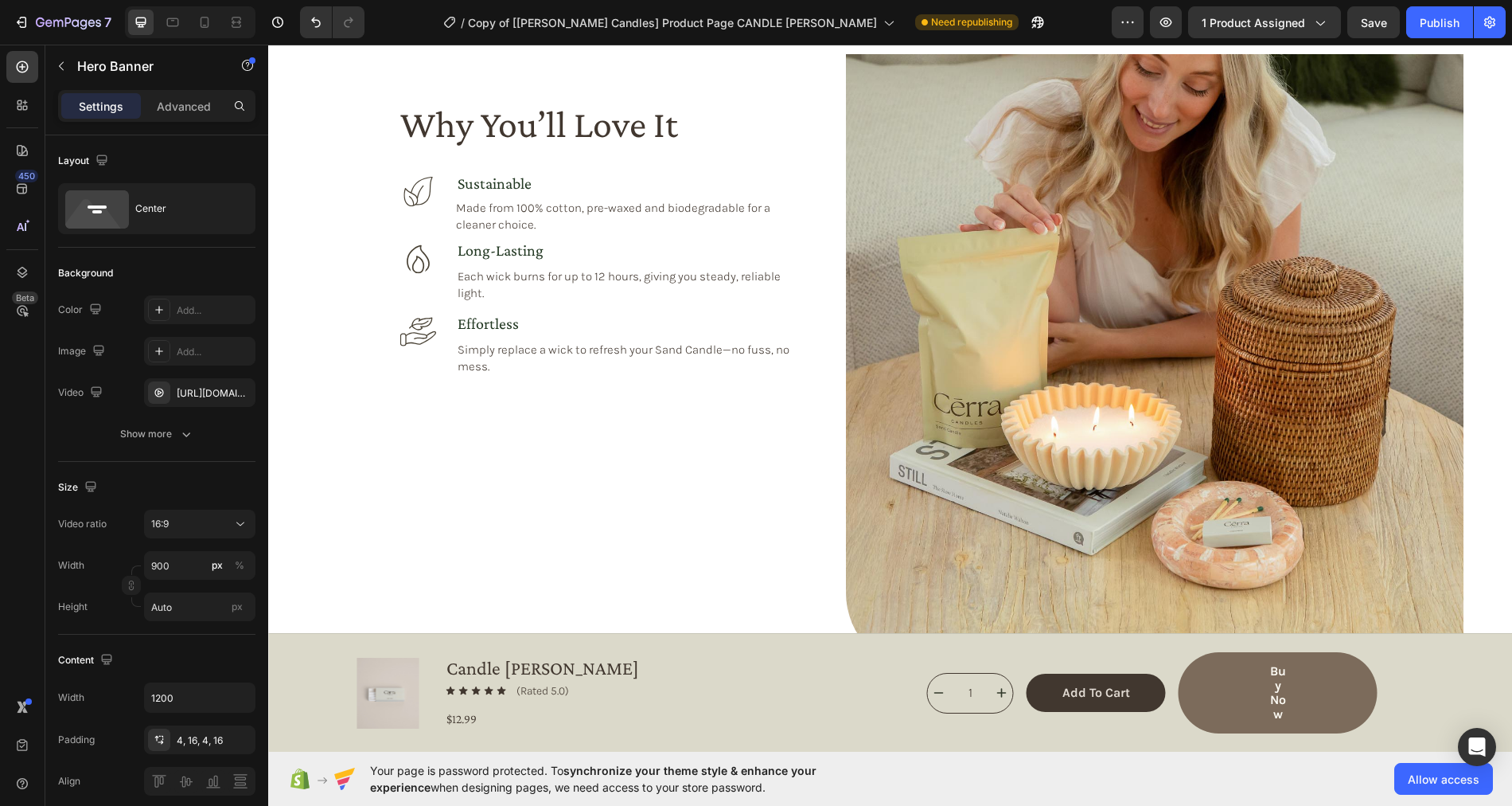
scroll to position [1448, 0]
click at [204, 27] on icon at bounding box center [205, 22] width 9 height 12
type input "100%"
type input "100"
type input "185"
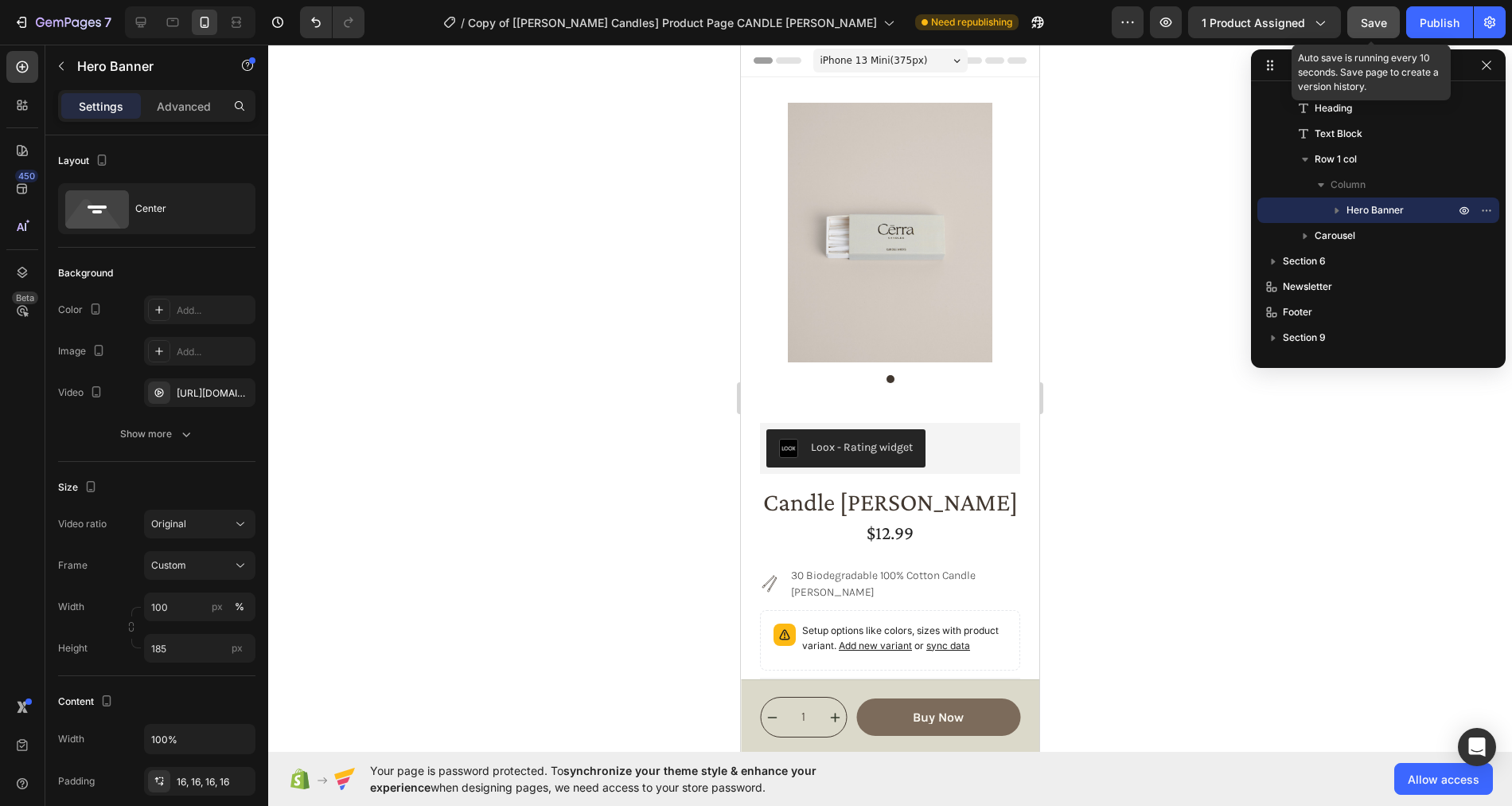
click at [1372, 19] on span "Save" at bounding box center [1374, 22] width 26 height 13
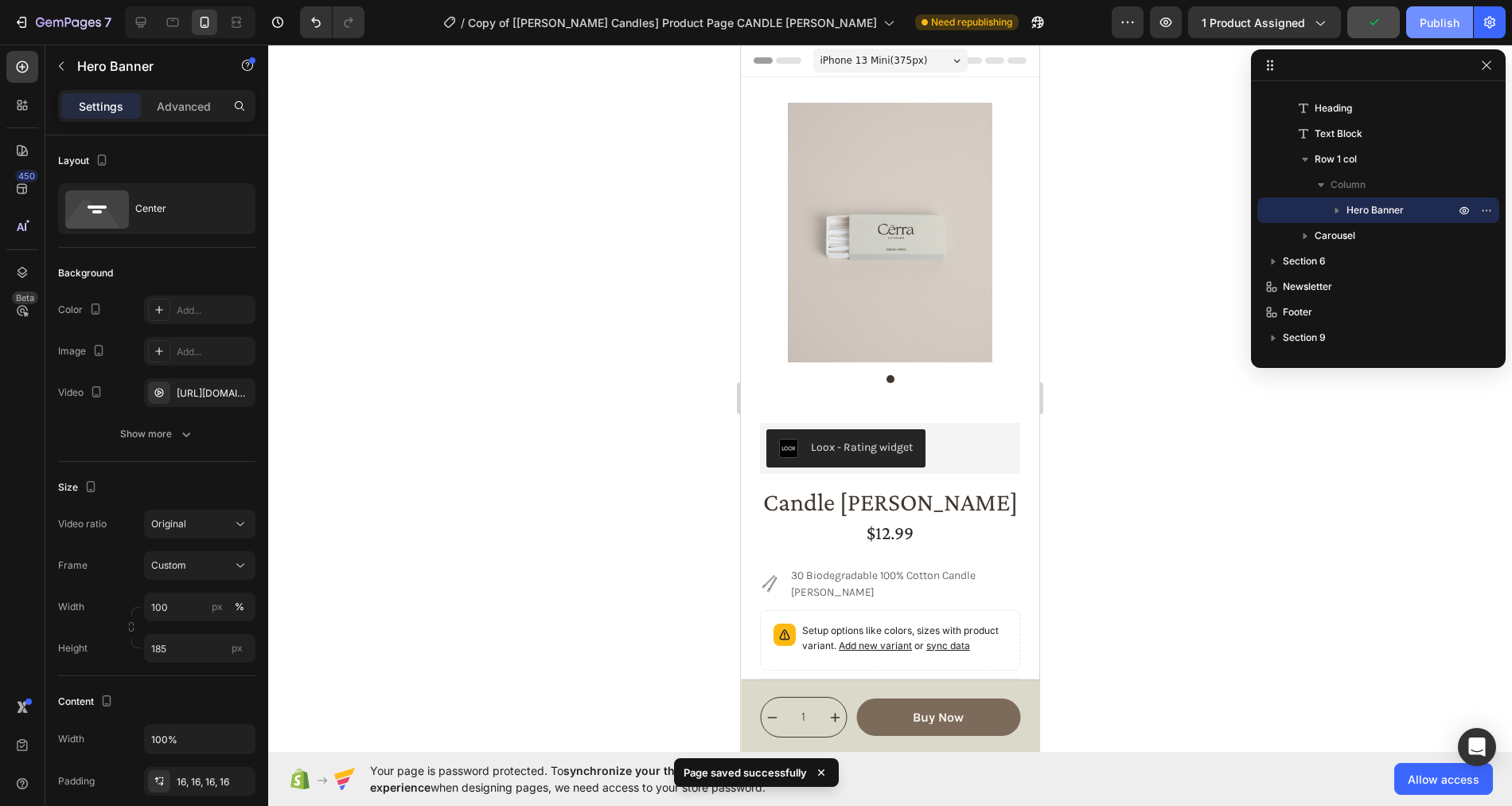
click at [1434, 19] on div "Publish" at bounding box center [1440, 22] width 39 height 16
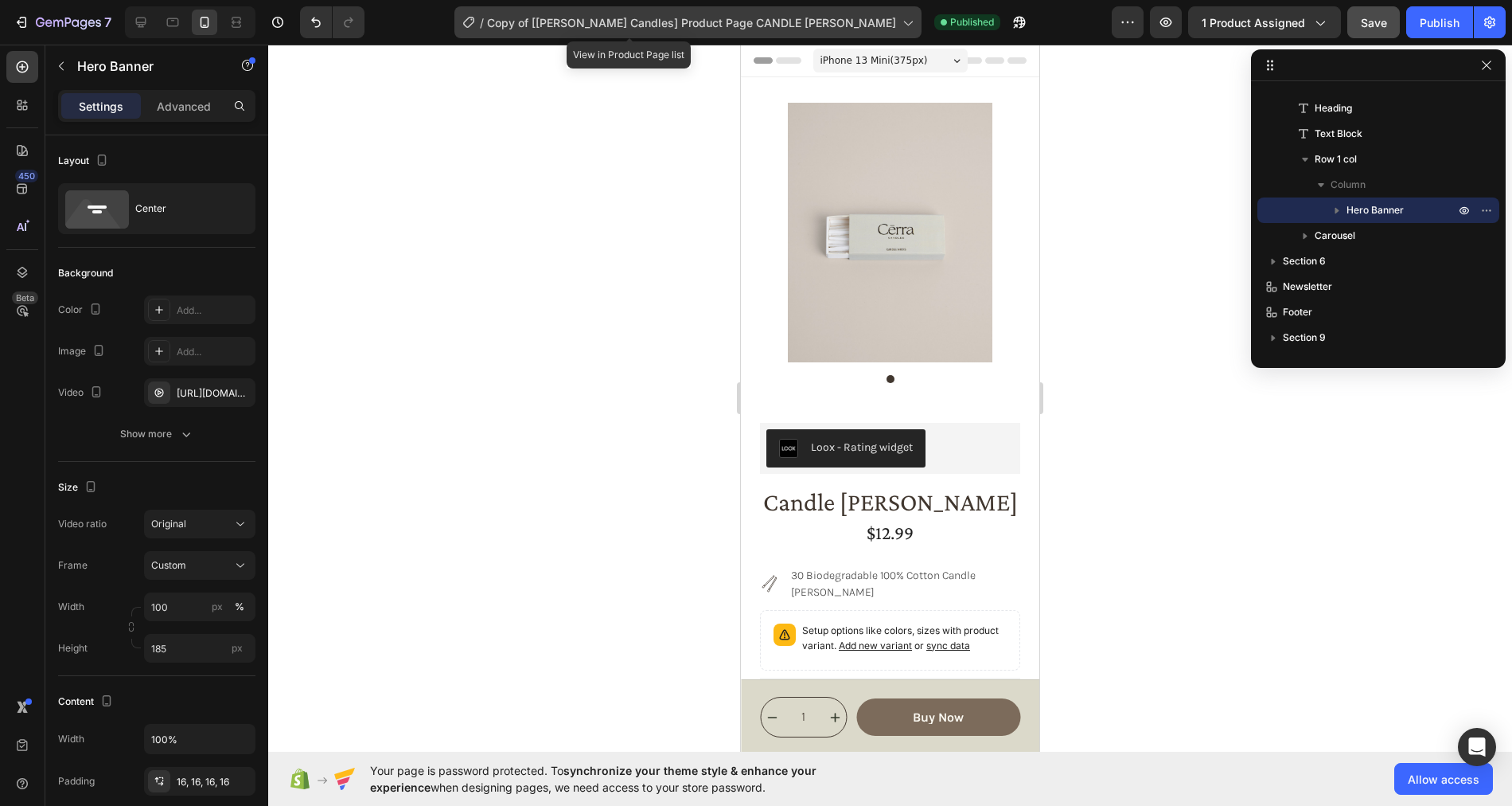
click at [640, 27] on span "Copy of [Cerra Candles] Product Page CANDLE WICKS" at bounding box center [692, 22] width 409 height 16
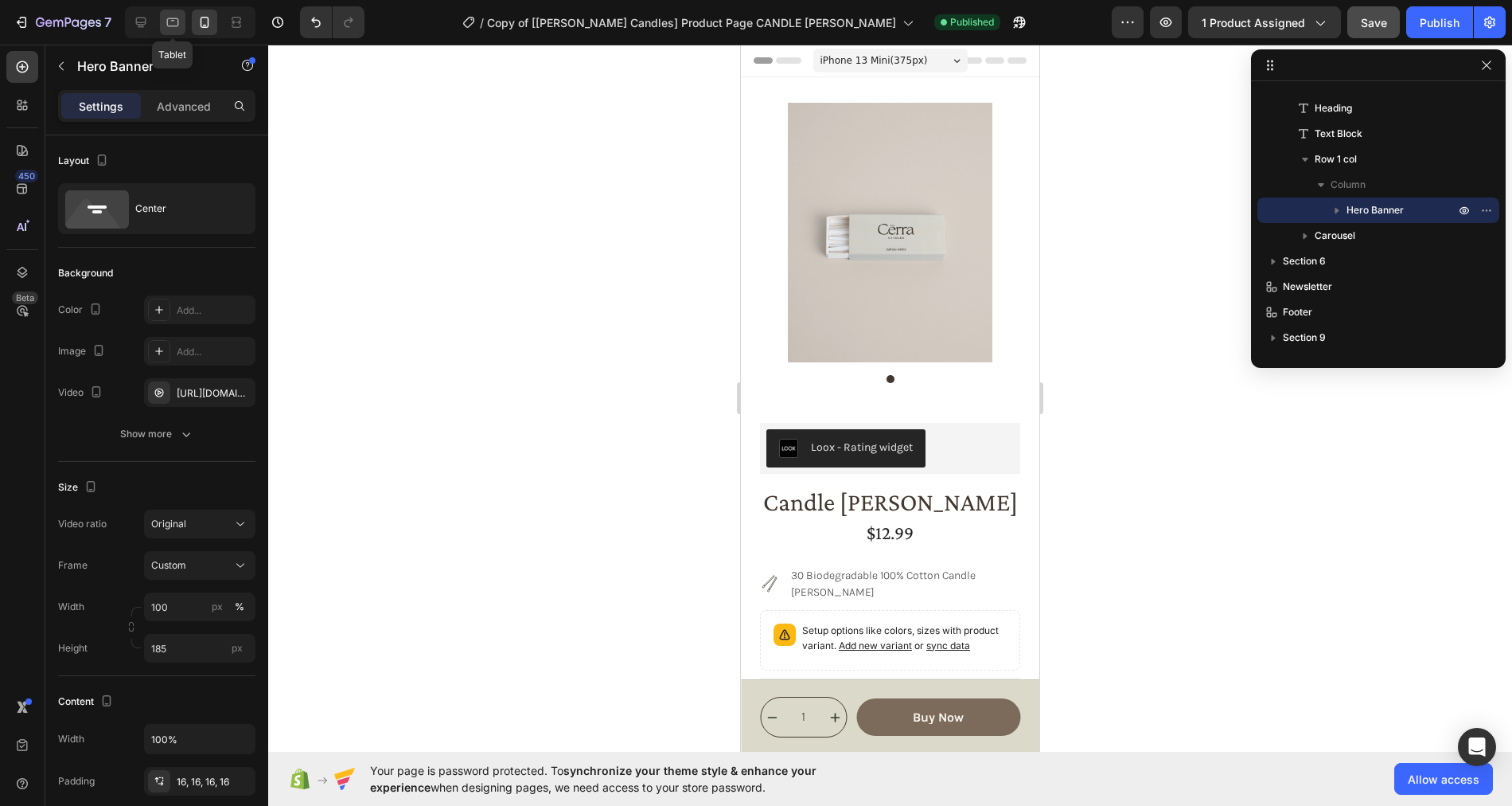
click at [165, 25] on icon at bounding box center [172, 21] width 16 height 16
type input "900"
type input "Auto"
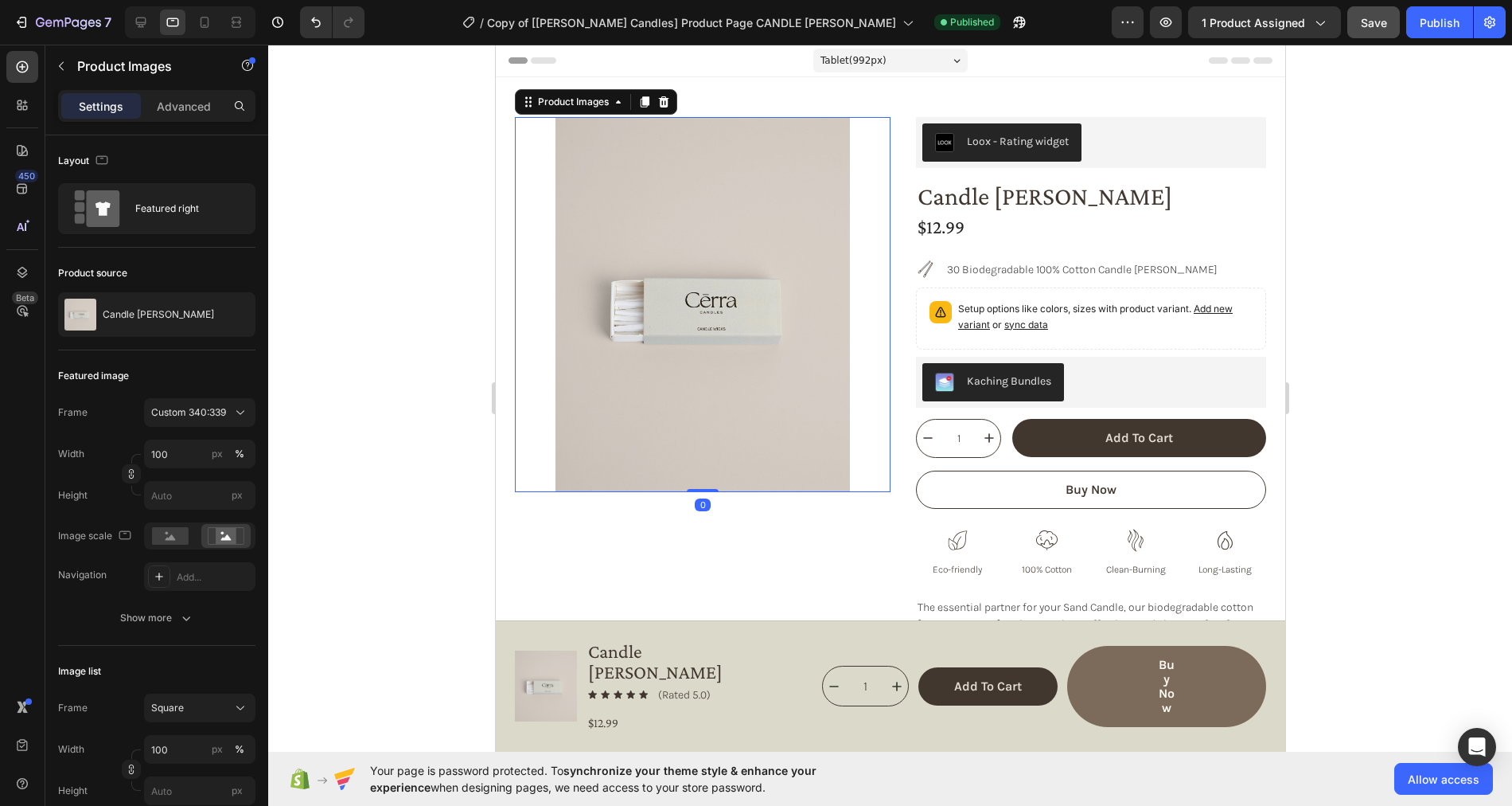
click at [525, 131] on img at bounding box center [701, 304] width 375 height 375
click at [140, 22] on icon at bounding box center [141, 22] width 11 height 11
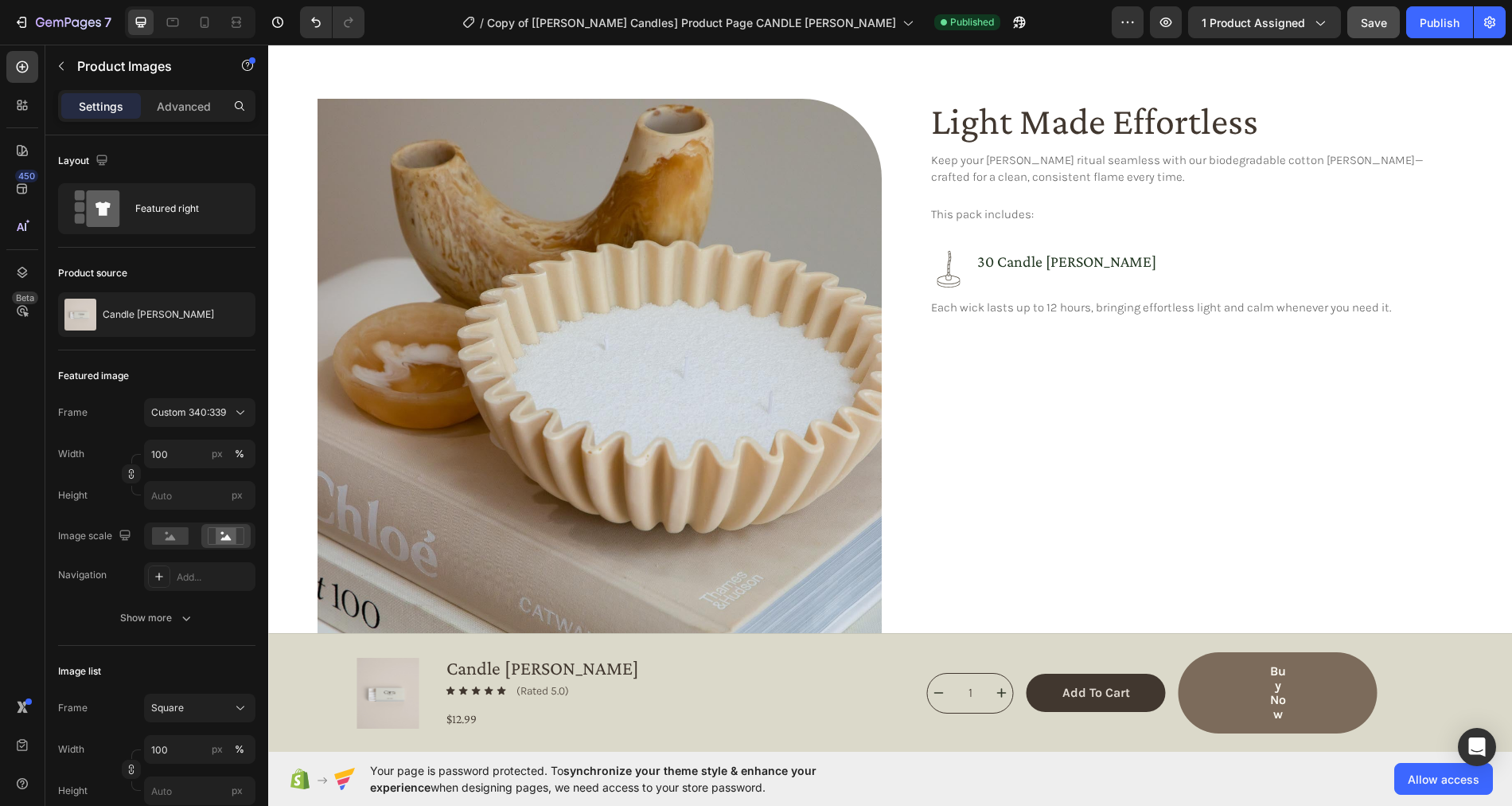
scroll to position [721, 0]
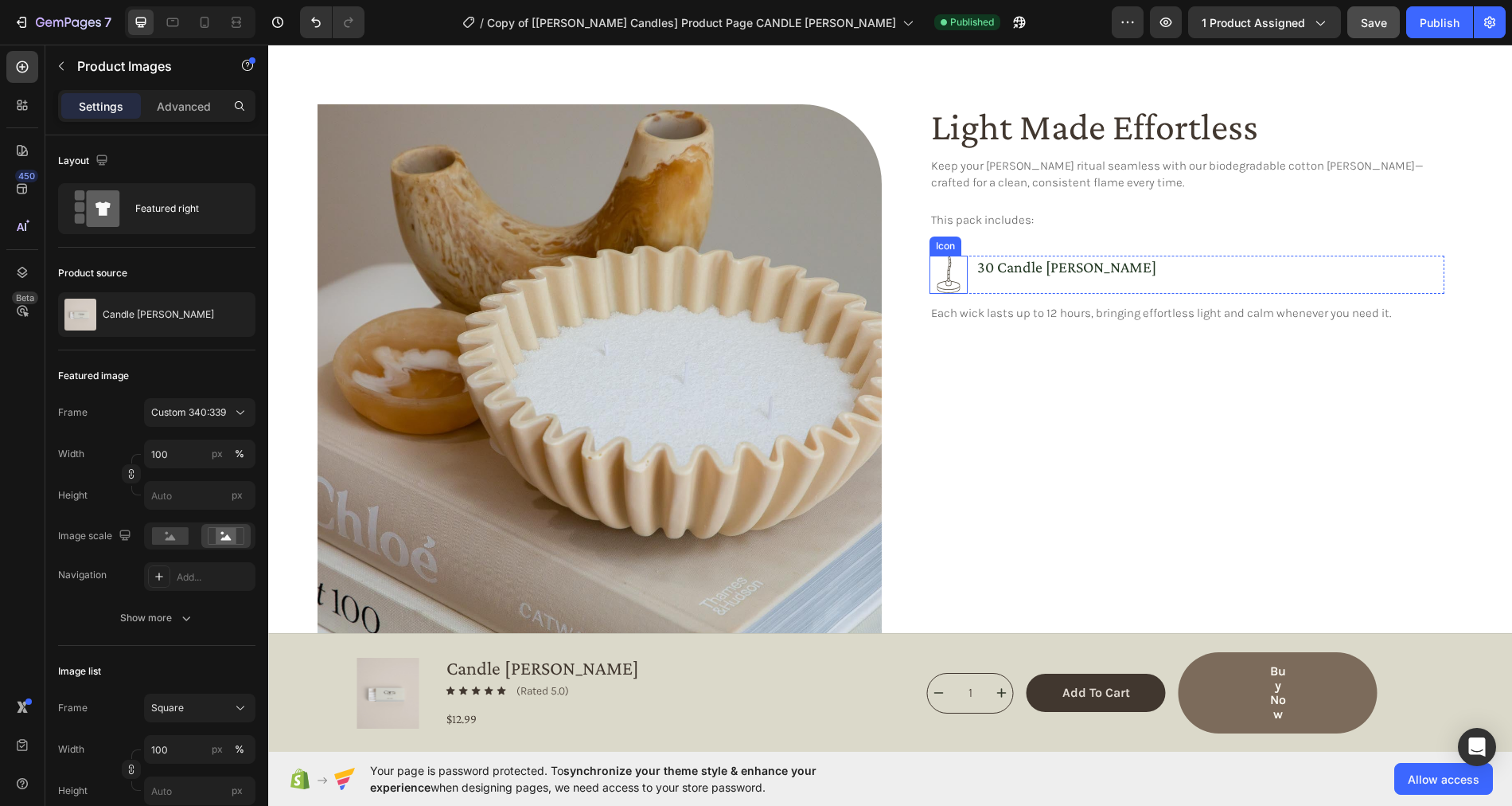
click at [949, 269] on icon at bounding box center [948, 274] width 23 height 37
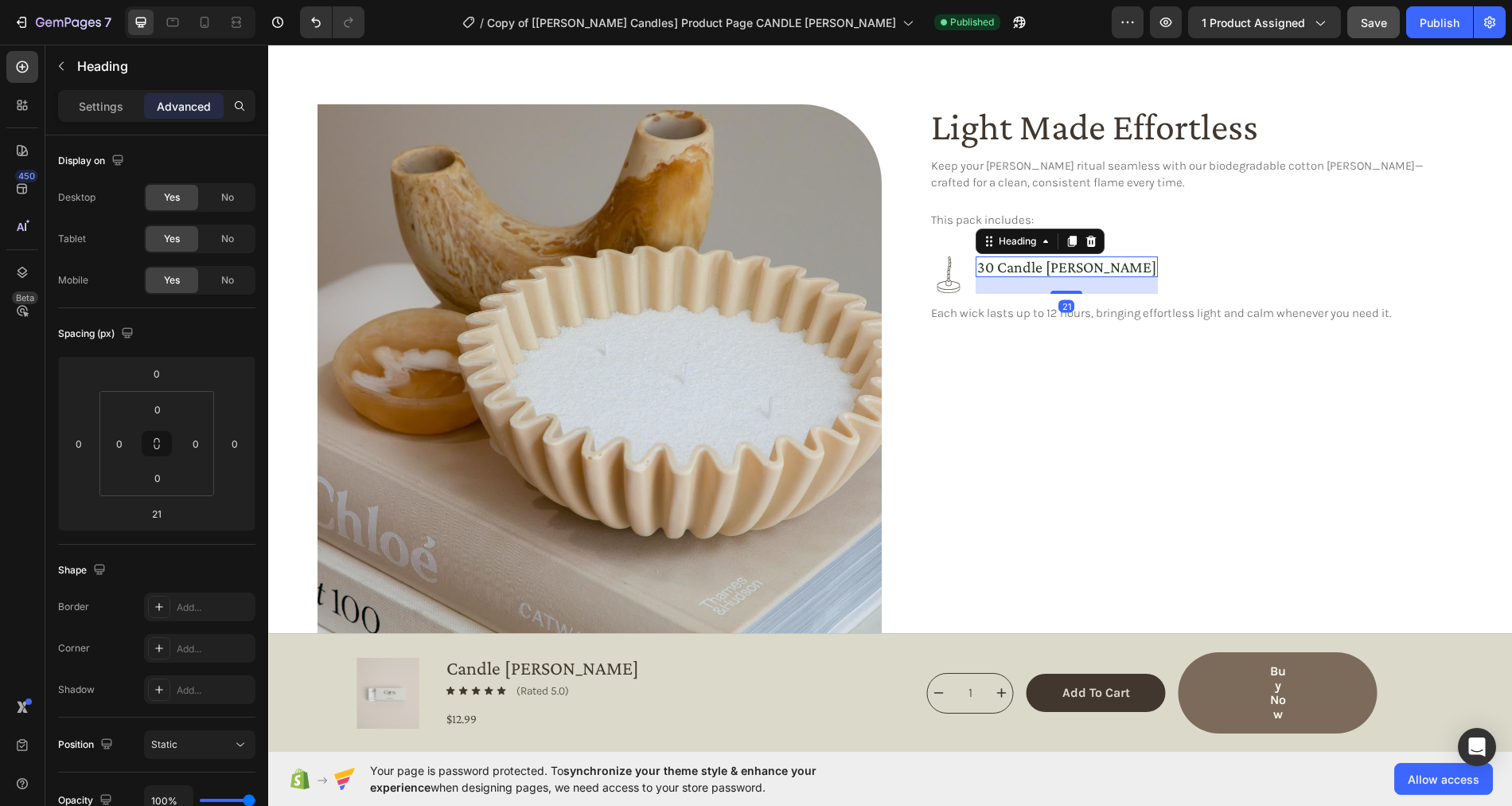
click at [1001, 269] on h3 "30 candle wicks" at bounding box center [1067, 266] width 182 height 21
drag, startPoint x: 1032, startPoint y: 290, endPoint x: 1032, endPoint y: 273, distance: 17.0
click at [1032, 272] on div "30 candle wicks Heading 0" at bounding box center [1067, 274] width 182 height 21
type input "0"
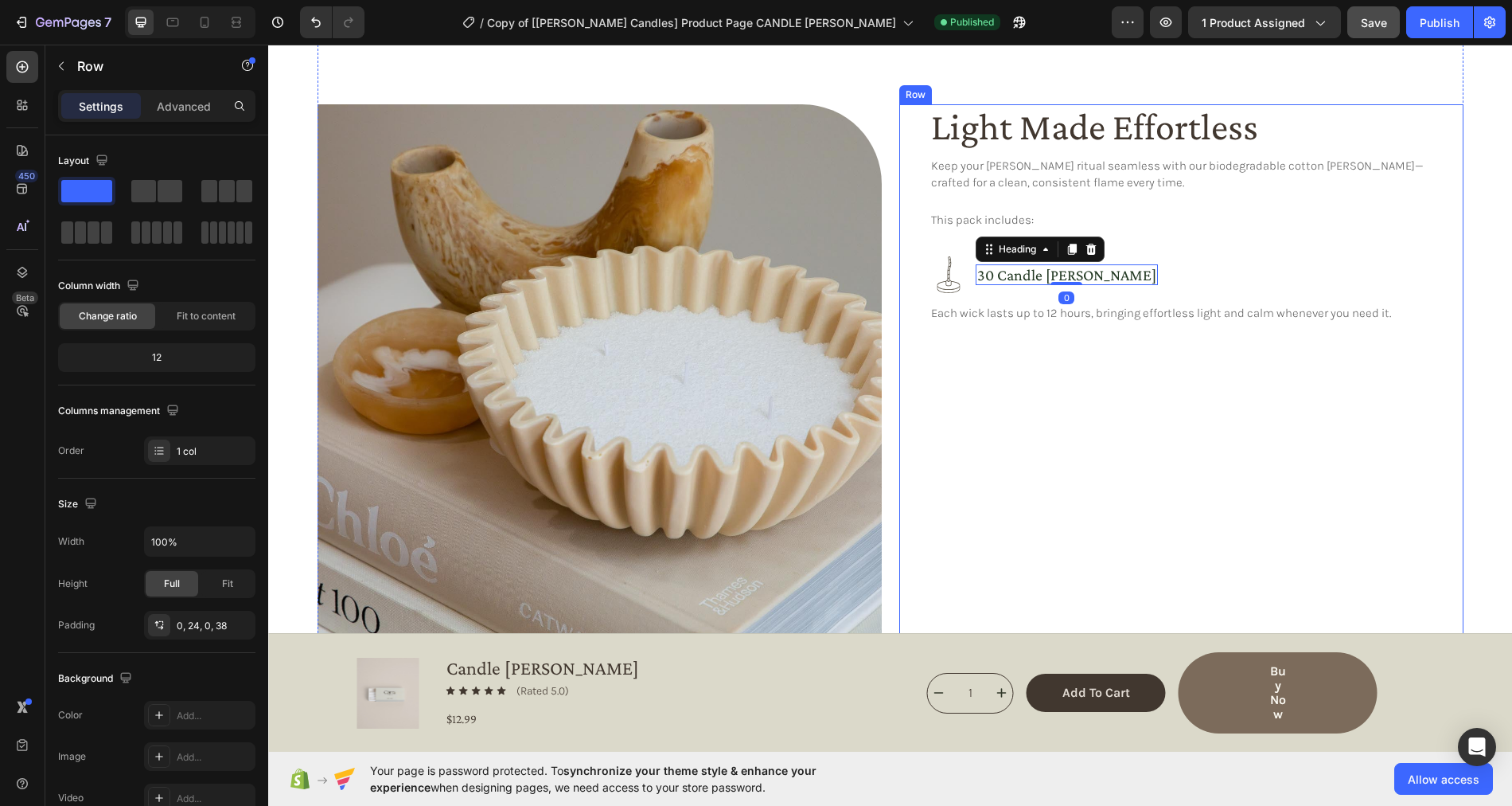
click at [1224, 231] on div "Light Made Effortless Heading Keep your Cērra ritual seamless with our biodegra…" at bounding box center [1187, 386] width 515 height 564
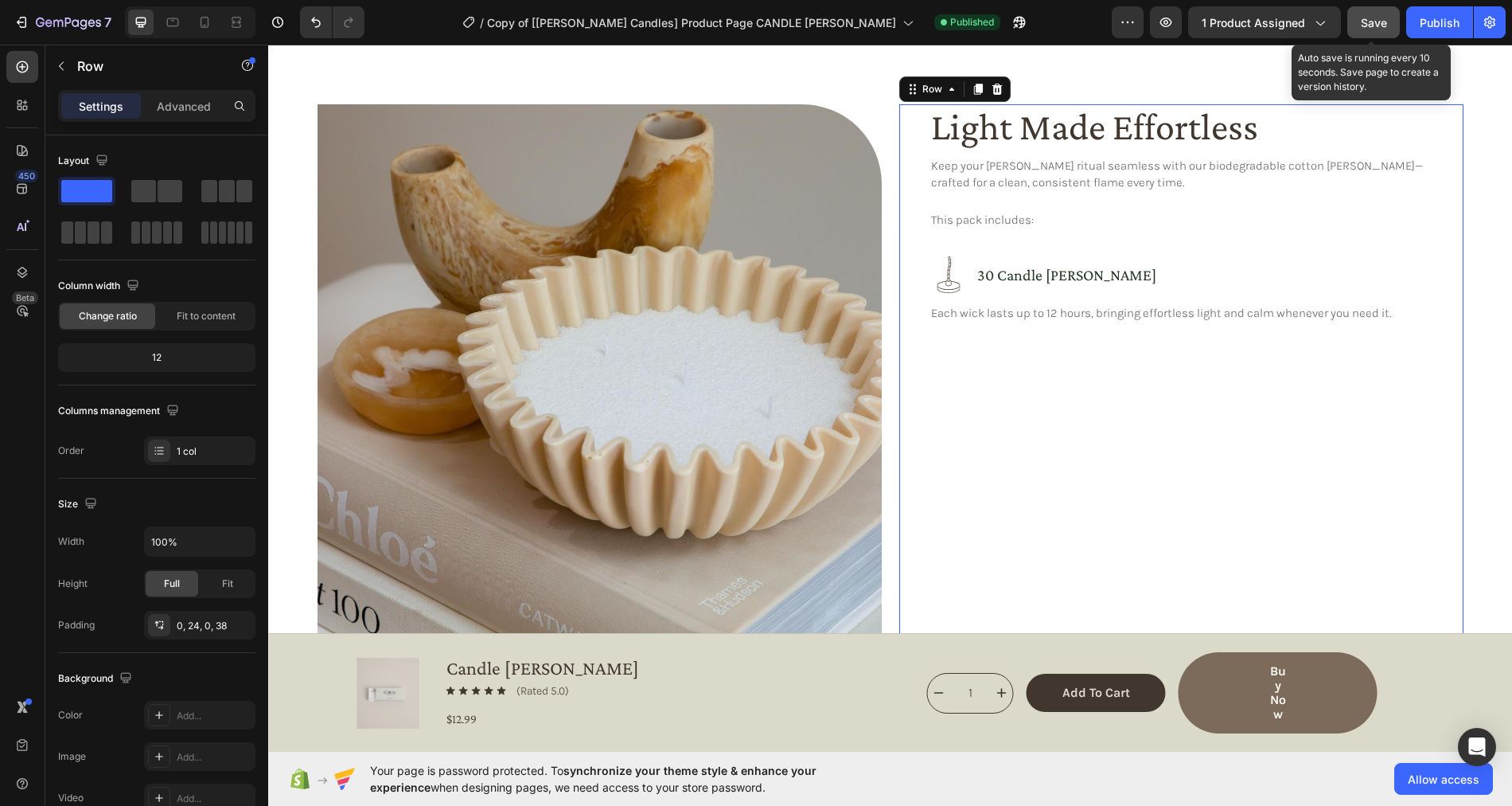
click at [1376, 23] on span "Save" at bounding box center [1374, 22] width 26 height 13
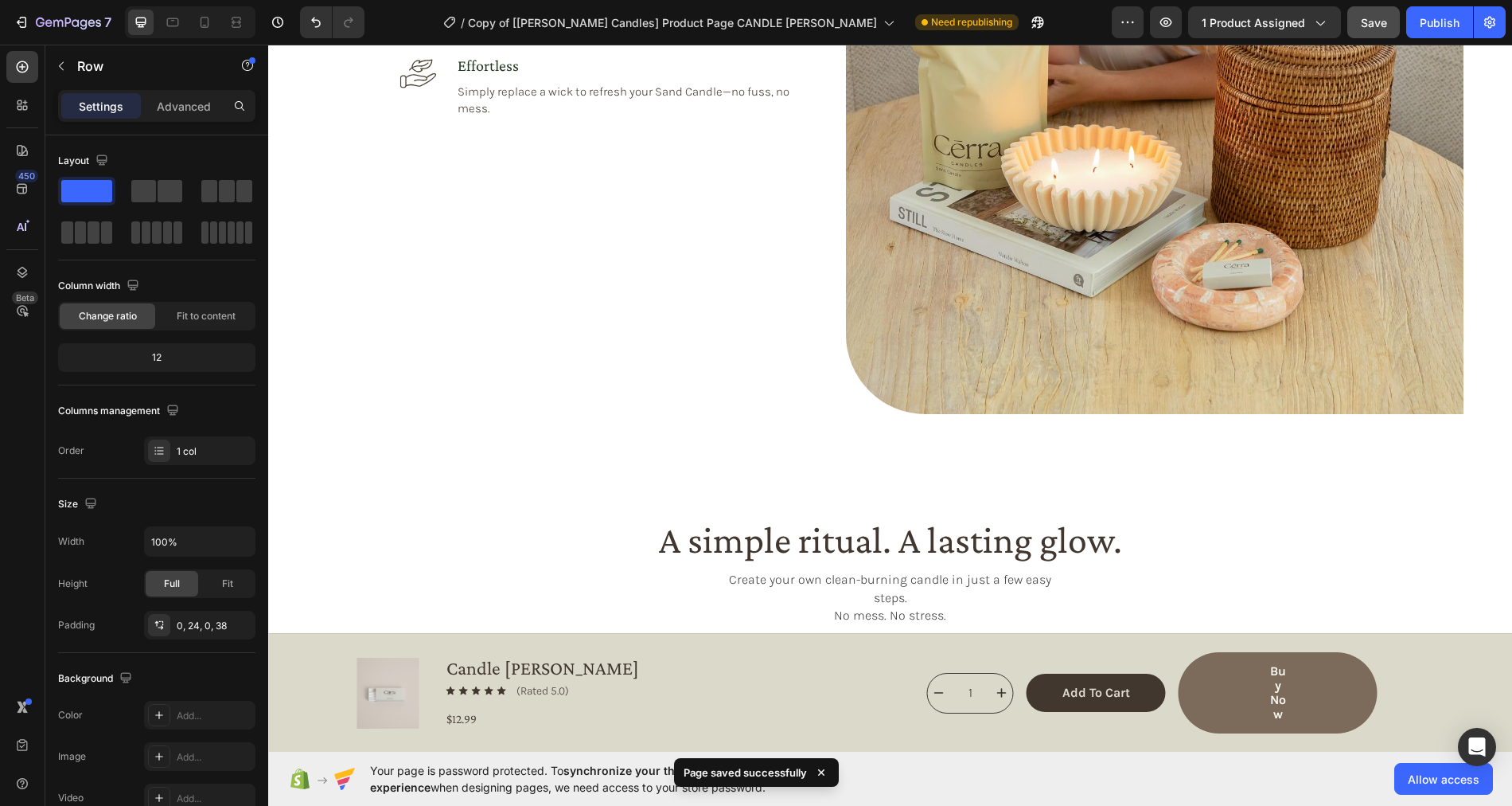
scroll to position [1658, 0]
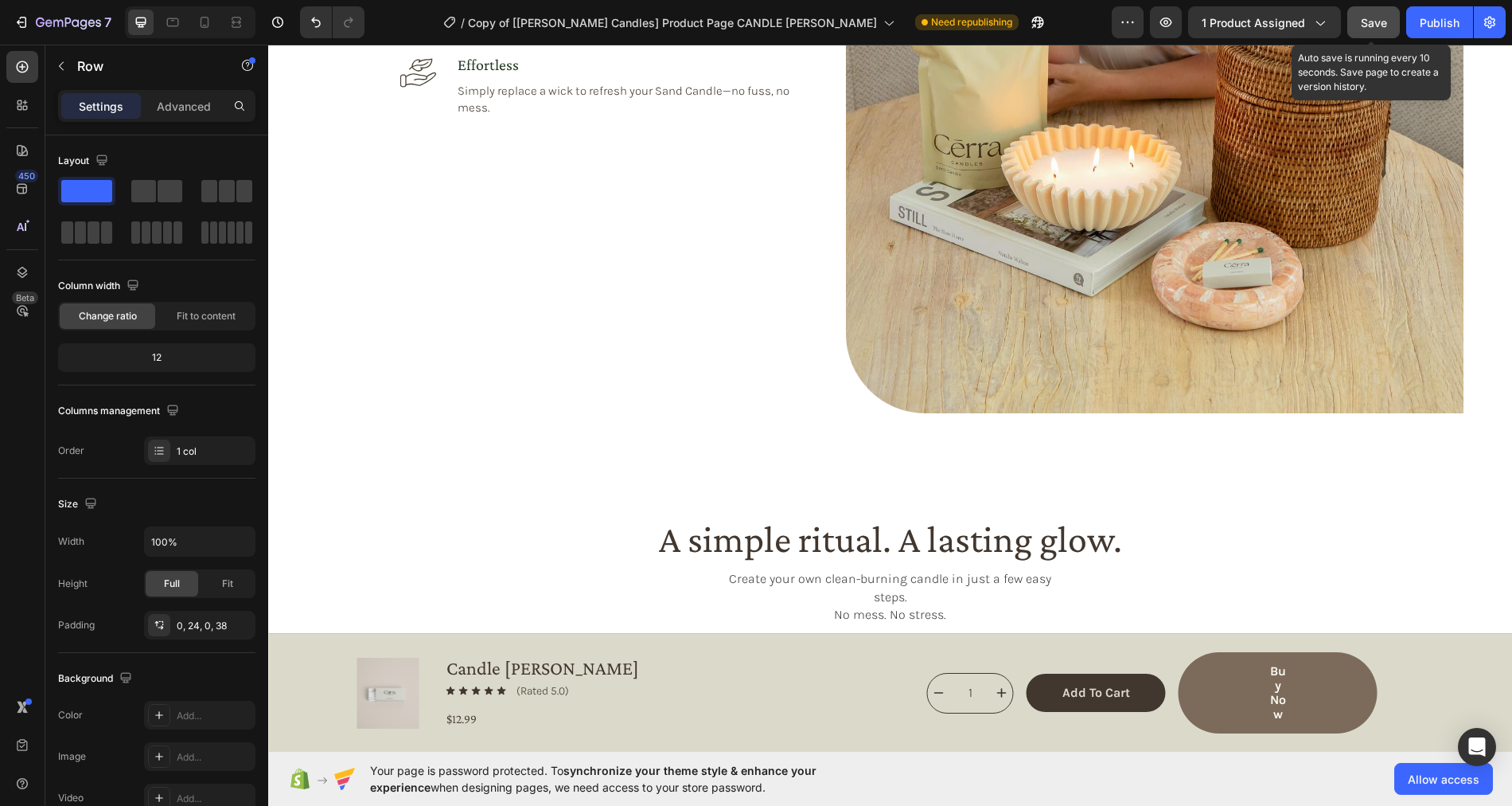
click at [1376, 25] on span "Save" at bounding box center [1374, 22] width 26 height 13
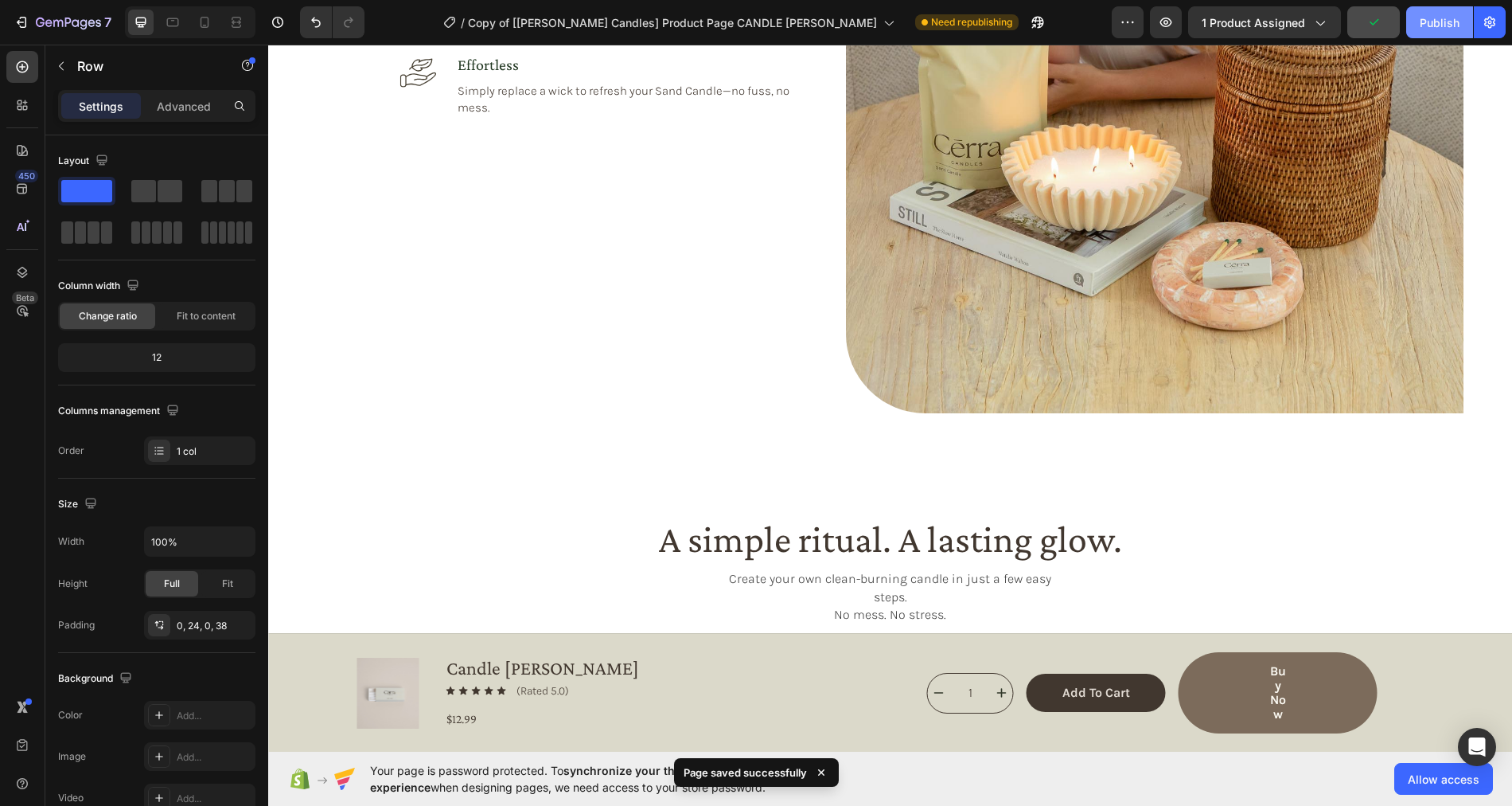
click at [1426, 21] on div "Publish" at bounding box center [1440, 22] width 39 height 16
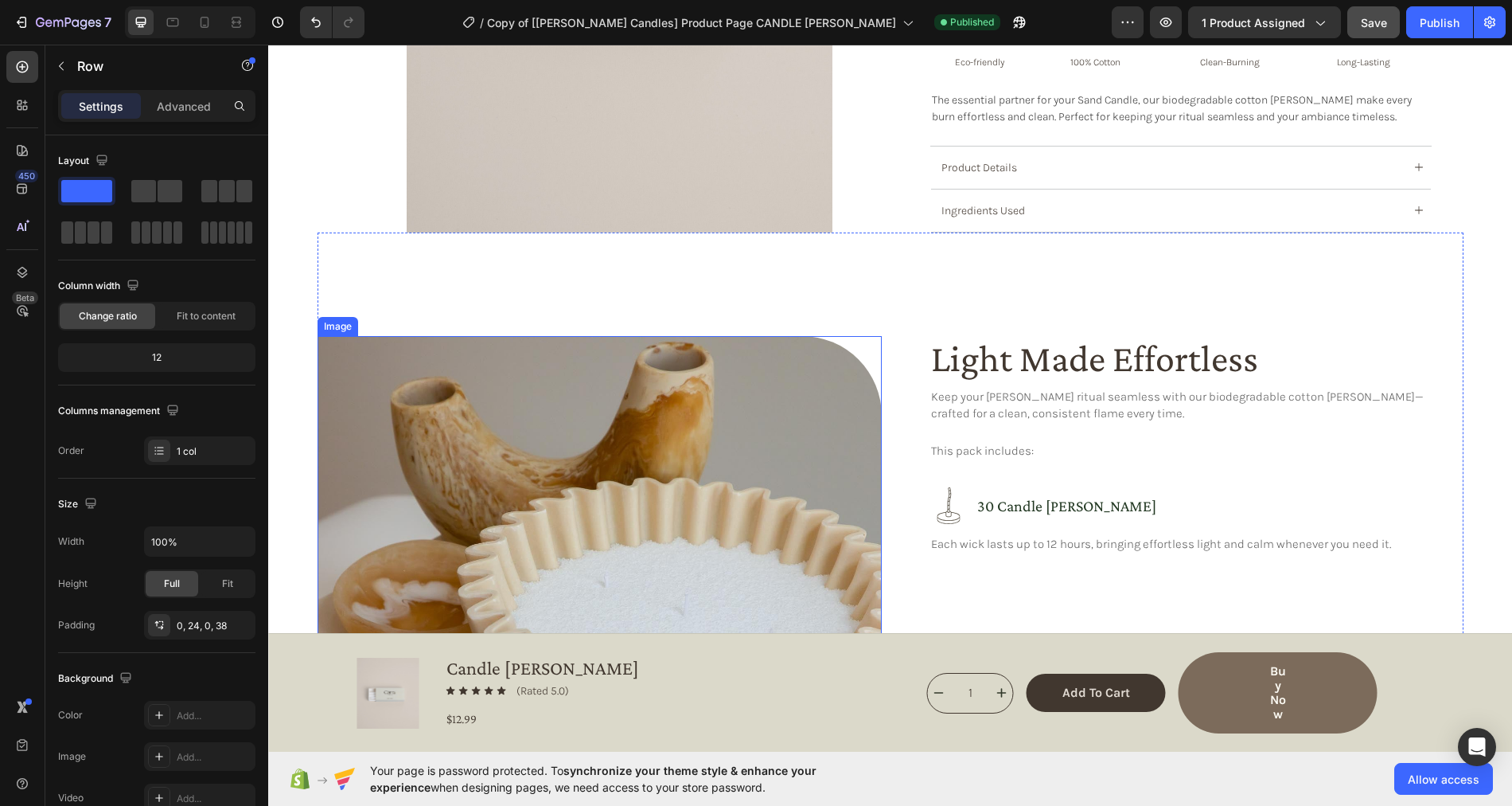
scroll to position [486, 0]
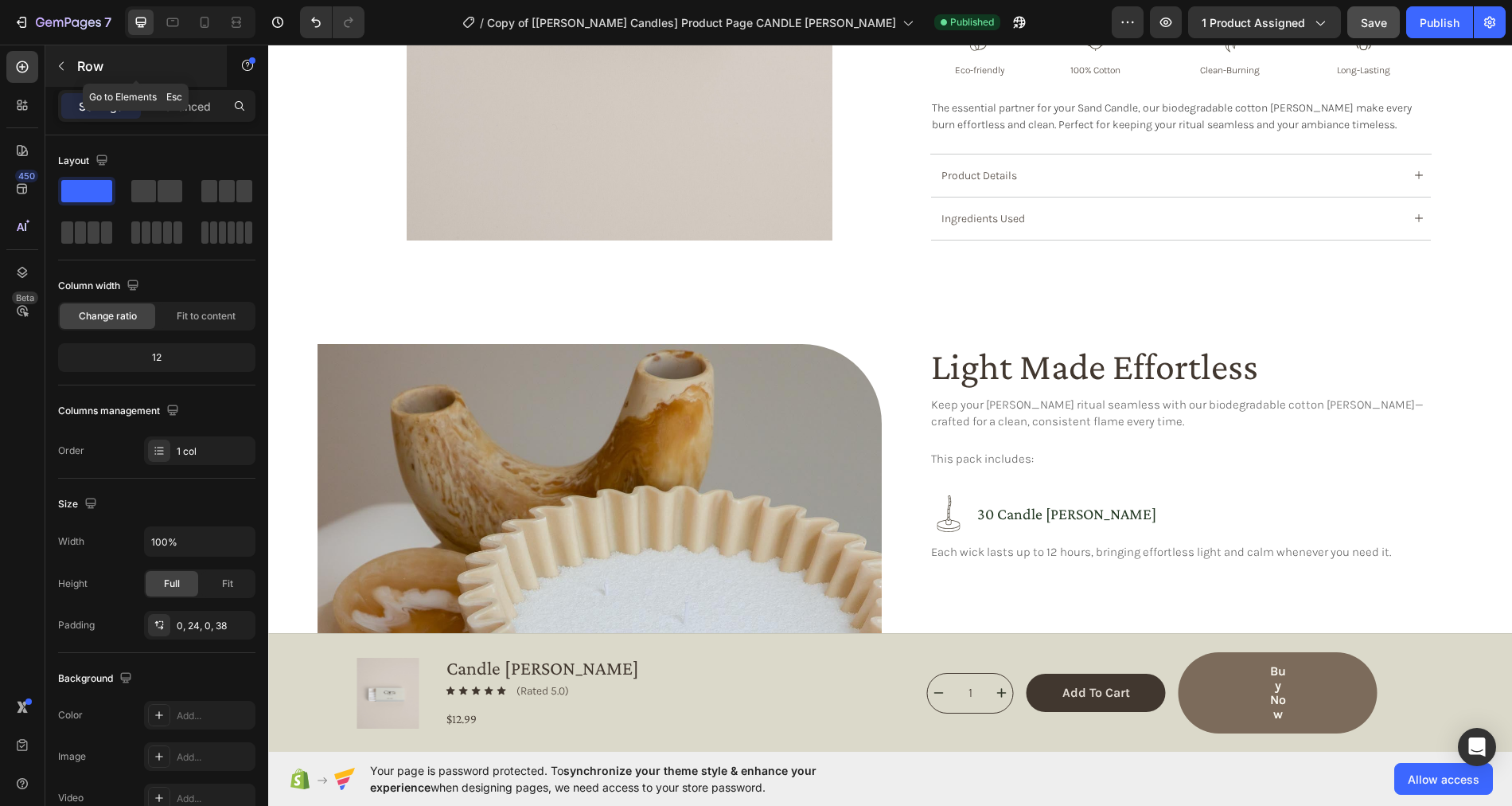
click at [60, 69] on icon "button" at bounding box center [62, 67] width 13 height 13
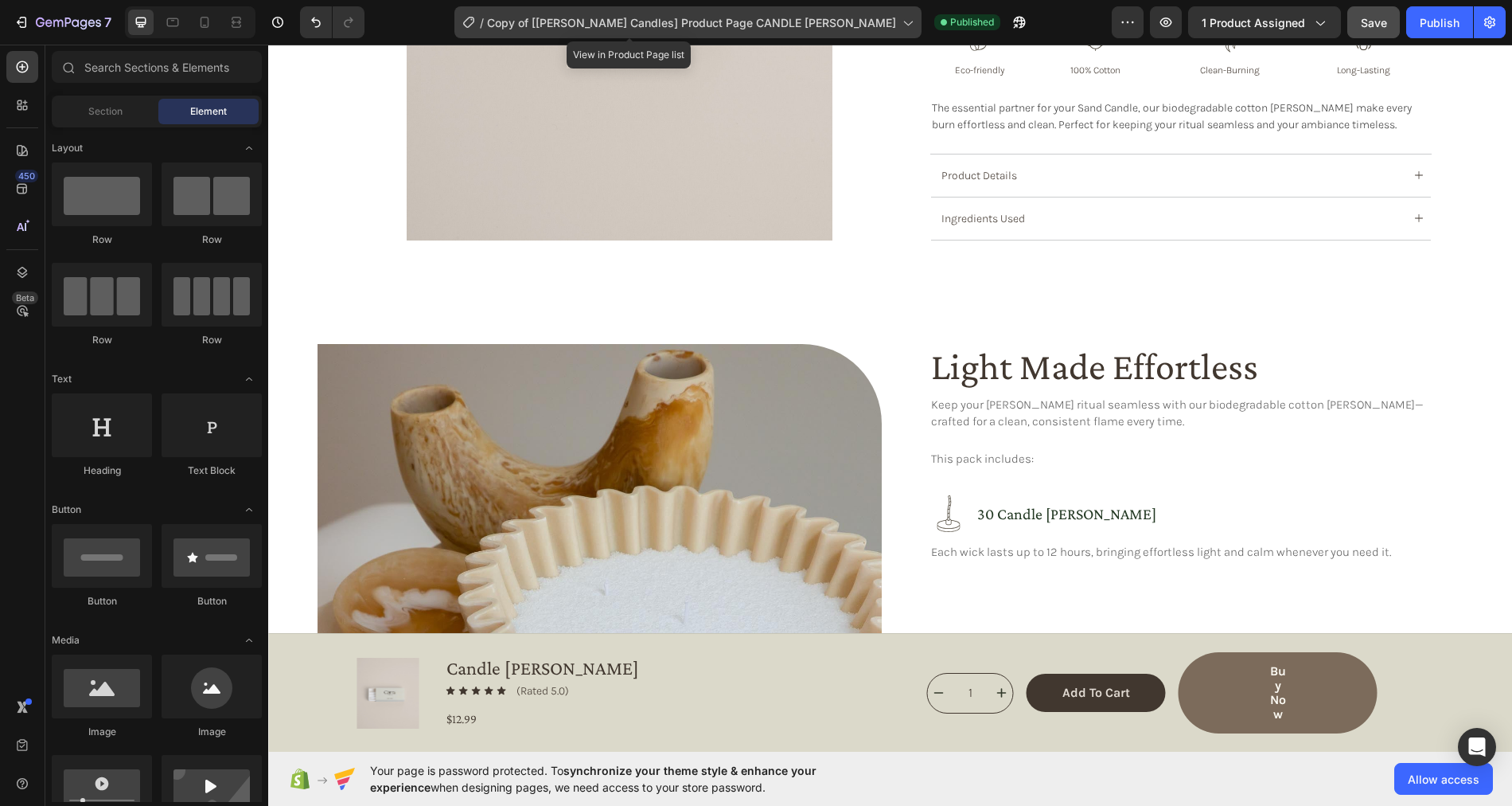
click at [596, 26] on span "Copy of [Cerra Candles] Product Page CANDLE WICKS" at bounding box center [692, 22] width 409 height 16
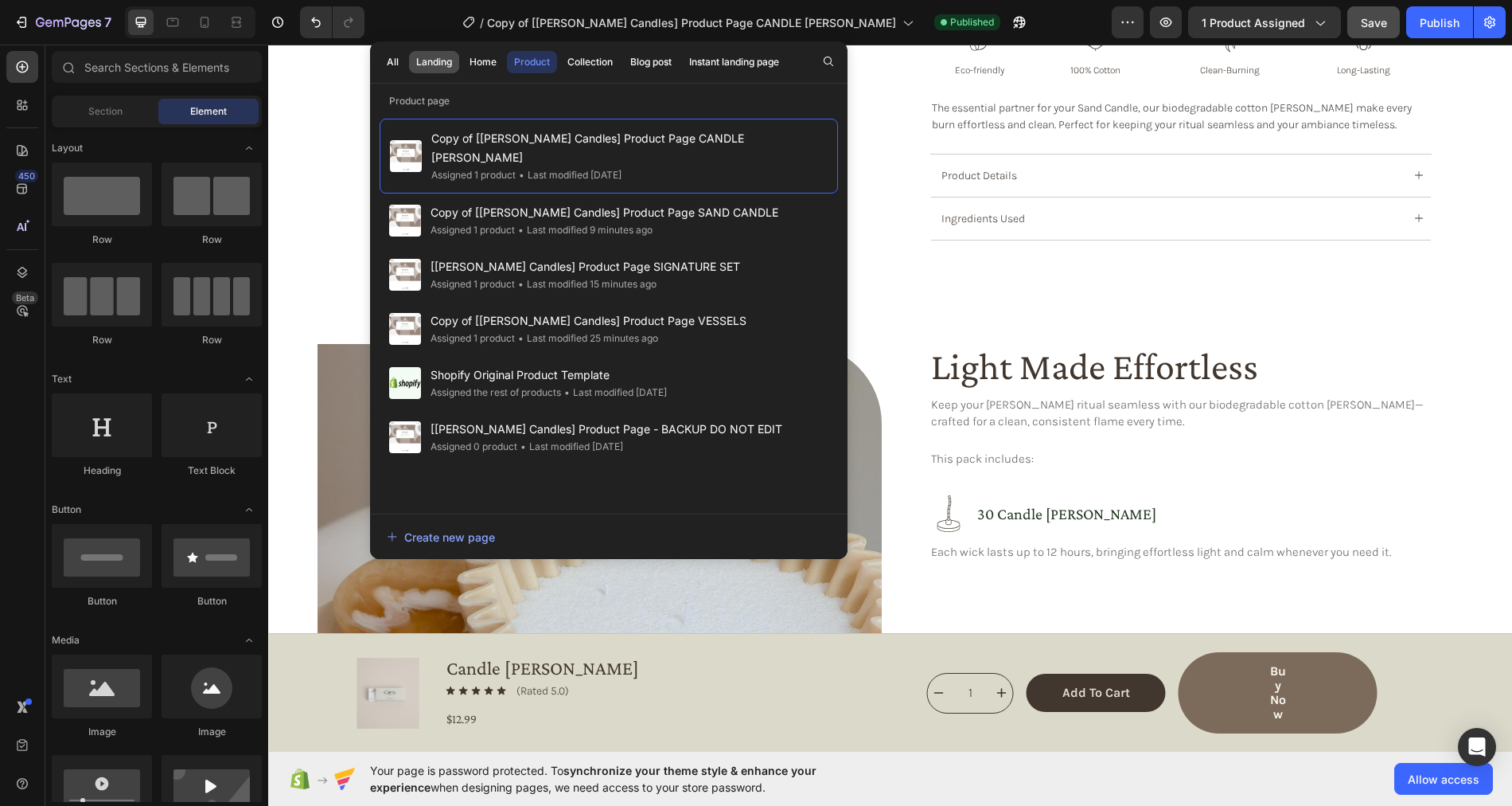
click at [427, 64] on div "Landing" at bounding box center [434, 62] width 36 height 14
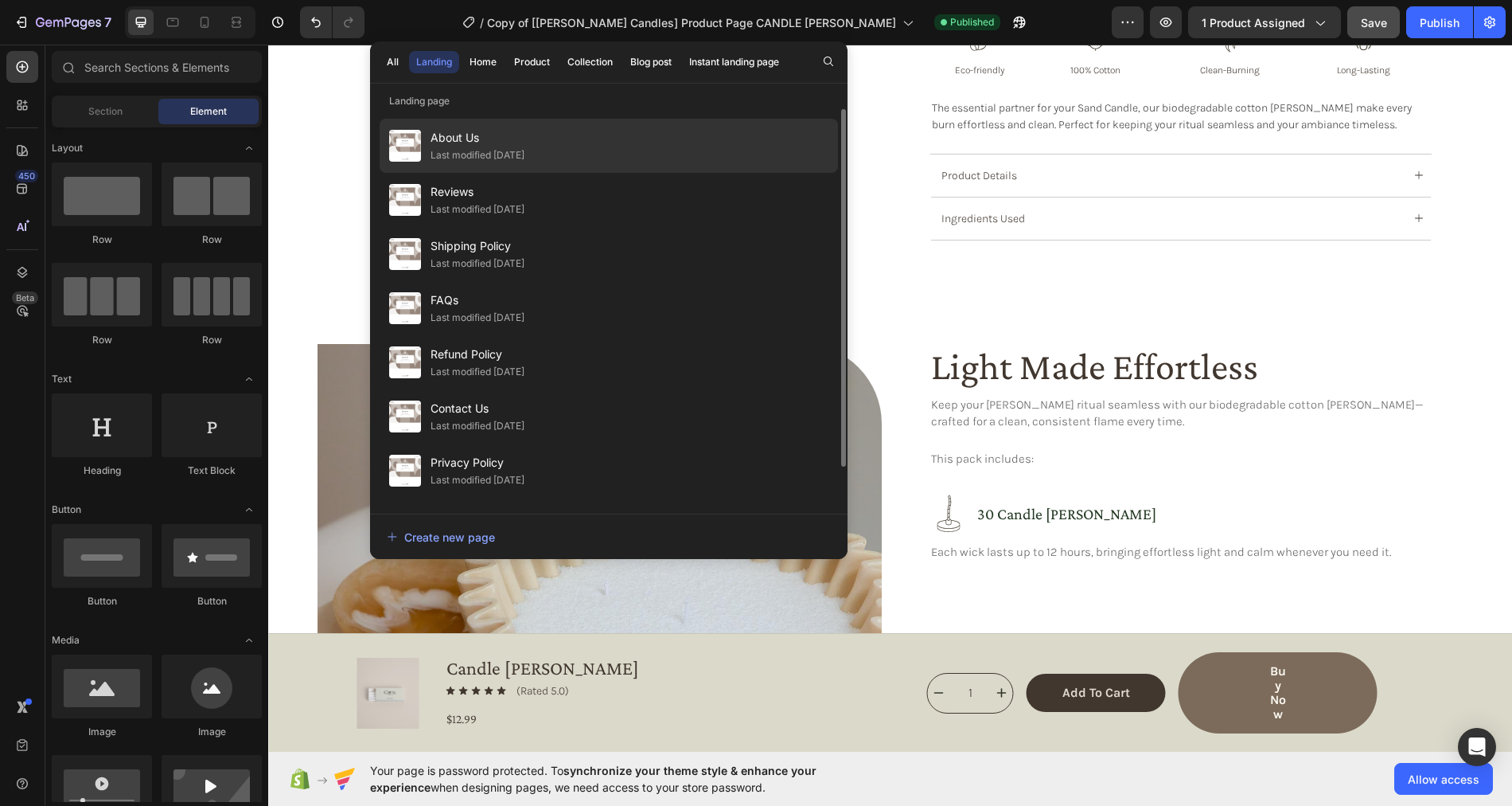
click at [496, 151] on div "Last modified 7 days ago" at bounding box center [477, 154] width 94 height 16
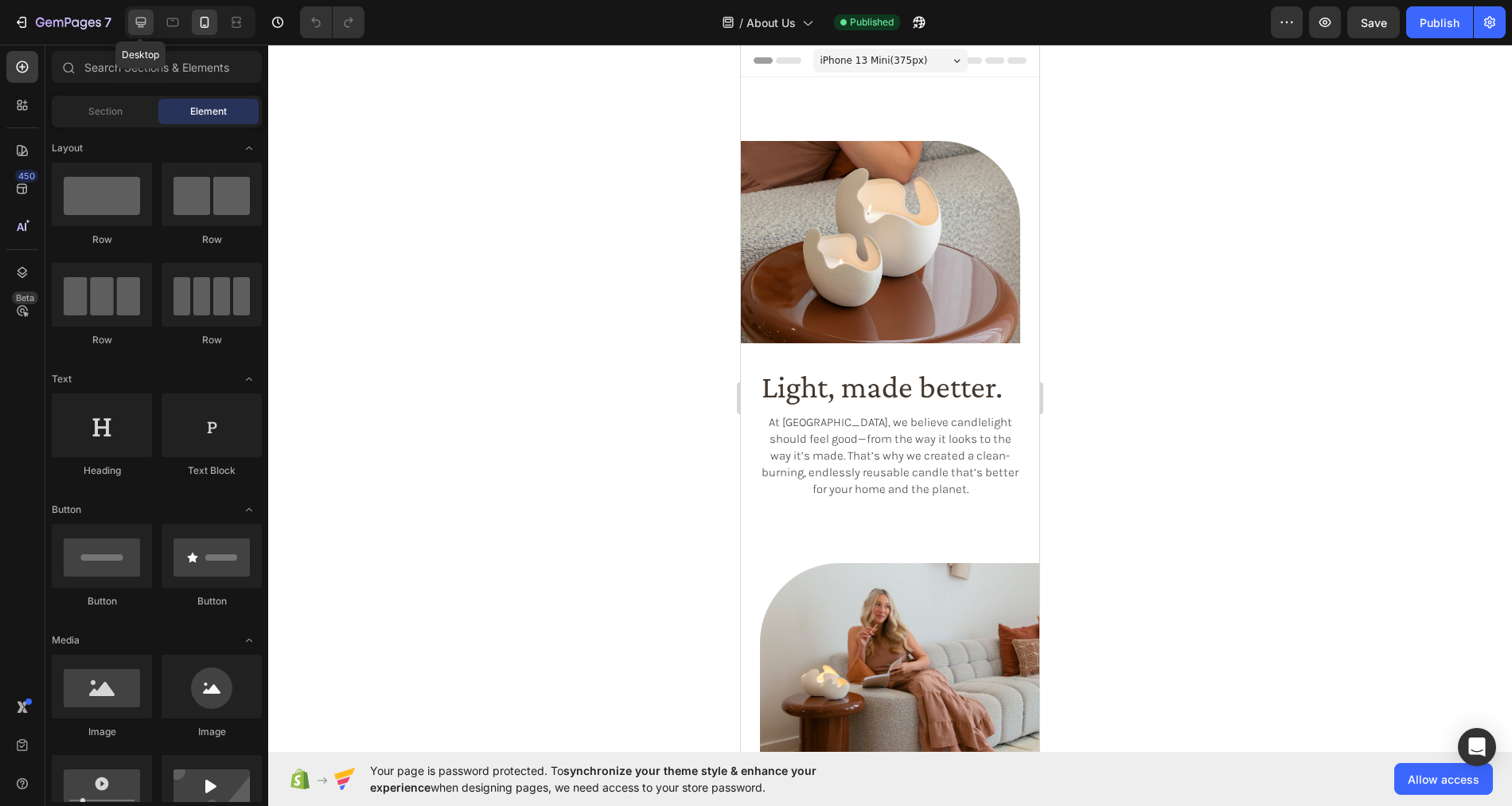
click at [141, 21] on icon at bounding box center [140, 21] width 16 height 16
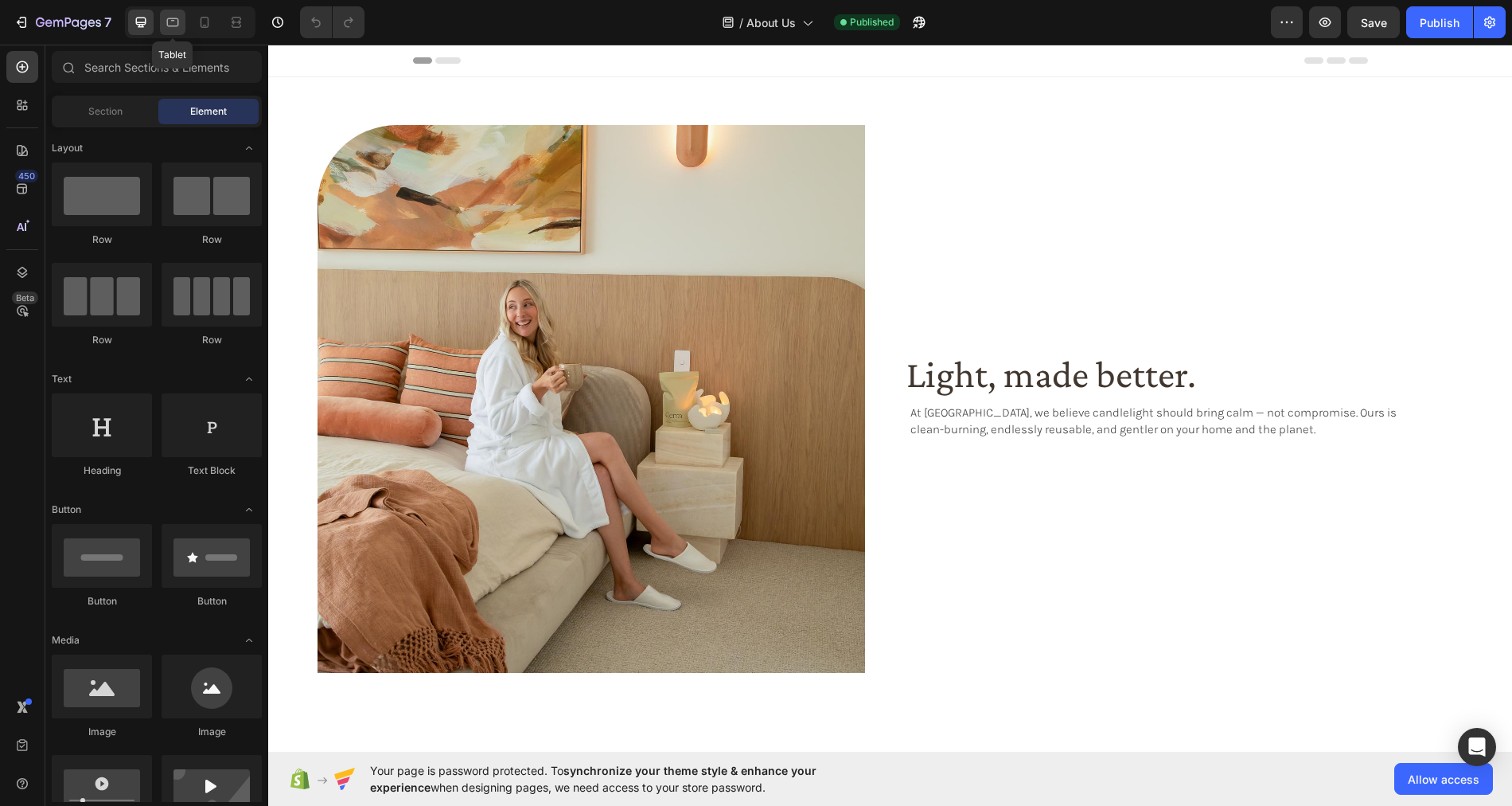
click at [172, 27] on icon at bounding box center [172, 21] width 16 height 16
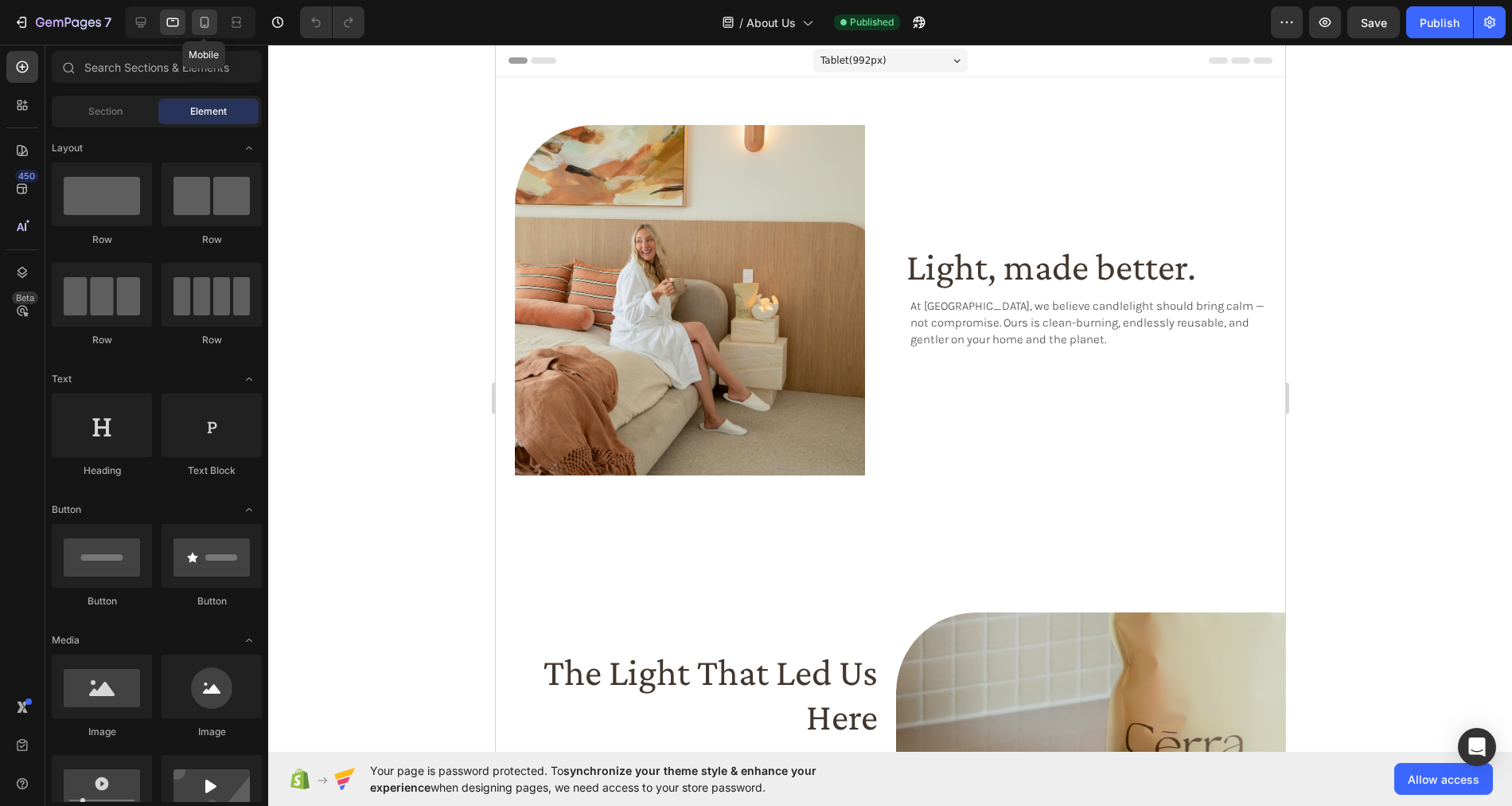
click at [203, 25] on icon at bounding box center [205, 22] width 9 height 12
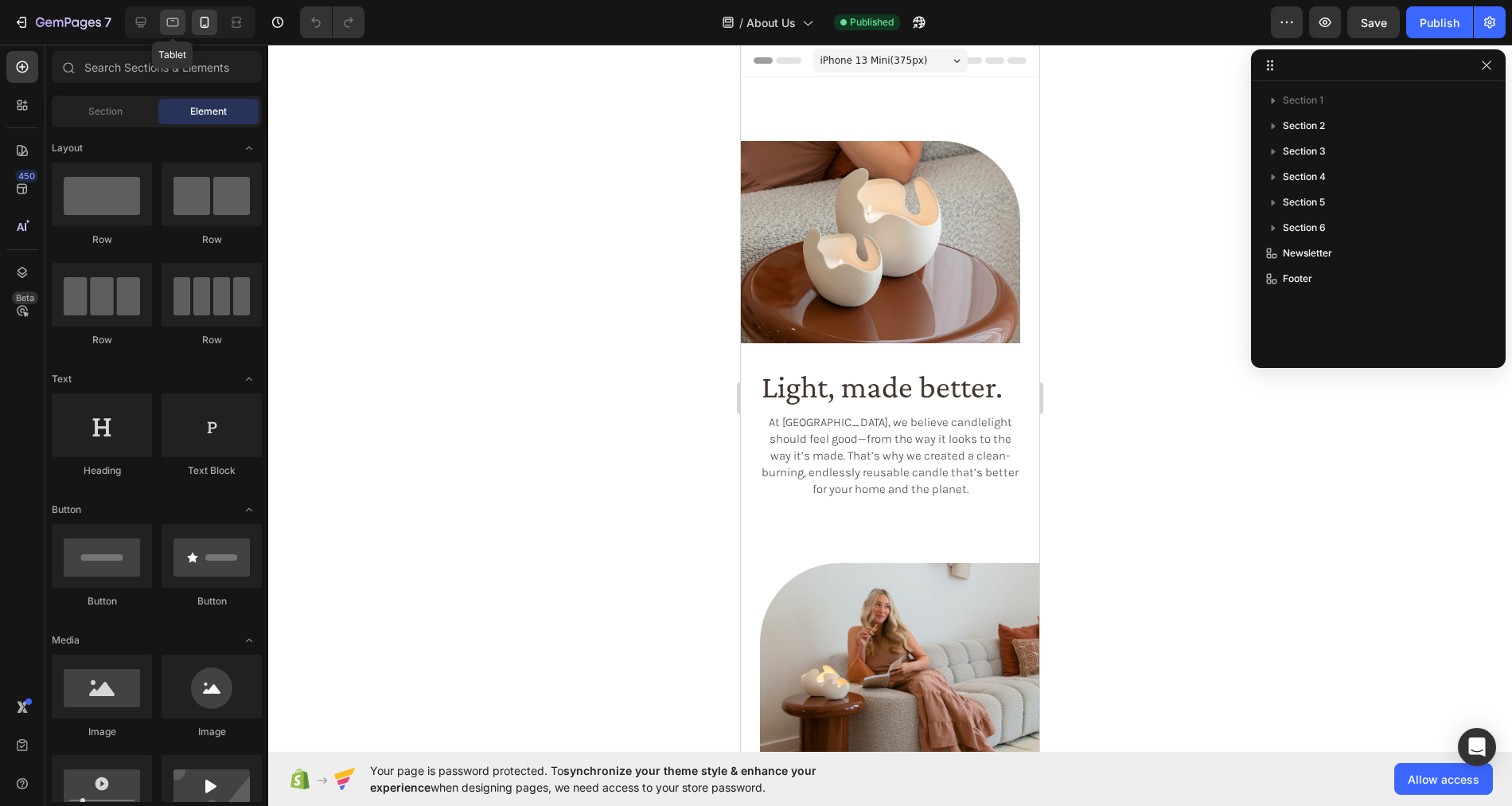
click at [178, 24] on icon at bounding box center [172, 21] width 16 height 16
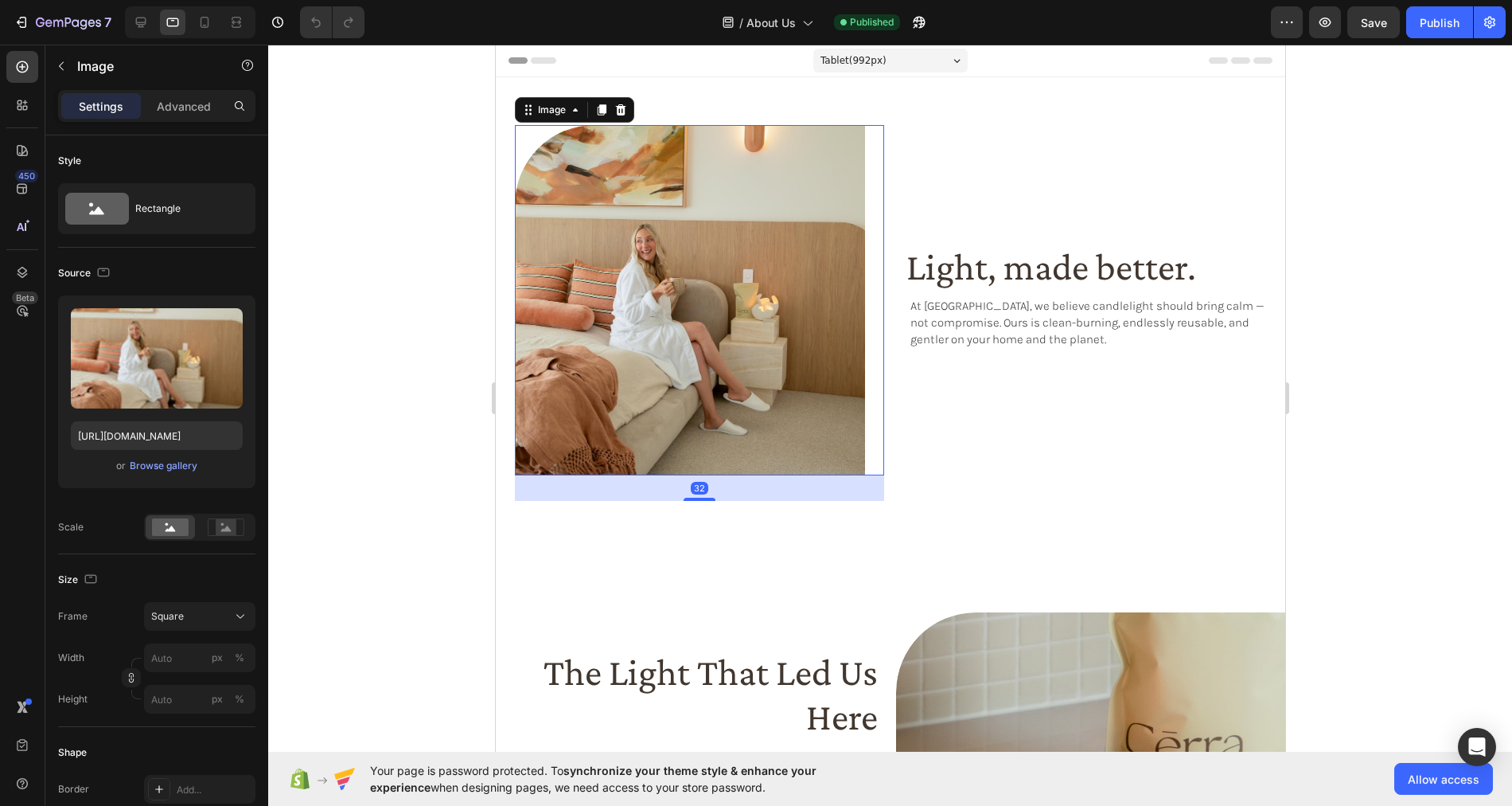
click at [666, 267] on img at bounding box center [689, 300] width 350 height 350
click at [135, 18] on icon at bounding box center [140, 21] width 16 height 16
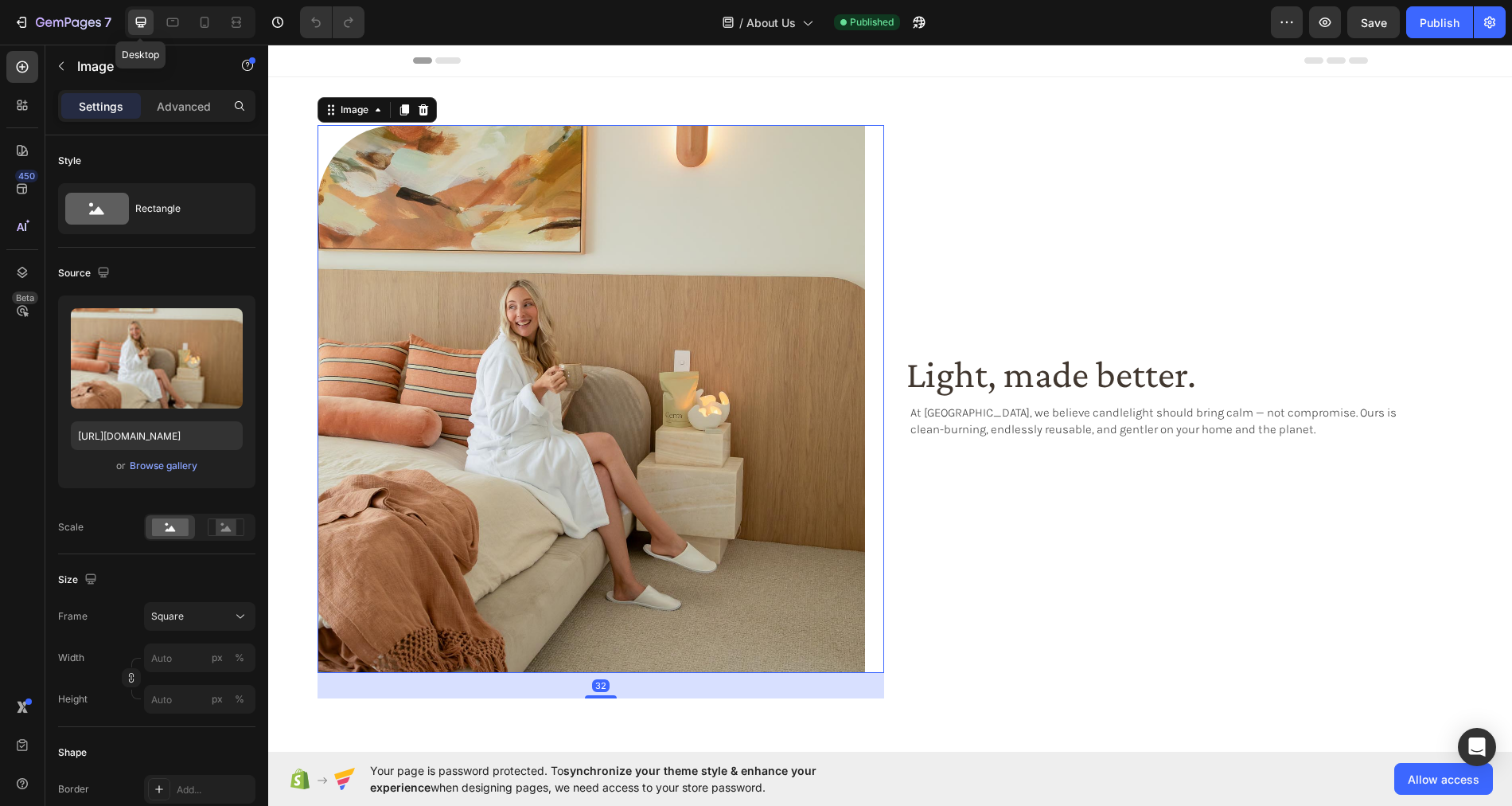
scroll to position [24, 0]
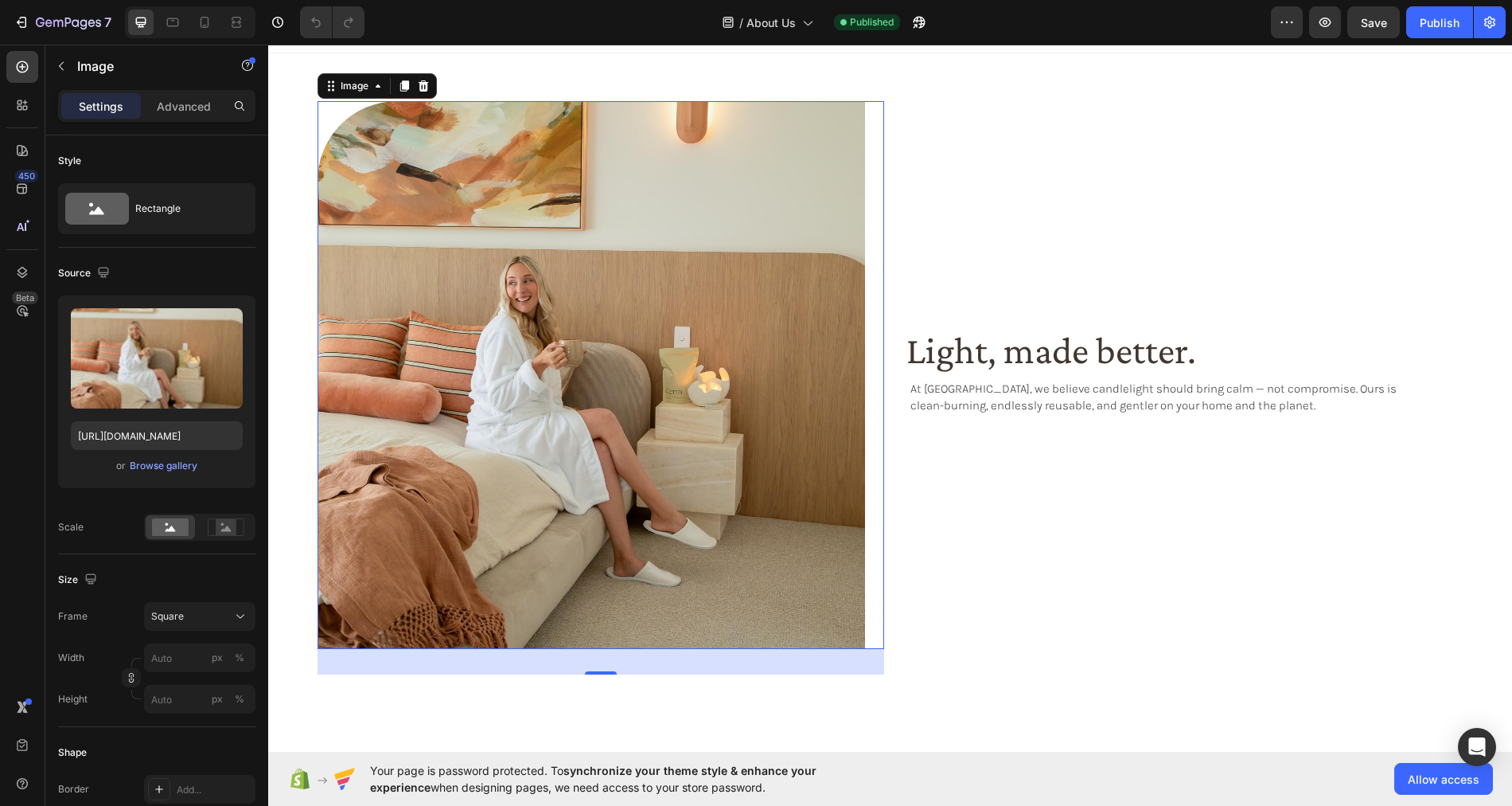
click at [511, 241] on img at bounding box center [591, 375] width 548 height 548
click at [167, 435] on input "https://cdn.shopify.com/s/files/1/0758/4183/1136/files/gempages_571868979581158…" at bounding box center [156, 435] width 172 height 29
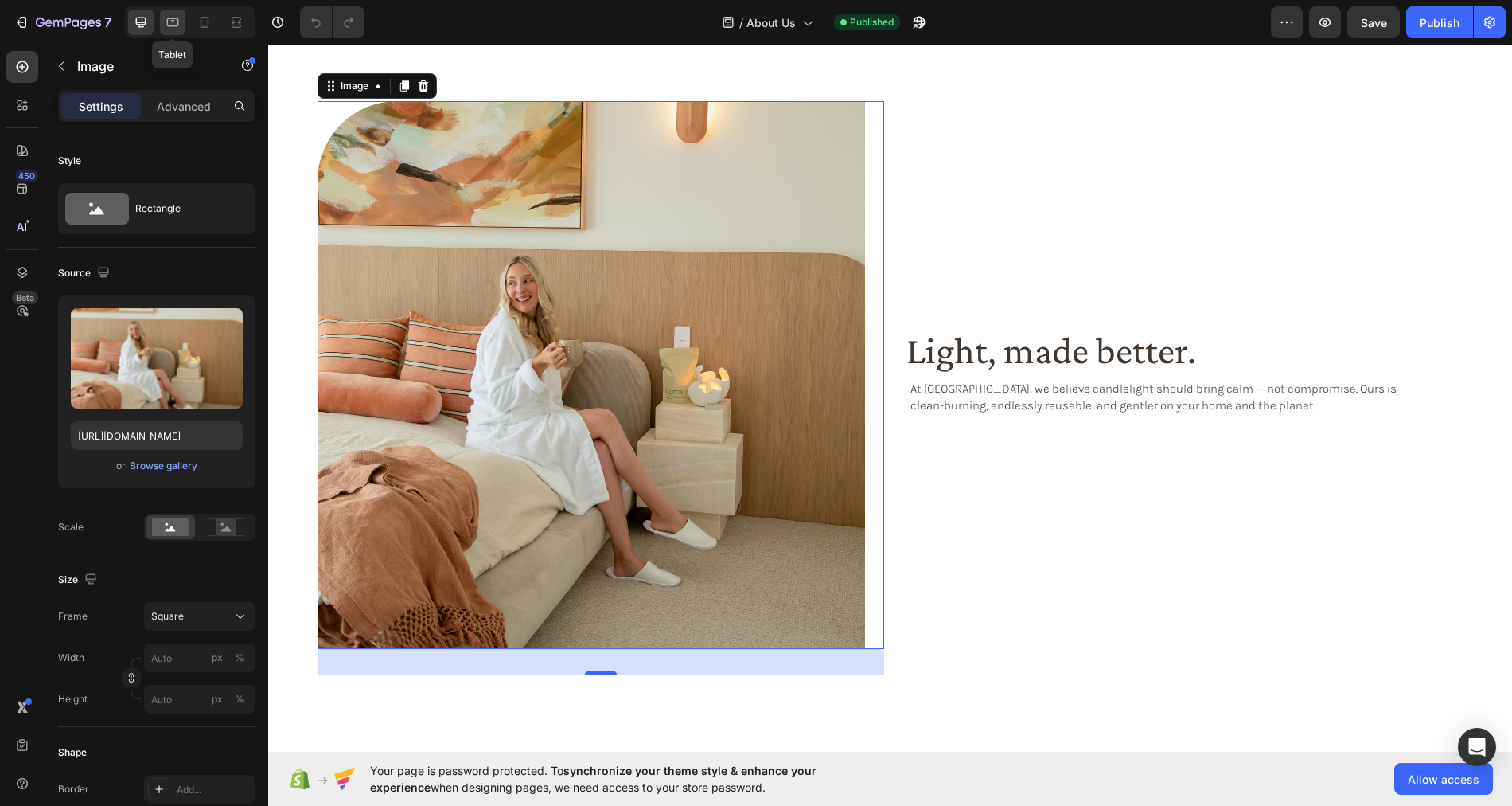
click at [175, 21] on icon at bounding box center [172, 21] width 16 height 16
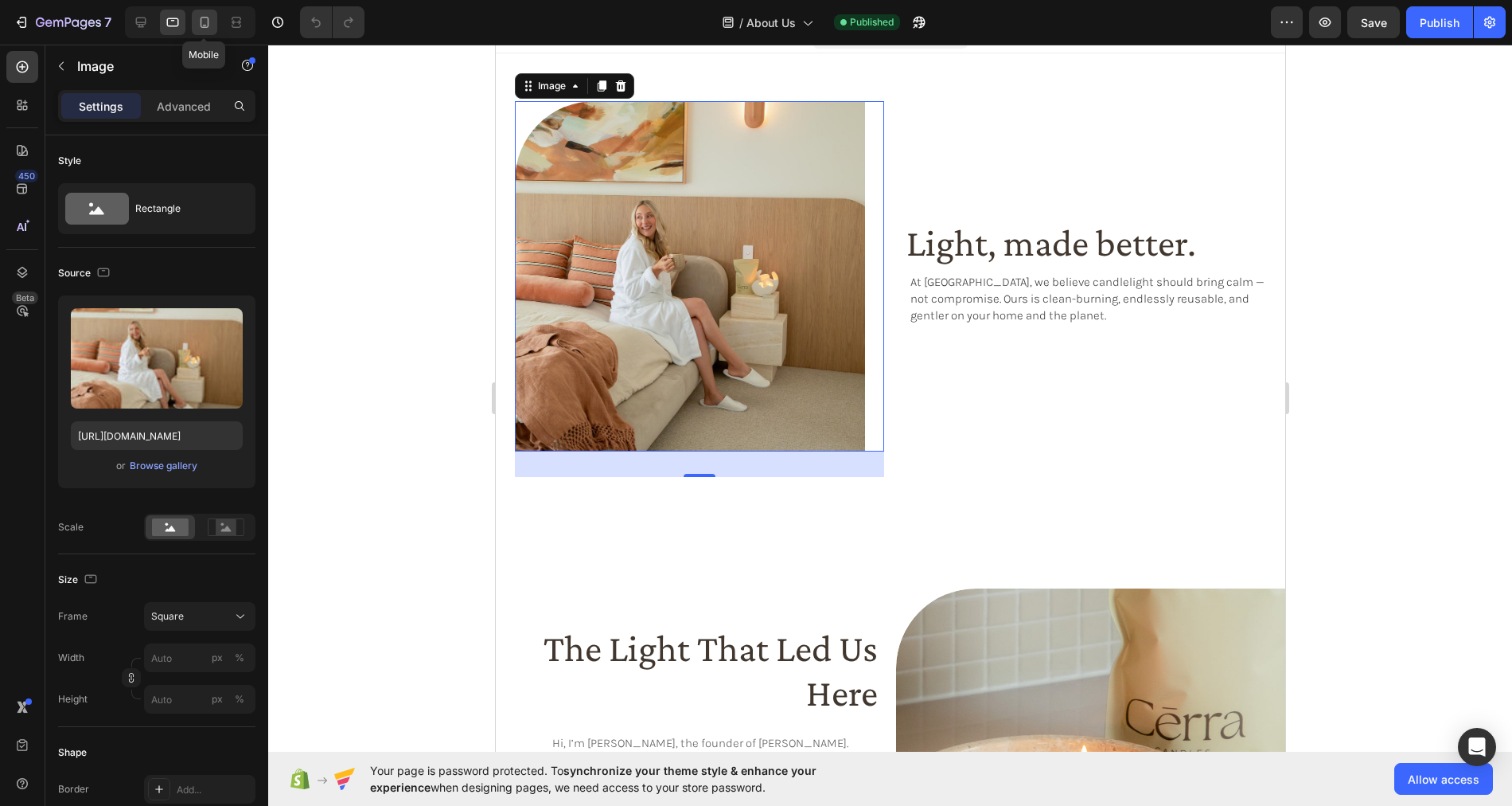
click at [203, 27] on icon at bounding box center [205, 22] width 9 height 12
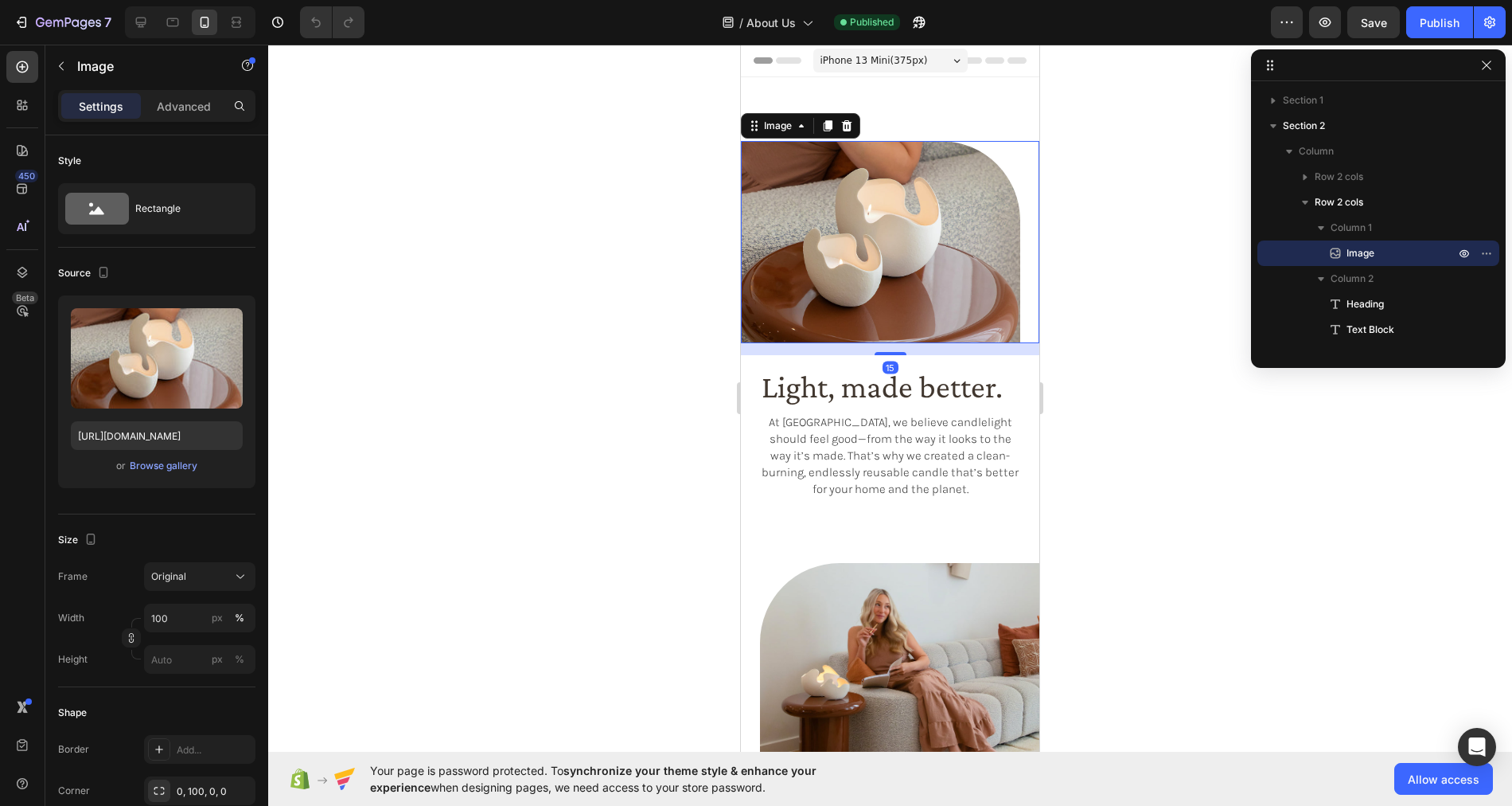
click at [848, 217] on img at bounding box center [880, 242] width 279 height 202
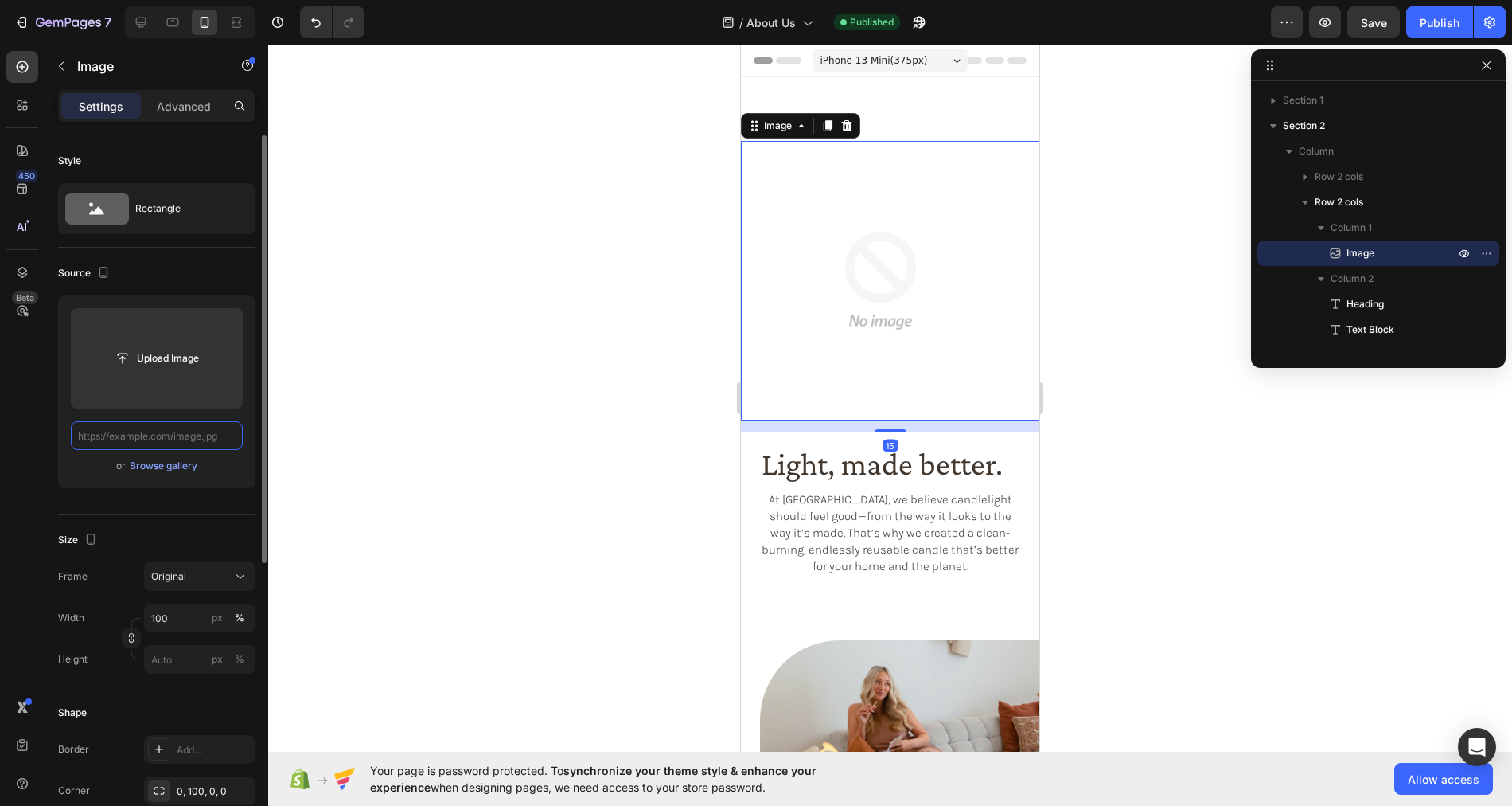
click at [185, 431] on input "text" at bounding box center [156, 435] width 172 height 29
paste input "https://cdn.shopify.com/s/files/1/0758/4183/1136/files/gempages_571868979581158…"
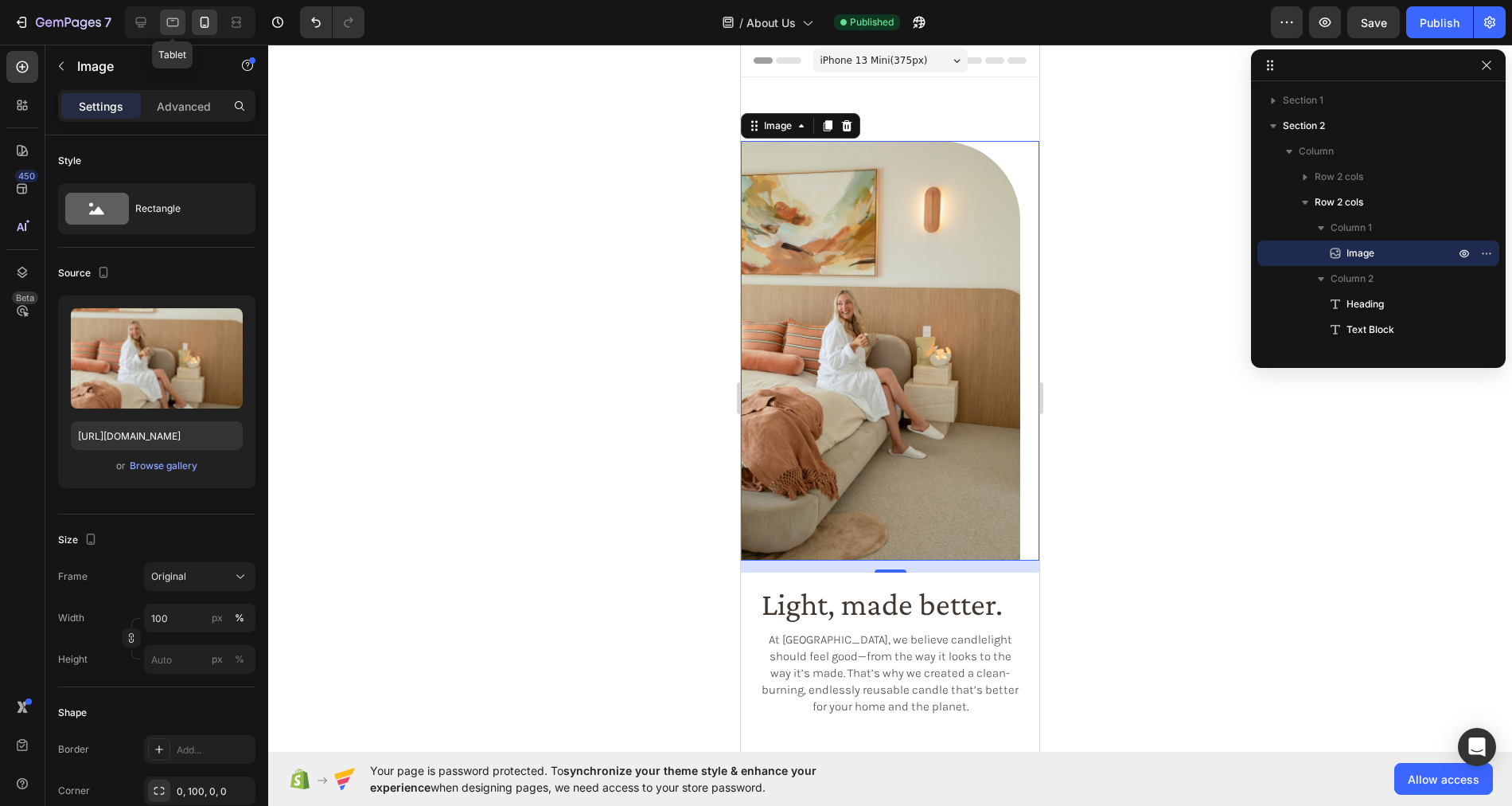
click at [168, 23] on icon at bounding box center [172, 21] width 16 height 16
type input "https://cdn.shopify.com/s/files/1/0758/4183/1136/files/gempages_571868979581158…"
type input "561"
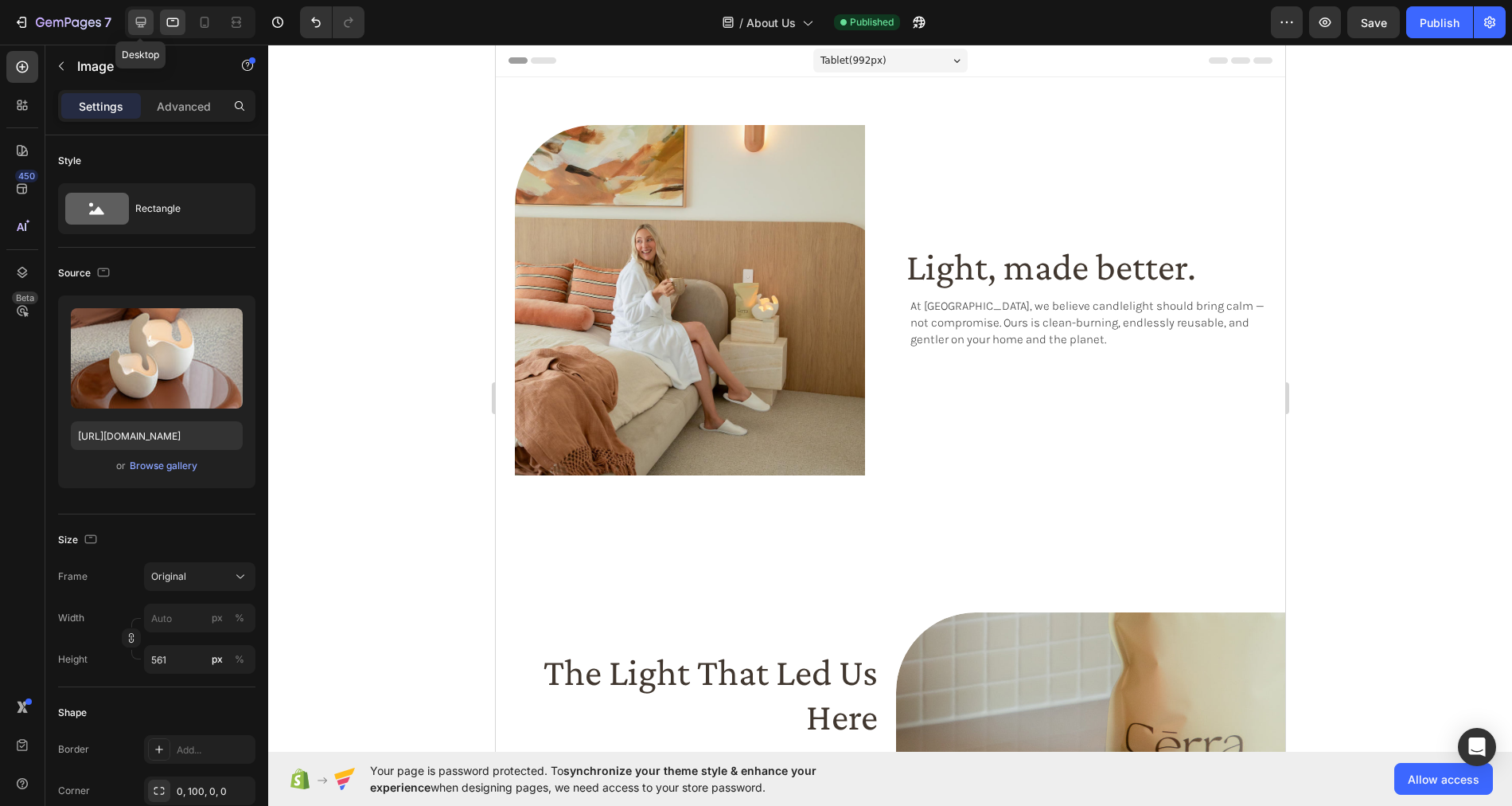
click at [139, 22] on icon at bounding box center [141, 22] width 11 height 11
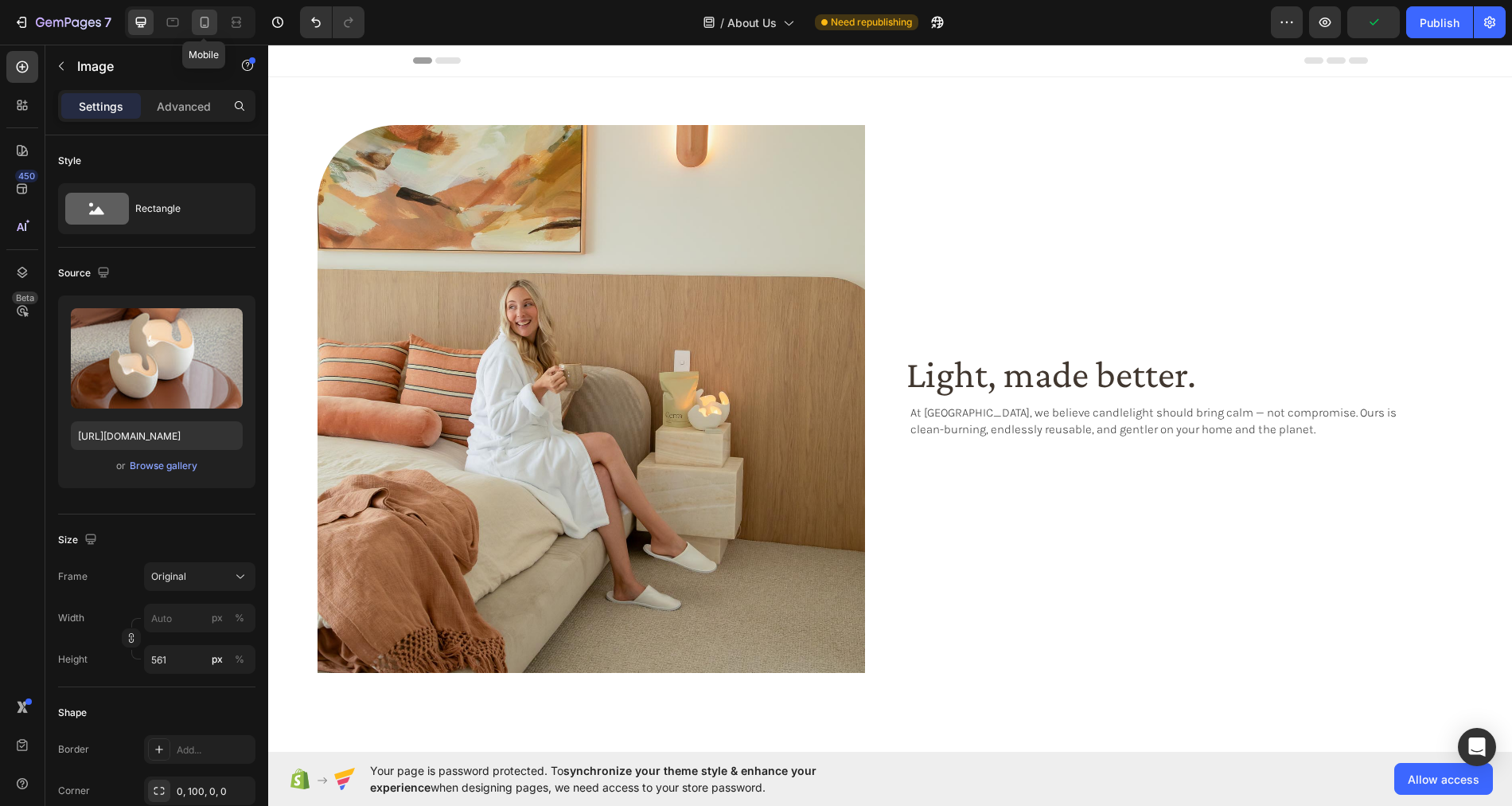
click at [202, 20] on icon at bounding box center [204, 21] width 16 height 16
type input "https://cdn.shopify.com/s/files/1/0758/4183/1136/files/gempages_571868979581158…"
type input "100"
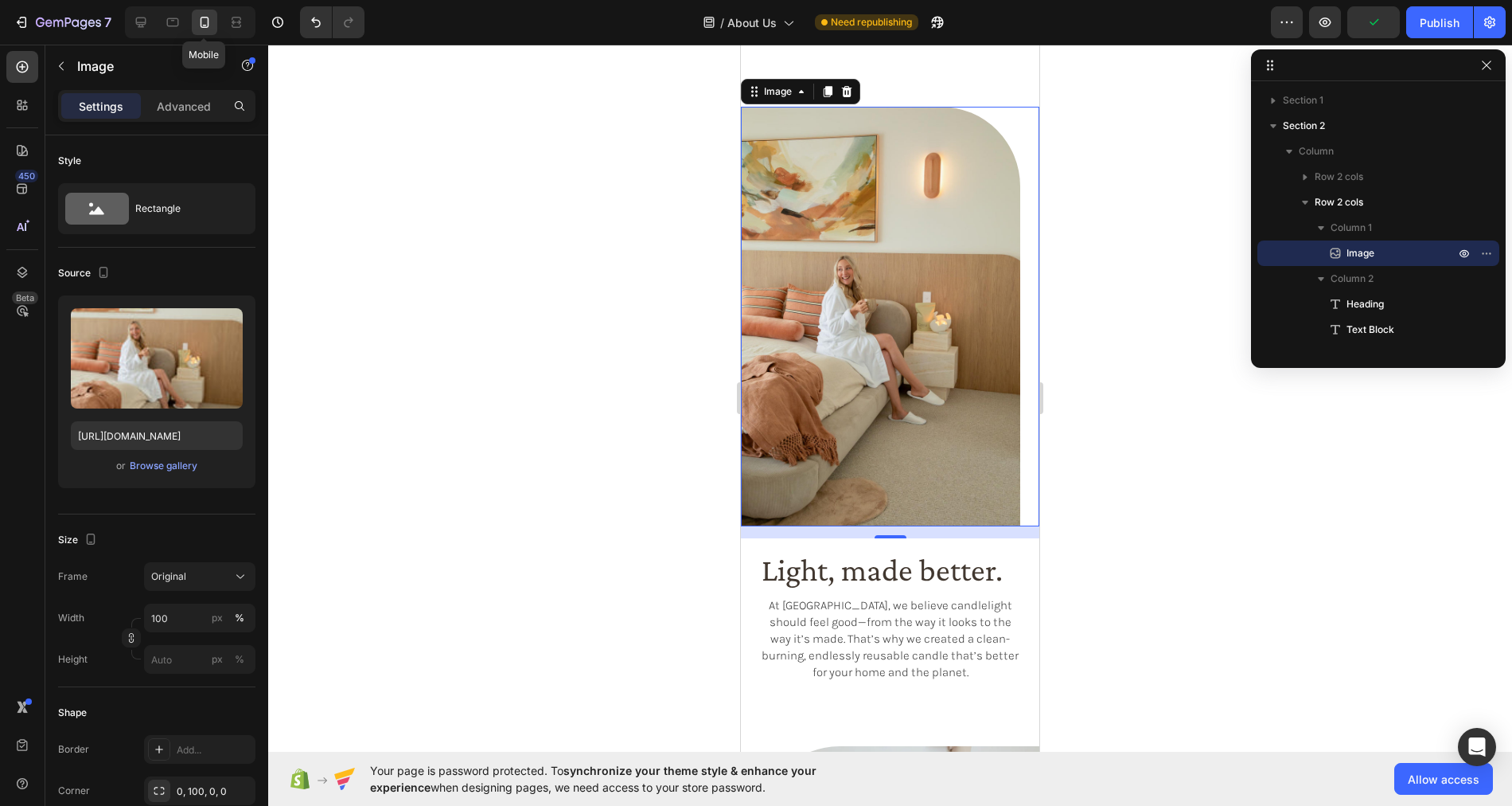
scroll to position [39, 0]
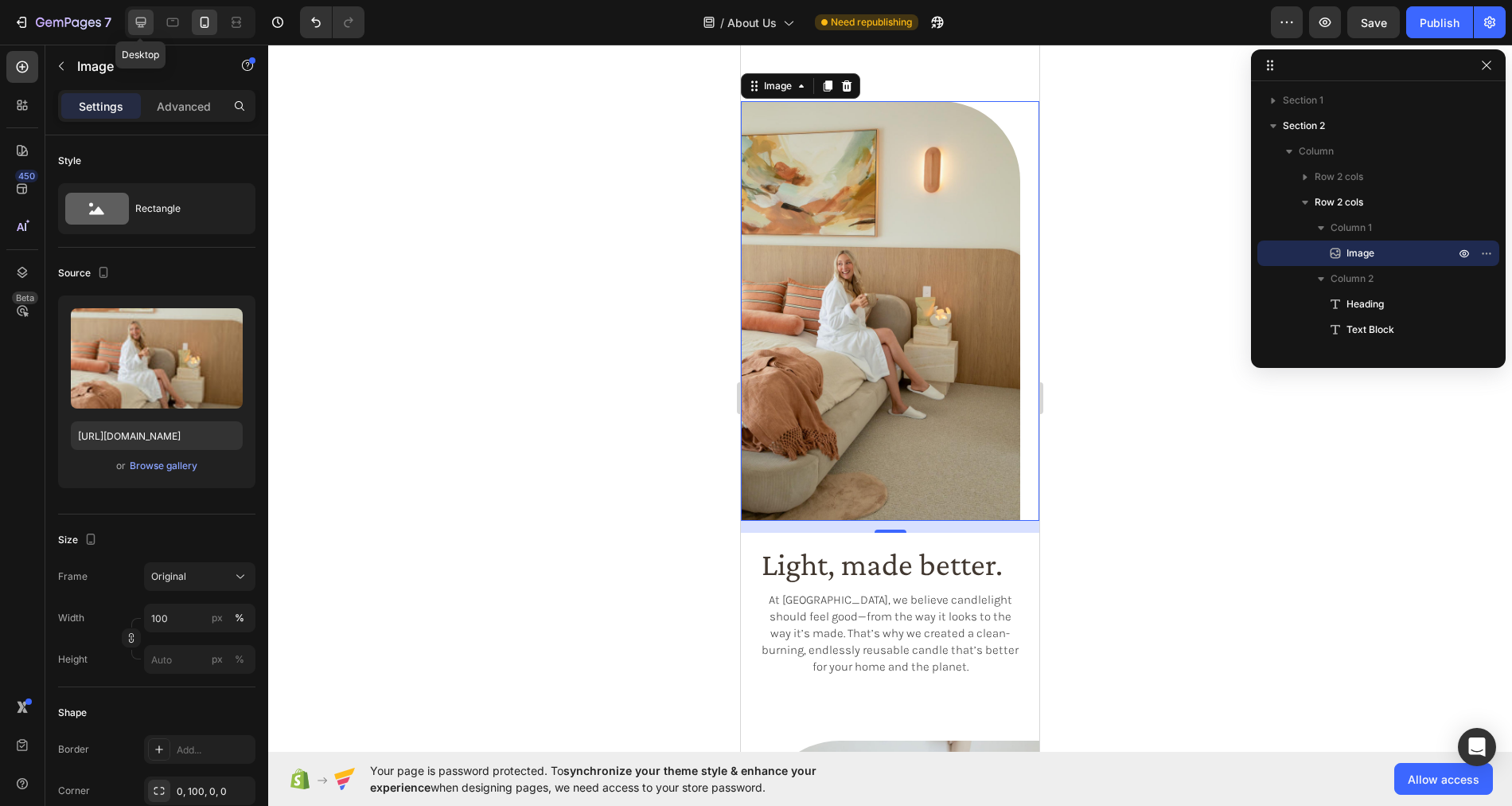
click at [130, 21] on div at bounding box center [140, 22] width 25 height 25
type input "https://cdn.shopify.com/s/files/1/0758/4183/1136/files/gempages_571868979581158…"
type input "561"
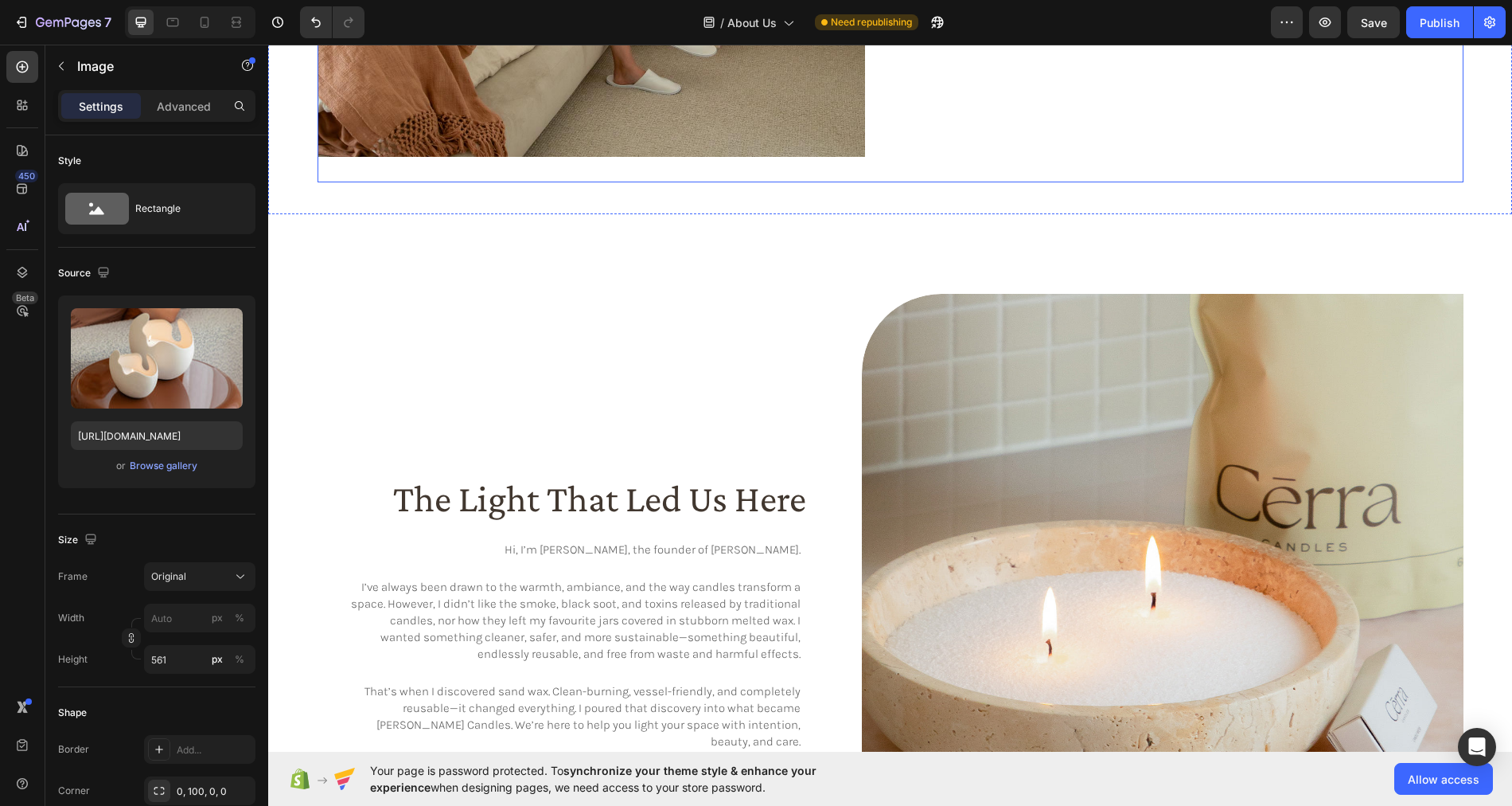
scroll to position [549, 0]
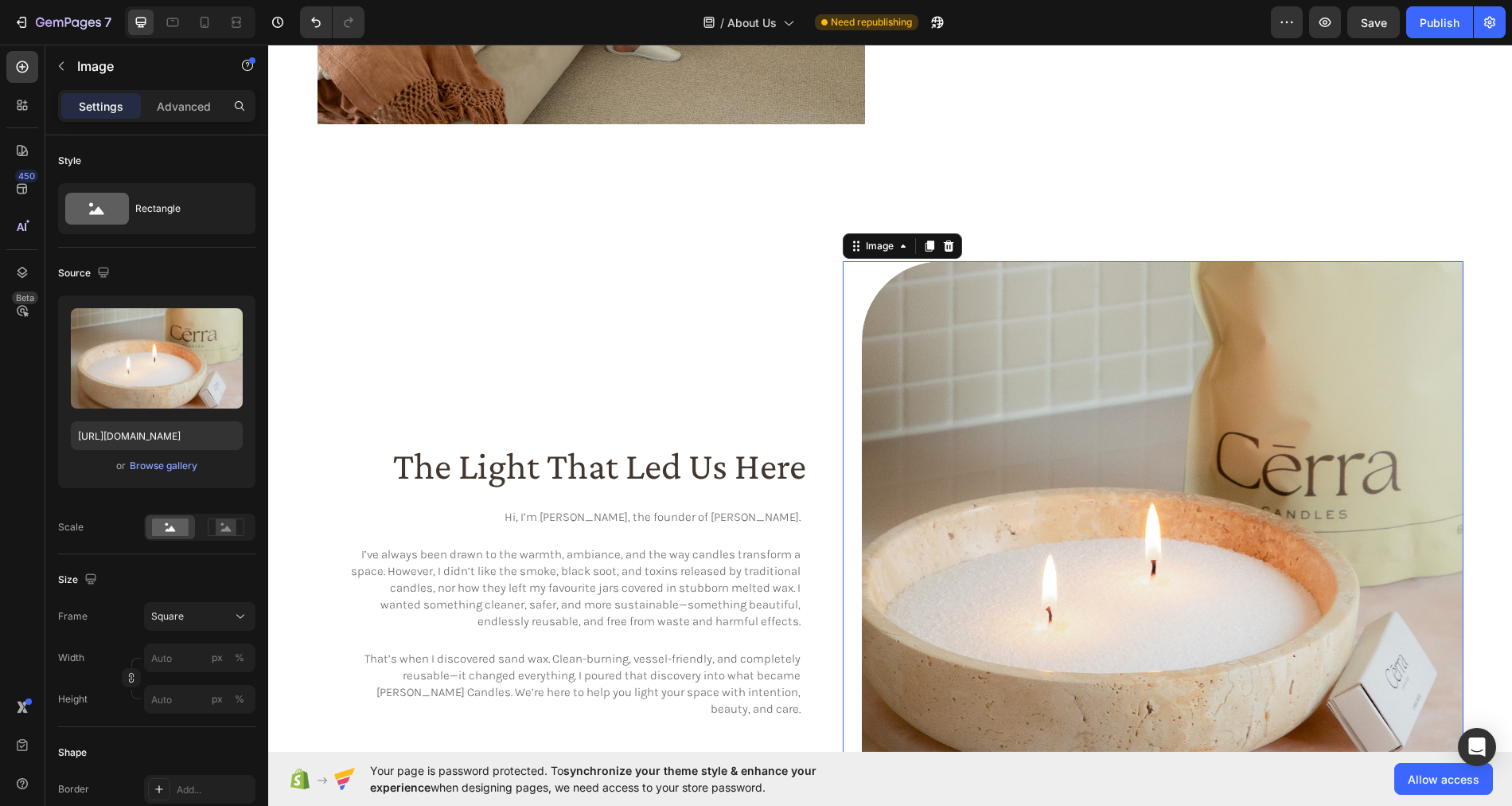
click at [1116, 361] on img at bounding box center [1162, 562] width 601 height 601
click at [164, 431] on input "https://cdn.shopify.com/s/files/1/0758/4183/1136/files/gempages_571868979581158…" at bounding box center [156, 435] width 172 height 29
click at [172, 23] on icon at bounding box center [172, 21] width 16 height 16
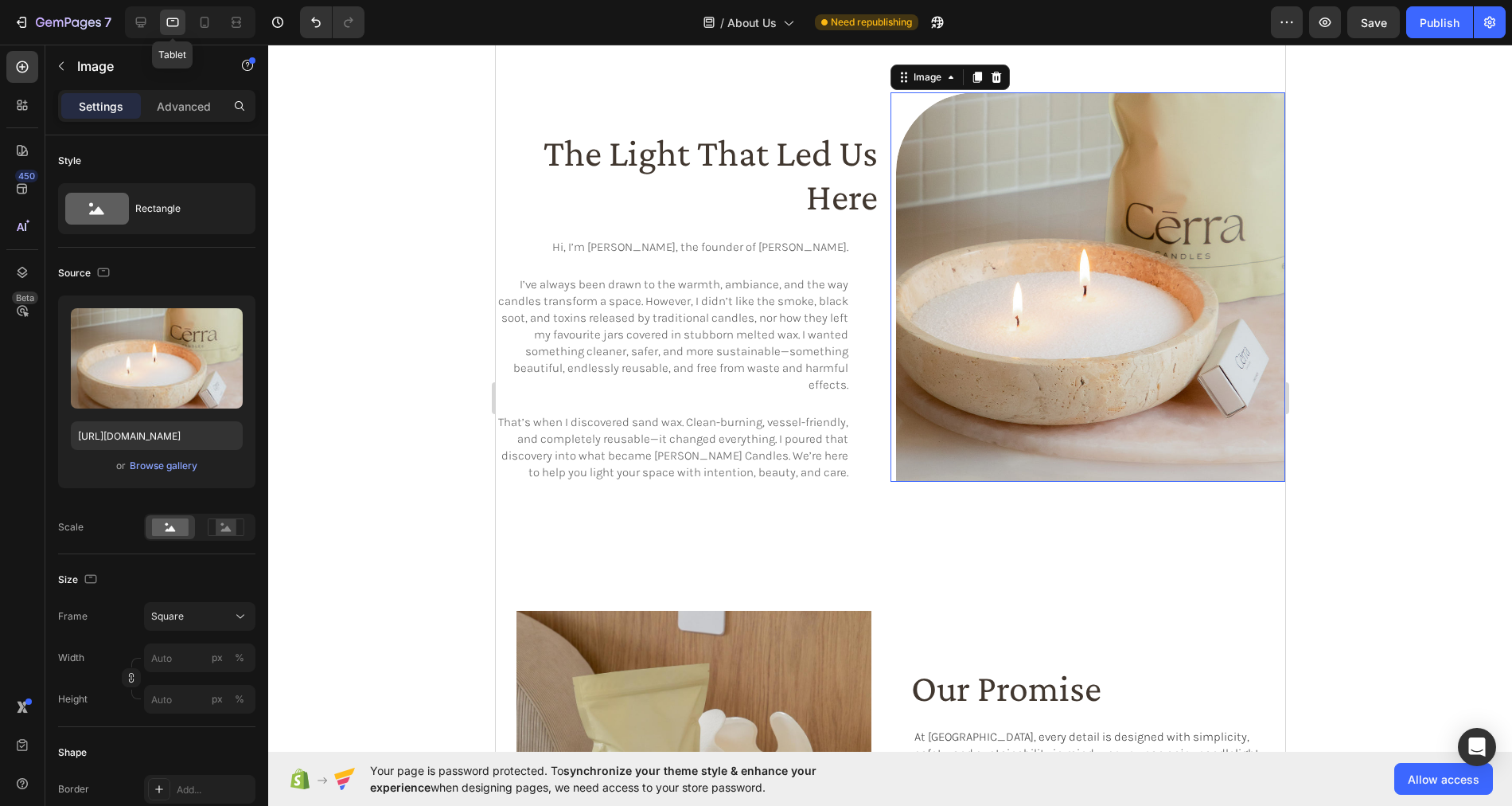
scroll to position [540, 0]
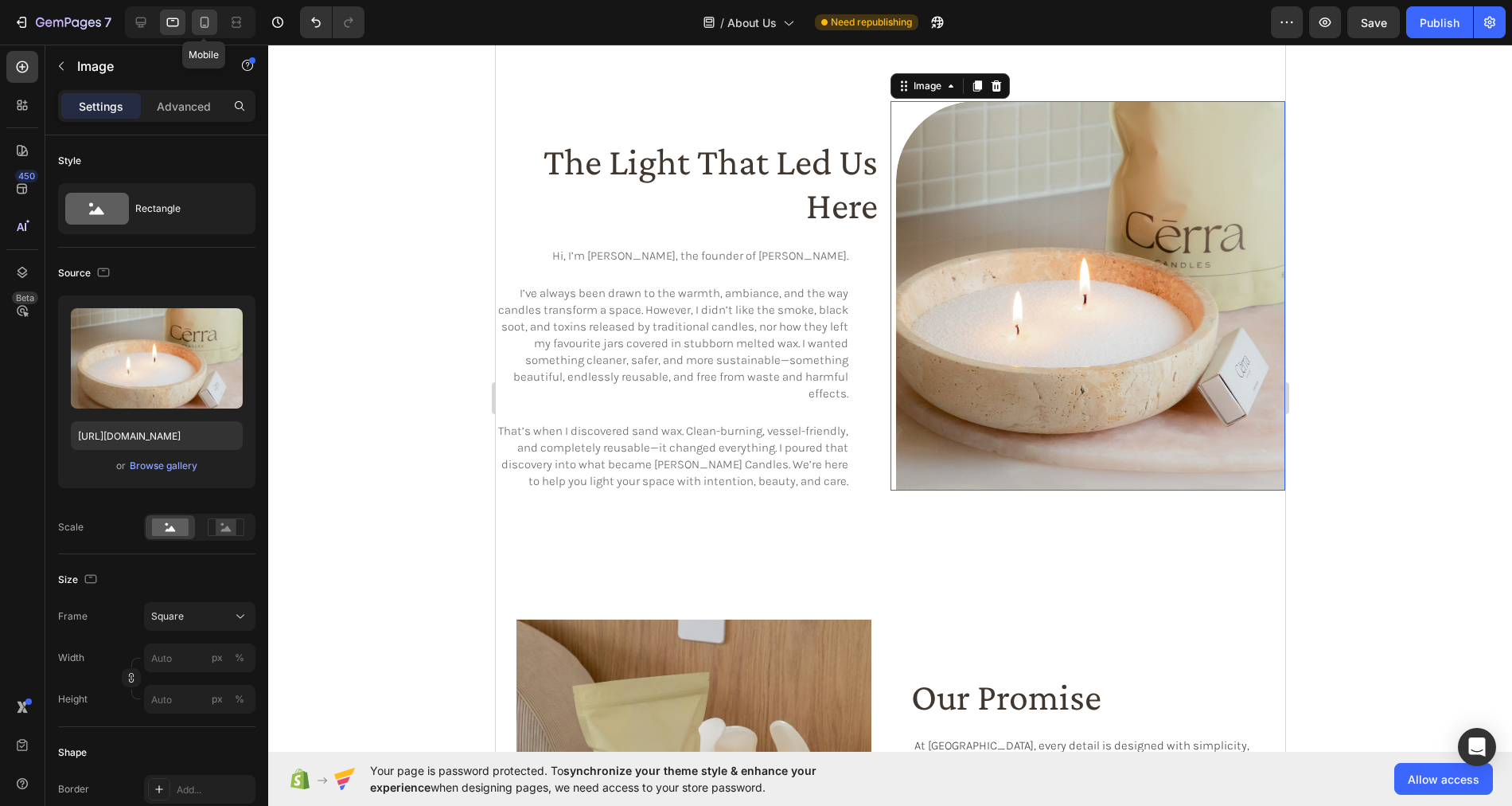
click at [207, 23] on icon at bounding box center [205, 22] width 9 height 12
type input "https://cdn.shopify.com/s/files/1/0758/4183/1136/files/gempages_571868979581158…"
type input "Auto"
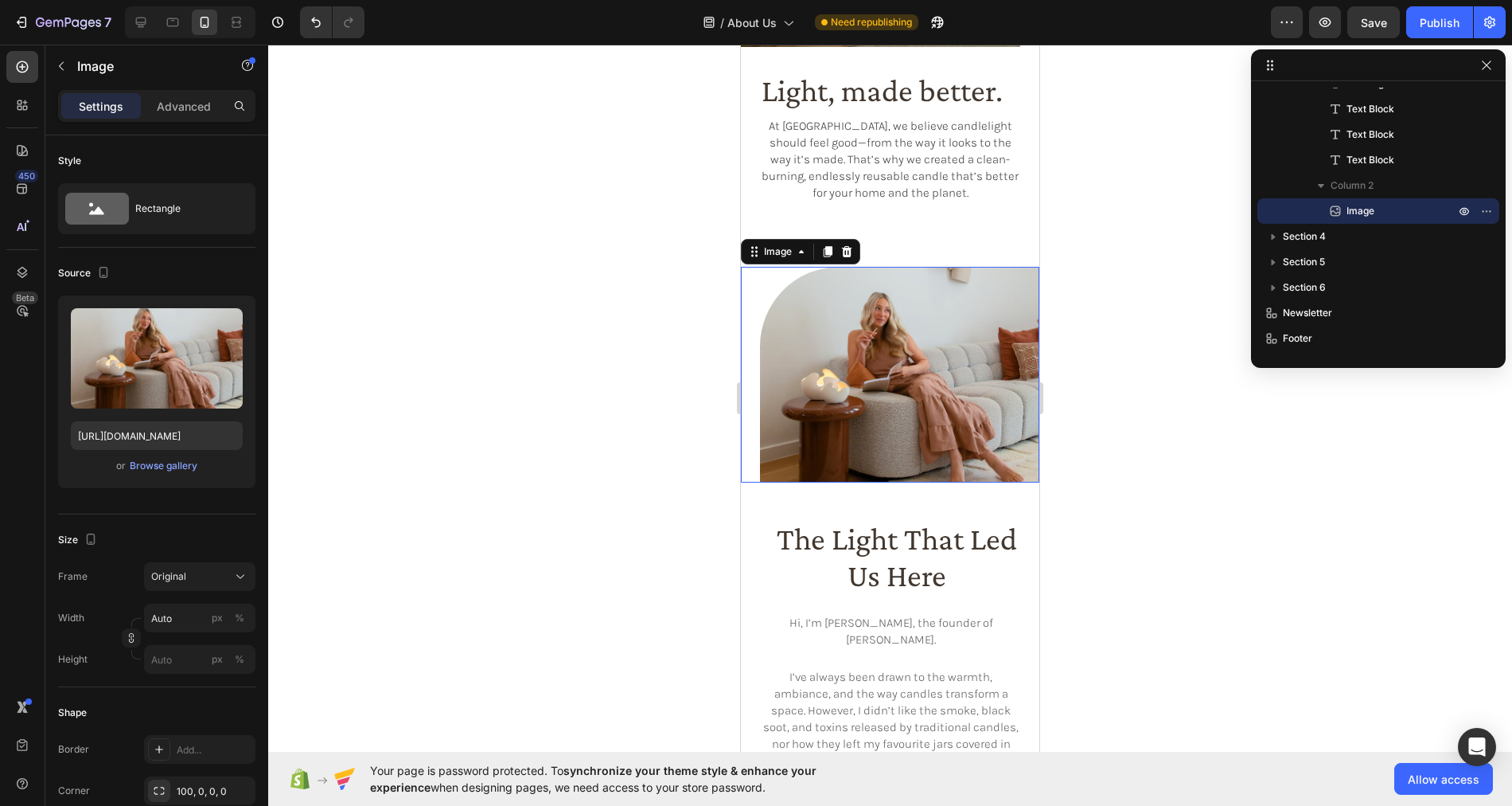
scroll to position [624, 0]
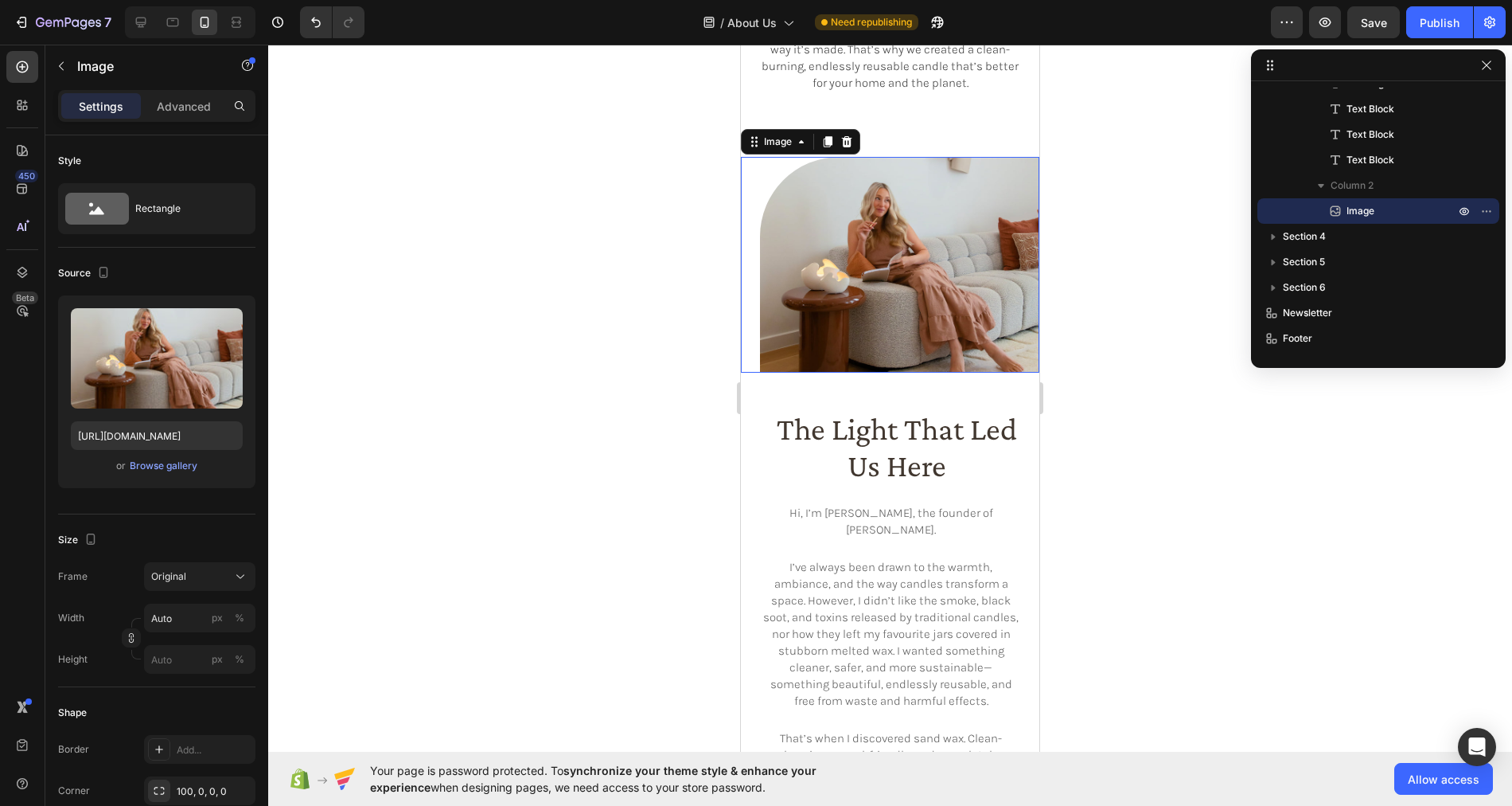
click at [848, 261] on img at bounding box center [899, 265] width 279 height 216
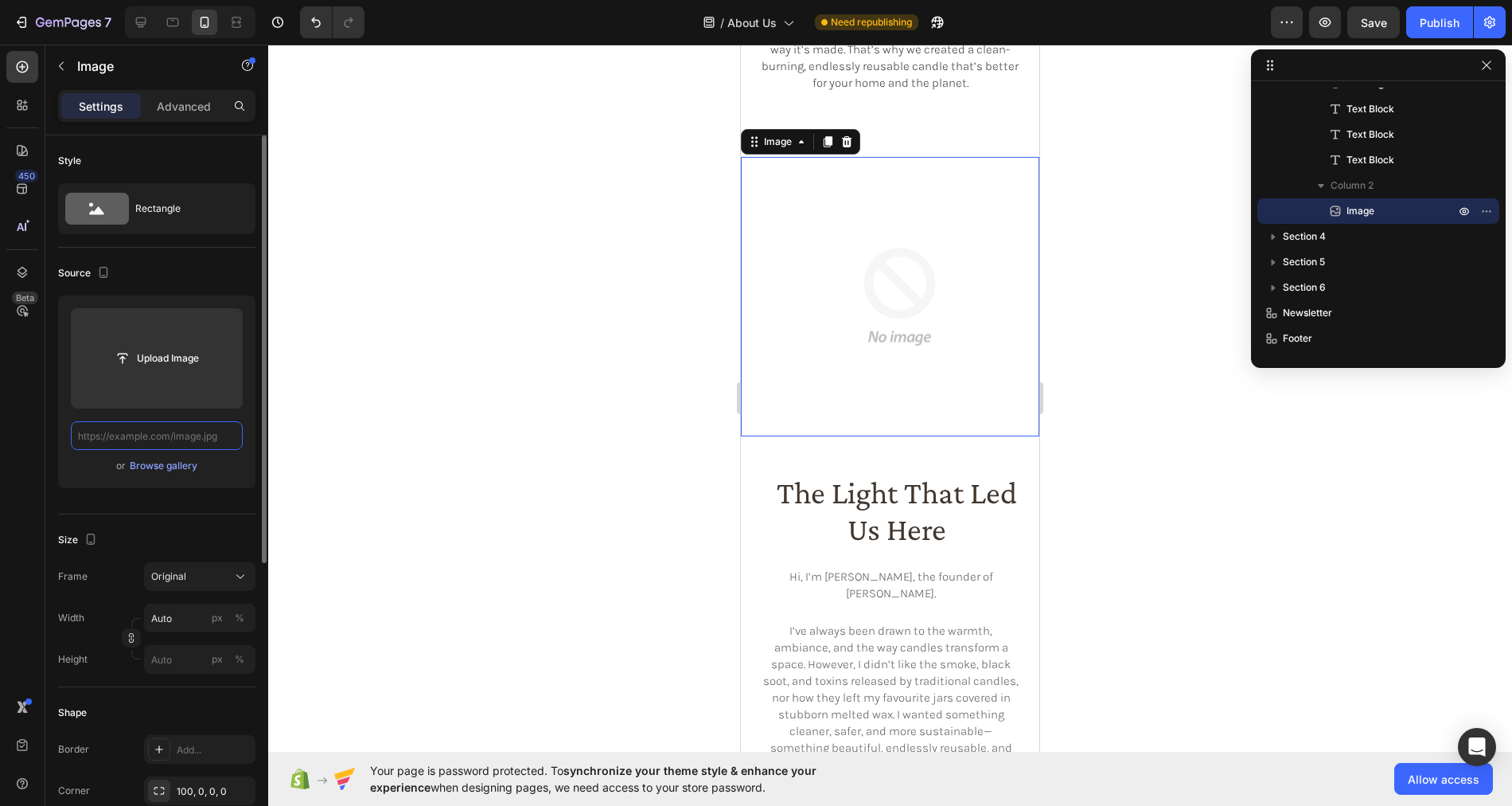
click at [169, 435] on input "text" at bounding box center [156, 435] width 172 height 29
paste input "https://cdn.shopify.com/s/files/1/0758/4183/1136/files/gempages_571868979581158…"
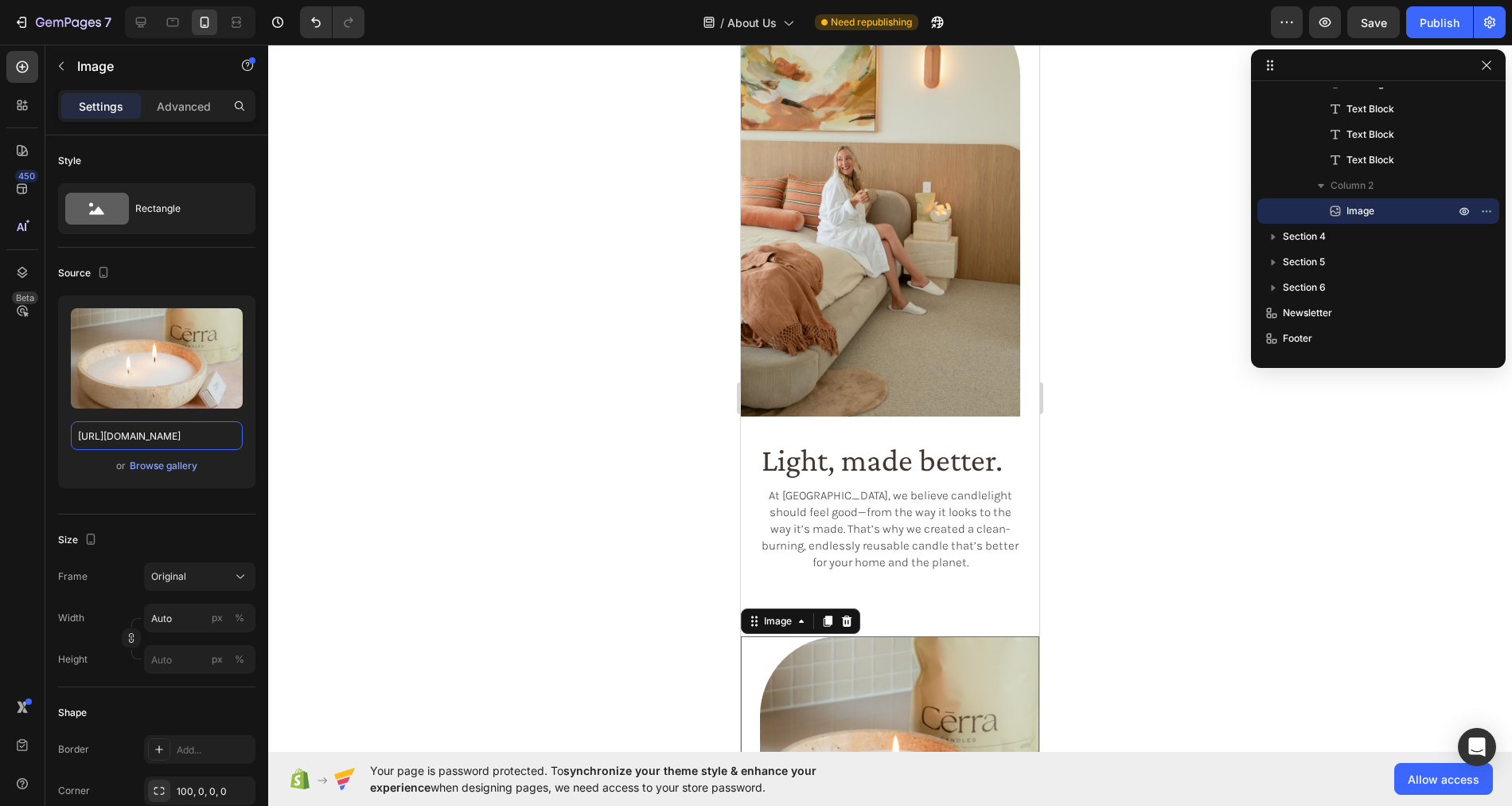
scroll to position [140, 0]
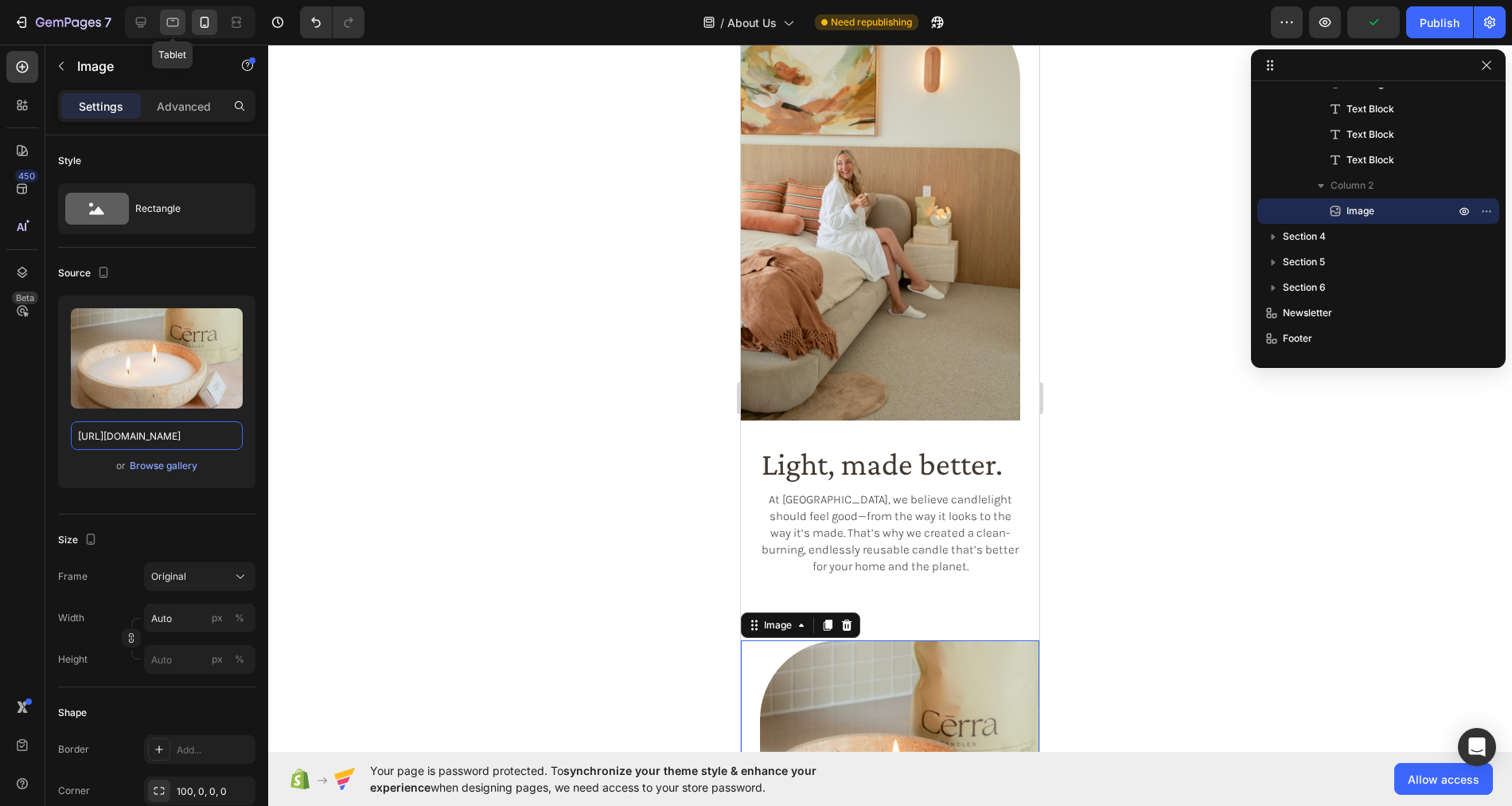
type input "https://cdn.shopify.com/s/files/1/0758/4183/1136/files/gempages_571868979581158…"
click at [175, 22] on icon at bounding box center [172, 21] width 16 height 16
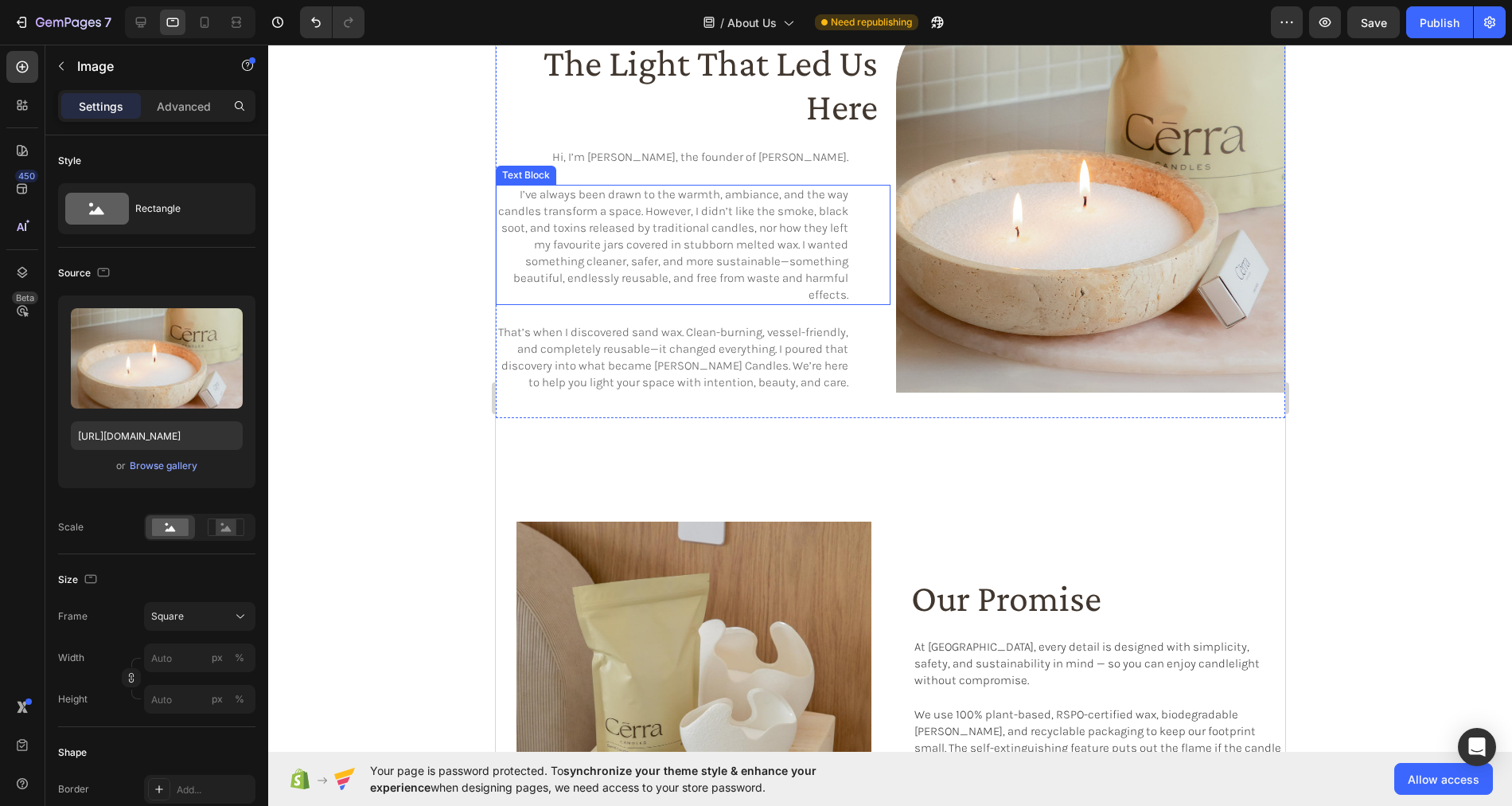
scroll to position [327, 0]
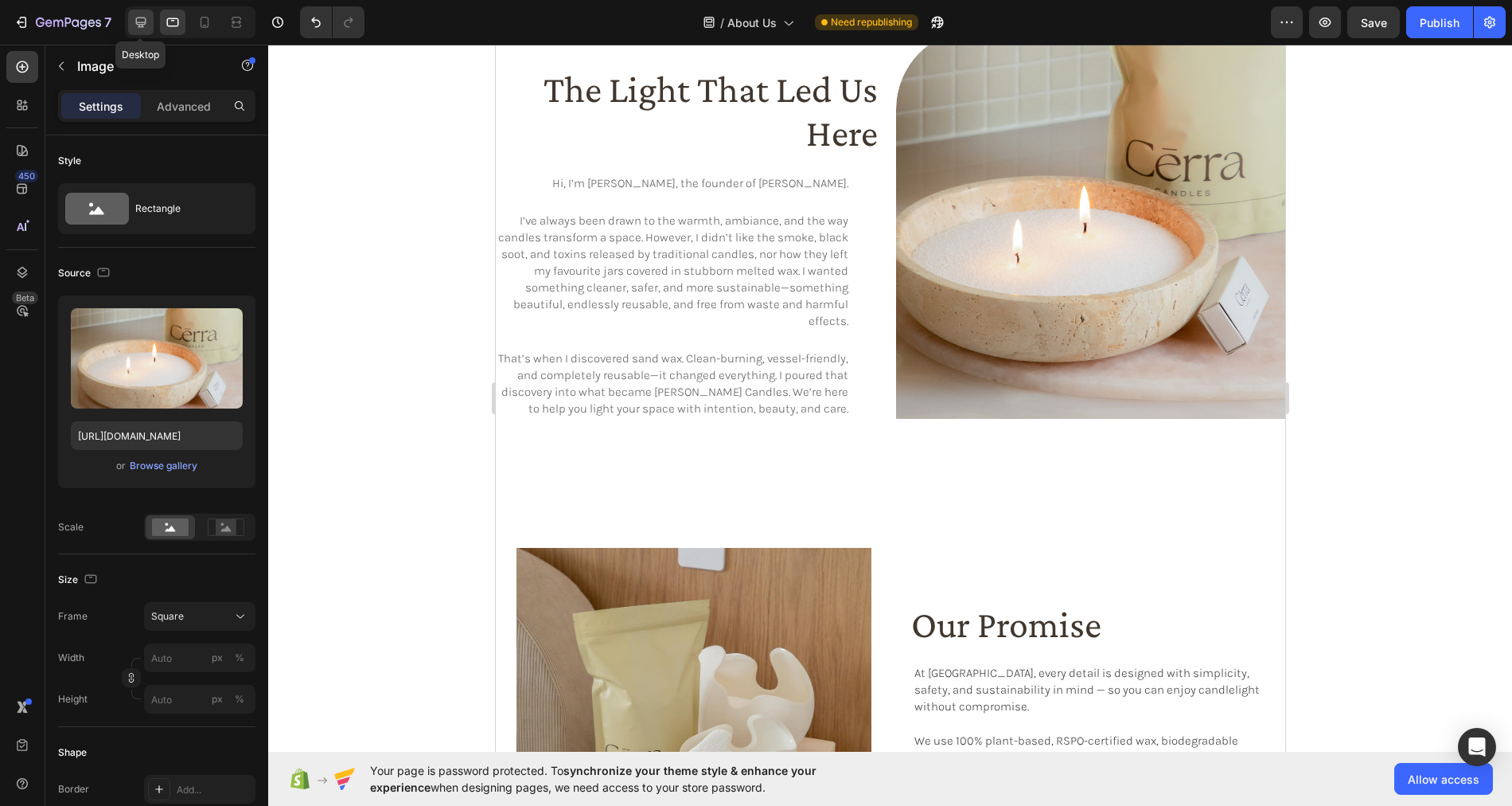
click at [135, 24] on icon at bounding box center [140, 21] width 16 height 16
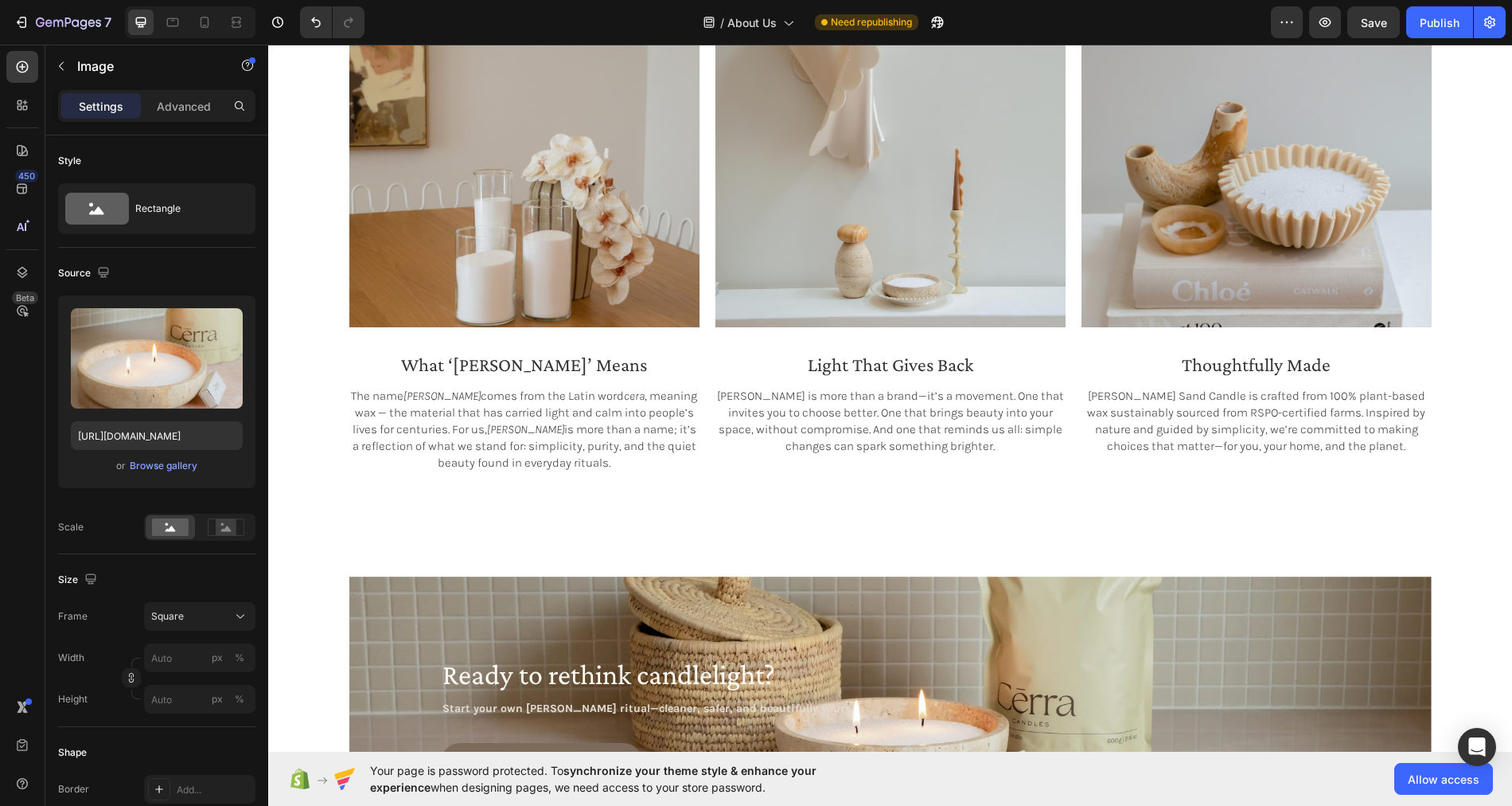
scroll to position [1780, 0]
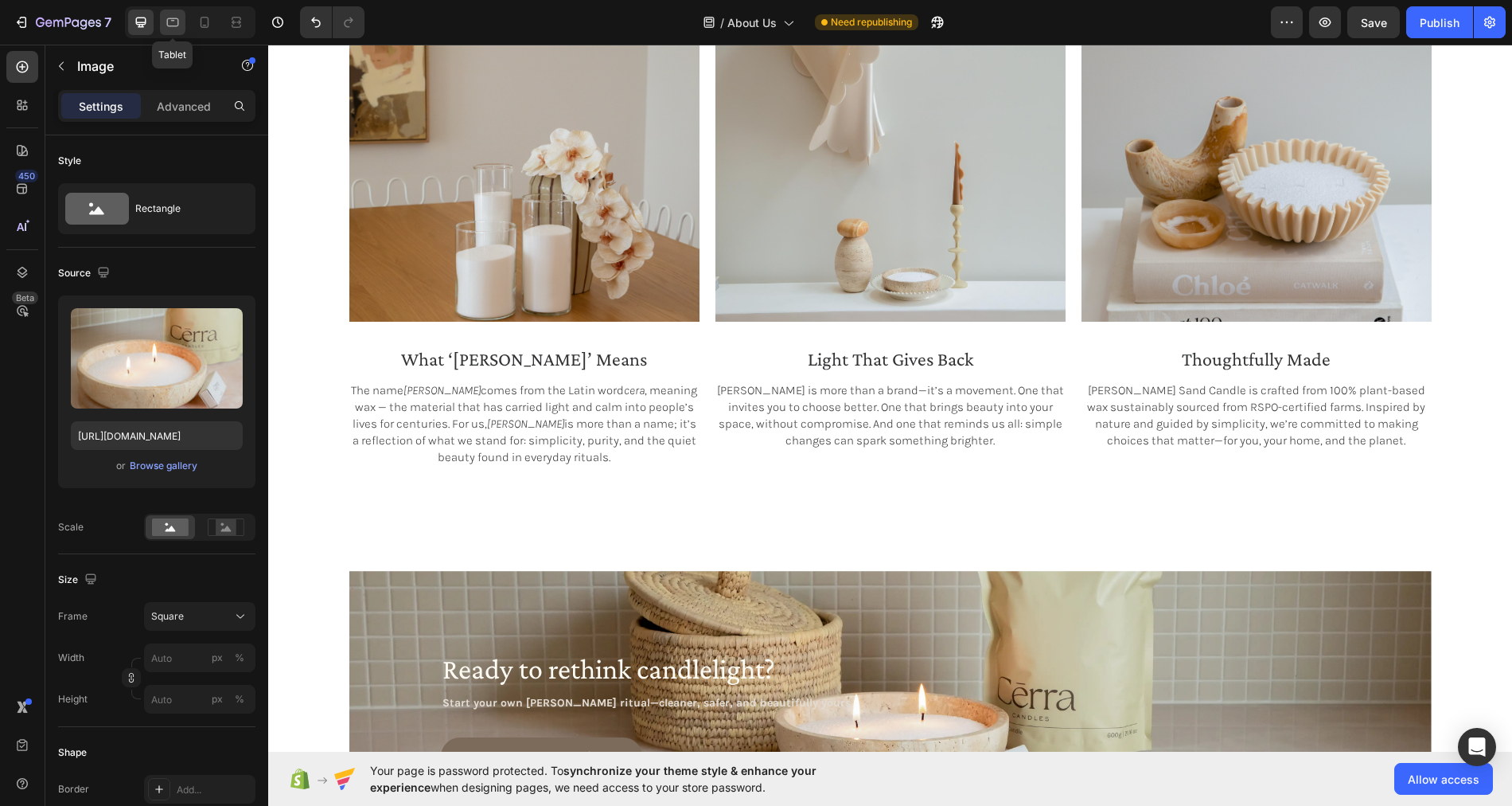
click at [172, 19] on icon at bounding box center [172, 21] width 16 height 16
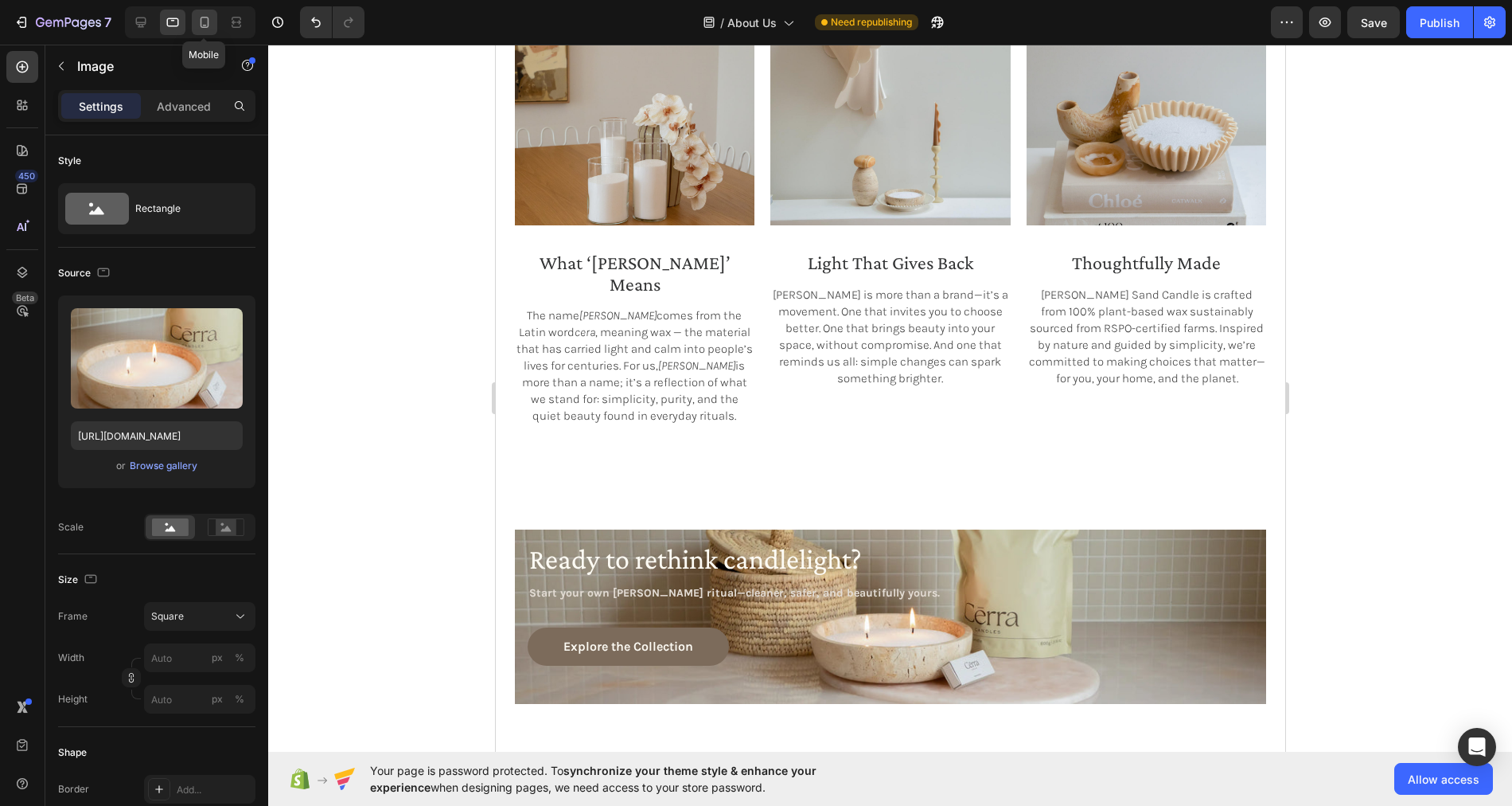
click at [205, 25] on icon at bounding box center [204, 21] width 16 height 16
type input "Auto"
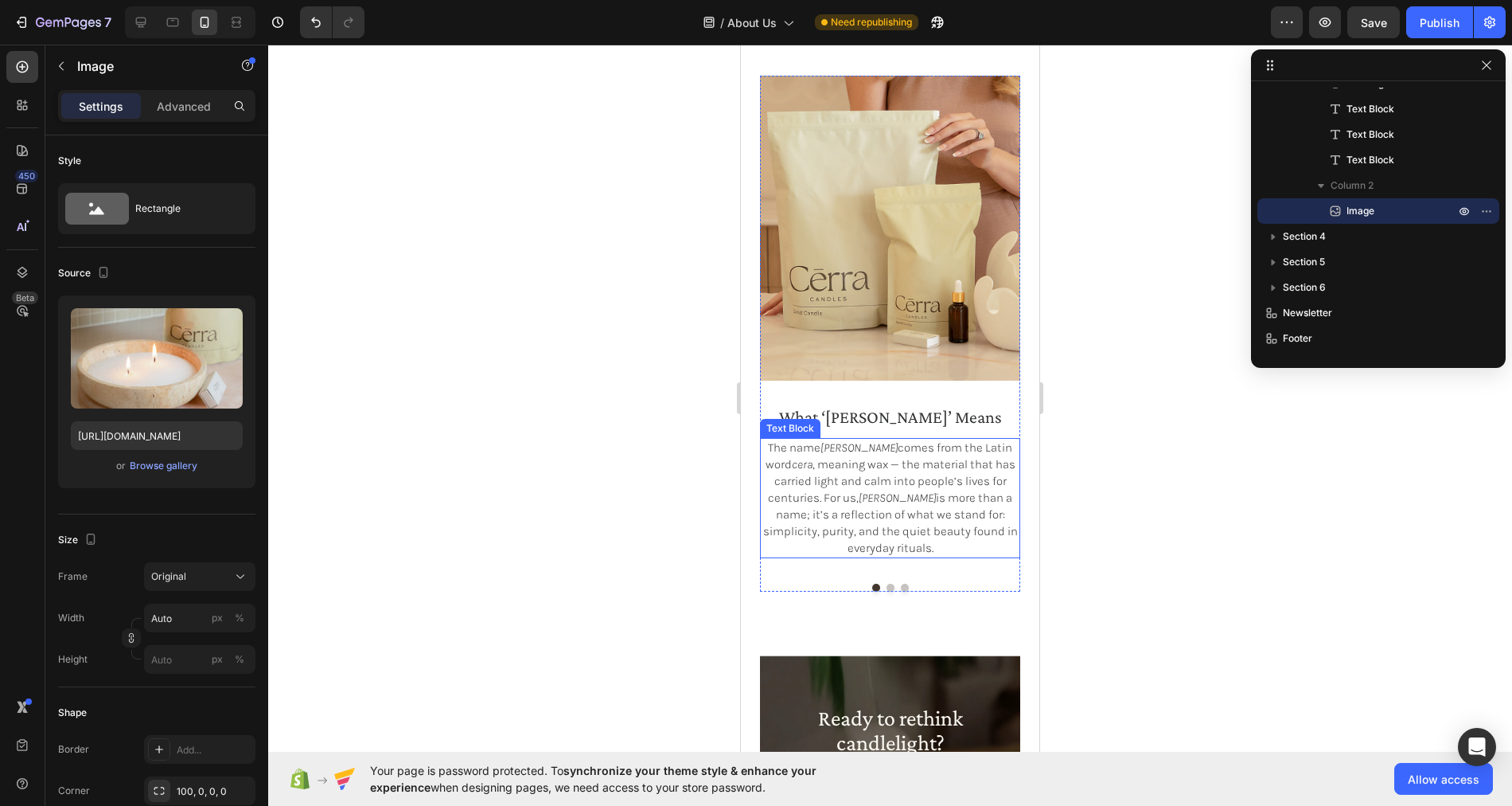
scroll to position [1918, 0]
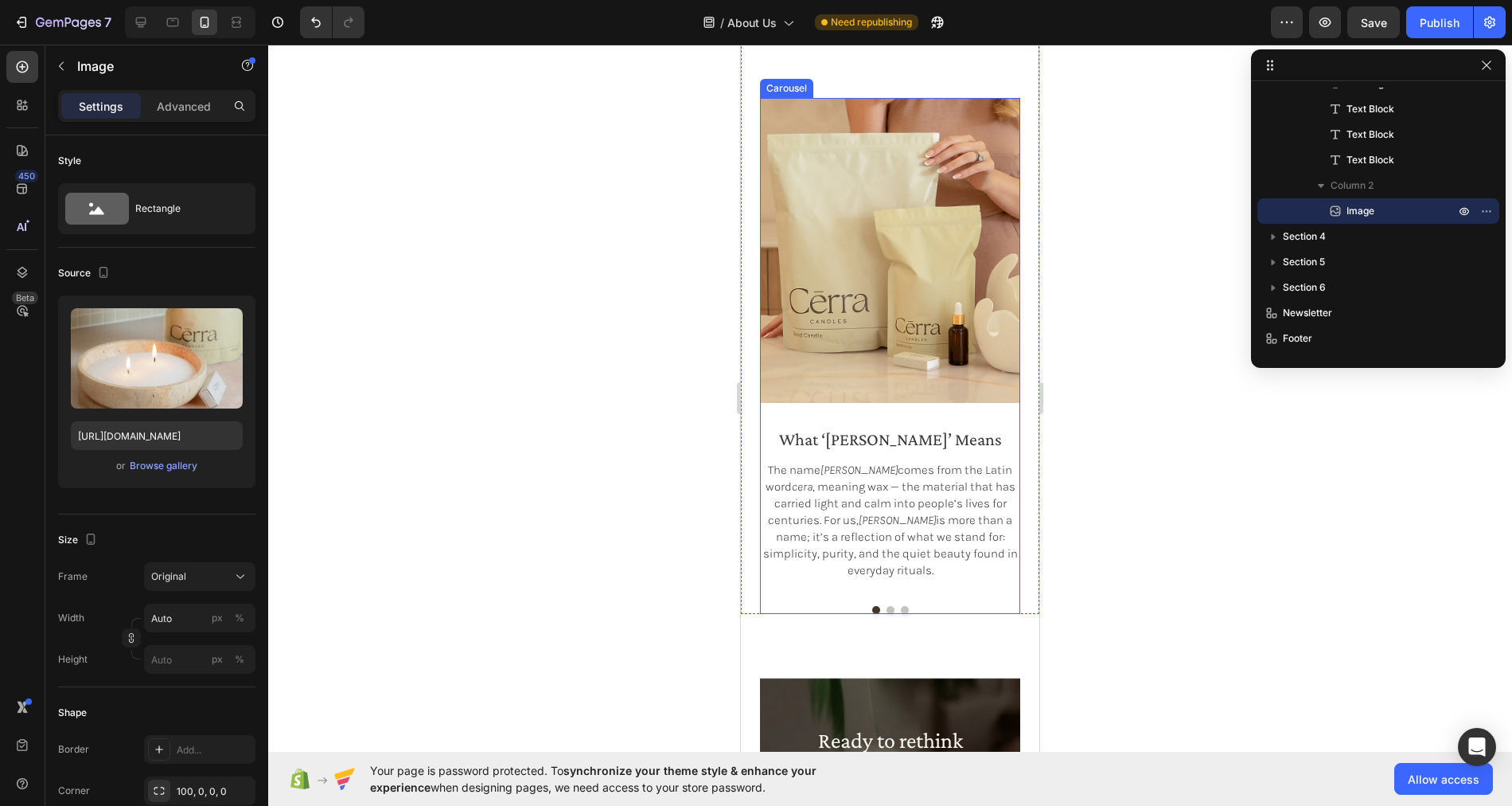
click at [893, 609] on button "Dot" at bounding box center [890, 610] width 8 height 8
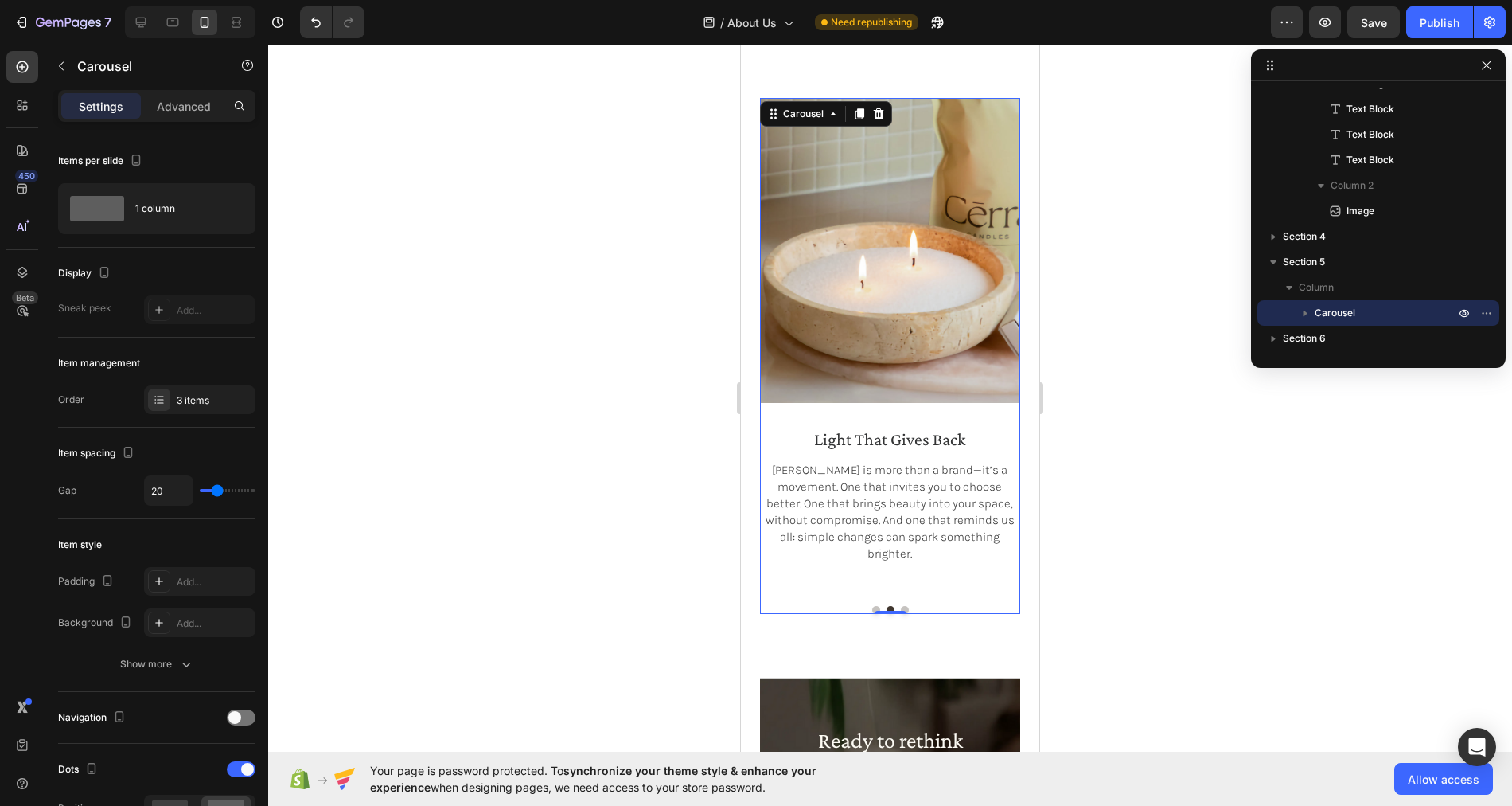
click at [907, 607] on button "Dot" at bounding box center [905, 610] width 8 height 8
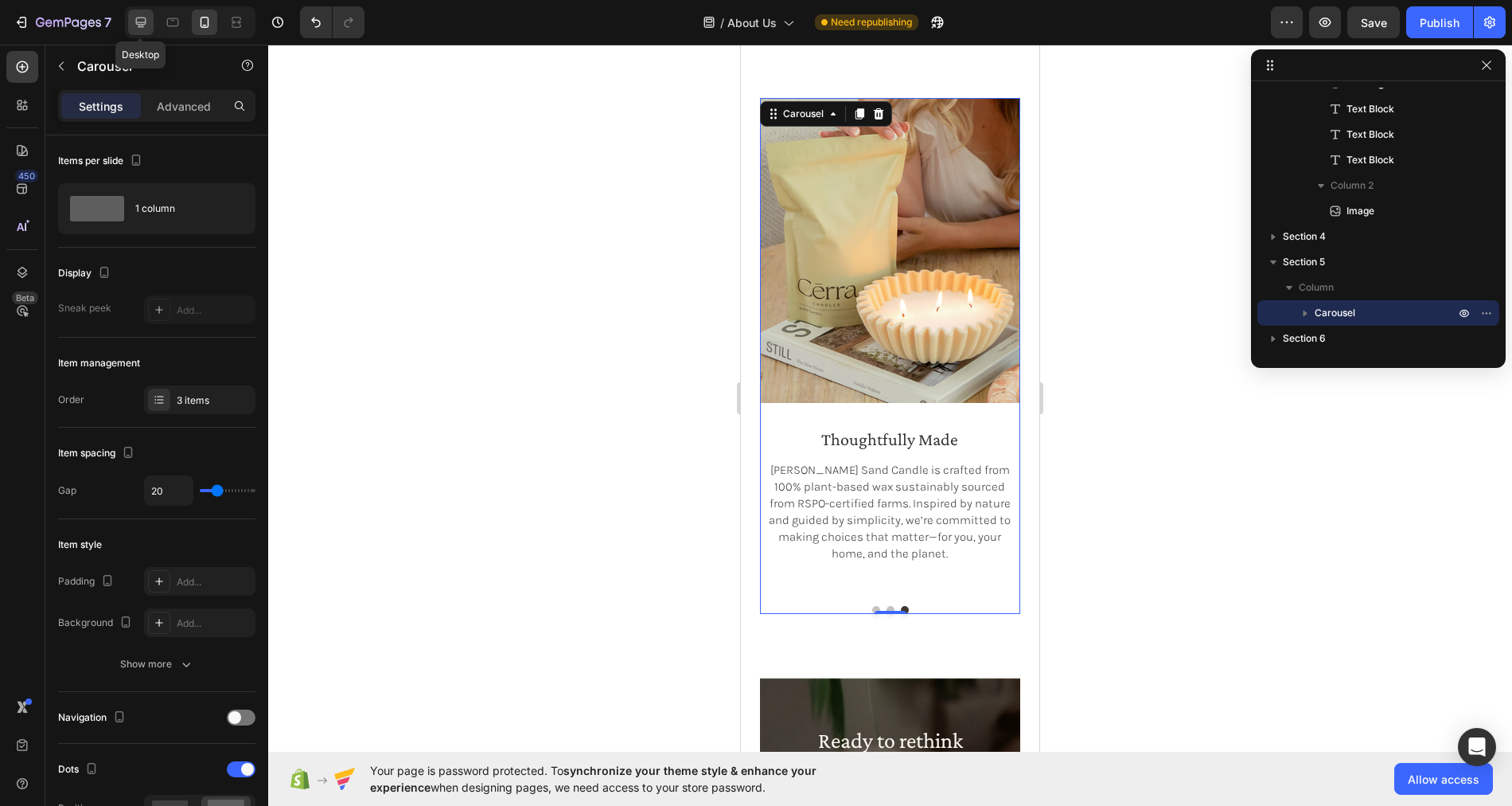
click at [136, 27] on icon at bounding box center [140, 21] width 16 height 16
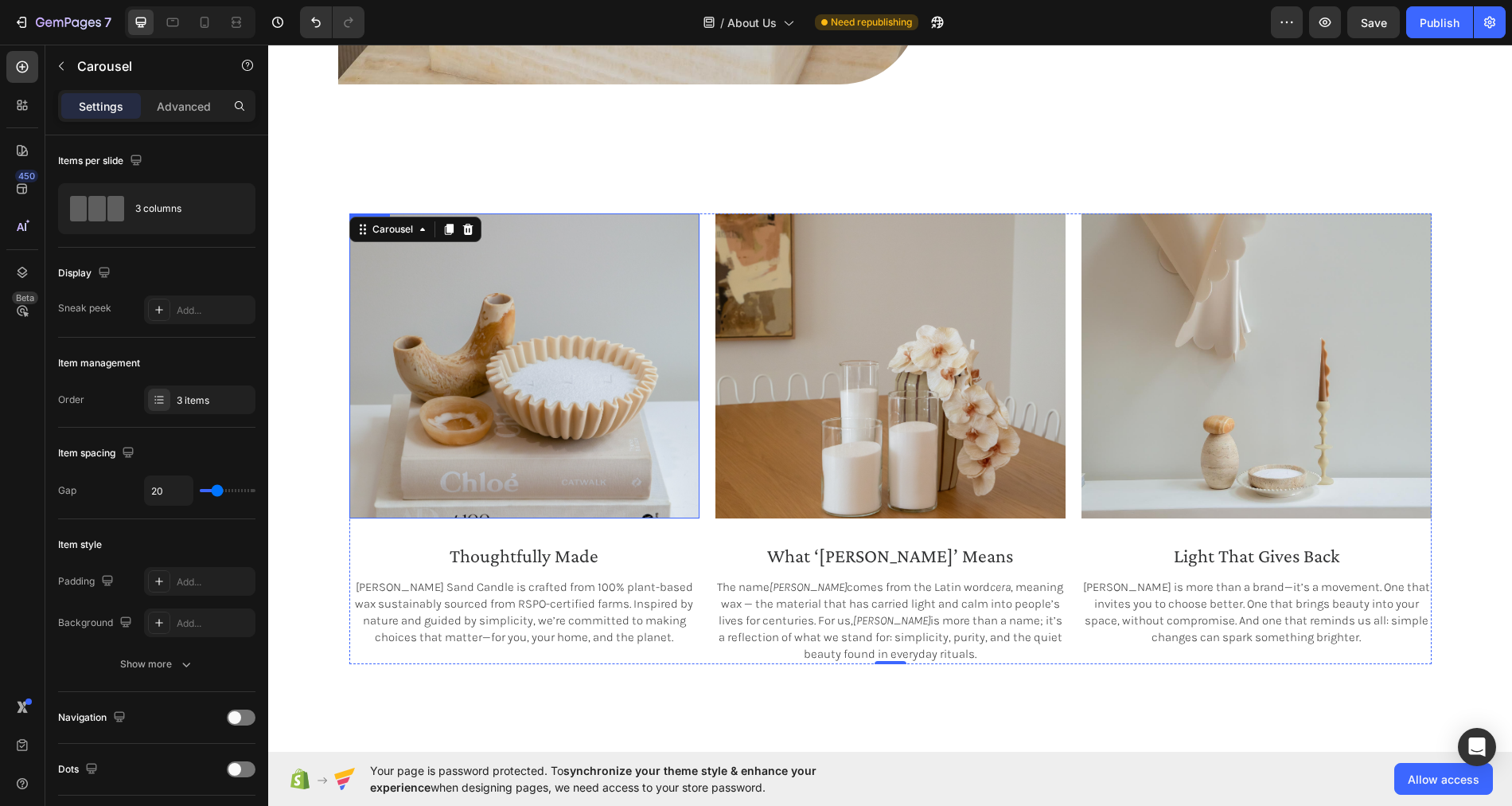
scroll to position [1582, 0]
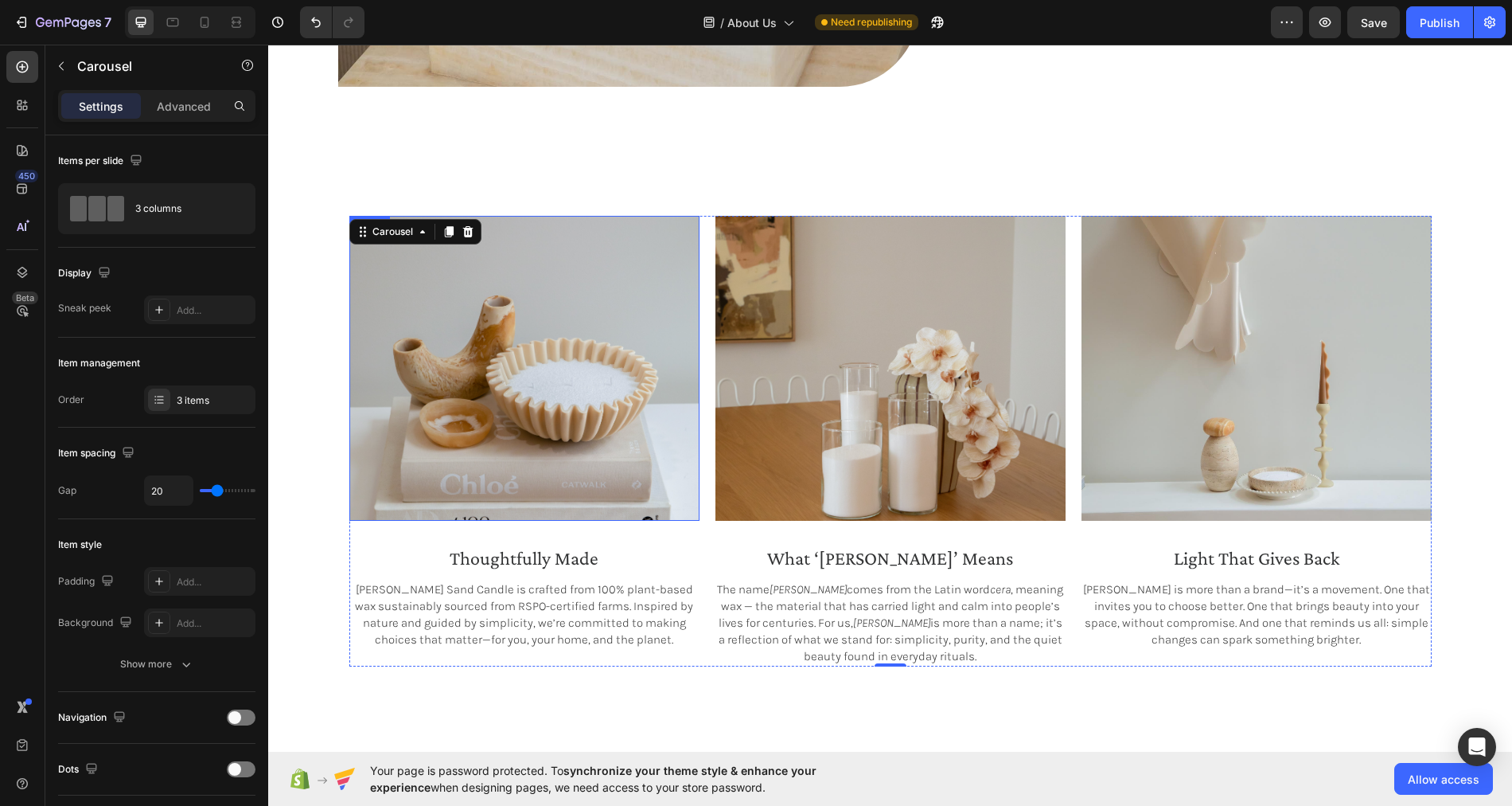
click at [480, 389] on img at bounding box center [524, 368] width 350 height 305
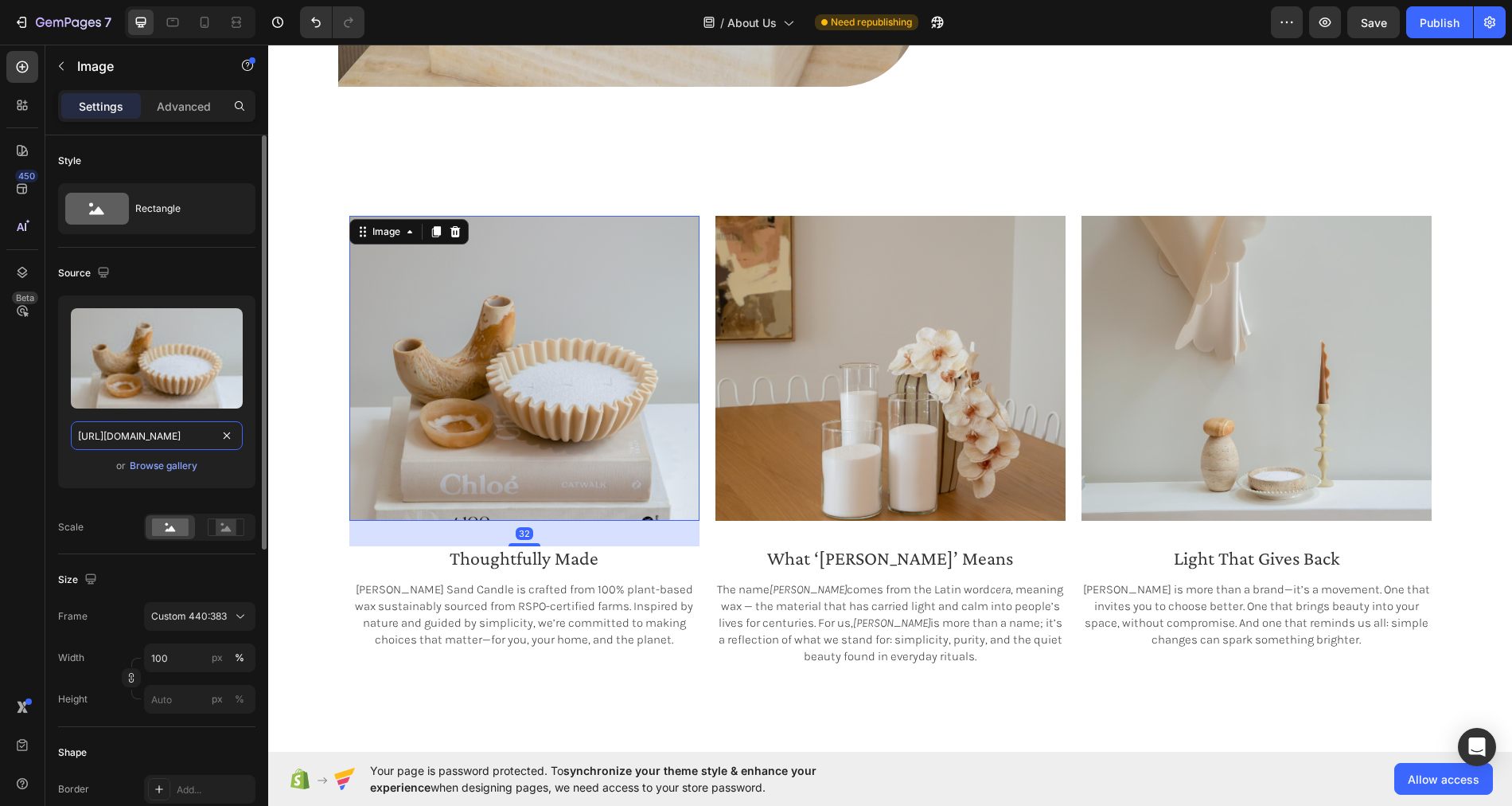
click at [108, 436] on input "https://cdn.shopify.com/s/files/1/0758/4183/1136/files/gempages_571868979581158…" at bounding box center [156, 435] width 172 height 29
click at [173, 23] on icon at bounding box center [172, 21] width 16 height 16
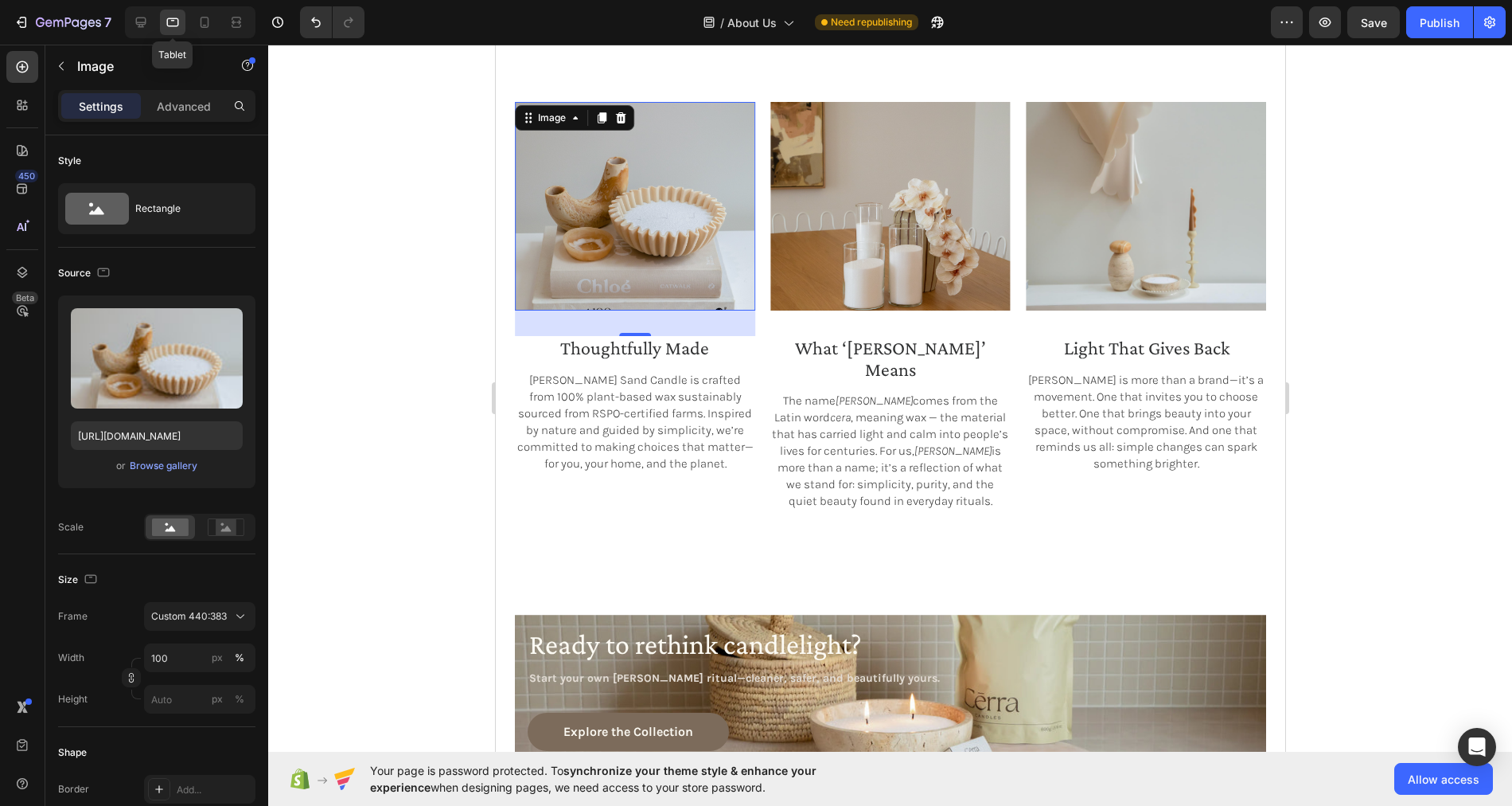
scroll to position [1607, 0]
click at [207, 25] on icon at bounding box center [205, 22] width 9 height 12
type input "https://cdn.shopify.com/s/files/1/0758/4183/1136/files/gempages_571868979581158…"
type input "327"
type input "383"
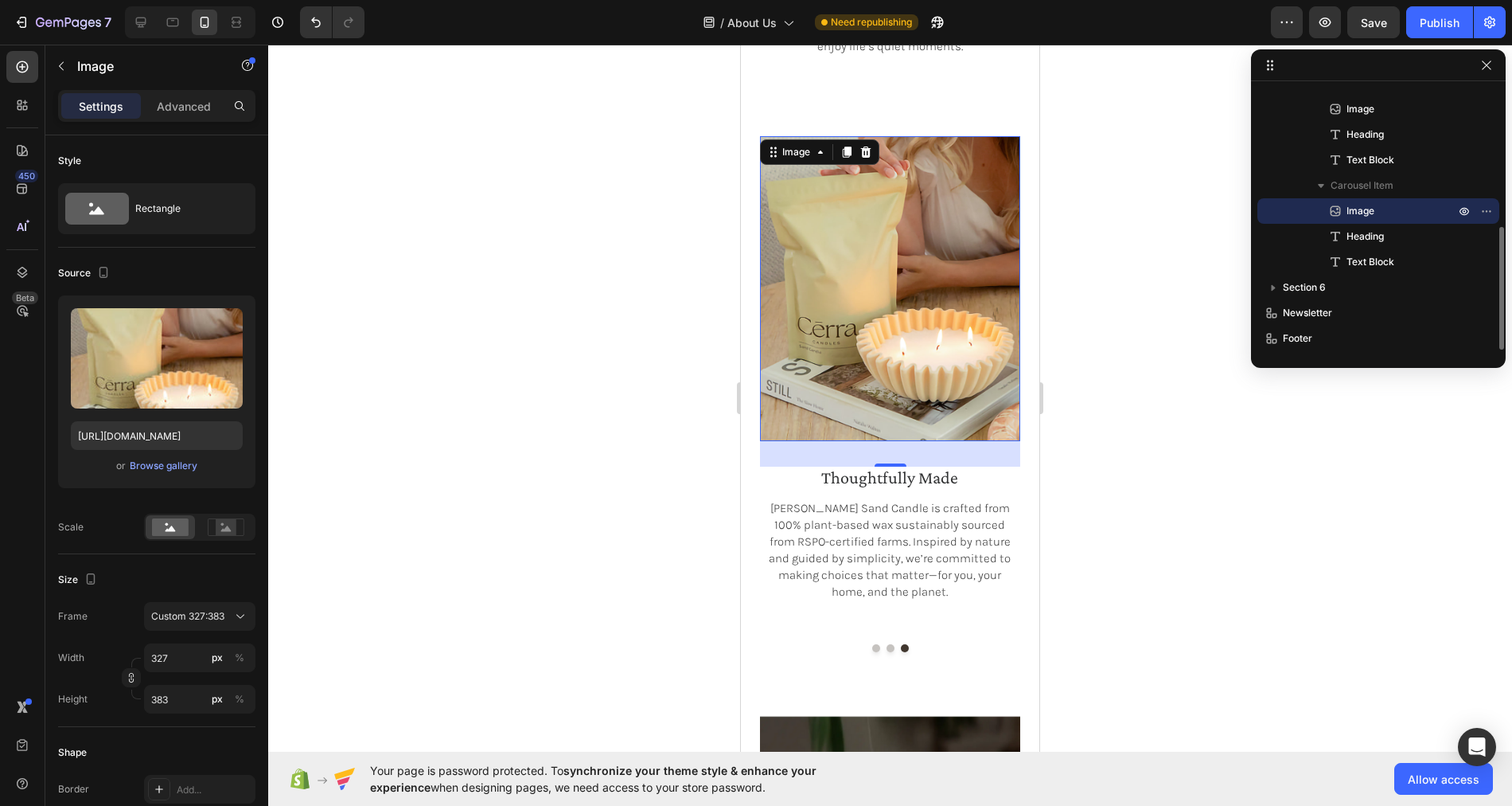
scroll to position [1961, 0]
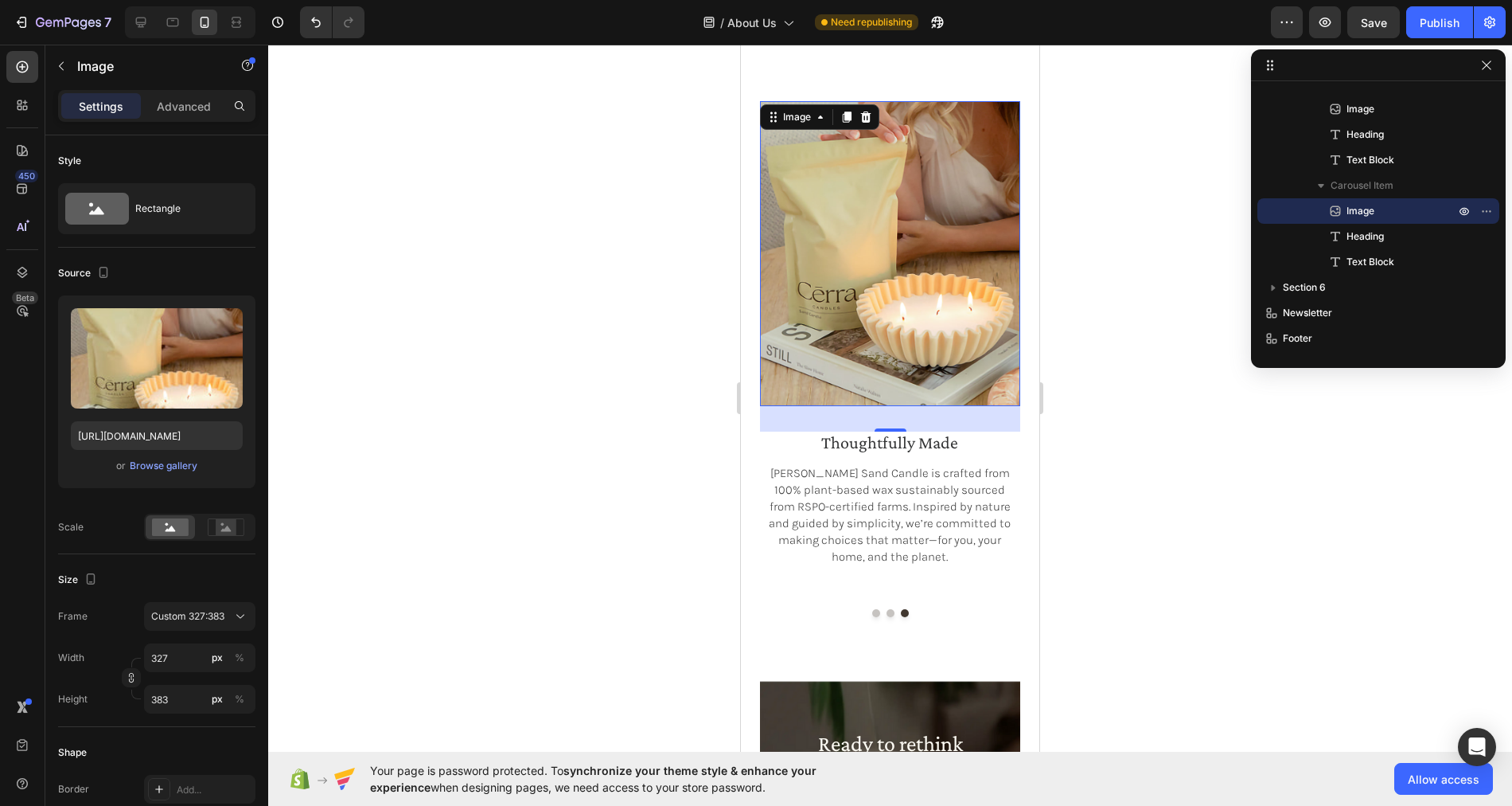
click at [895, 324] on img at bounding box center [889, 253] width 260 height 305
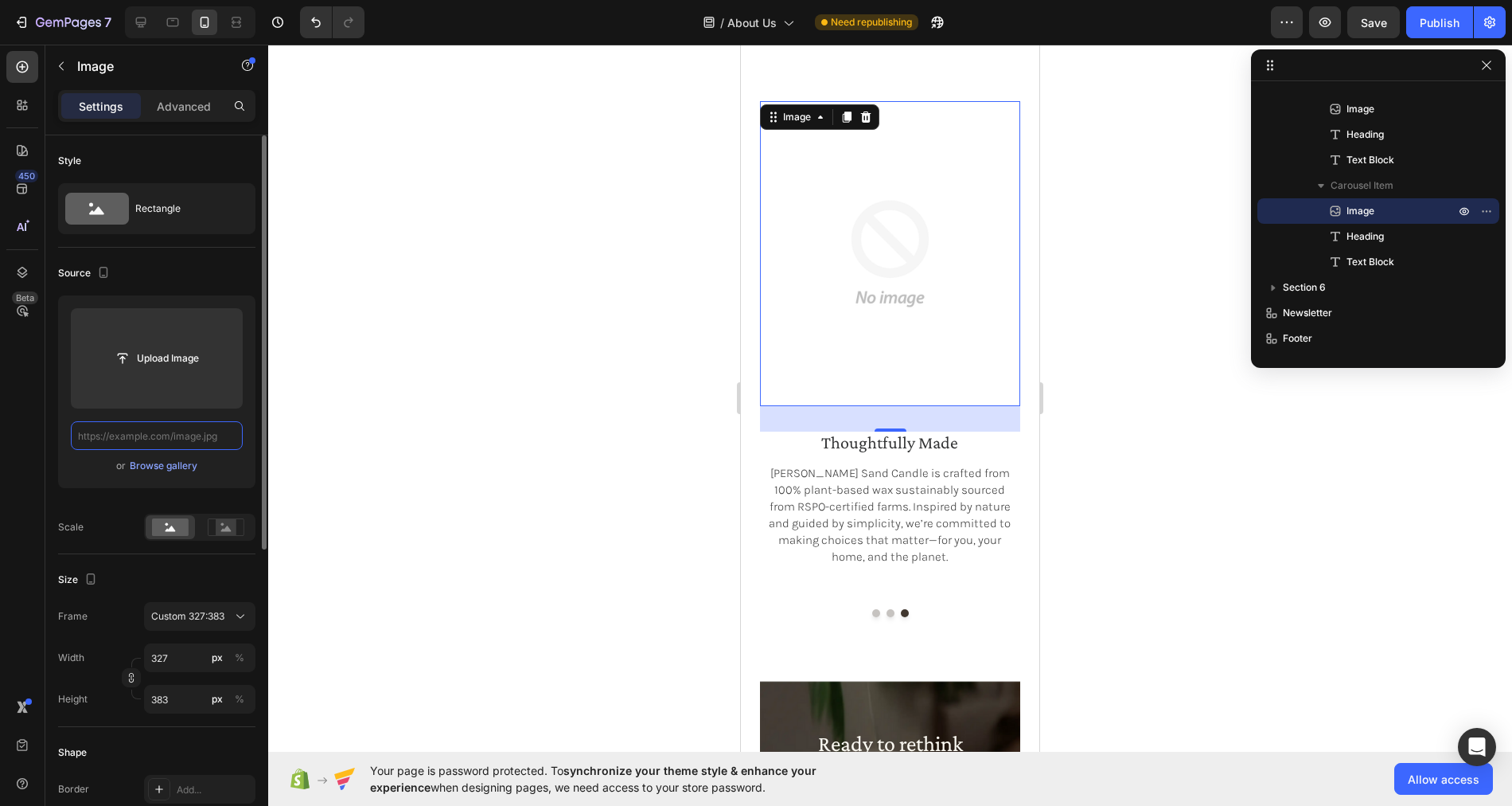
click at [168, 440] on input "text" at bounding box center [156, 435] width 172 height 29
paste input "https://cdn.shopify.com/s/files/1/0758/4183/1136/files/gempages_571868979581158…"
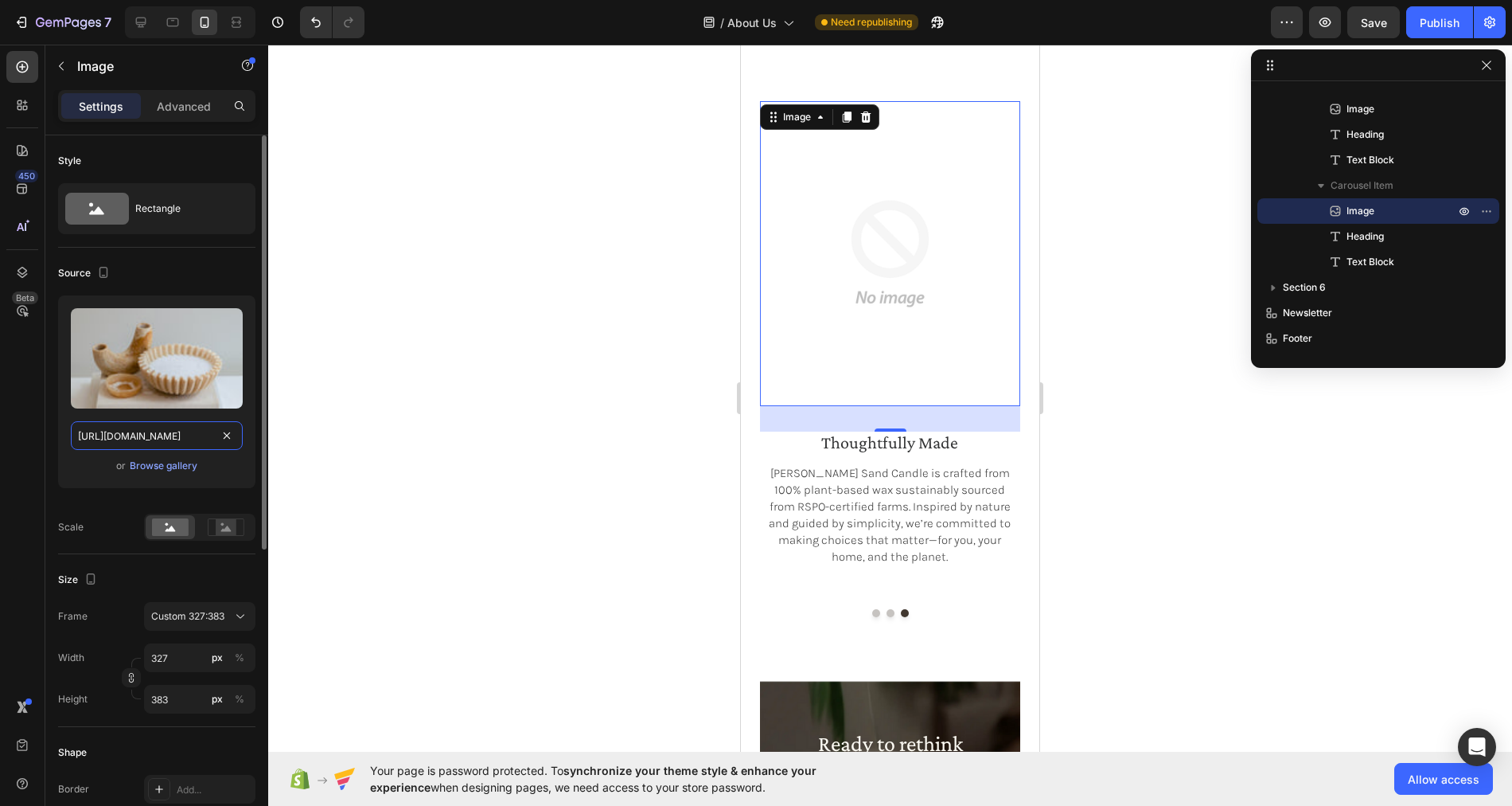
scroll to position [0, 471]
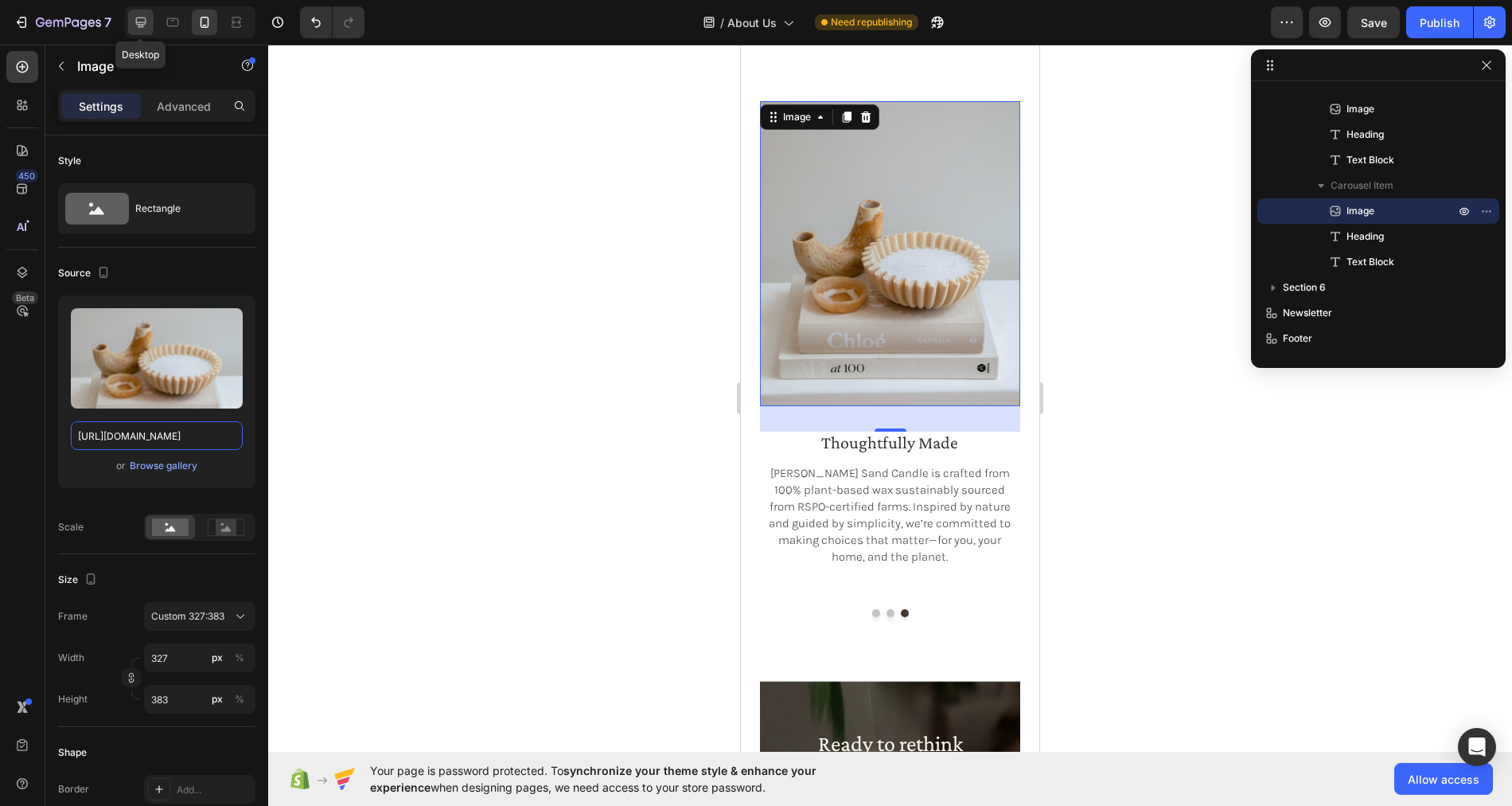
type input "https://cdn.shopify.com/s/files/1/0758/4183/1136/files/gempages_571868979581158…"
click at [140, 22] on icon at bounding box center [141, 22] width 11 height 11
type input "100"
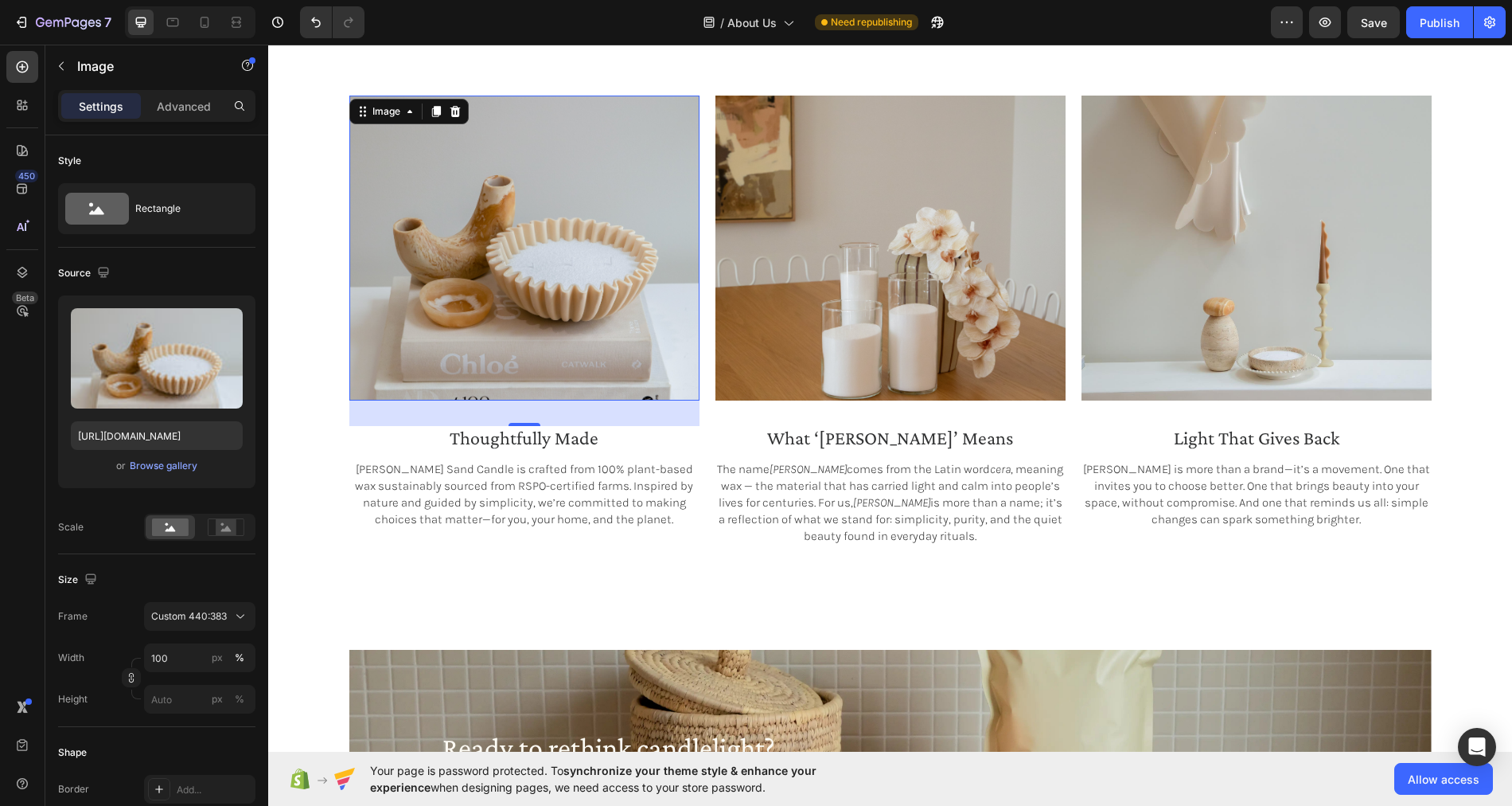
scroll to position [1718, 0]
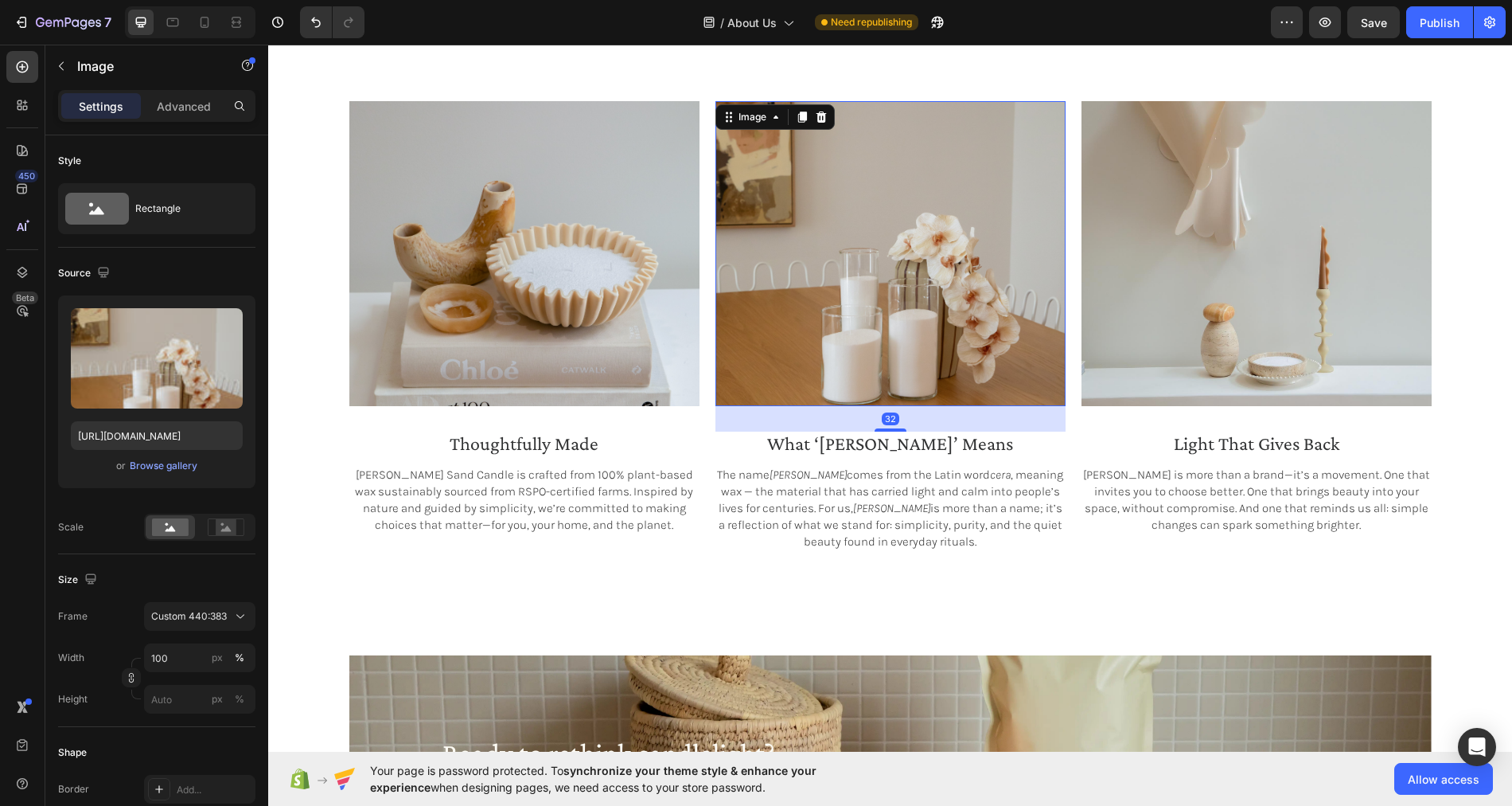
click at [921, 320] on img at bounding box center [890, 253] width 350 height 305
click at [179, 430] on input "https://cdn.shopify.com/s/files/1/0758/4183/1136/files/gempages_571868979581158…" at bounding box center [156, 435] width 172 height 29
click at [169, 24] on icon at bounding box center [172, 21] width 16 height 16
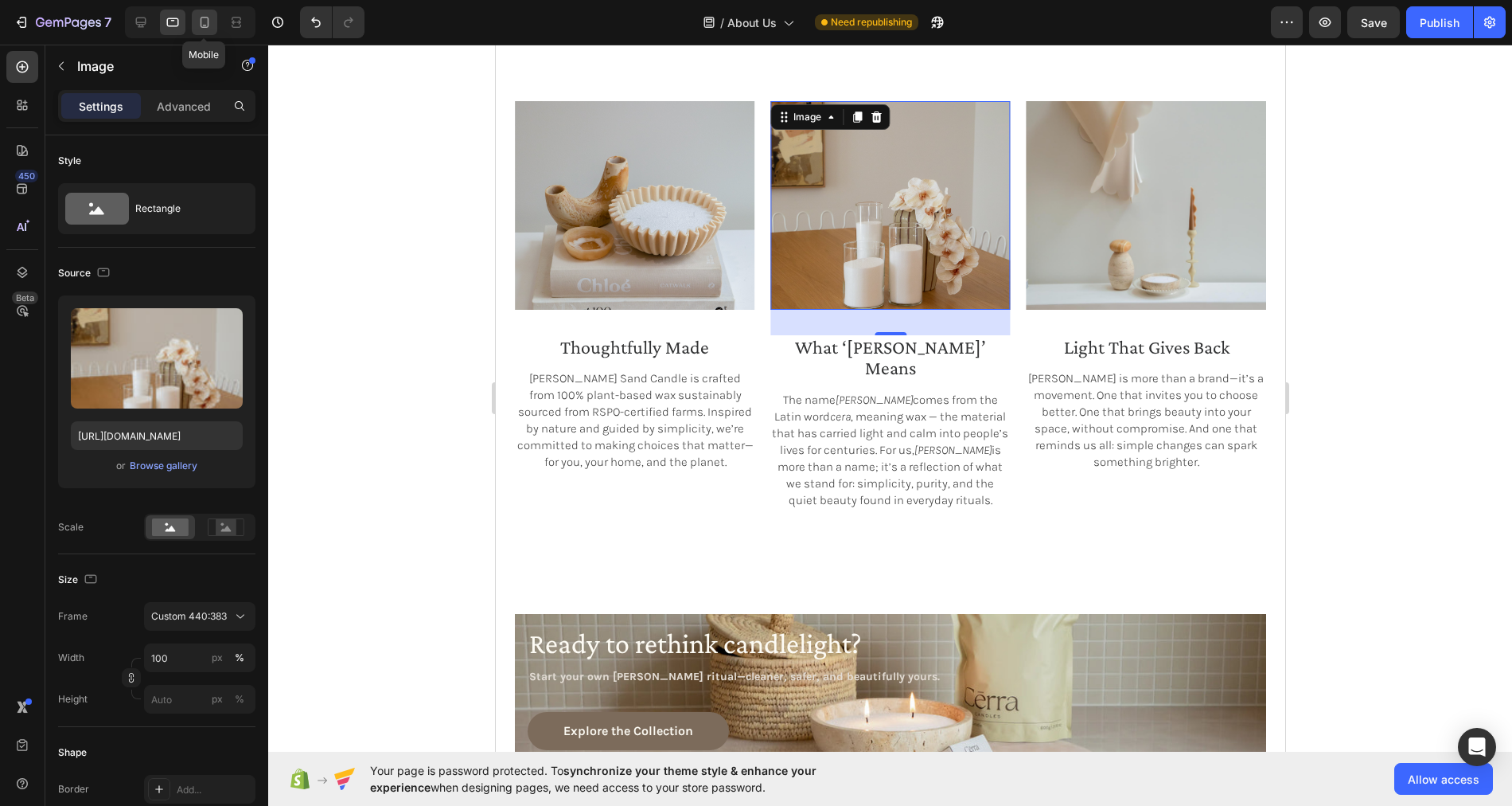
click at [209, 24] on icon at bounding box center [204, 21] width 16 height 16
type input "327"
type input "383"
type input "https://cdn.shopify.com/s/files/1/0758/4183/1136/files/gempages_571868979581158…"
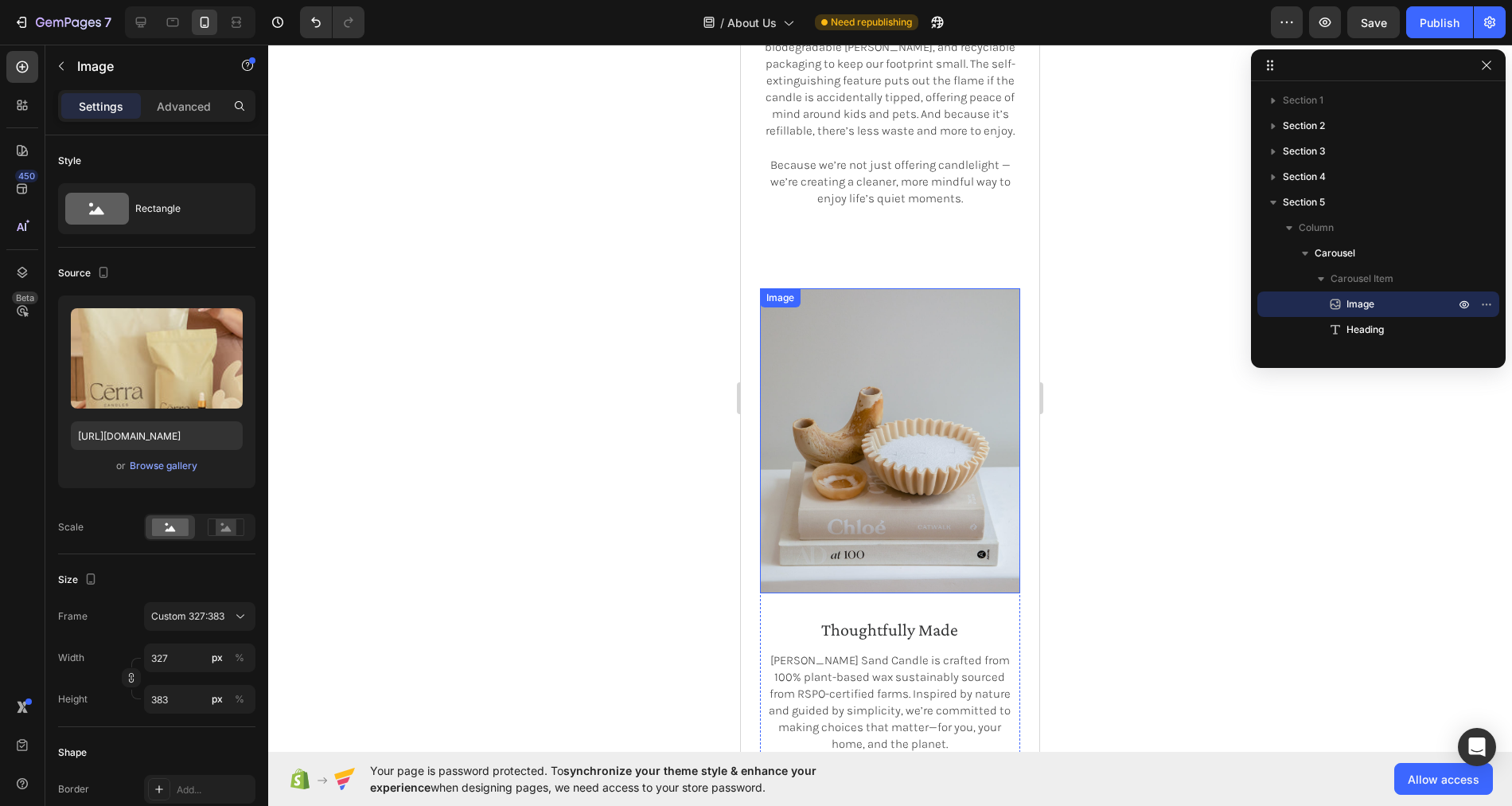
scroll to position [1959, 0]
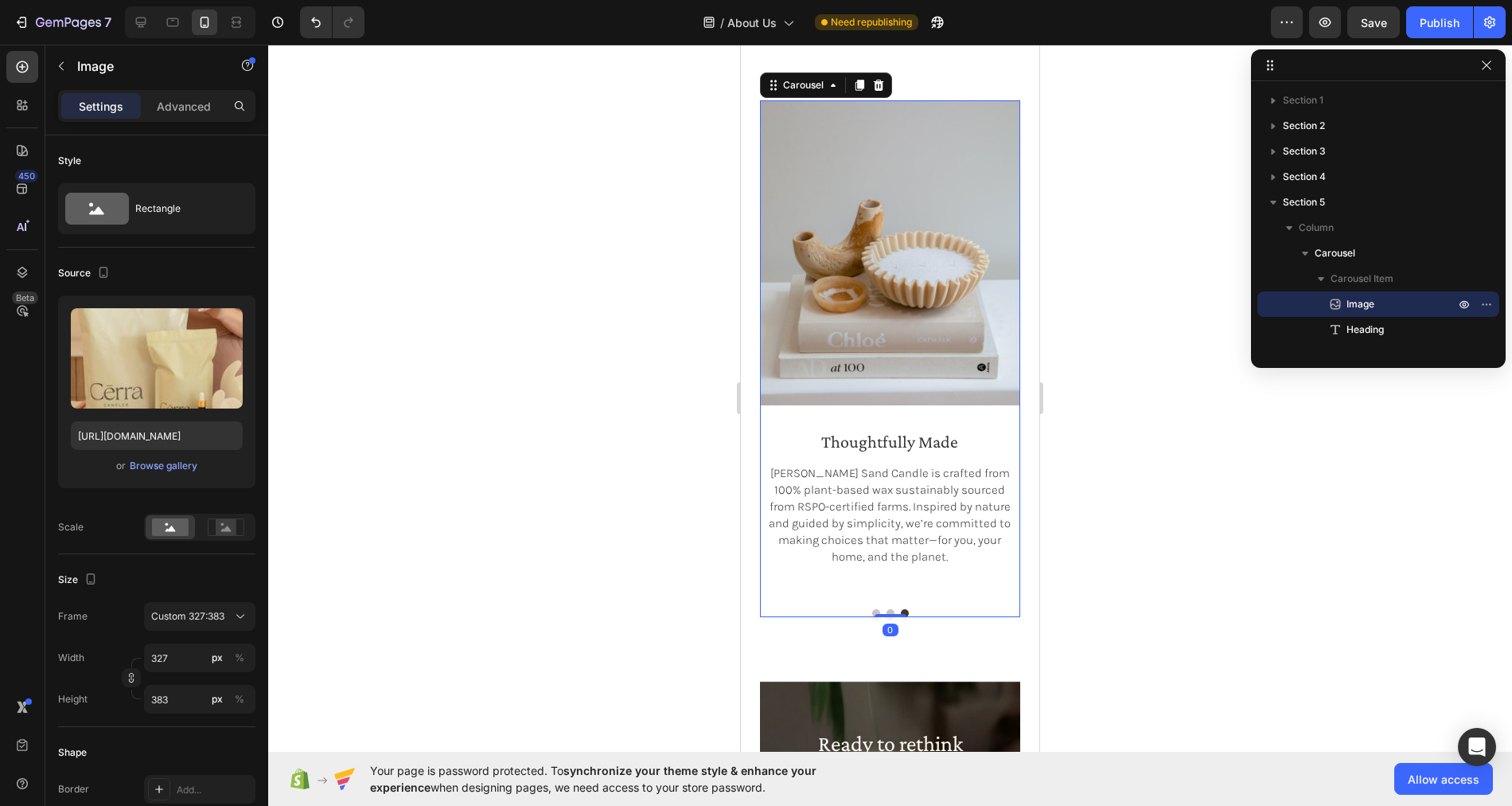
click at [875, 612] on button "Dot" at bounding box center [876, 613] width 8 height 8
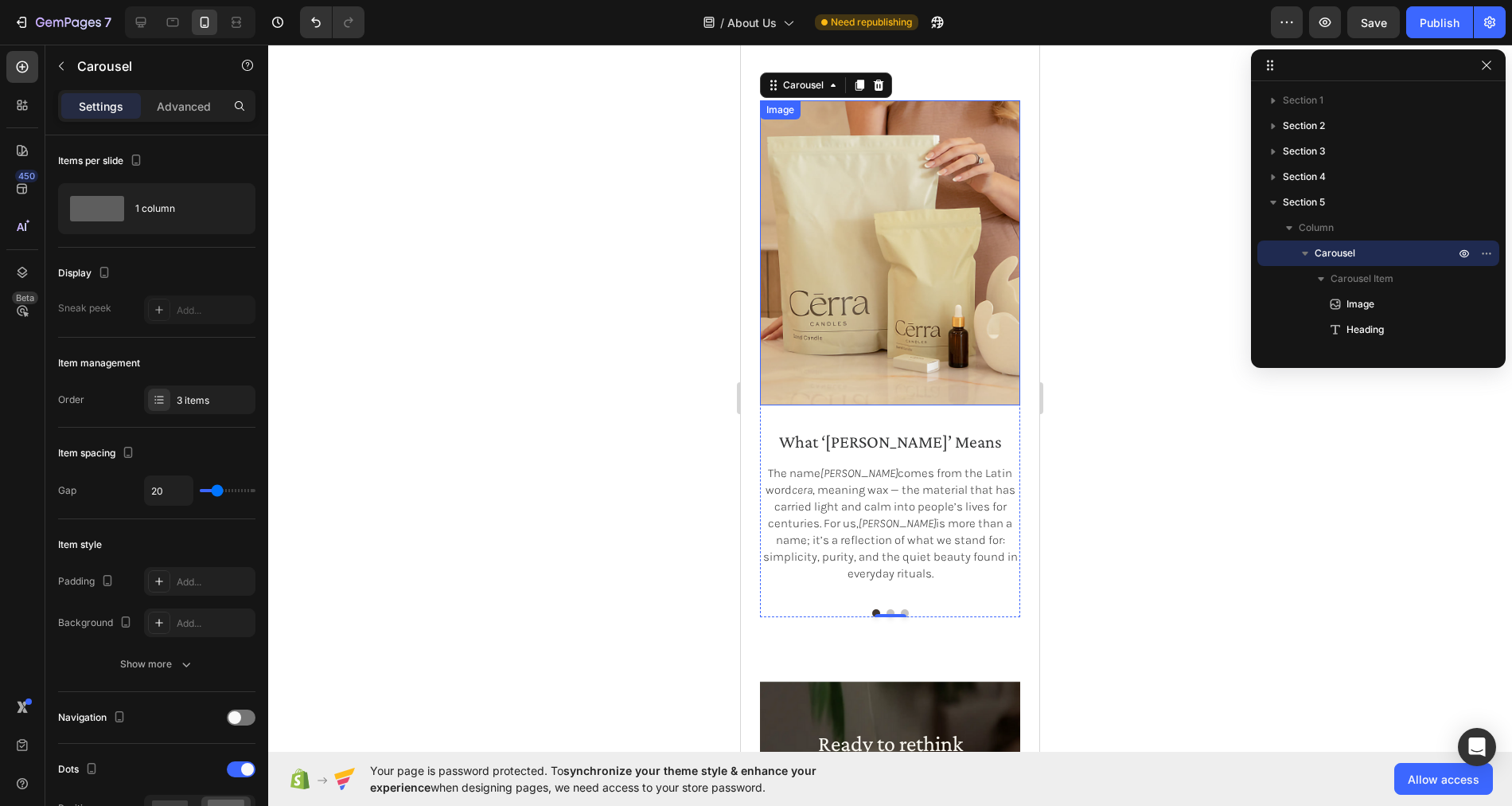
click at [907, 328] on img at bounding box center [889, 252] width 260 height 305
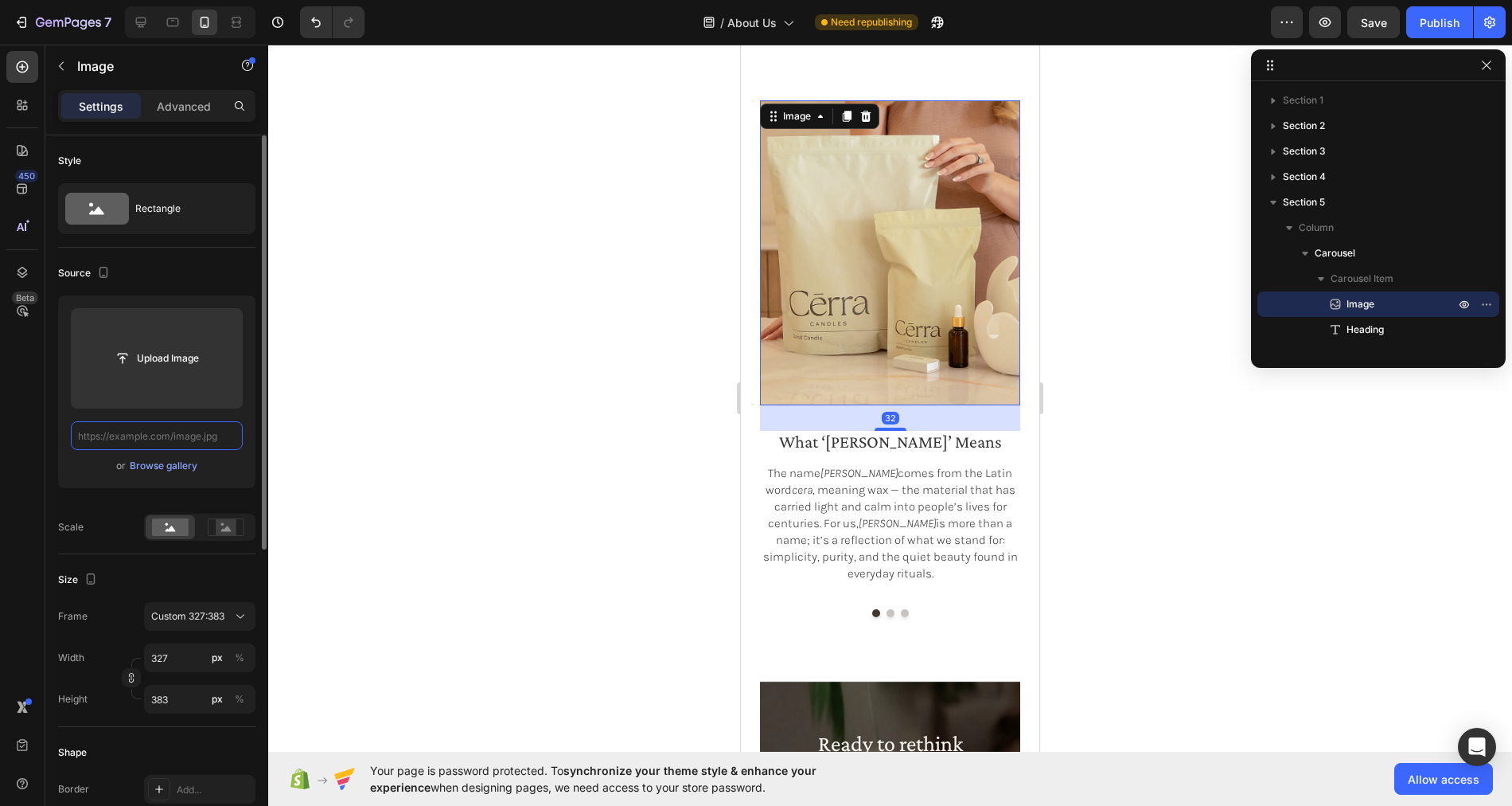
scroll to position [0, 0]
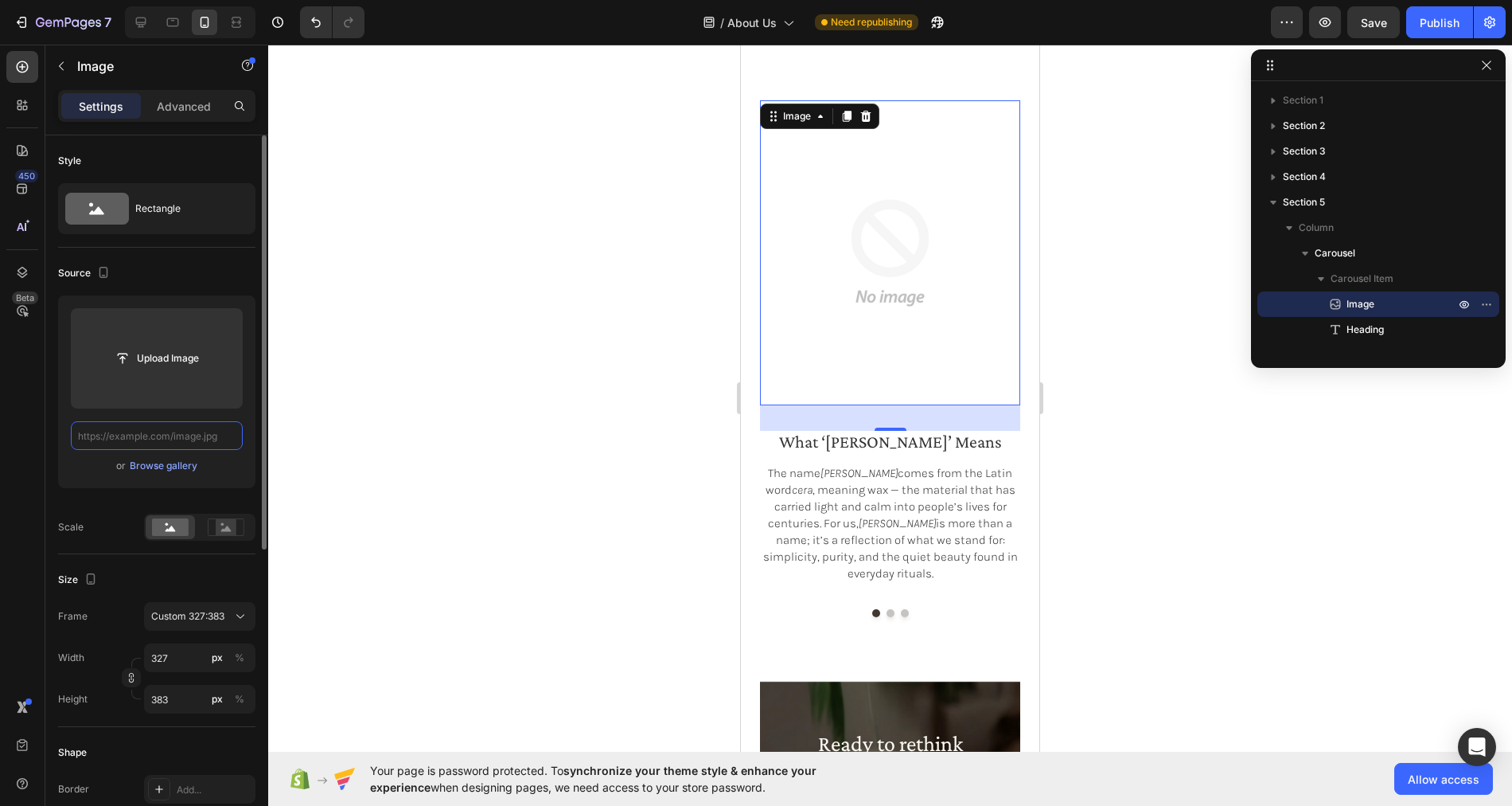
click at [185, 433] on input "text" at bounding box center [156, 435] width 172 height 29
paste input "https://cdn.shopify.com/s/files/1/0758/4183/1136/files/gempages_571868979581158…"
type input "https://cdn.shopify.com/s/files/1/0758/4183/1136/files/gempages_571868979581158…"
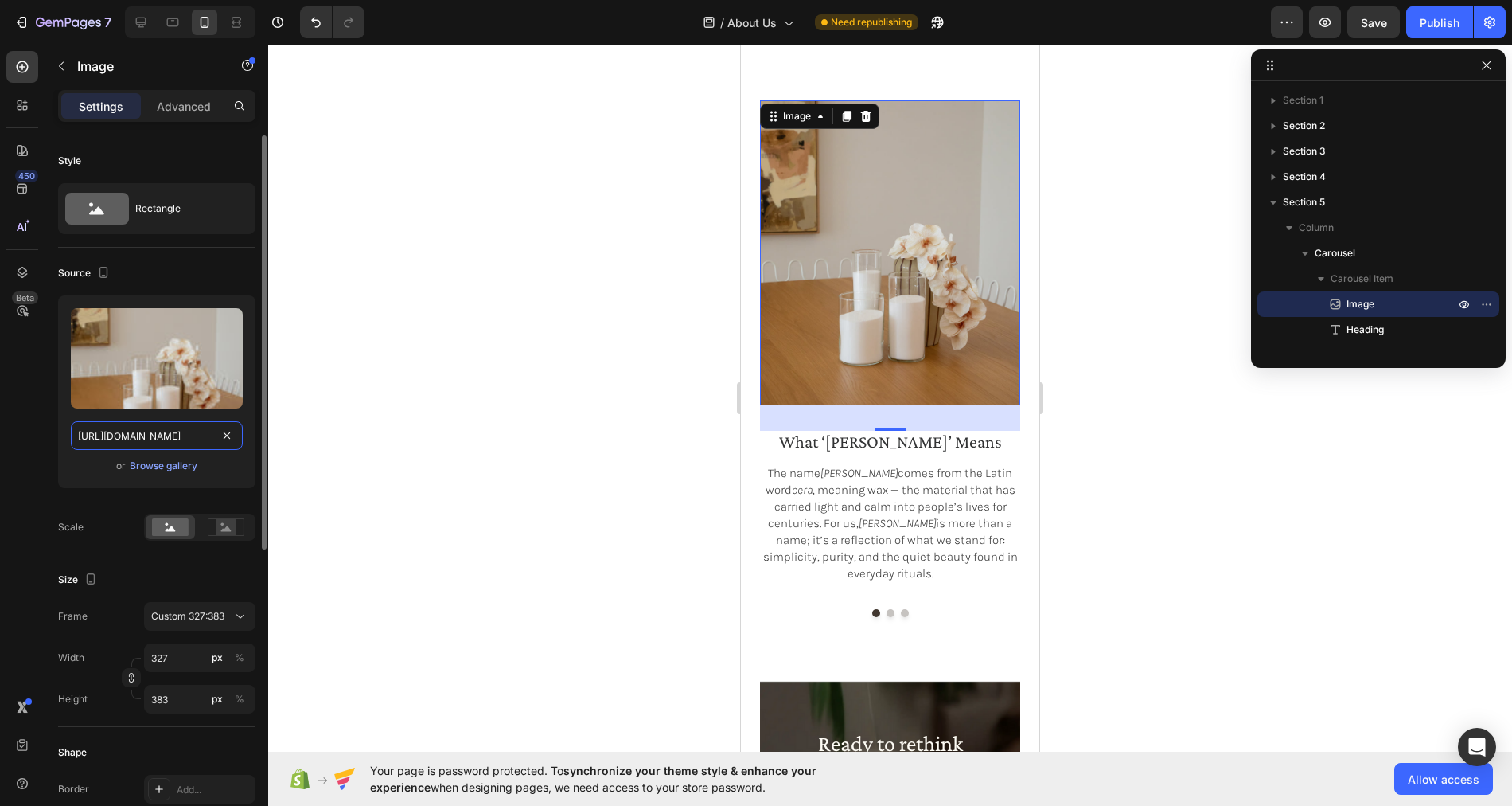
scroll to position [0, 484]
click at [889, 610] on button "Dot" at bounding box center [890, 613] width 8 height 8
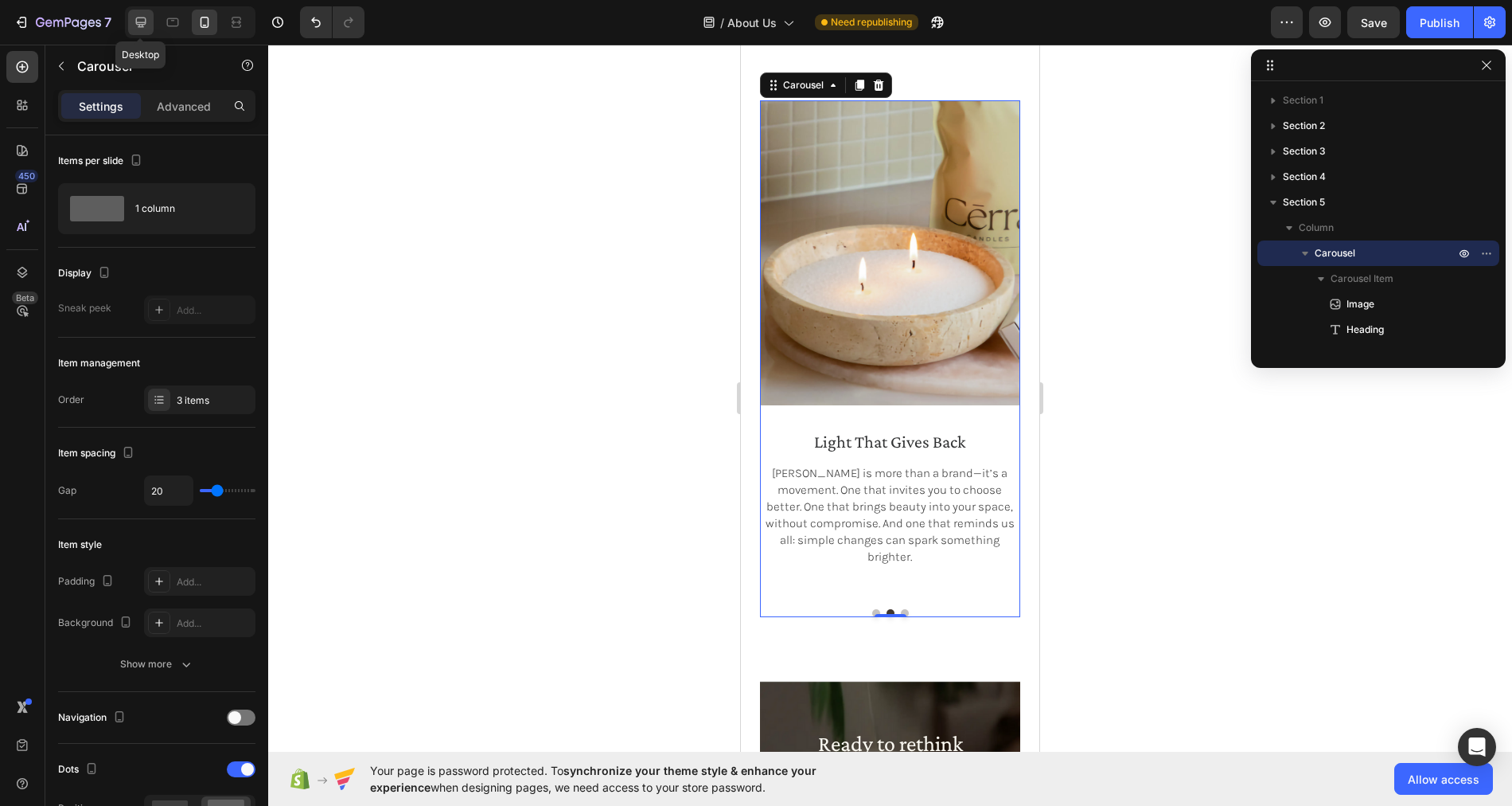
click at [140, 24] on icon at bounding box center [141, 22] width 11 height 11
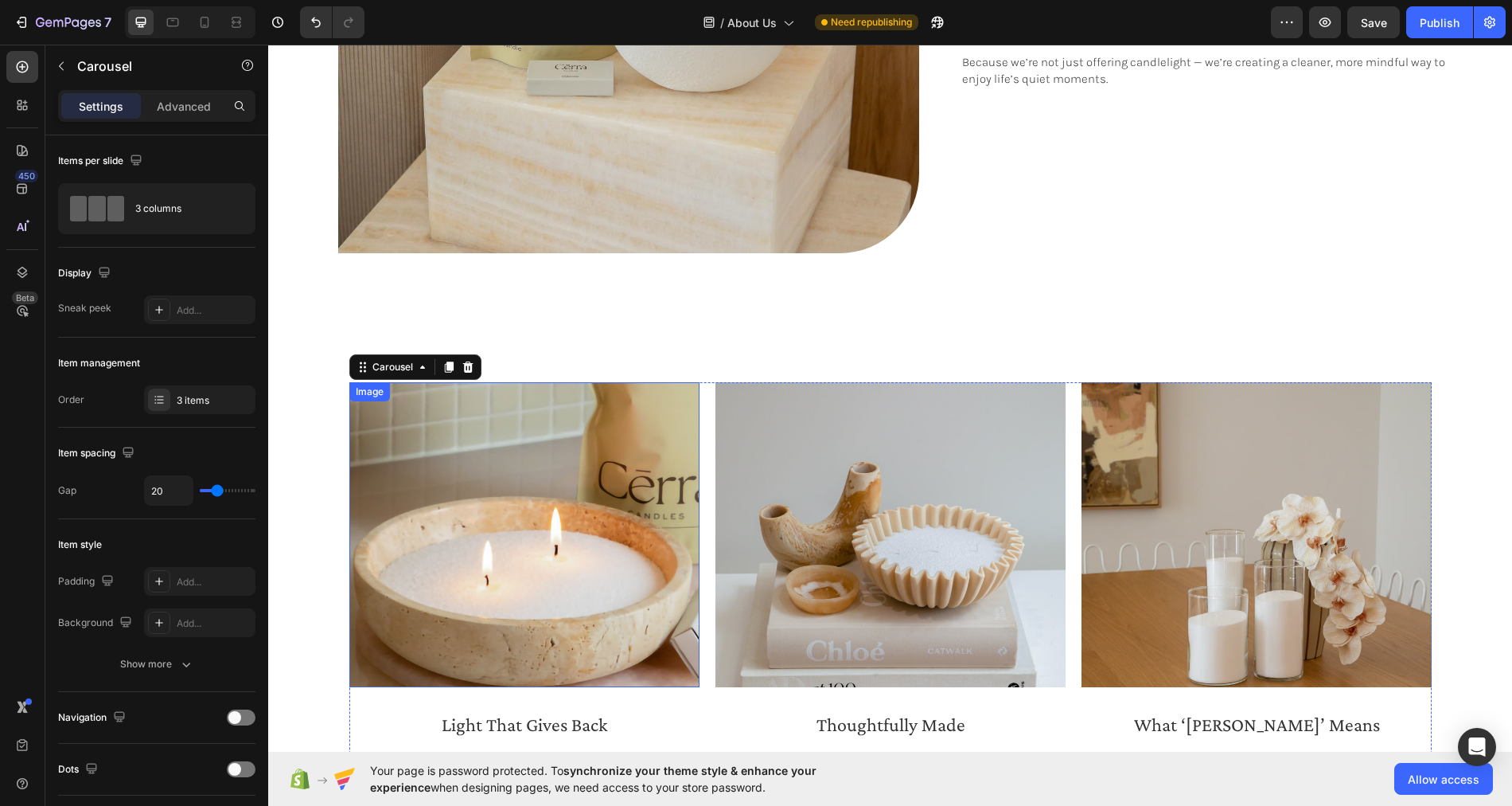
scroll to position [1552, 0]
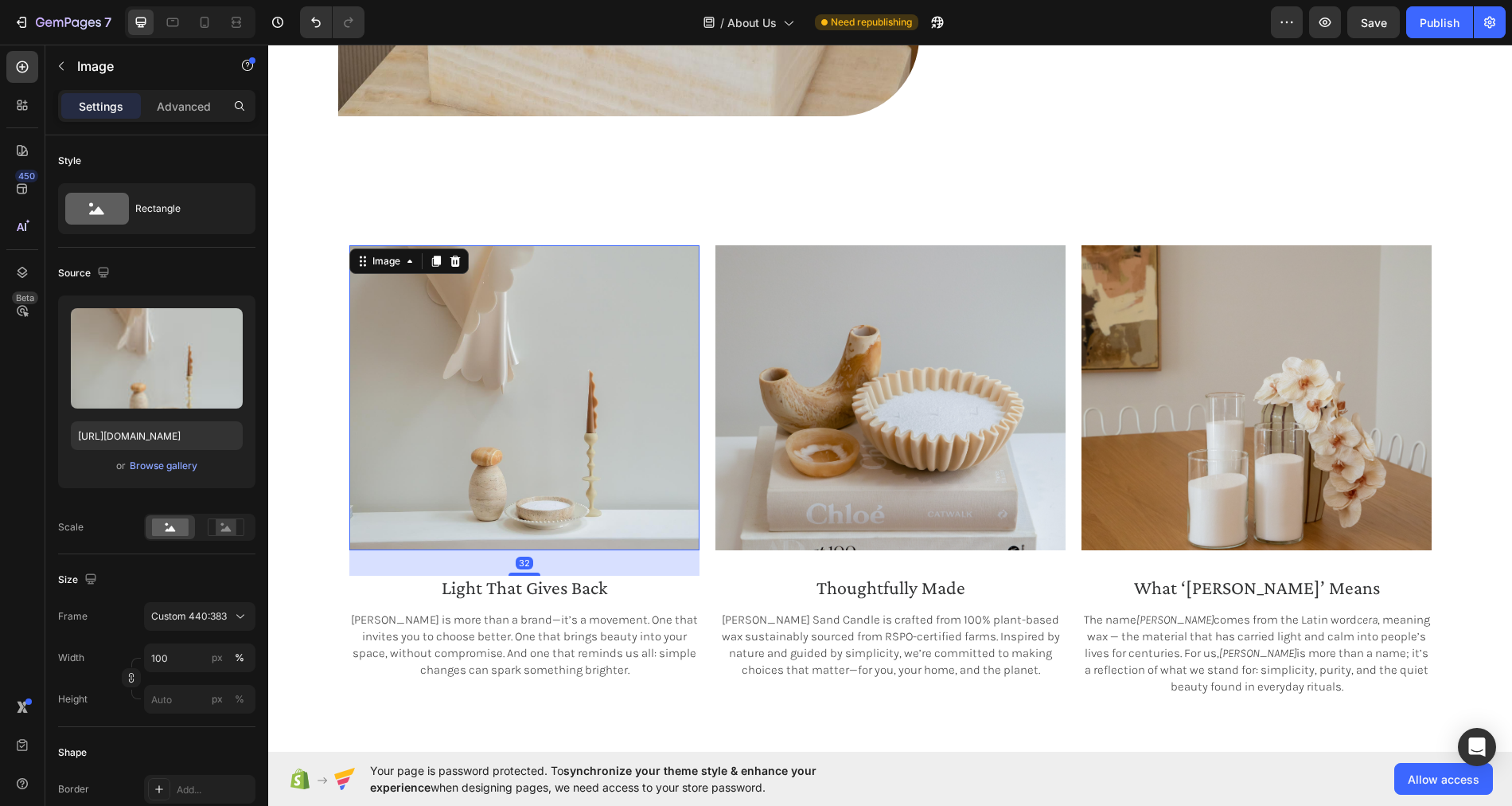
click at [518, 371] on img at bounding box center [524, 397] width 350 height 305
click at [176, 435] on input "https://cdn.shopify.com/s/files/1/0758/4183/1136/files/gempages_571868979581158…" at bounding box center [156, 435] width 172 height 29
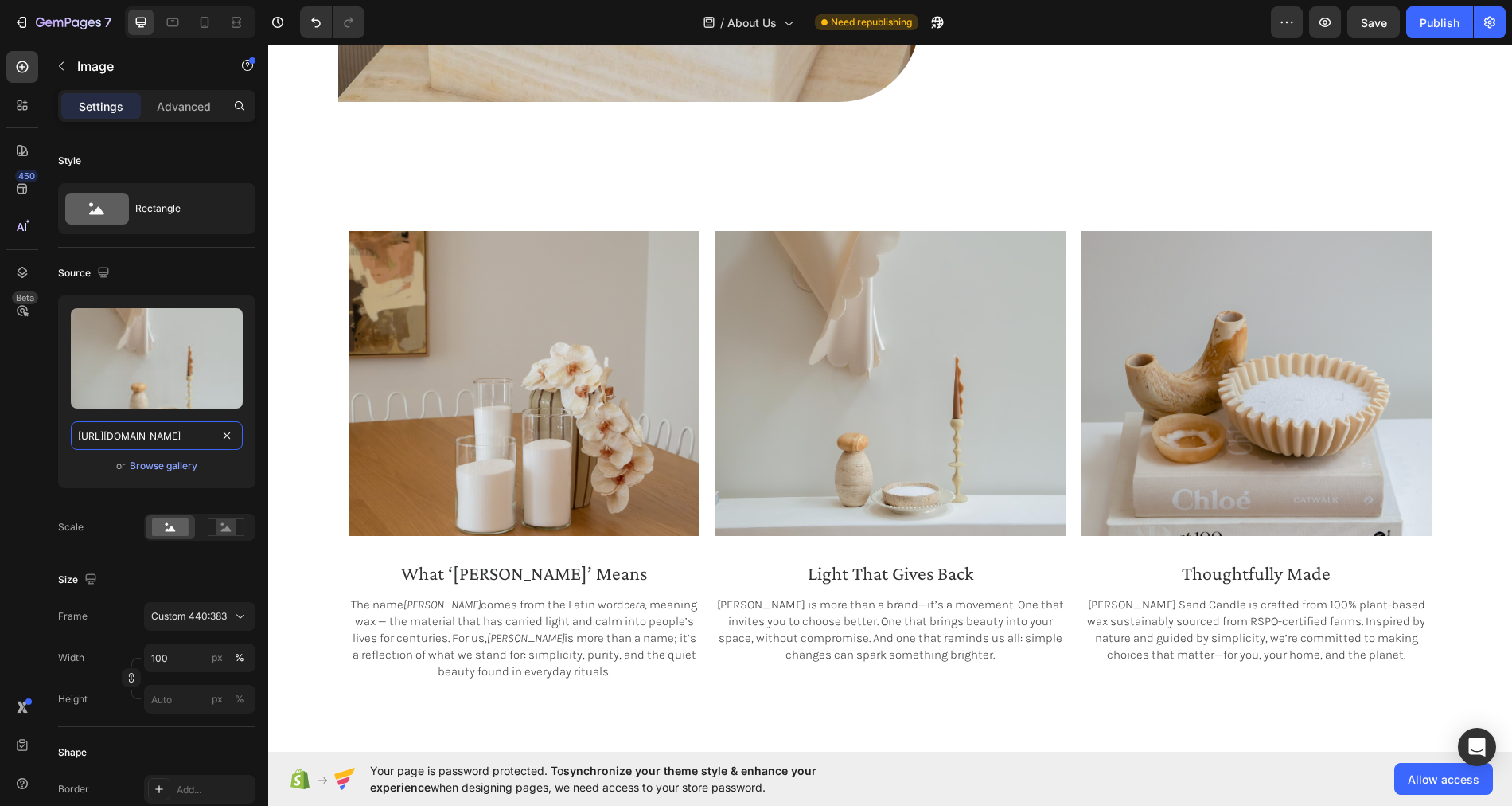
scroll to position [1222, 0]
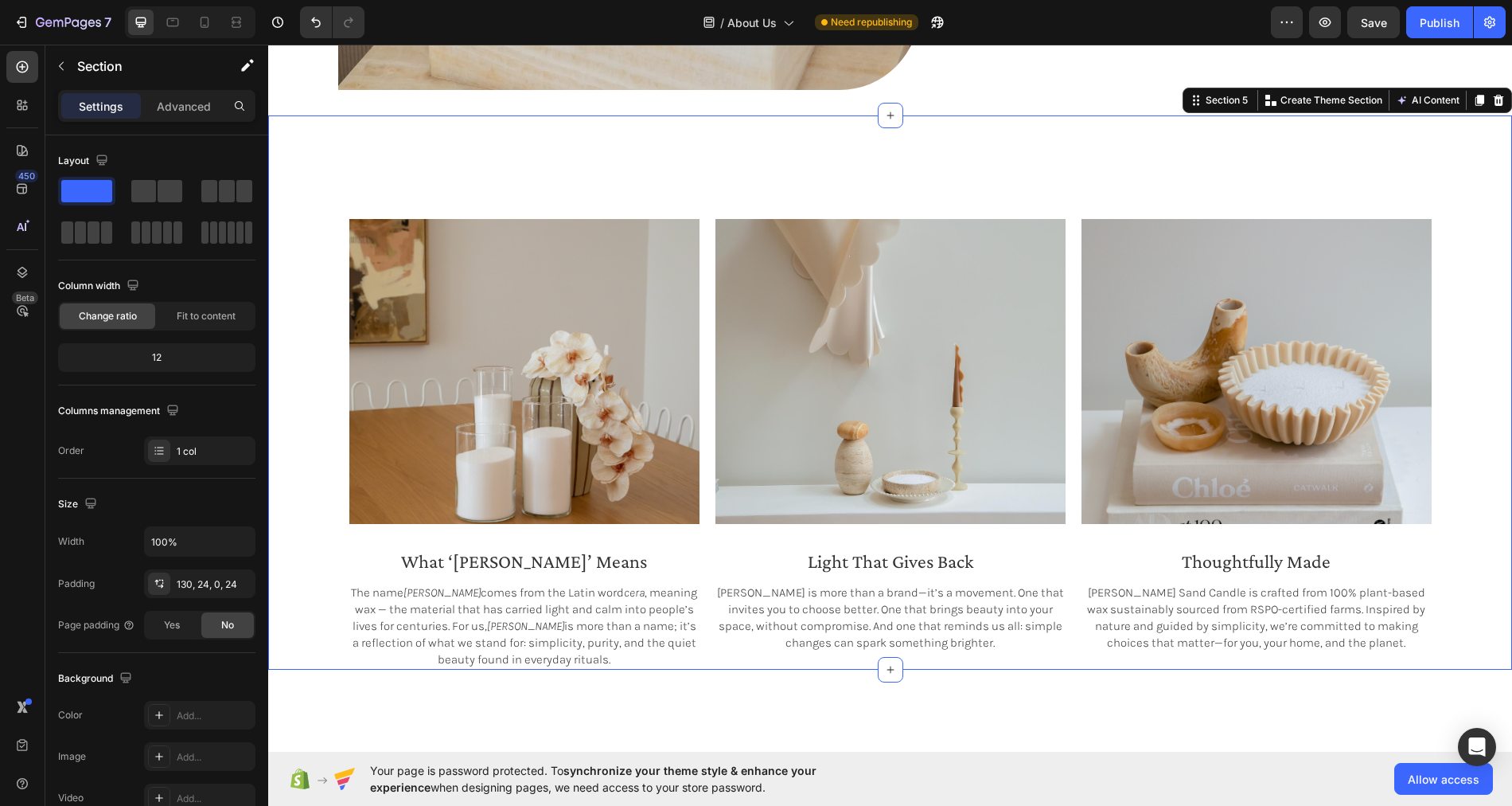
click at [729, 175] on div "Image what ‘cērra’ means Heading The name Cērra comes from the Latin word cera …" at bounding box center [890, 392] width 1243 height 554
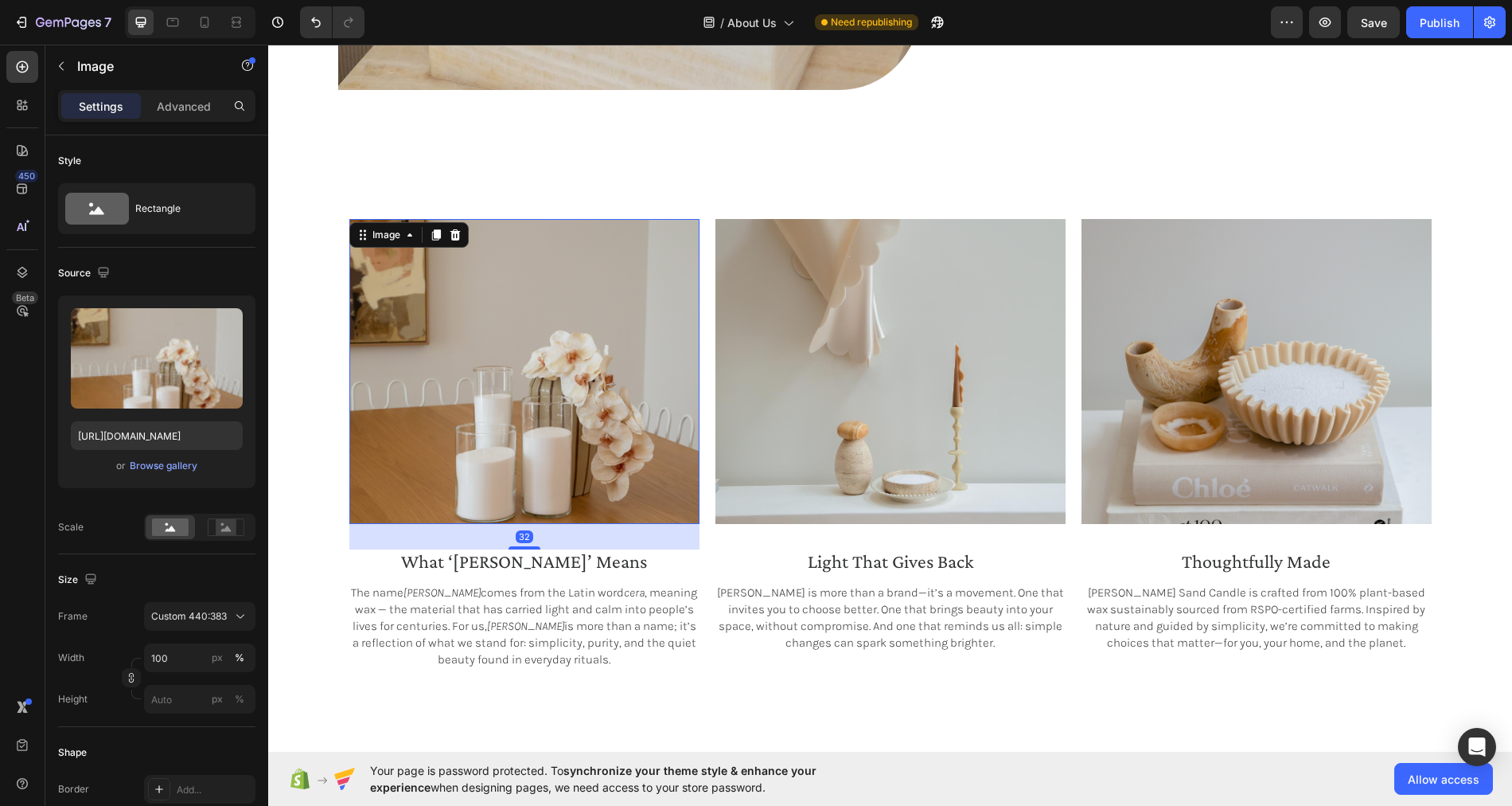
click at [554, 348] on img at bounding box center [524, 371] width 350 height 305
click at [848, 388] on img at bounding box center [890, 371] width 350 height 305
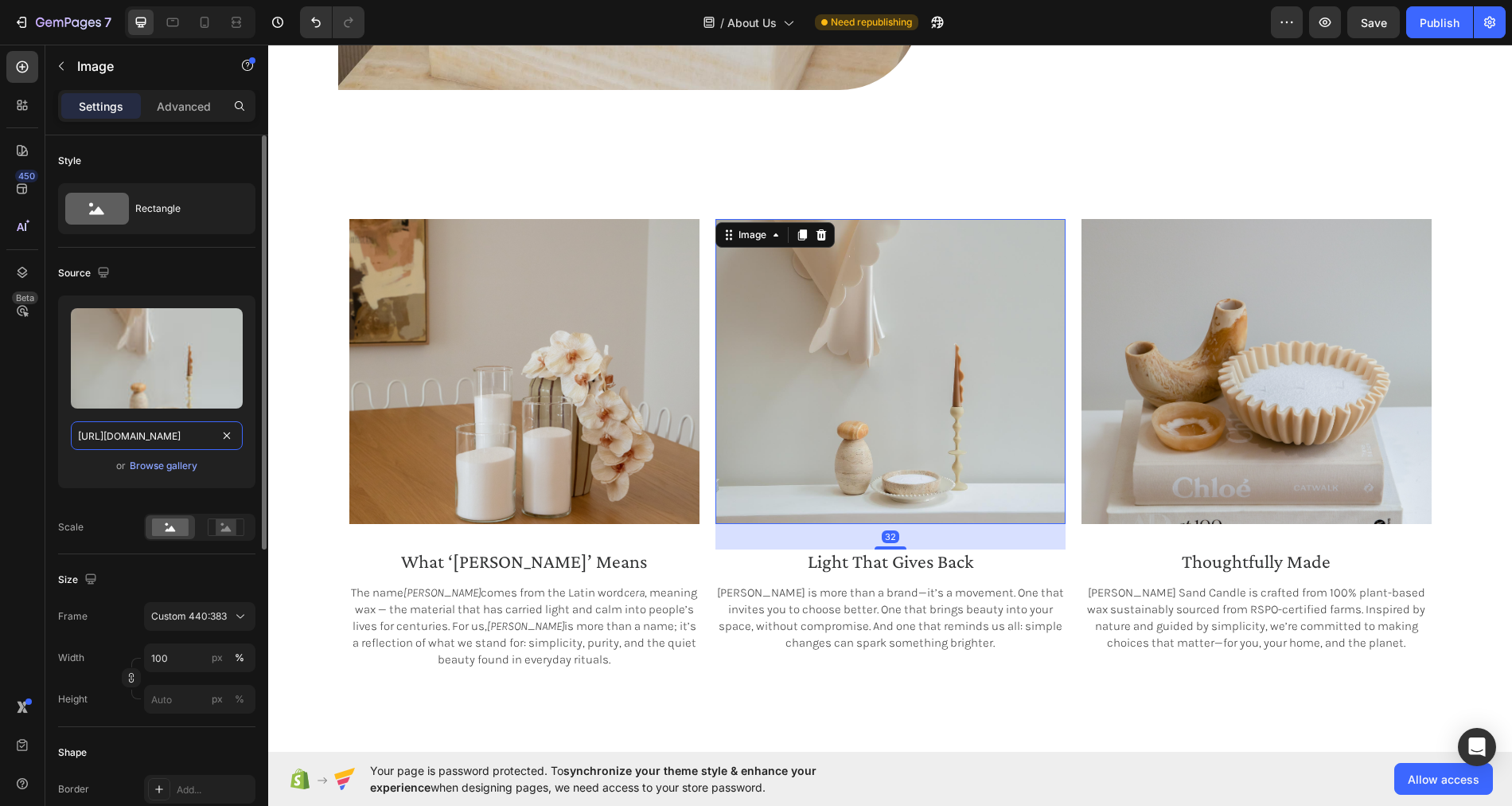
click at [194, 427] on input "https://cdn.shopify.com/s/files/1/0758/4183/1136/files/gempages_571868979581158…" at bounding box center [156, 435] width 172 height 29
click at [168, 30] on icon at bounding box center [172, 21] width 16 height 16
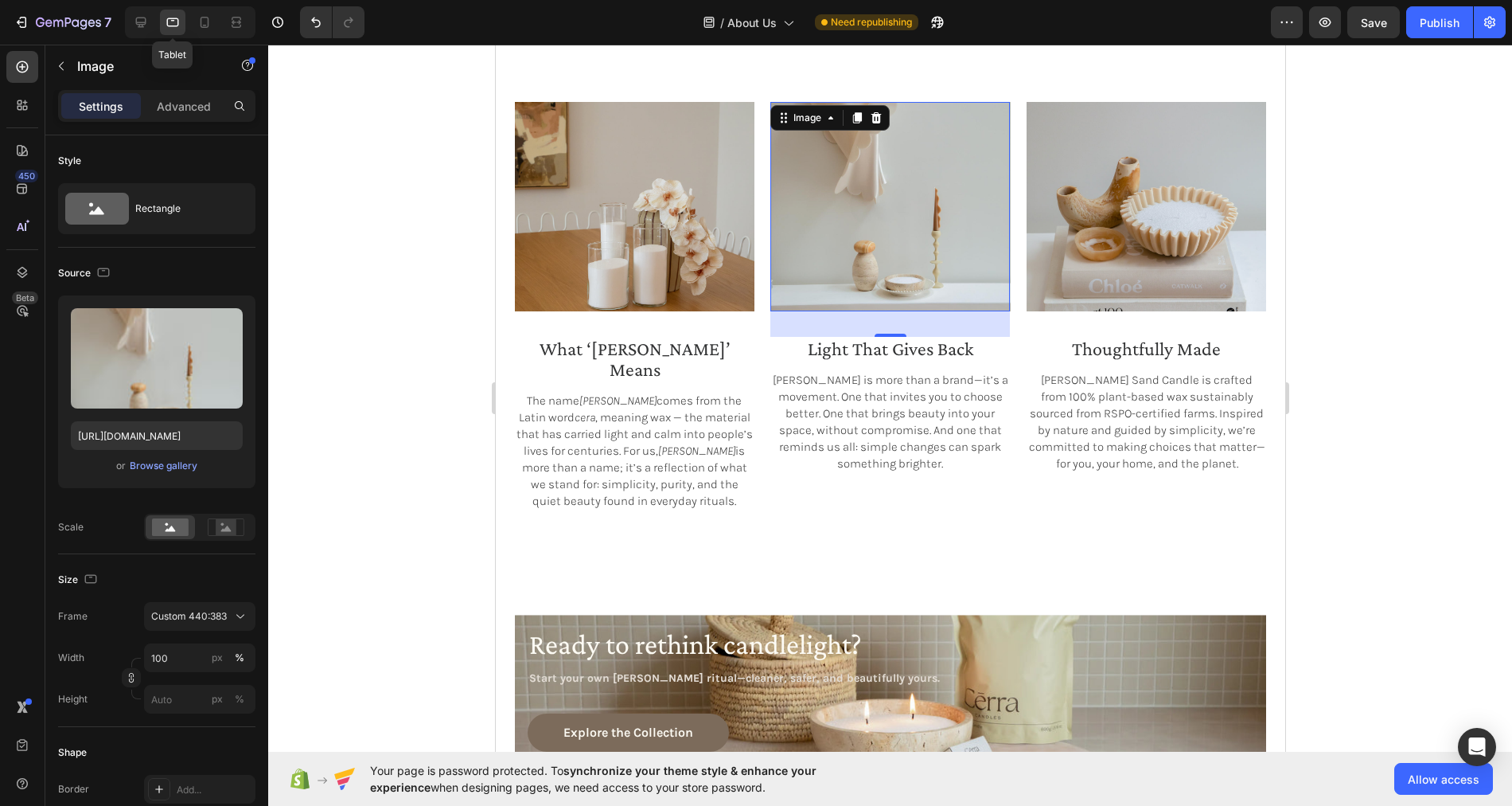
scroll to position [1250, 0]
click at [202, 26] on icon at bounding box center [204, 21] width 16 height 16
type input "327"
type input "383"
type input "https://cdn.shopify.com/s/files/1/0758/4183/1136/files/gempages_571868979581158…"
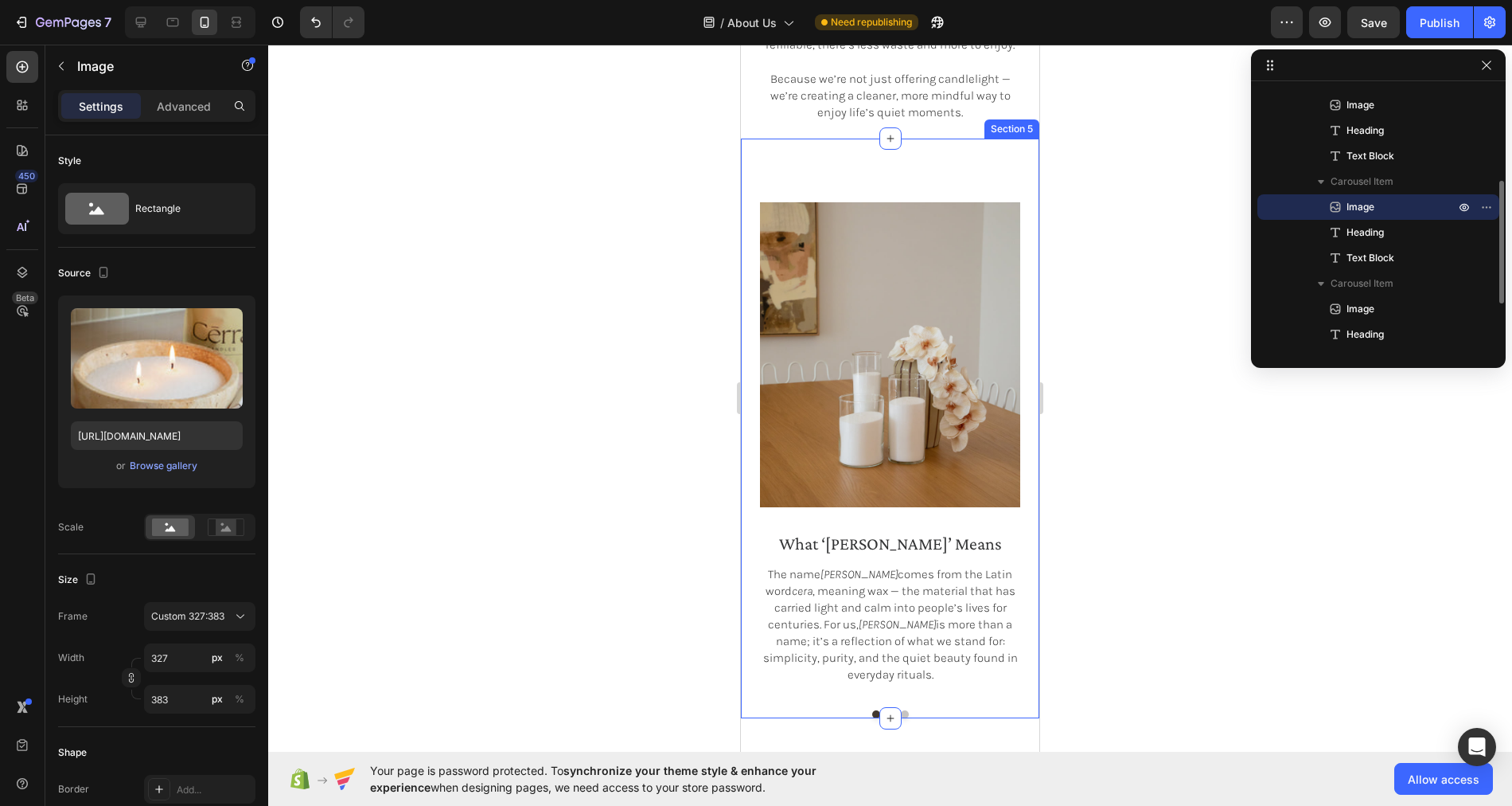
scroll to position [1605, 0]
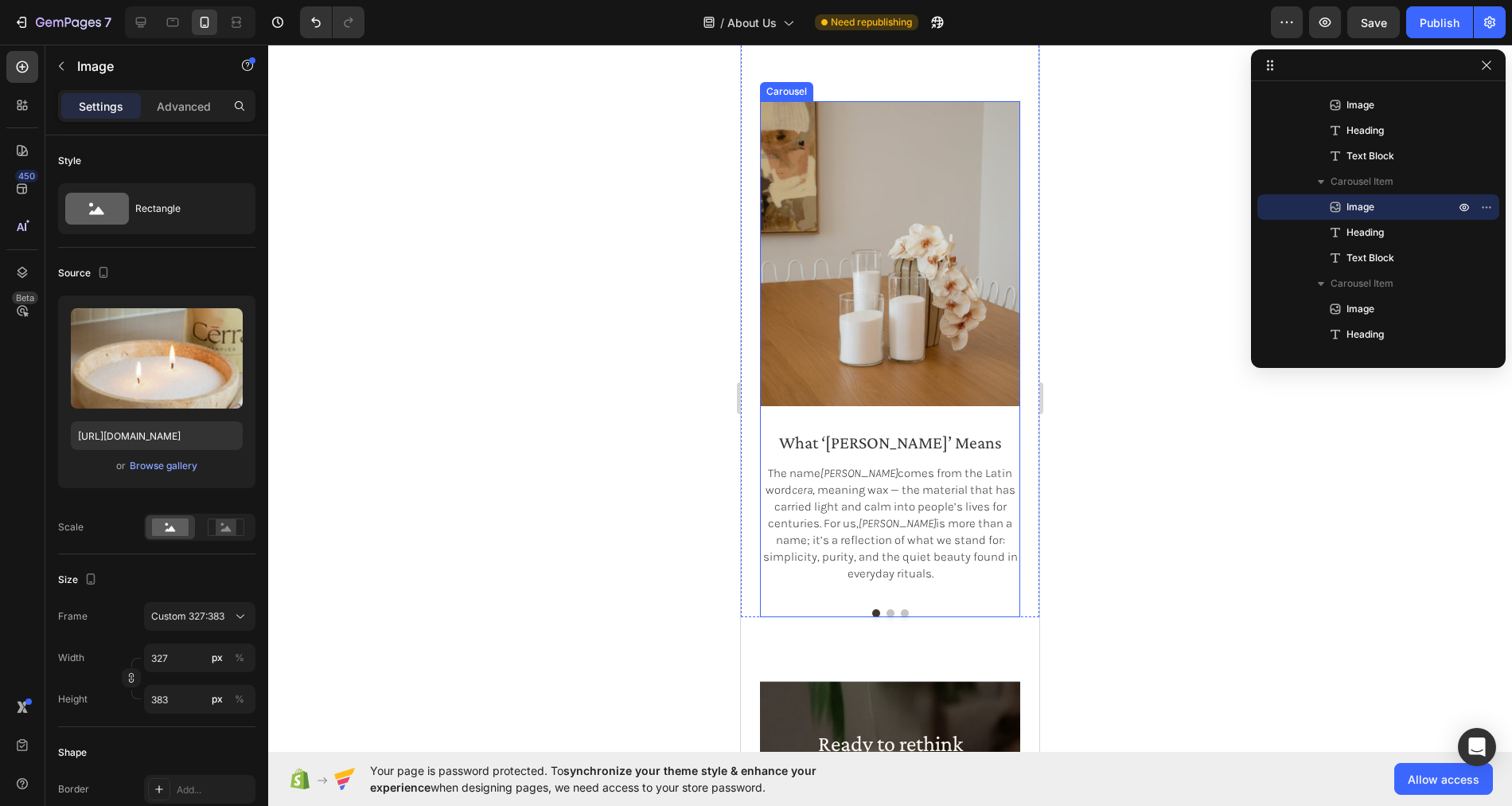
click at [891, 611] on button "Dot" at bounding box center [890, 613] width 8 height 8
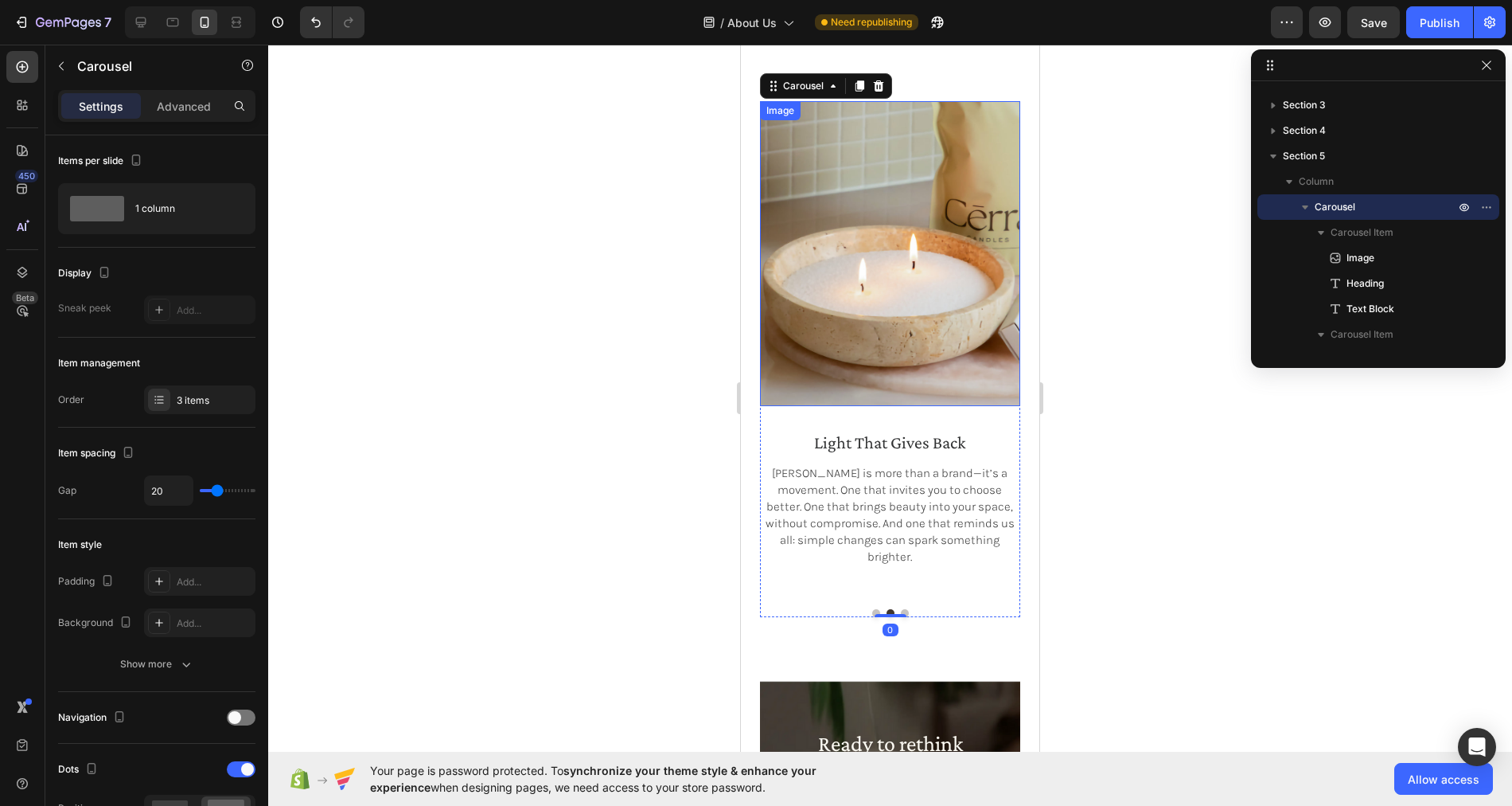
click at [930, 311] on img at bounding box center [889, 253] width 260 height 305
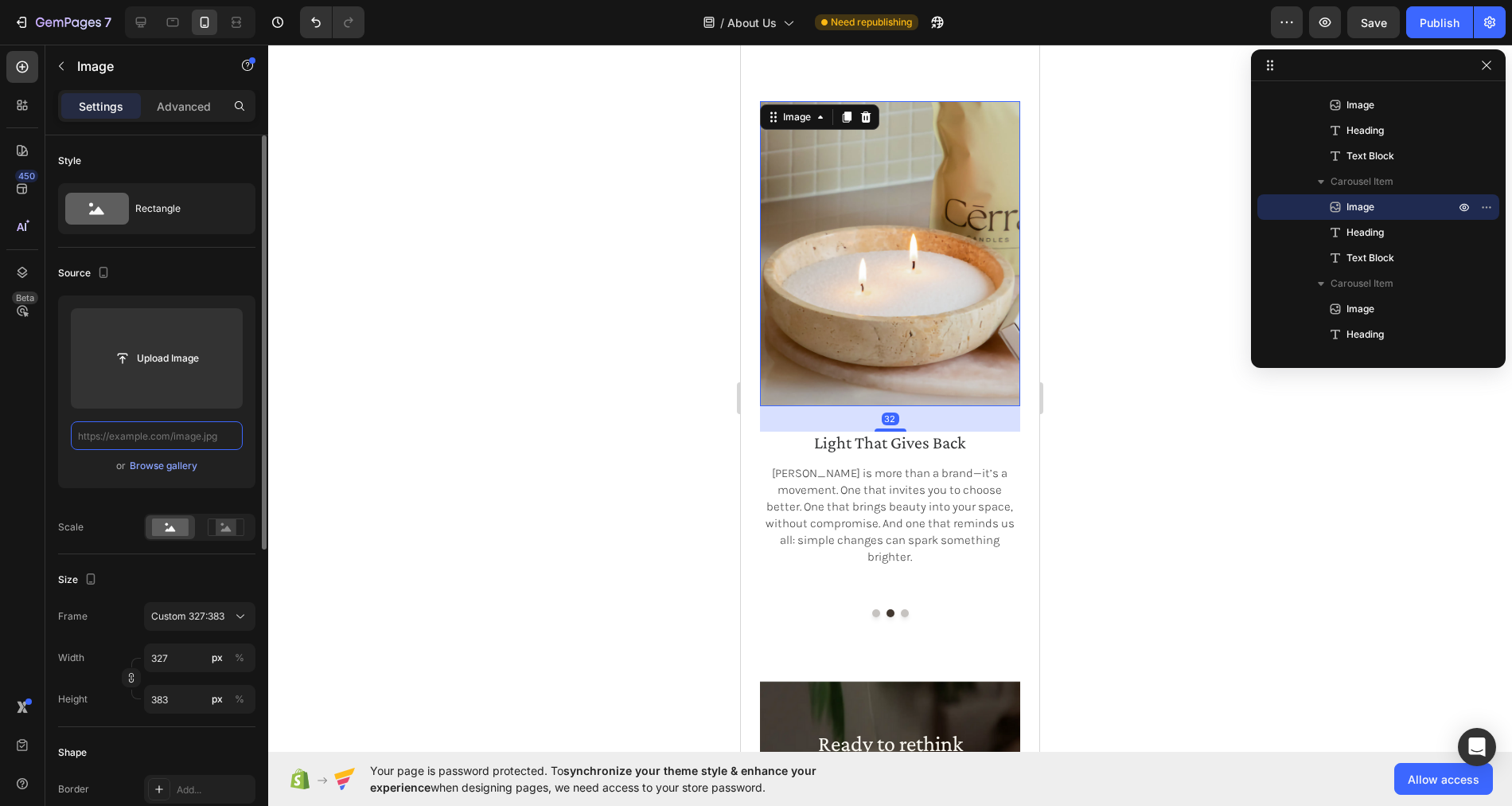
scroll to position [0, 0]
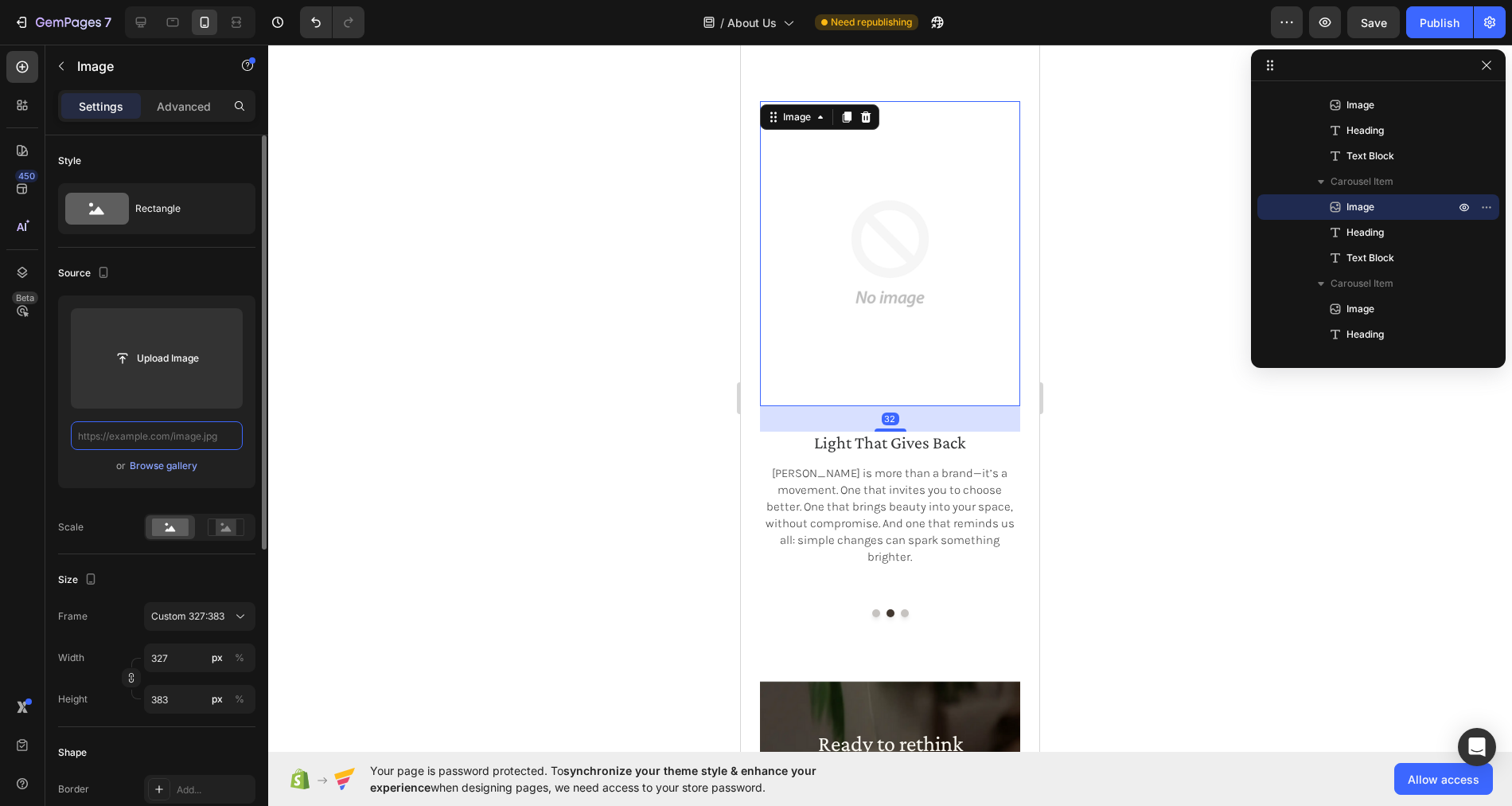
click at [191, 436] on input "text" at bounding box center [156, 435] width 172 height 29
paste input "https://cdn.shopify.com/s/files/1/0758/4183/1136/files/gempages_571868979581158…"
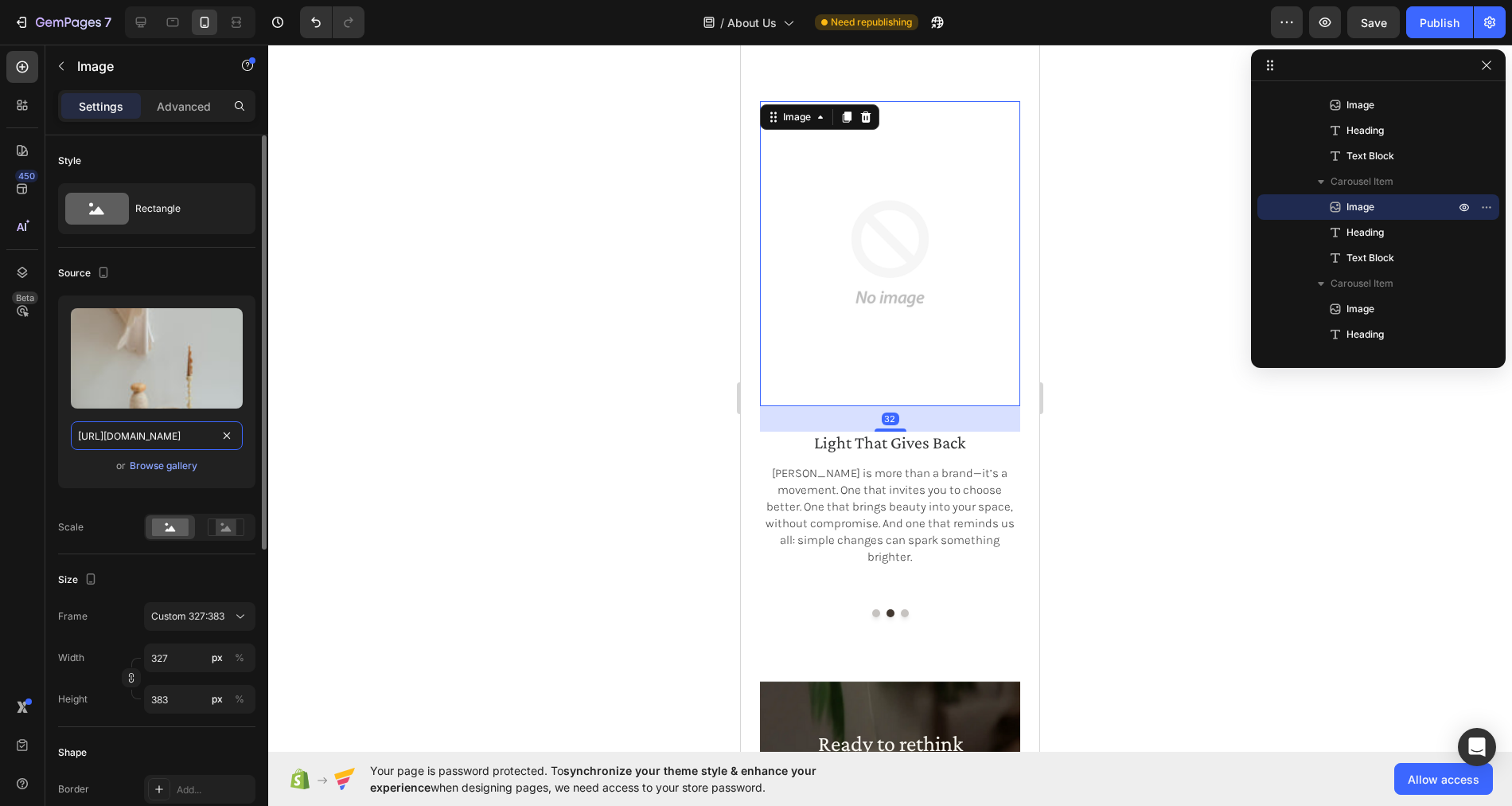
scroll to position [0, 475]
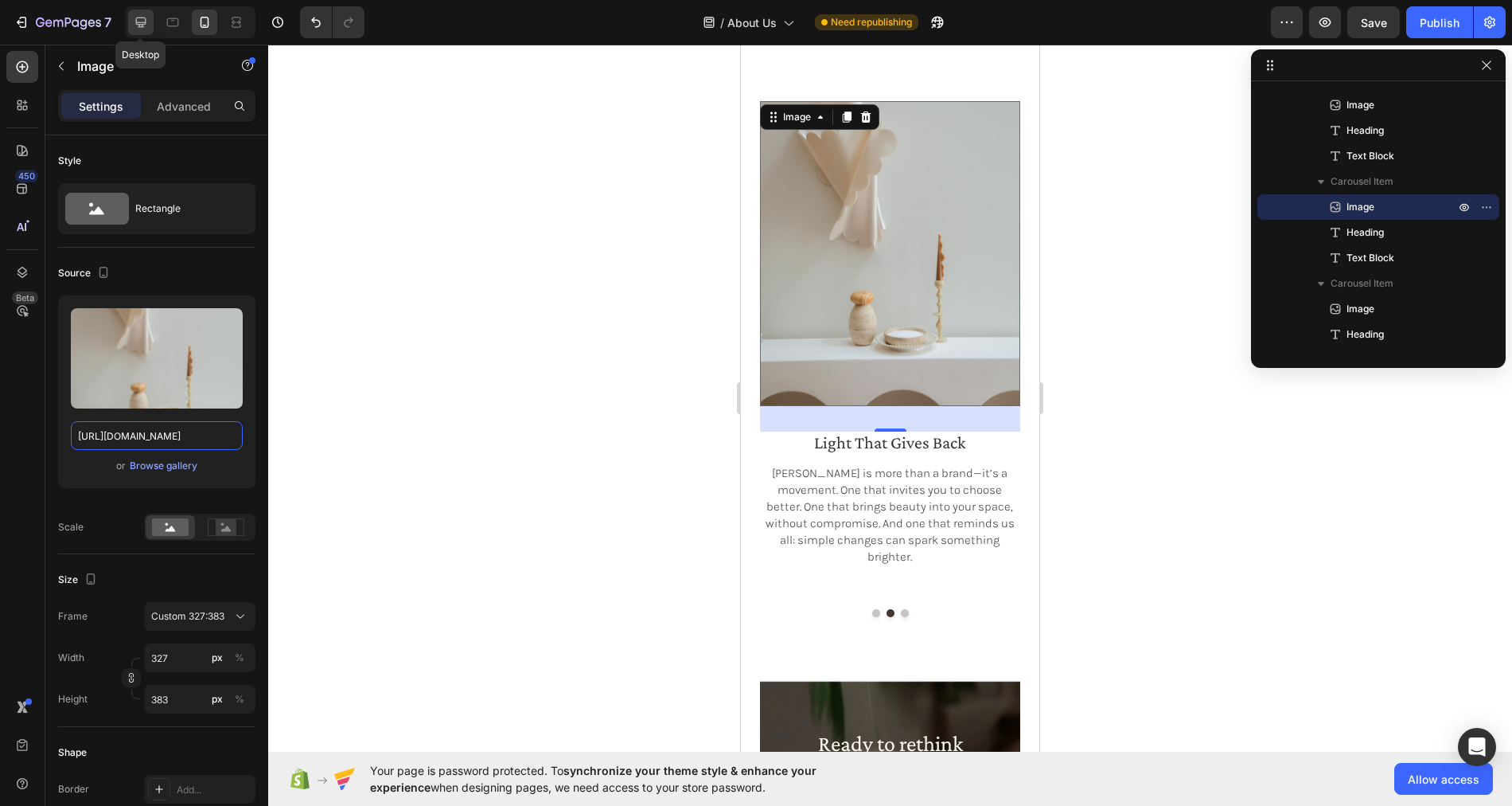
type input "https://cdn.shopify.com/s/files/1/0758/4183/1136/files/gempages_571868979581158…"
click at [141, 21] on icon at bounding box center [140, 21] width 16 height 16
type input "100"
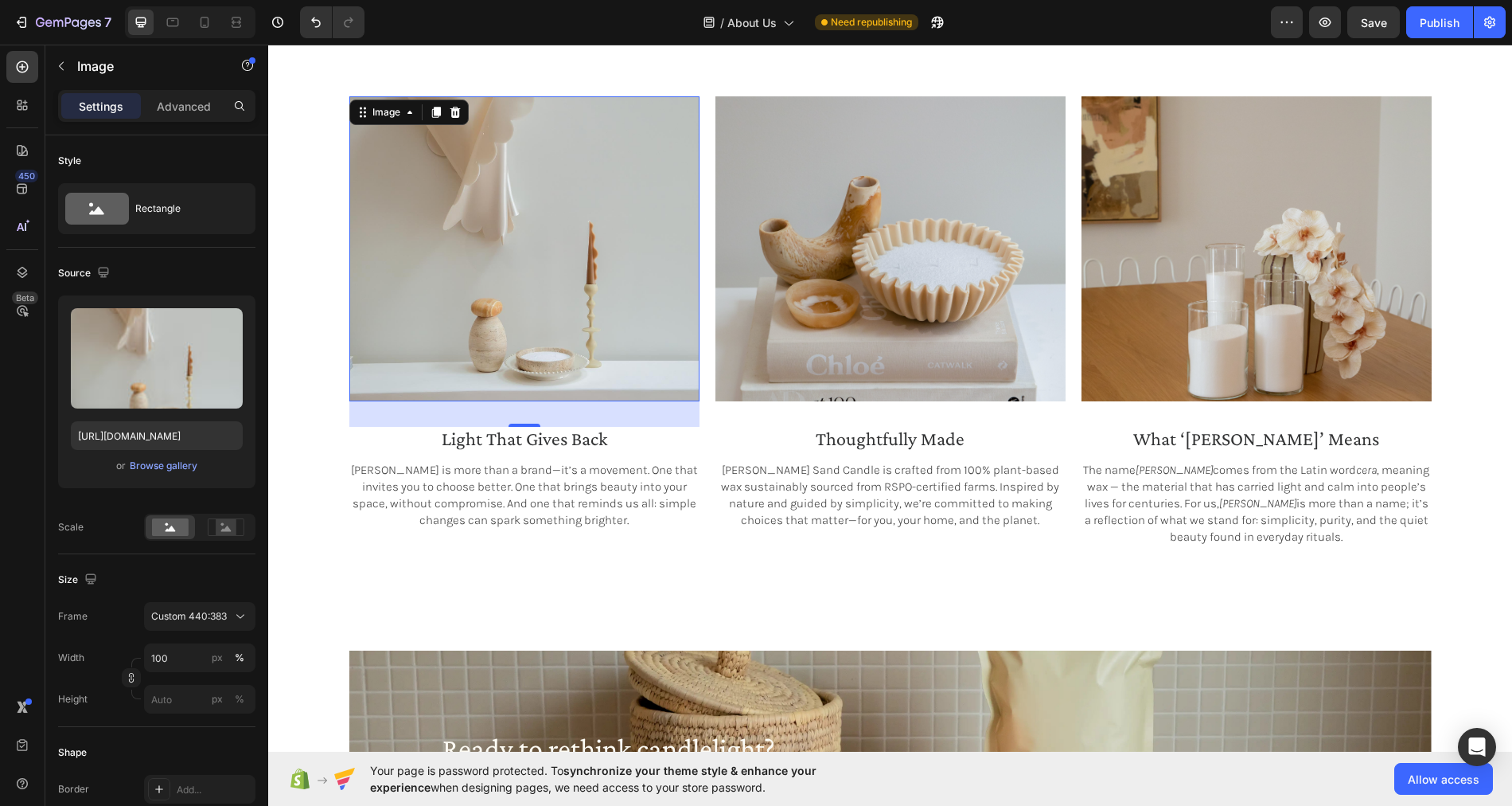
scroll to position [1361, 0]
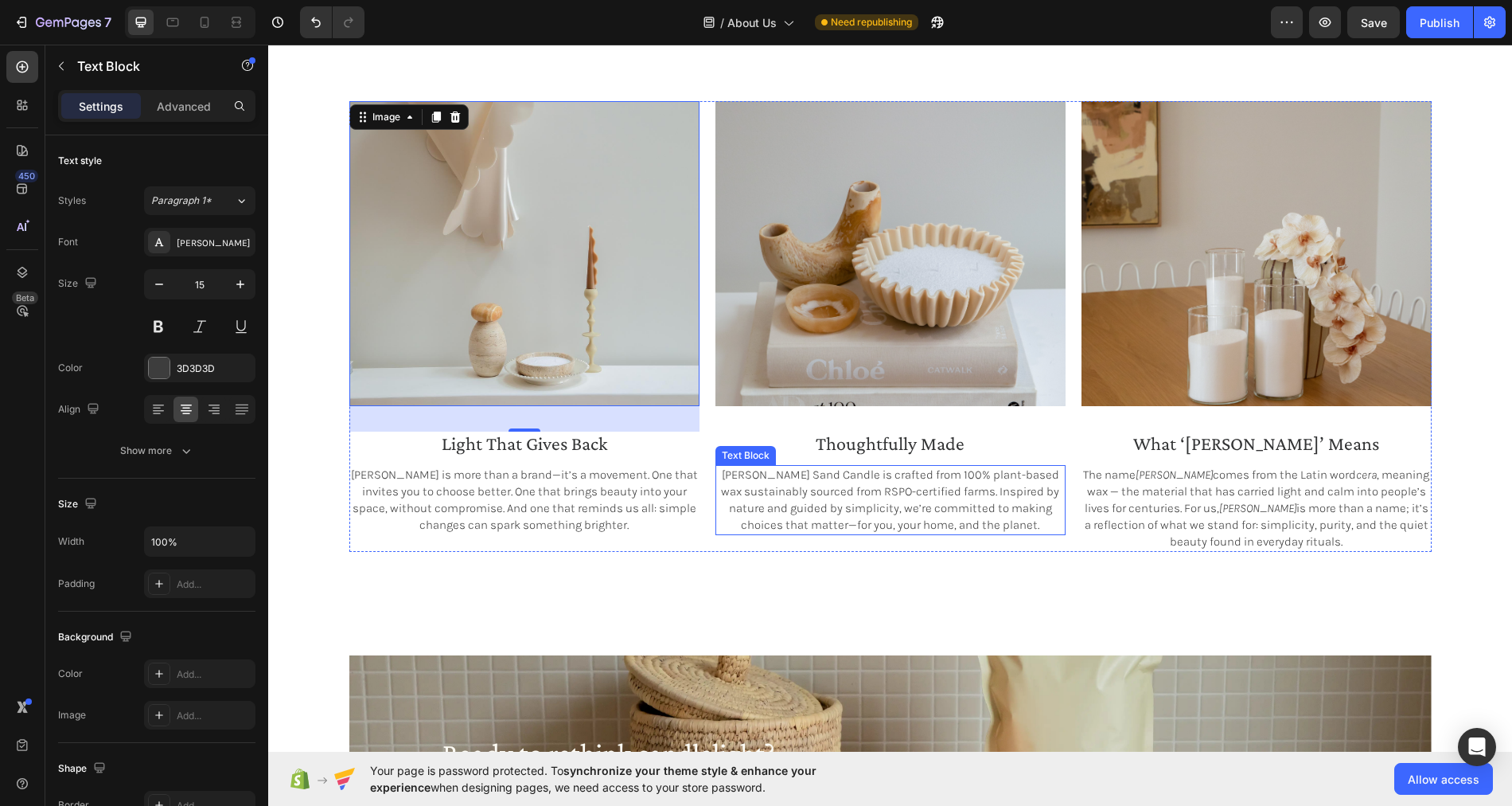
click at [743, 513] on p "Cērra Sand Candle is crafted from 100% plant-based wax sustainably sourced from…" at bounding box center [890, 500] width 347 height 67
click at [657, 237] on img at bounding box center [524, 253] width 350 height 305
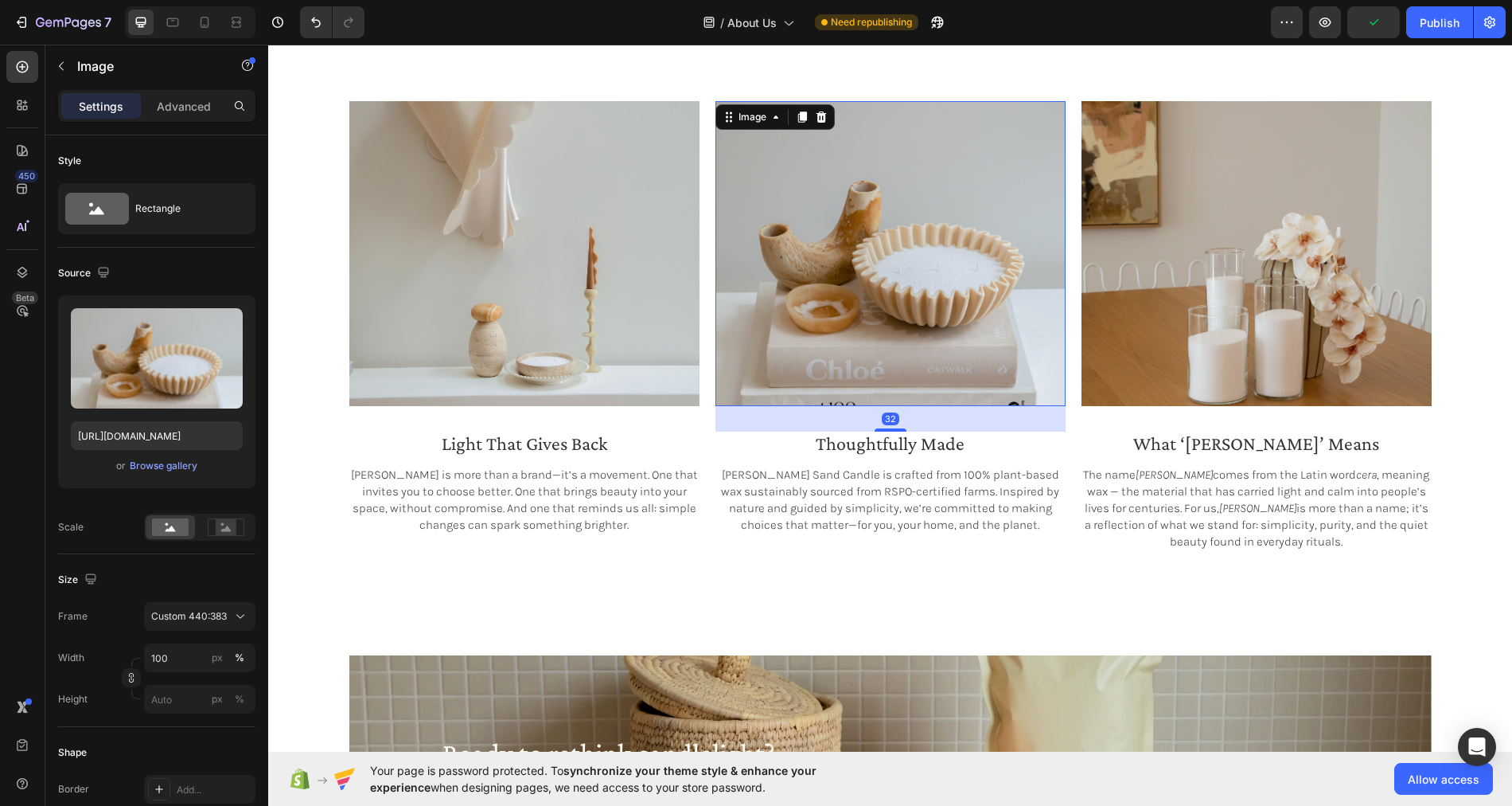
click at [720, 269] on img at bounding box center [890, 253] width 350 height 305
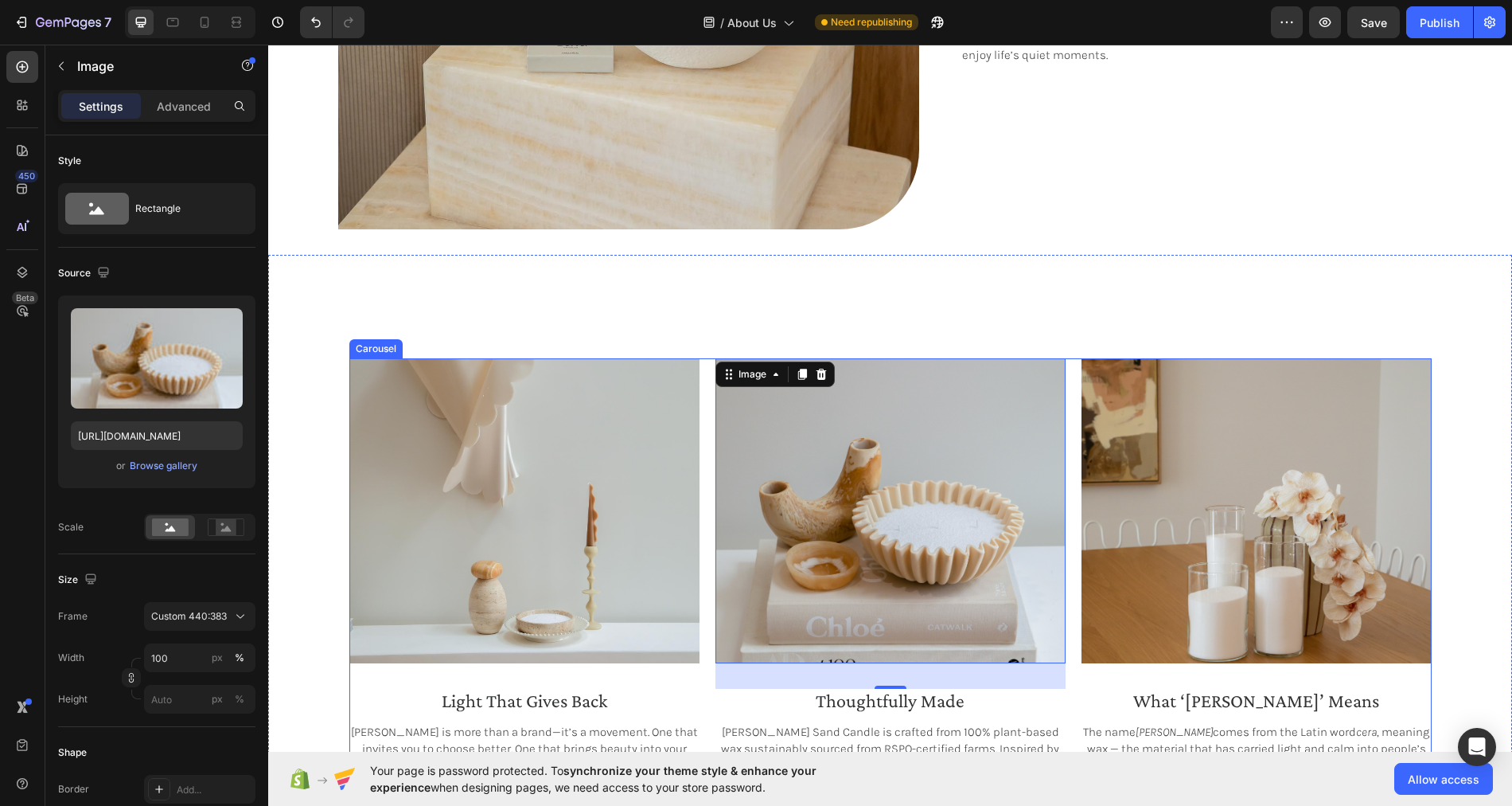
scroll to position [1078, 0]
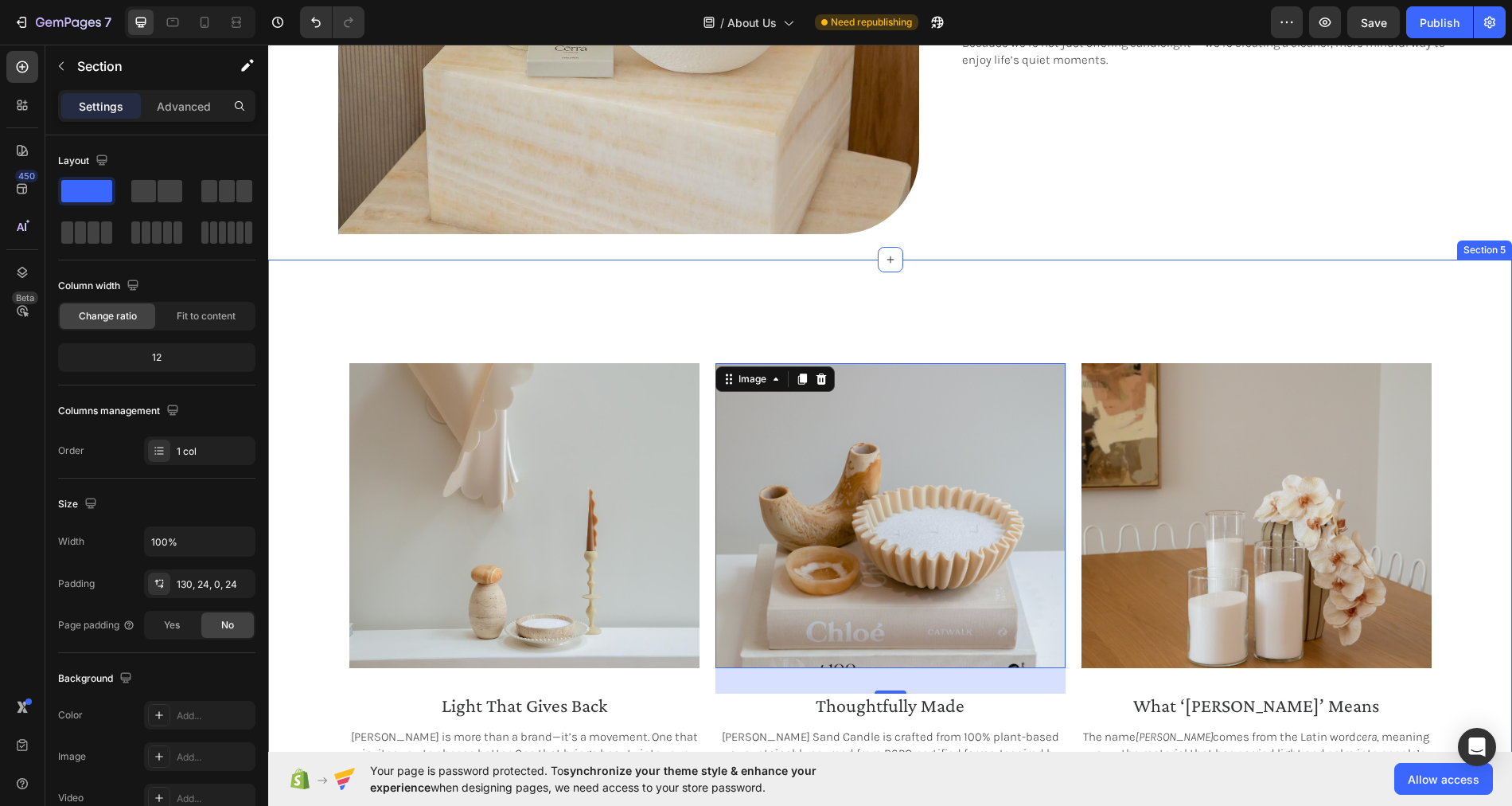
click at [669, 310] on div "Image what ‘cērra’ means Heading The name Cērra comes from the Latin word cera …" at bounding box center [890, 537] width 1243 height 554
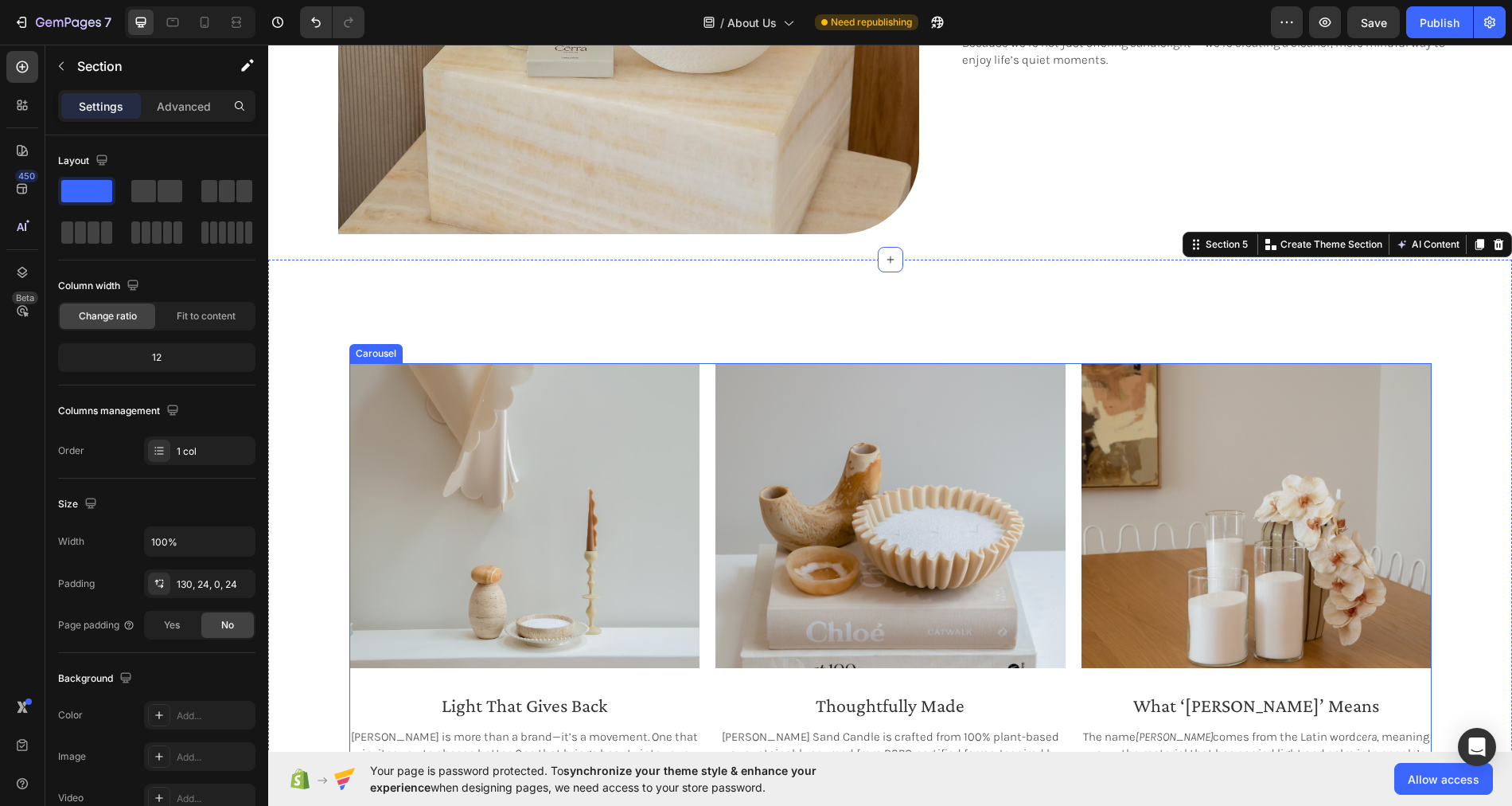
click at [710, 367] on div "Image what ‘cērra’ means Heading The name Cērra comes from the Latin word cera …" at bounding box center [890, 588] width 1082 height 450
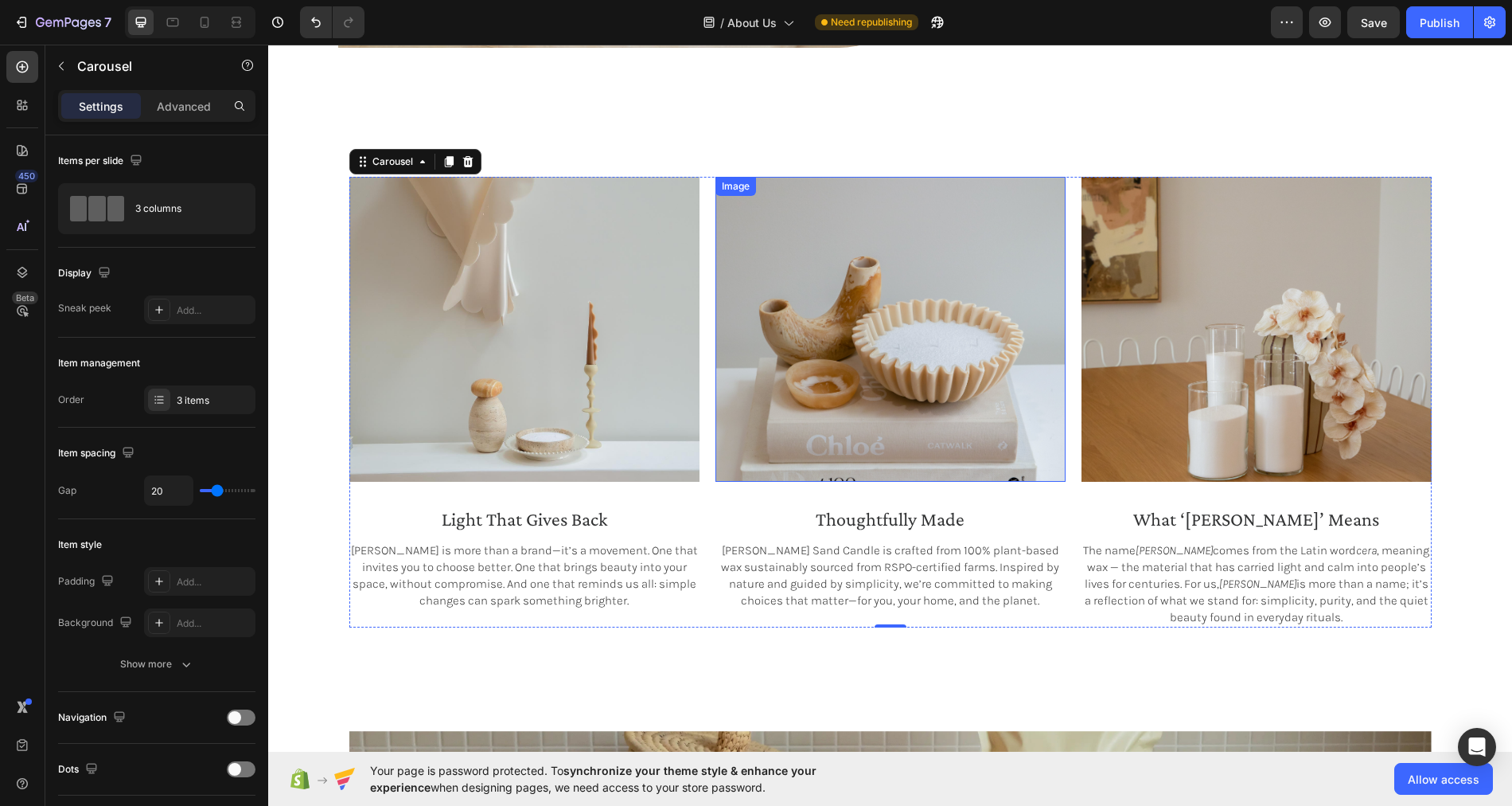
scroll to position [1268, 0]
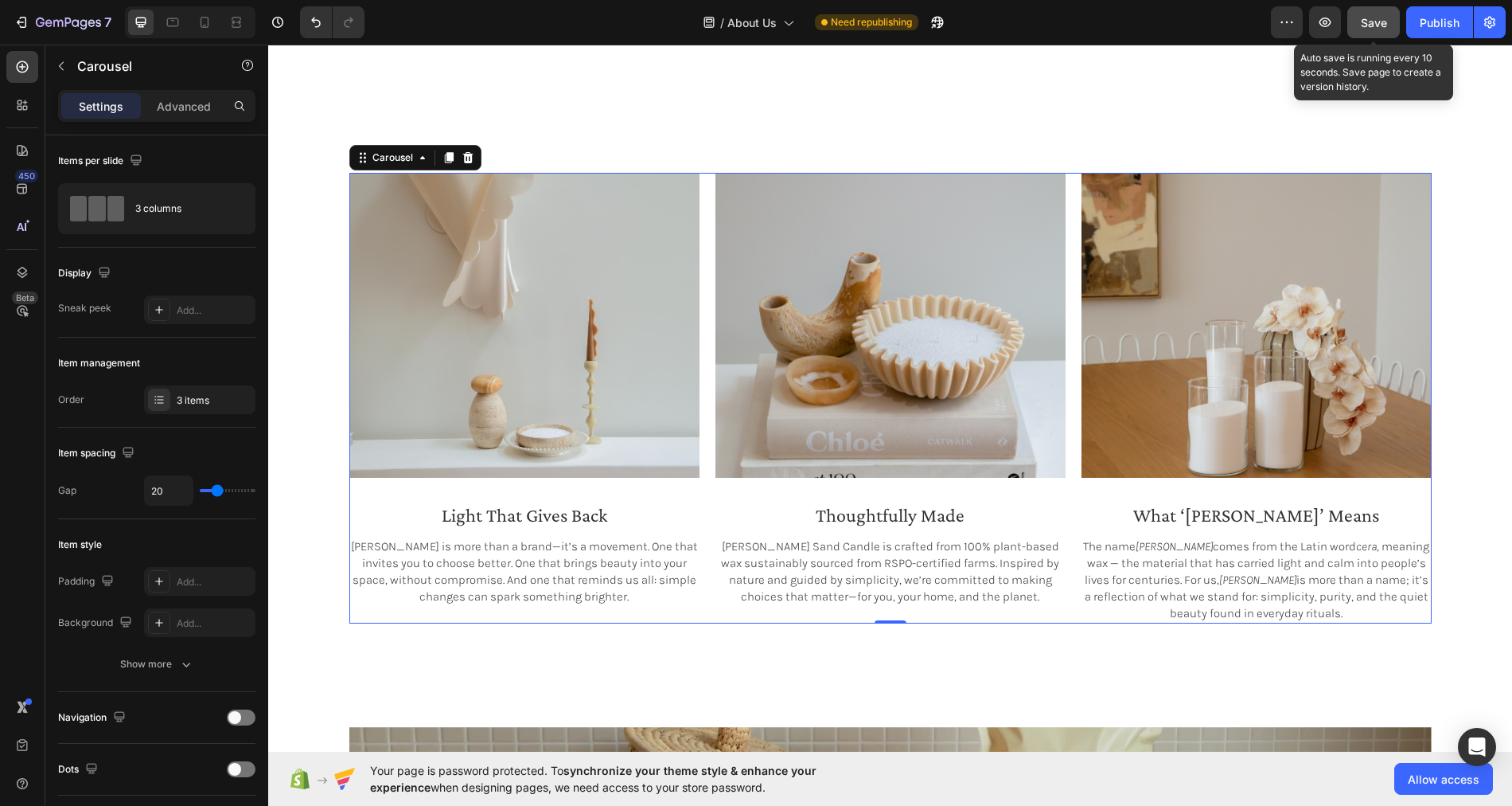
click at [1376, 22] on span "Save" at bounding box center [1374, 22] width 26 height 13
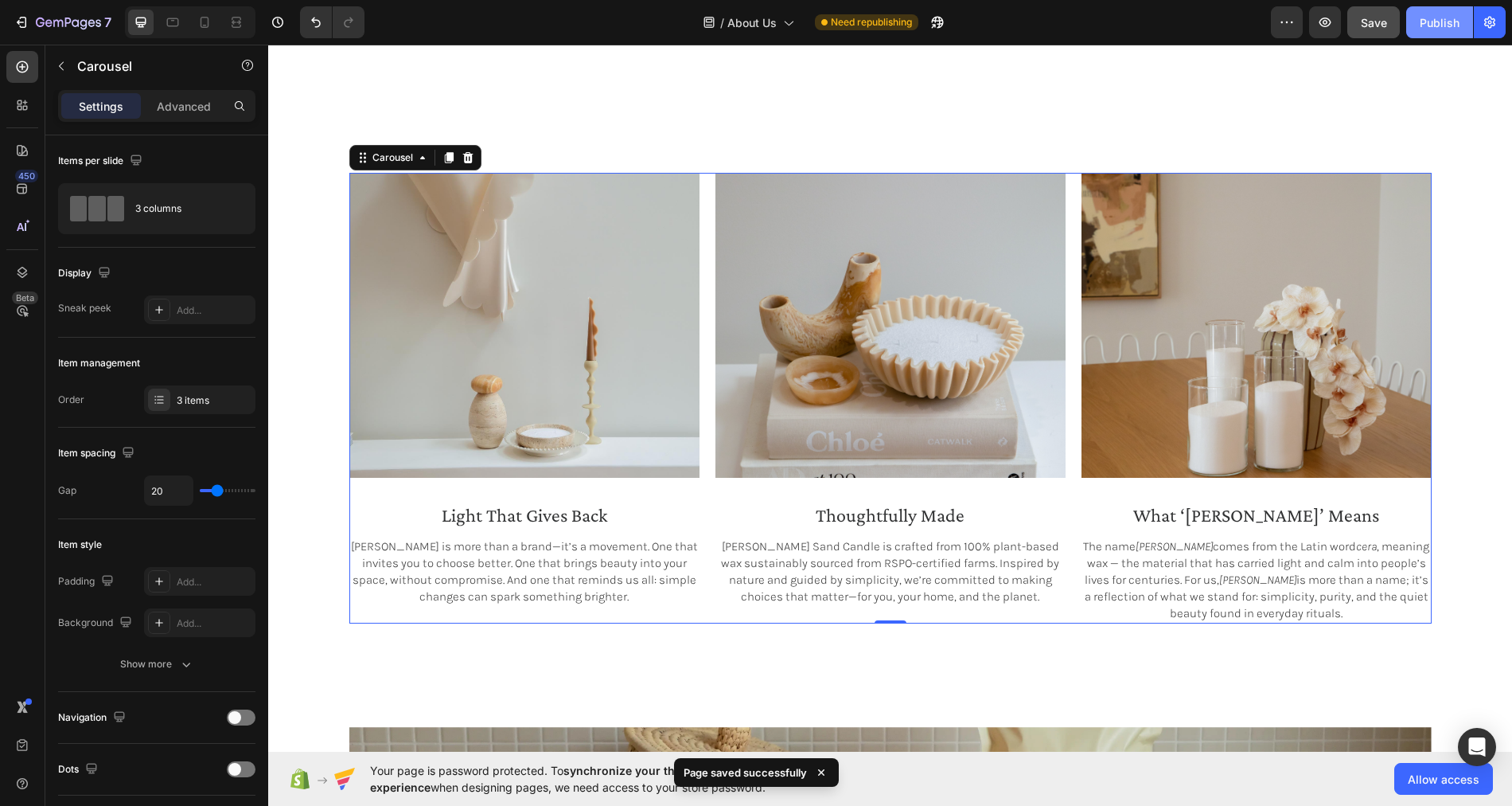
click at [1425, 21] on div "Publish" at bounding box center [1440, 22] width 39 height 16
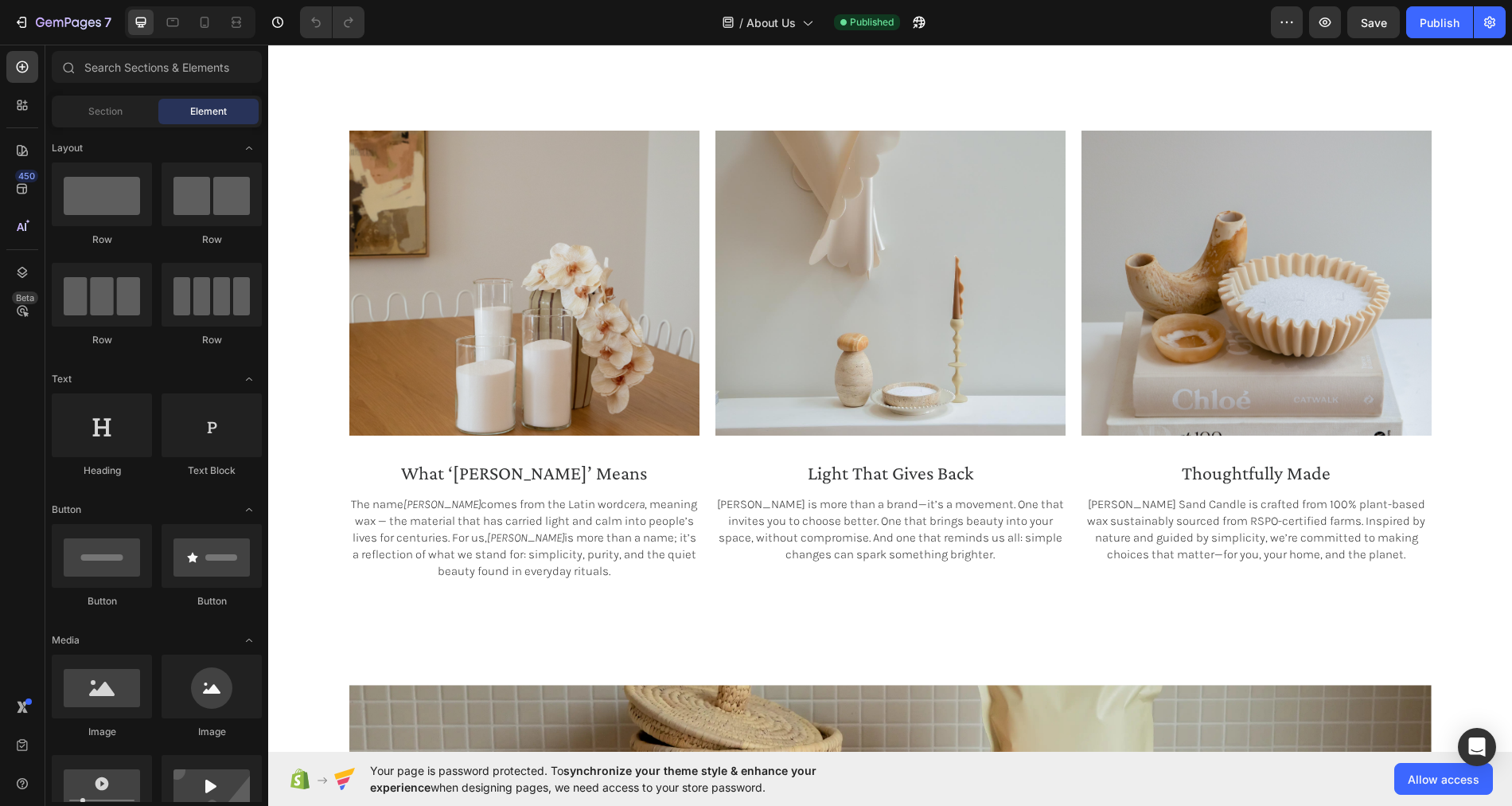
scroll to position [2123, 0]
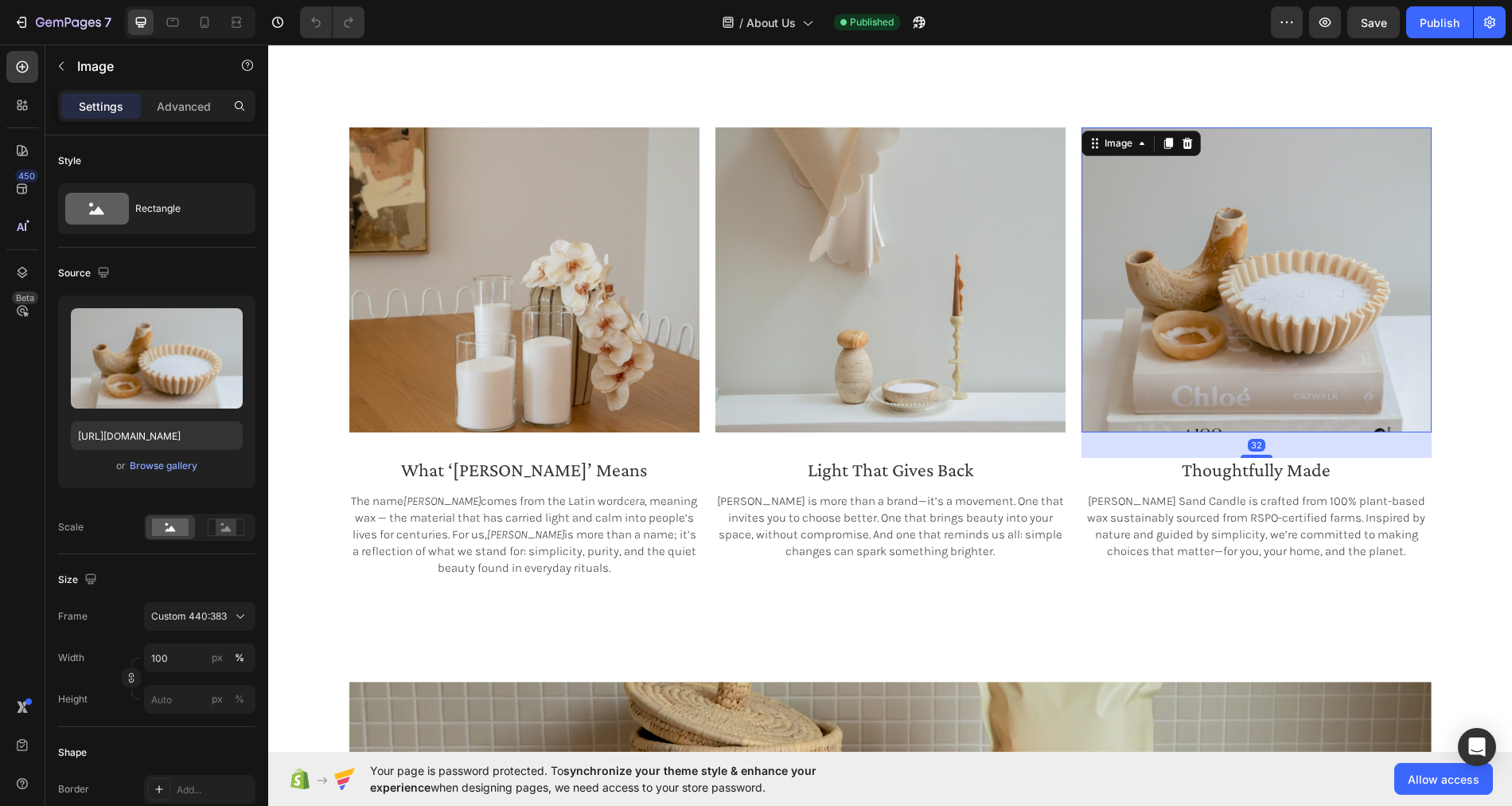
click at [1233, 296] on img at bounding box center [1257, 279] width 350 height 305
click at [151, 431] on input "[URL][DOMAIN_NAME]" at bounding box center [156, 435] width 172 height 29
click at [176, 22] on icon at bounding box center [172, 21] width 16 height 16
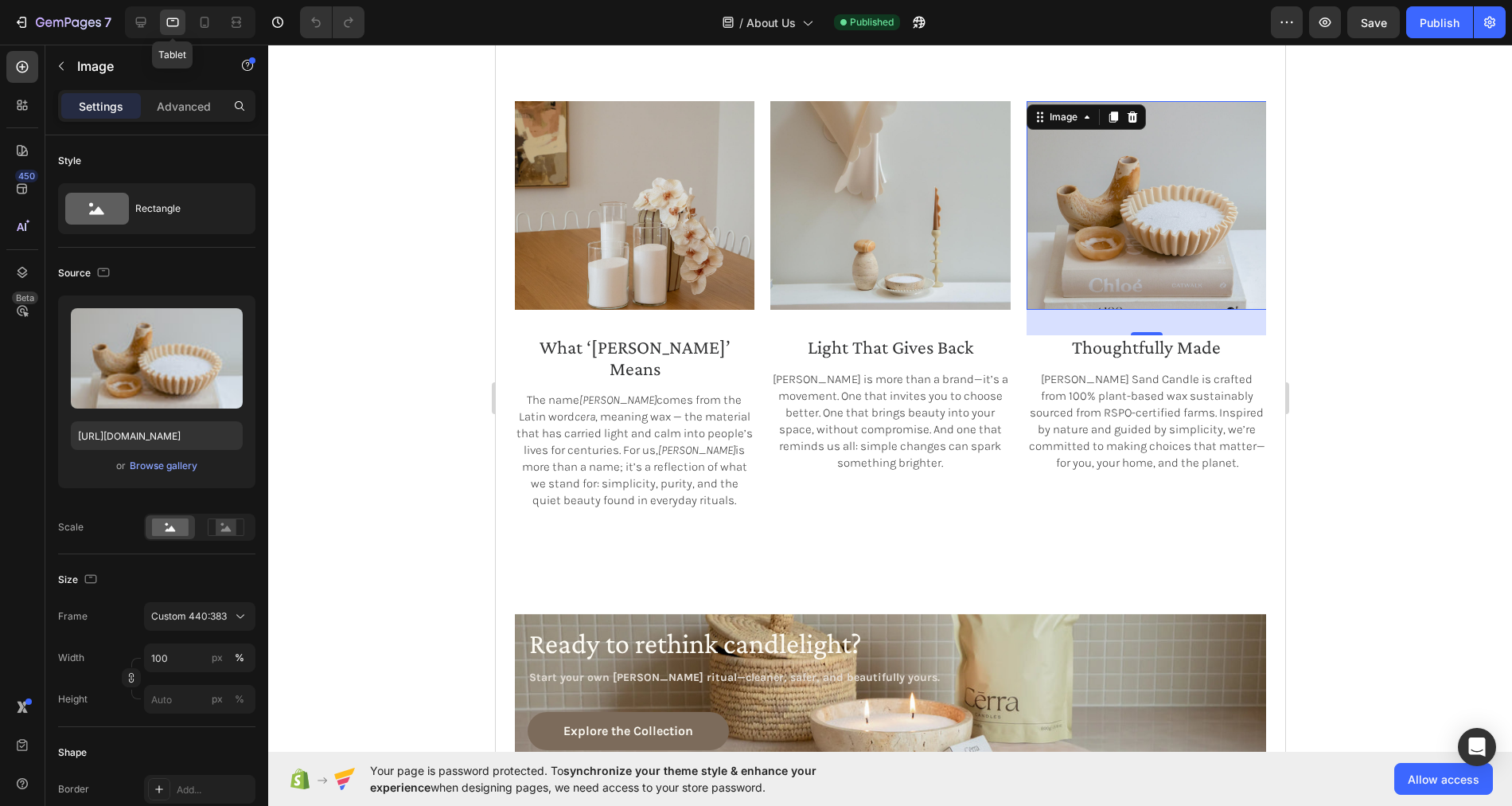
scroll to position [2149, 0]
click at [200, 24] on icon at bounding box center [205, 22] width 9 height 12
type input "327"
type input "383"
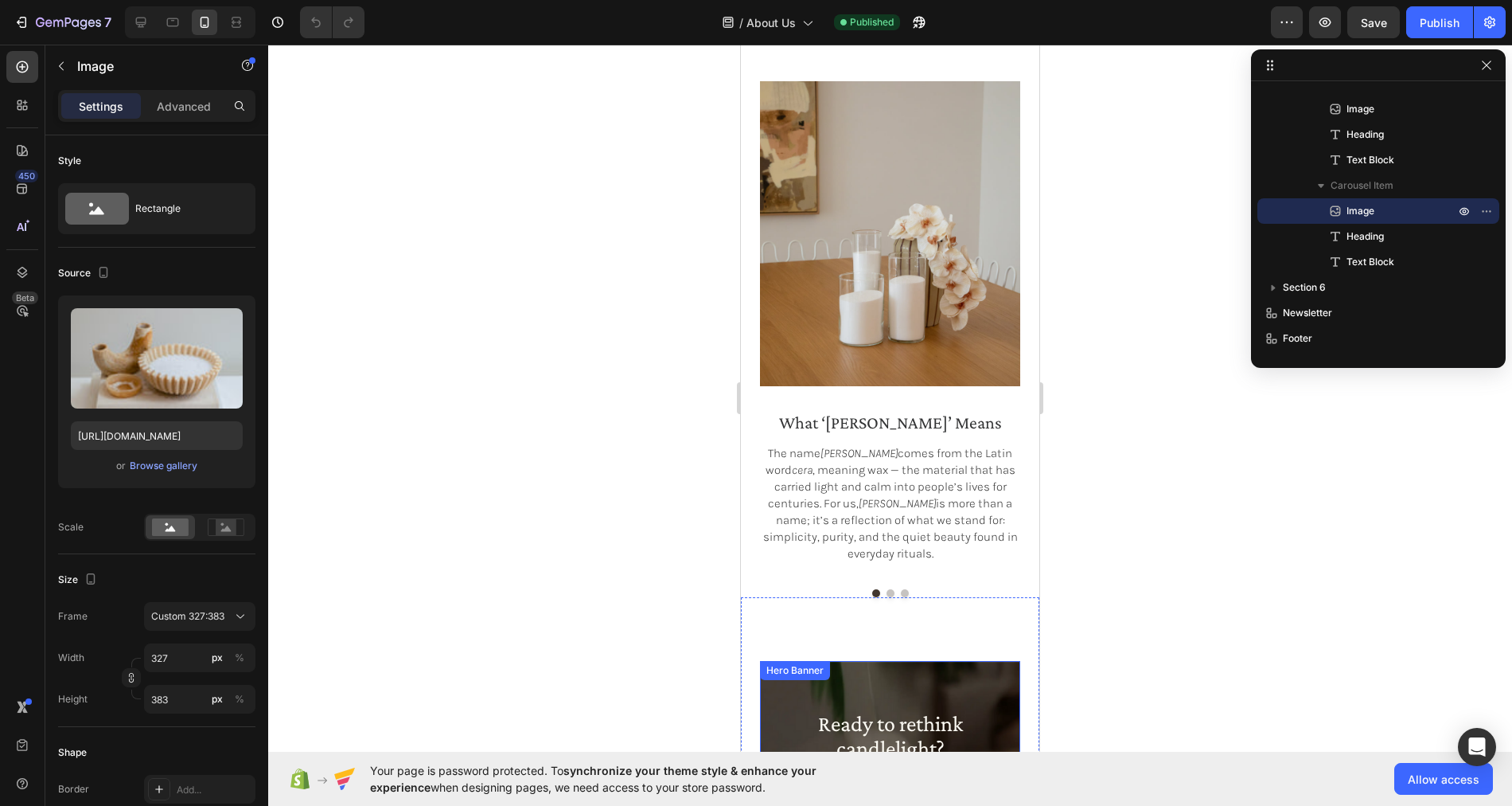
scroll to position [1600, 0]
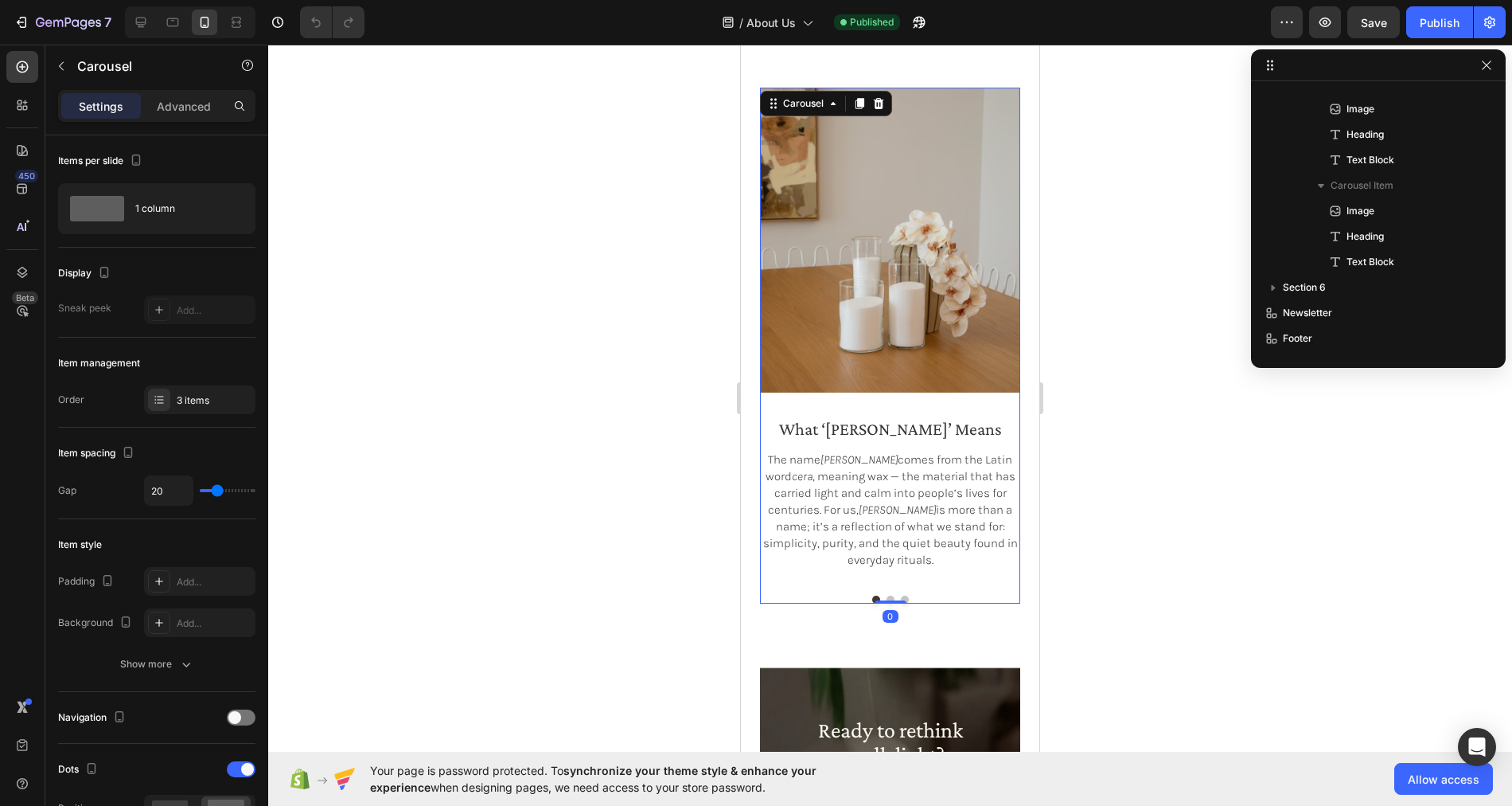
click at [891, 601] on div "Image what ‘[PERSON_NAME]’ means Heading The name [PERSON_NAME] comes from the …" at bounding box center [889, 346] width 260 height 516
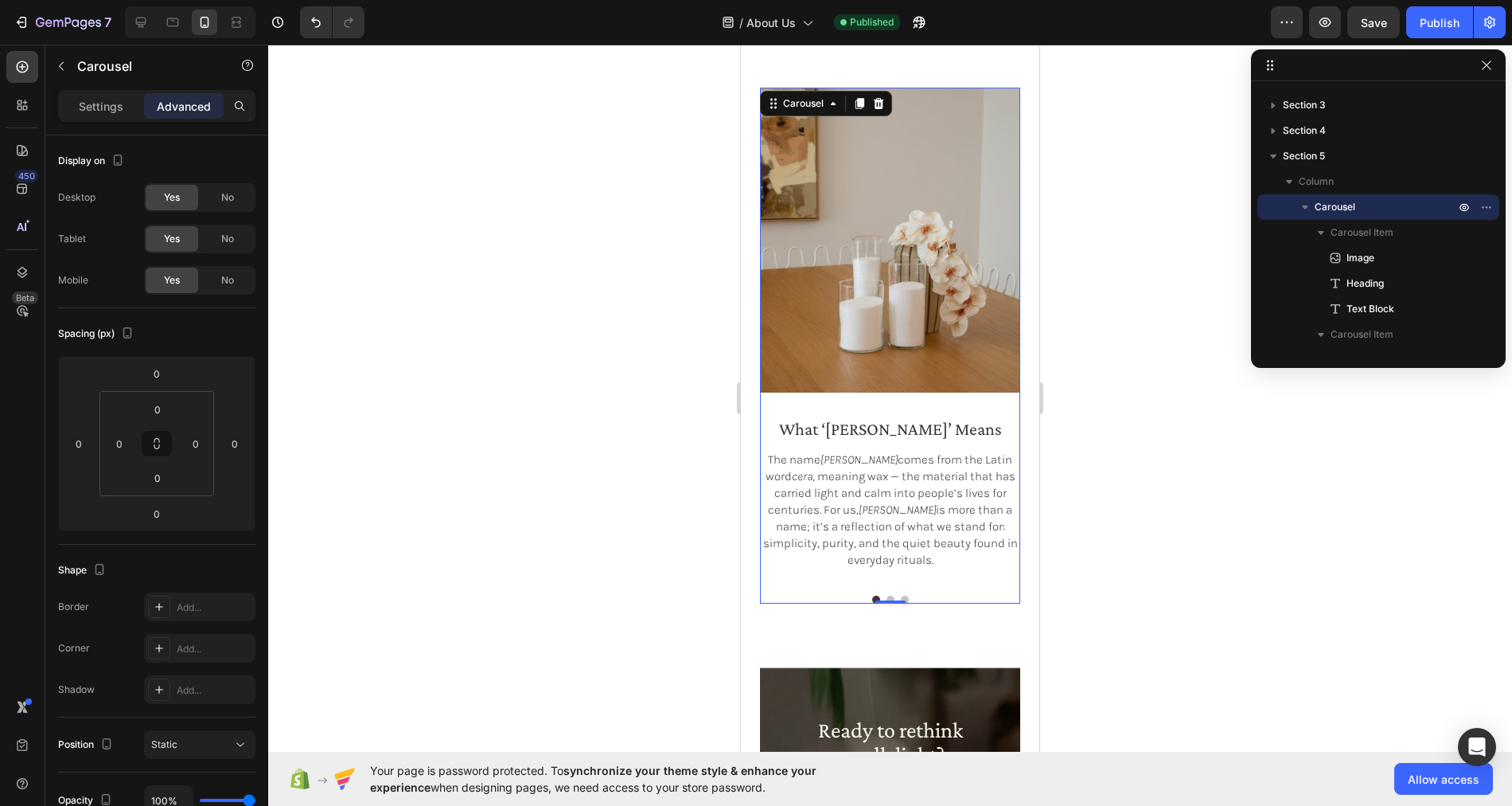
click at [890, 596] on button "Dot" at bounding box center [890, 600] width 8 height 8
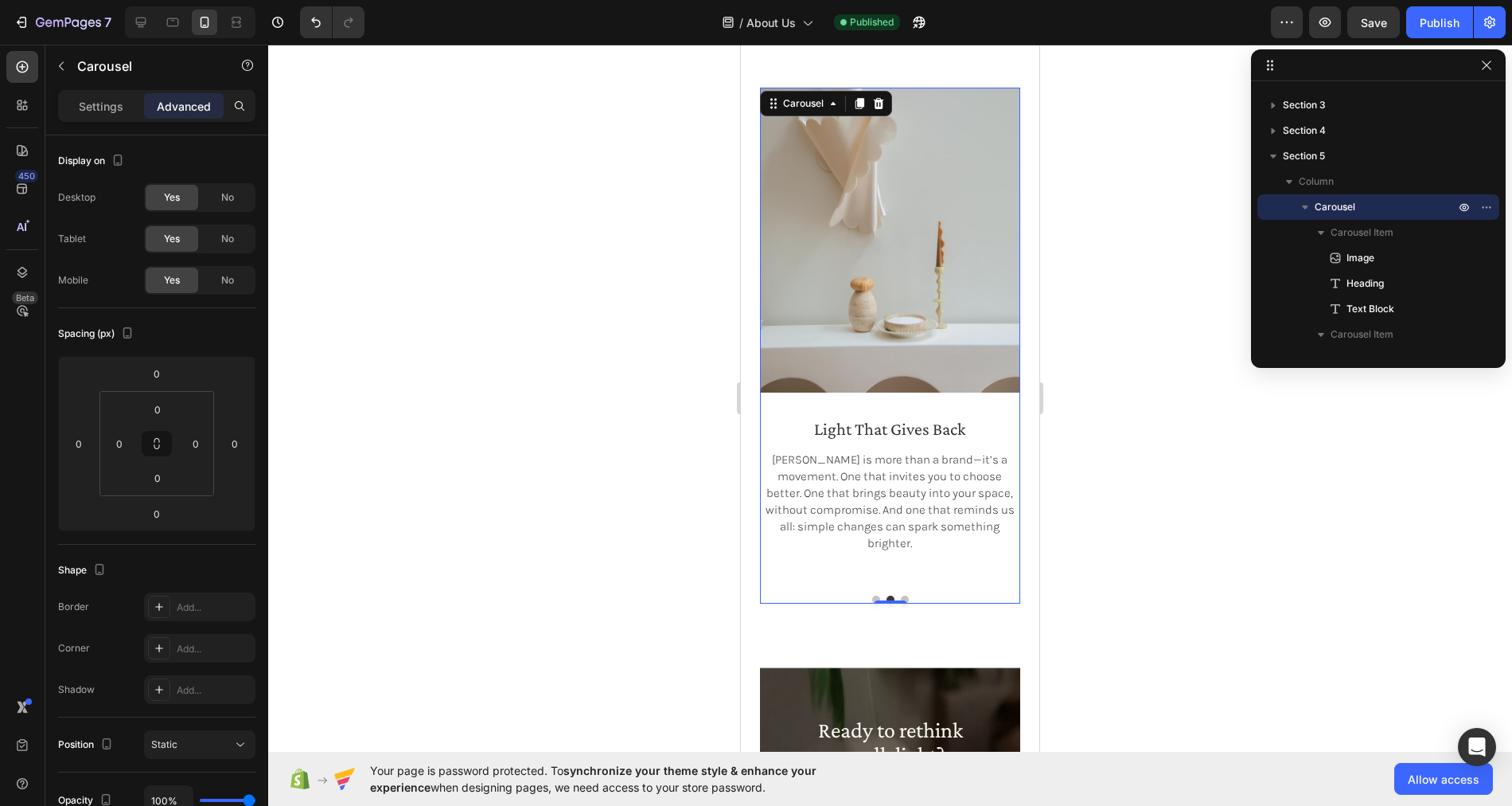
click at [905, 596] on button "Dot" at bounding box center [905, 600] width 8 height 8
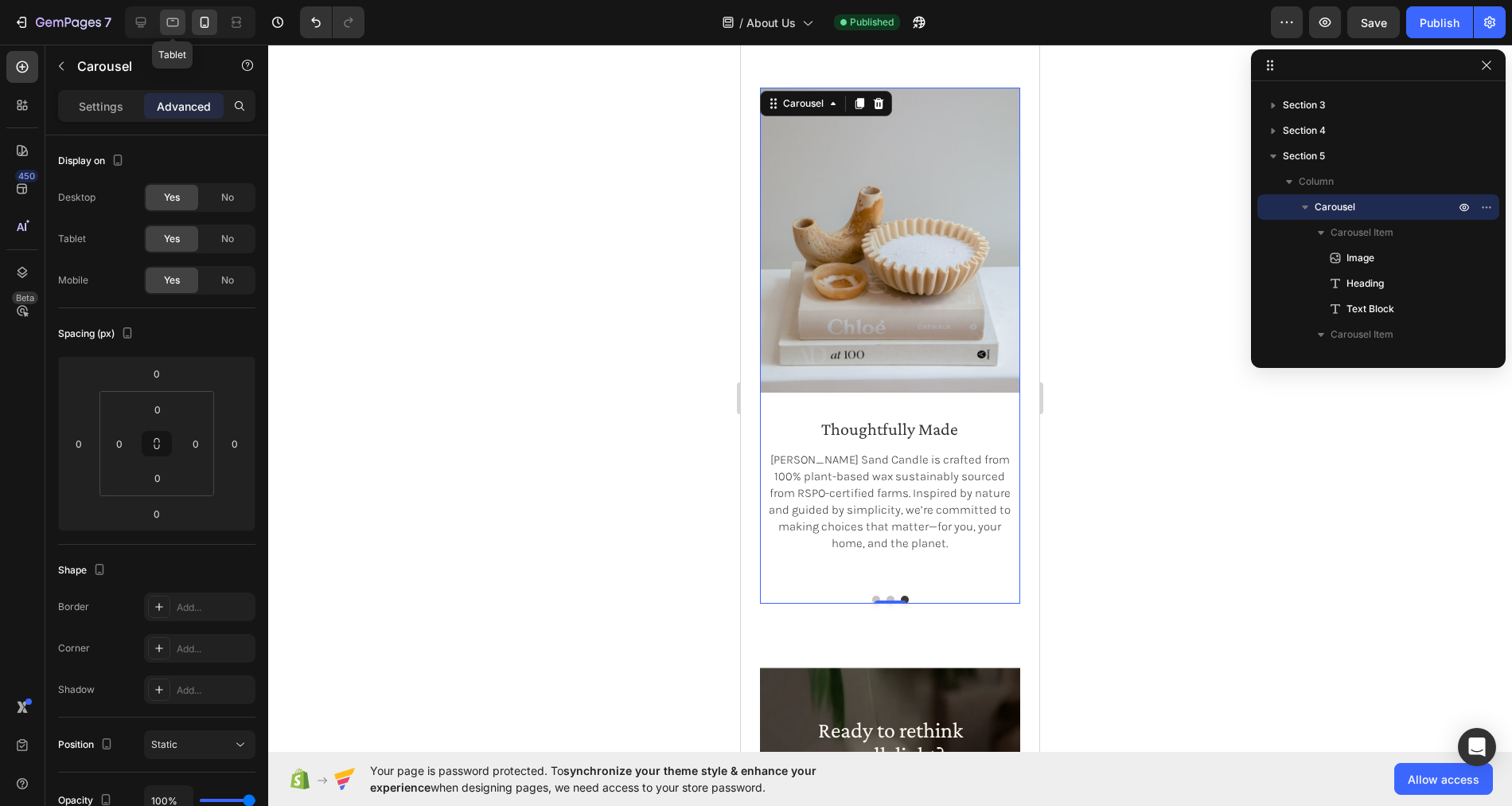
click at [172, 21] on icon at bounding box center [172, 21] width 16 height 16
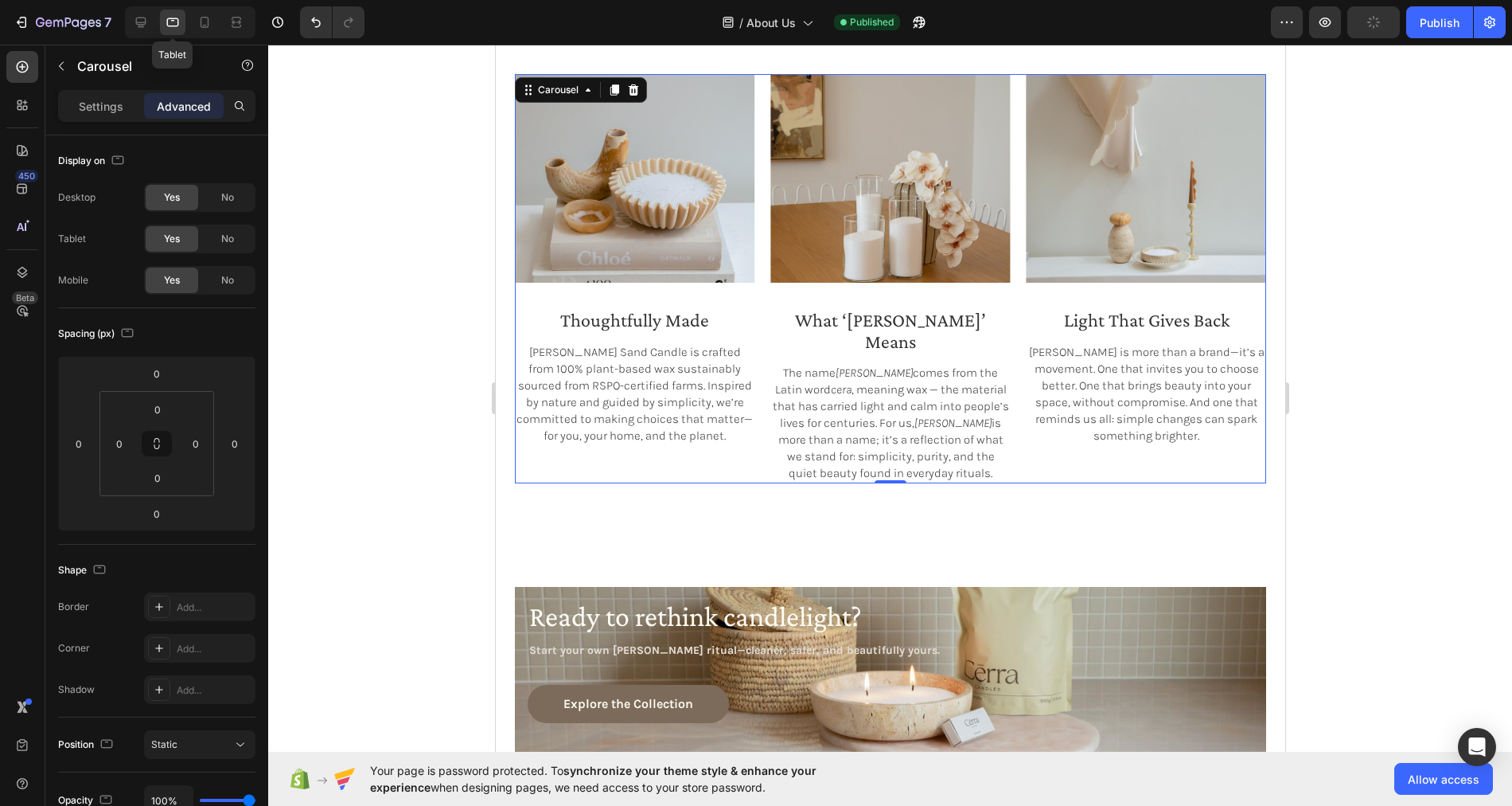
scroll to position [1467, 0]
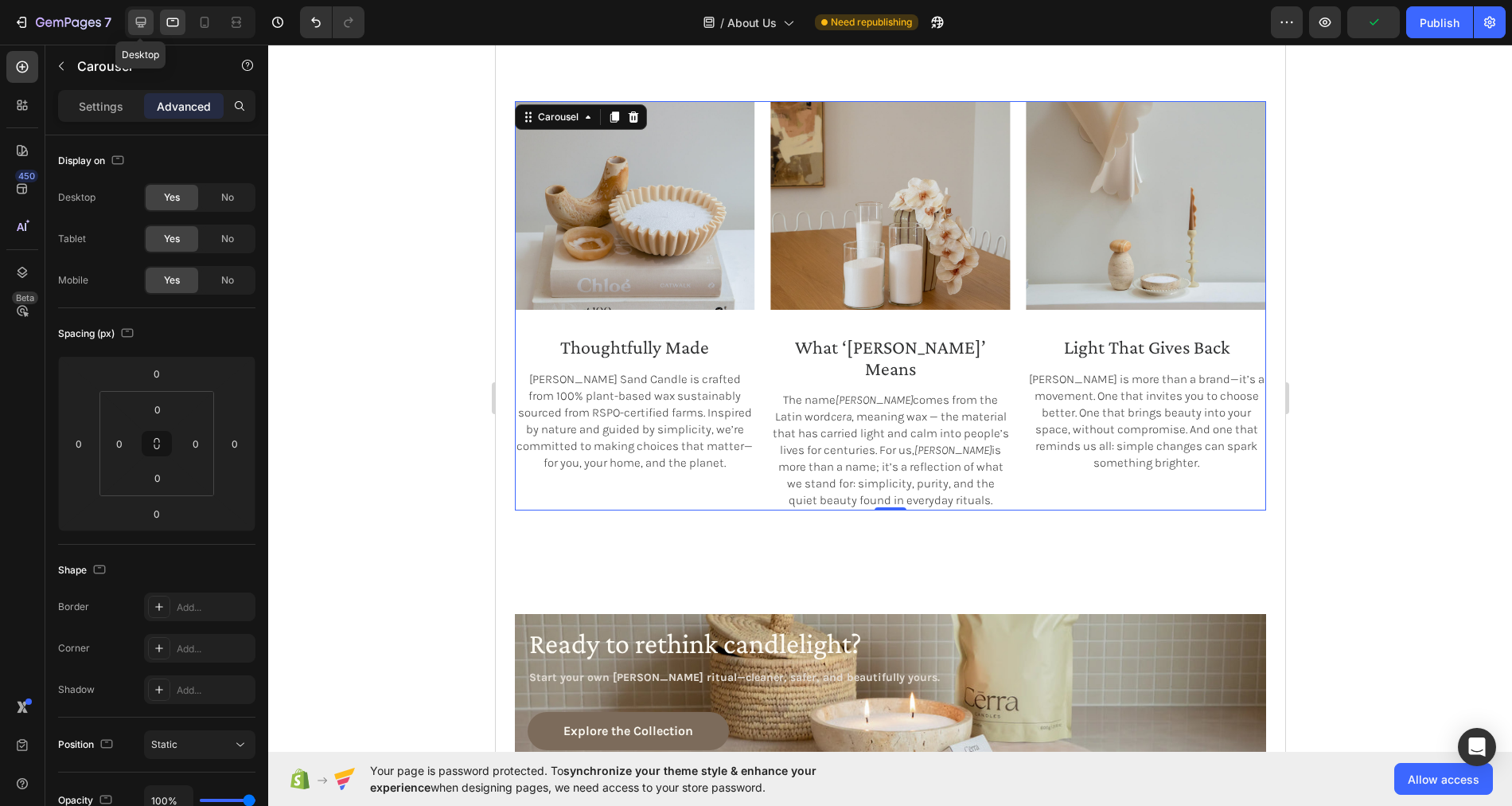
click at [136, 20] on icon at bounding box center [140, 21] width 16 height 16
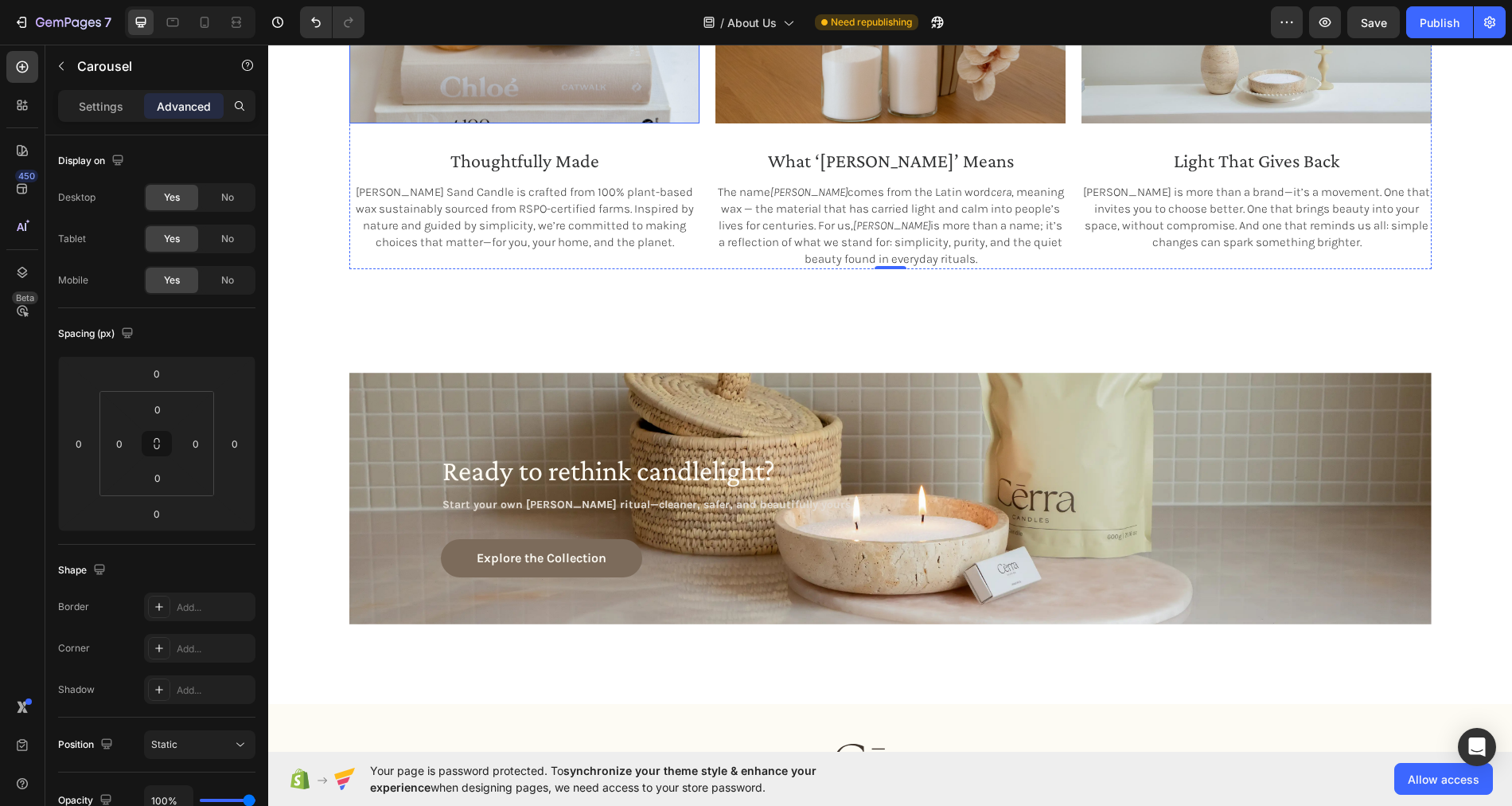
scroll to position [1752, 0]
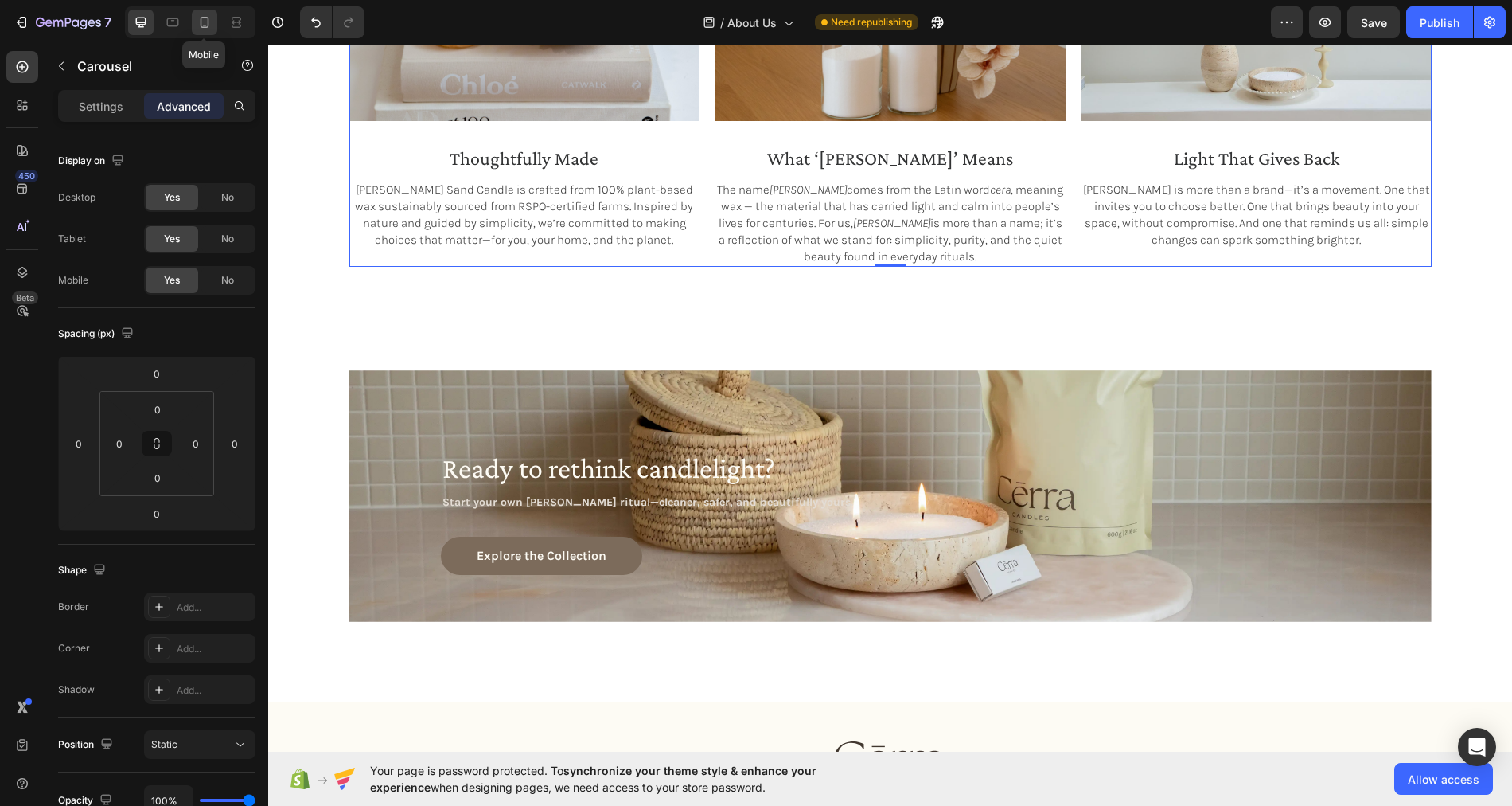
click at [205, 25] on icon at bounding box center [204, 21] width 16 height 16
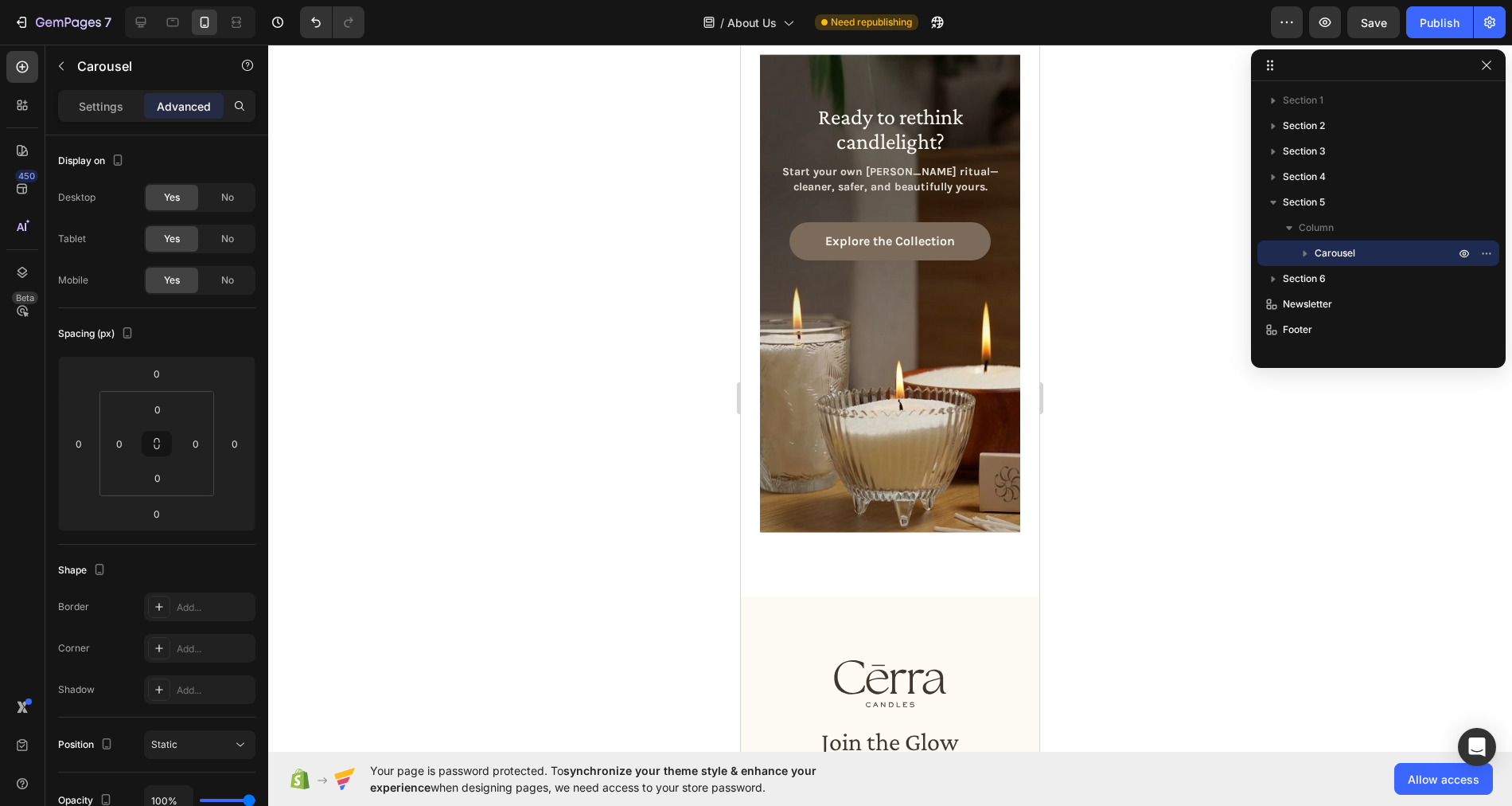
scroll to position [1986, 0]
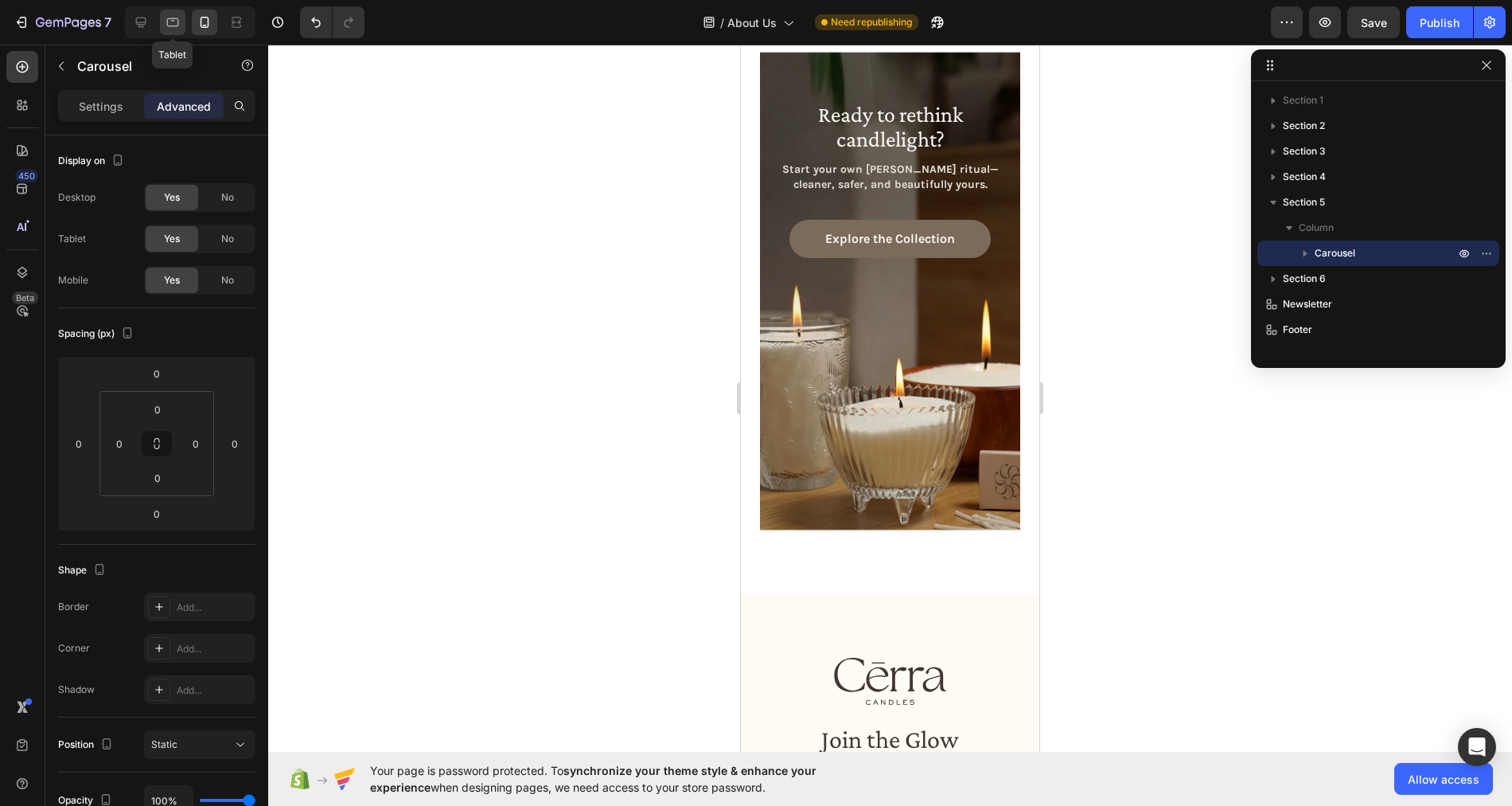
click at [170, 23] on icon at bounding box center [172, 21] width 16 height 16
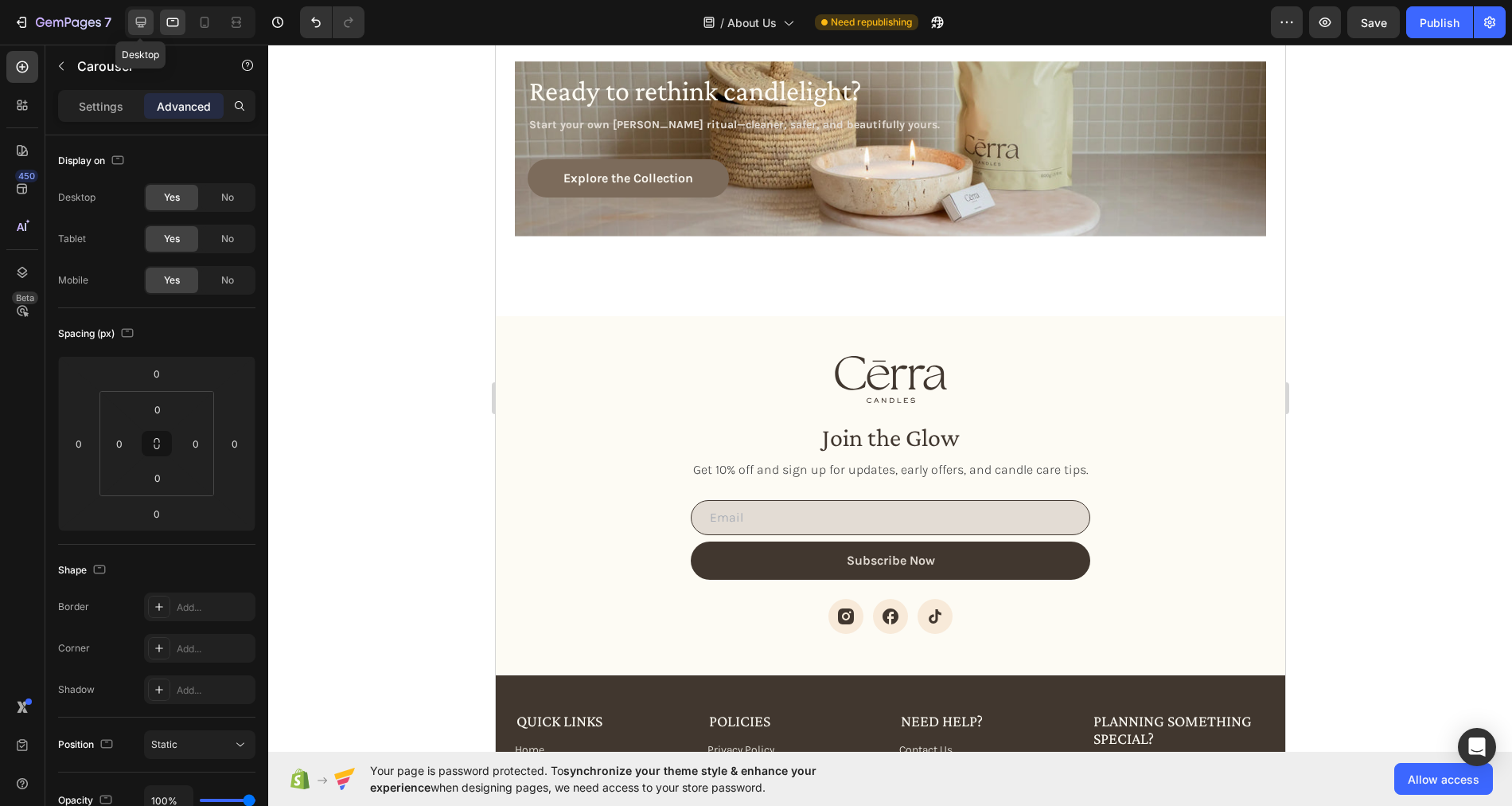
click at [140, 24] on icon at bounding box center [141, 22] width 11 height 11
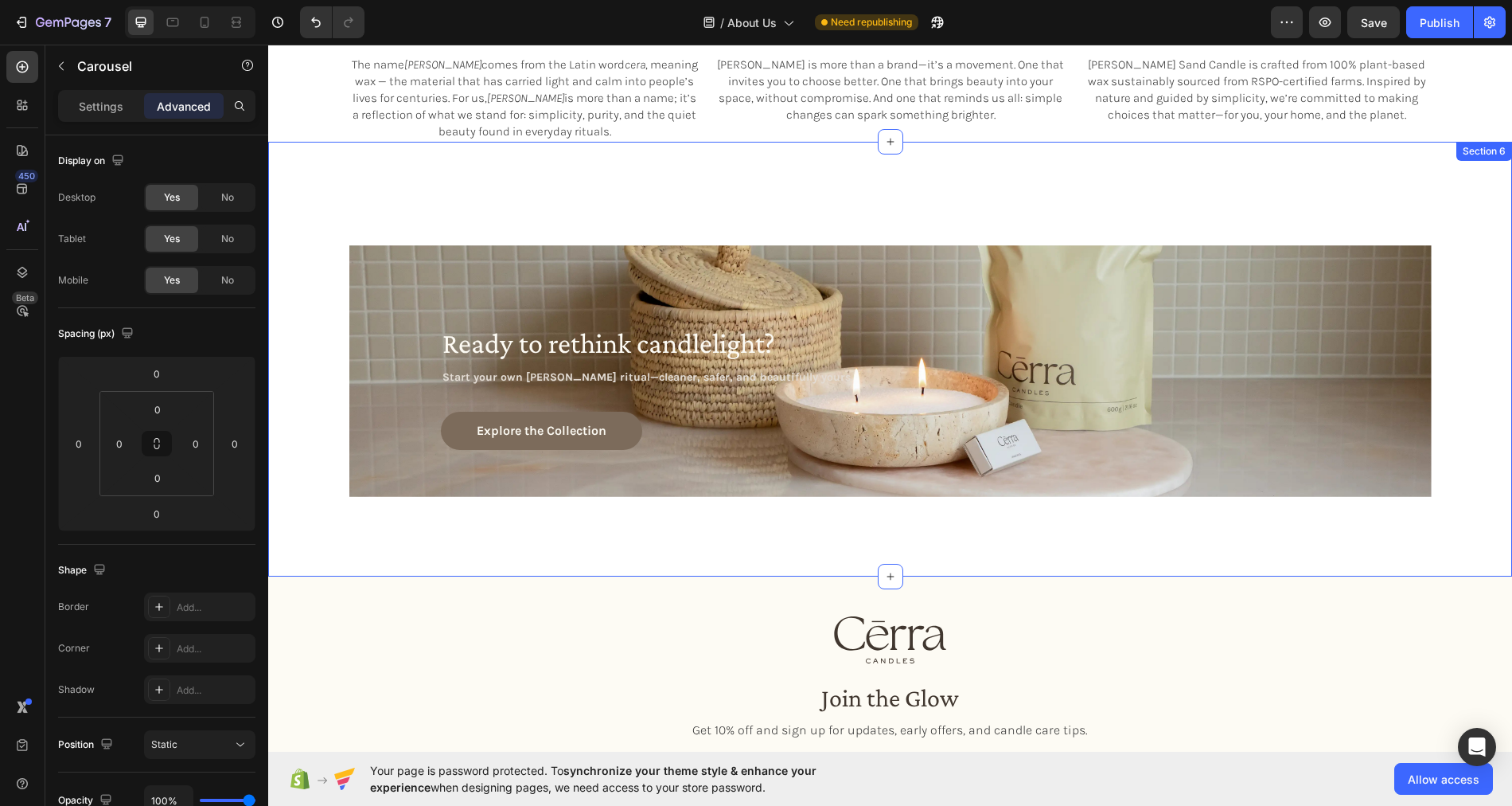
scroll to position [1850, 0]
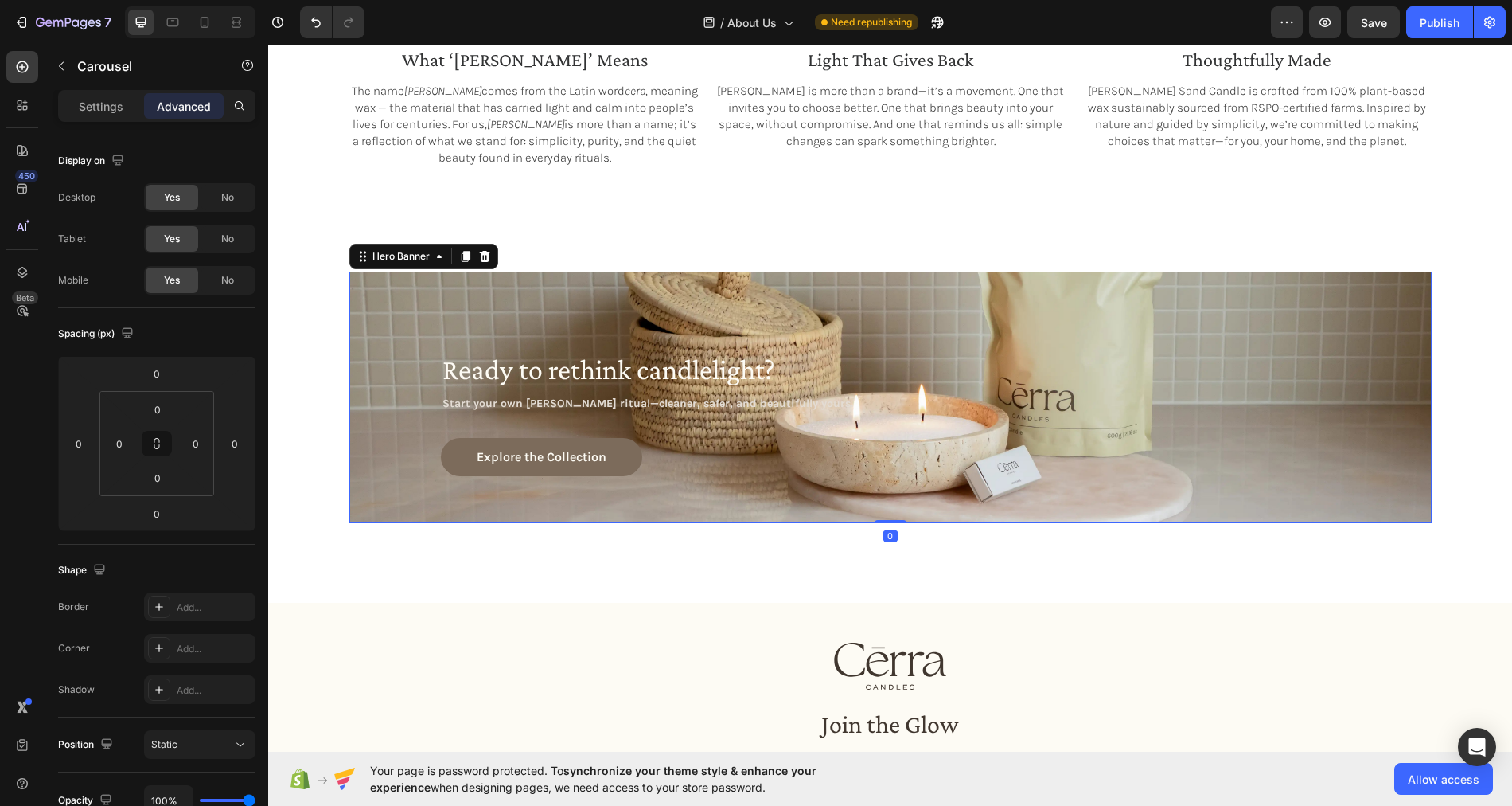
click at [404, 297] on div "Background Image" at bounding box center [890, 396] width 1082 height 251
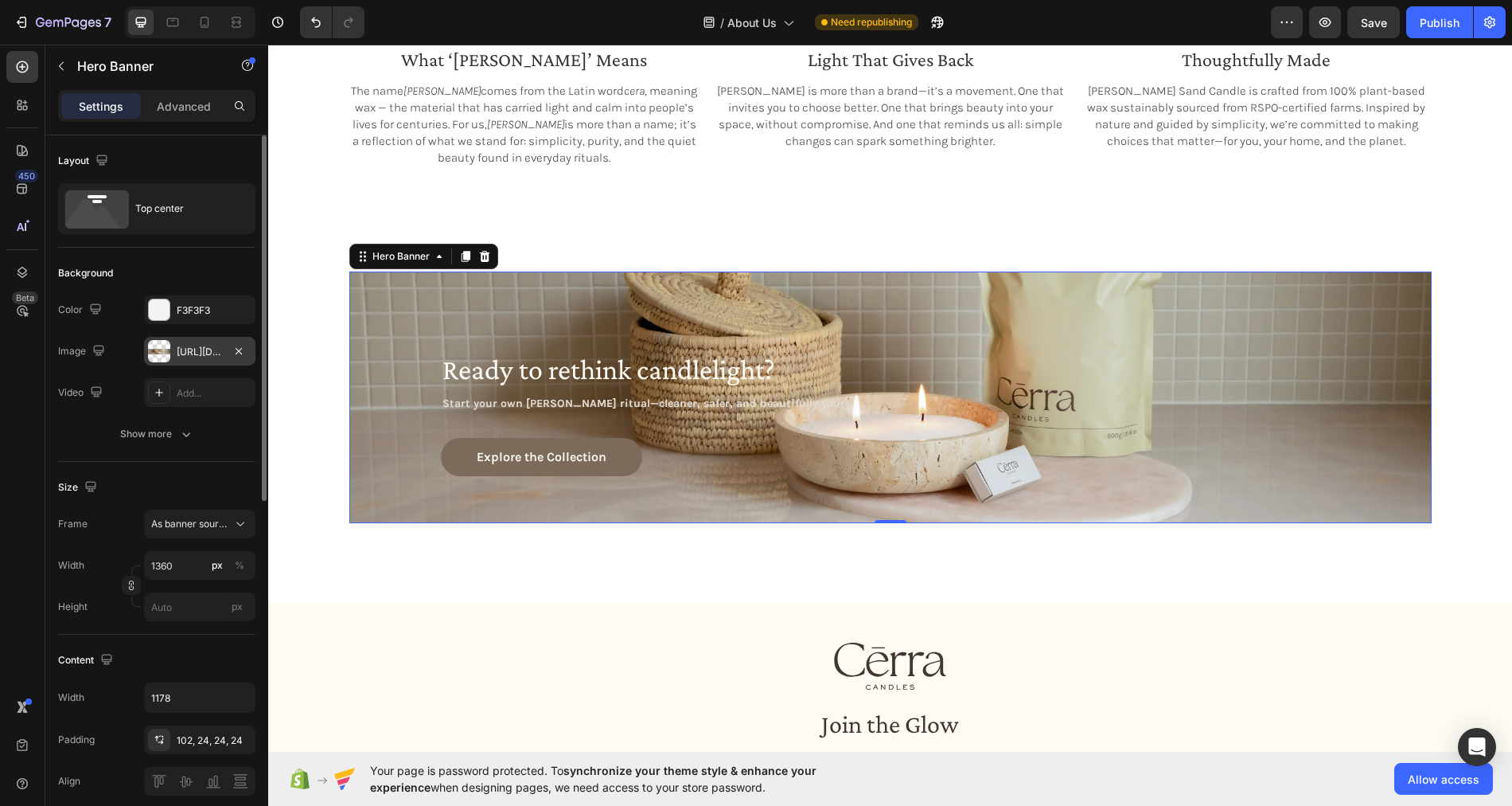
click at [193, 353] on div "[URL][DOMAIN_NAME]" at bounding box center [200, 352] width 46 height 14
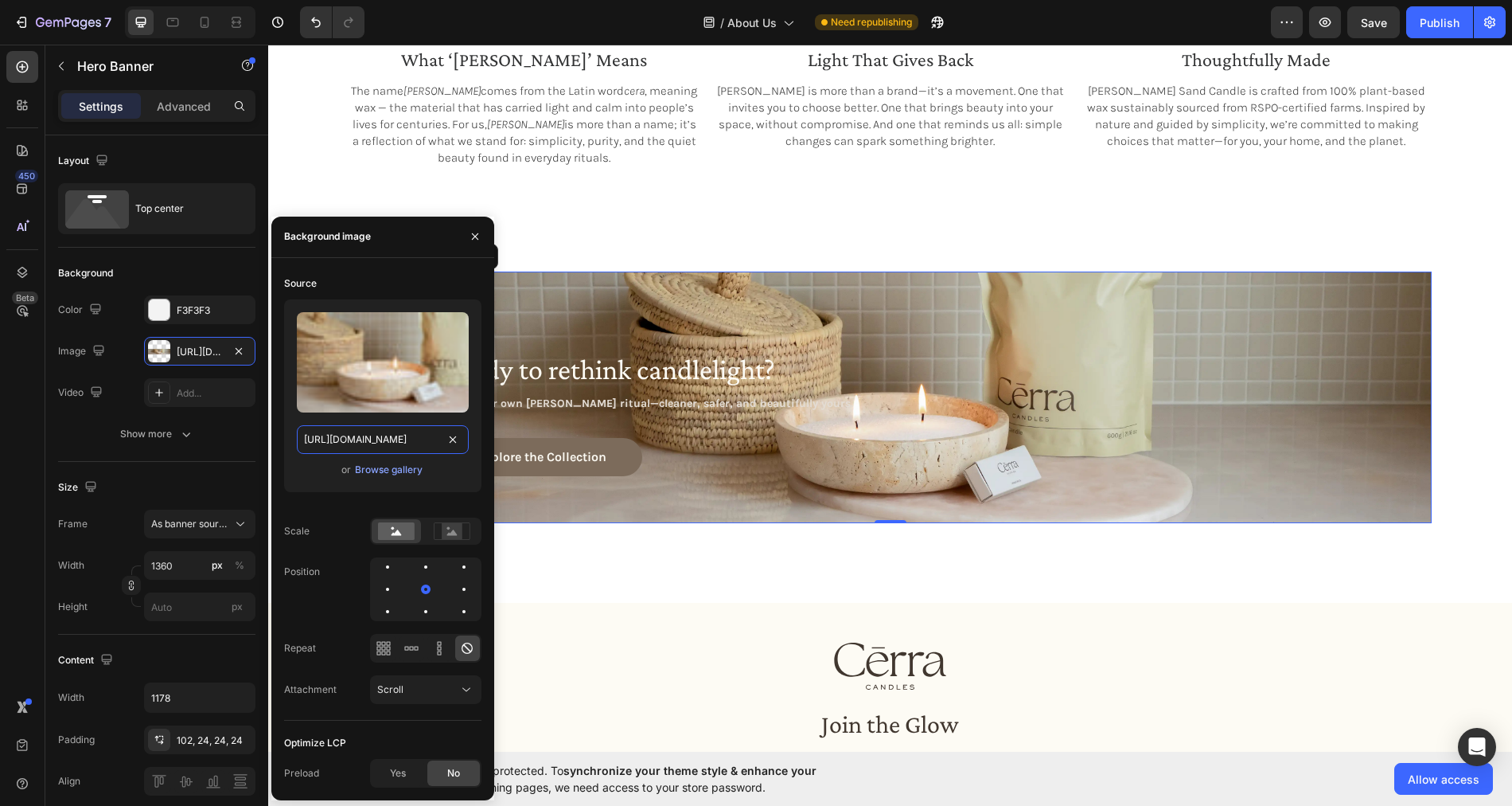
click at [352, 443] on input "[URL][DOMAIN_NAME]" at bounding box center [382, 439] width 172 height 29
click at [172, 21] on icon at bounding box center [172, 22] width 12 height 9
type input "100%"
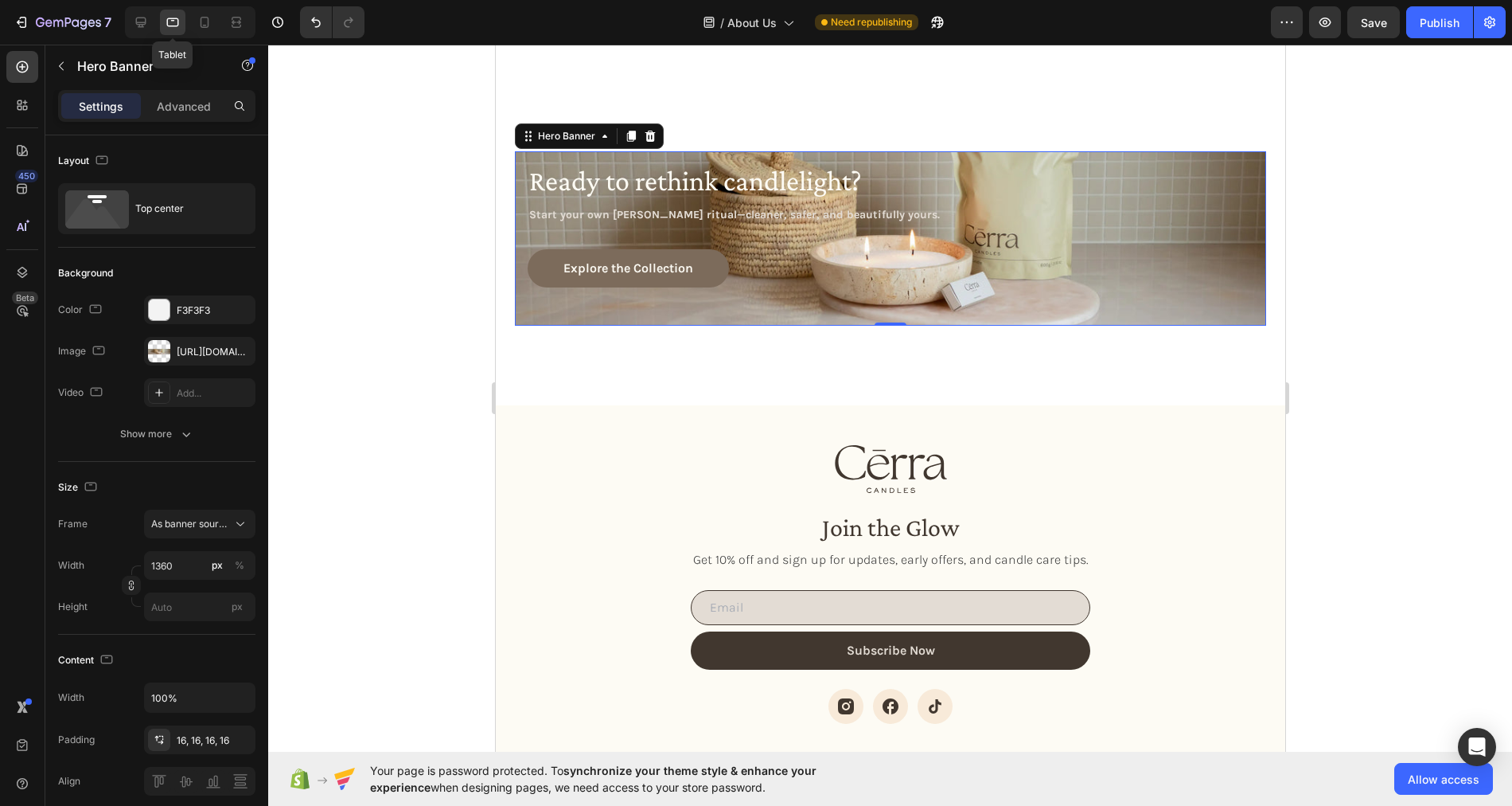
scroll to position [1958, 0]
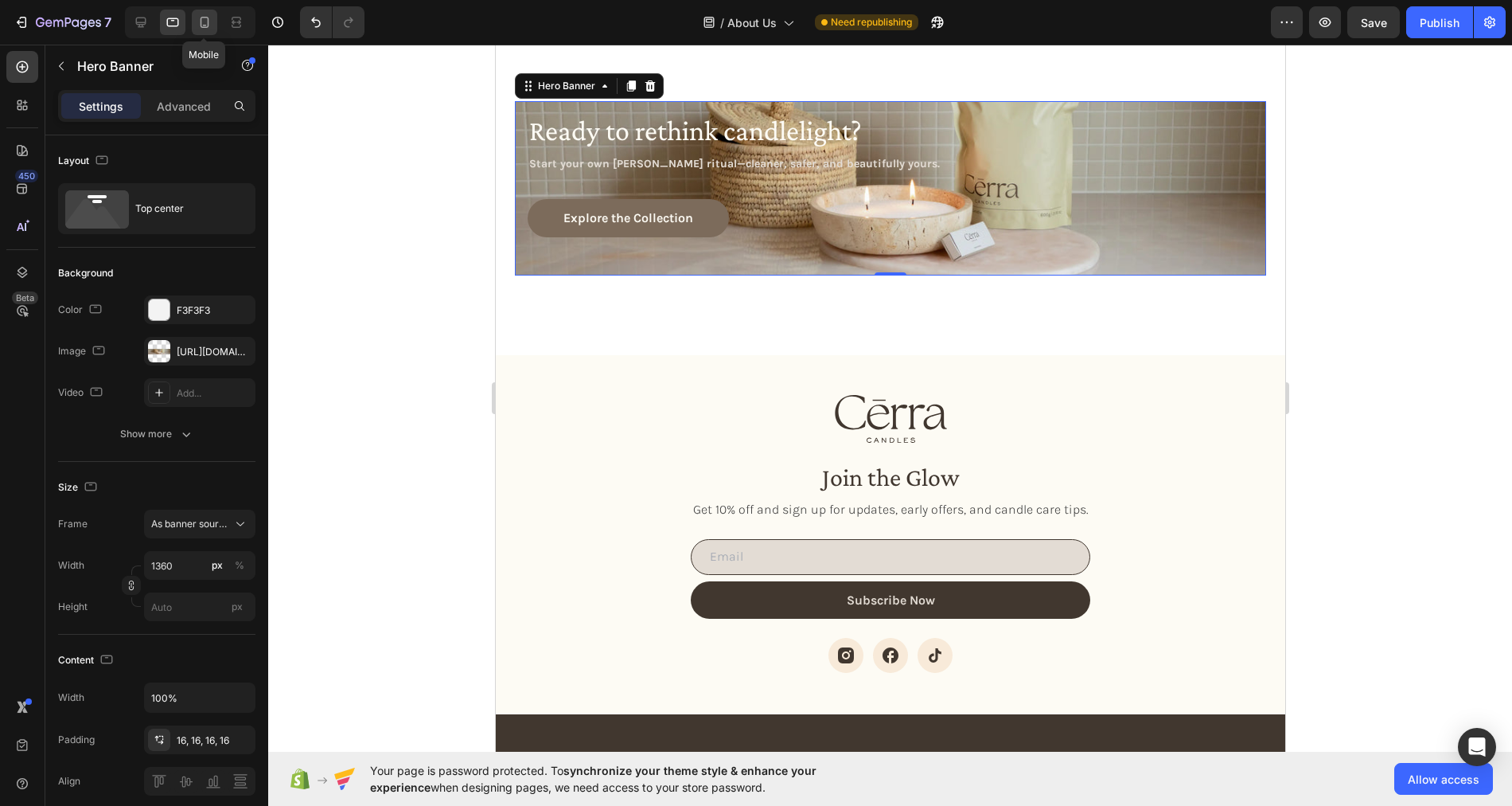
click at [209, 23] on icon at bounding box center [204, 21] width 16 height 16
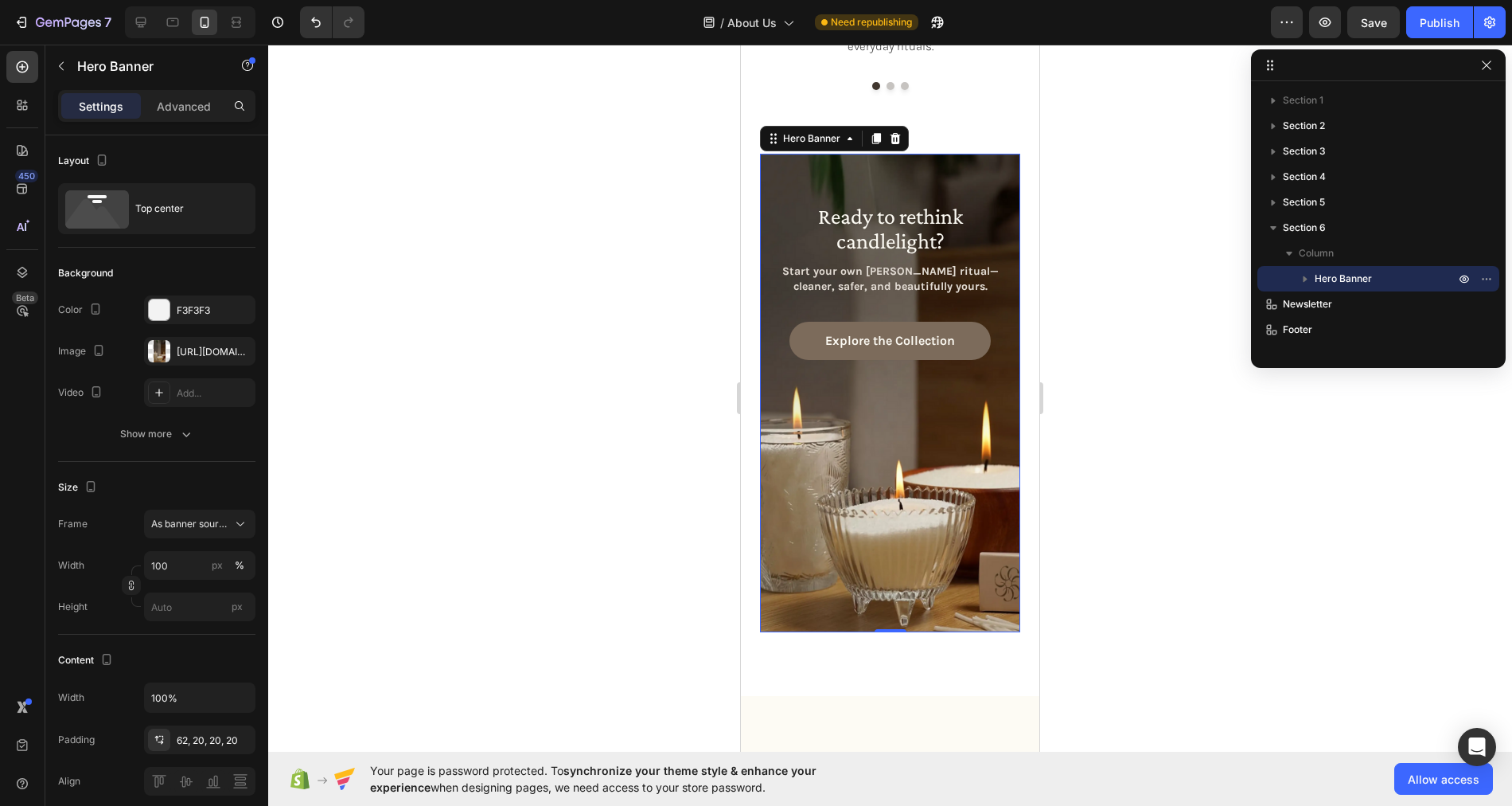
scroll to position [1887, 0]
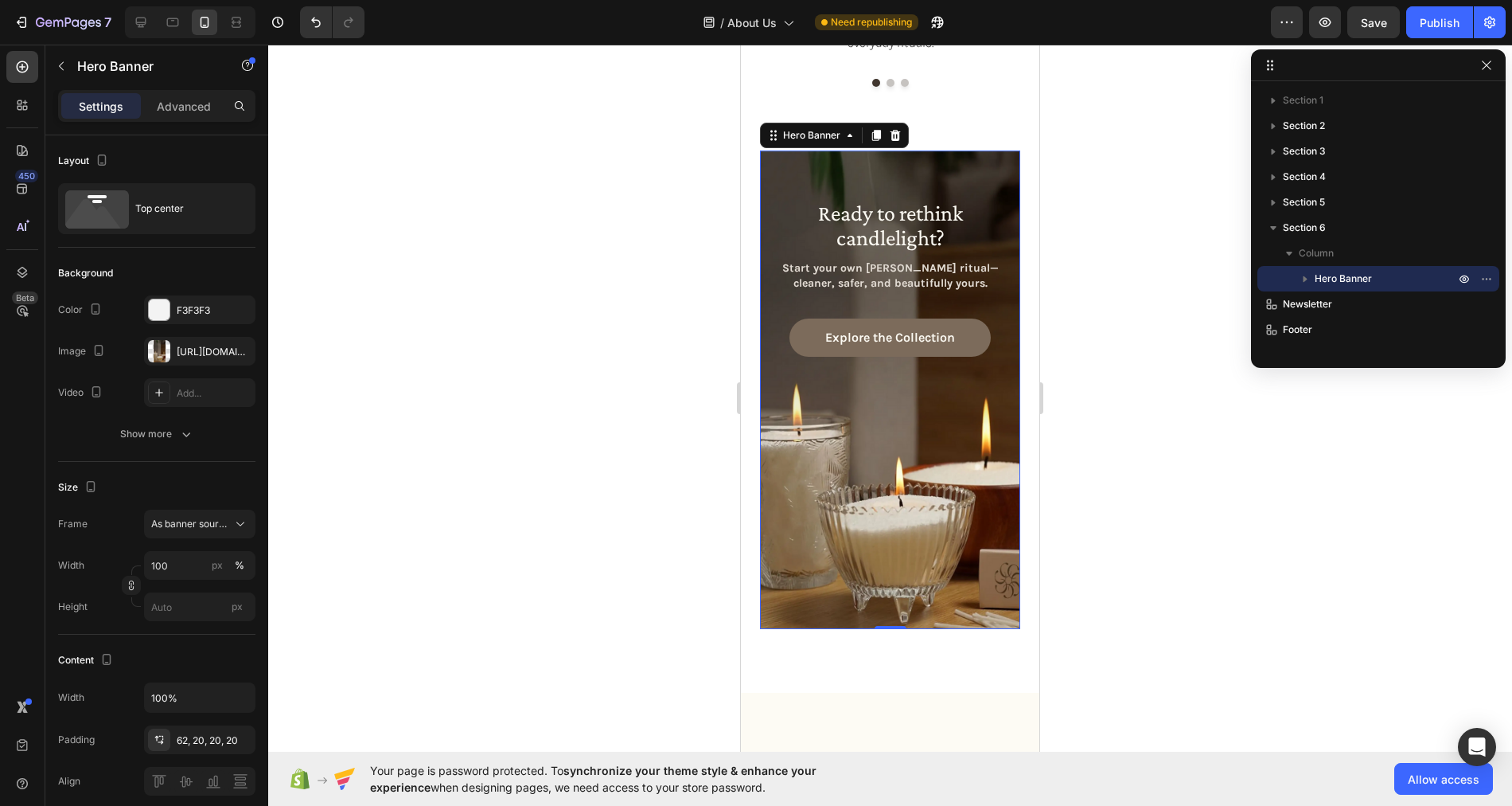
click at [779, 159] on div "Ready to rethink candlelight? Heading Start your own [PERSON_NAME] ritual—clean…" at bounding box center [889, 261] width 260 height 222
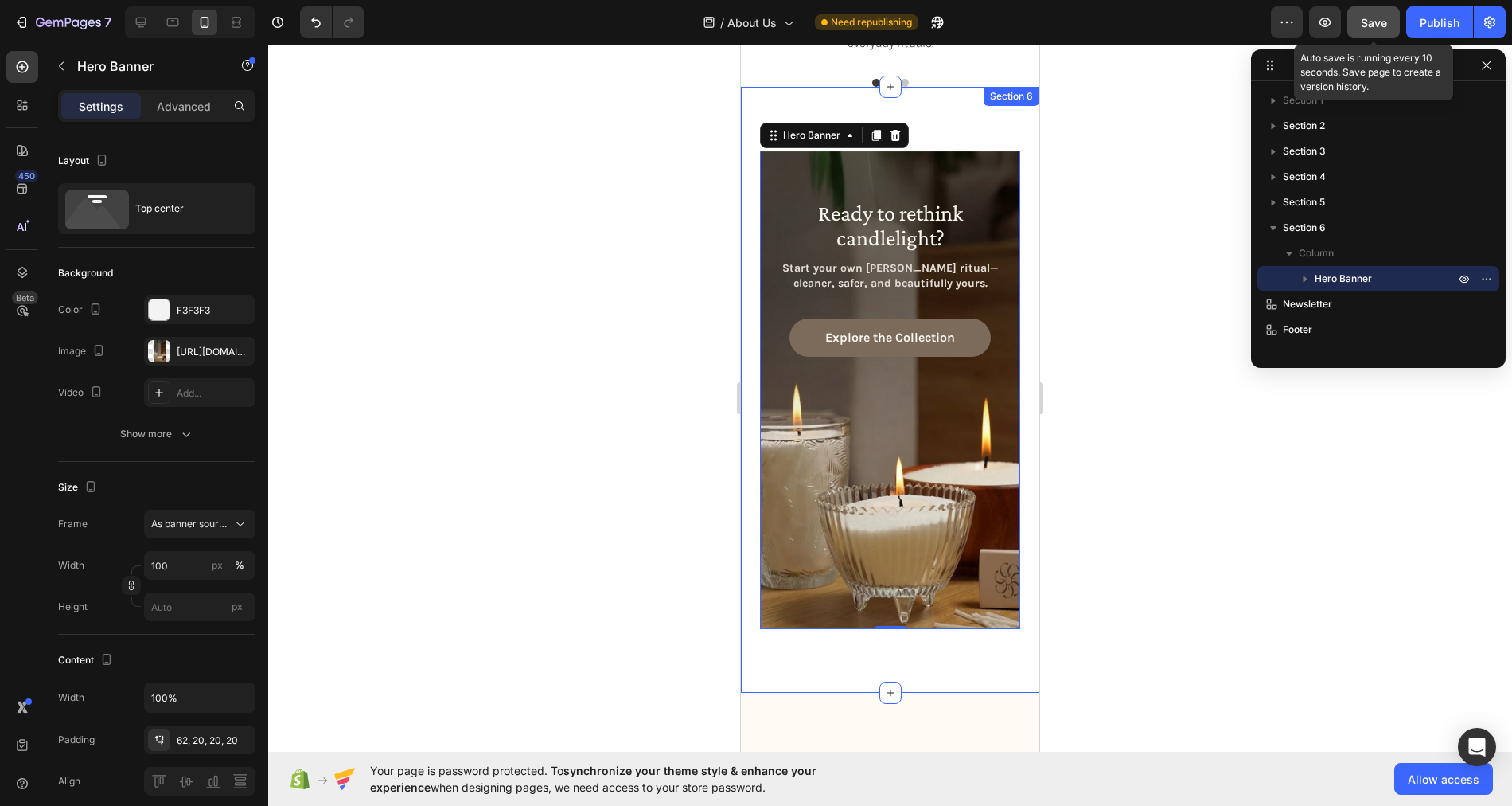
click at [1370, 20] on span "Save" at bounding box center [1374, 22] width 26 height 13
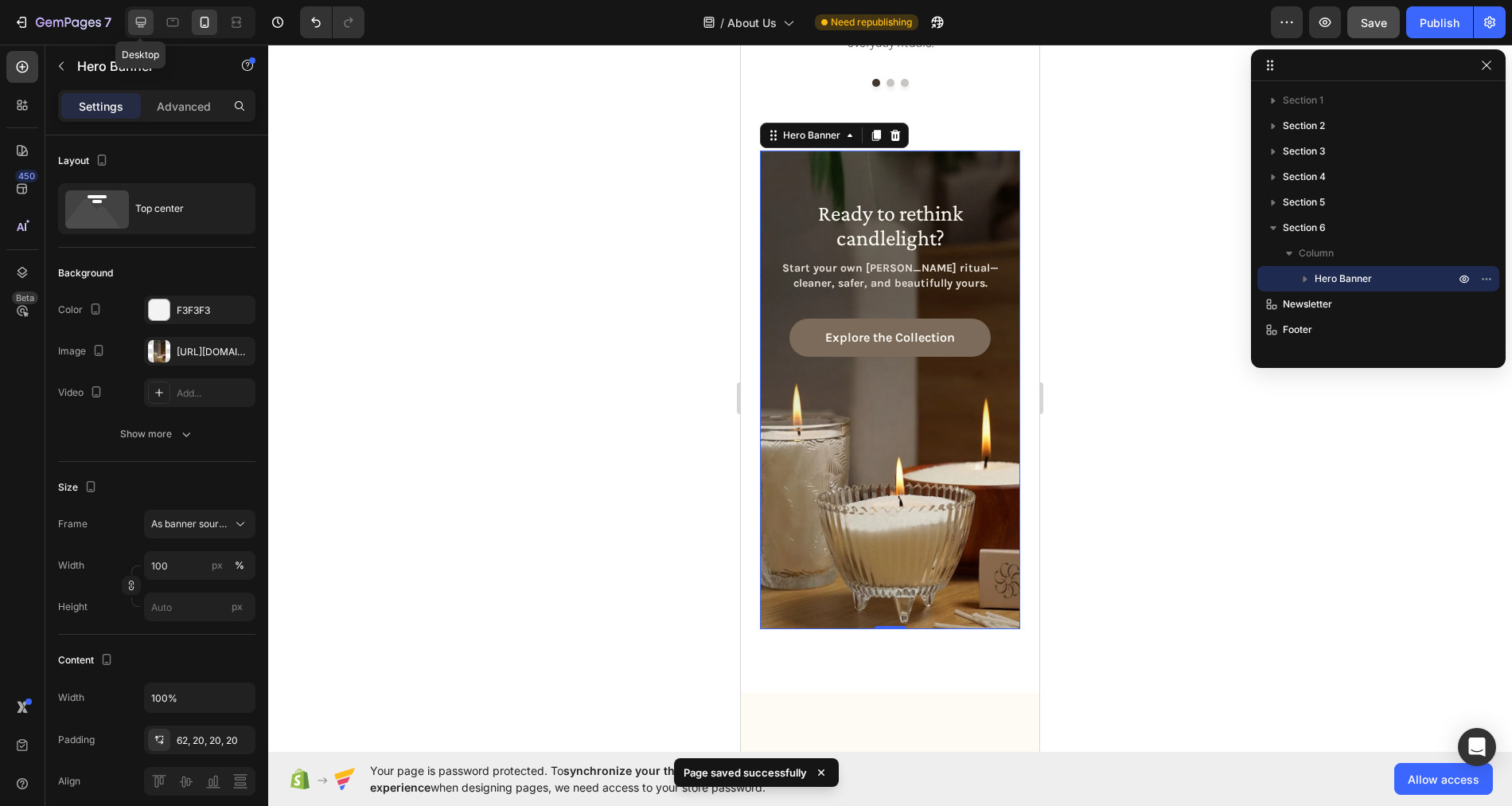
click at [133, 27] on icon at bounding box center [140, 21] width 16 height 16
type input "1360"
type input "1178"
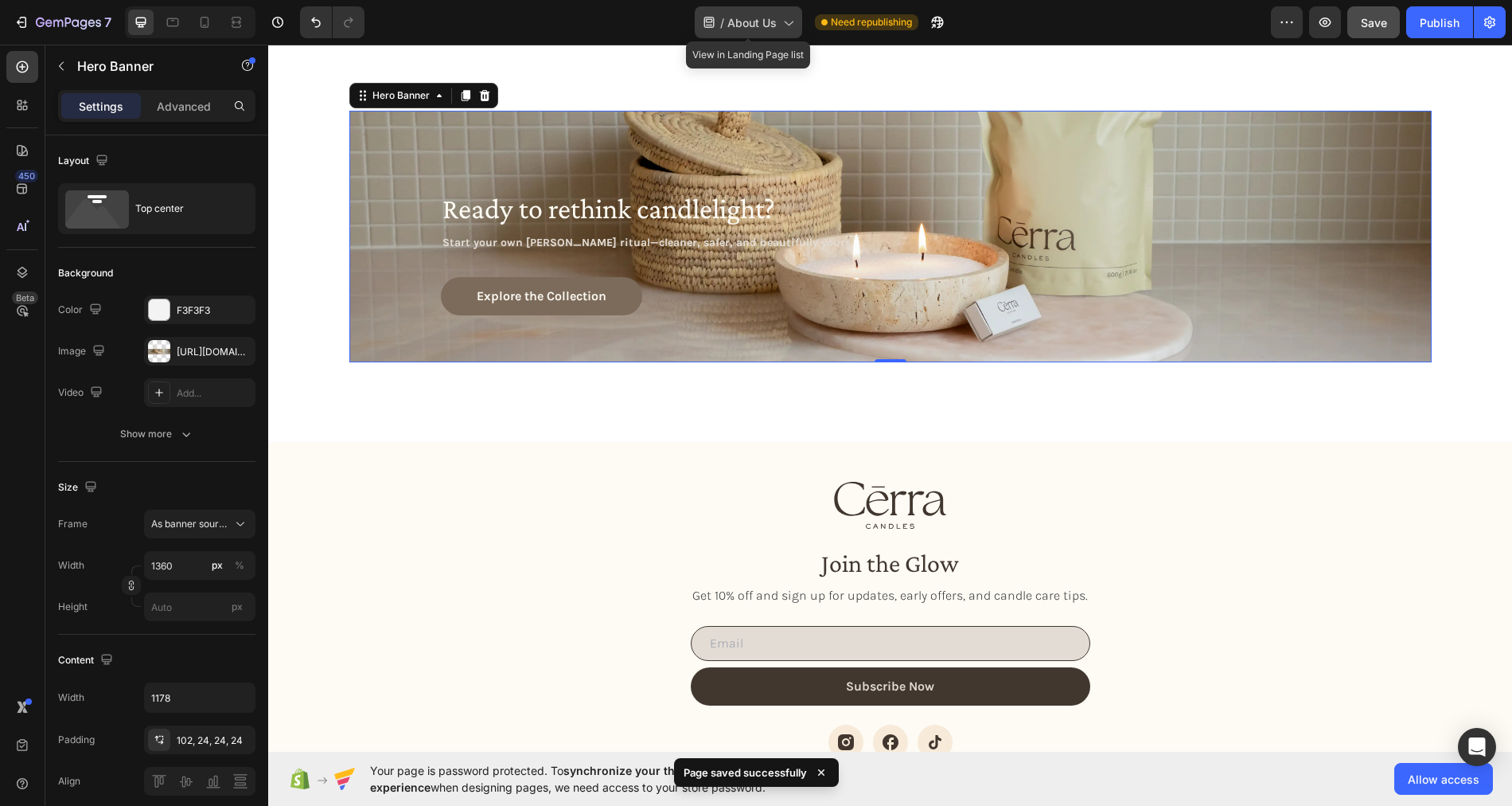
scroll to position [2020, 0]
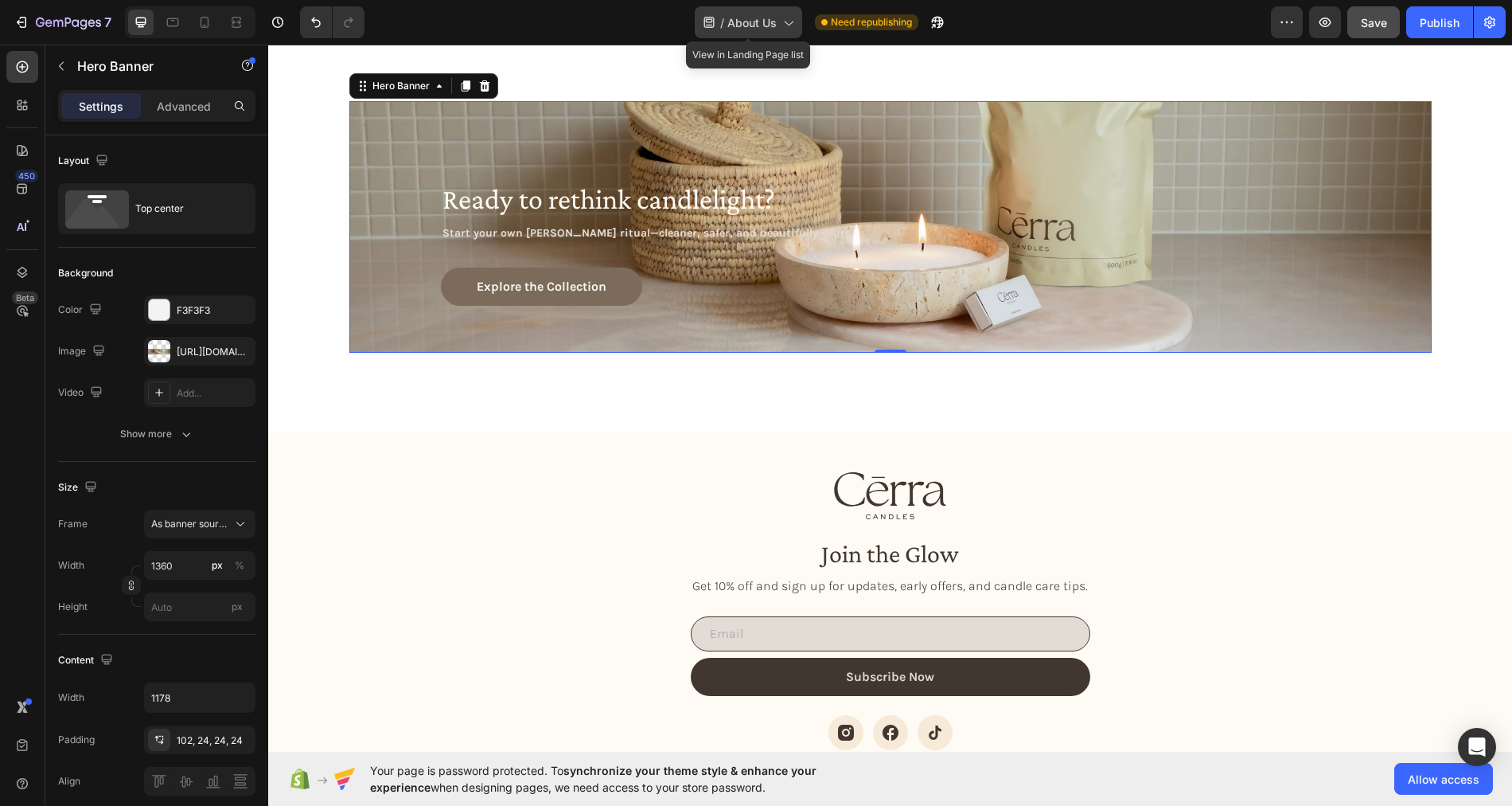
click at [762, 22] on span "About Us" at bounding box center [752, 22] width 49 height 16
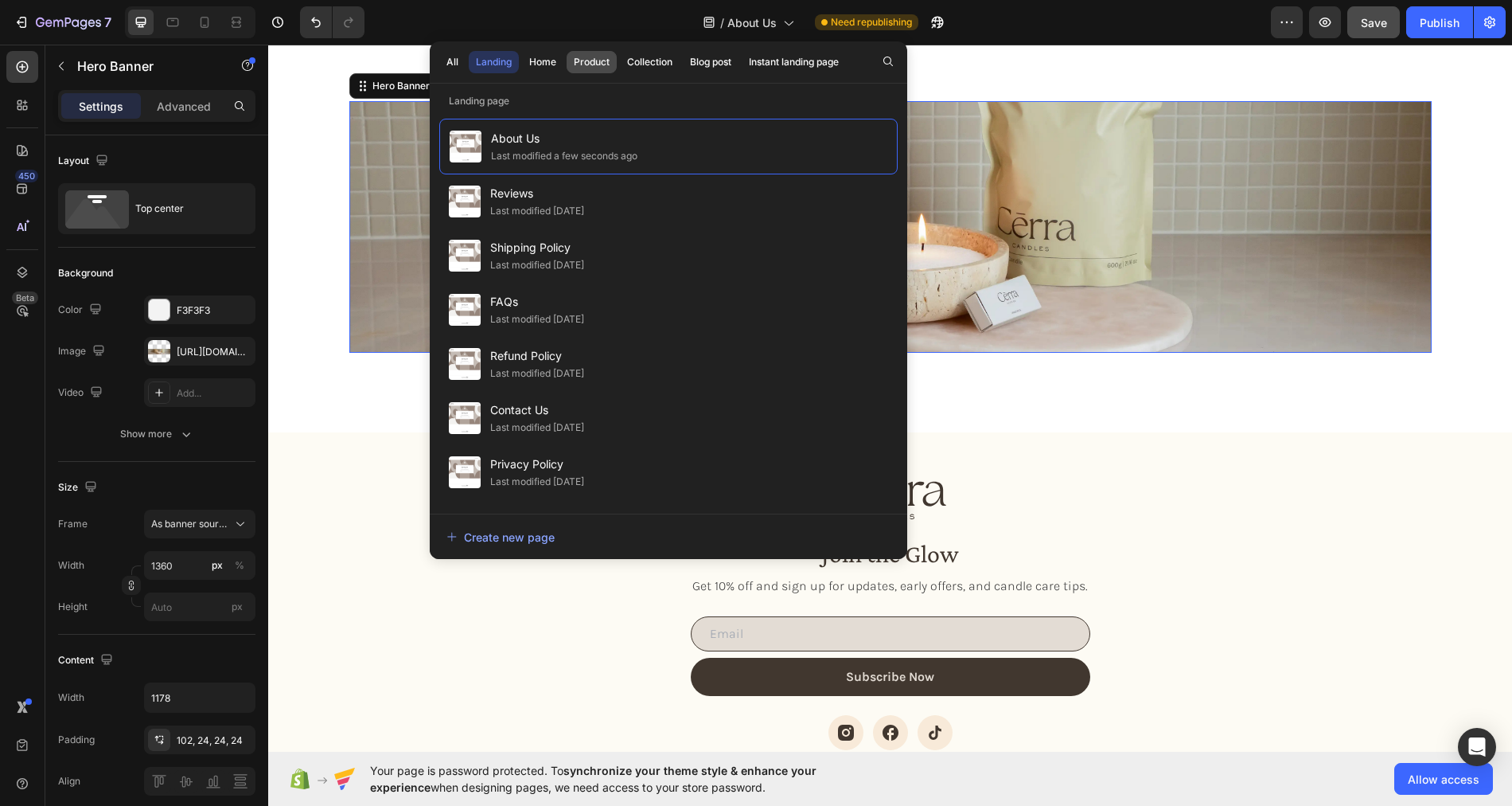
click at [597, 61] on div "Product" at bounding box center [592, 62] width 36 height 14
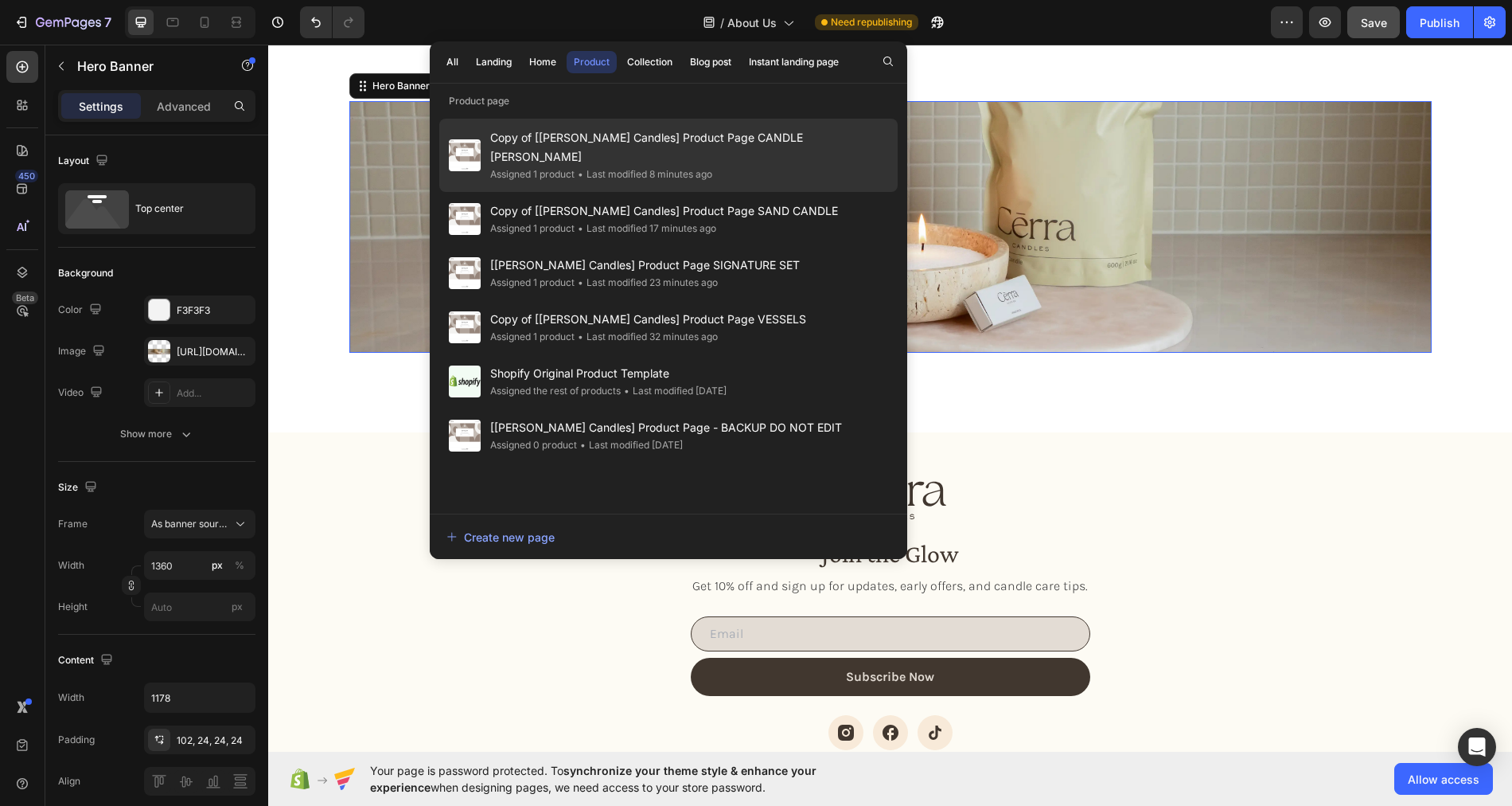
click at [623, 145] on span "Copy of [[PERSON_NAME] Candles] Product Page CANDLE [PERSON_NAME]" at bounding box center [689, 147] width 398 height 39
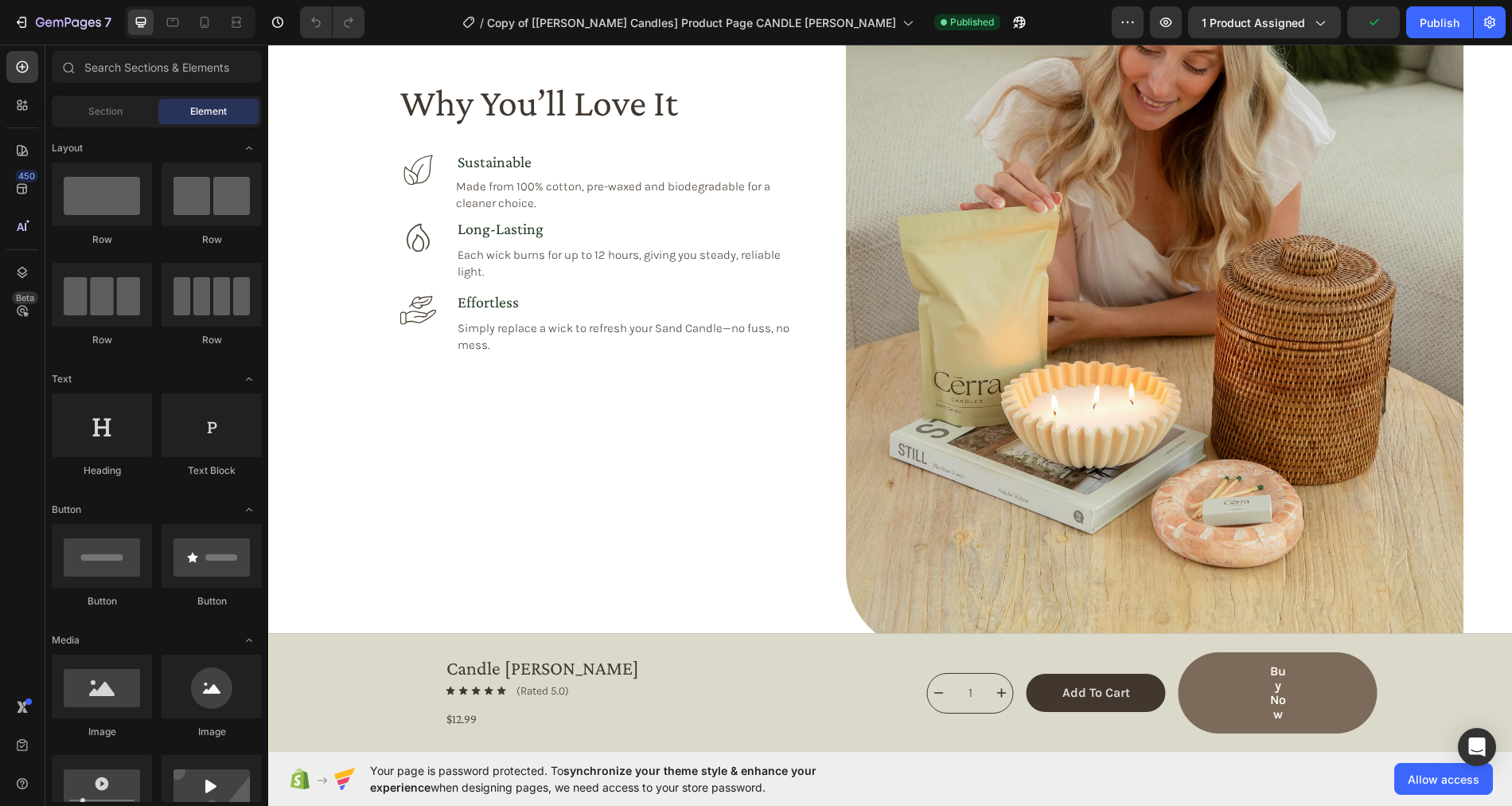
scroll to position [1420, 0]
click at [233, 28] on icon at bounding box center [236, 21] width 16 height 16
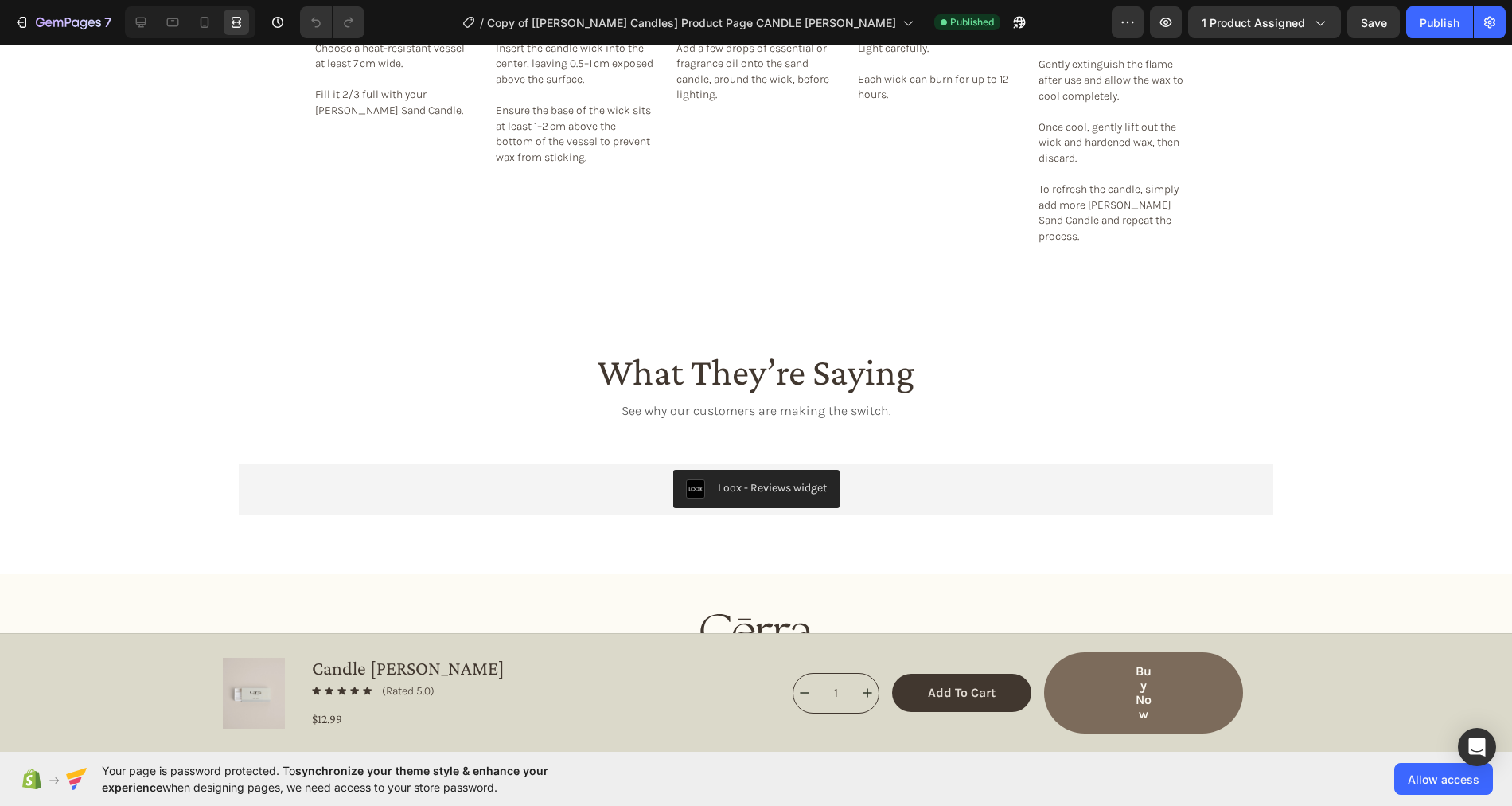
scroll to position [2763, 0]
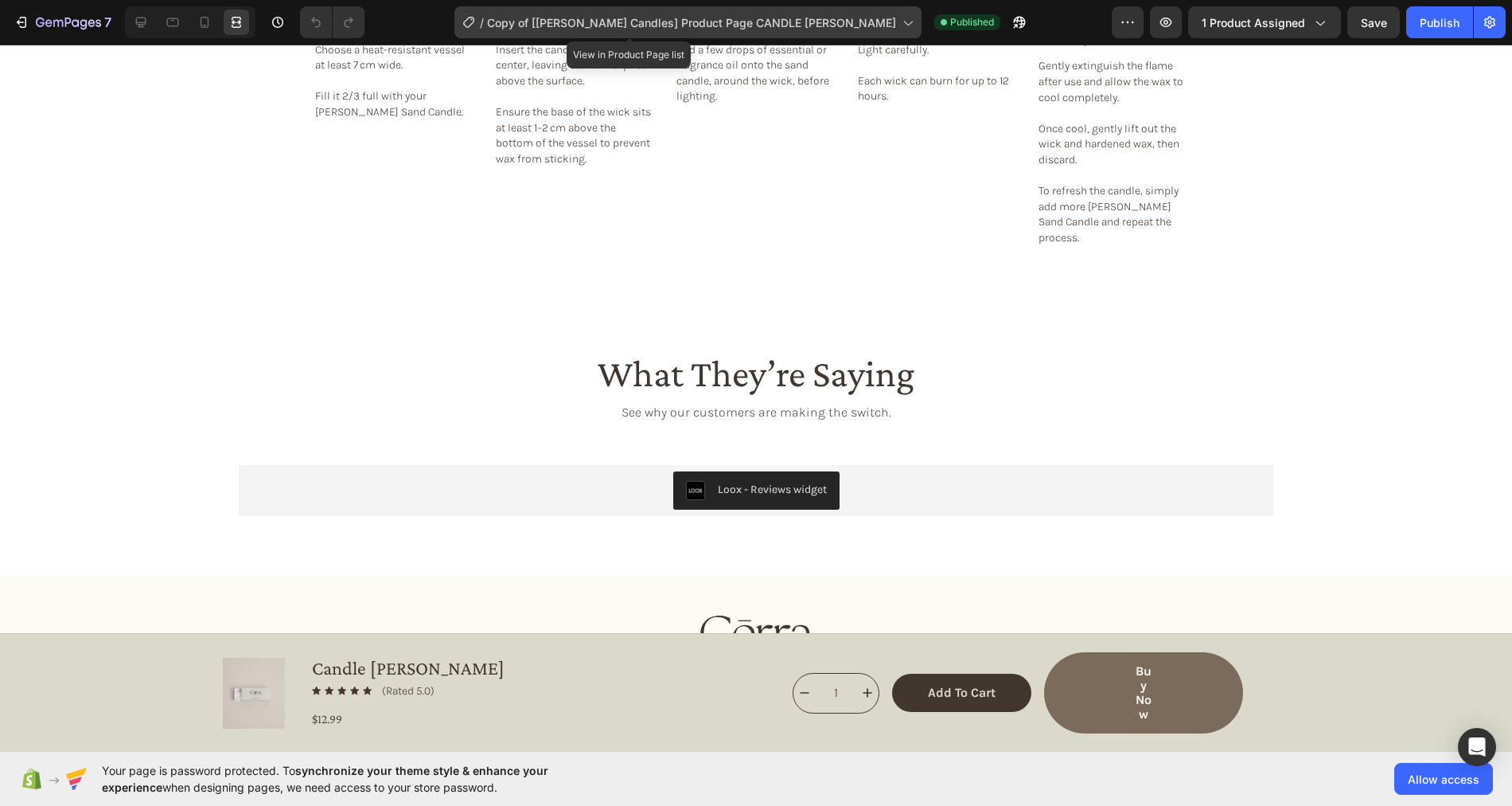
click at [595, 12] on div "/ Copy of [[PERSON_NAME] Candles] Product Page CANDLE [PERSON_NAME]" at bounding box center [687, 22] width 467 height 32
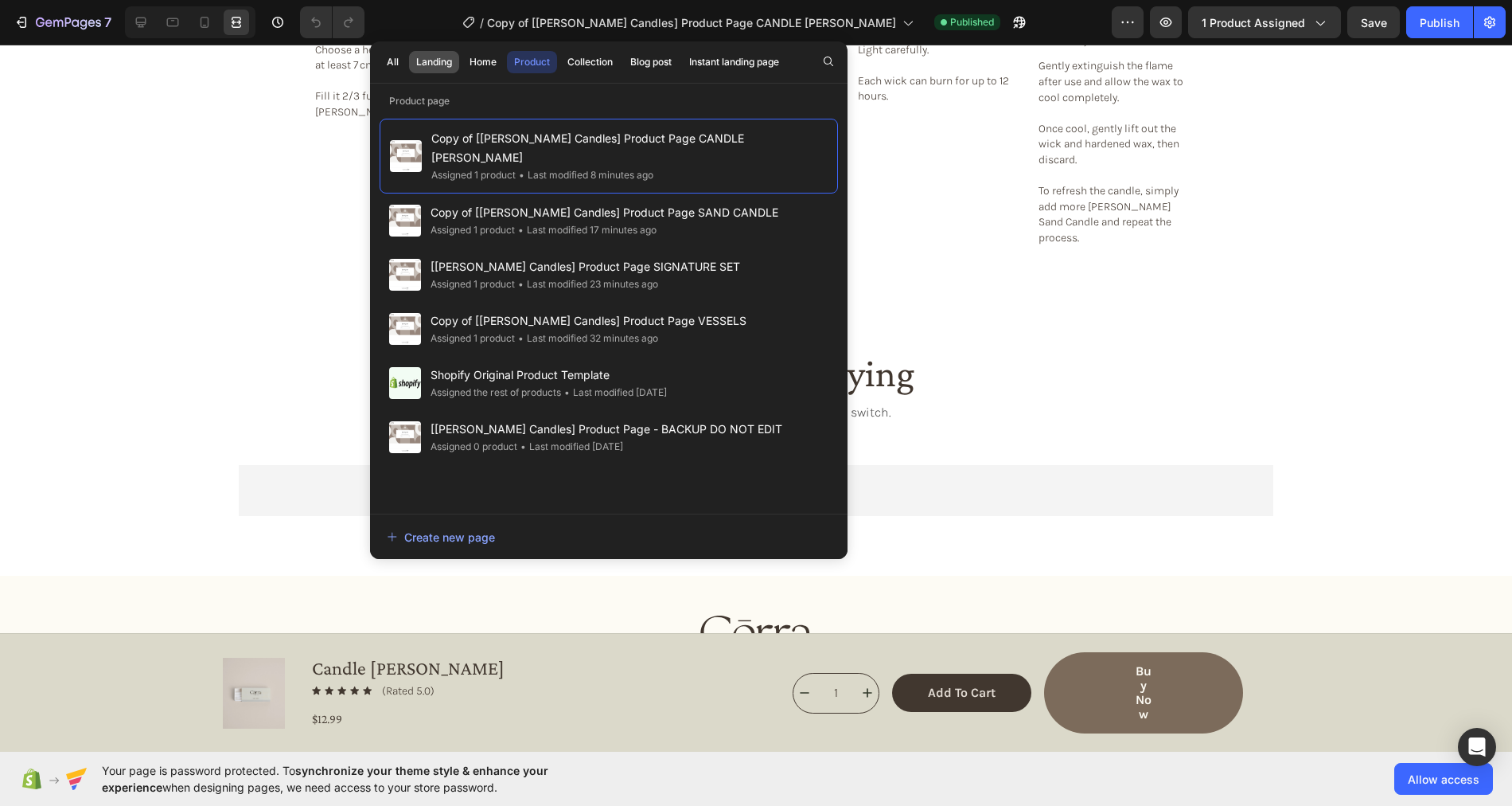
drag, startPoint x: 473, startPoint y: 61, endPoint x: 430, endPoint y: 59, distance: 43.0
click at [430, 59] on div "All Landing Home Product Collection Blog post Instant landing page" at bounding box center [583, 62] width 425 height 41
click at [430, 59] on div "Landing" at bounding box center [434, 62] width 36 height 14
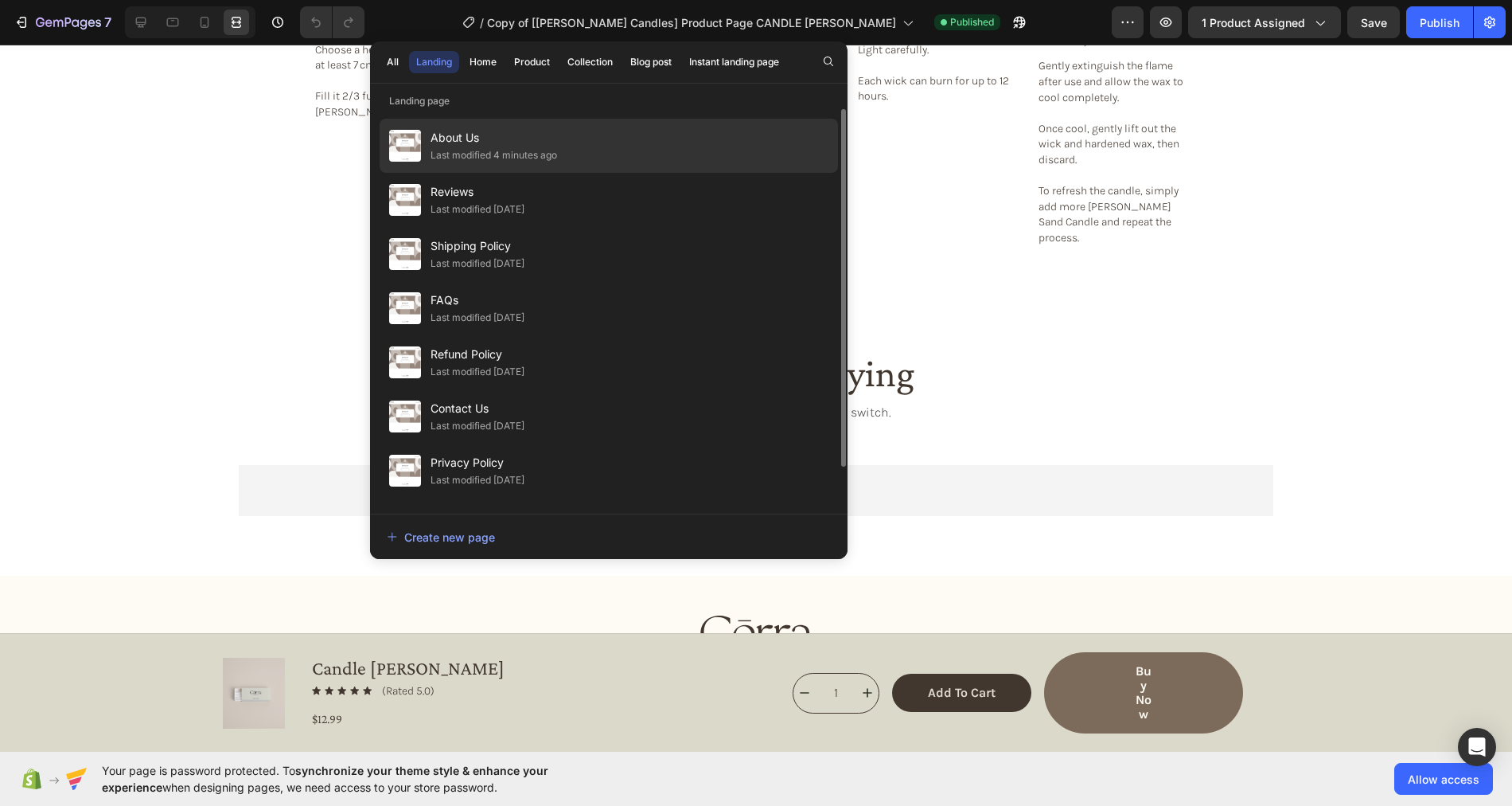
click at [510, 137] on span "About Us" at bounding box center [494, 137] width 126 height 19
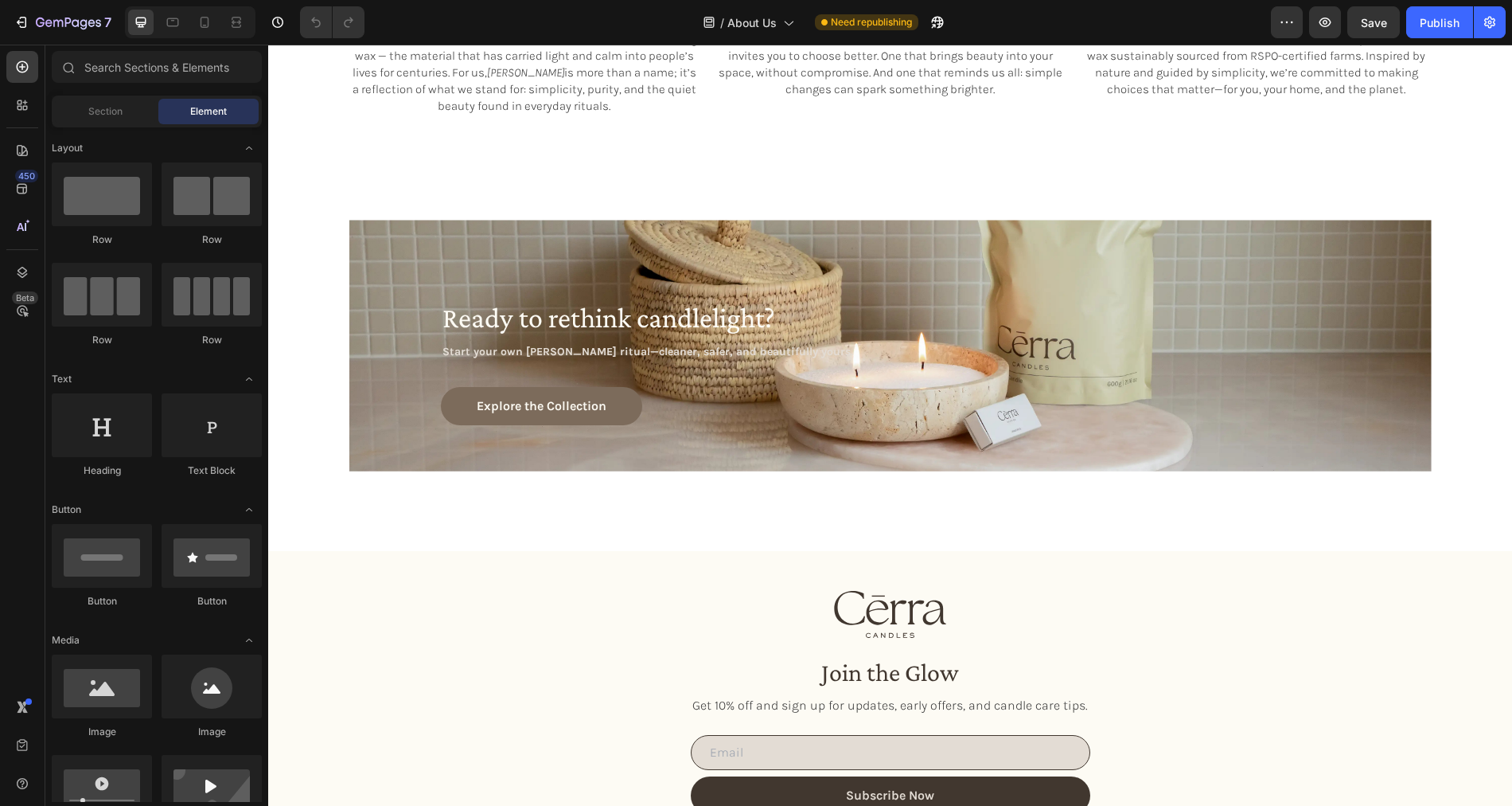
scroll to position [2605, 0]
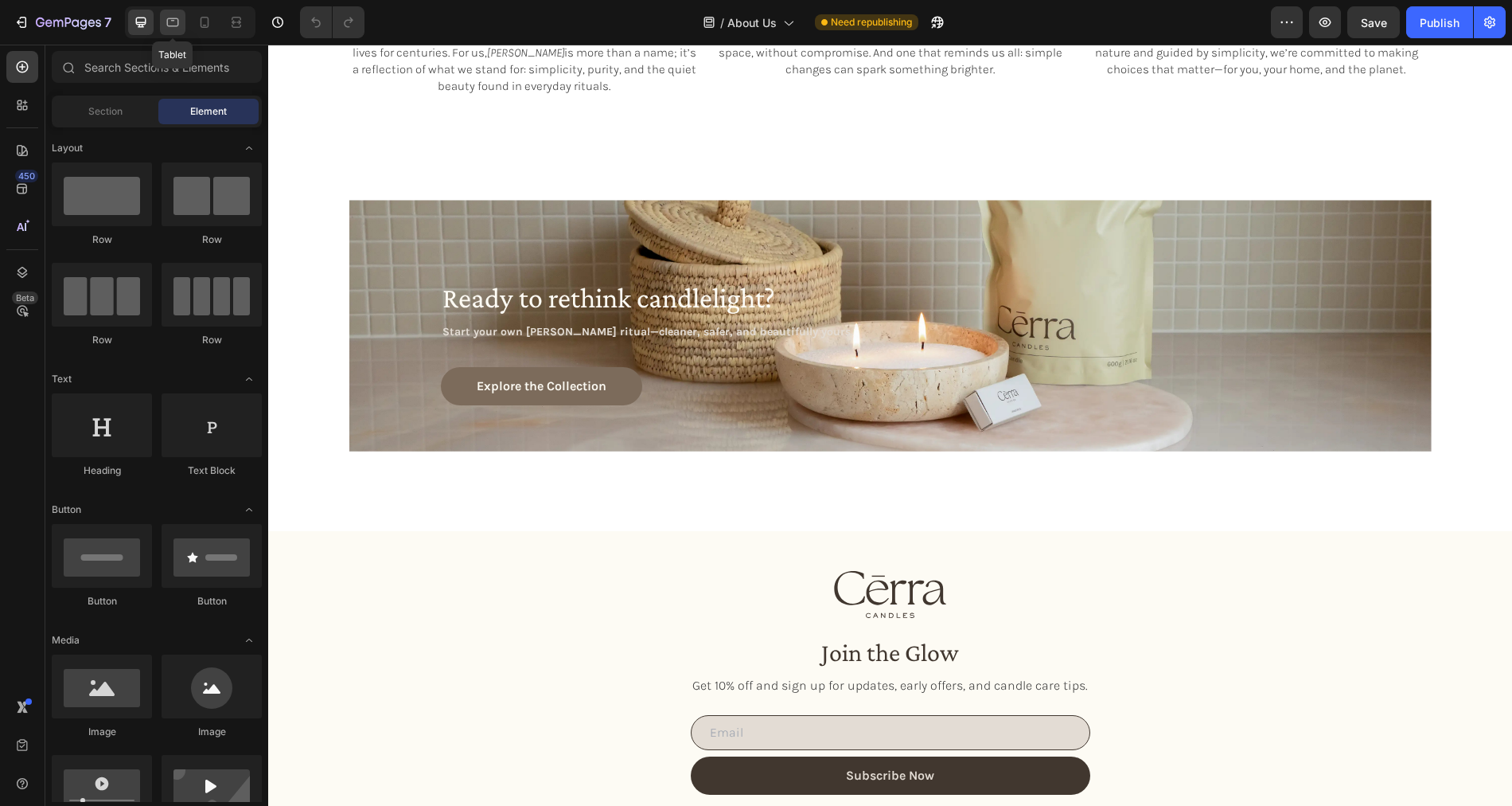
click at [169, 24] on icon at bounding box center [172, 21] width 16 height 16
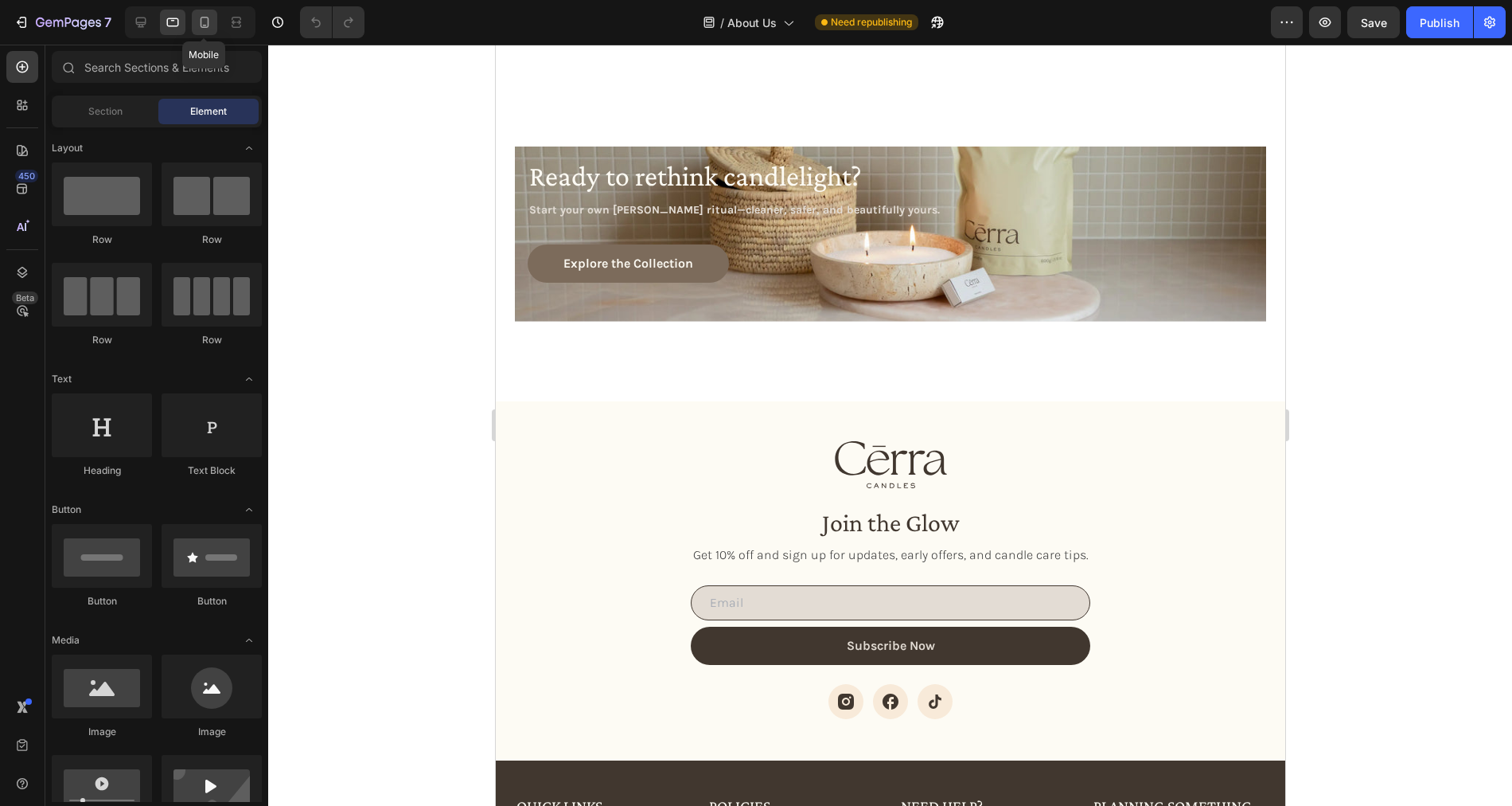
click at [208, 21] on icon at bounding box center [204, 21] width 16 height 16
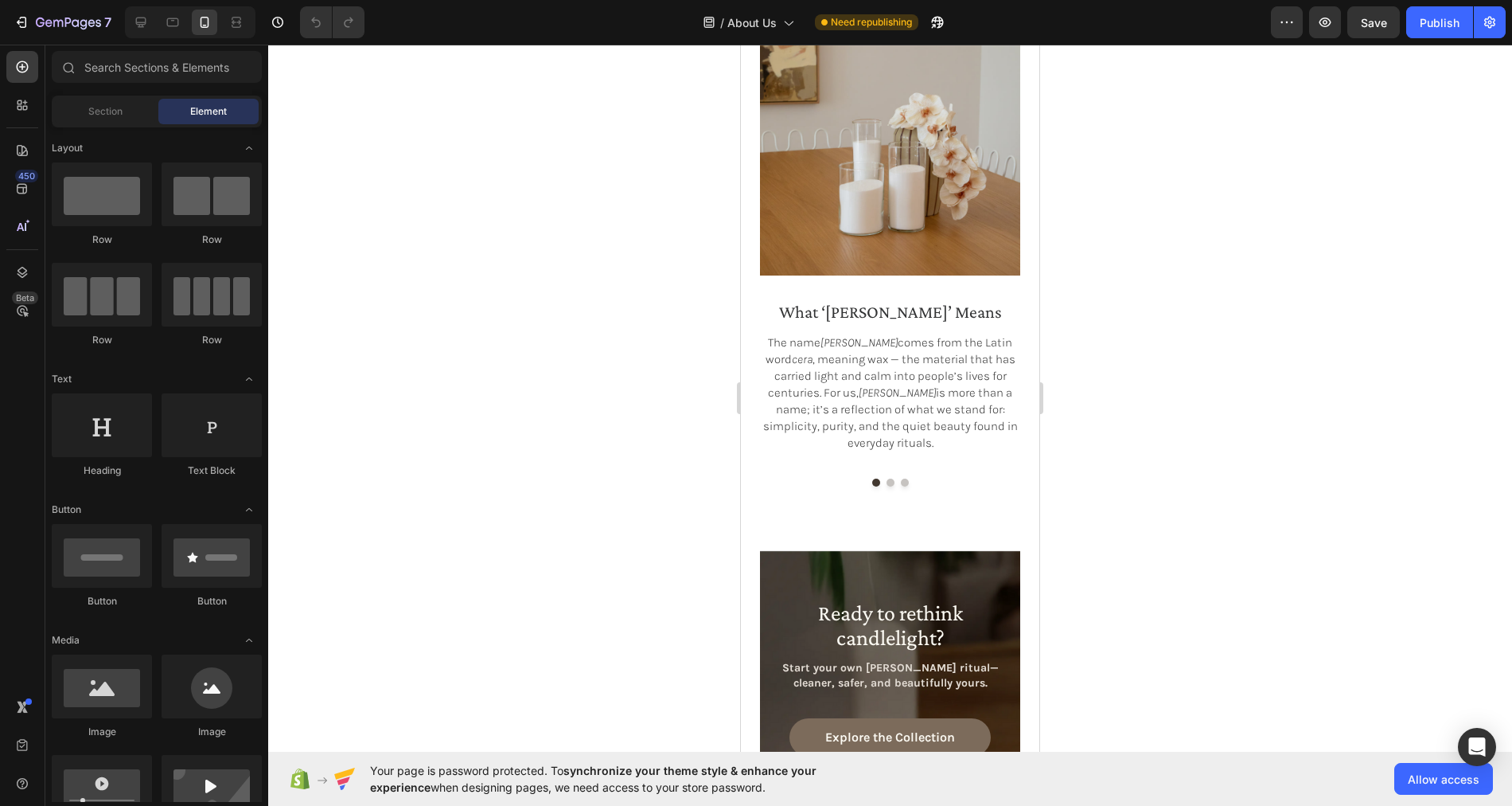
scroll to position [2259, 0]
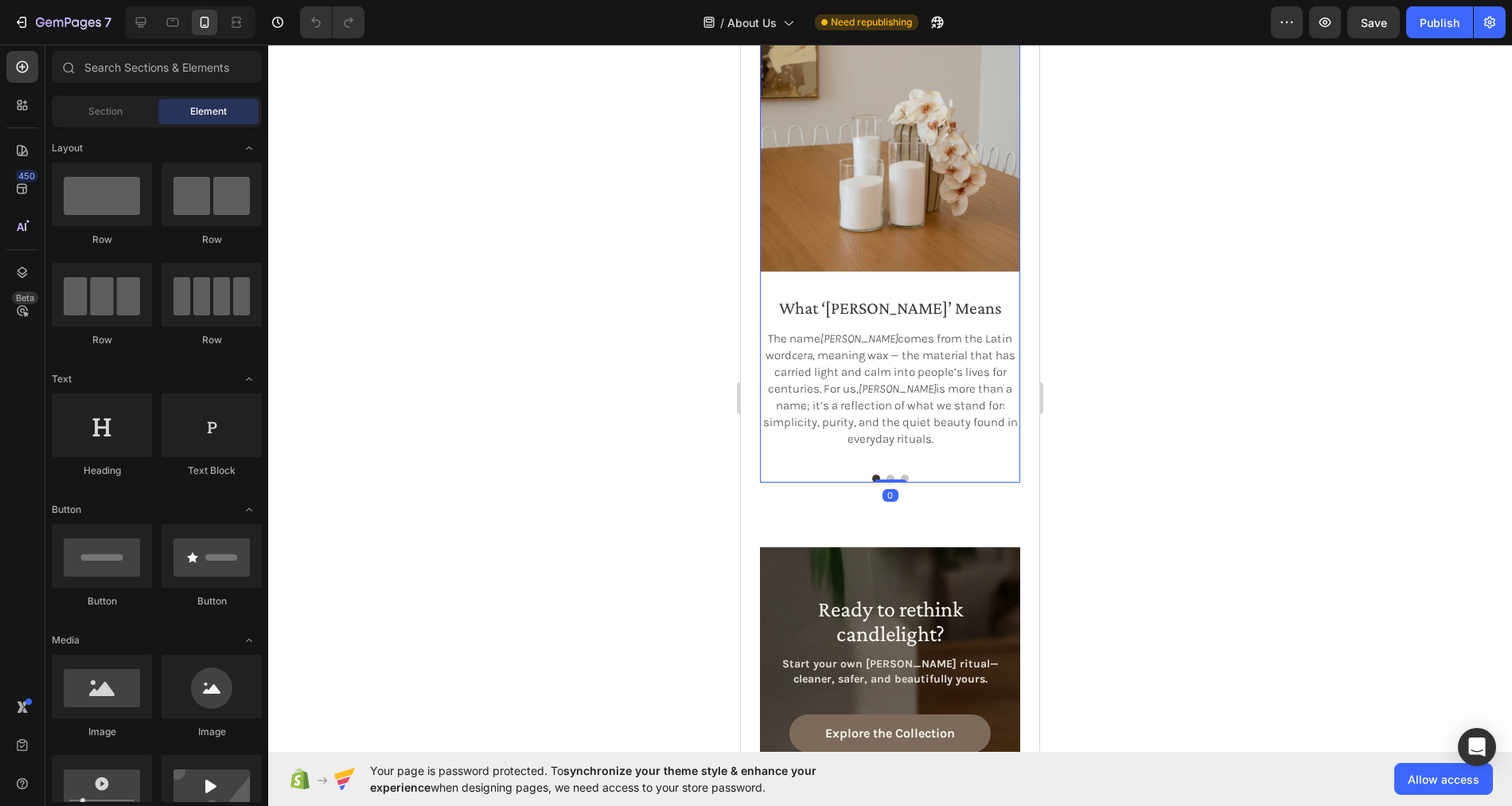
click at [889, 475] on button "Dot" at bounding box center [890, 478] width 8 height 8
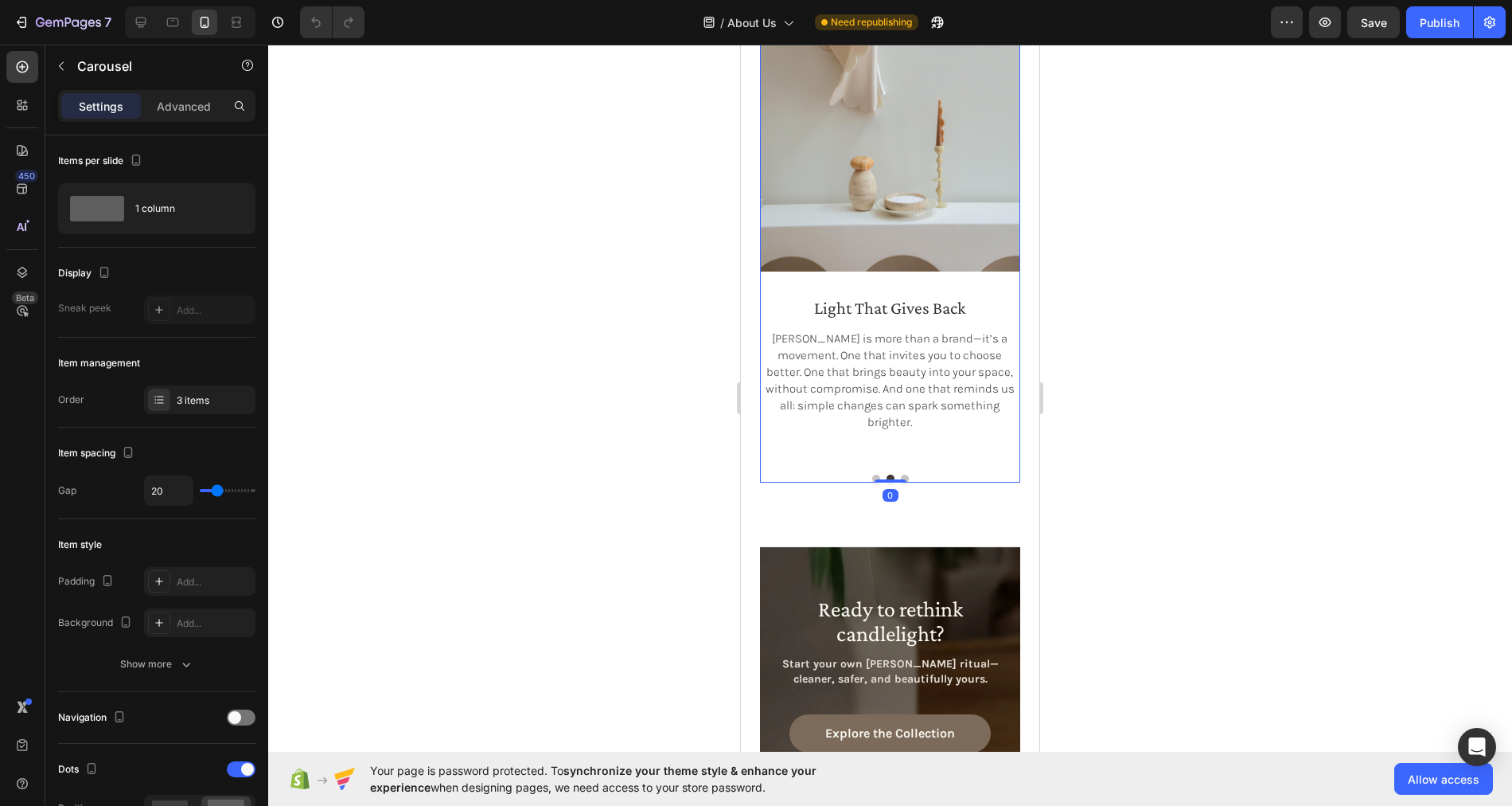
click at [906, 477] on button "Dot" at bounding box center [905, 478] width 8 height 8
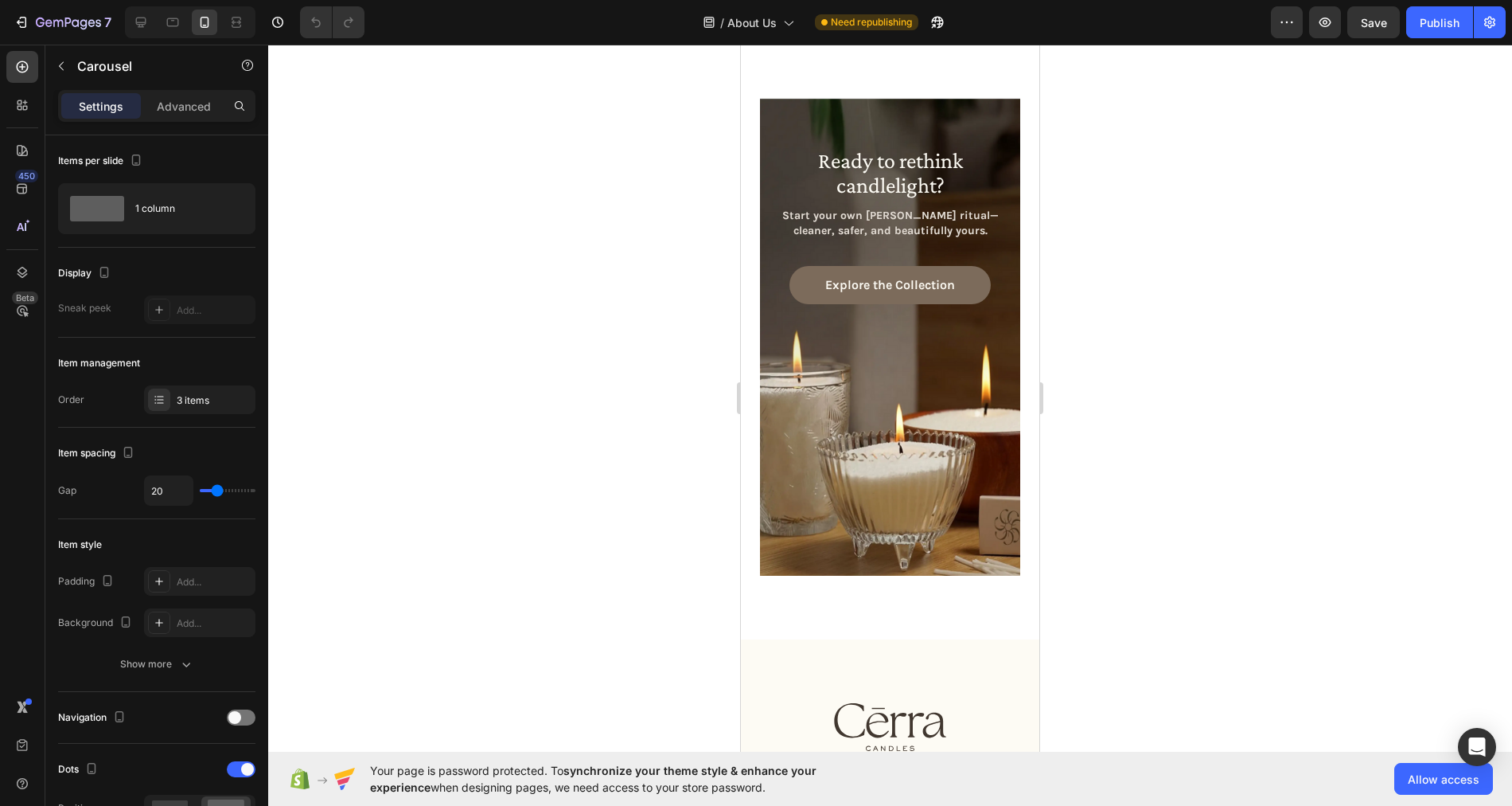
scroll to position [2670, 0]
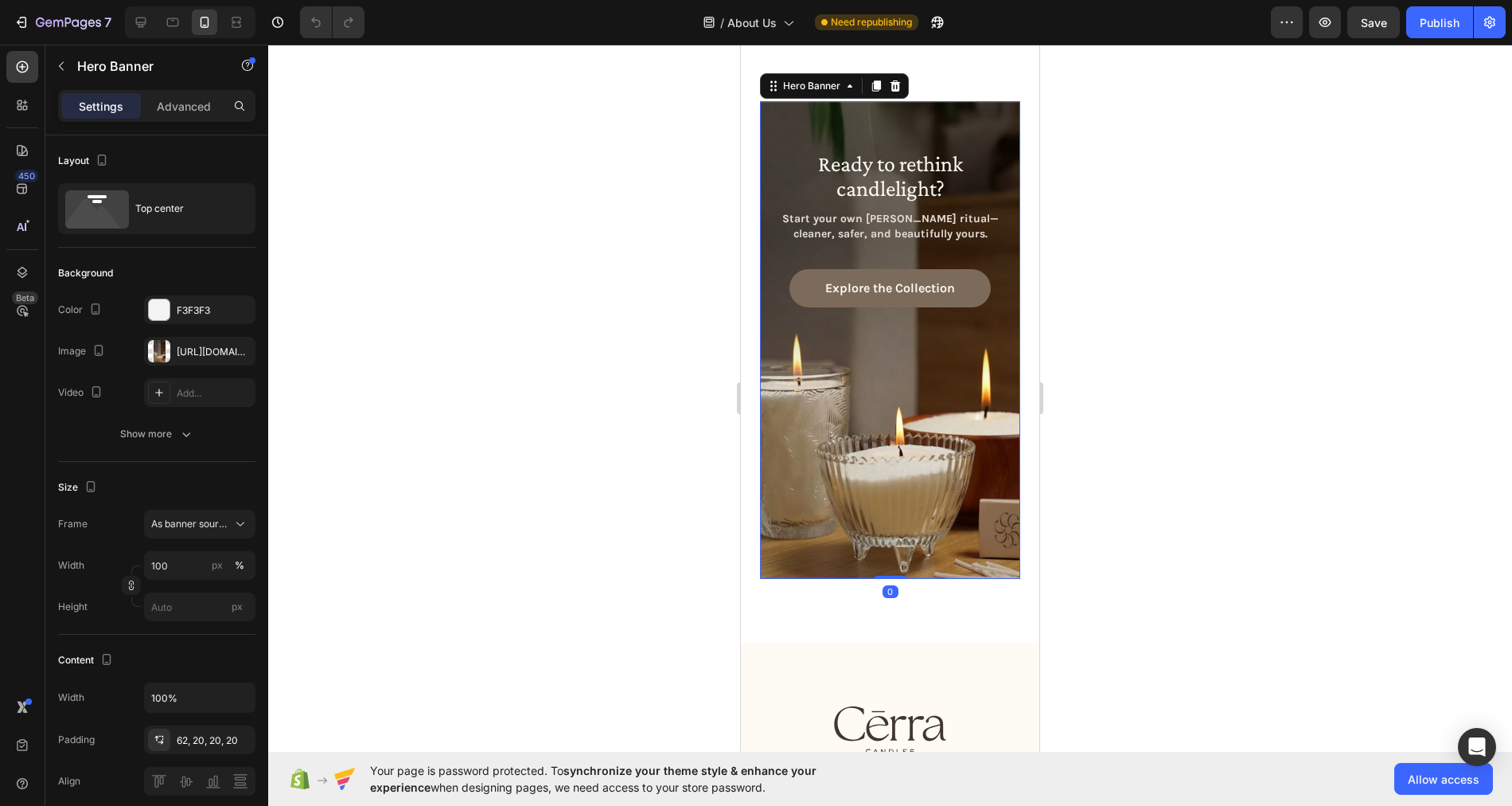
click at [779, 113] on div "Ready to rethink candlelight? Heading Start your own Cērra ritual—cleaner, safe…" at bounding box center [889, 212] width 260 height 222
click at [200, 348] on div "https://cdn.shopify.com/s/files/1/0758/4183/1136/files/gempages_571868979581158…" at bounding box center [200, 352] width 46 height 14
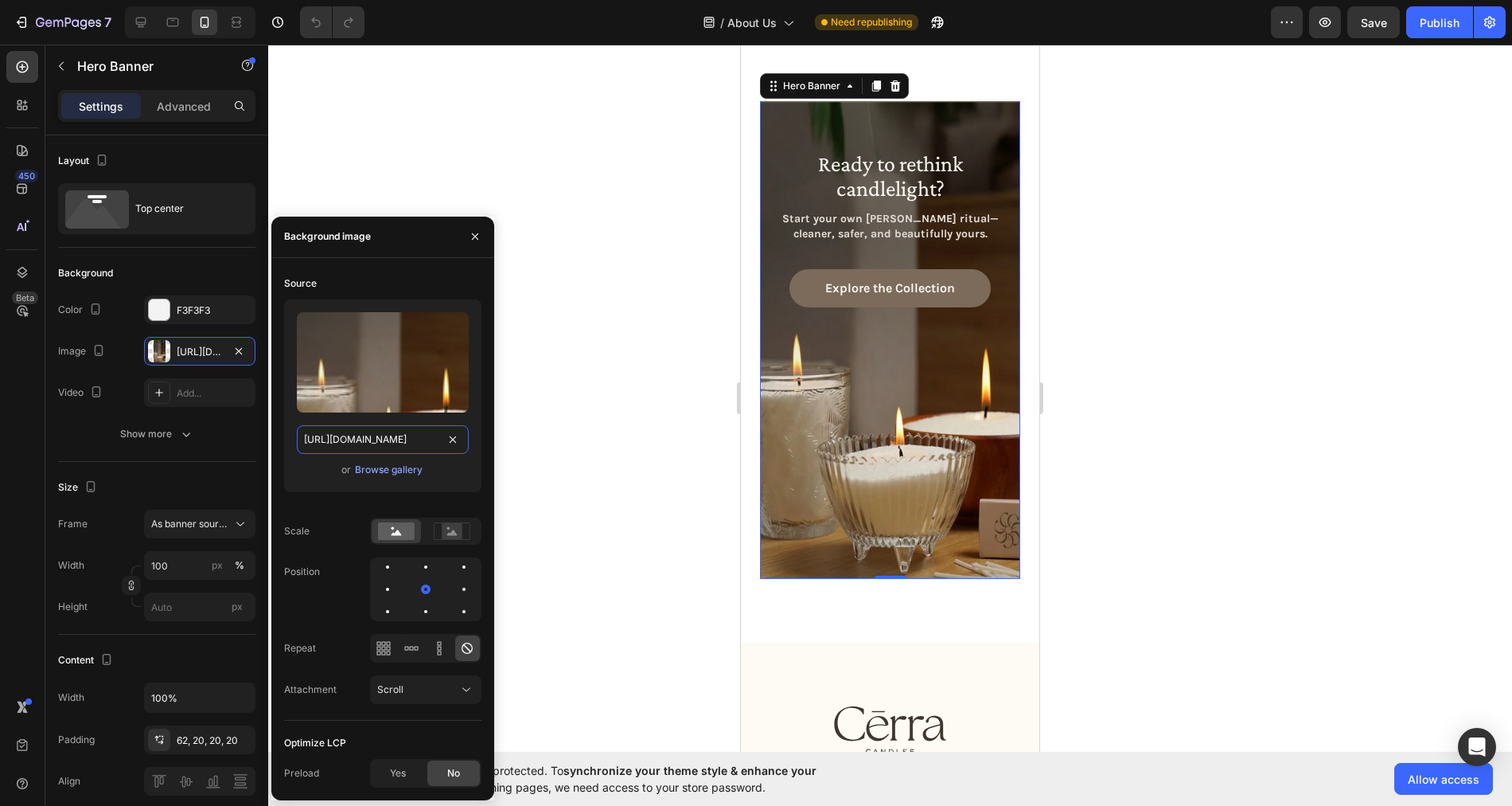
click at [370, 444] on input "https://cdn.shopify.com/s/files/1/0758/4183/1136/files/gempages_571868979581158…" at bounding box center [382, 439] width 172 height 29
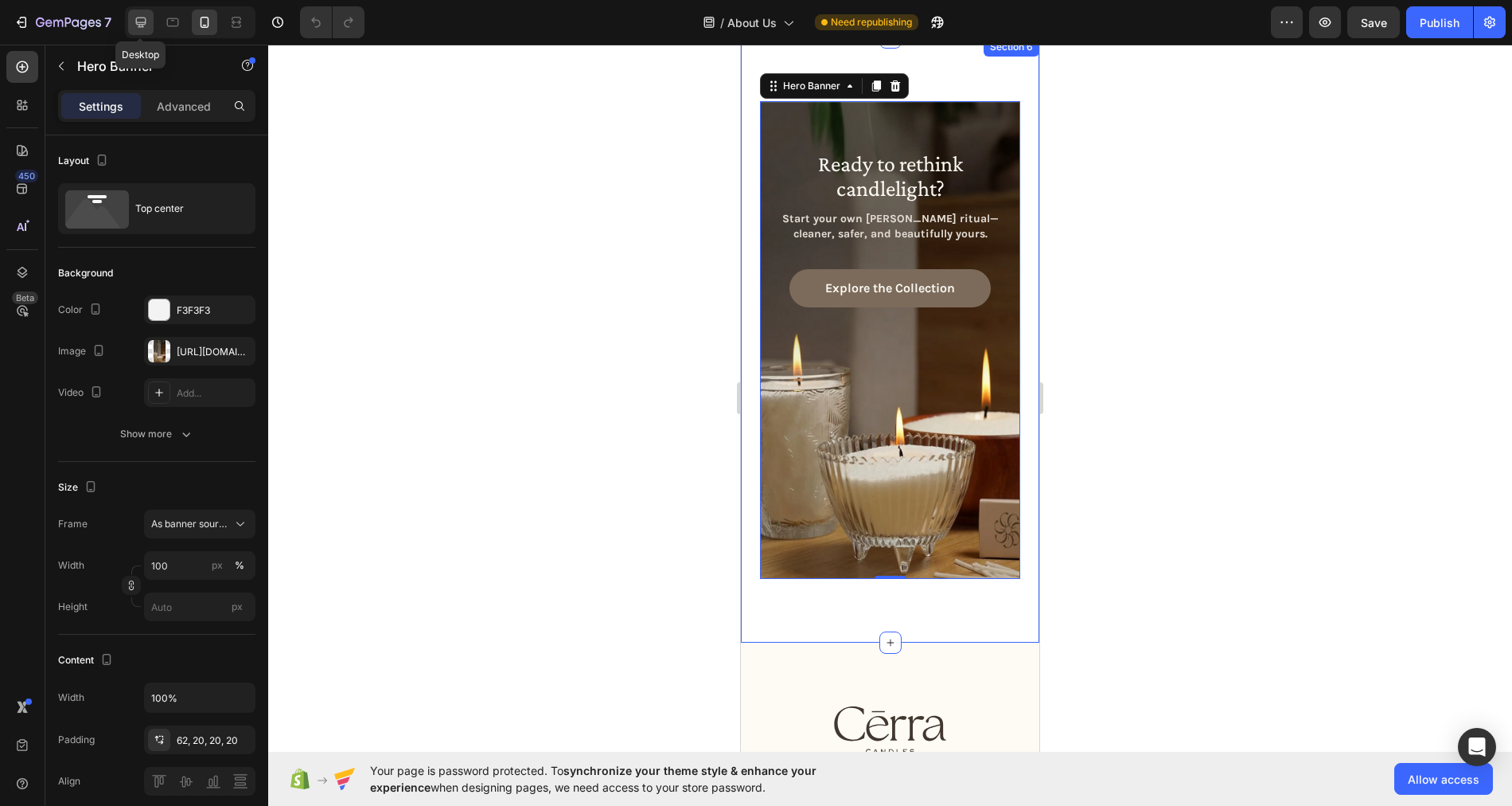
click at [140, 24] on icon at bounding box center [141, 22] width 11 height 11
type input "1360"
type input "1178"
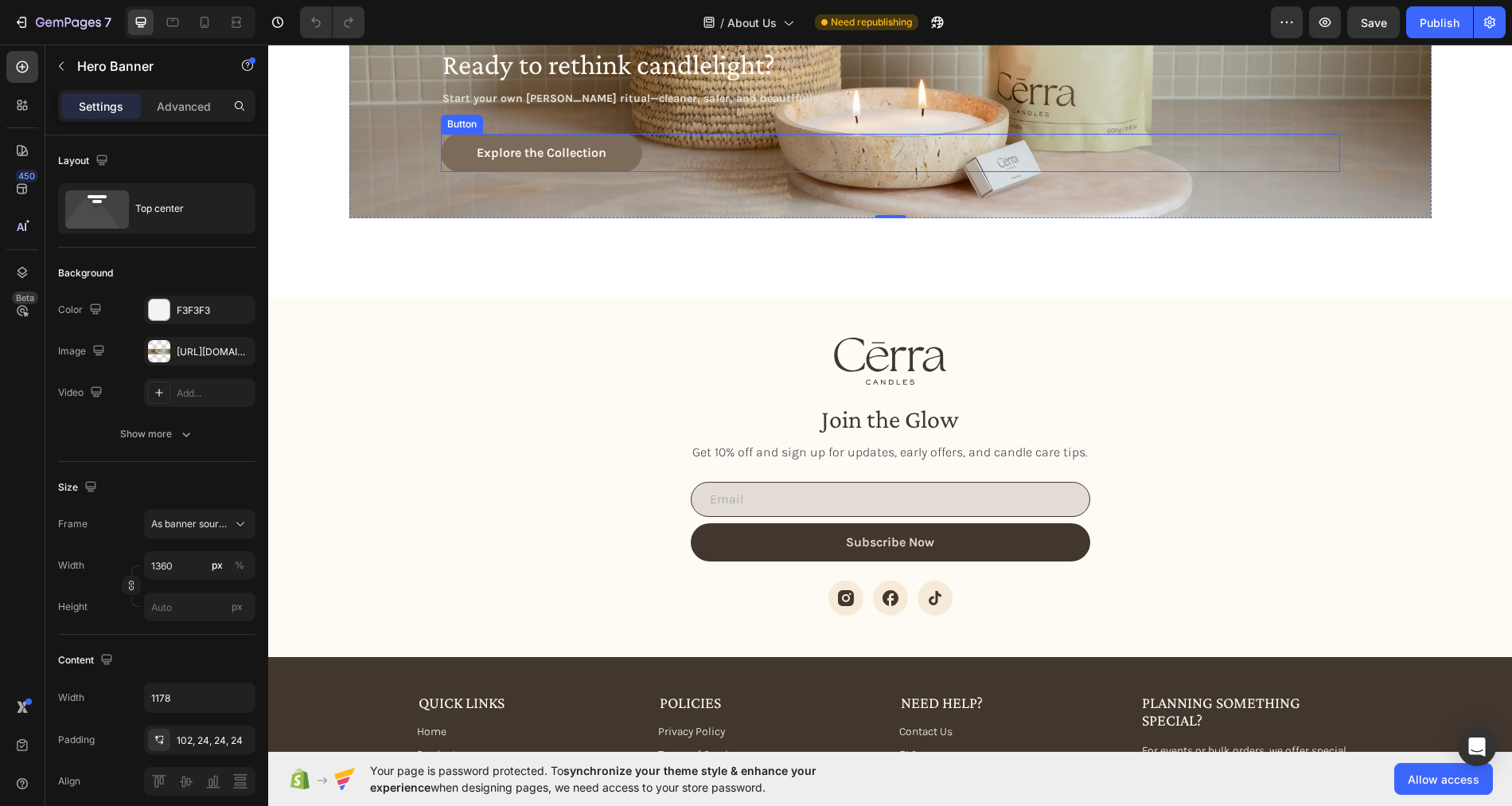
scroll to position [2366, 0]
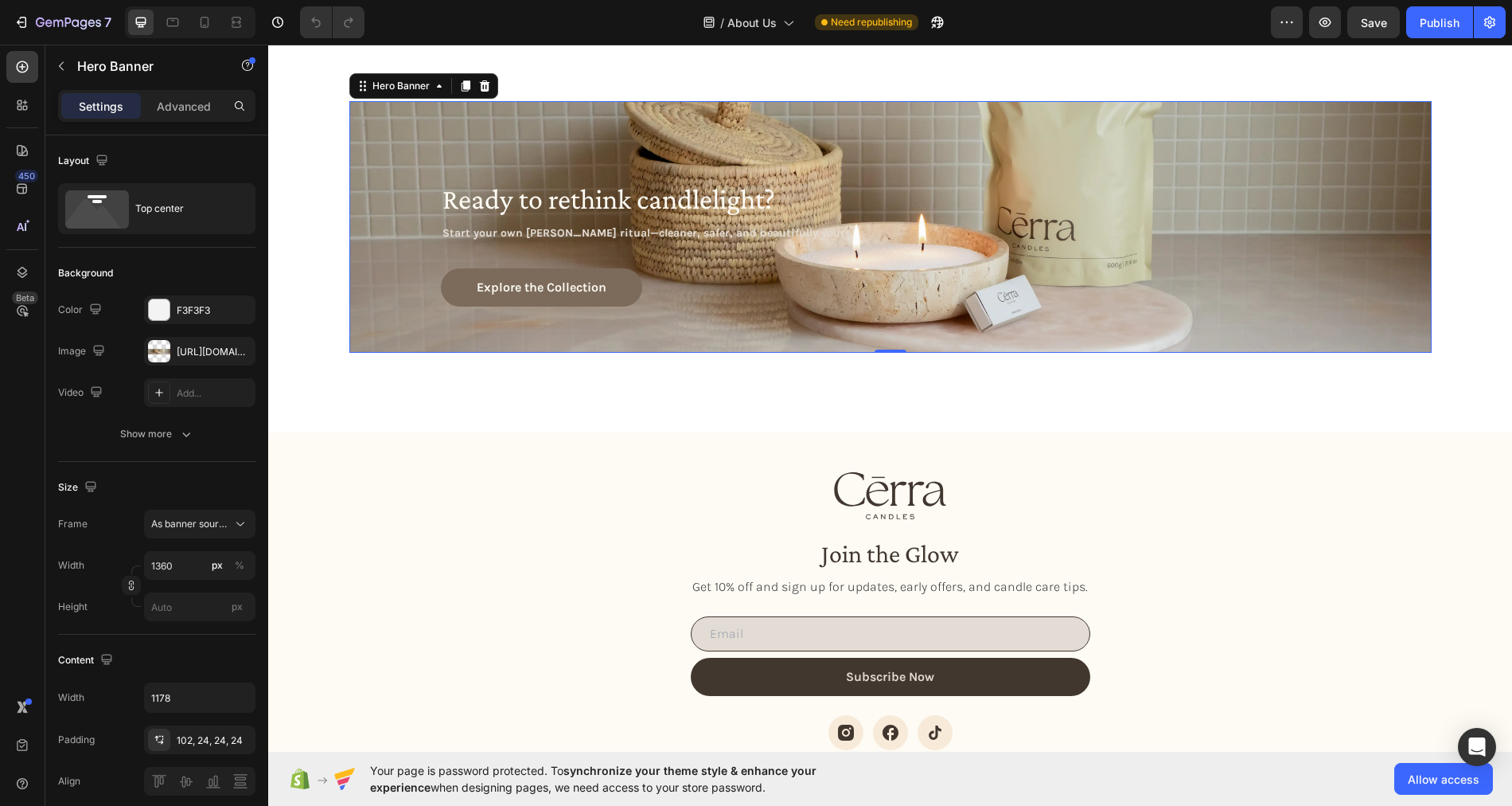
click at [454, 114] on div "Ready to rethink candlelight? Heading Start your own Cērra ritual—cleaner, safe…" at bounding box center [890, 213] width 937 height 223
click at [192, 346] on div "https://cdn.shopify.com/s/files/1/0758/4183/1136/files/gempages_571868979581158…" at bounding box center [200, 352] width 46 height 14
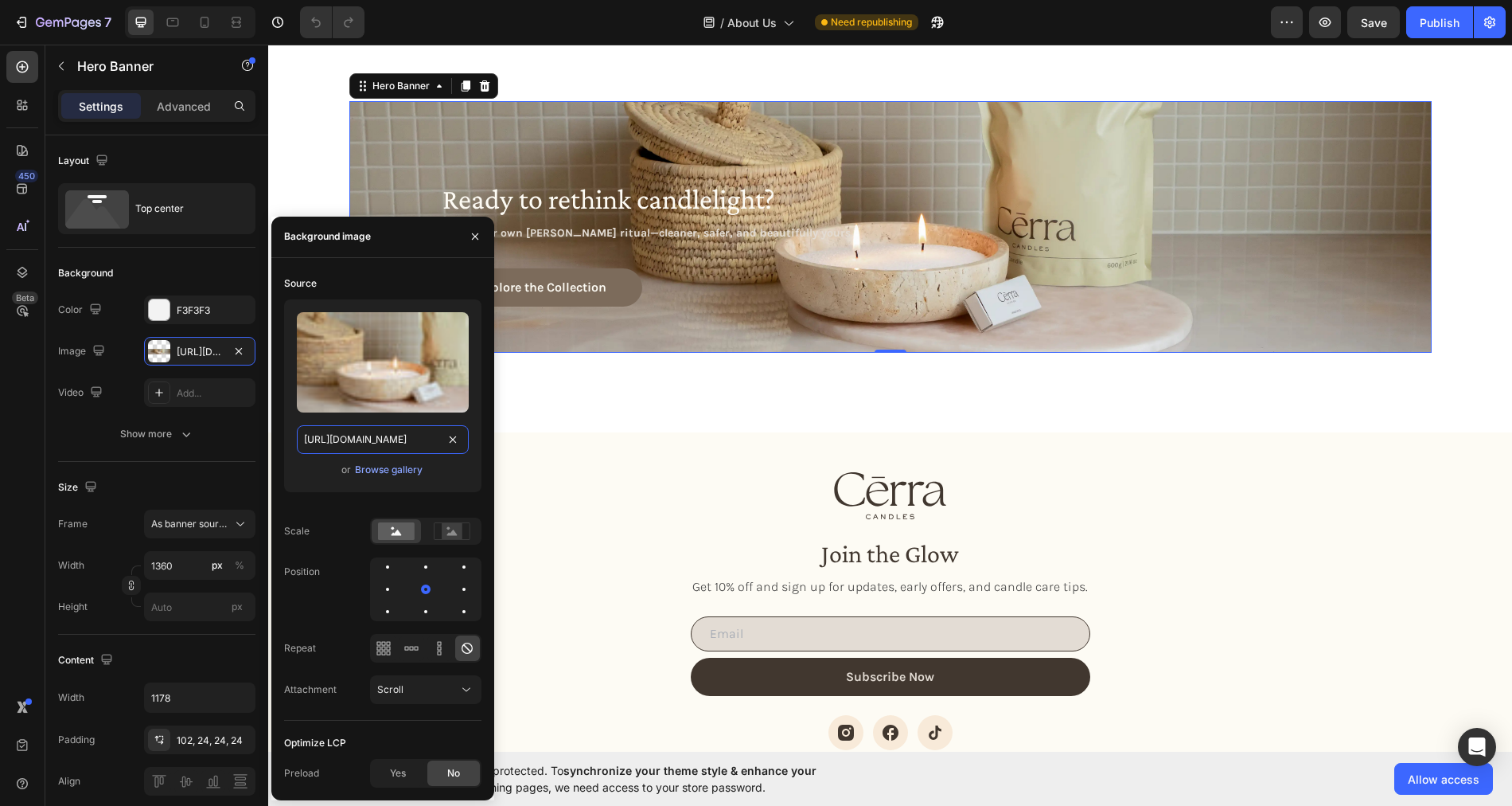
click at [374, 450] on input "https://cdn.shopify.com/s/files/1/0758/4183/1136/files/gempages_571868979581158…" at bounding box center [382, 439] width 172 height 29
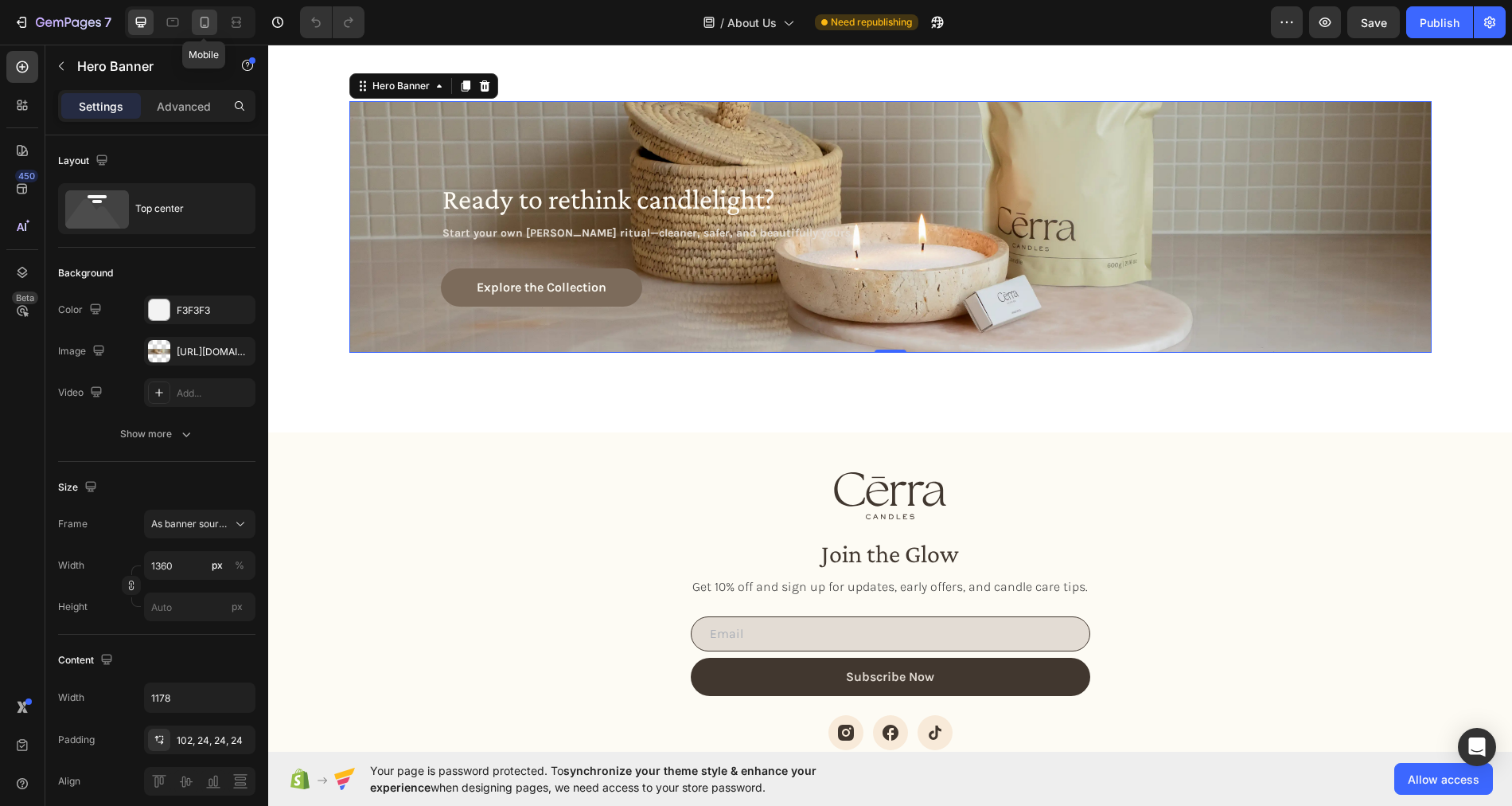
click at [194, 30] on div at bounding box center [205, 22] width 25 height 25
type input "100"
type input "100%"
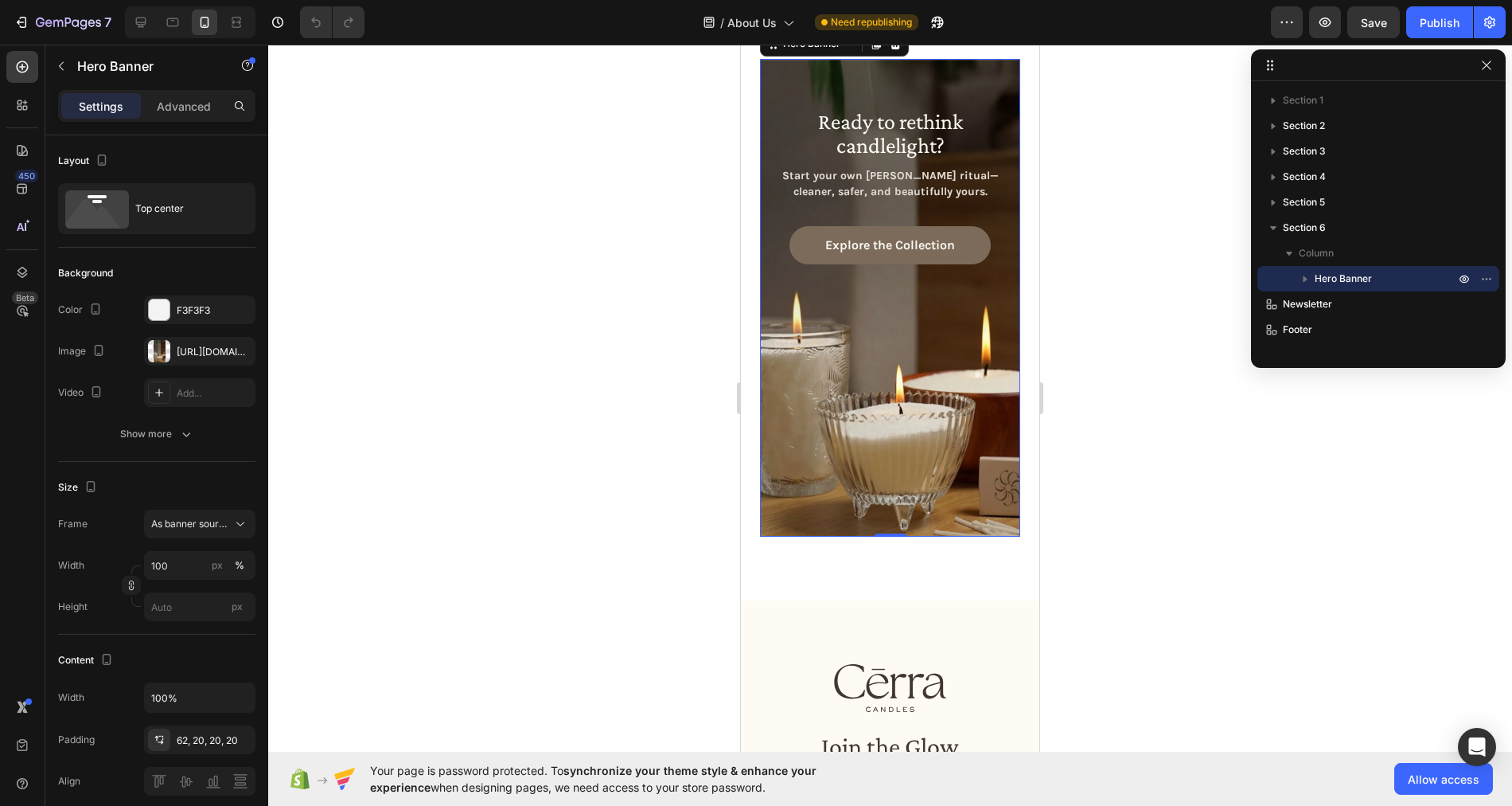
scroll to position [2218, 0]
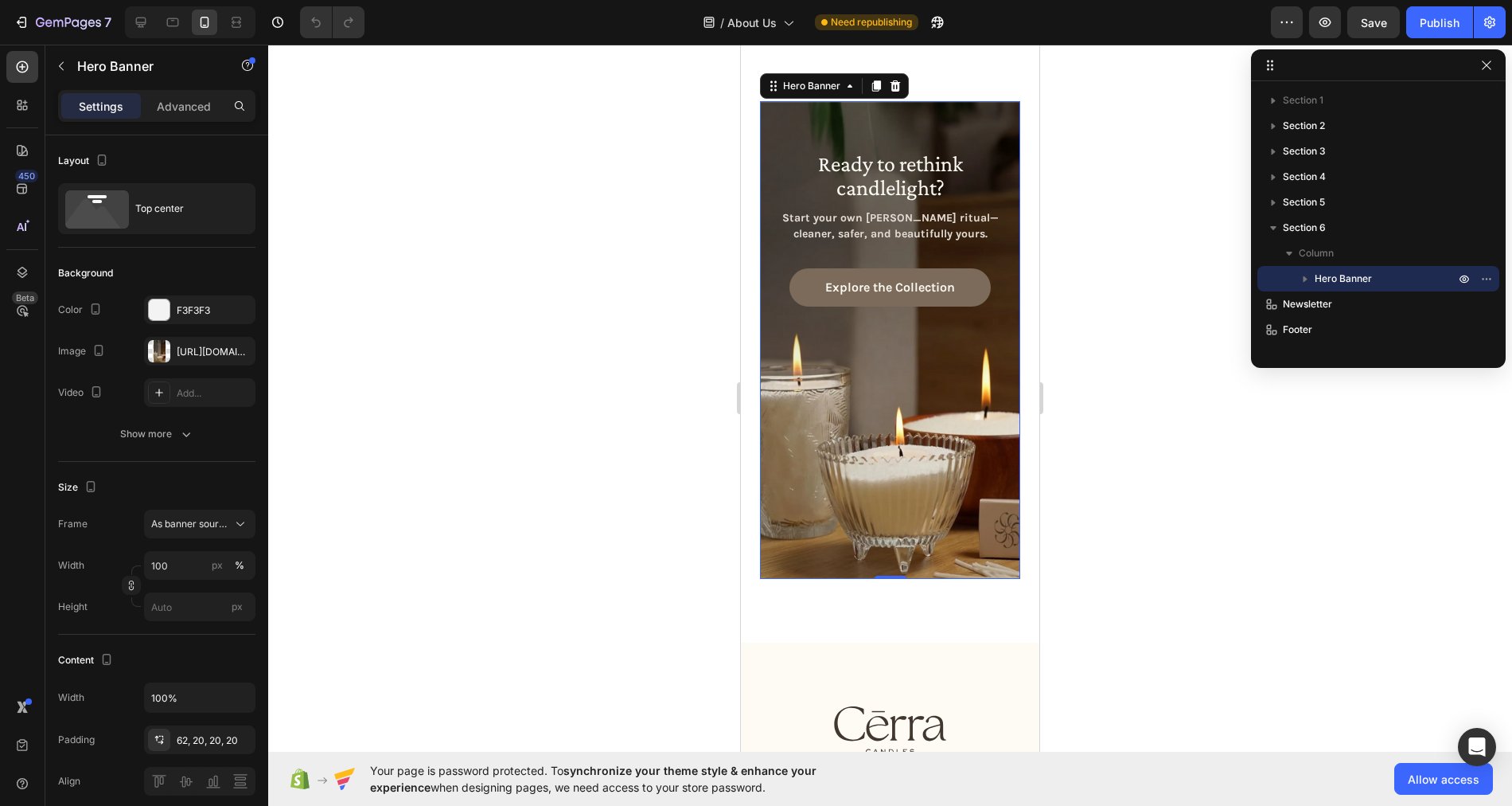
click at [797, 123] on div "Ready to rethink candlelight? Heading Start your own Cērra ritual—cleaner, safe…" at bounding box center [889, 212] width 260 height 222
click at [189, 354] on div "https://cdn.shopify.com/s/files/1/0758/4183/1136/files/gempages_571868979581158…" at bounding box center [200, 352] width 46 height 14
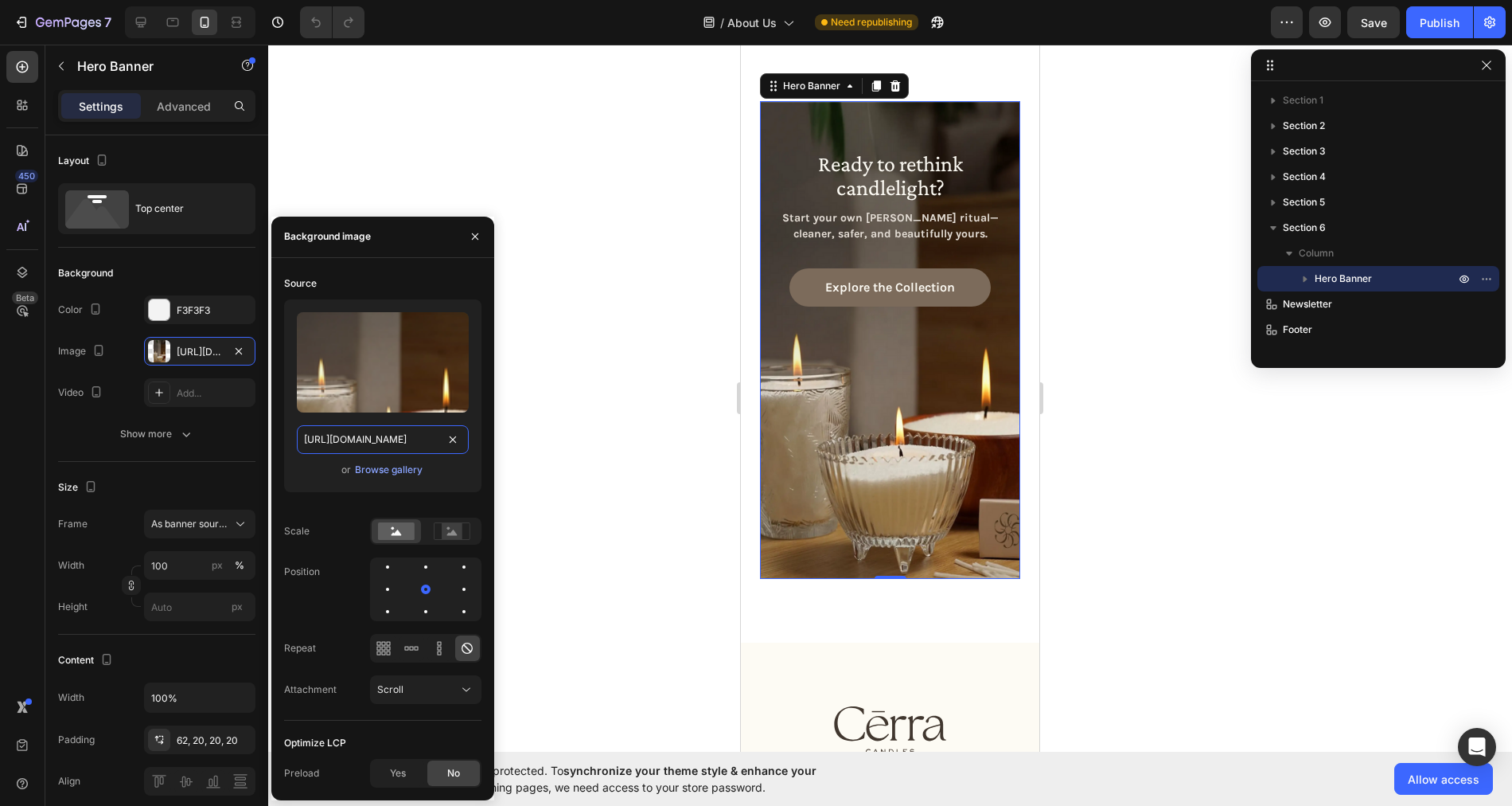
type input "Auto"
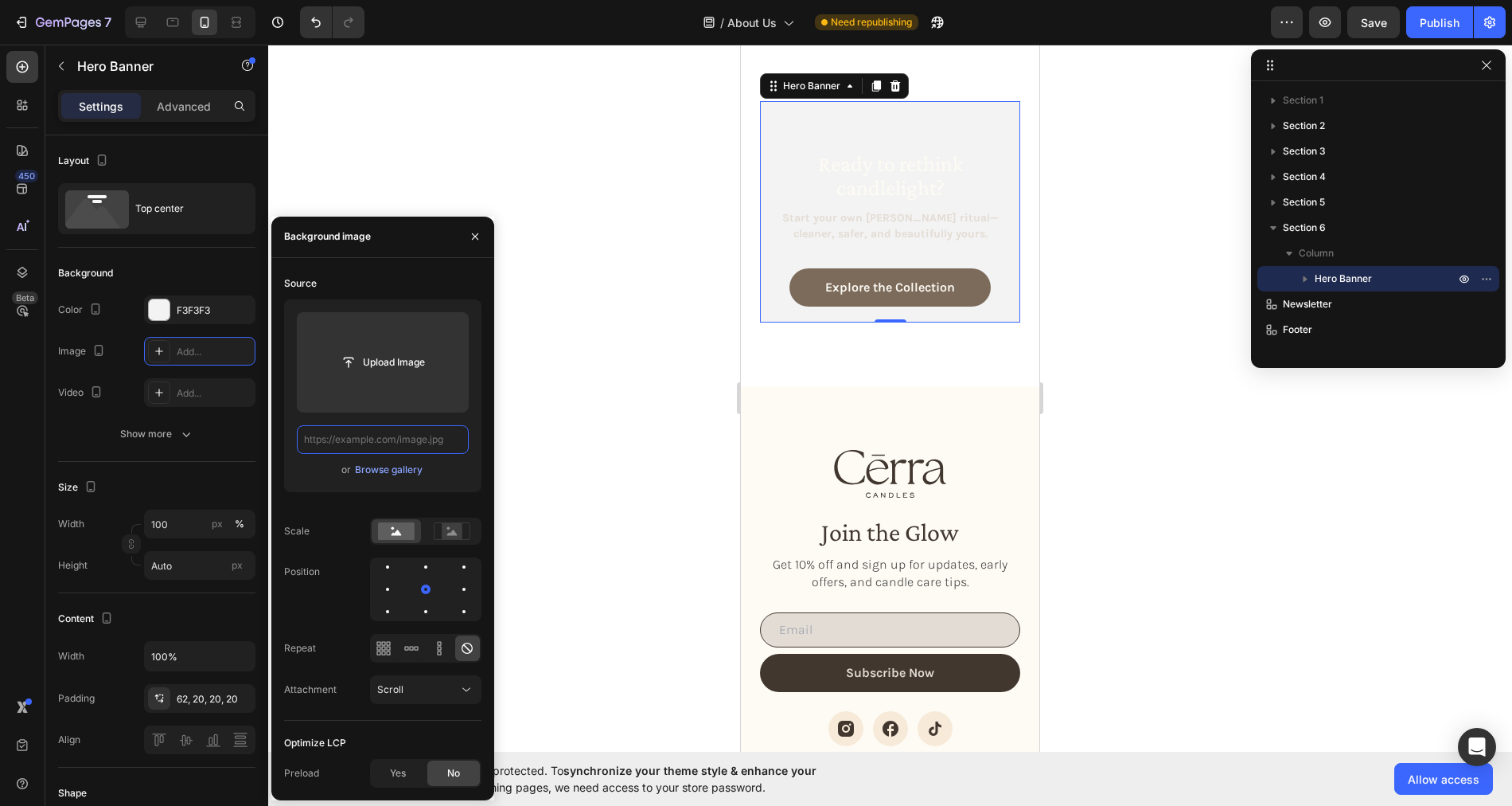
click at [390, 440] on input "text" at bounding box center [382, 439] width 172 height 29
paste input "https://cdn.shopify.com/s/files/1/0758/4183/1136/files/gempages_571868979581158…"
type input "https://cdn.shopify.com/s/files/1/0758/4183/1136/files/gempages_571868979581158…"
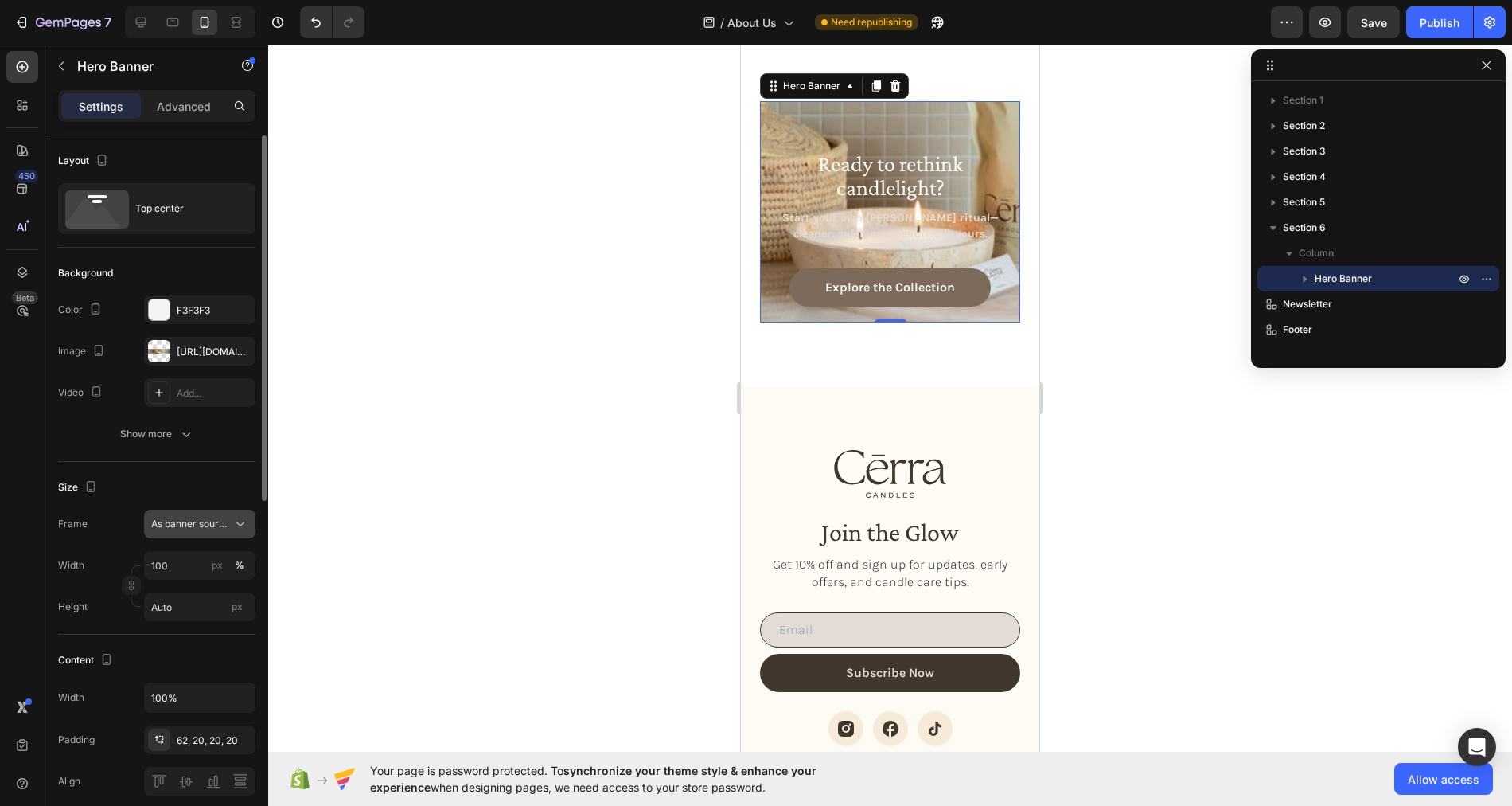
scroll to position [0, 0]
click at [205, 524] on span "As banner source" at bounding box center [190, 523] width 78 height 14
click at [194, 583] on div "Custom" at bounding box center [196, 590] width 92 height 14
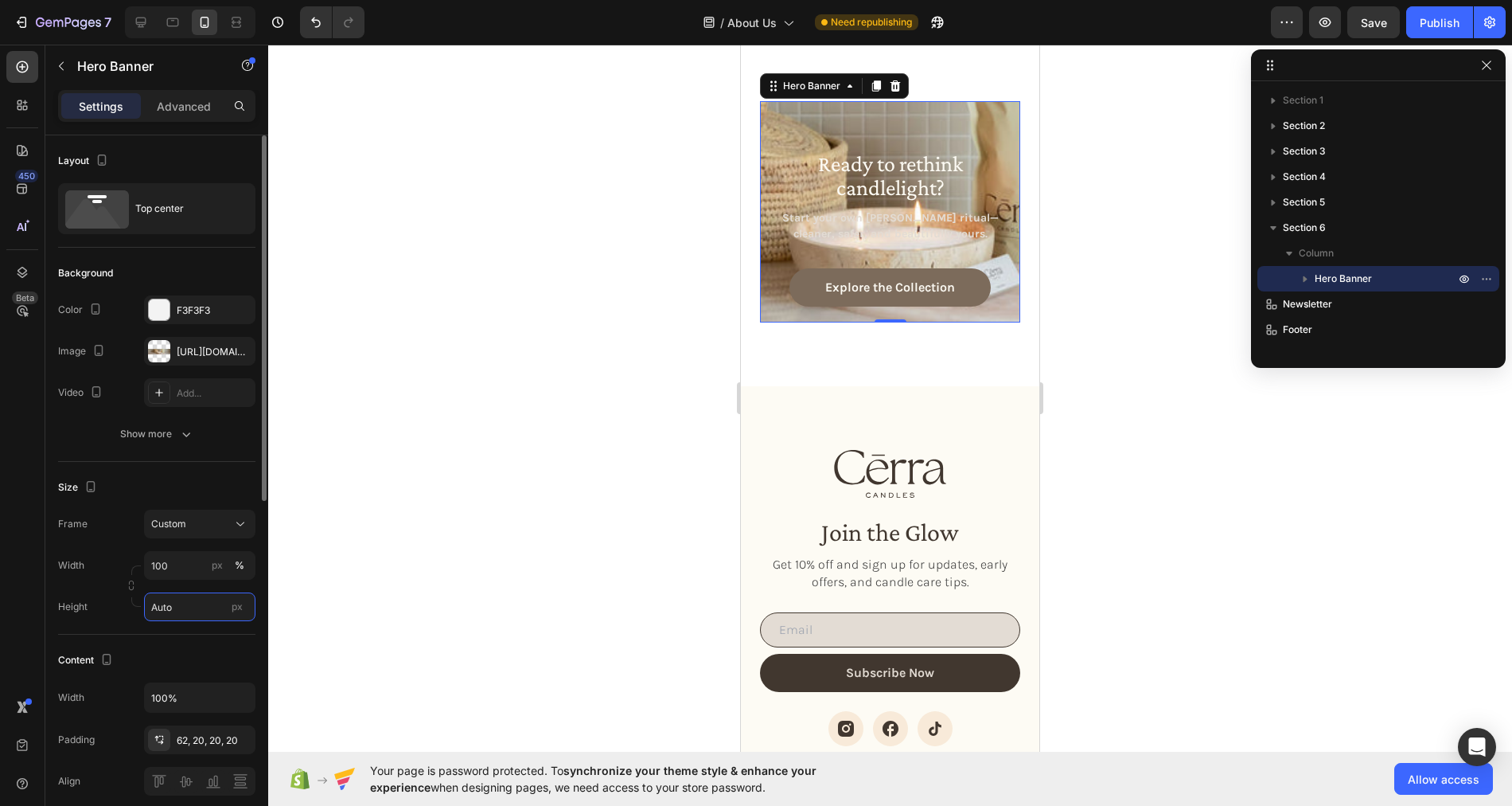
click at [187, 607] on input "Auto" at bounding box center [200, 606] width 112 height 29
click at [188, 674] on span "Fit screen" at bounding box center [172, 671] width 44 height 14
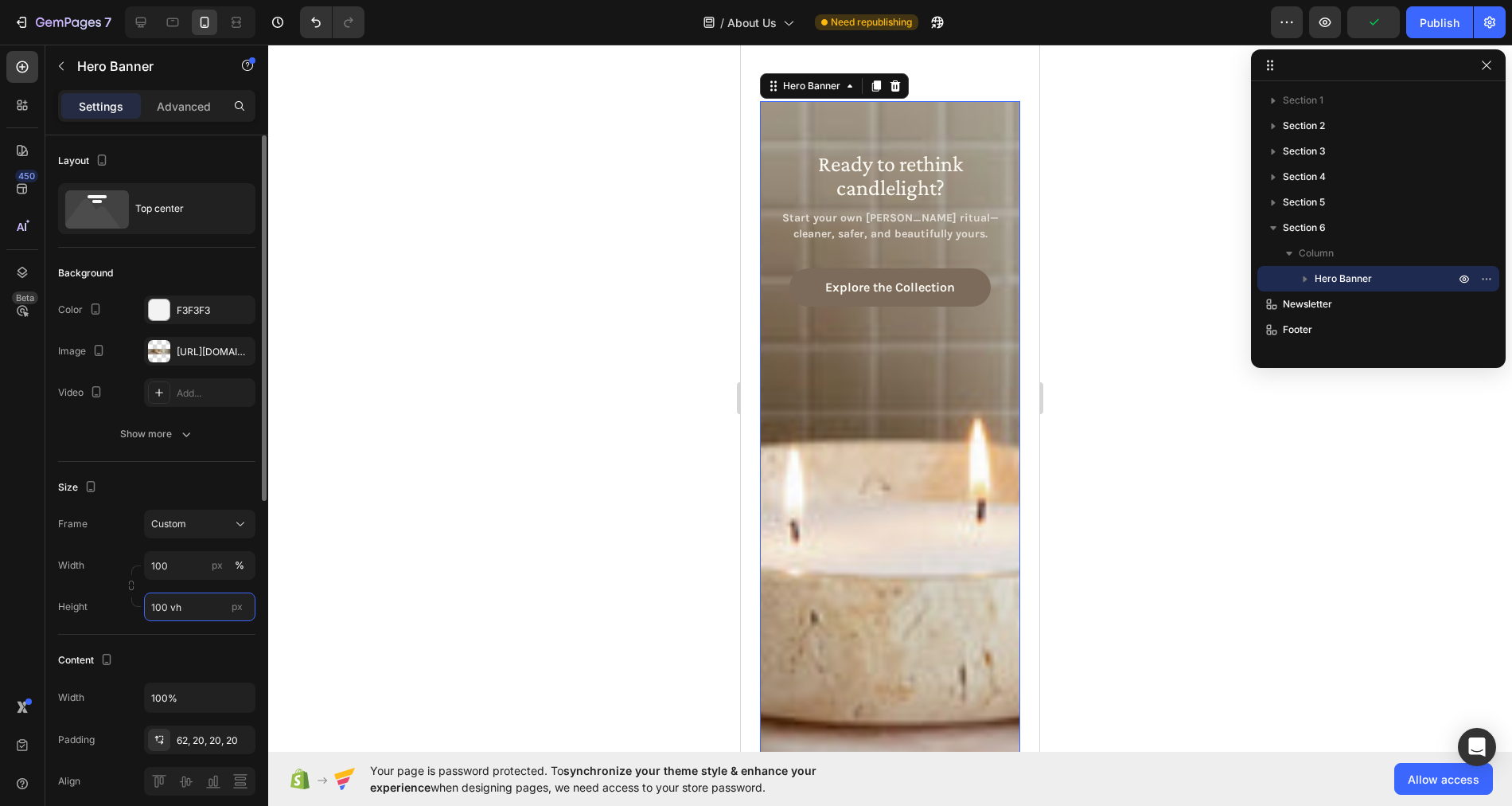
click at [185, 605] on input "100 vh" at bounding box center [200, 606] width 112 height 29
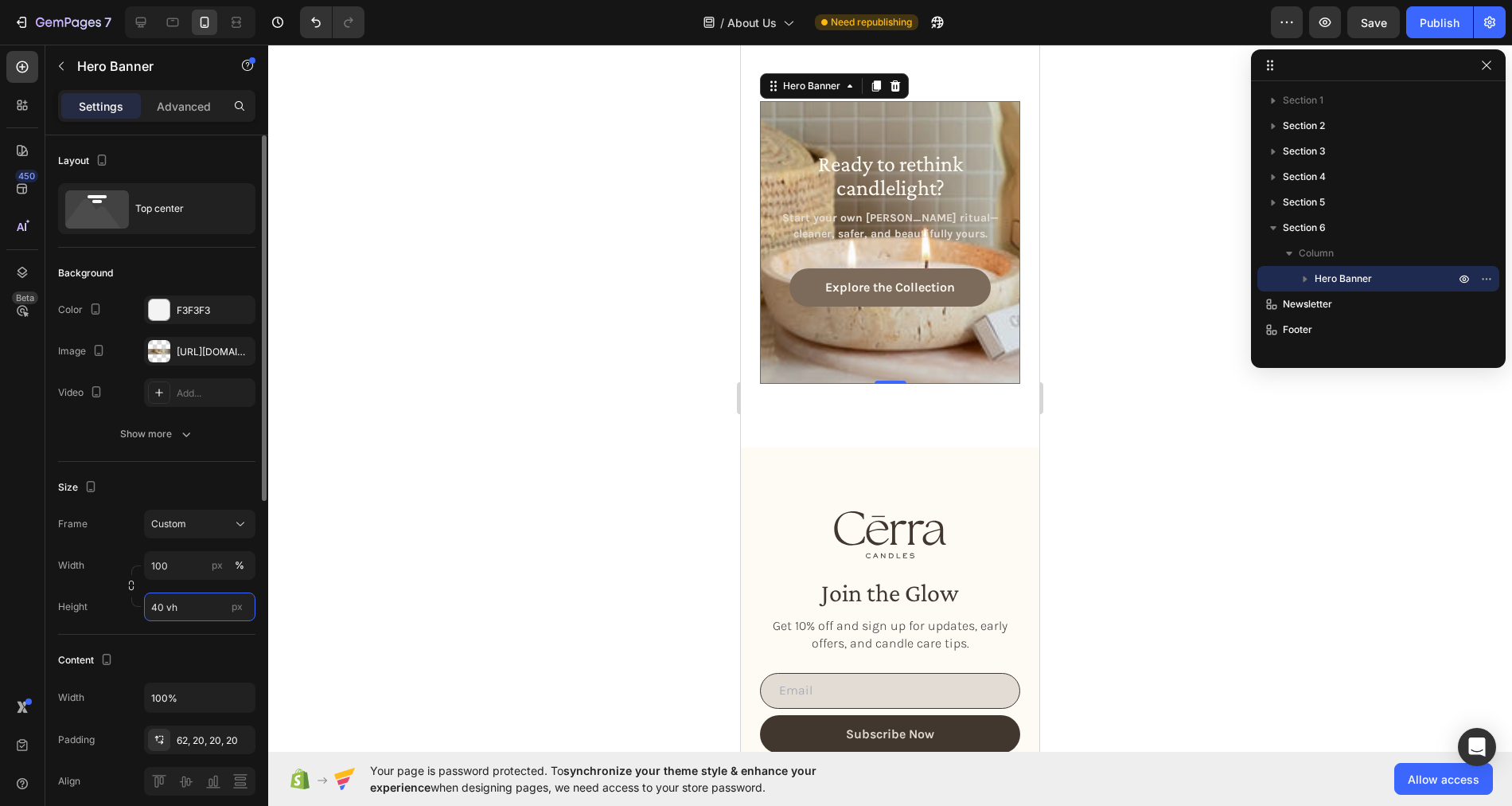
type input "39 vh"
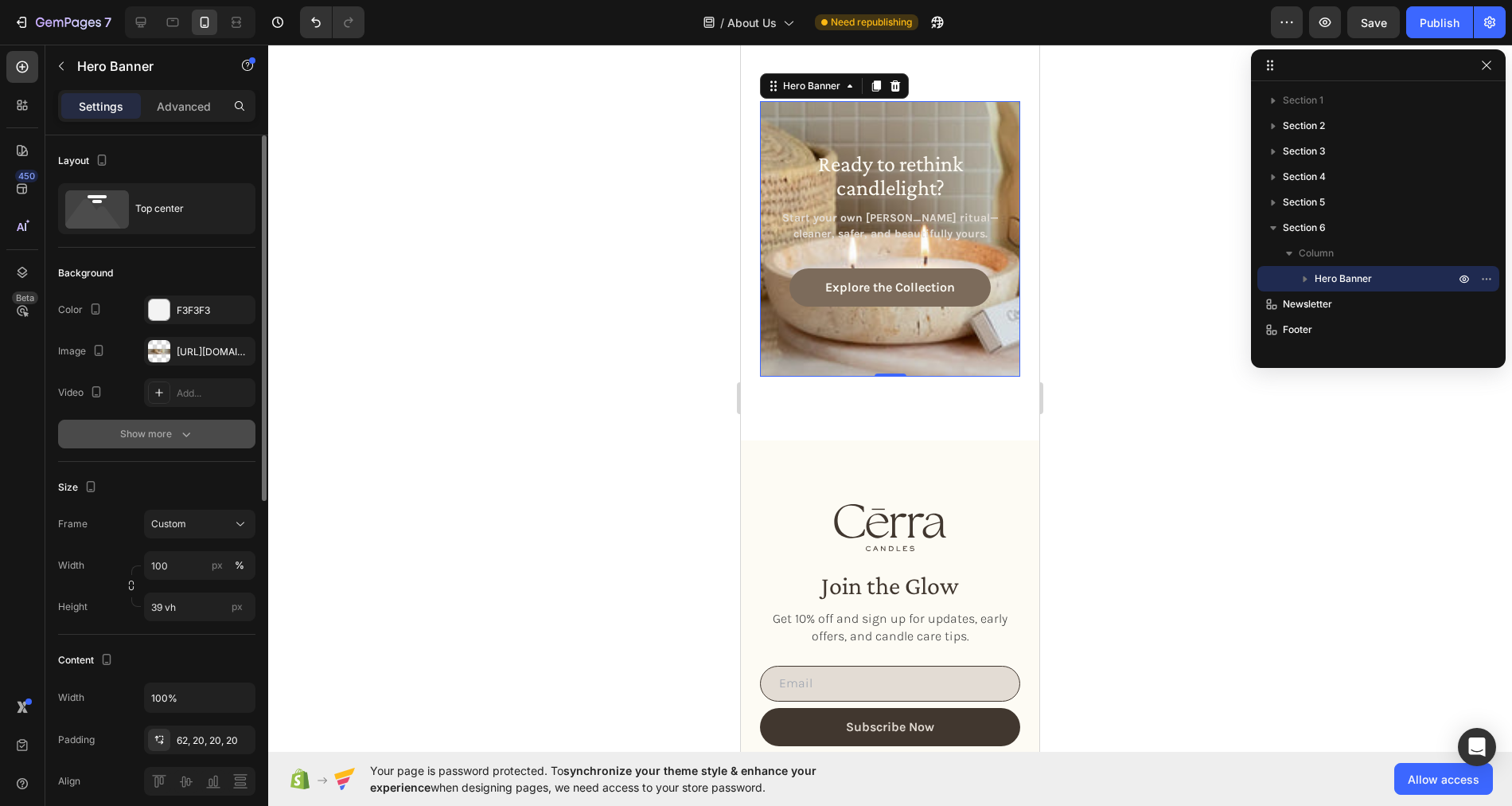
click at [179, 430] on icon "button" at bounding box center [186, 433] width 16 height 16
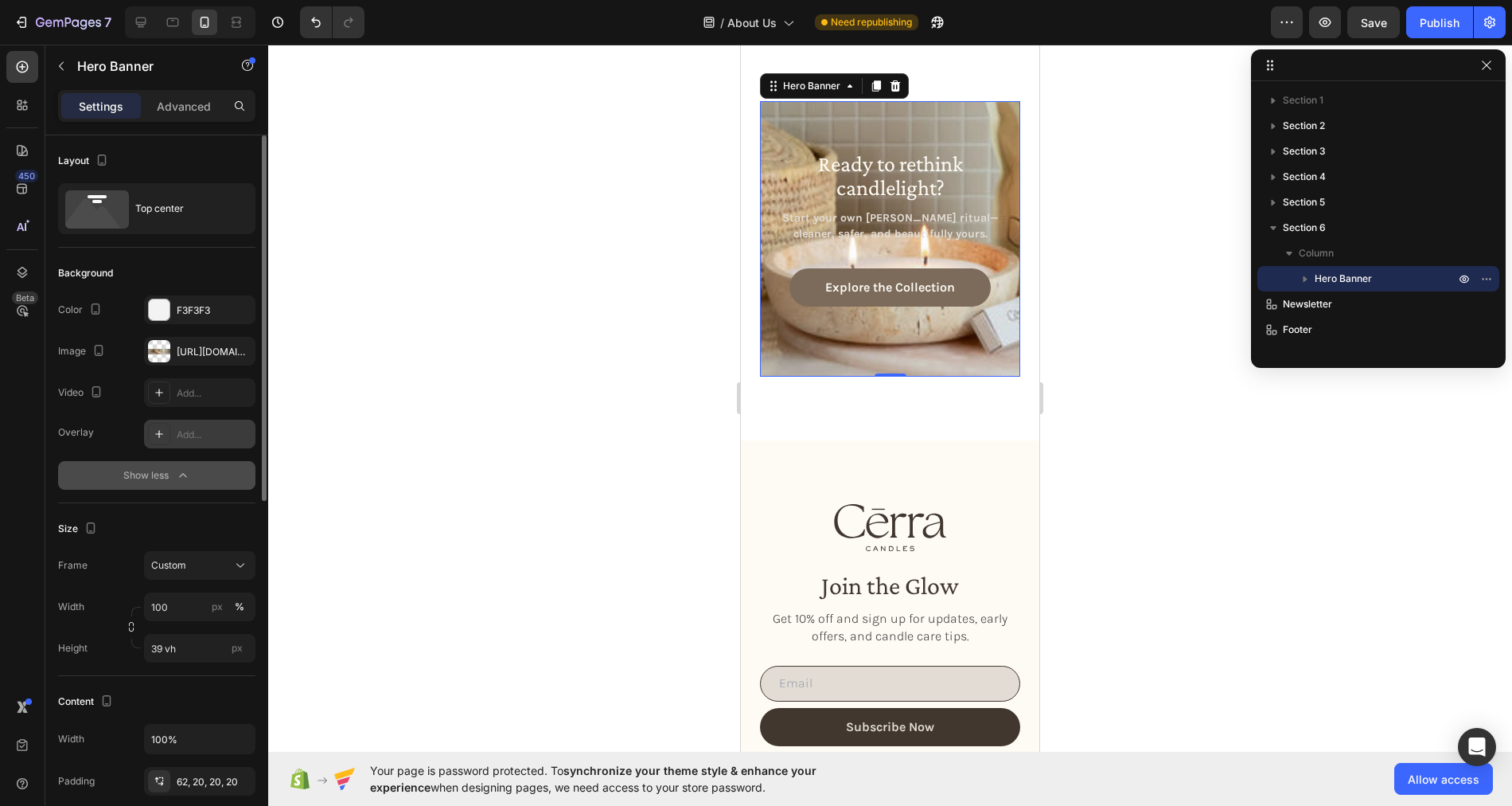
click at [190, 429] on div "Add..." at bounding box center [214, 434] width 75 height 14
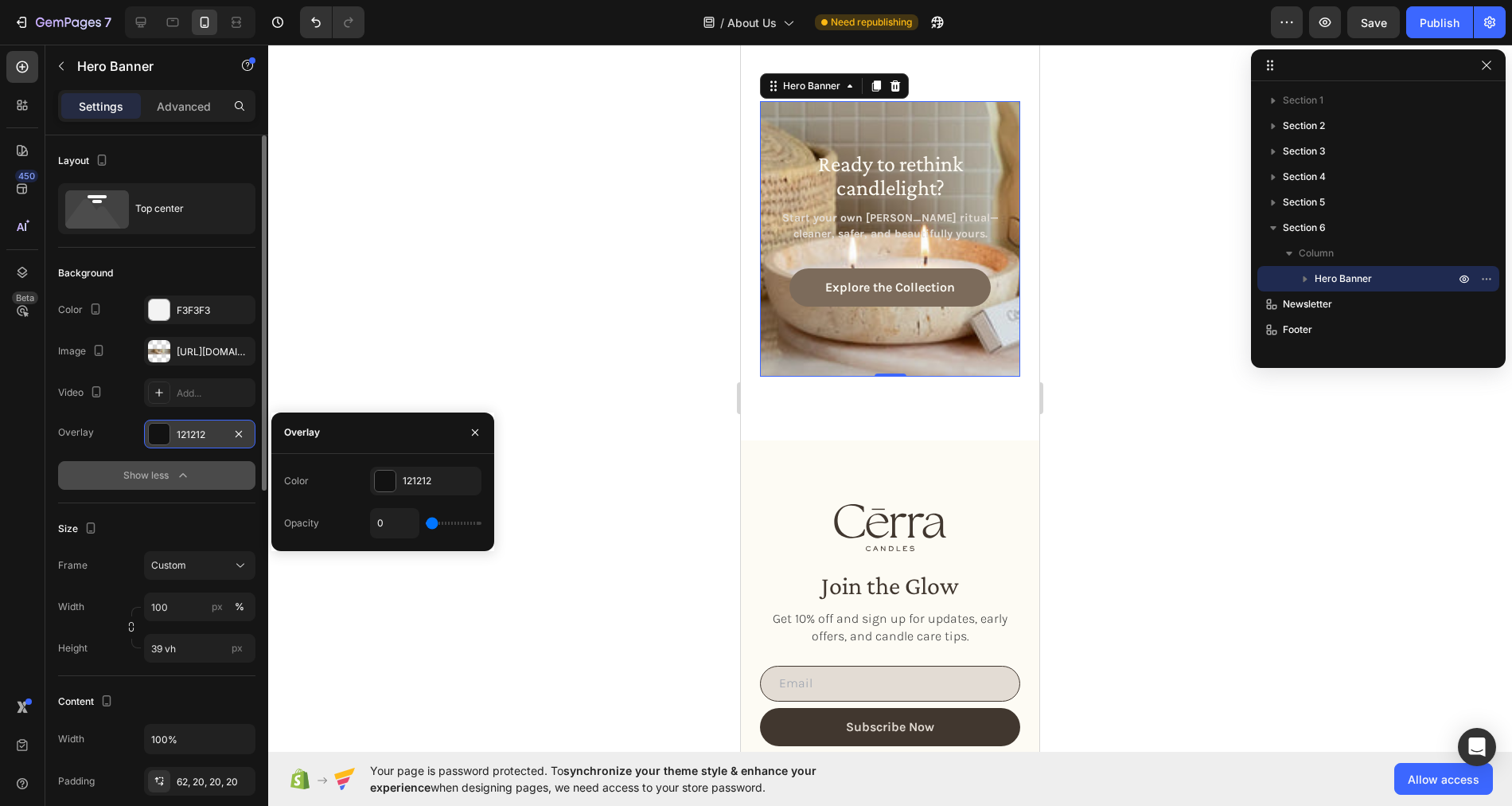
type input "32%"
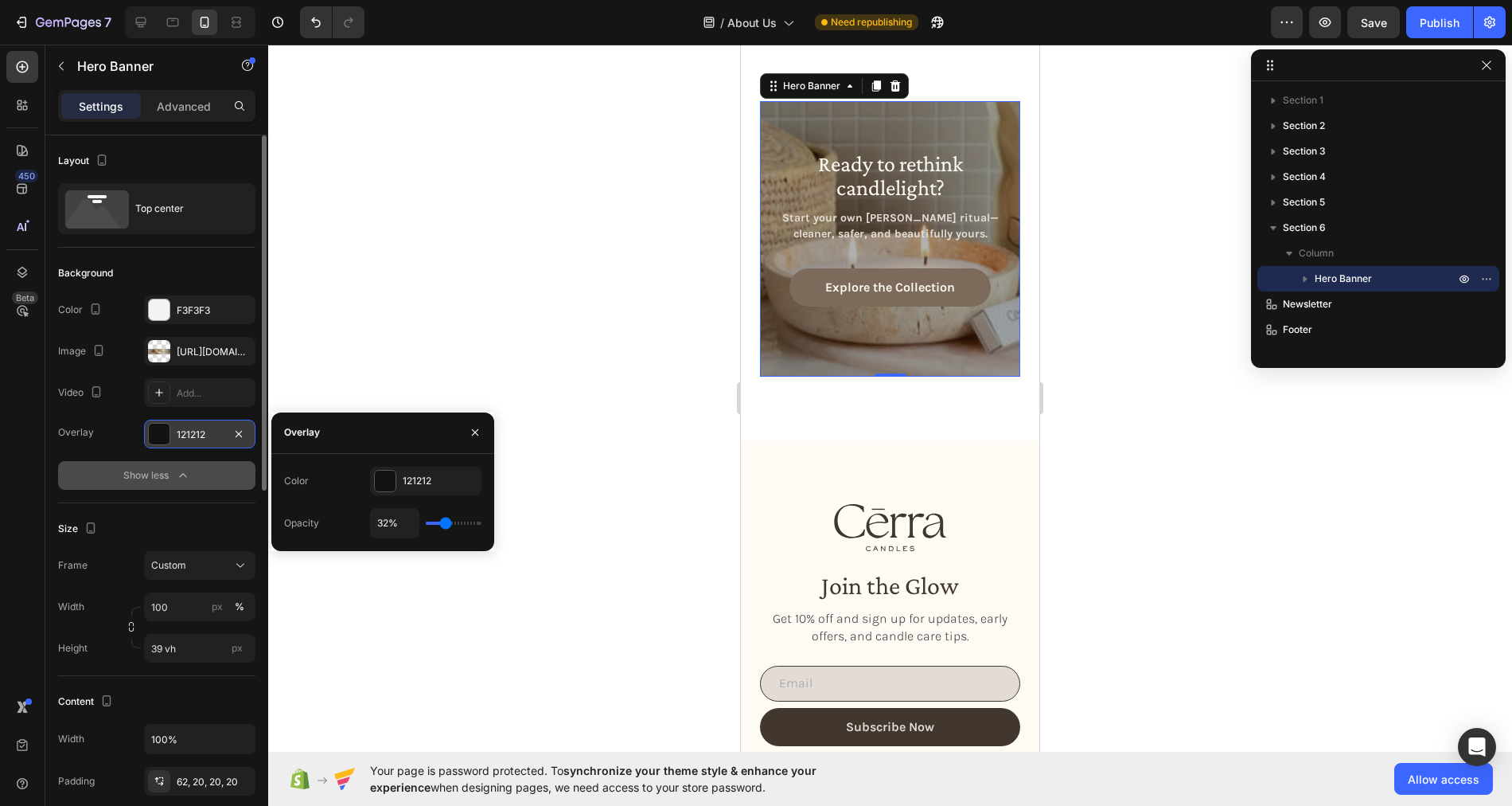
type input "32"
click at [446, 522] on input "range" at bounding box center [453, 523] width 56 height 3
type input "20%"
type input "20"
type input "19%"
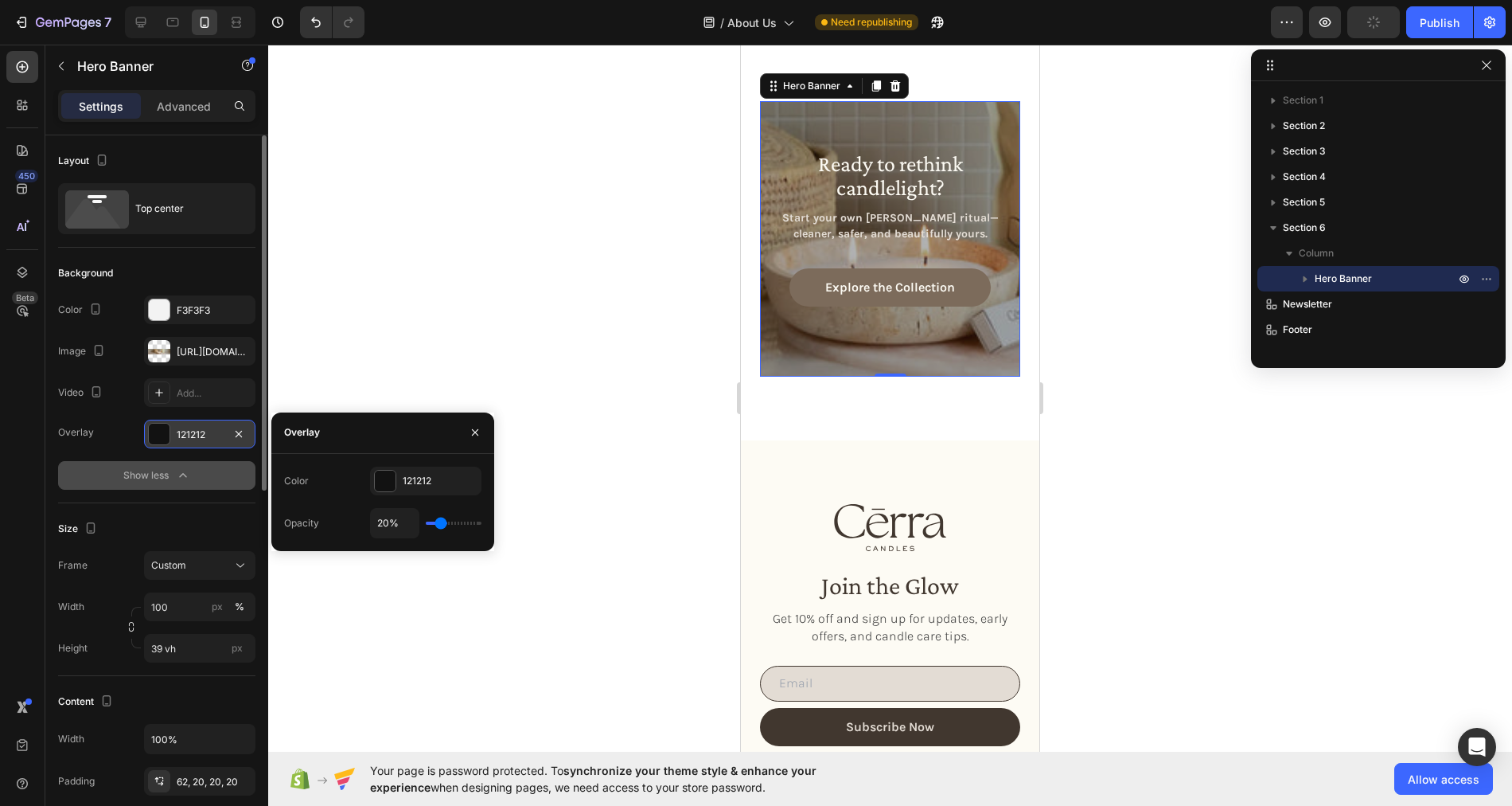
type input "19"
type input "18%"
type input "18"
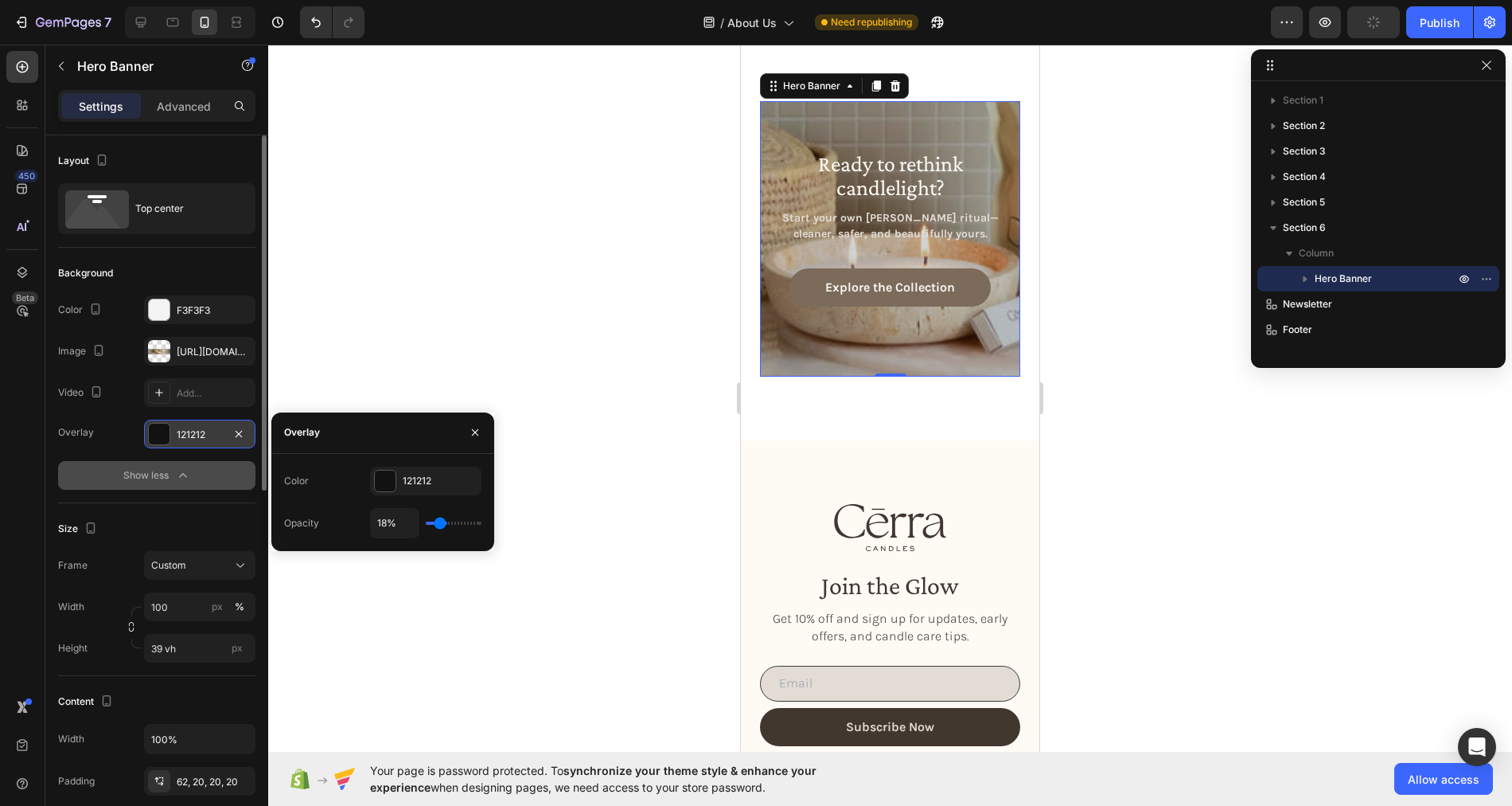
type input "17%"
type input "17"
type input "18%"
type input "18"
type input "19%"
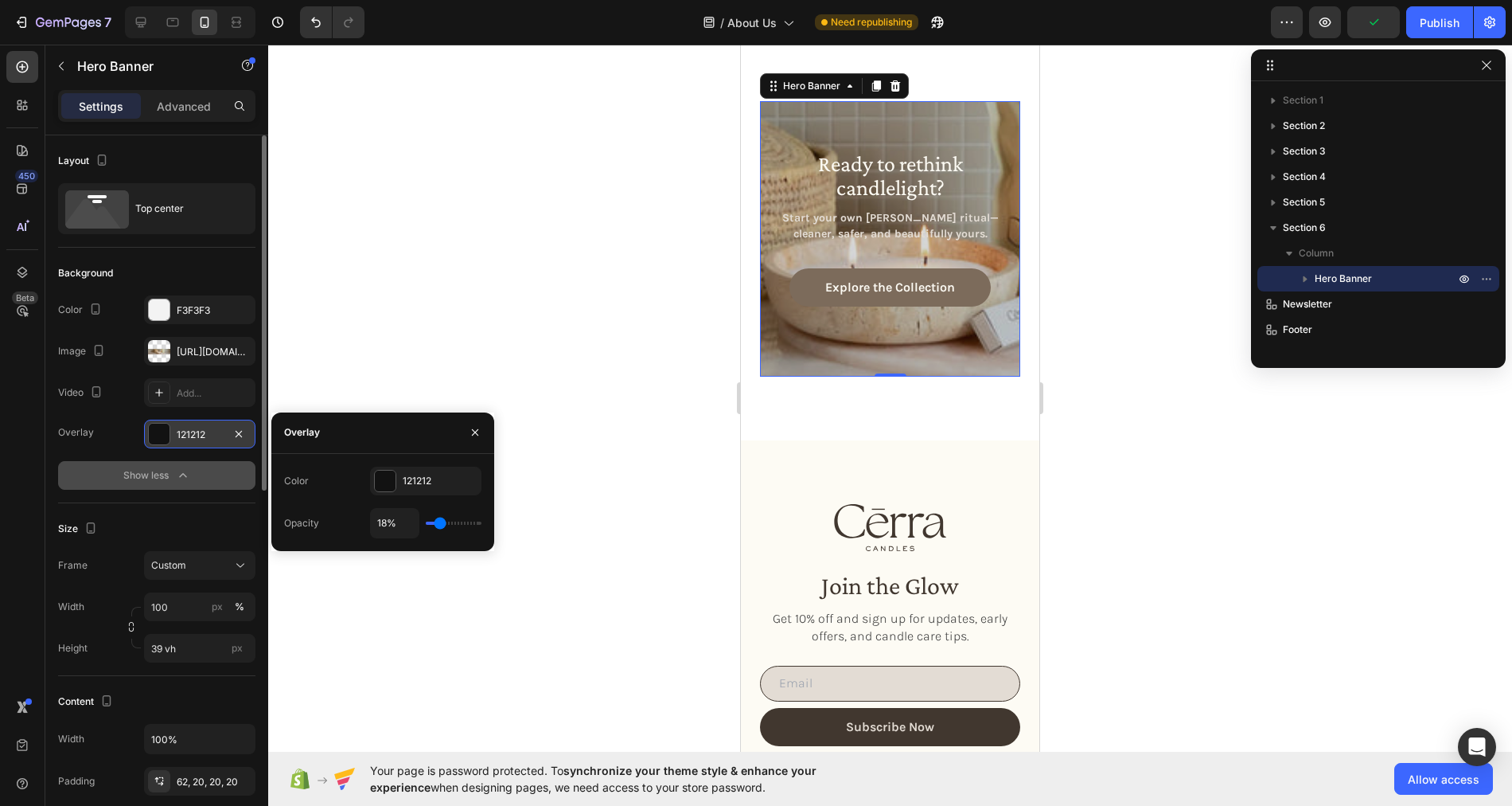
type input "19"
type input "20%"
type input "20"
type input "21%"
type input "21"
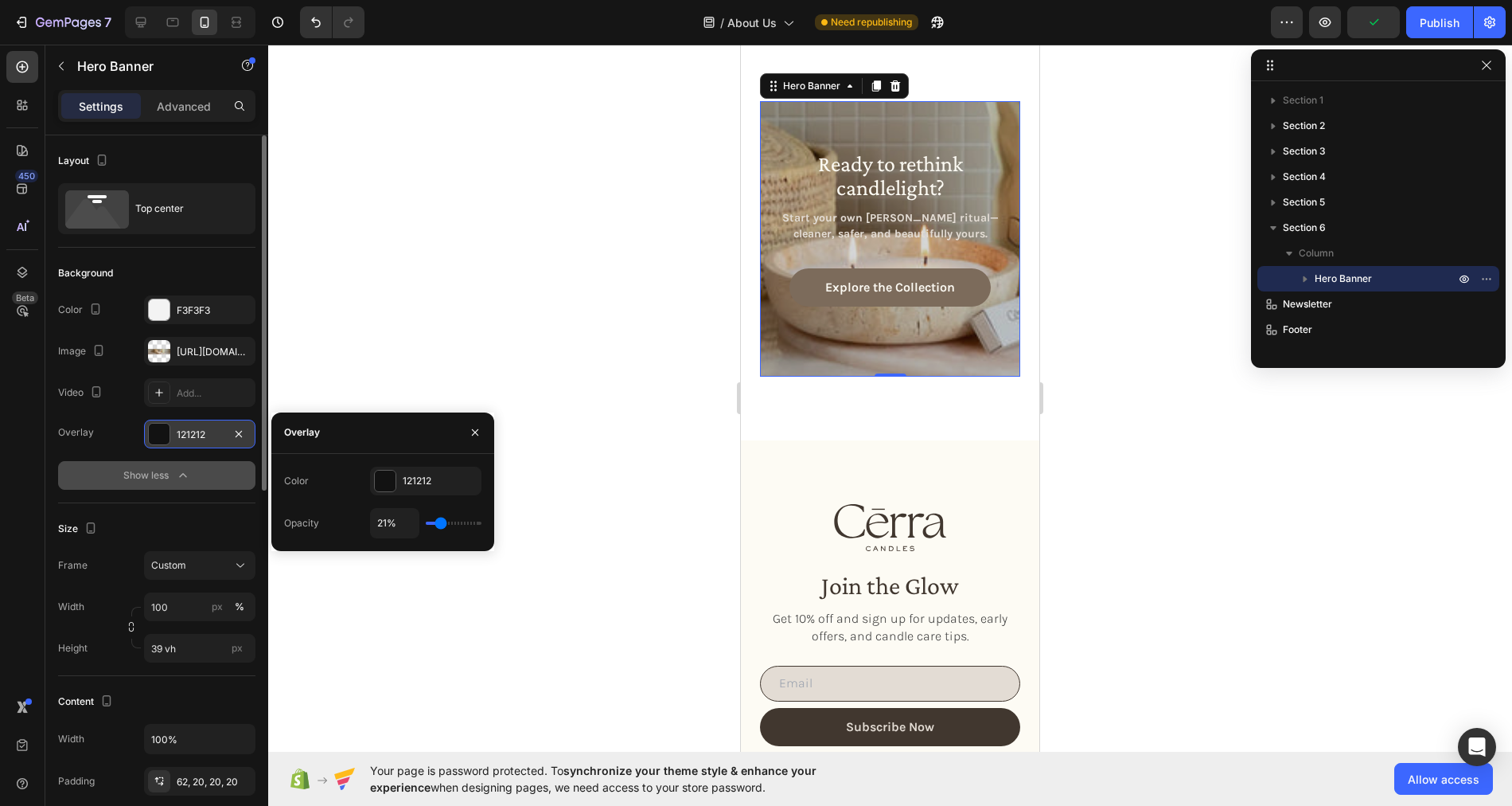
type input "22%"
type input "22"
type input "23%"
type input "23"
type input "24%"
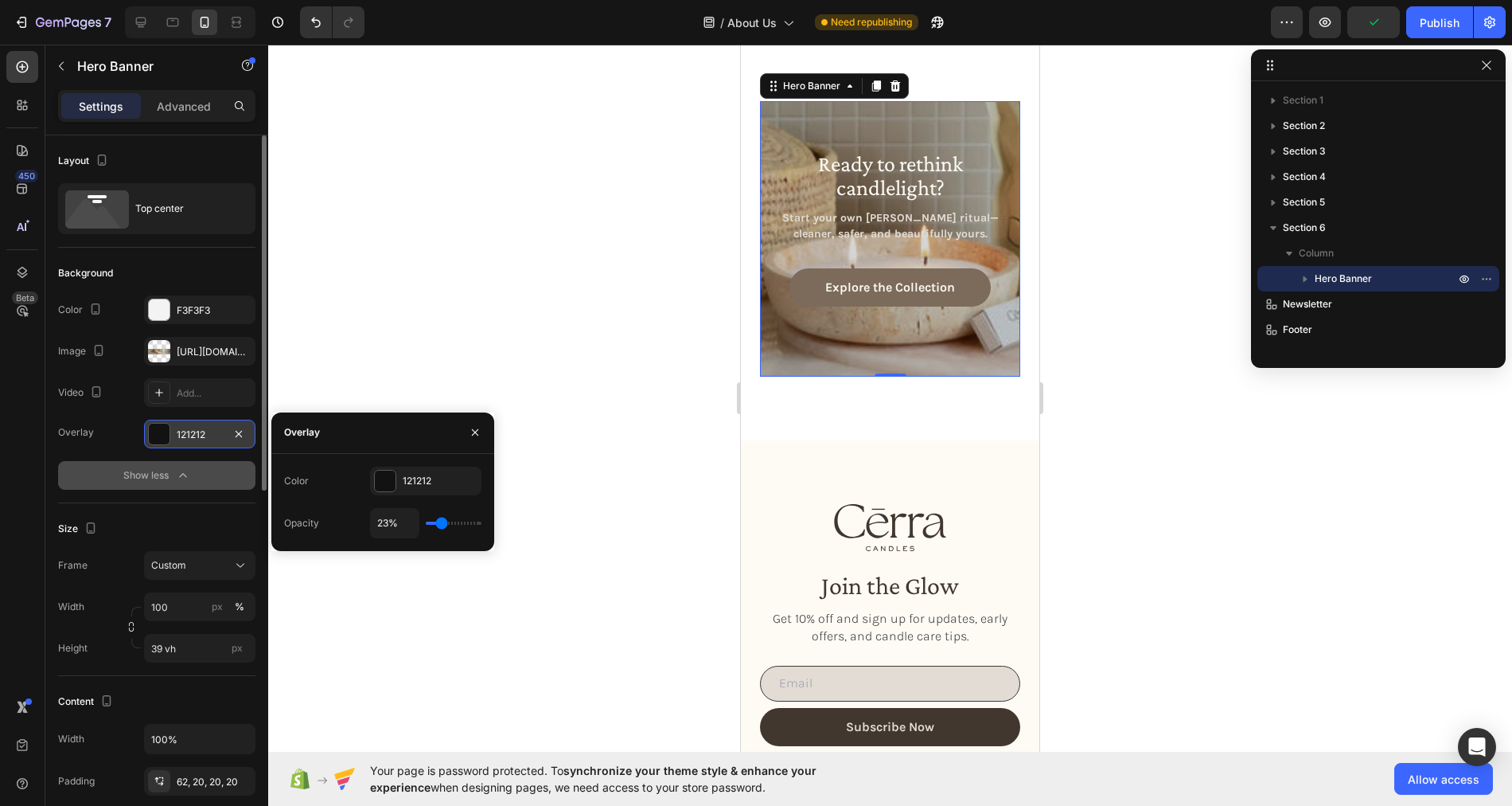
type input "24"
type input "25%"
type input "25"
type input "26%"
type input "26"
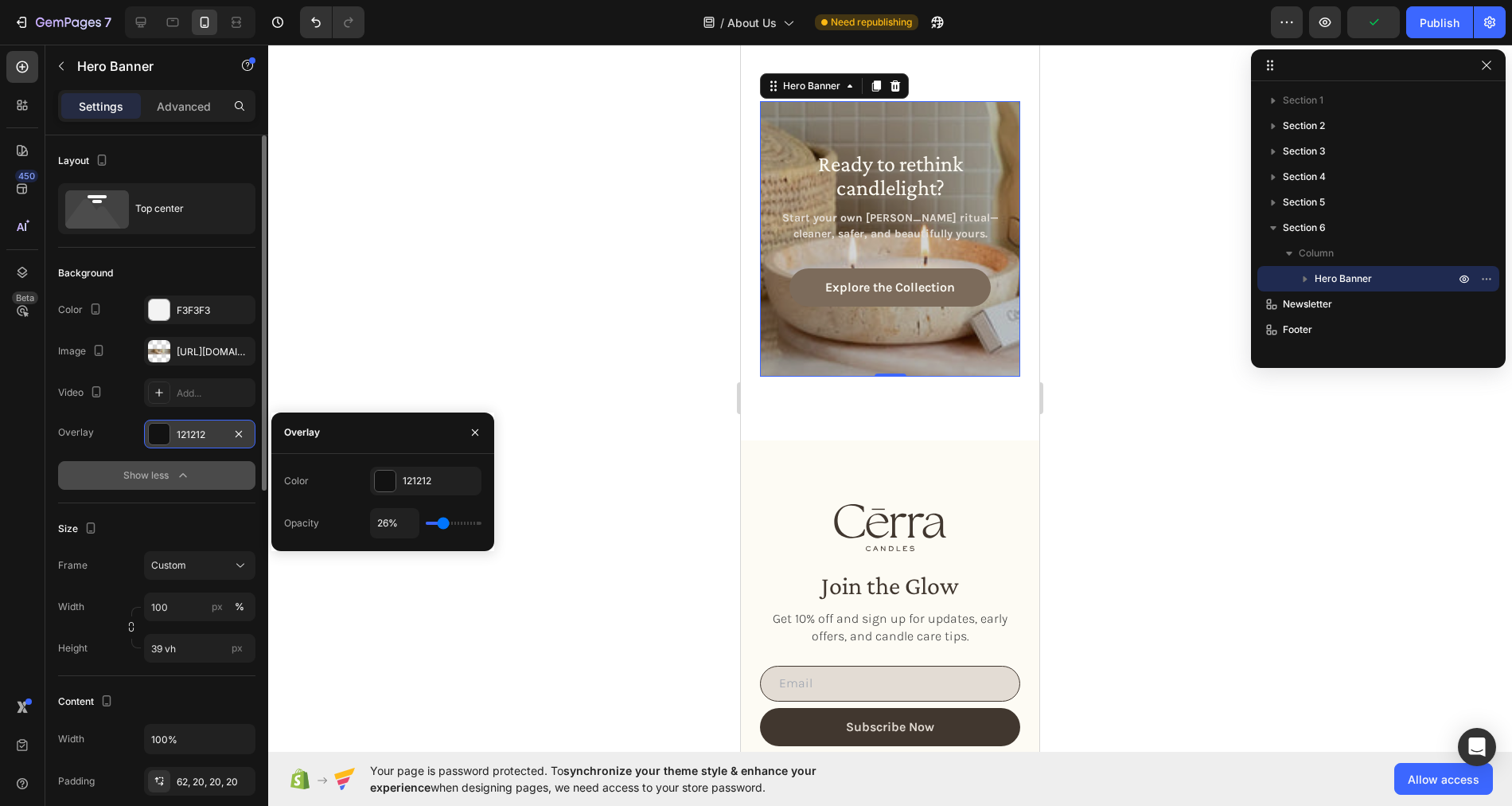
type input "27%"
type input "27"
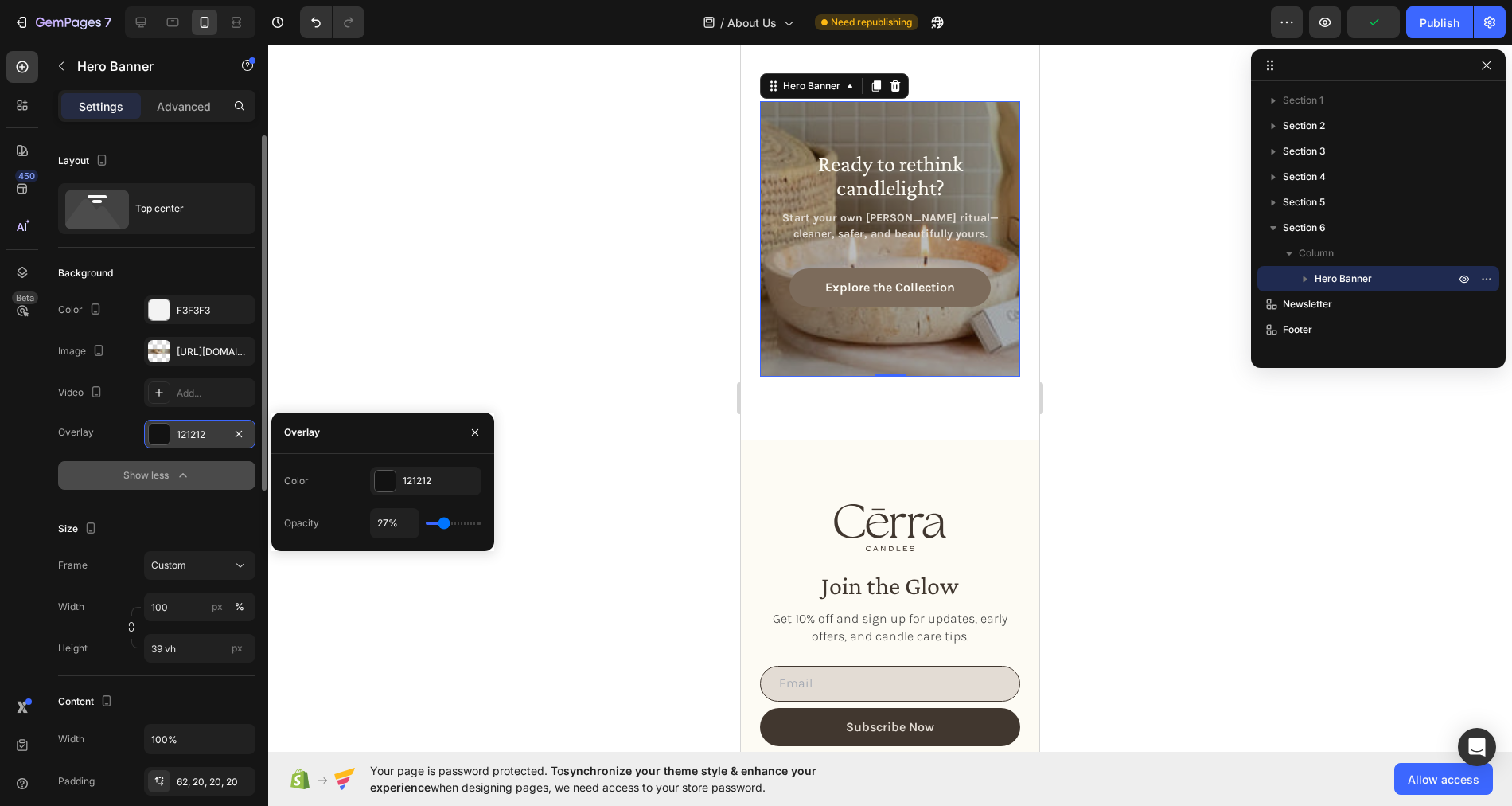
type input "28%"
type input "28"
type input "29%"
type input "29"
type input "30%"
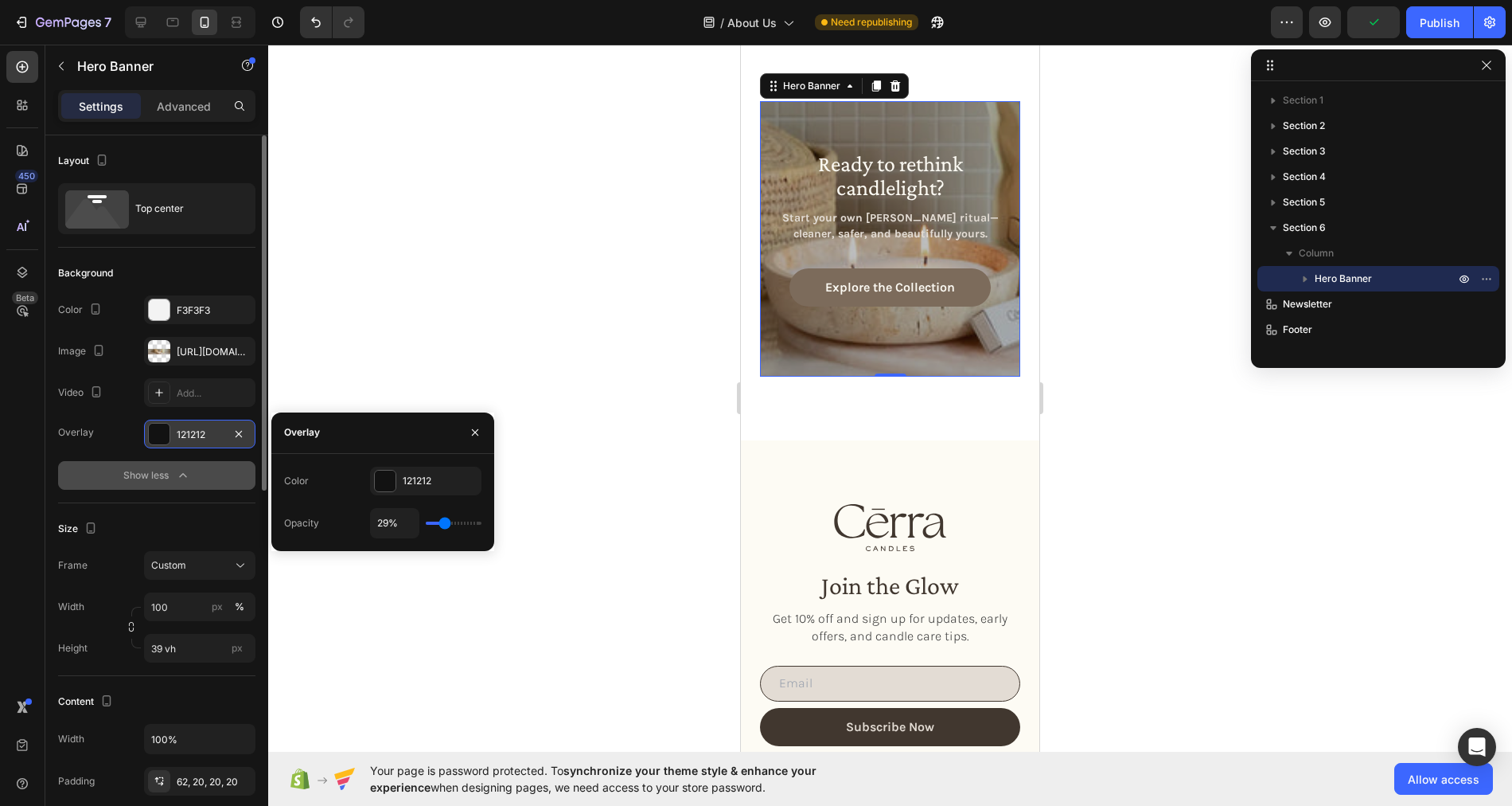
type input "30"
type input "31%"
type input "31"
type input "32%"
type input "32"
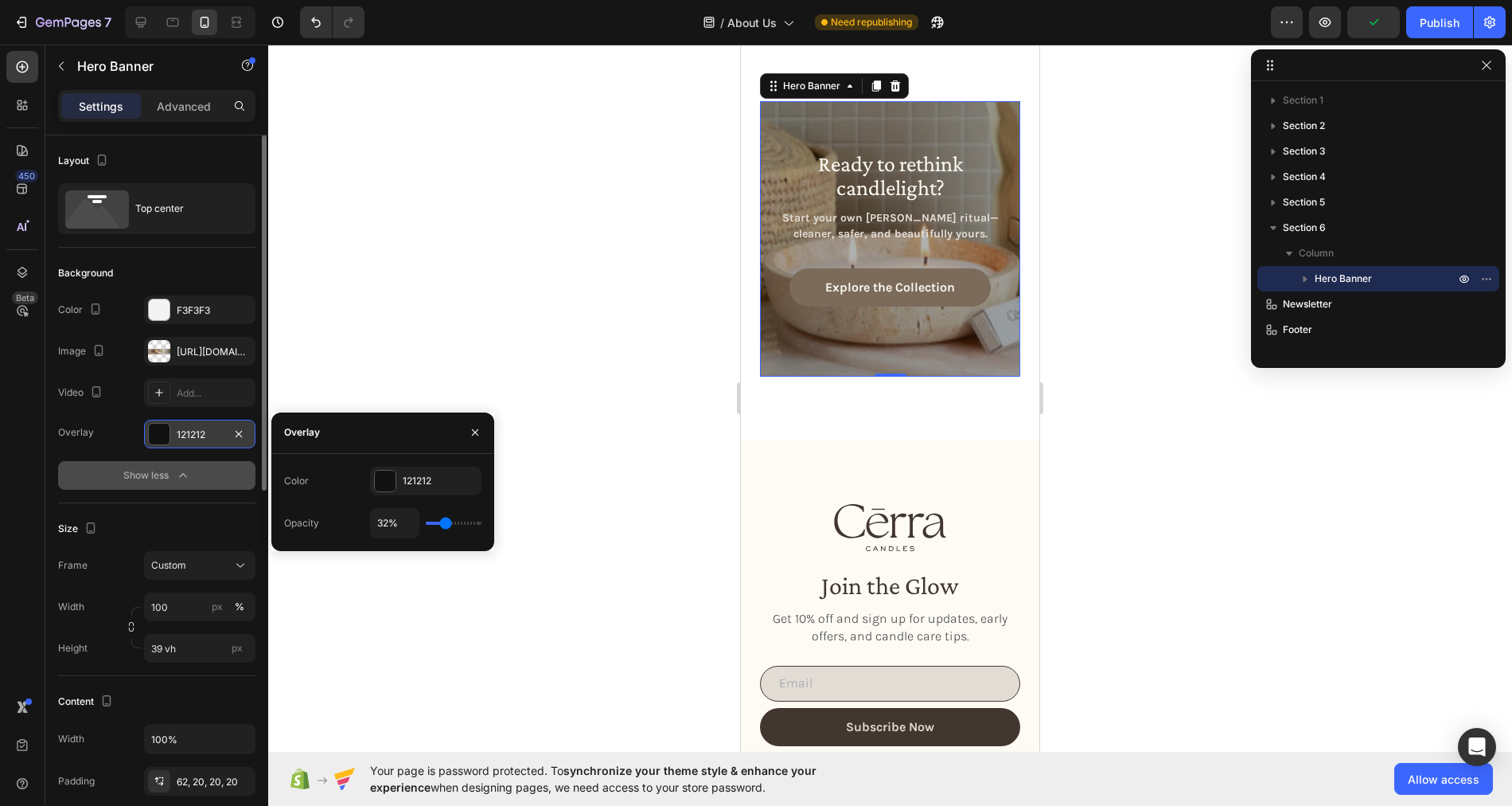
type input "33%"
type input "33"
type input "34%"
type input "34"
type input "35%"
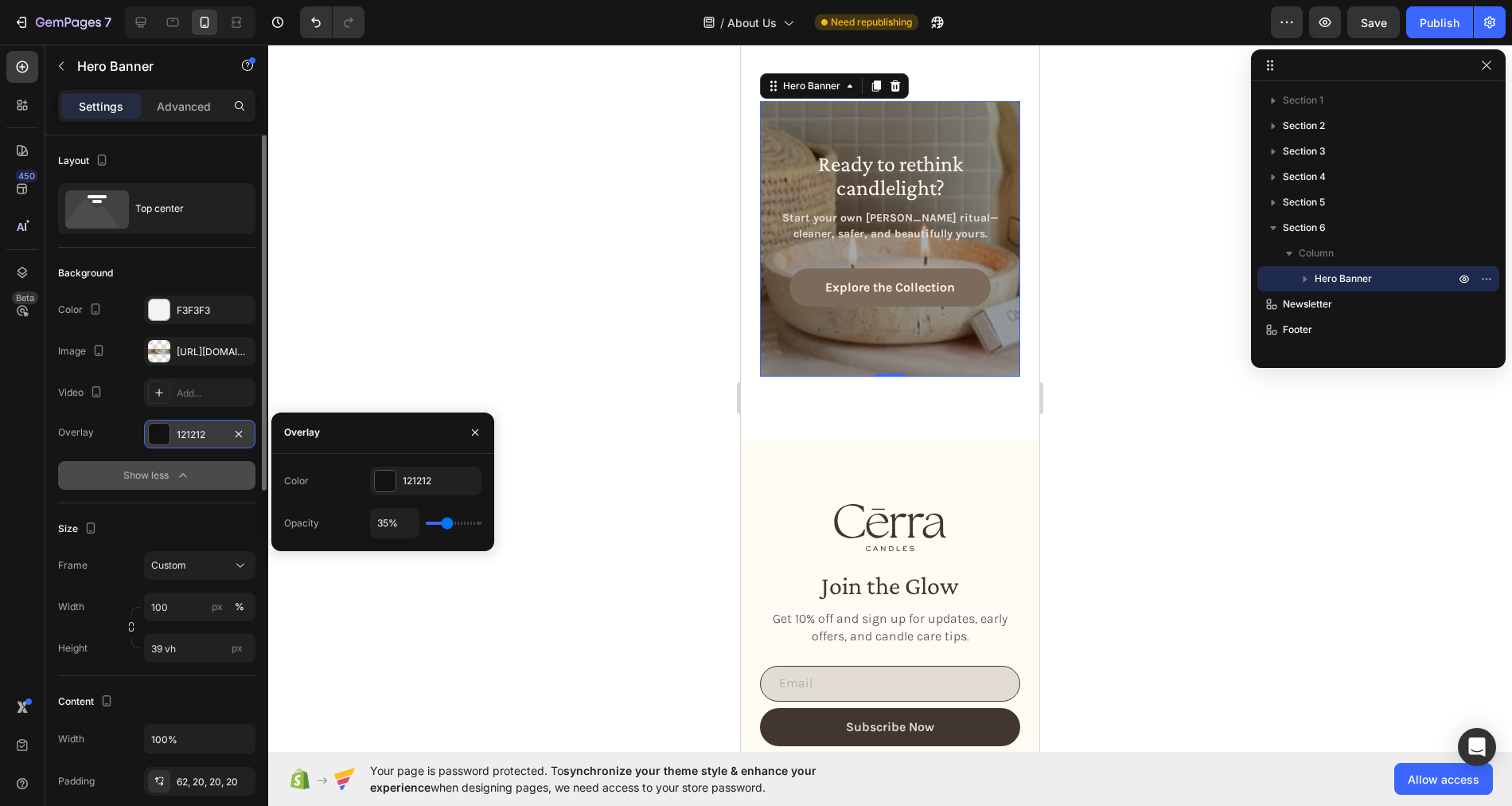
type input "35"
click at [447, 525] on input "range" at bounding box center [453, 523] width 56 height 3
click at [1365, 28] on span "Save" at bounding box center [1374, 22] width 26 height 13
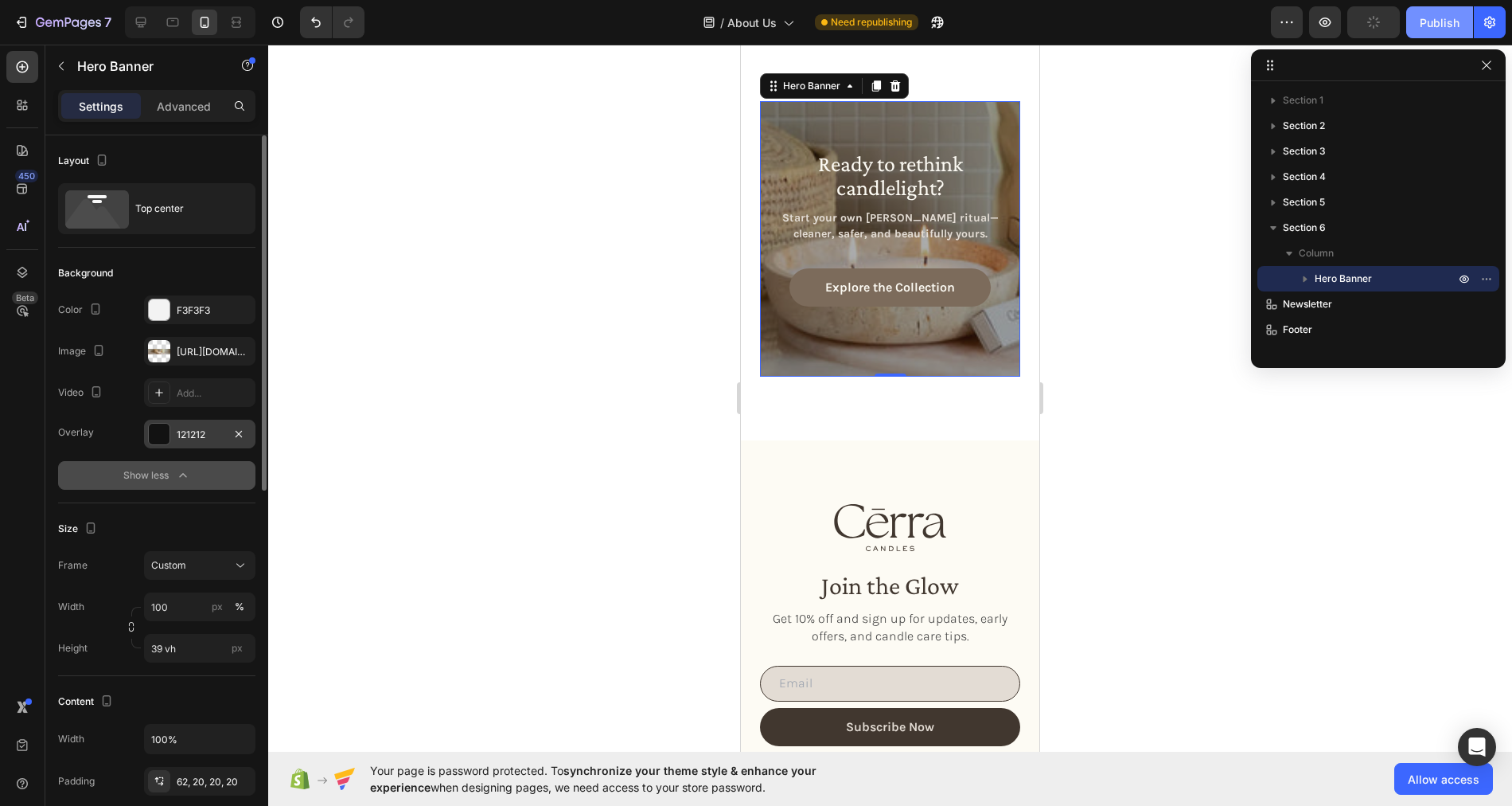
click at [1435, 24] on div "Publish" at bounding box center [1440, 22] width 39 height 16
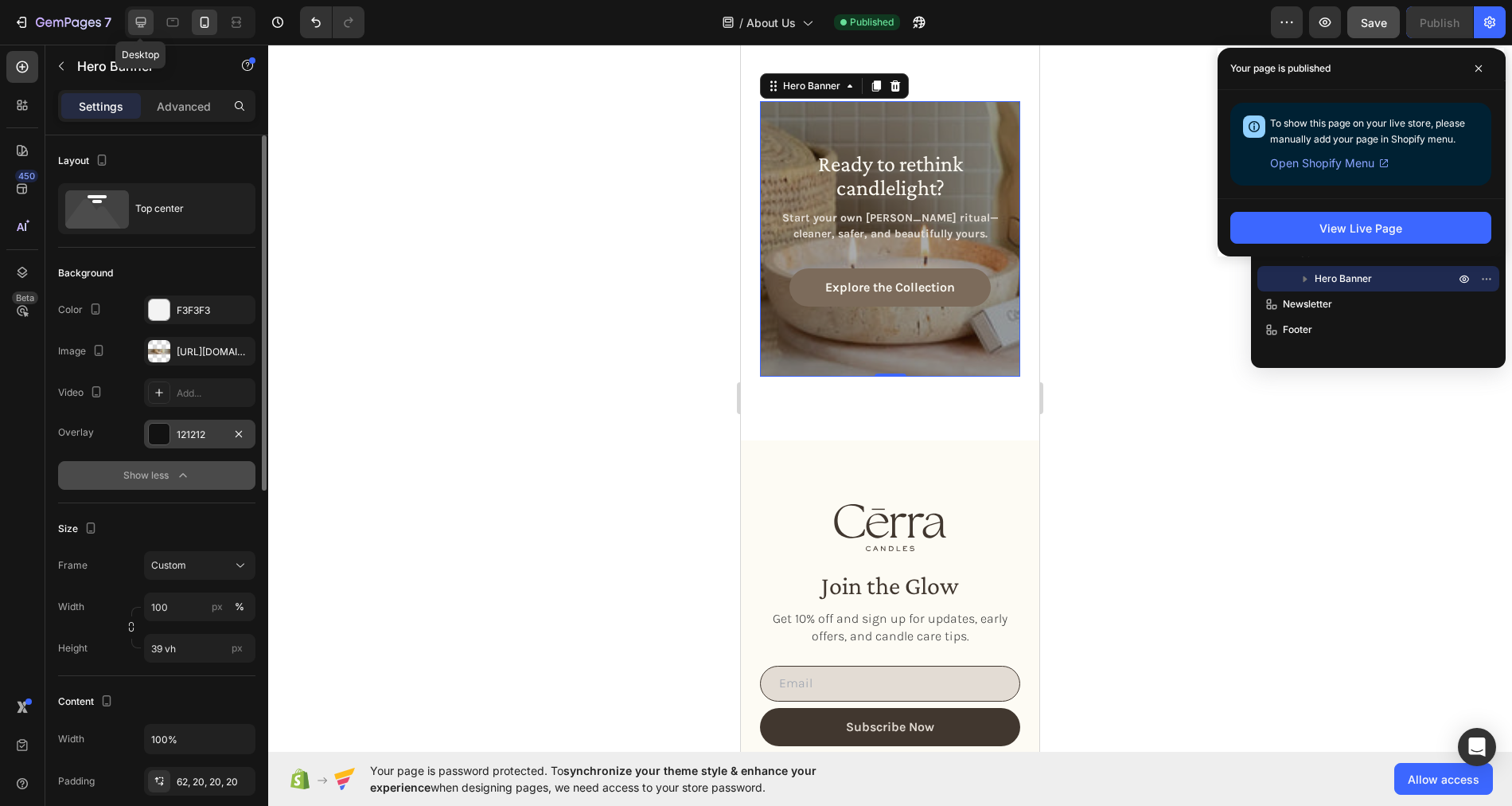
click at [137, 17] on icon at bounding box center [141, 22] width 11 height 11
type input "1360"
type input "1178"
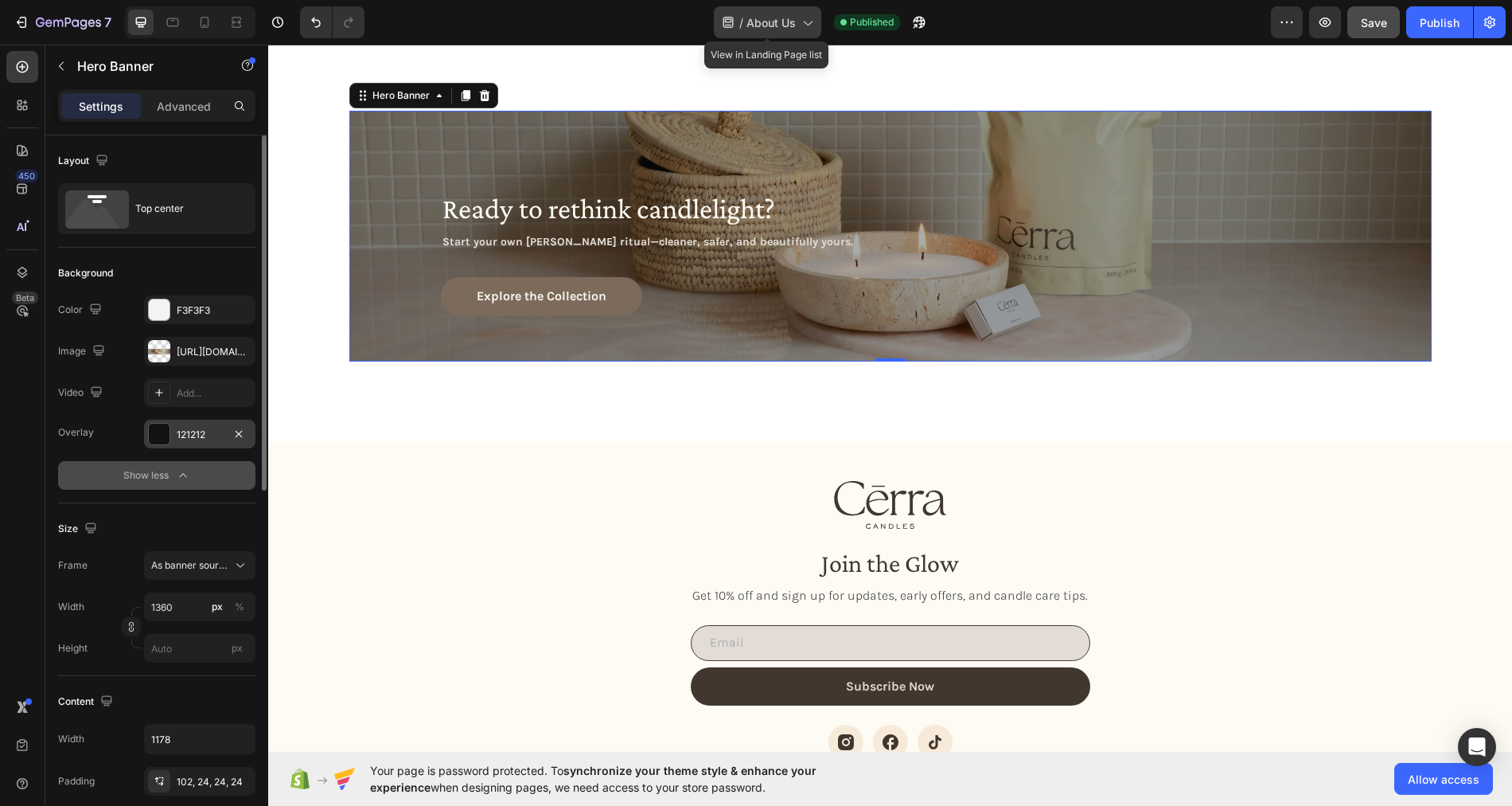
scroll to position [2335, 0]
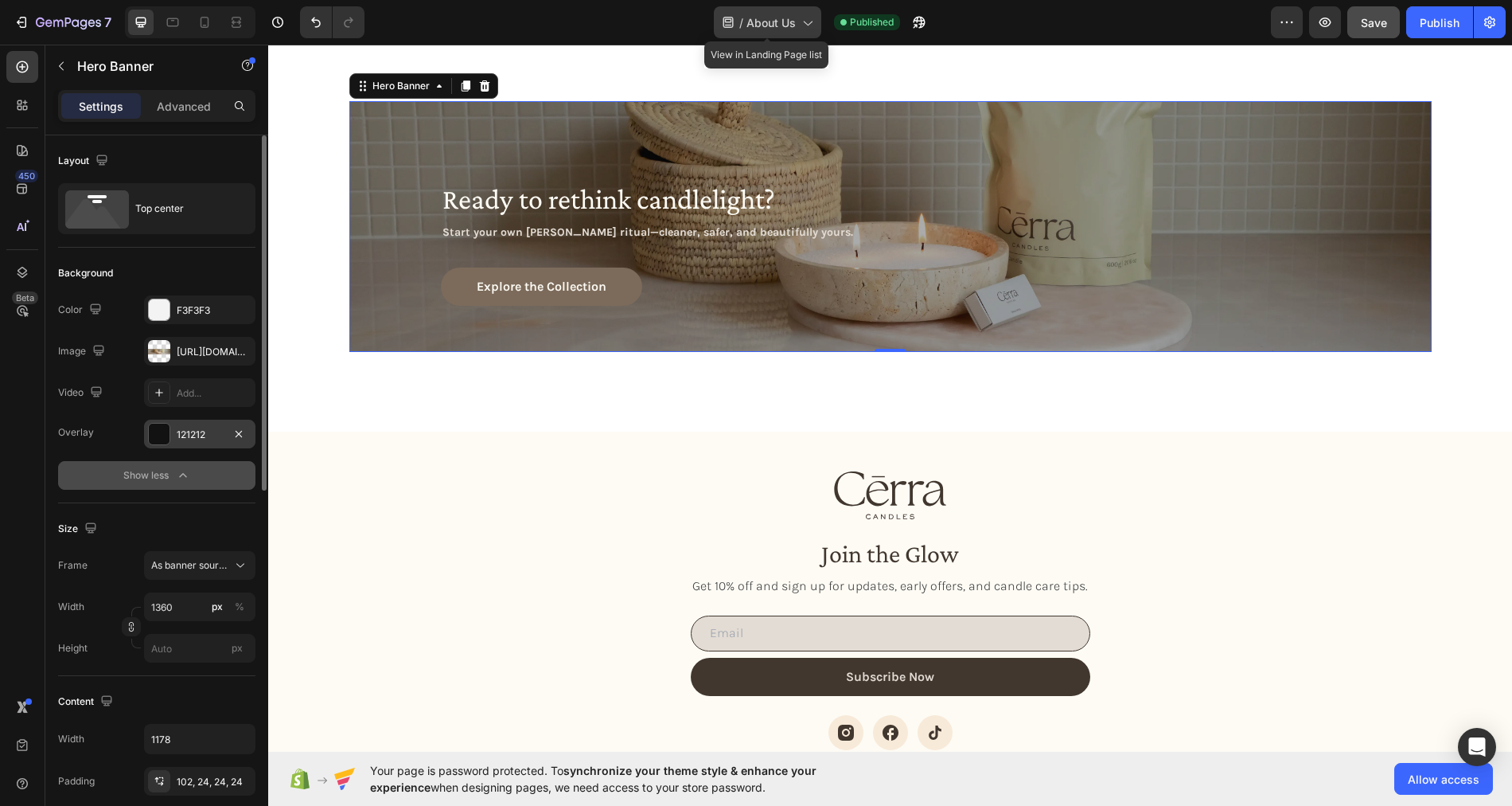
click at [749, 18] on span "About Us" at bounding box center [771, 22] width 49 height 16
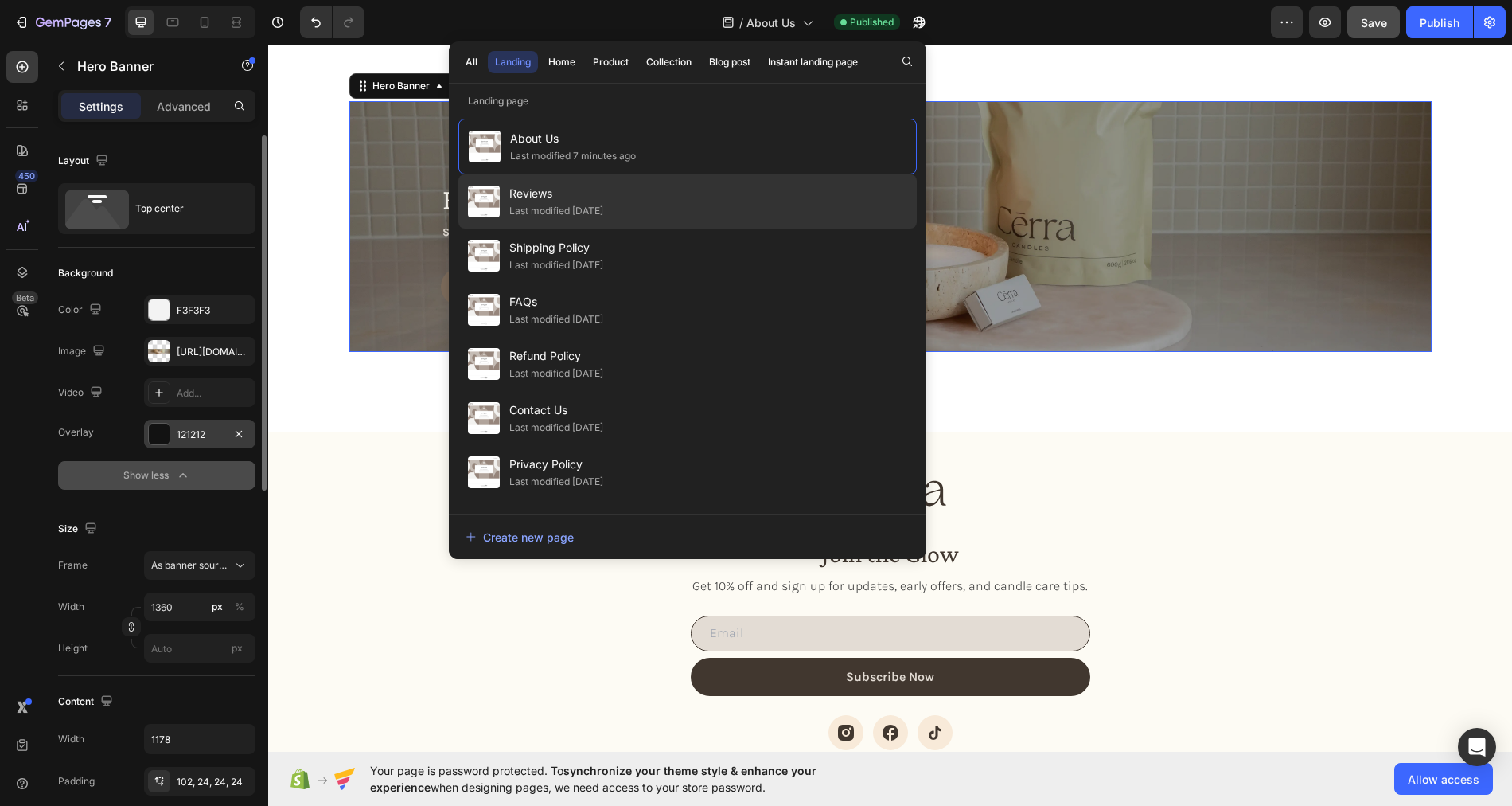
click at [595, 197] on span "Reviews" at bounding box center [556, 193] width 94 height 19
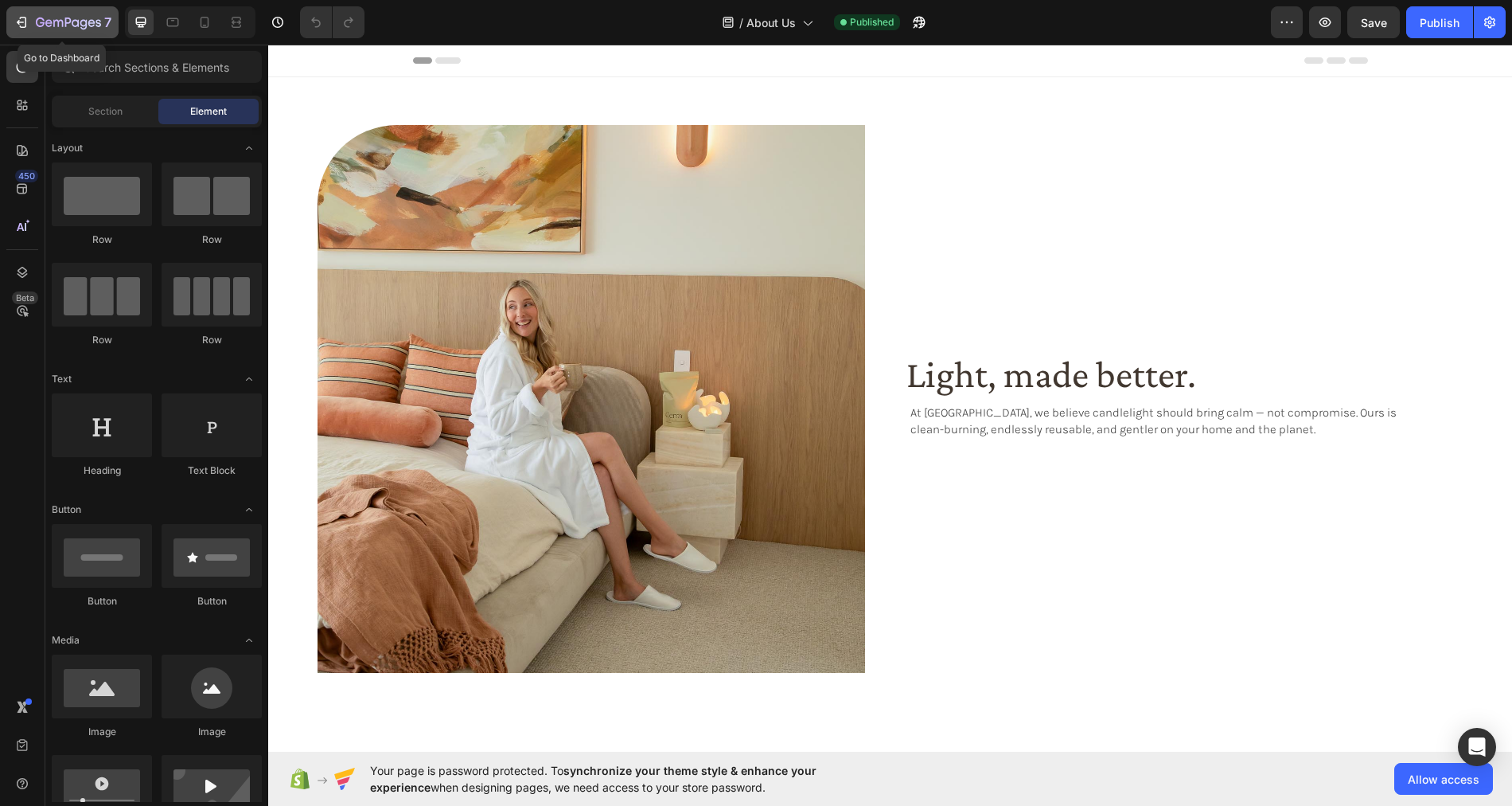
click at [38, 26] on icon "button" at bounding box center [40, 22] width 9 height 10
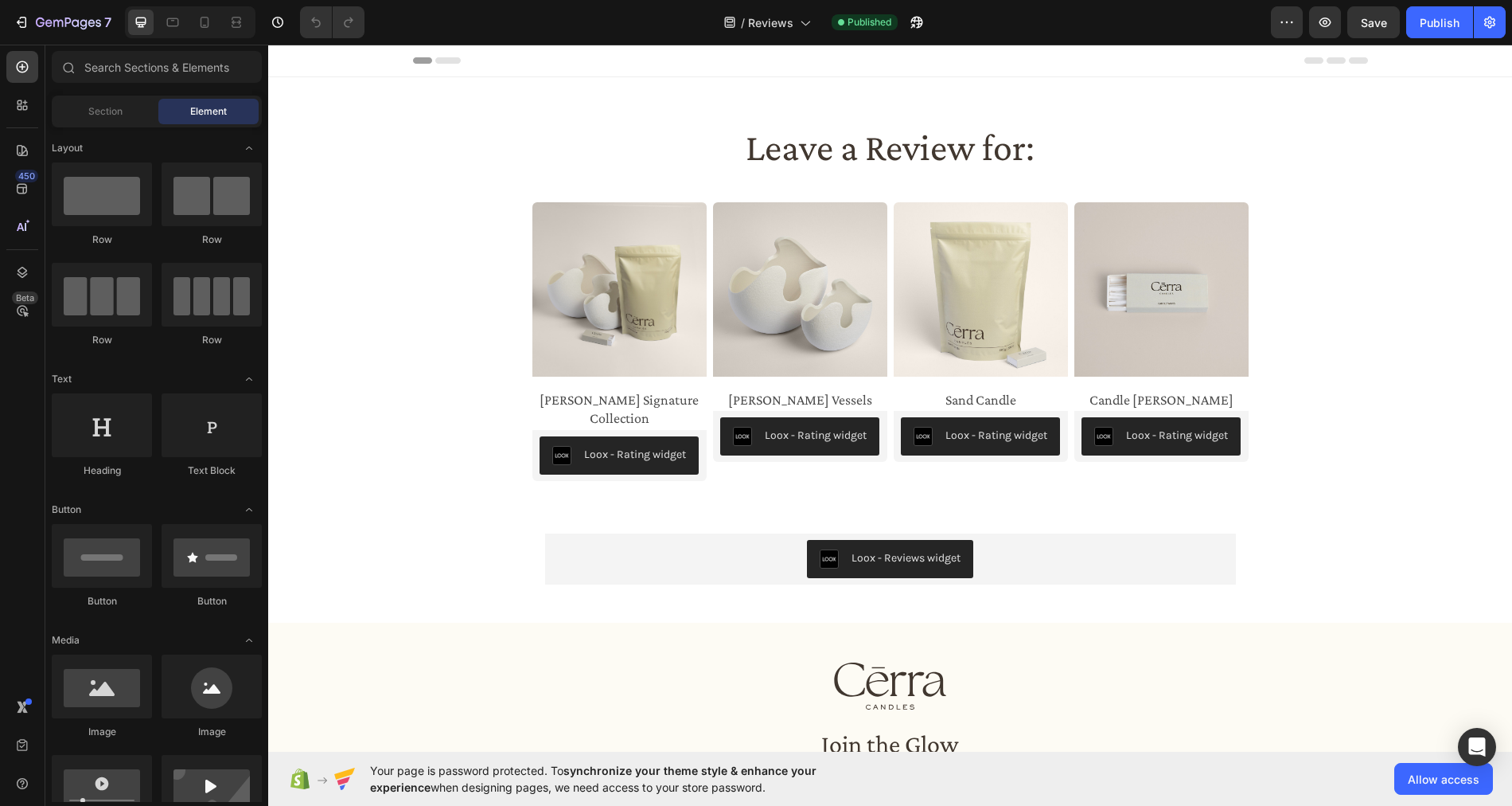
click at [159, 22] on div at bounding box center [190, 22] width 131 height 32
click at [166, 25] on icon at bounding box center [172, 21] width 16 height 16
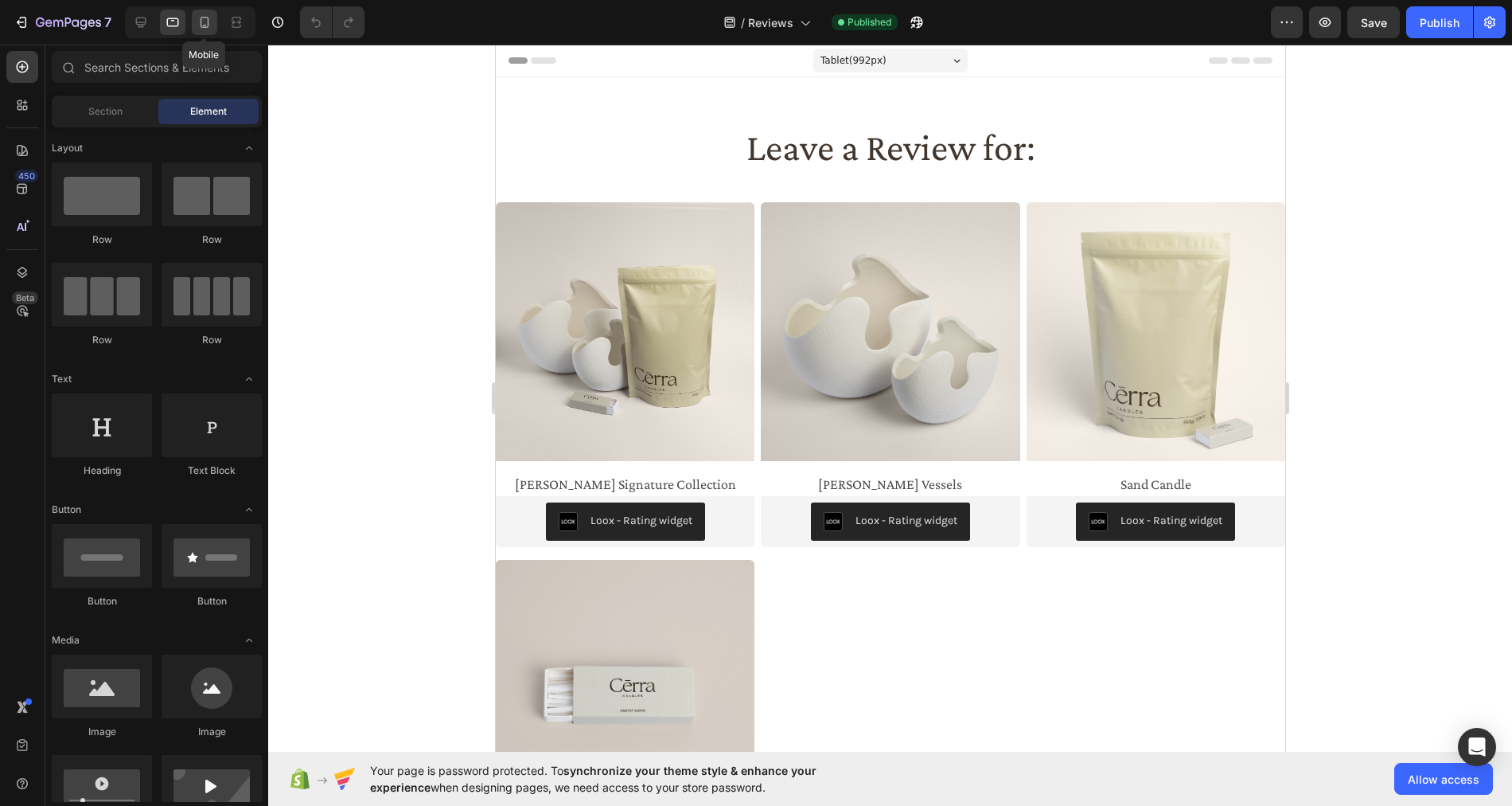
click at [203, 21] on icon at bounding box center [204, 21] width 16 height 16
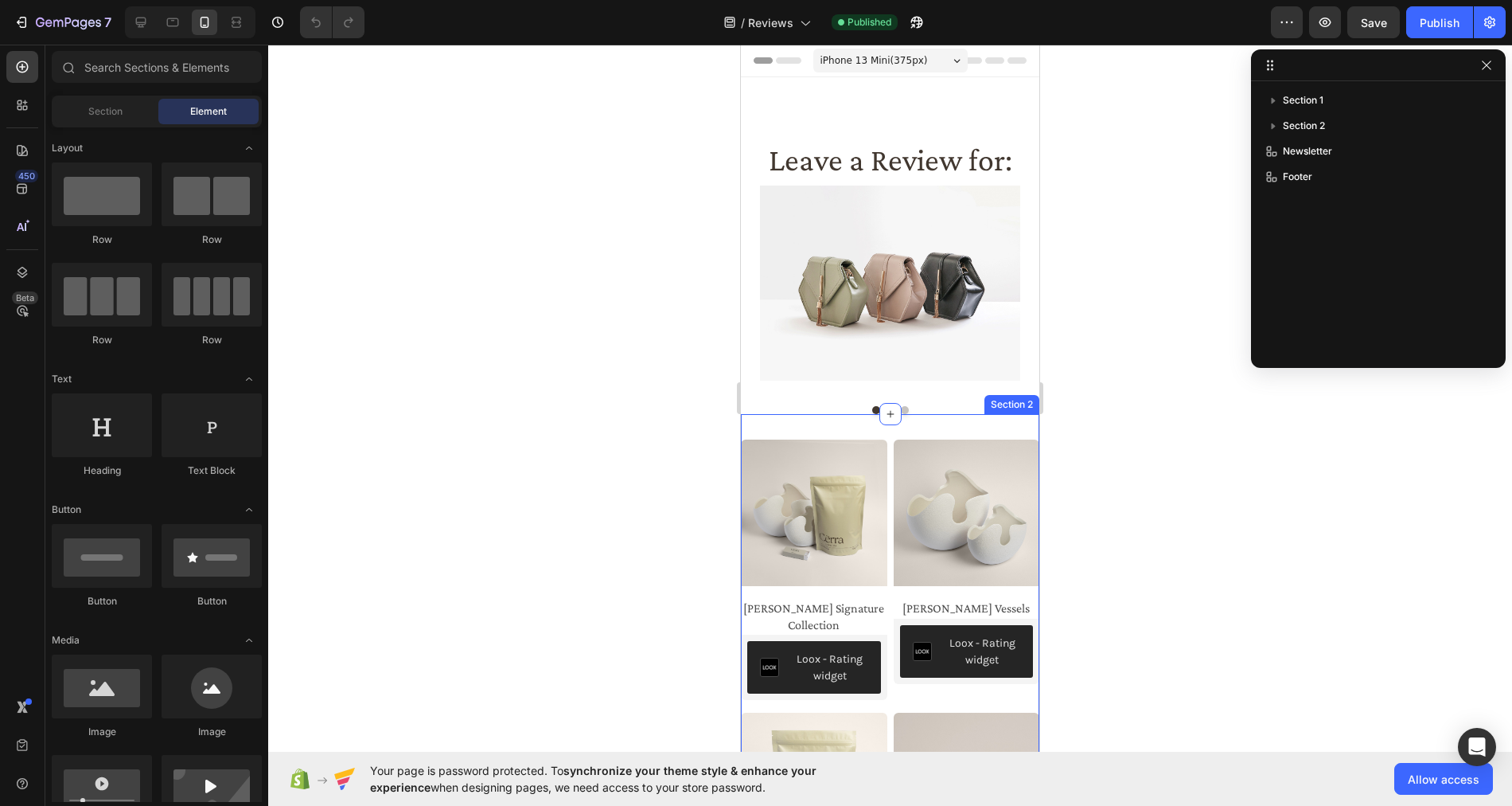
scroll to position [3, 0]
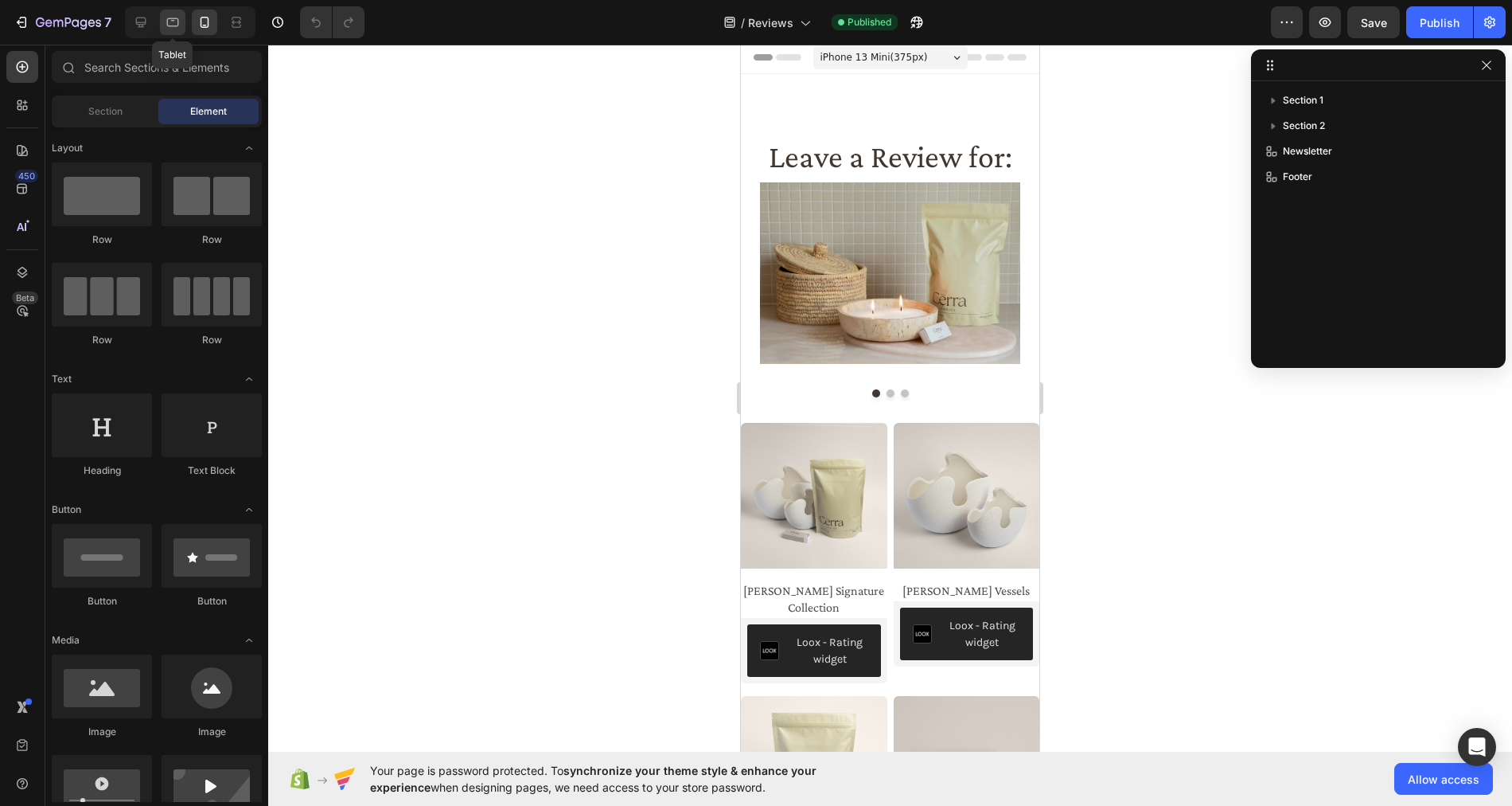
click at [170, 25] on icon at bounding box center [172, 21] width 16 height 16
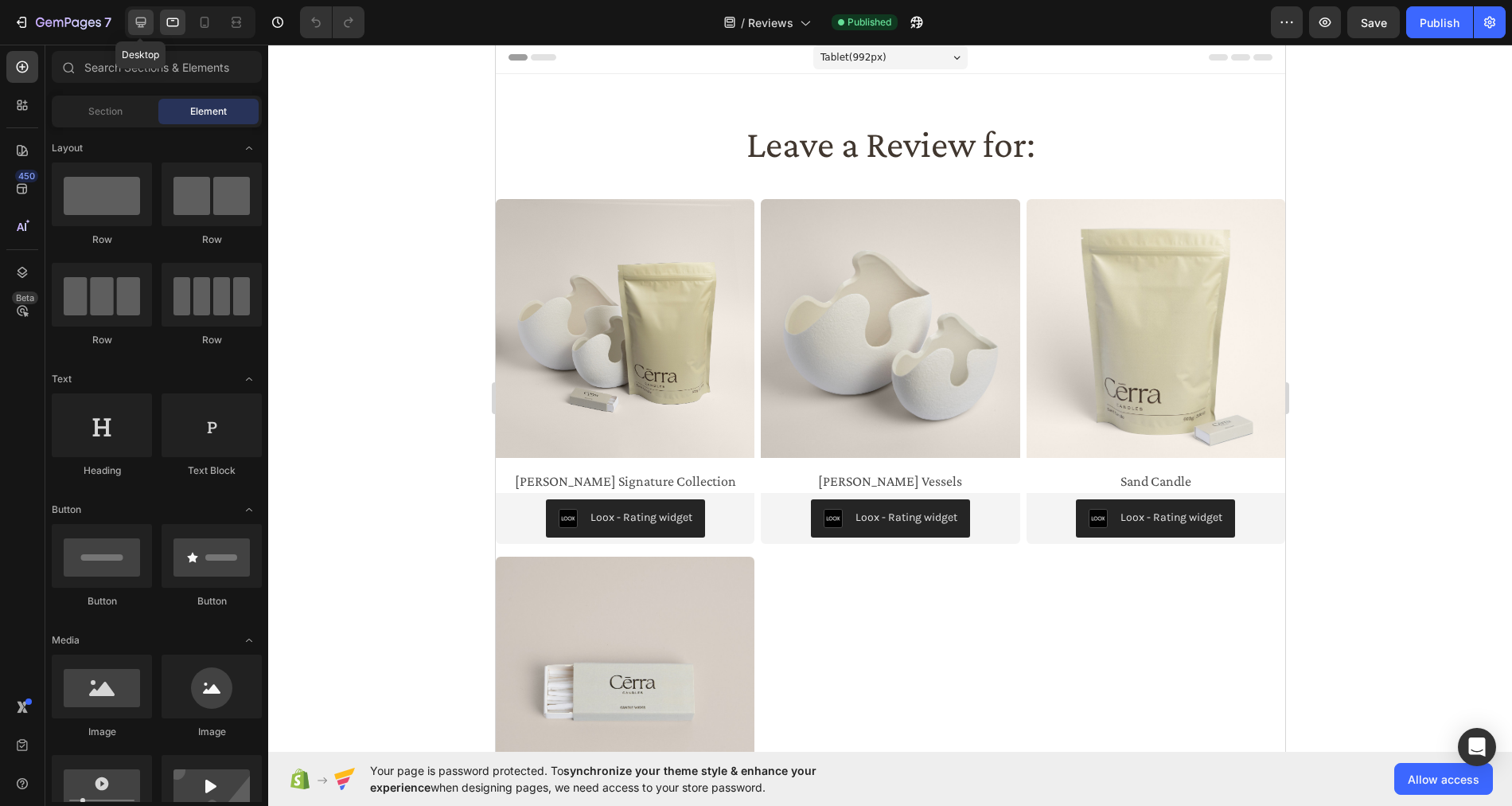
click at [140, 23] on icon at bounding box center [141, 22] width 11 height 11
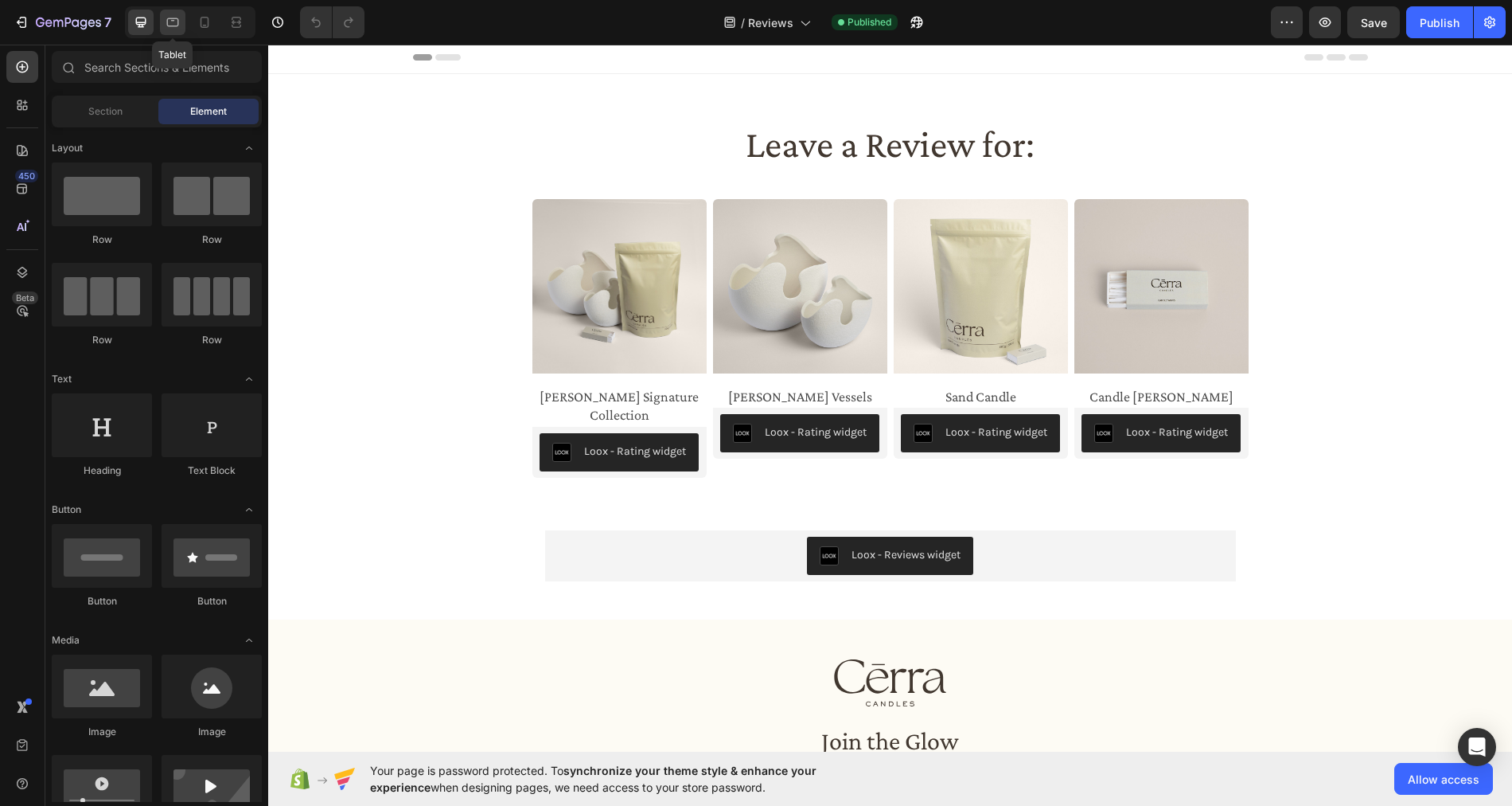
click at [170, 23] on icon at bounding box center [172, 21] width 16 height 16
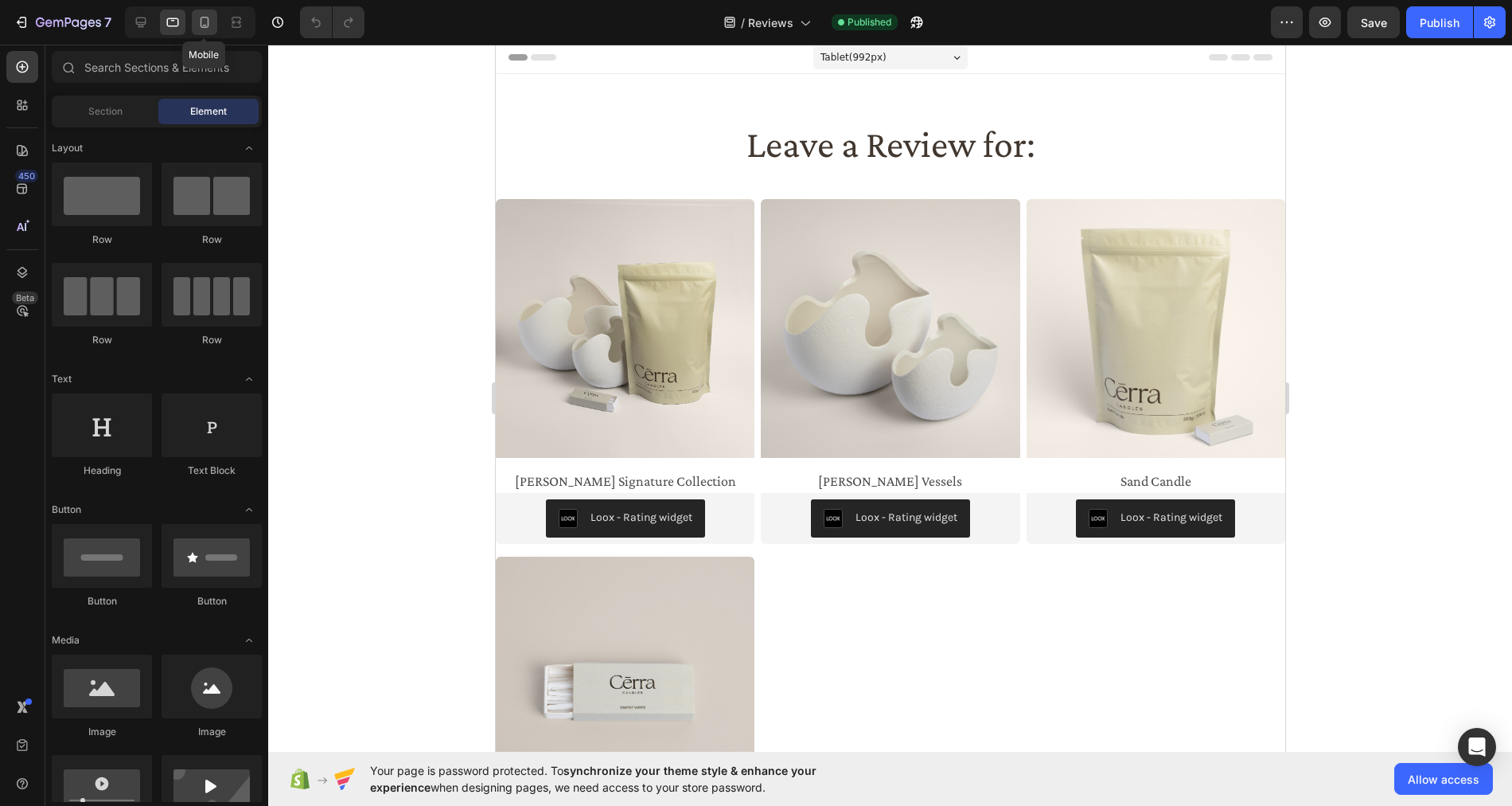
click at [204, 23] on icon at bounding box center [204, 21] width 16 height 16
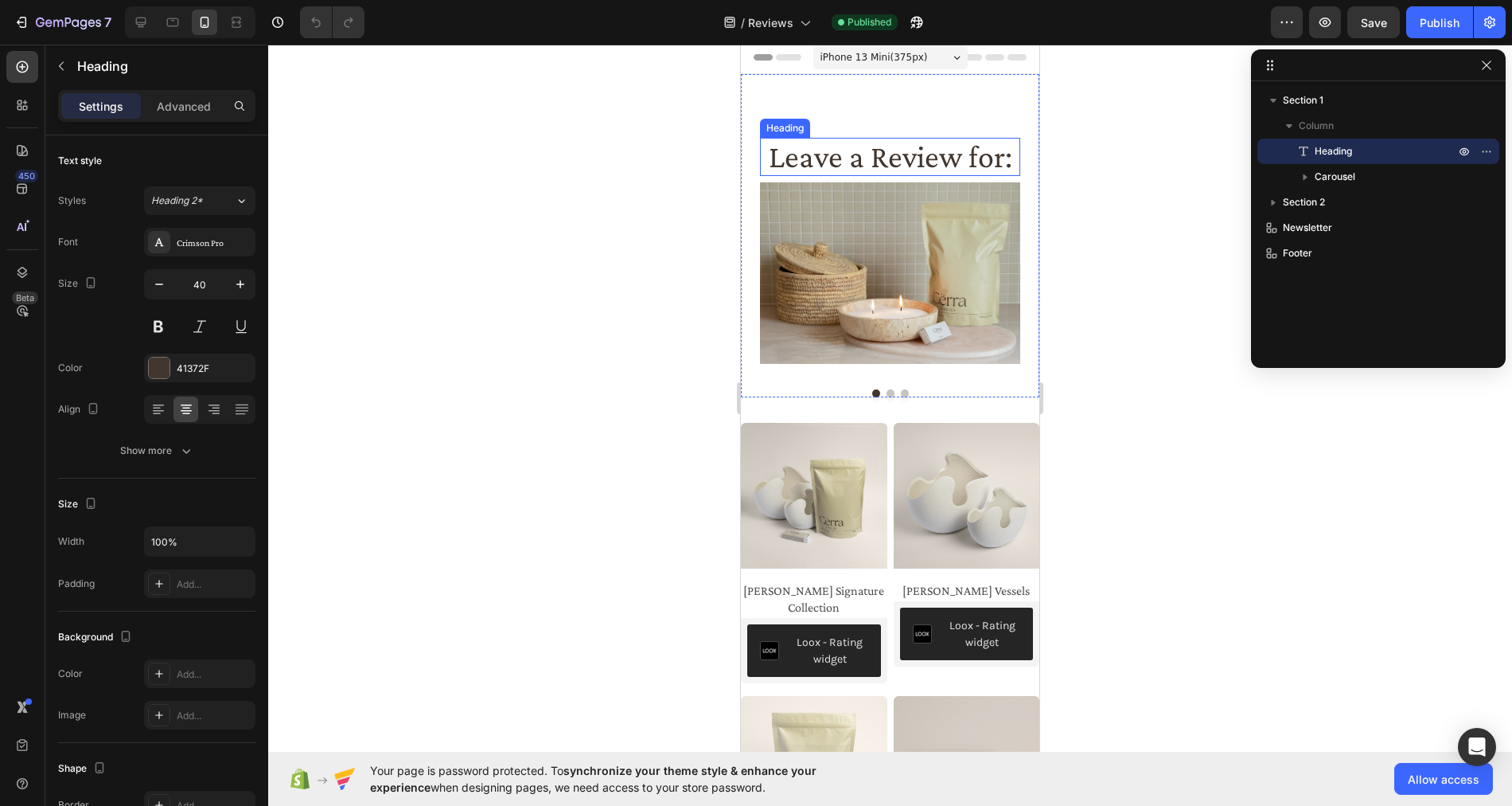
click at [771, 164] on h2 "Leave a Review for:" at bounding box center [889, 157] width 260 height 39
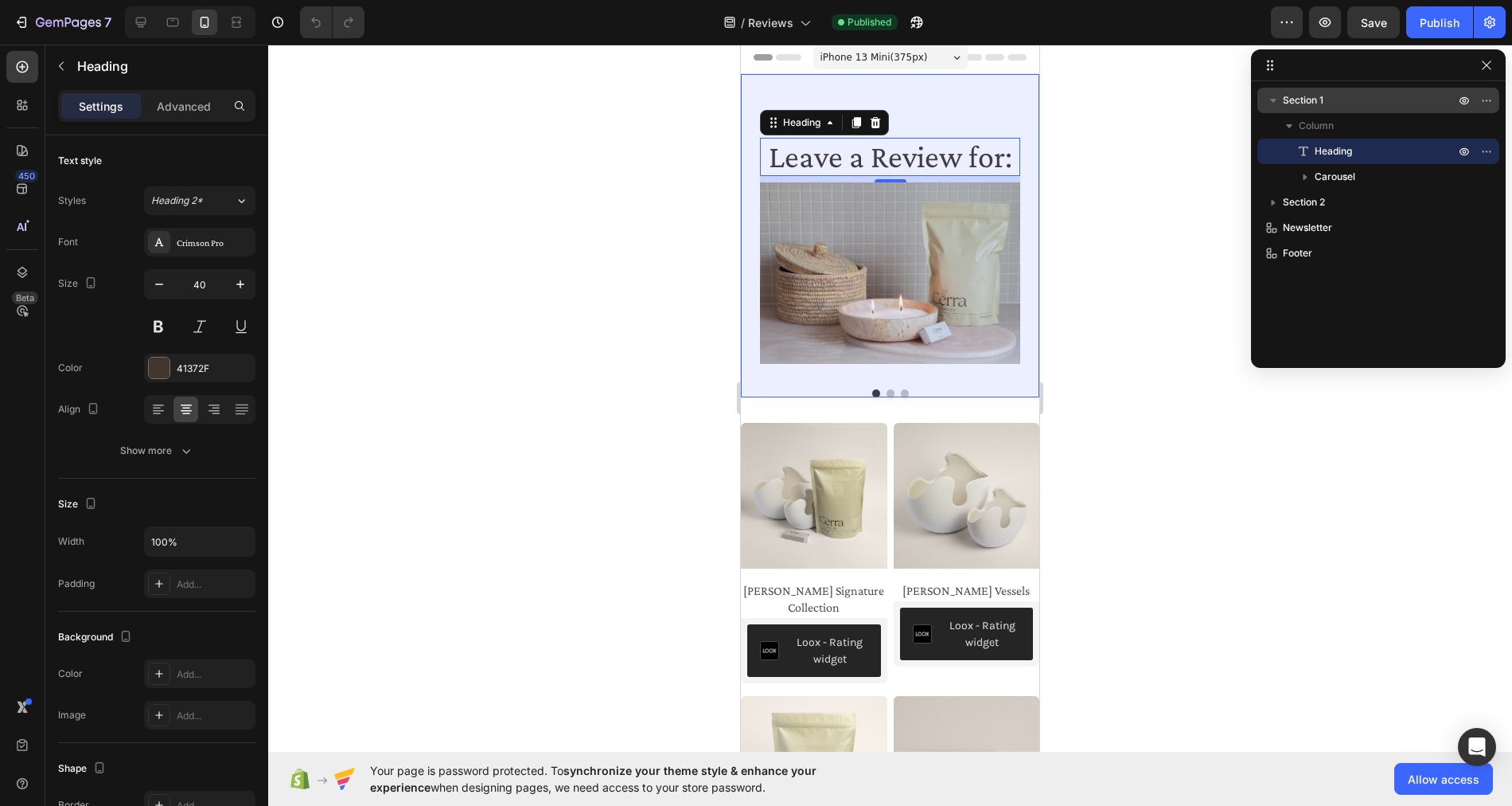
click at [1346, 104] on p "Section 1" at bounding box center [1370, 99] width 175 height 16
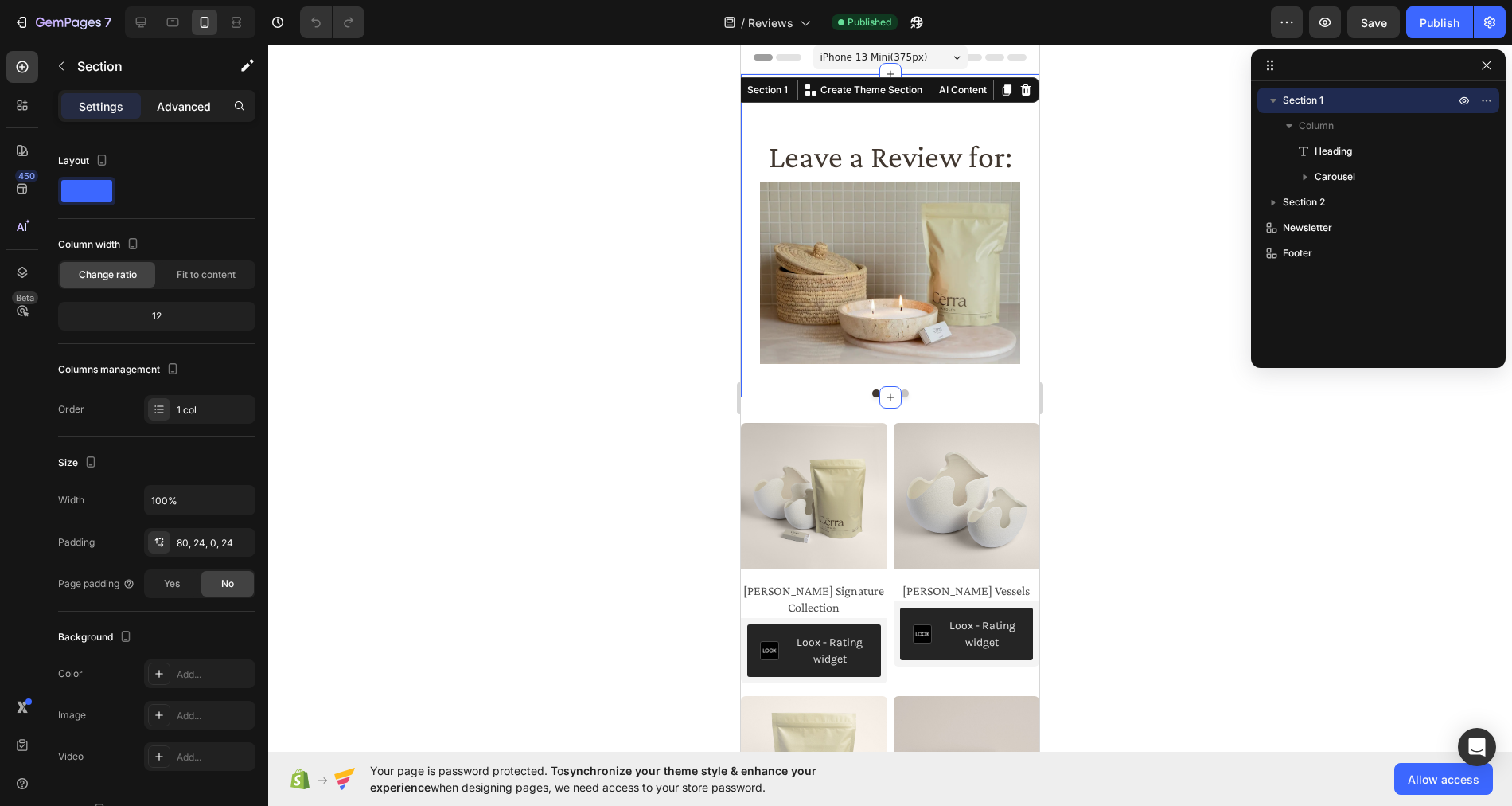
click at [188, 100] on p "Advanced" at bounding box center [184, 106] width 54 height 16
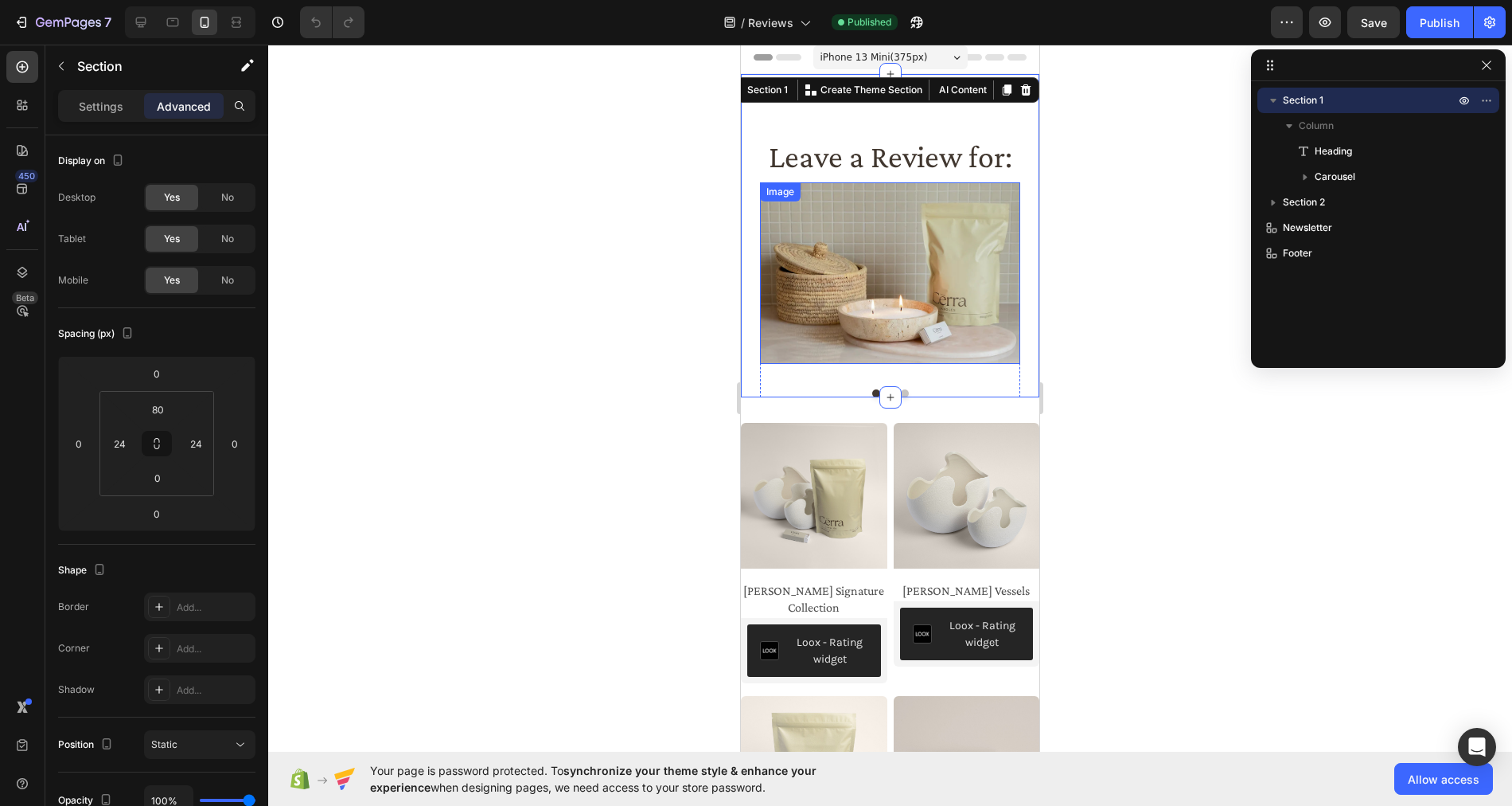
click at [872, 185] on div "Image" at bounding box center [889, 273] width 260 height 182
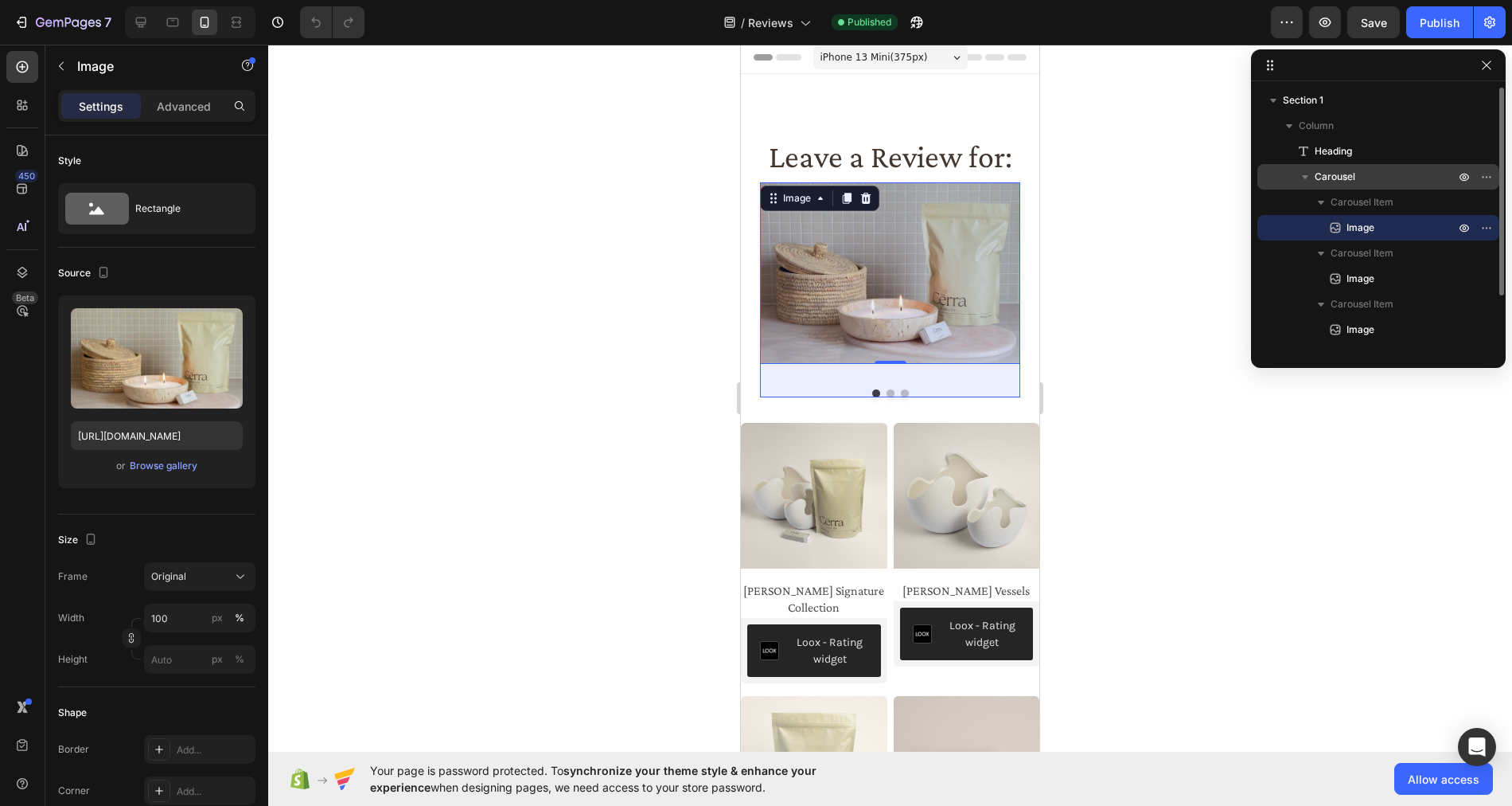
click at [1378, 177] on p "Carousel" at bounding box center [1386, 176] width 143 height 16
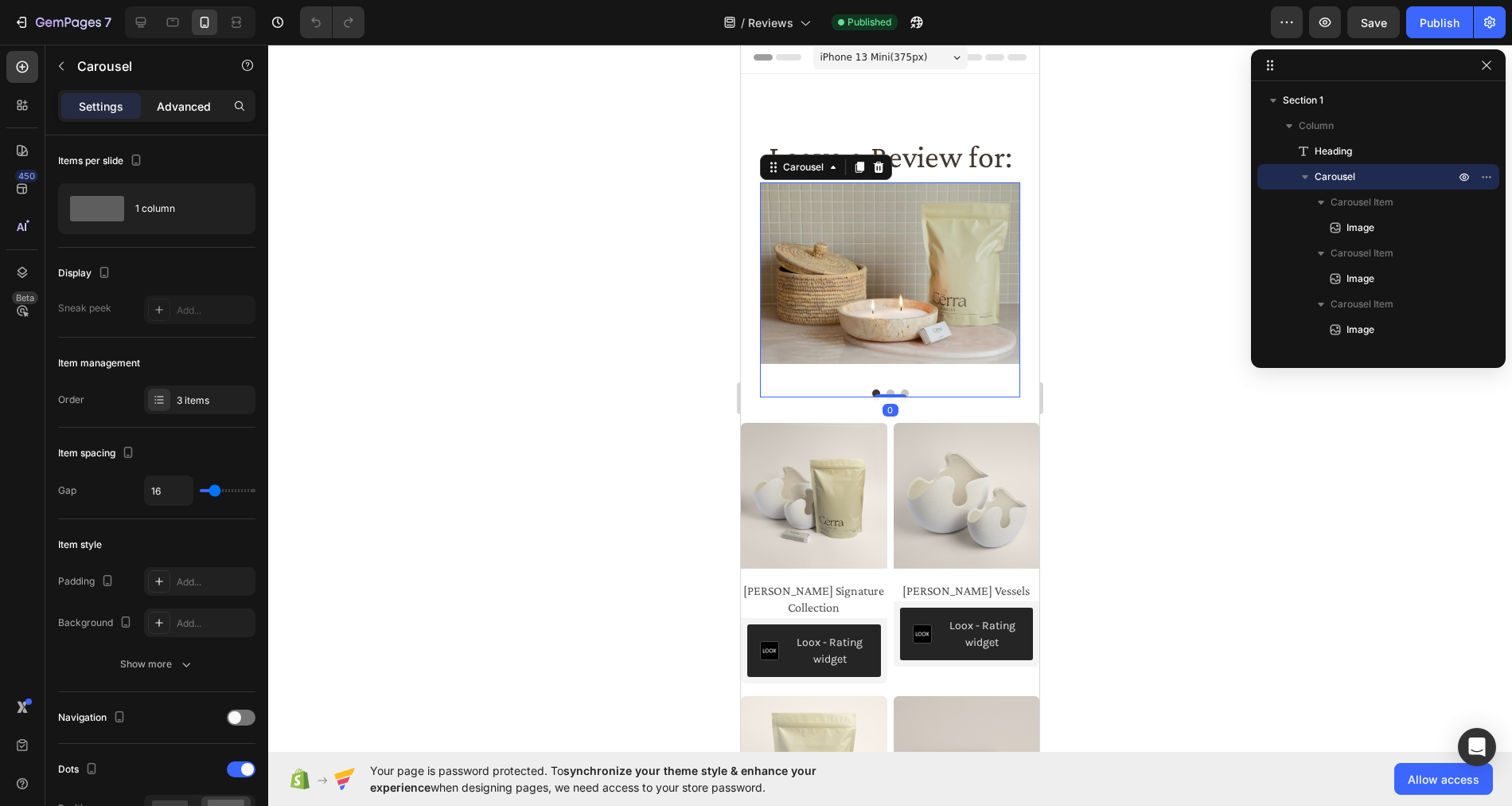
click at [173, 104] on p "Advanced" at bounding box center [184, 106] width 54 height 16
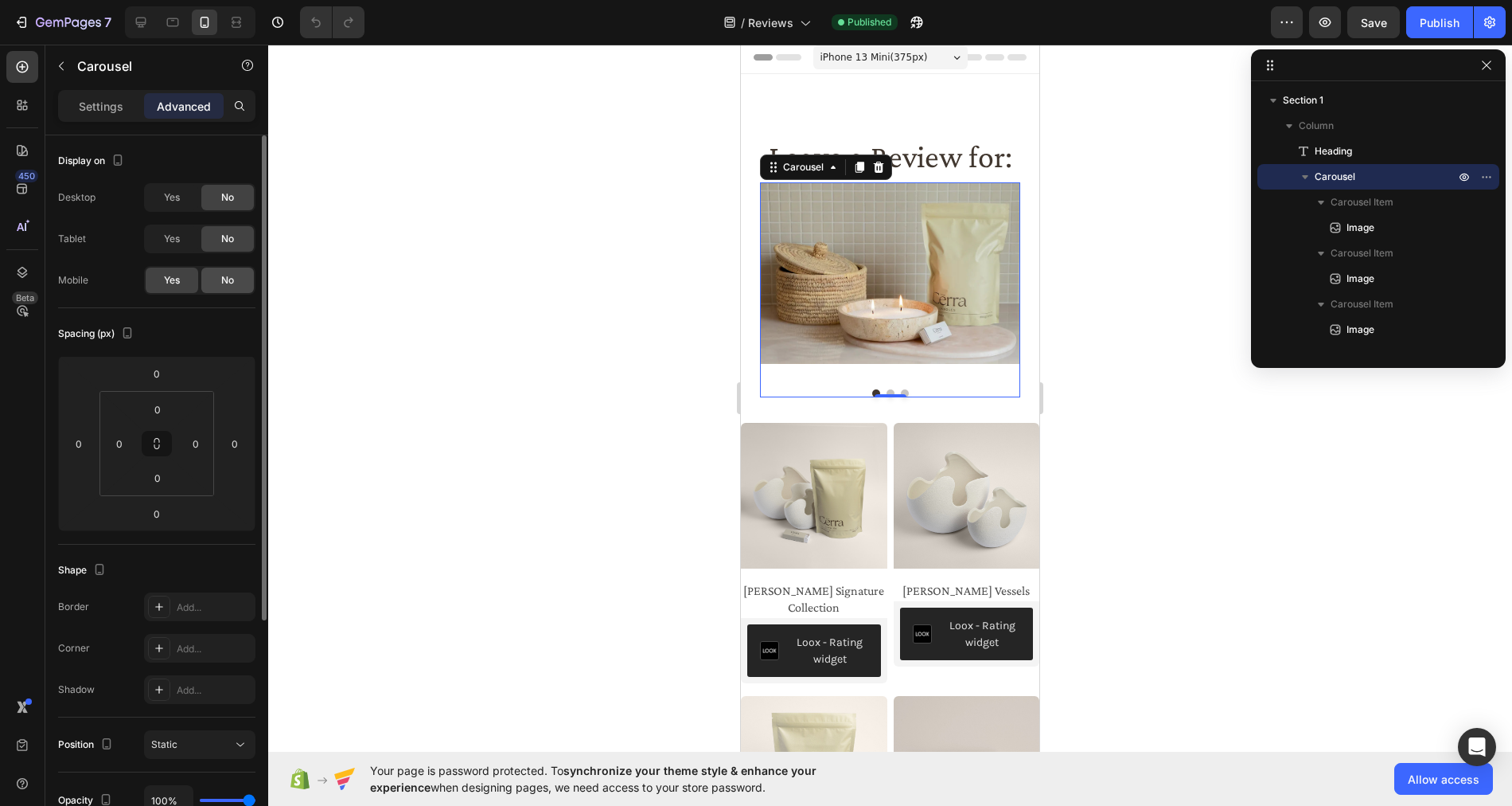
click at [223, 283] on span "No" at bounding box center [227, 279] width 13 height 14
click at [882, 166] on icon at bounding box center [879, 168] width 11 height 12
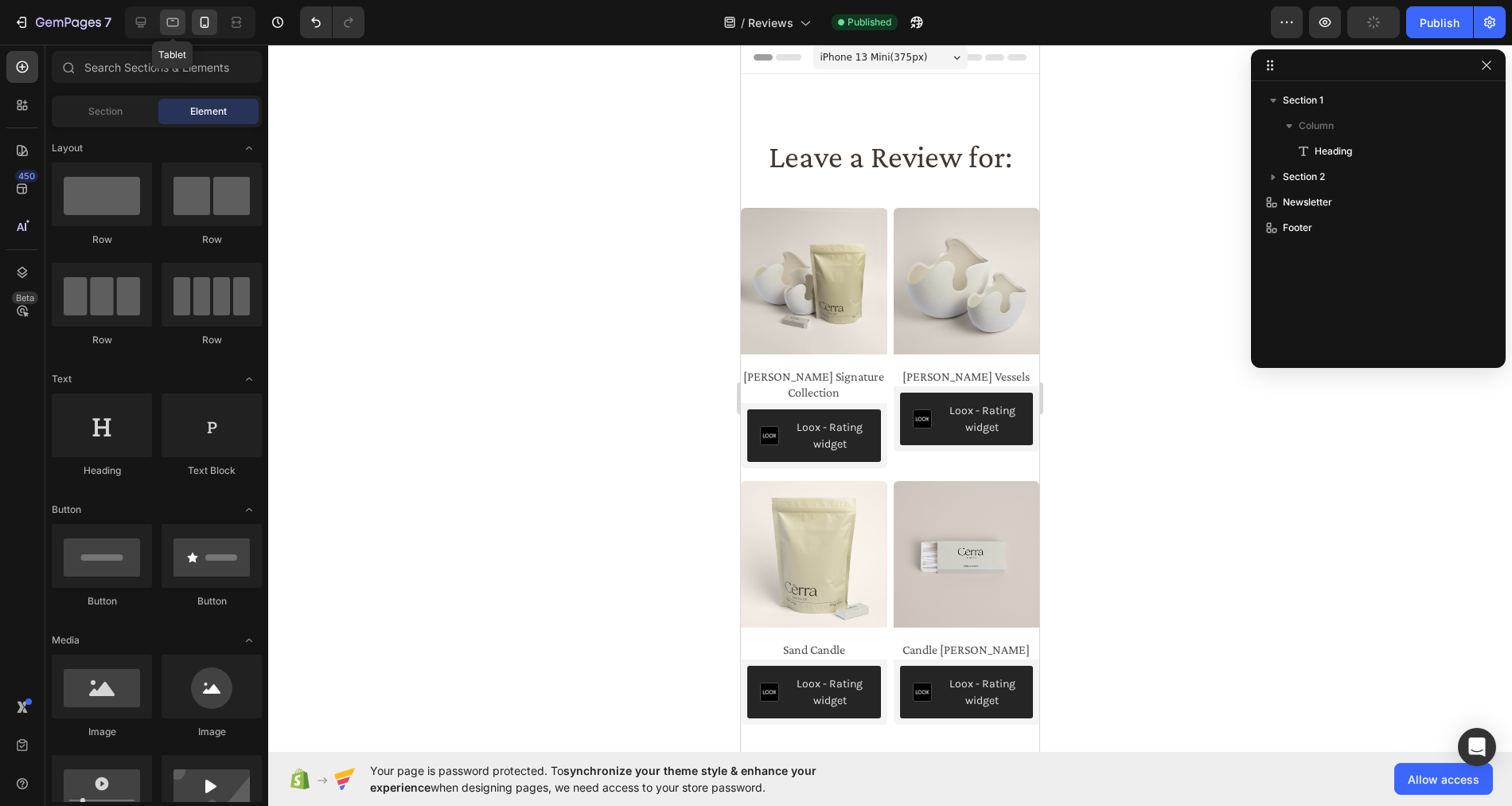
click at [172, 26] on icon at bounding box center [172, 22] width 12 height 9
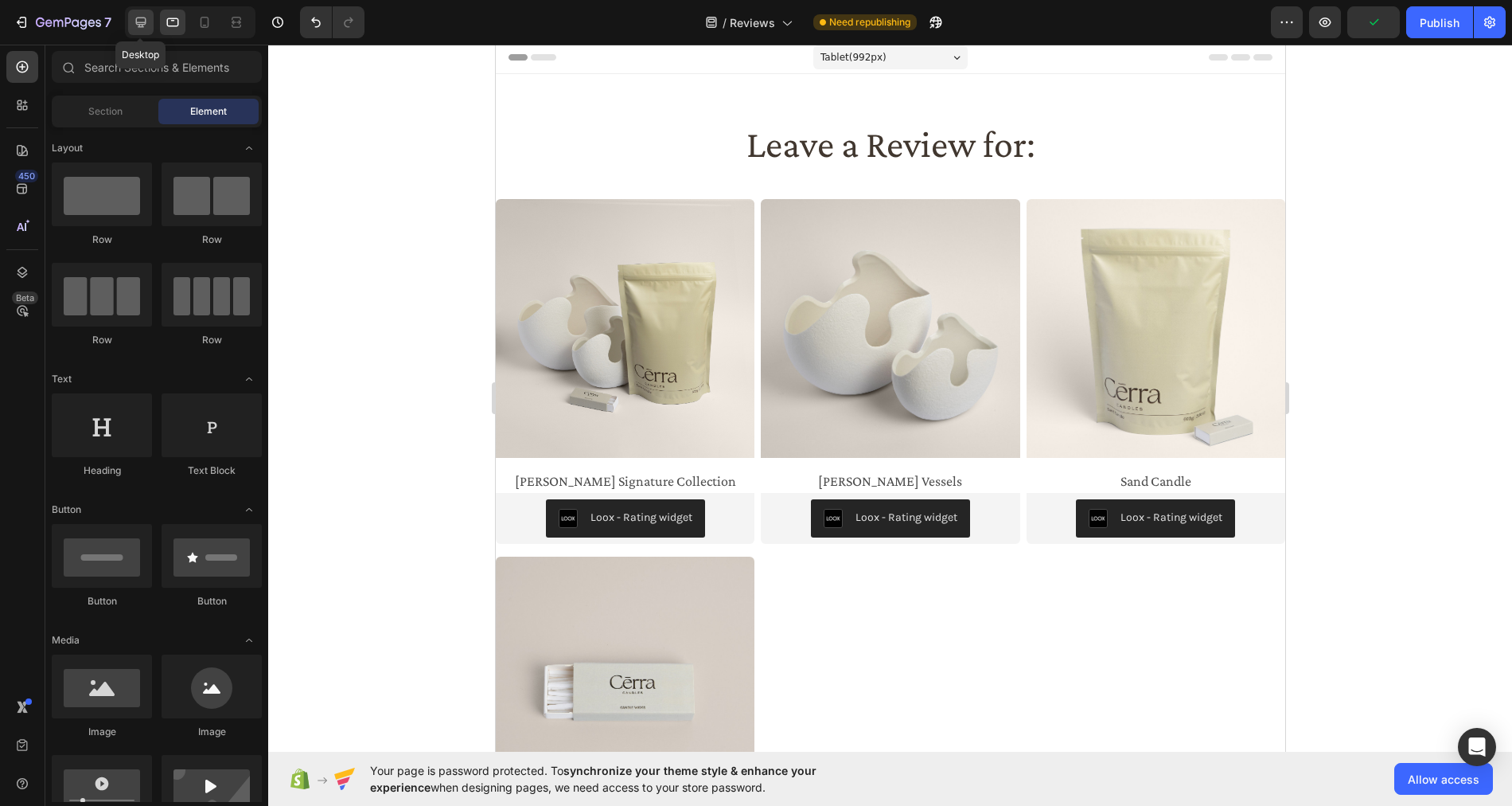
click at [141, 24] on icon at bounding box center [141, 22] width 11 height 11
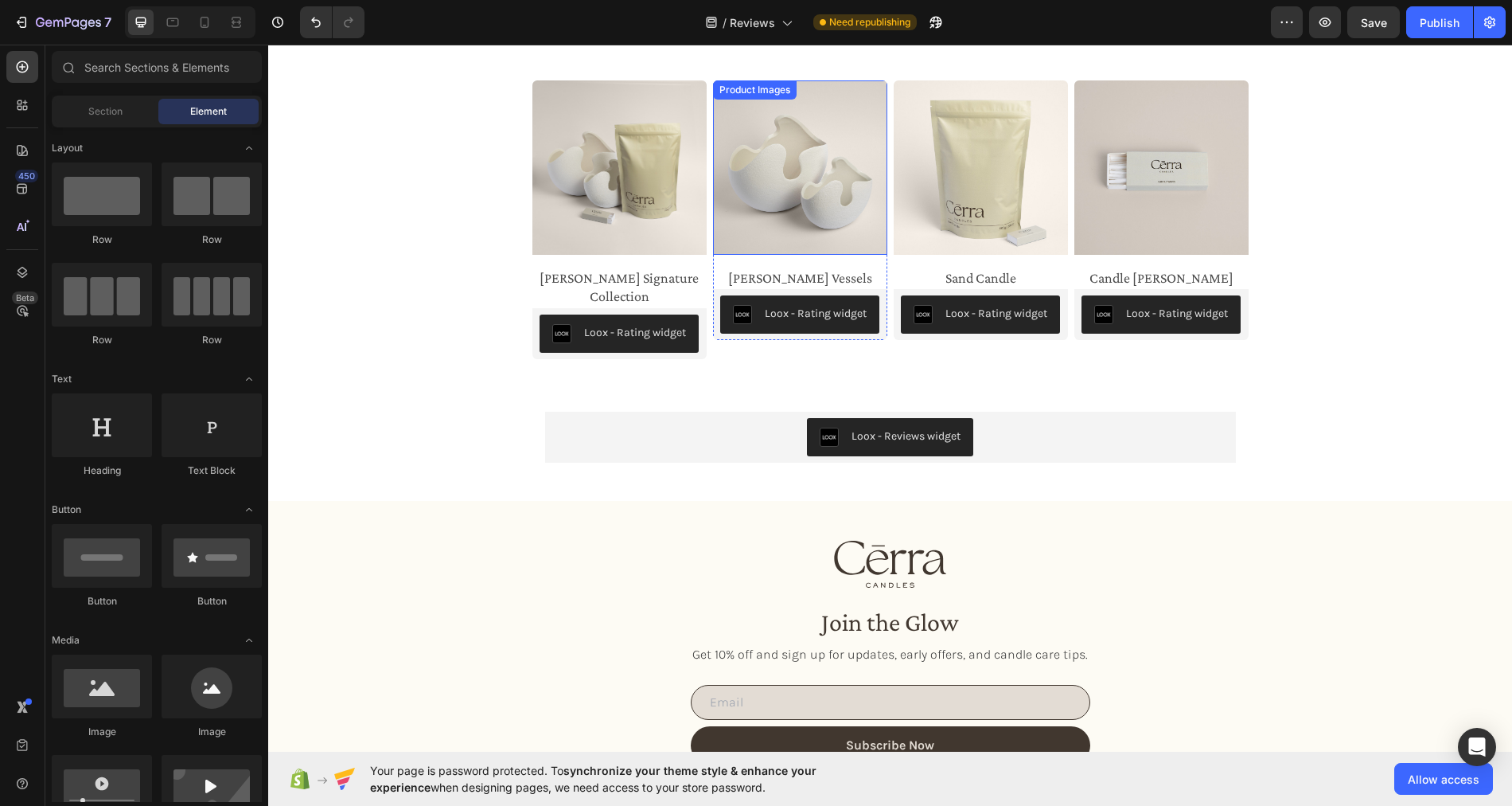
scroll to position [66, 0]
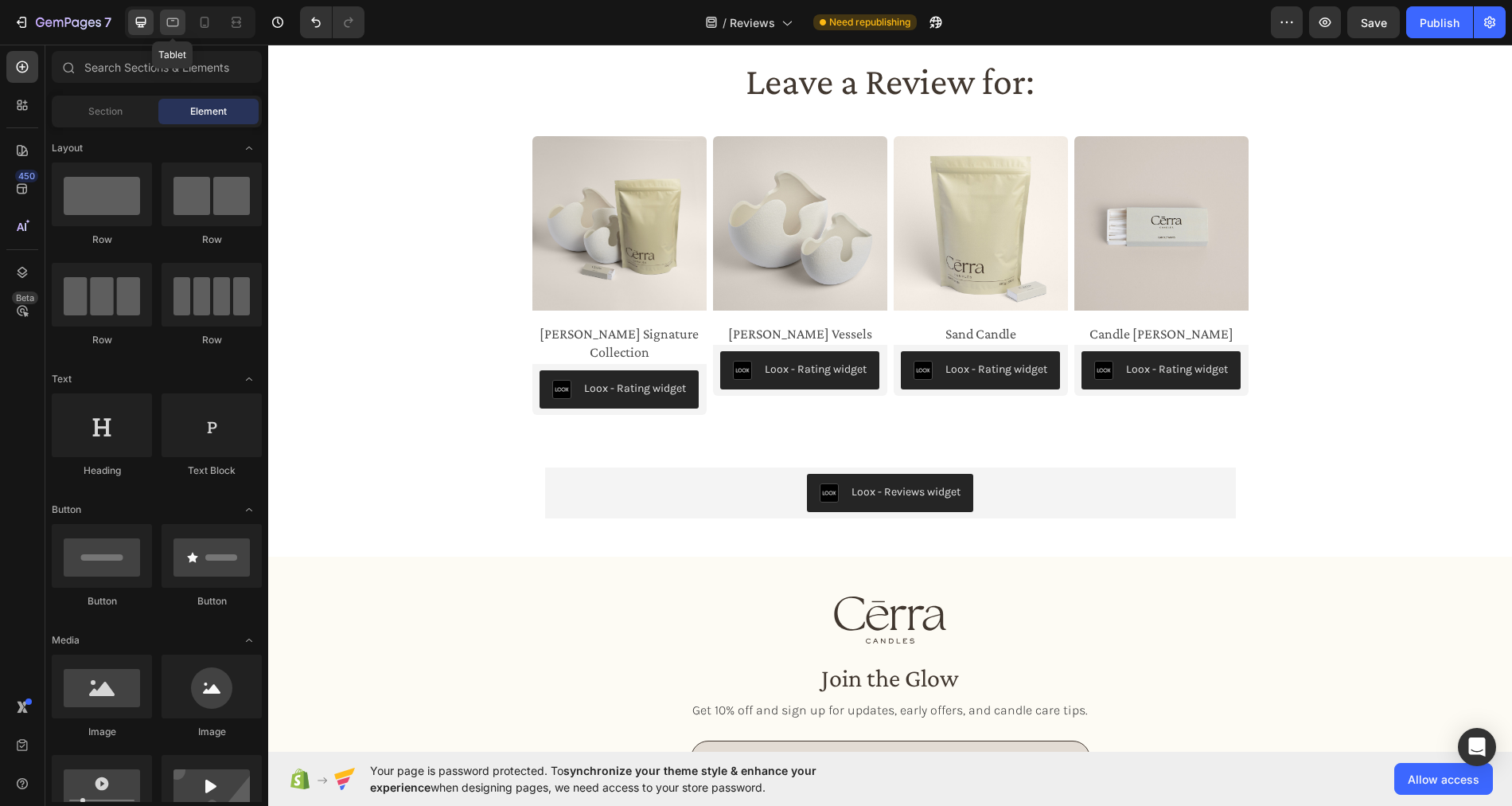
click at [176, 27] on icon at bounding box center [172, 21] width 16 height 16
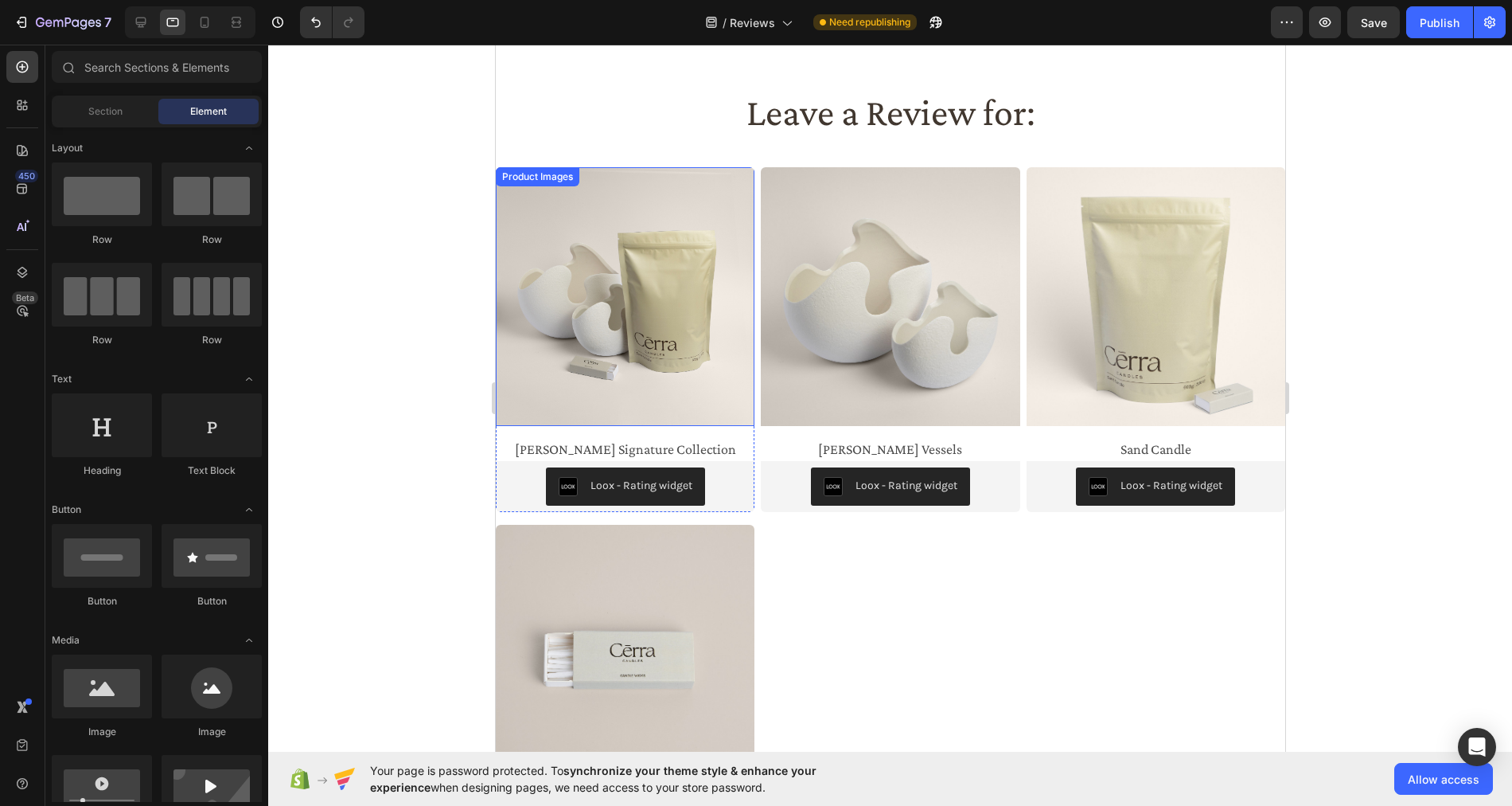
scroll to position [33, 0]
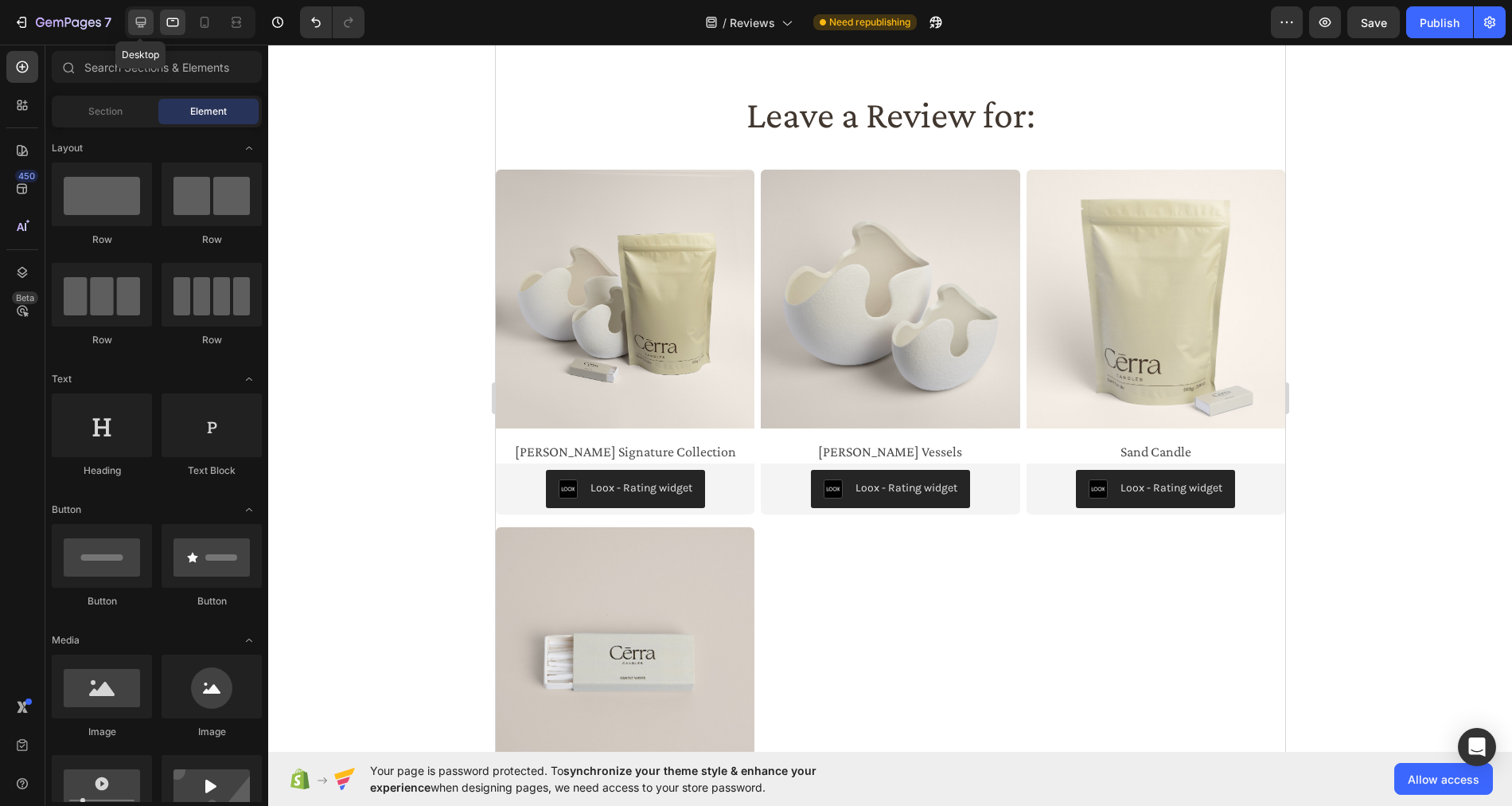
click at [137, 26] on icon at bounding box center [141, 22] width 11 height 11
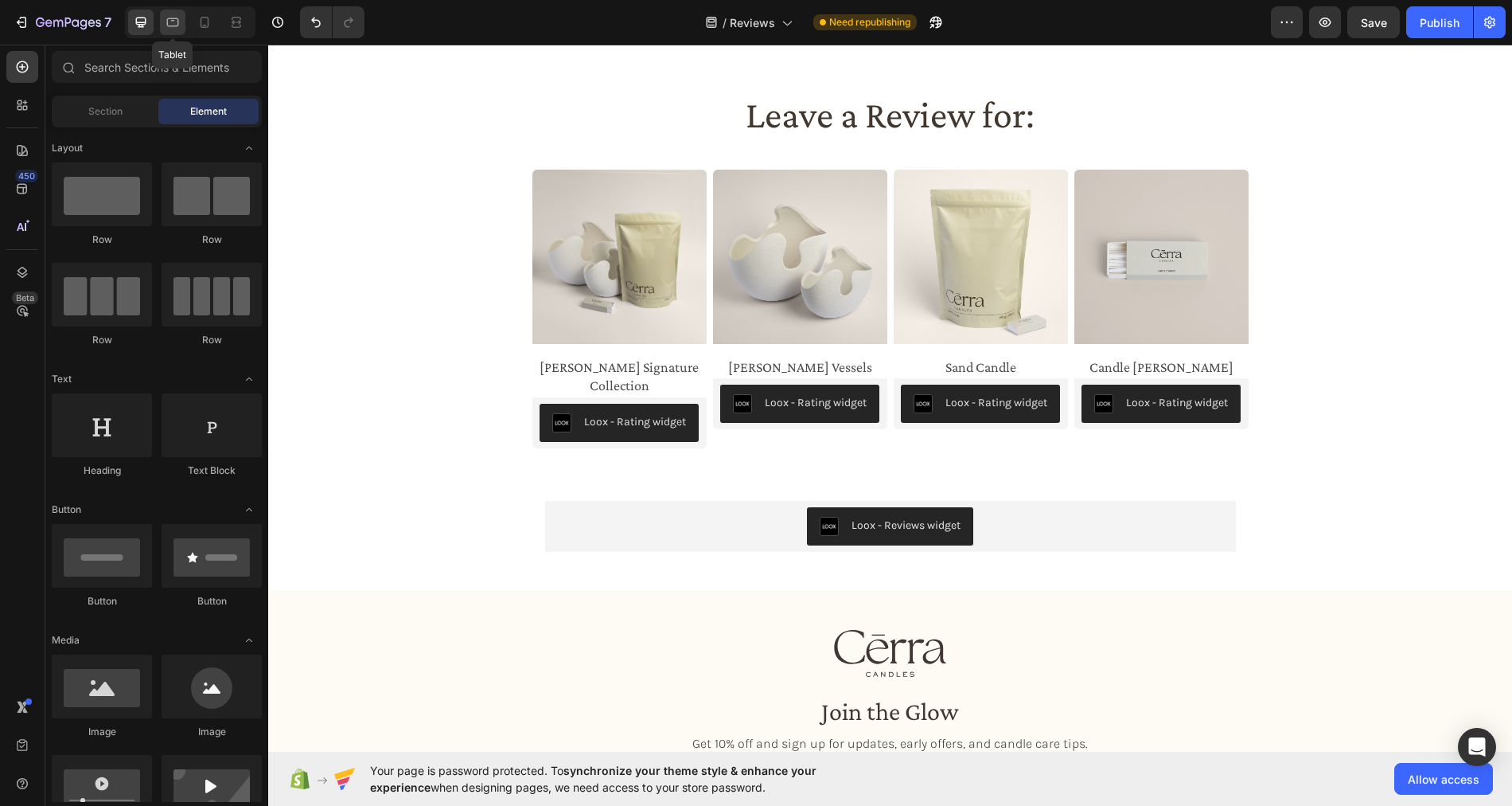
click at [172, 21] on icon at bounding box center [172, 21] width 16 height 16
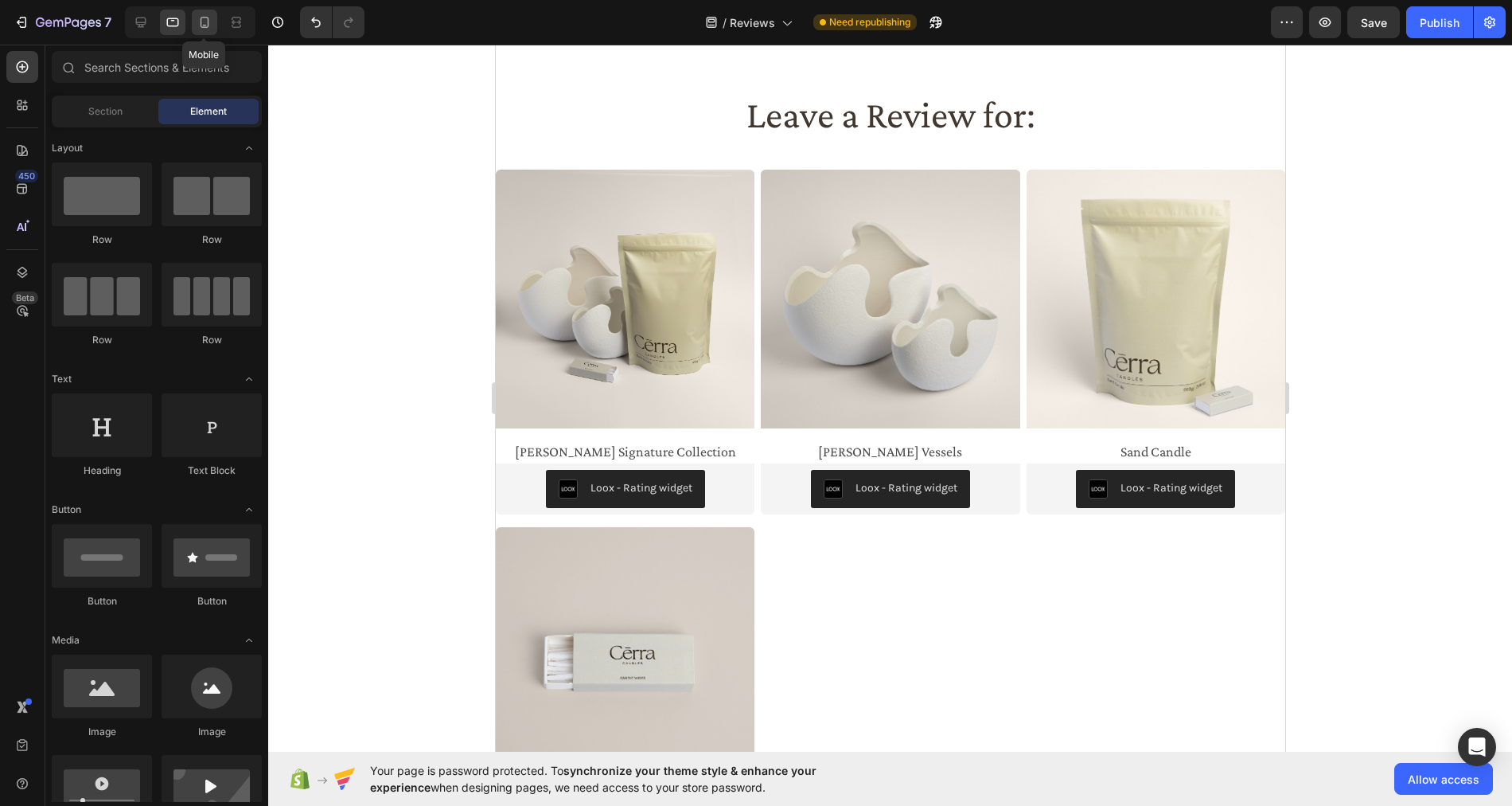
click at [203, 21] on icon at bounding box center [204, 21] width 16 height 16
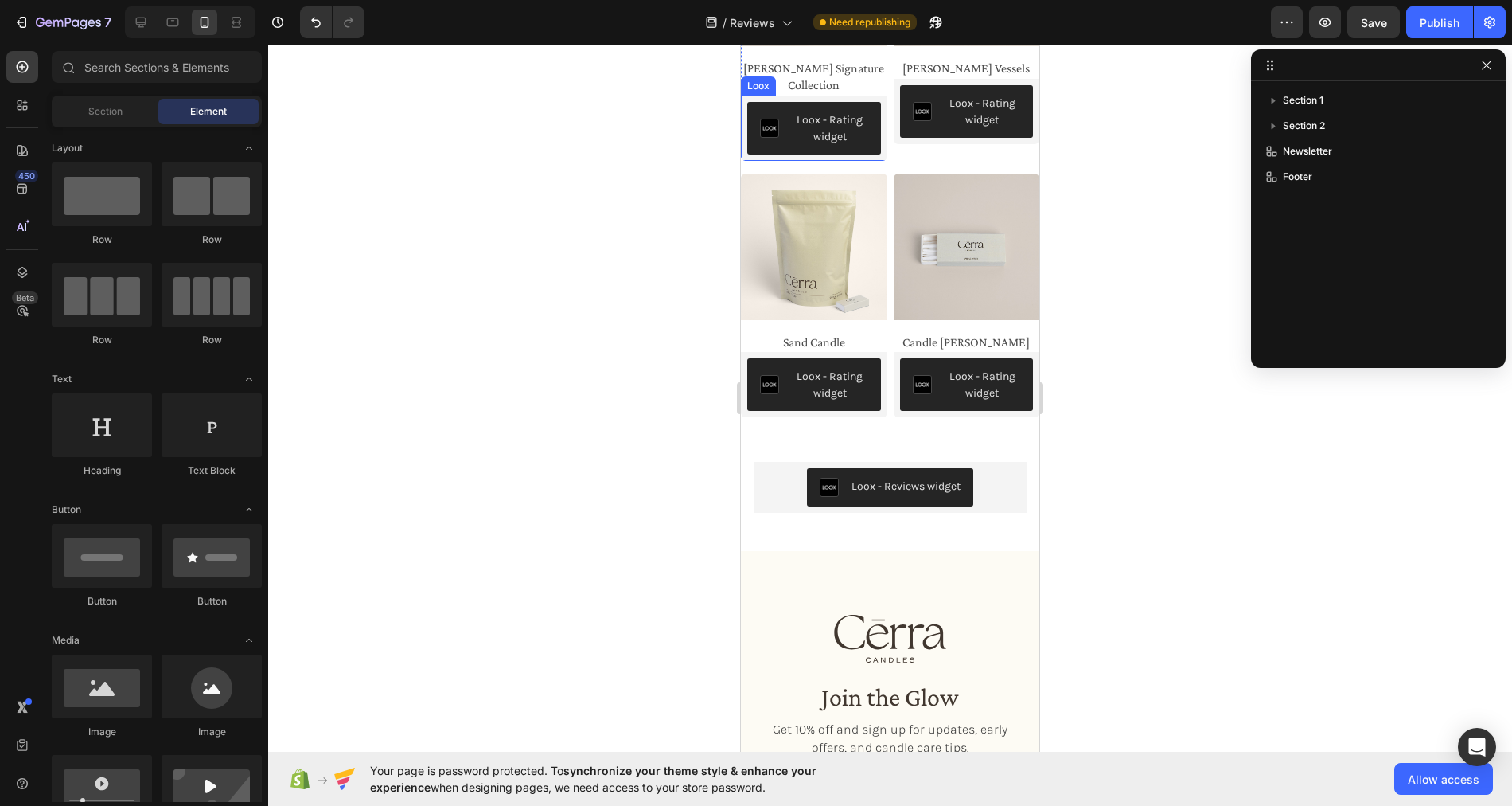
scroll to position [195, 0]
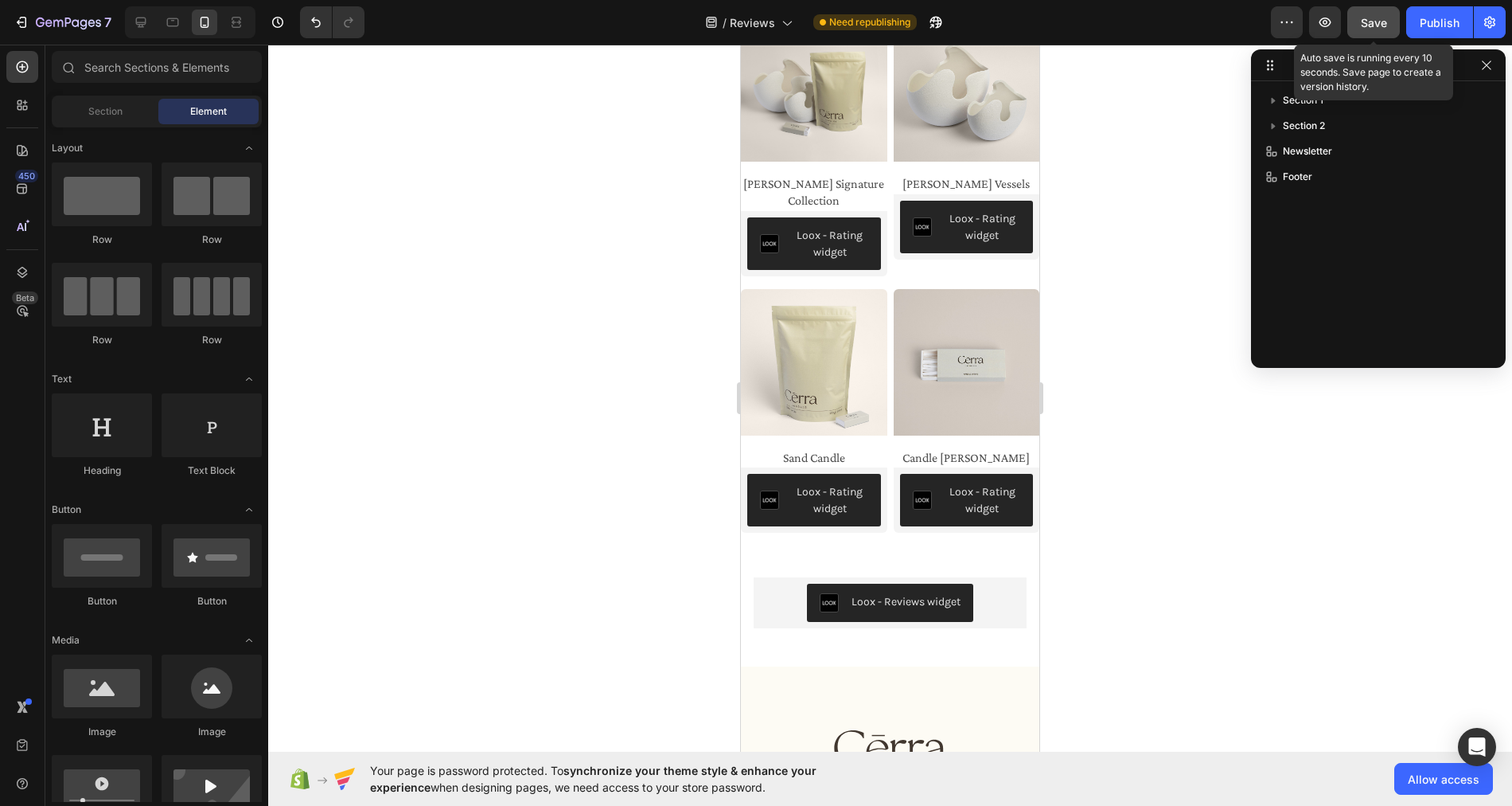
click at [1372, 19] on span "Save" at bounding box center [1374, 22] width 26 height 13
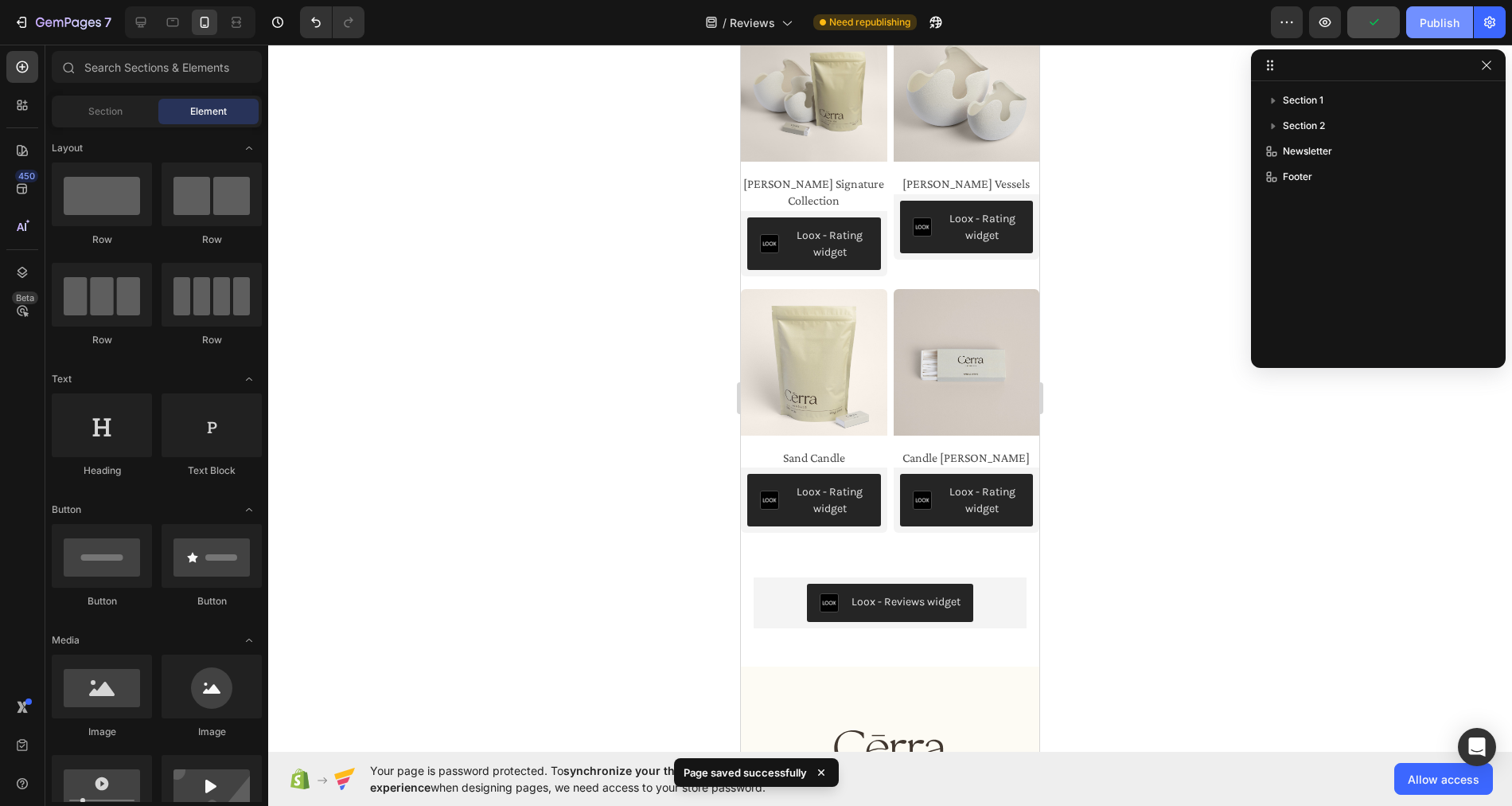
click at [1432, 18] on div "Publish" at bounding box center [1440, 22] width 39 height 16
